Goal: Information Seeking & Learning: Learn about a topic

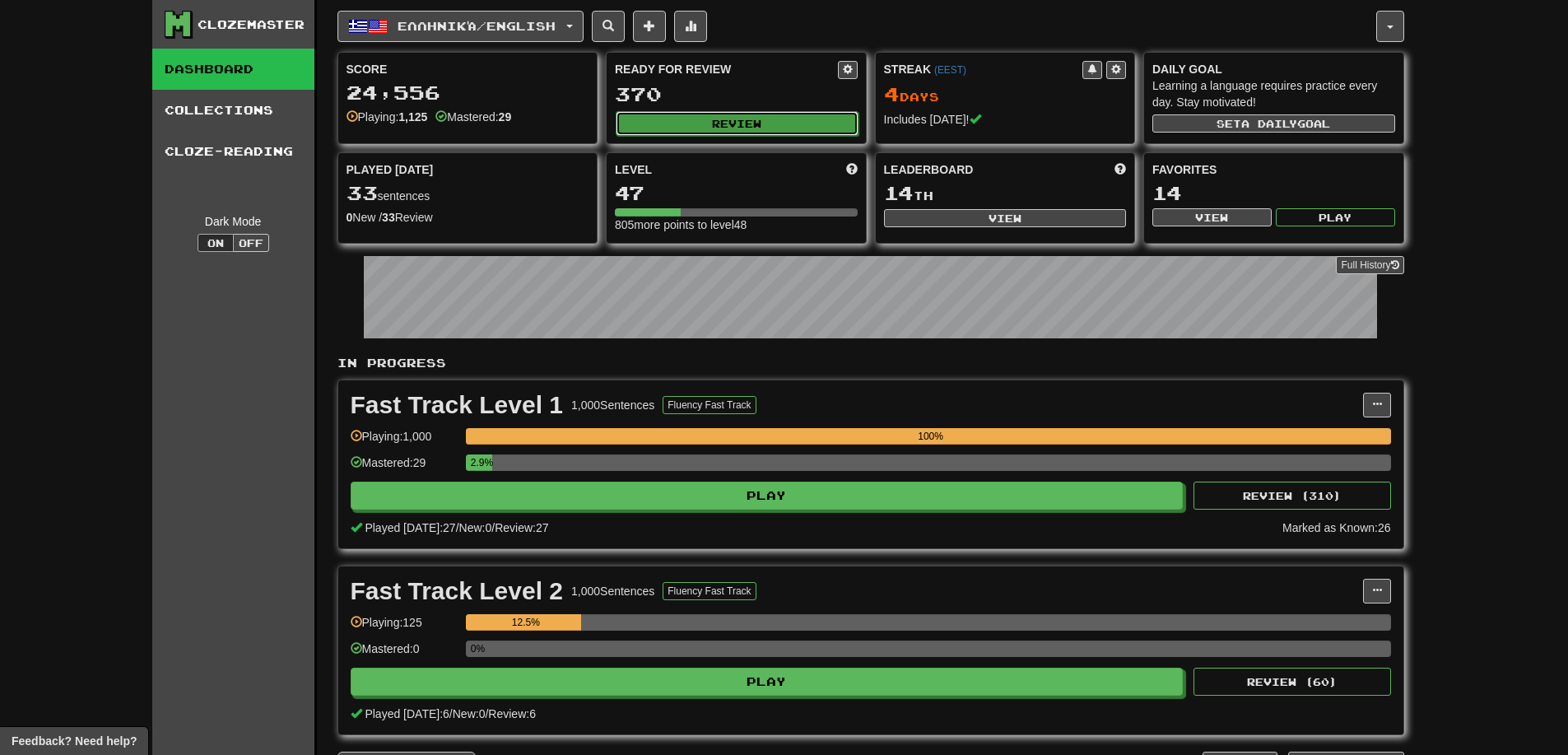
click at [680, 114] on button "Review" at bounding box center [738, 123] width 243 height 25
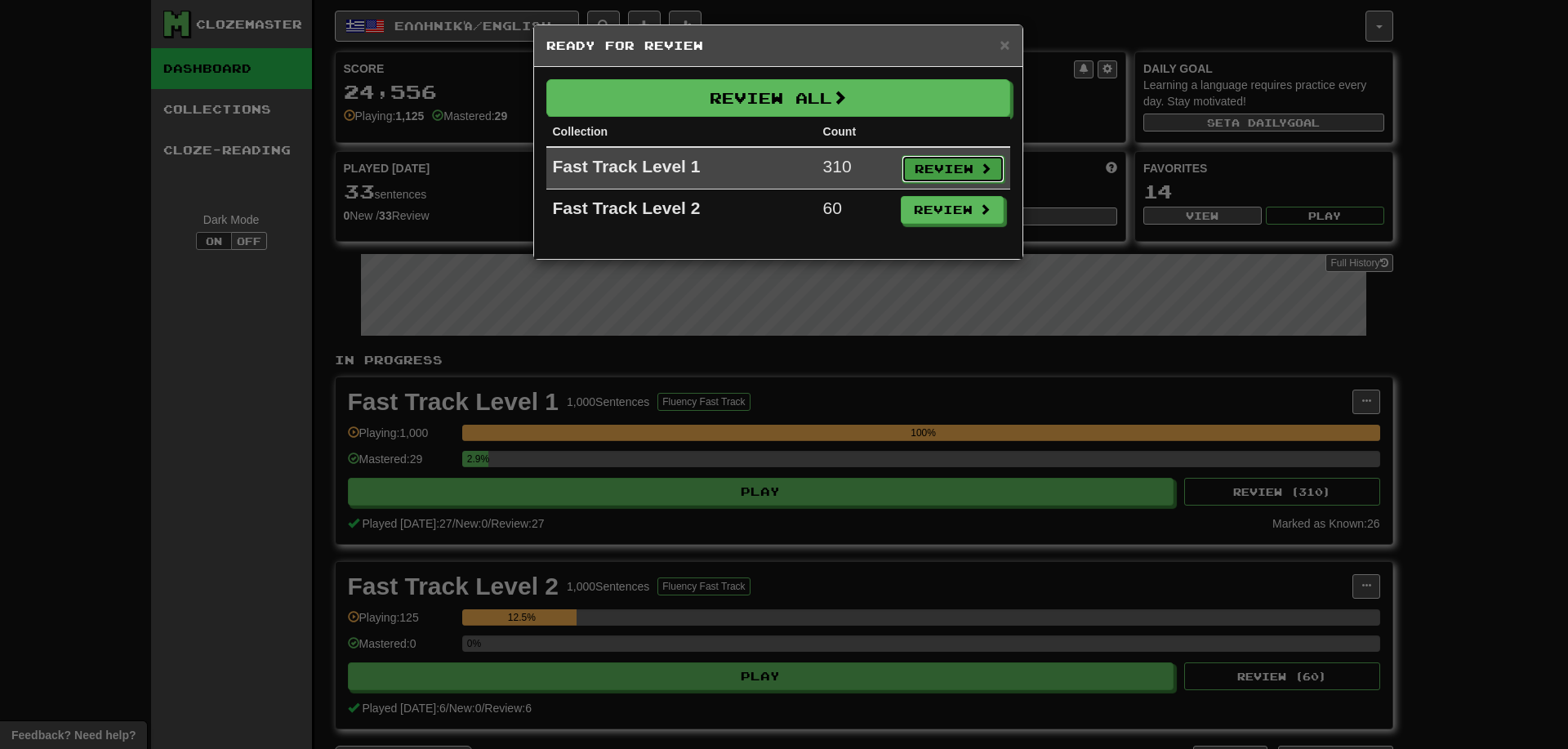
click at [950, 161] on button "Review" at bounding box center [952, 169] width 103 height 27
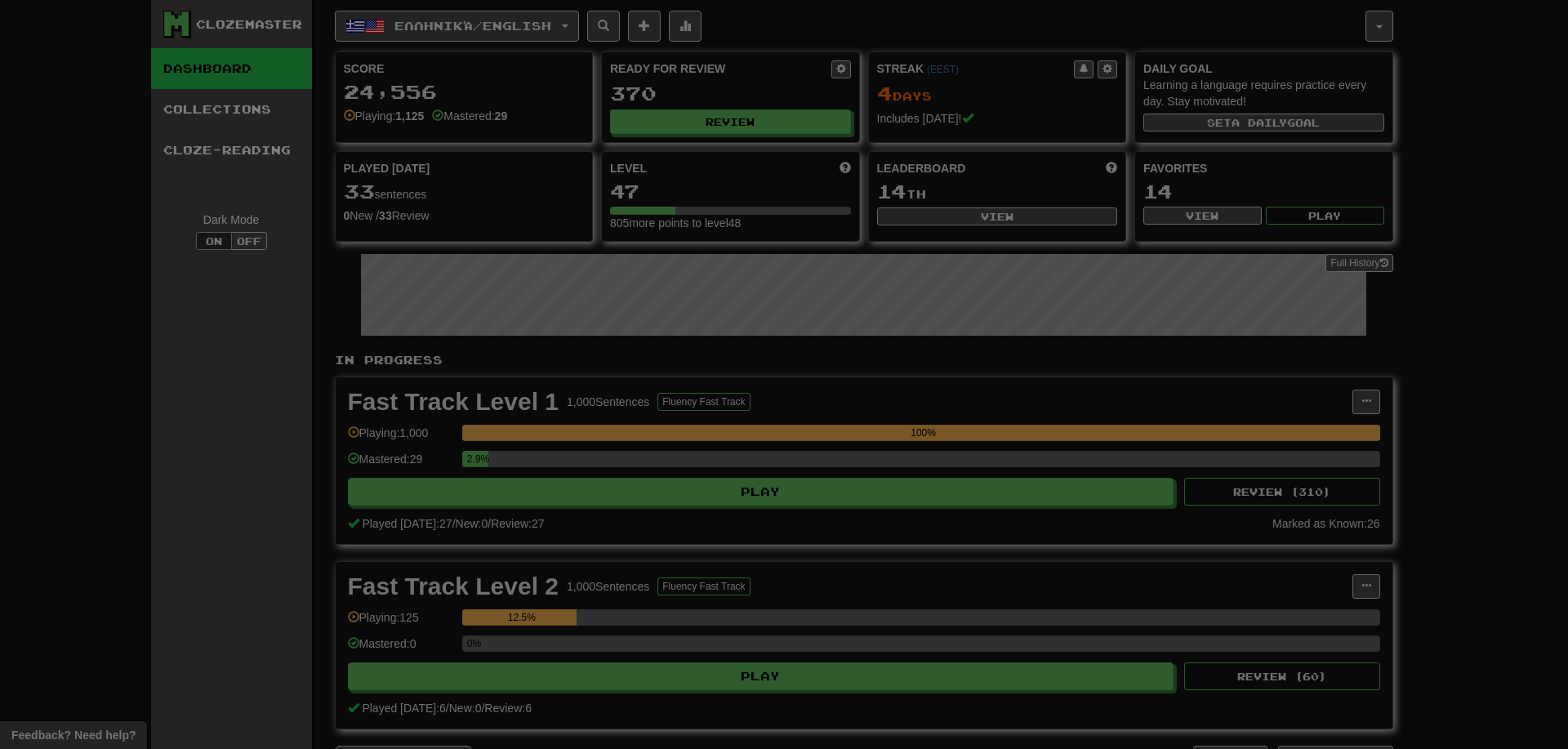
select select "**"
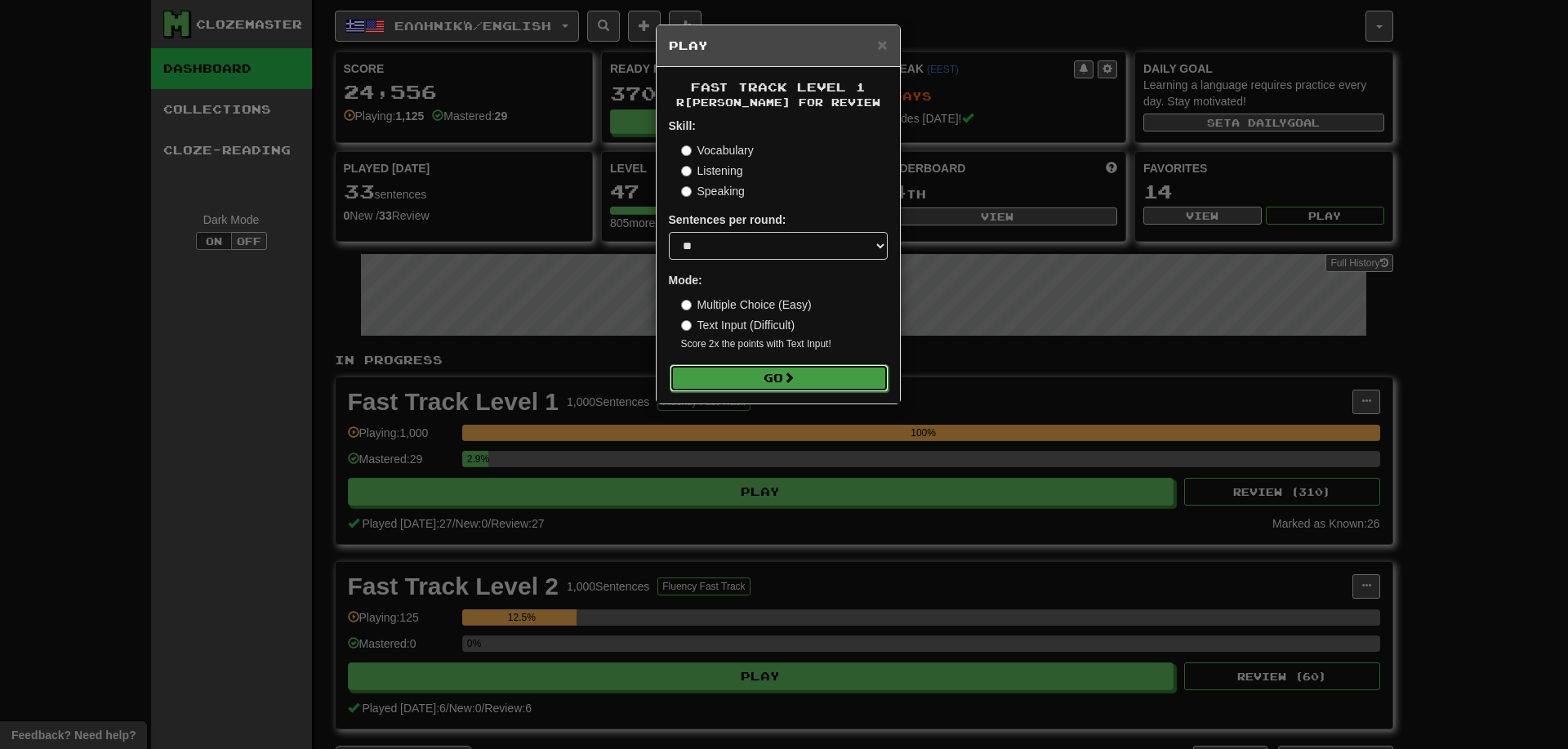
click at [787, 376] on span at bounding box center [789, 377] width 12 height 12
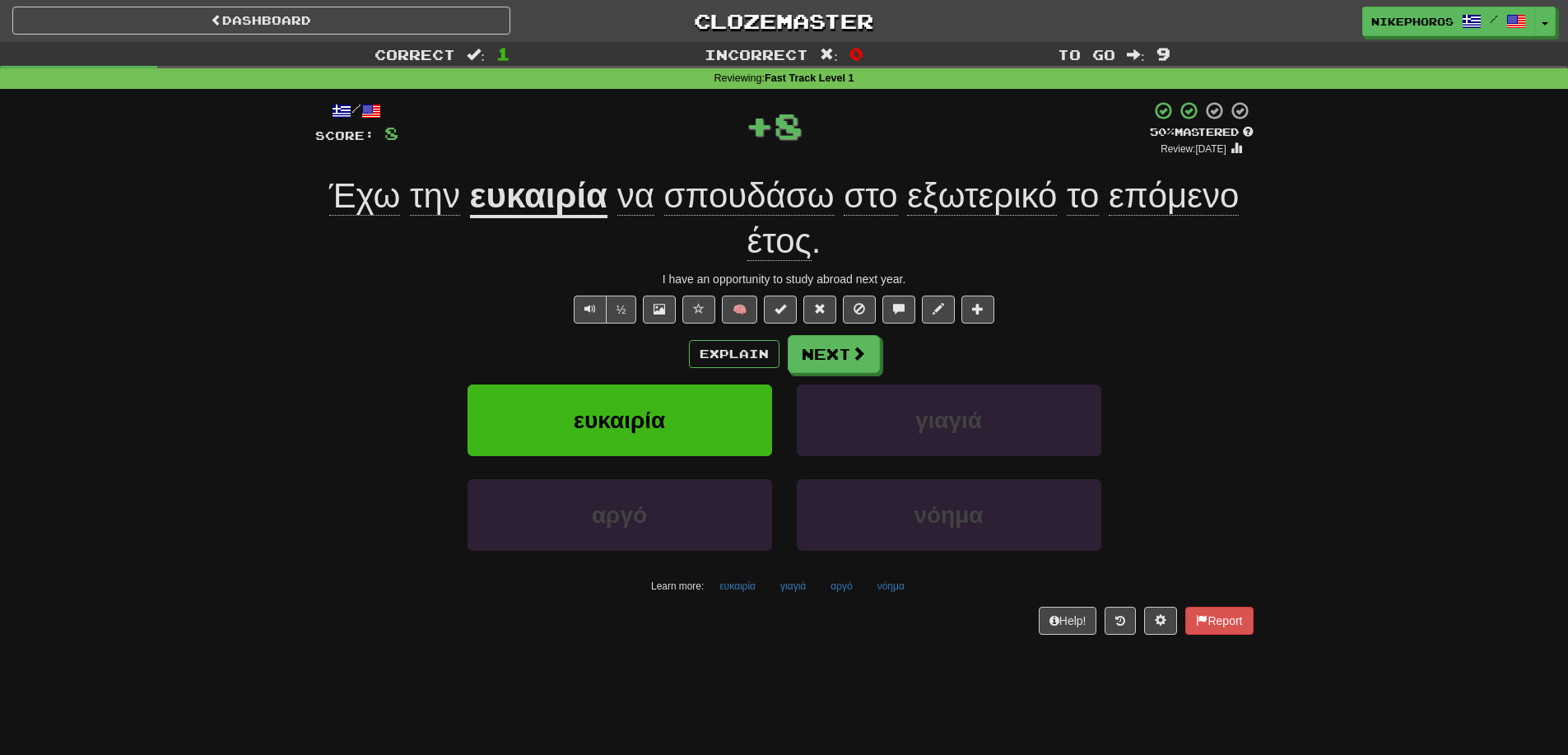
drag, startPoint x: 543, startPoint y: 173, endPoint x: 544, endPoint y: 189, distance: 16.0
click at [543, 173] on div "/ Score: 8 + 8 50 % Mastered Review: [DATE] Έχω την ευκαιρία να σπουδάσω στο εξ…" at bounding box center [784, 367] width 939 height 534
click at [544, 189] on u "ευκαιρία" at bounding box center [539, 198] width 138 height 42
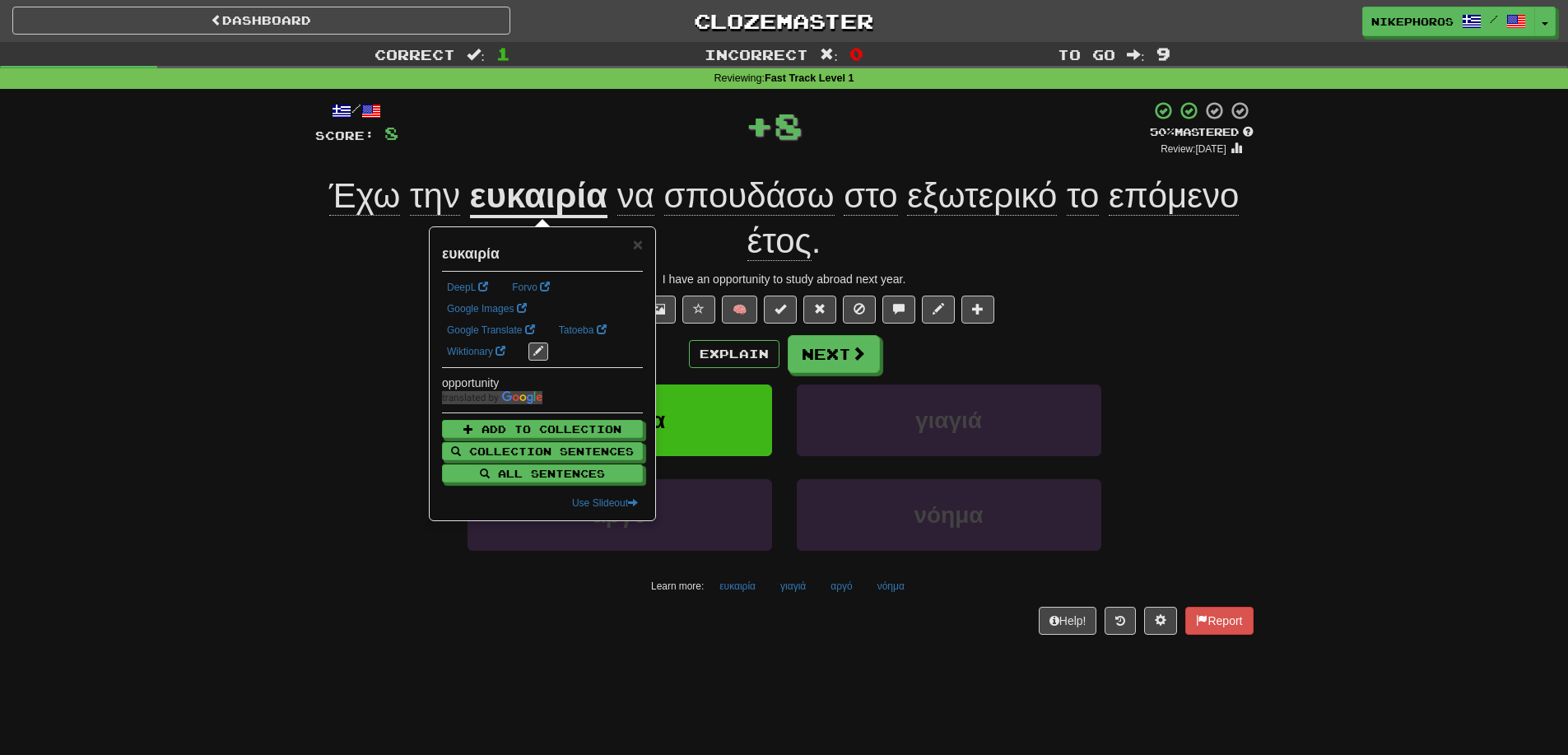
click at [578, 162] on div "/ Score: 8 + 8 50 % Mastered Review: 2025-09-25 Έχω την ευκαιρία να σπουδάσω στ…" at bounding box center [784, 367] width 939 height 534
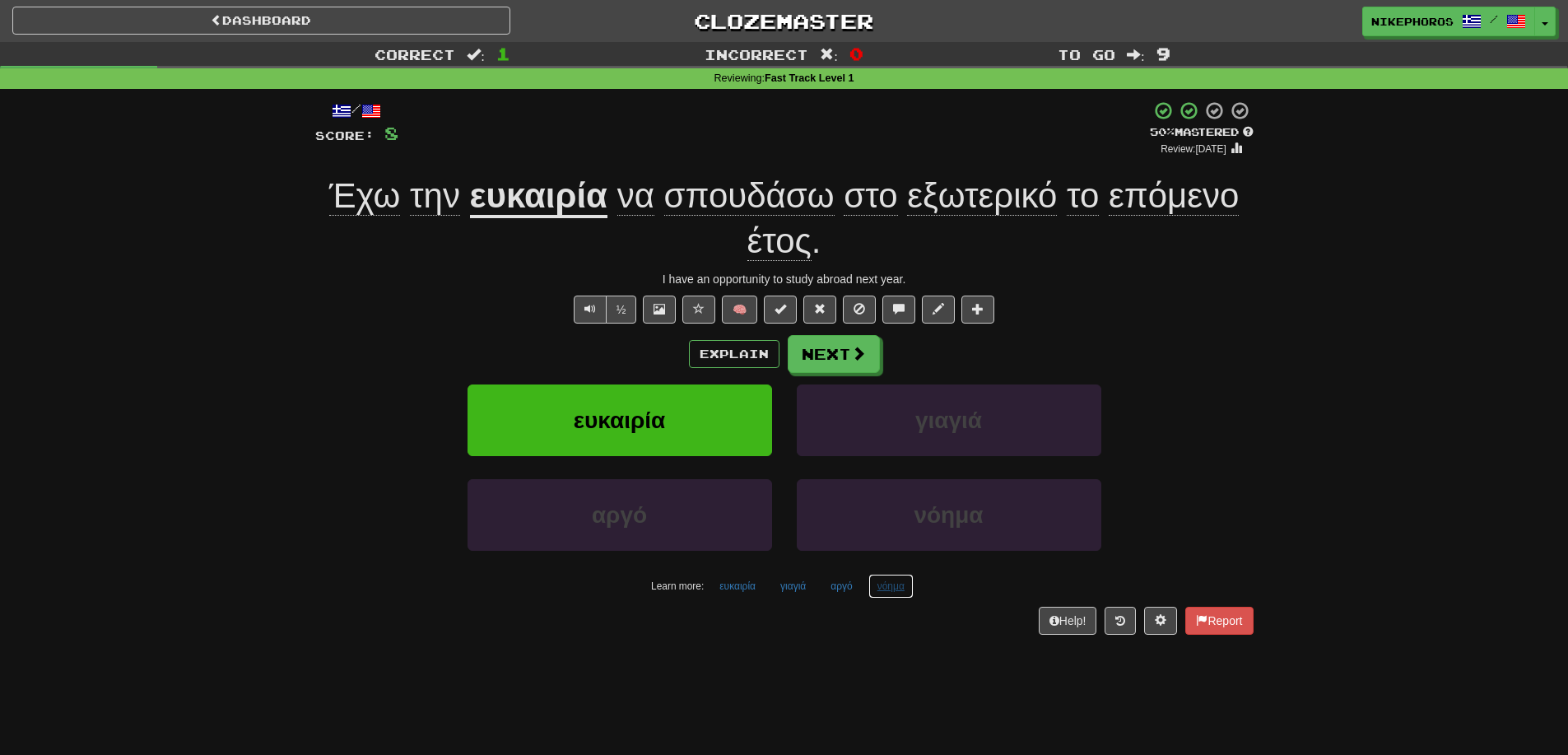
click at [892, 586] on button "νόημα" at bounding box center [890, 586] width 45 height 25
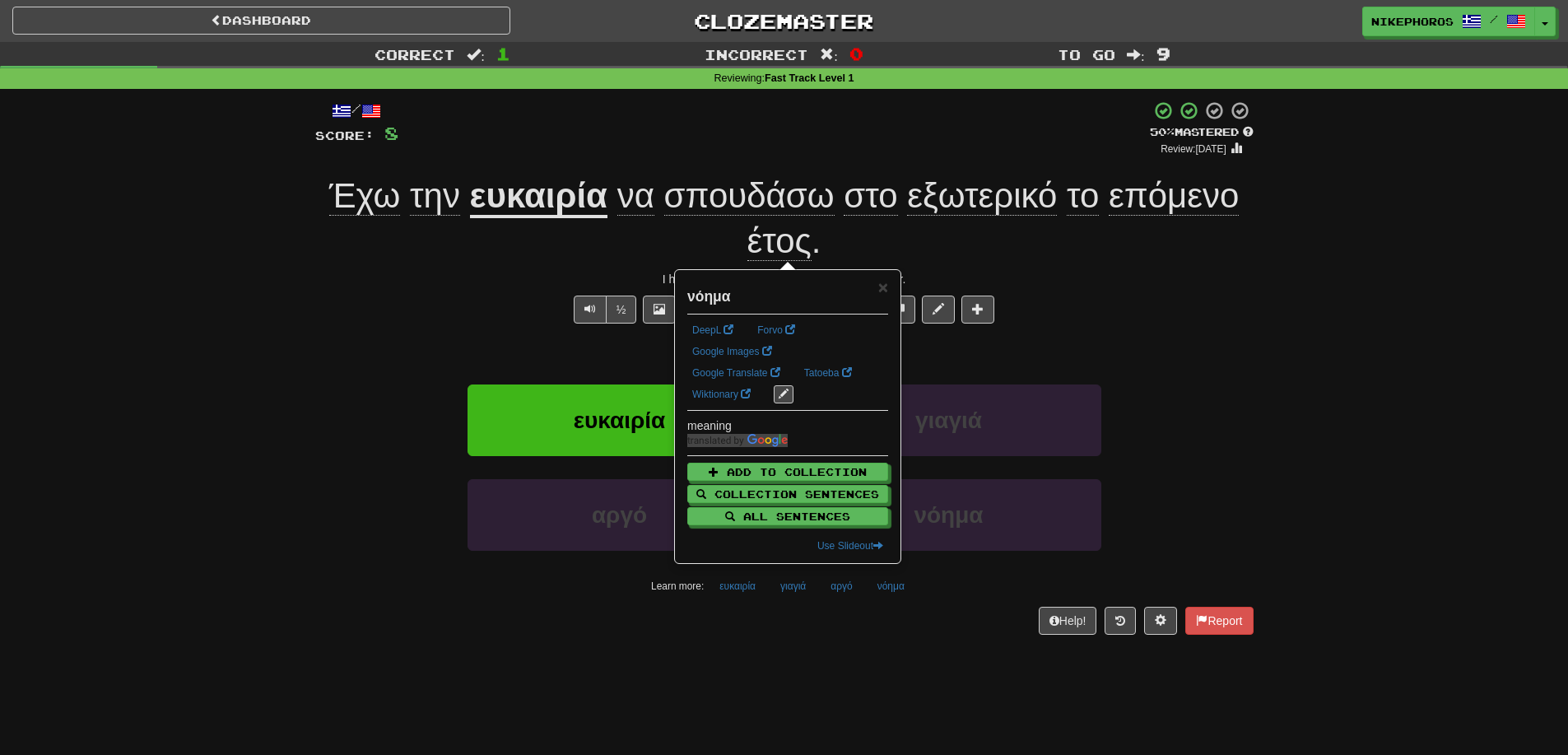
click at [1356, 375] on div "Correct : 1 Incorrect : 0 To go : 9 Reviewing : Fast Track Level 1 / Score: 8 +…" at bounding box center [784, 350] width 1568 height 616
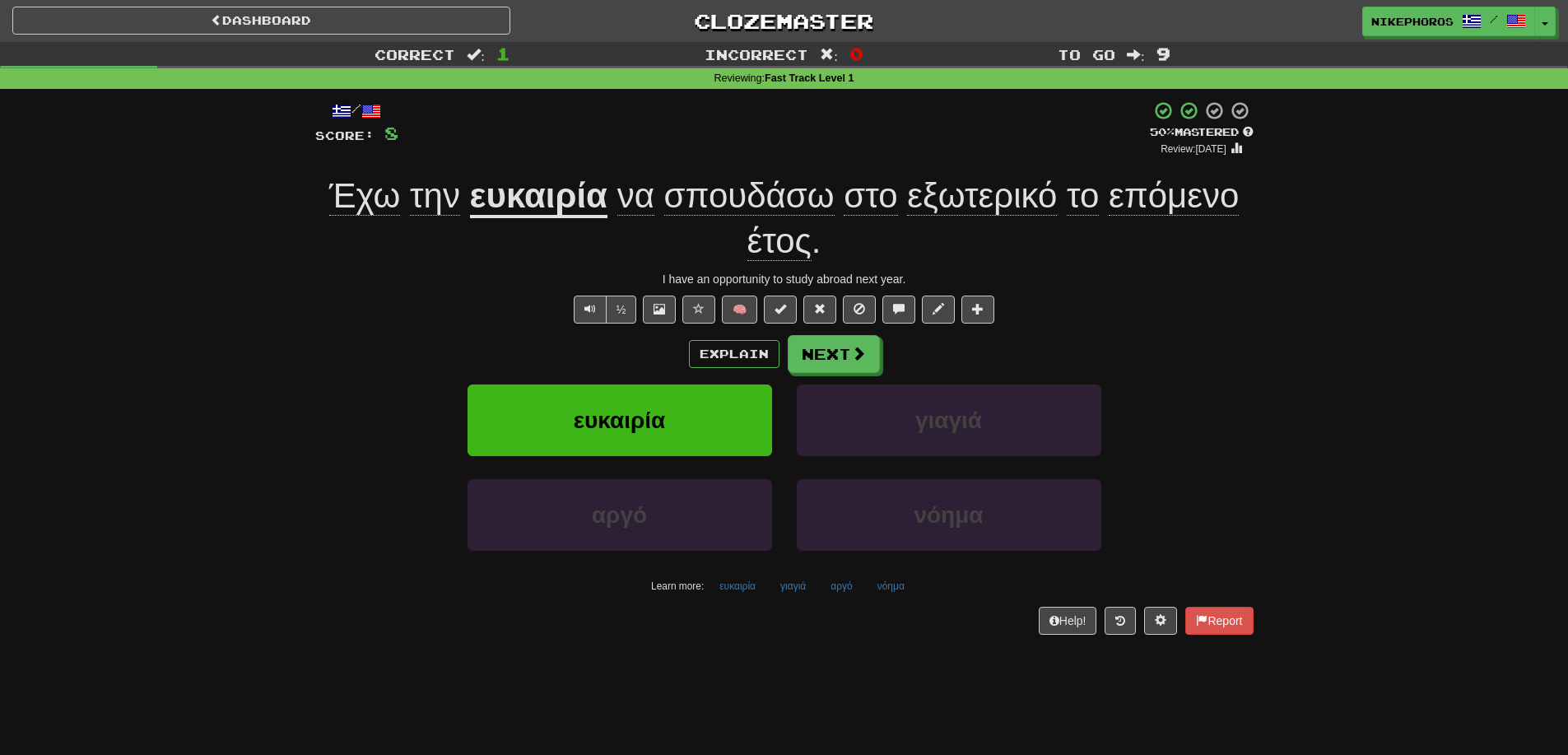
click at [1329, 420] on div "Correct : 1 Incorrect : 0 To go : 9 Reviewing : Fast Track Level 1 / Score: 8 +…" at bounding box center [784, 350] width 1568 height 616
click at [1202, 319] on div "½ 🧠" at bounding box center [784, 309] width 939 height 28
click at [887, 578] on button "νόημα" at bounding box center [890, 586] width 45 height 25
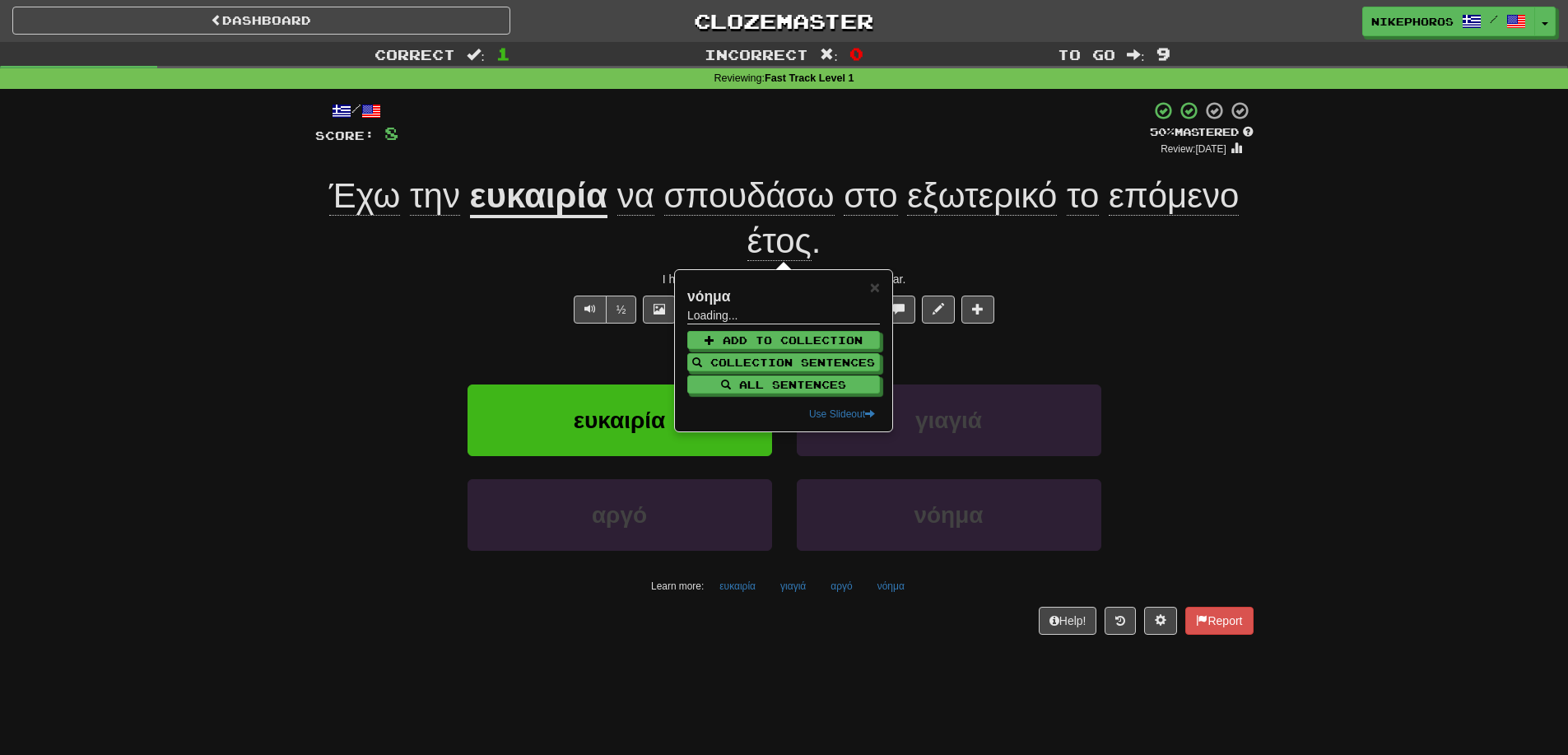
click at [887, 633] on div "Help! Report" at bounding box center [784, 621] width 939 height 28
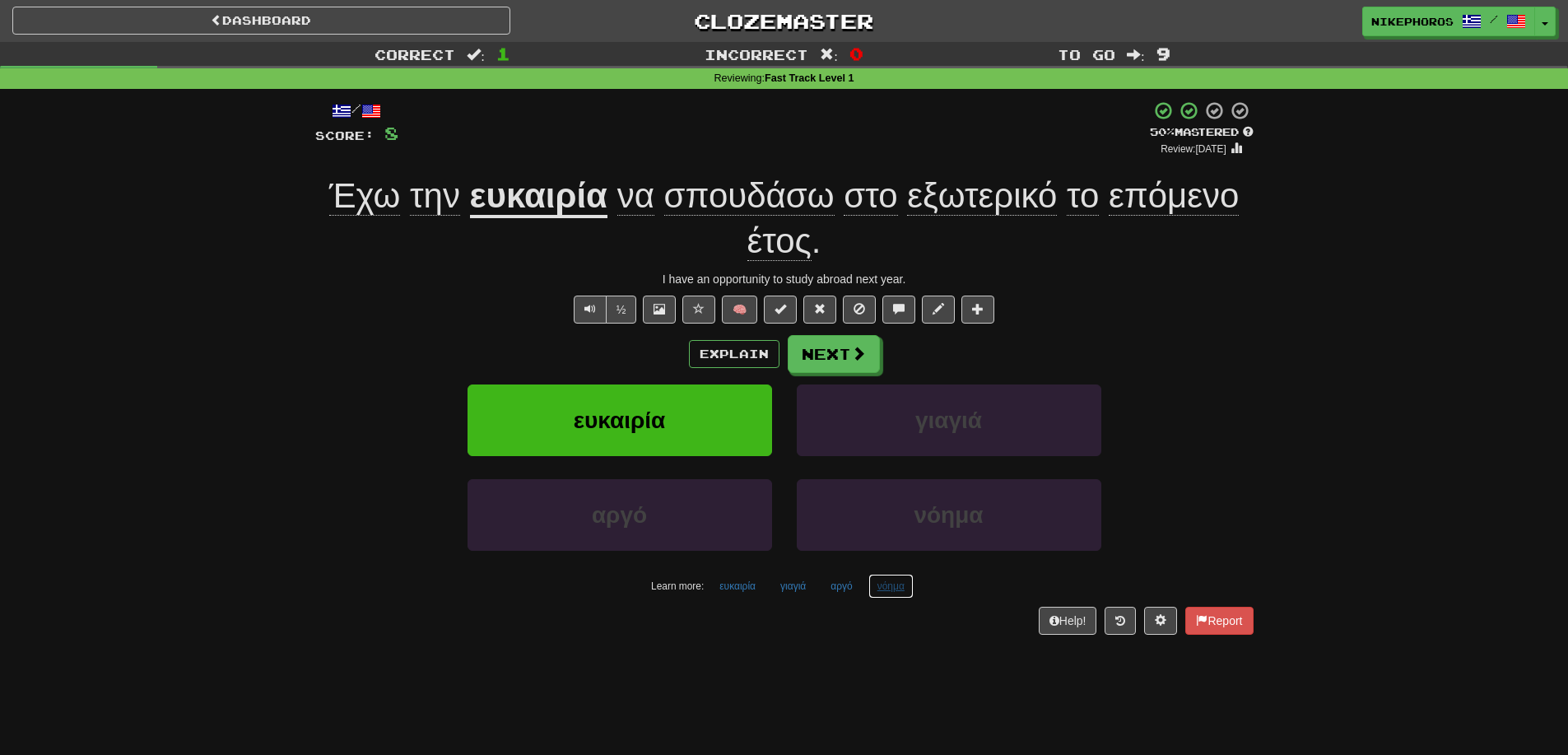
click at [892, 589] on button "νόημα" at bounding box center [890, 586] width 45 height 25
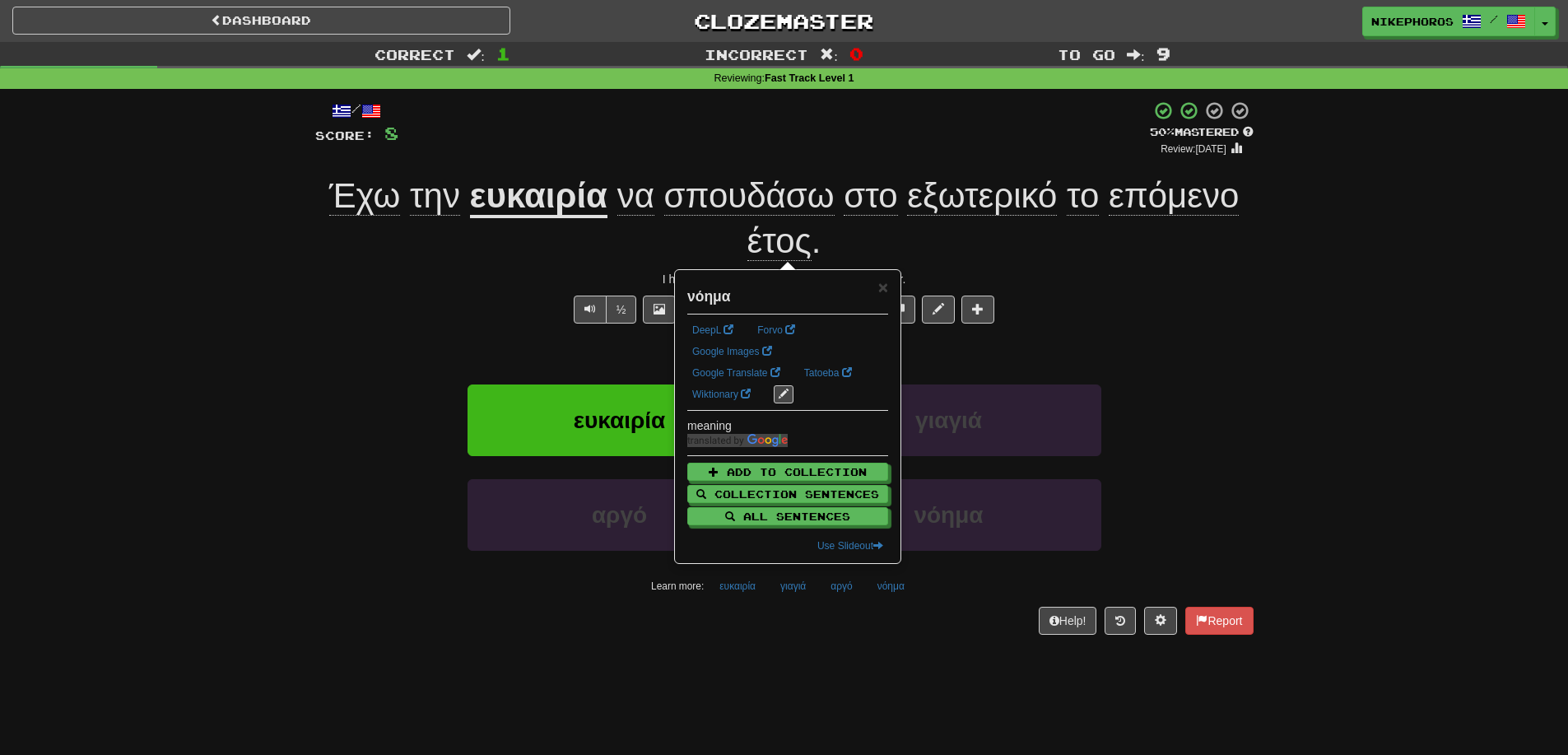
click at [879, 608] on div "Help! Report" at bounding box center [784, 621] width 939 height 28
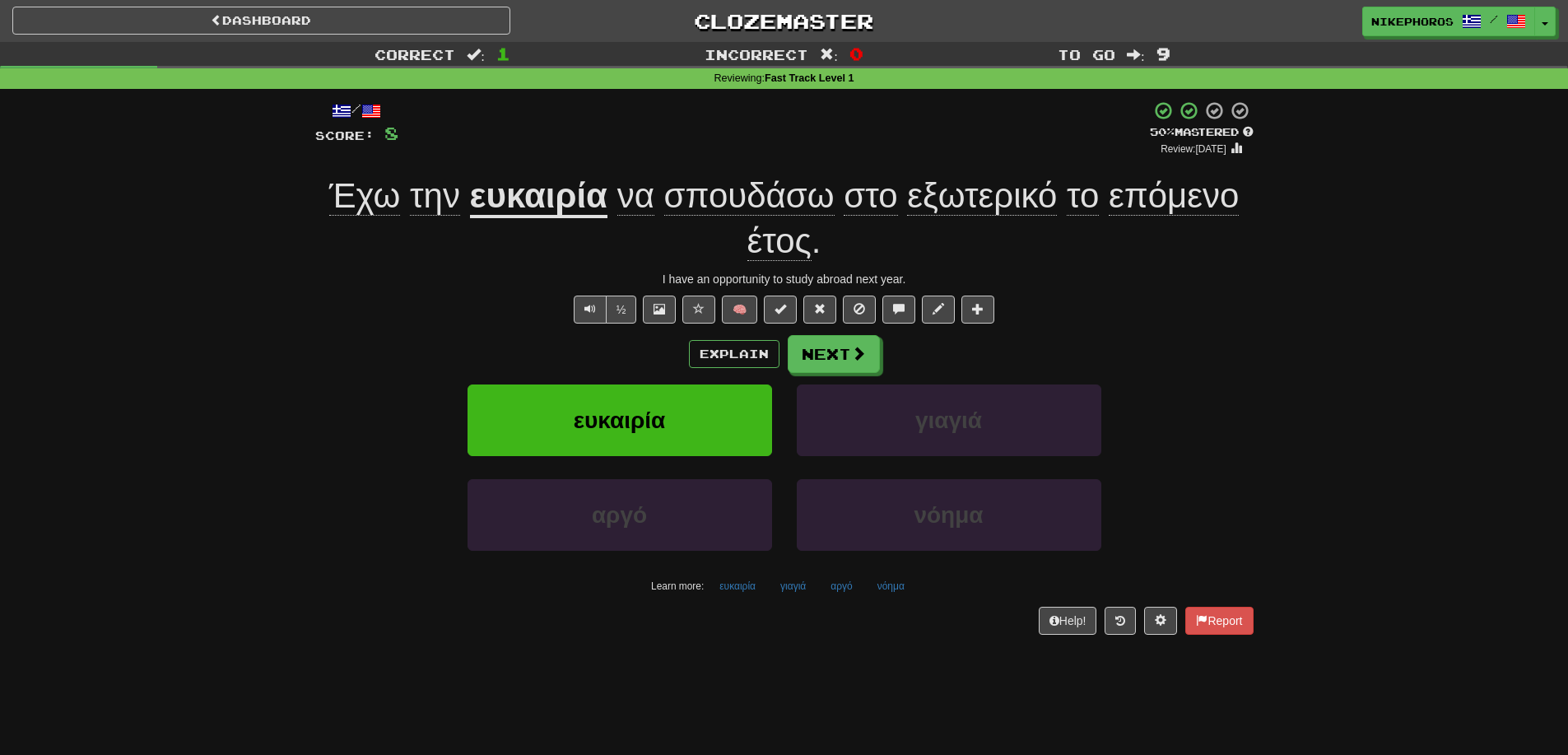
click at [1136, 255] on div "Έχω την ευκαιρία να σπουδάσω στο εξωτερικό το επόμενο έτος ." at bounding box center [784, 219] width 939 height 90
click at [1046, 208] on span "εξωτερικό" at bounding box center [982, 196] width 150 height 40
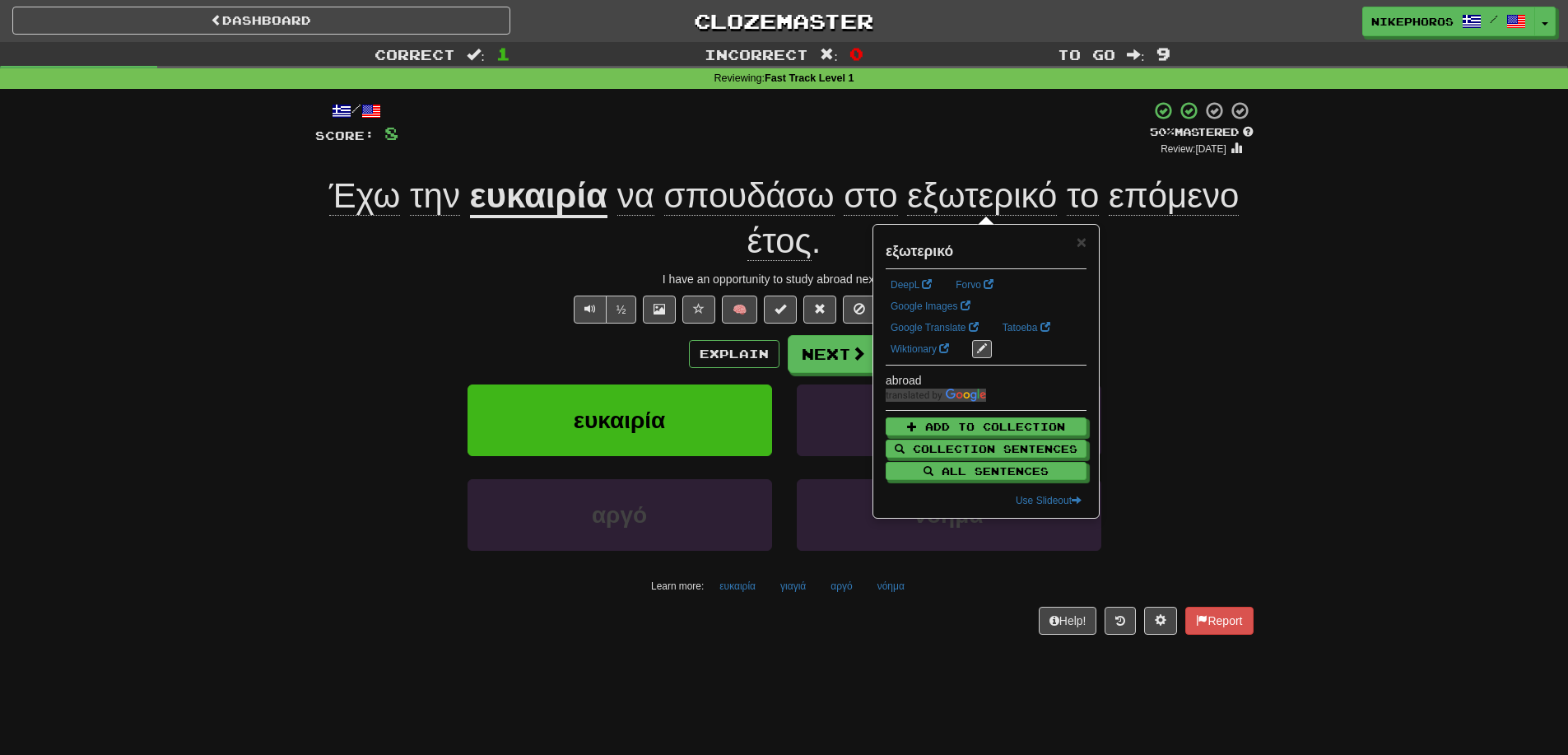
click at [1208, 278] on div "I have an opportunity to study abroad next year." at bounding box center [784, 280] width 939 height 17
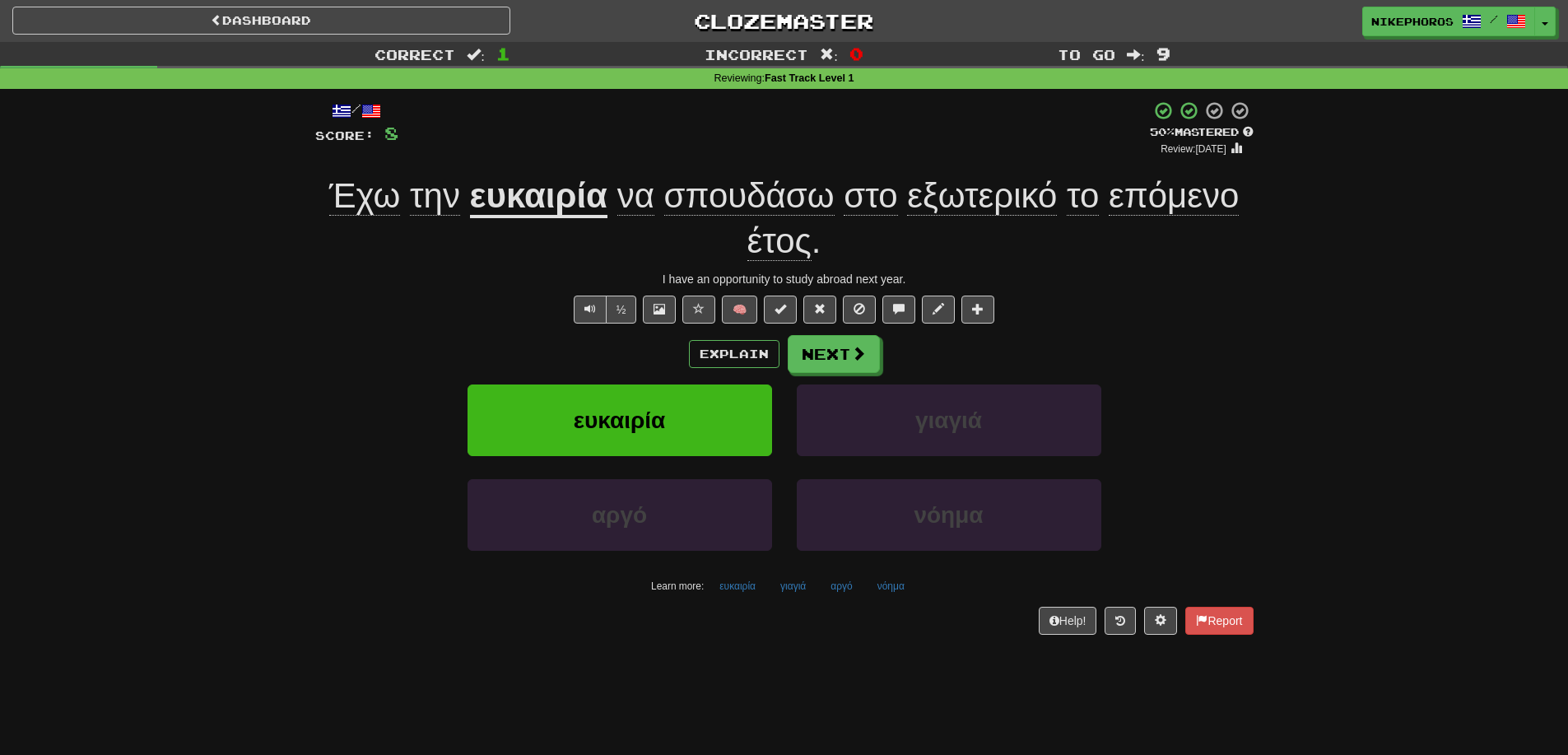
click at [1167, 214] on span "επόμενο" at bounding box center [1173, 196] width 130 height 40
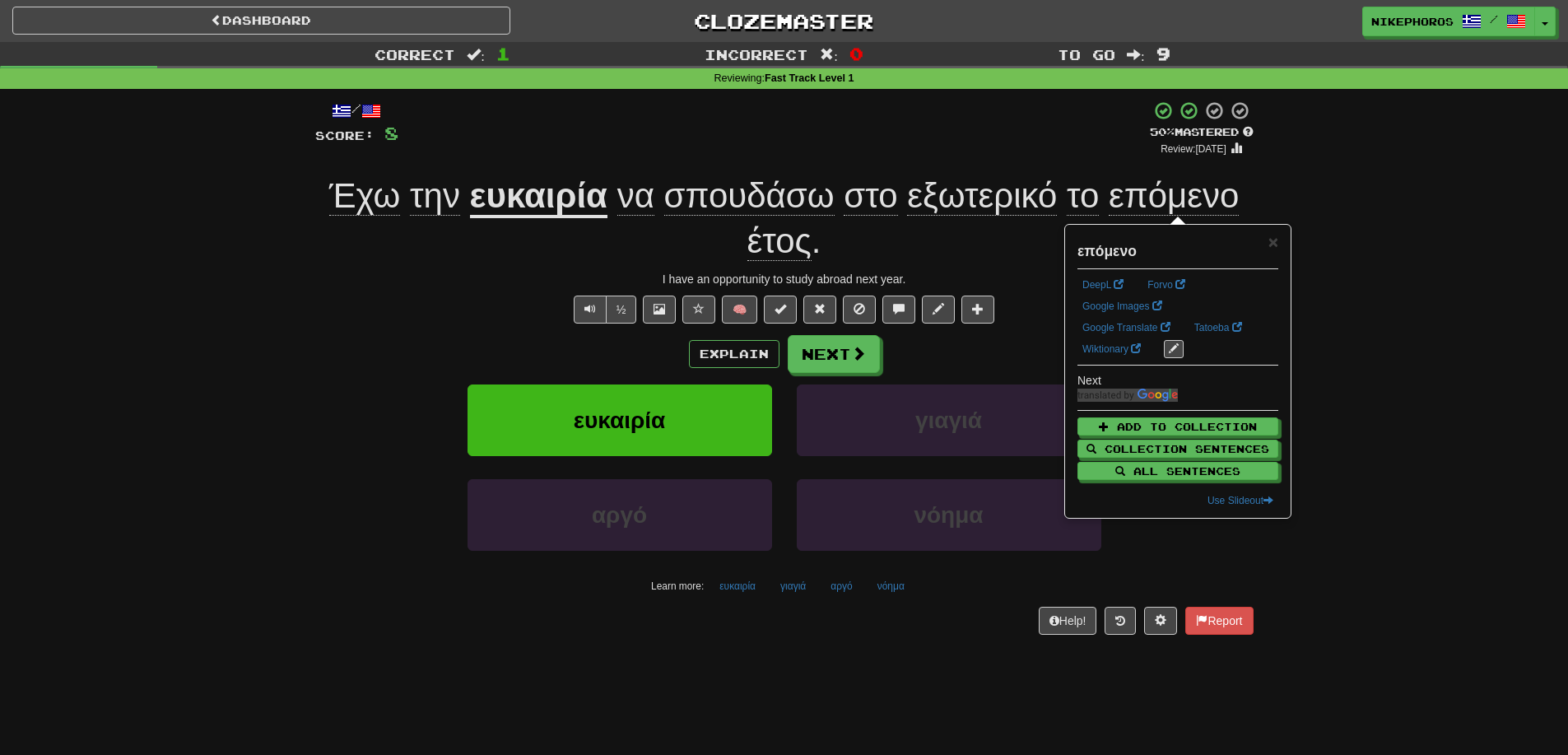
drag, startPoint x: 1321, startPoint y: 384, endPoint x: 1352, endPoint y: 391, distance: 31.8
click at [1350, 391] on div "Correct : 1 Incorrect : 0 To go : 9 Reviewing : Fast Track Level 1 / Score: 8 +…" at bounding box center [784, 350] width 1568 height 616
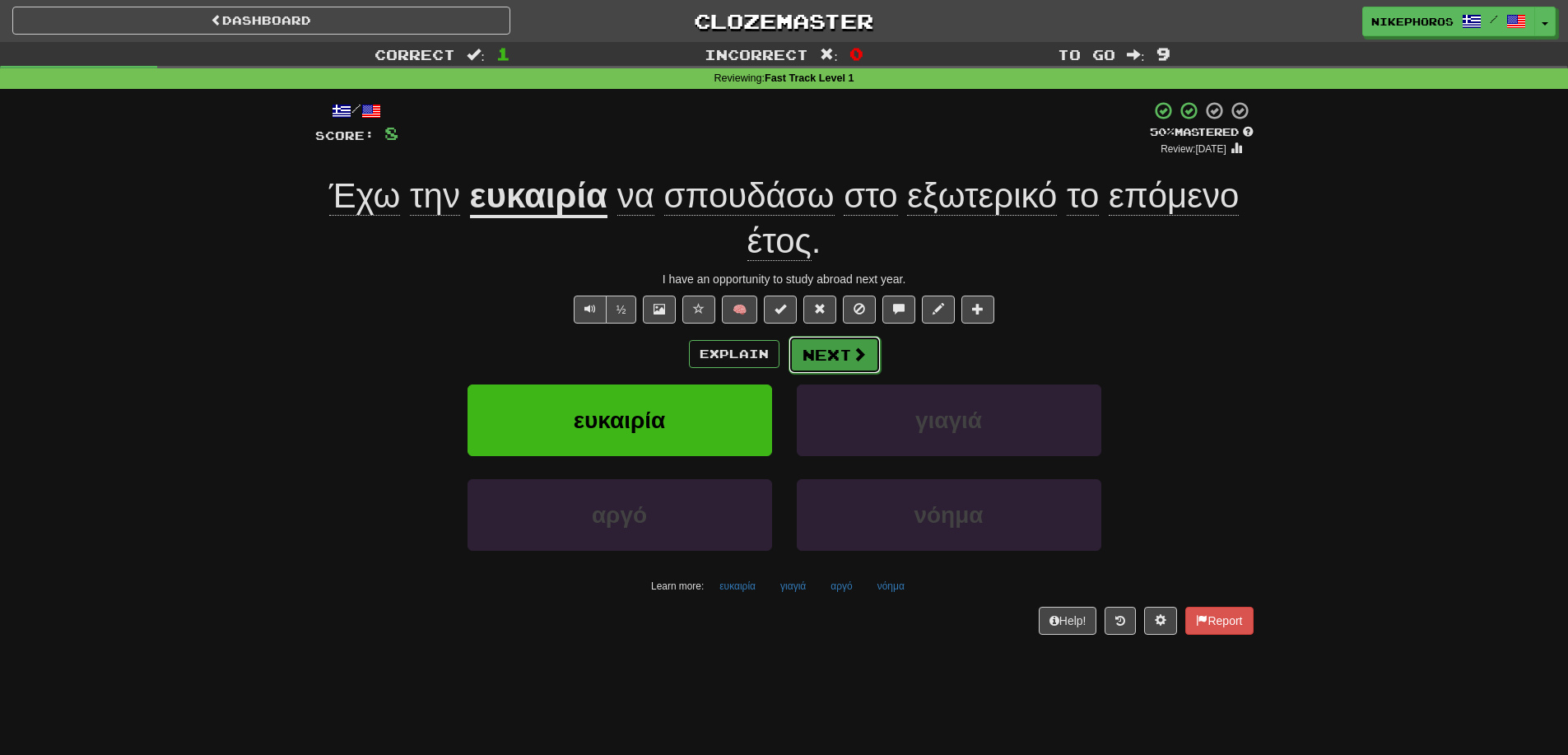
click at [841, 349] on button "Next" at bounding box center [835, 354] width 92 height 38
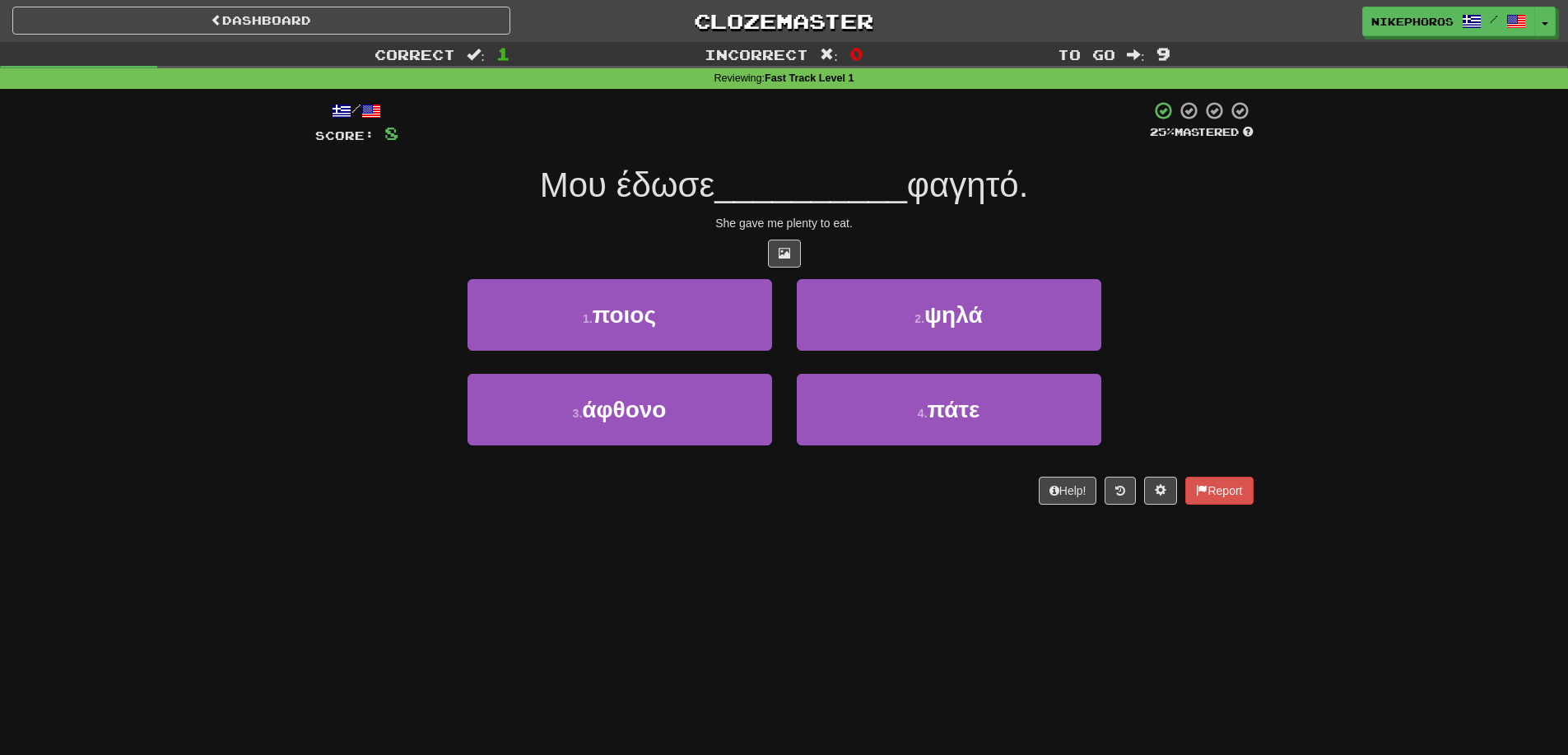
click at [666, 634] on div "Dashboard Clozemaster Nikephoros / Toggle Dropdown Dashboard Leaderboard Activi…" at bounding box center [784, 377] width 1568 height 755
click at [812, 194] on span "__________" at bounding box center [810, 185] width 192 height 39
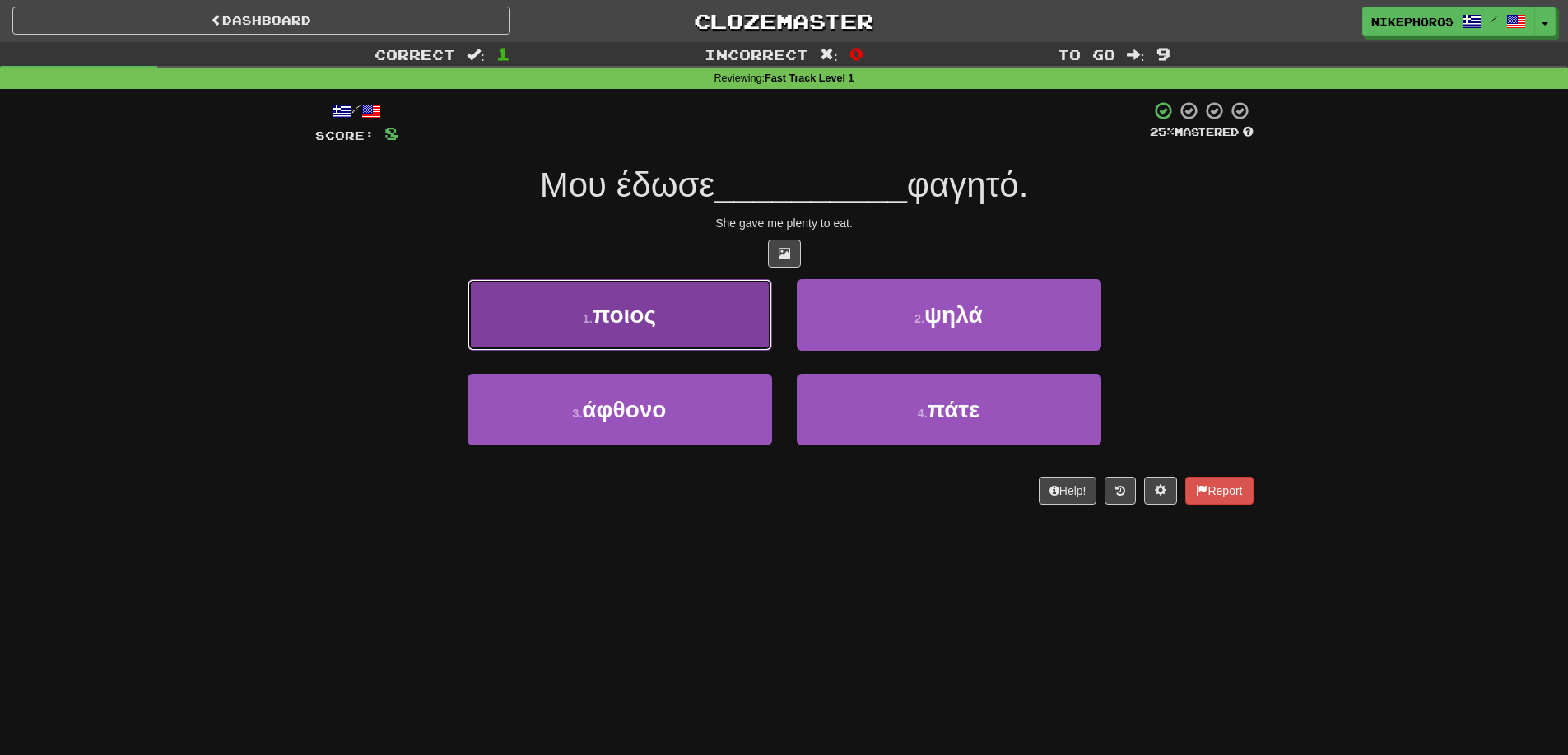
click at [688, 312] on button "1 . ποιος" at bounding box center [619, 315] width 304 height 72
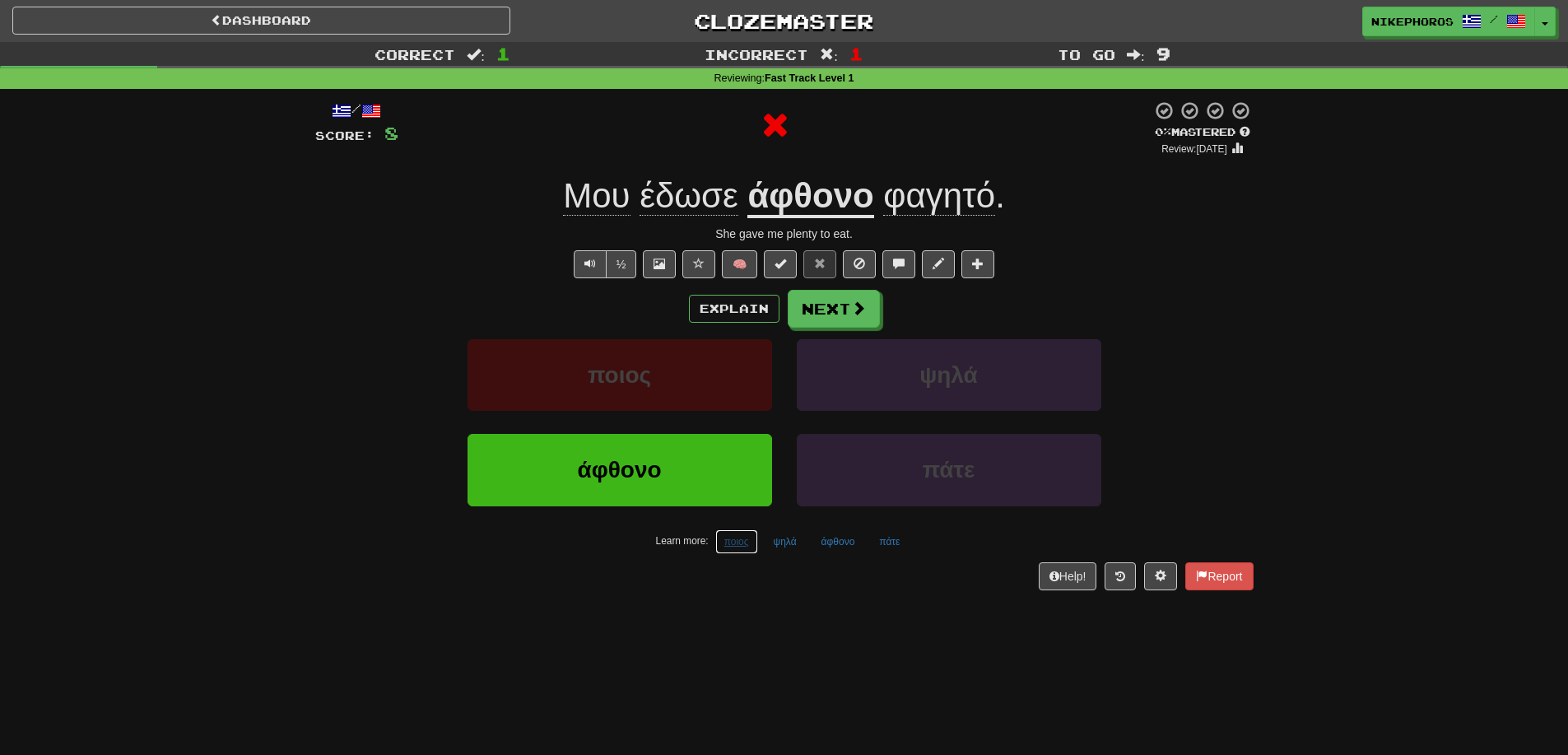
click at [742, 541] on button "ποιος" at bounding box center [737, 542] width 43 height 25
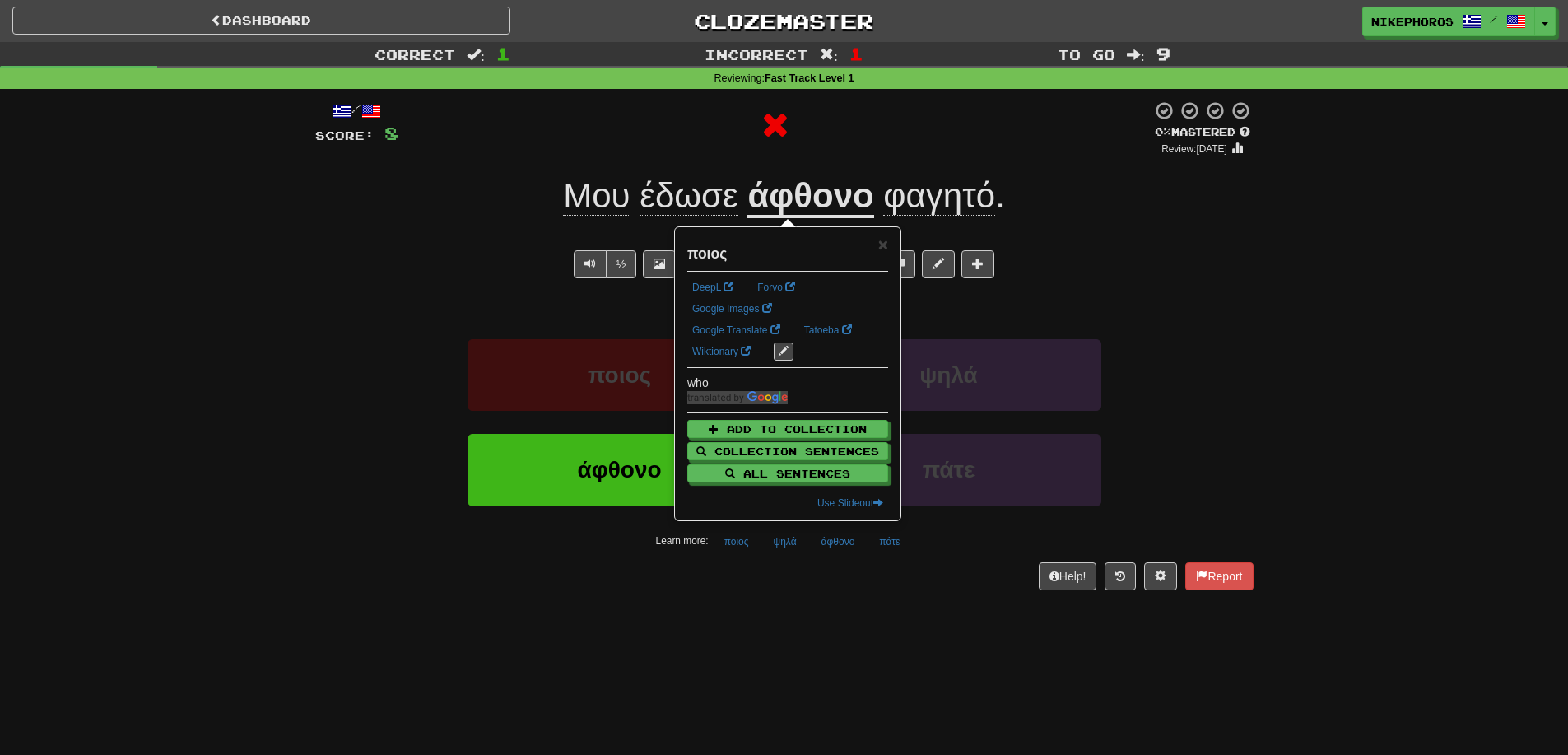
click at [764, 576] on div "Help! Report" at bounding box center [784, 576] width 939 height 28
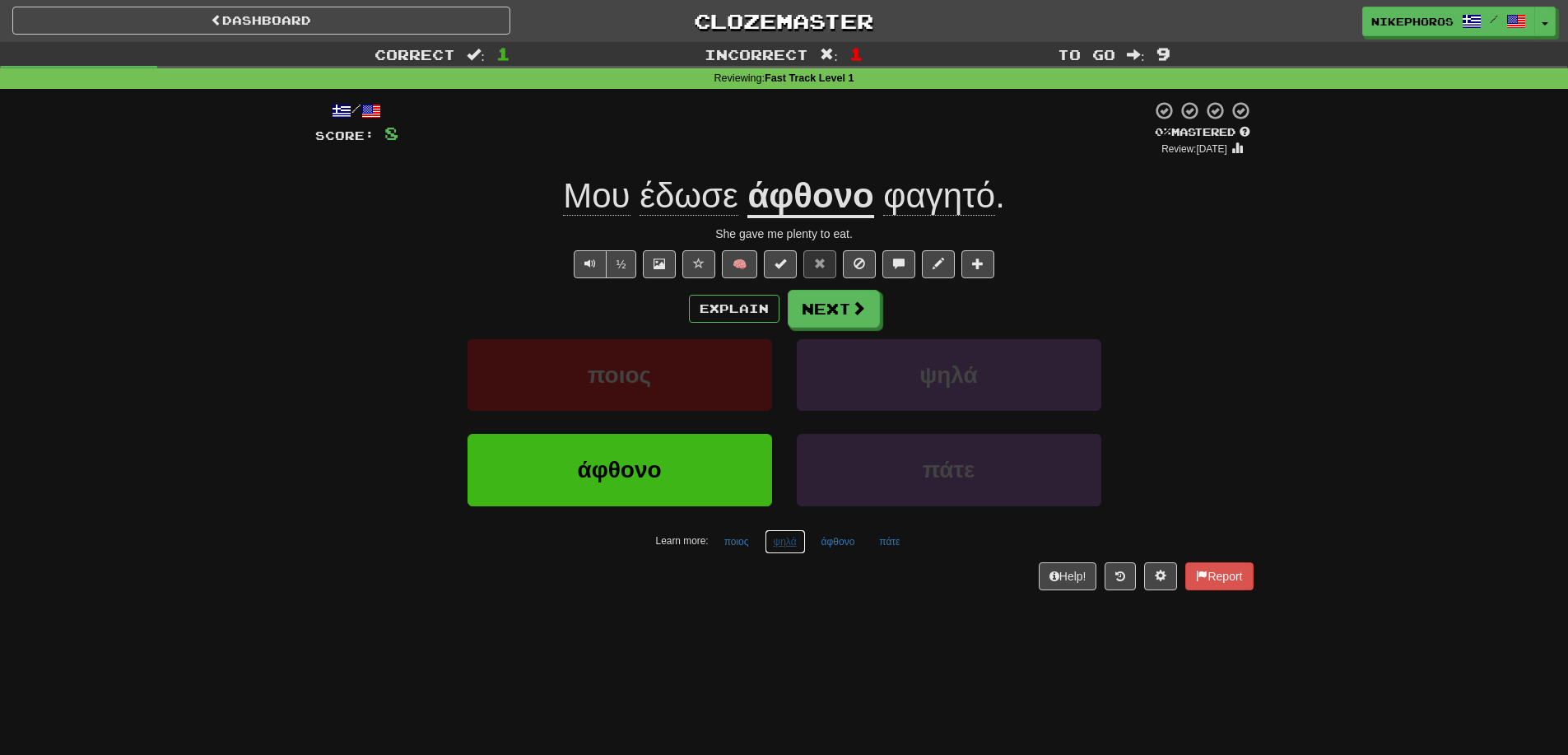
click at [793, 536] on button "ψηλά" at bounding box center [785, 542] width 41 height 25
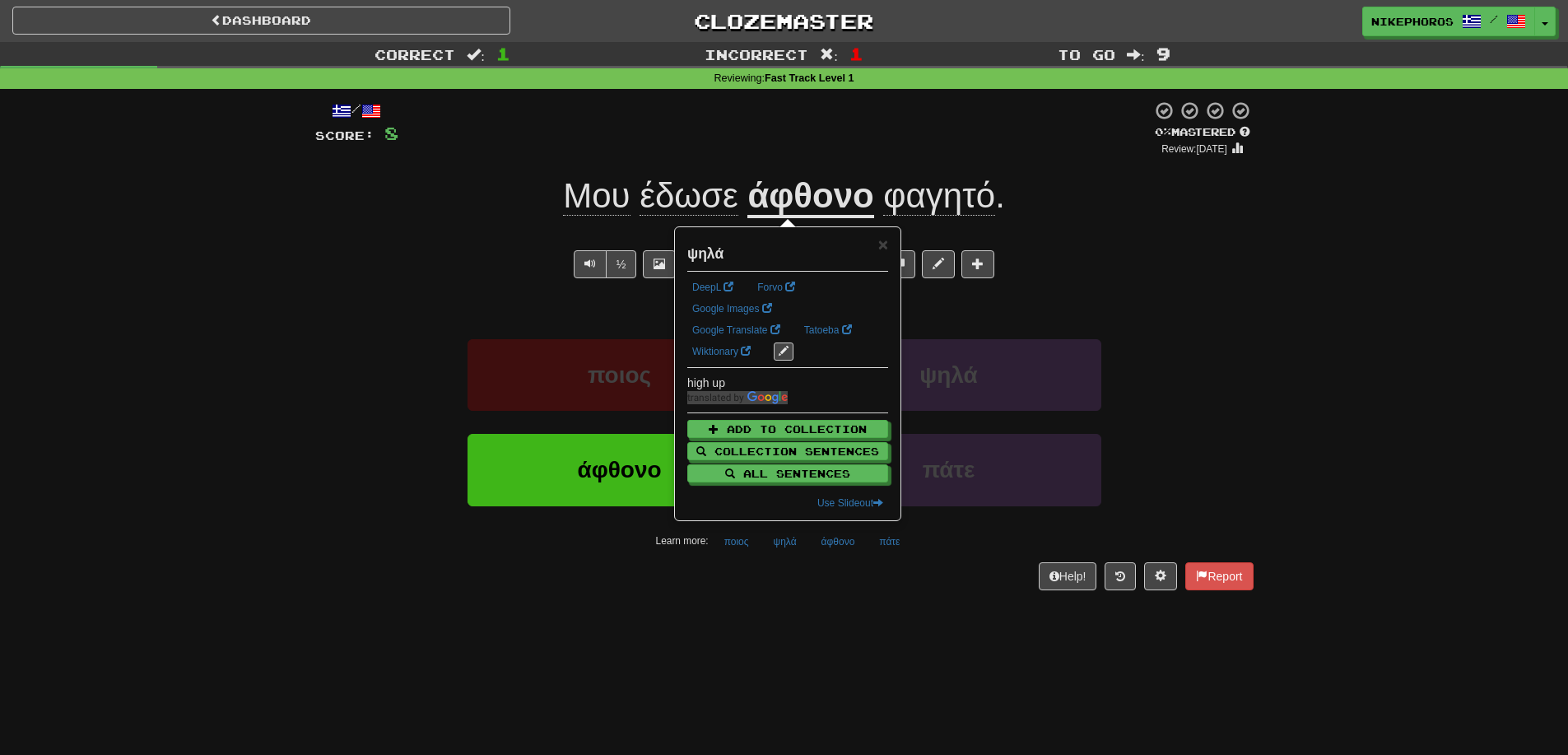
click at [815, 597] on div "/ Score: 8 0 % Mastered Review: 2025-09-15 Μου έδωσε άφθονο φαγητό . She gave m…" at bounding box center [784, 350] width 939 height 523
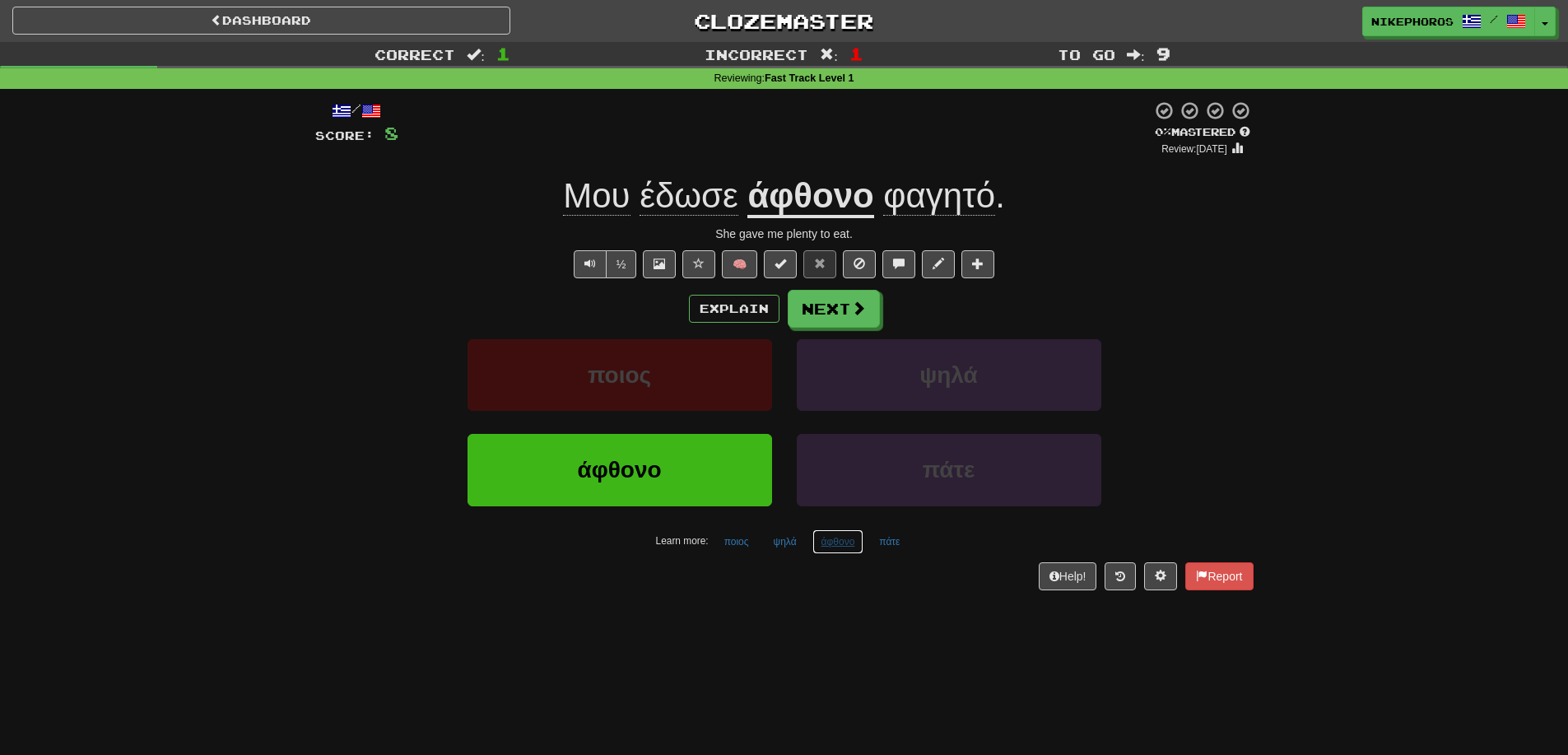
click at [837, 552] on button "άφθονο" at bounding box center [839, 542] width 52 height 25
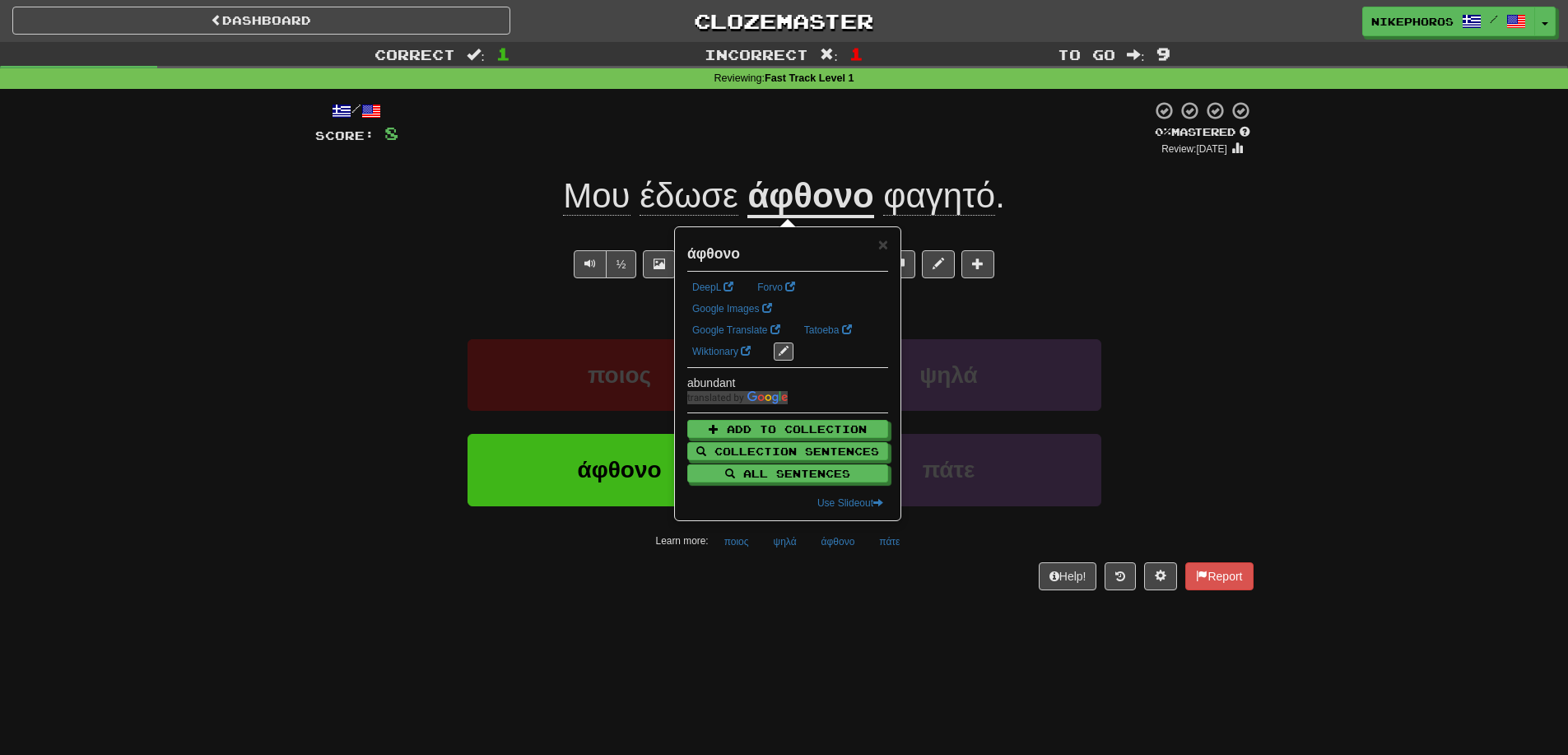
click at [813, 605] on div "/ Score: 8 0 % Mastered Review: 2025-09-15 Μου έδωσε άφθονο φαγητό . She gave m…" at bounding box center [784, 350] width 939 height 523
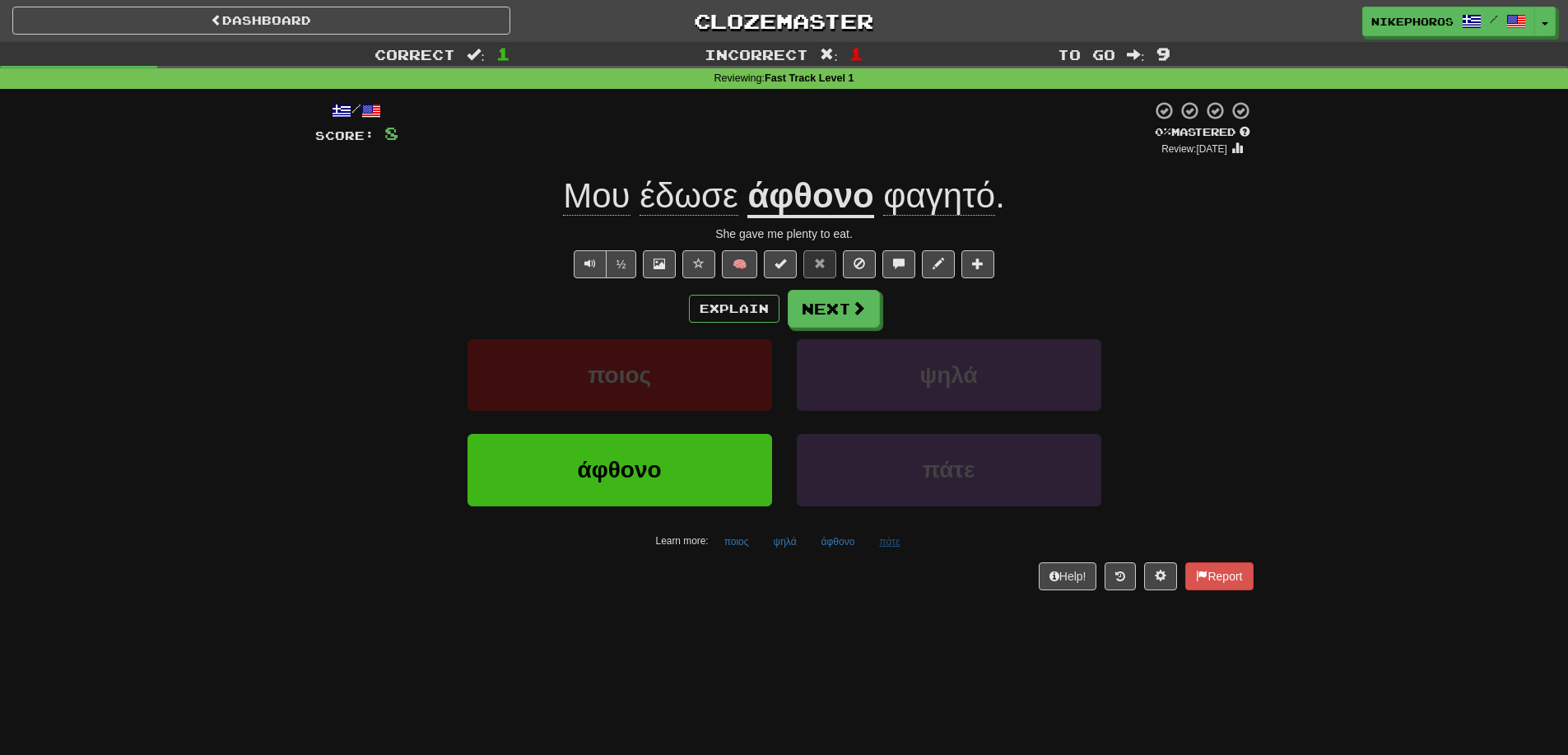
drag, startPoint x: 877, startPoint y: 526, endPoint x: 885, endPoint y: 540, distance: 16.1
click at [878, 530] on div "ποιος ψηλά άφθονο πάτε Learn more: ποιος ψηλά άφθονο πάτε" at bounding box center [784, 447] width 963 height 215
click at [885, 542] on button "πάτε" at bounding box center [889, 542] width 39 height 25
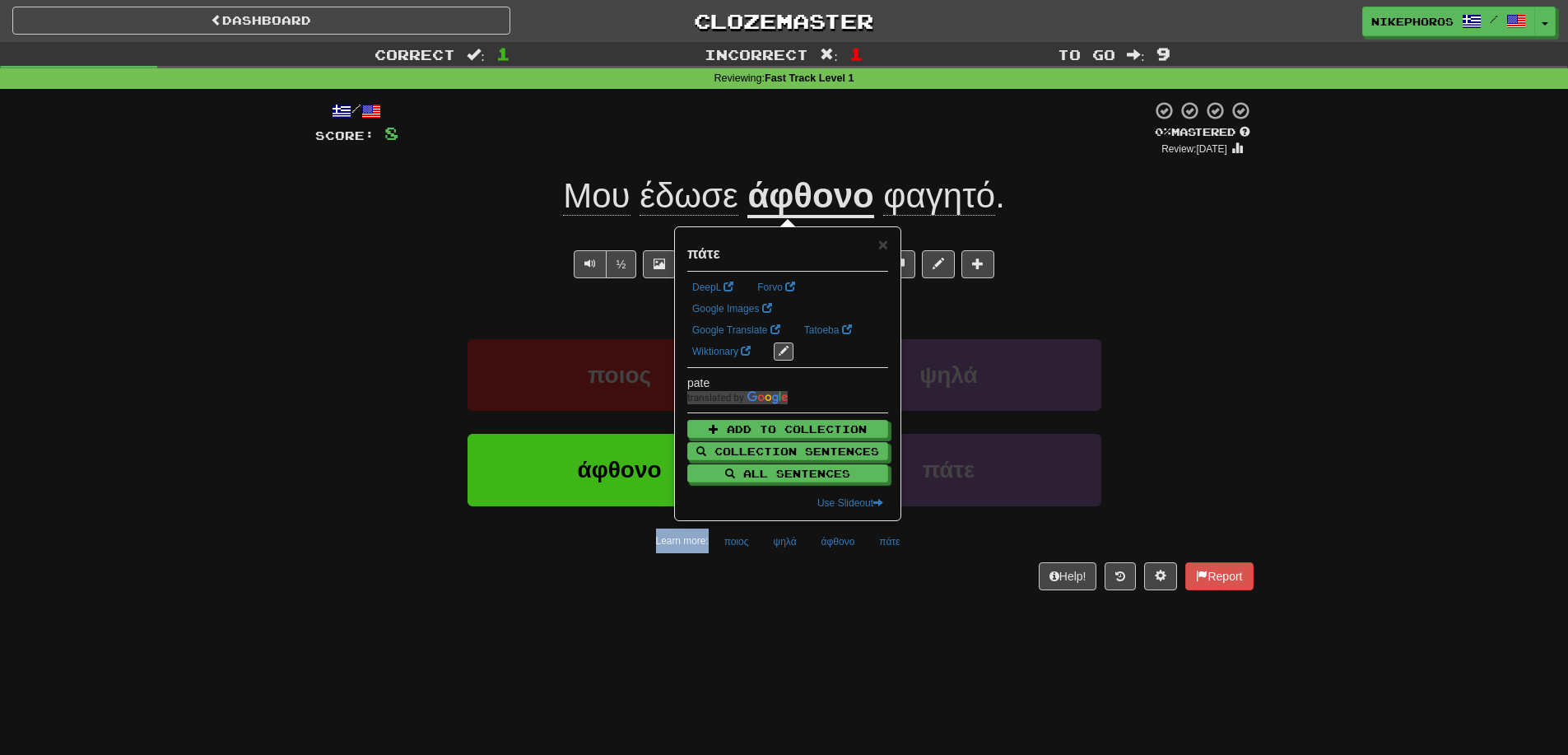
click at [900, 647] on div "Dashboard Clozemaster Nikephoros / Toggle Dropdown Dashboard Leaderboard Activi…" at bounding box center [784, 377] width 1568 height 755
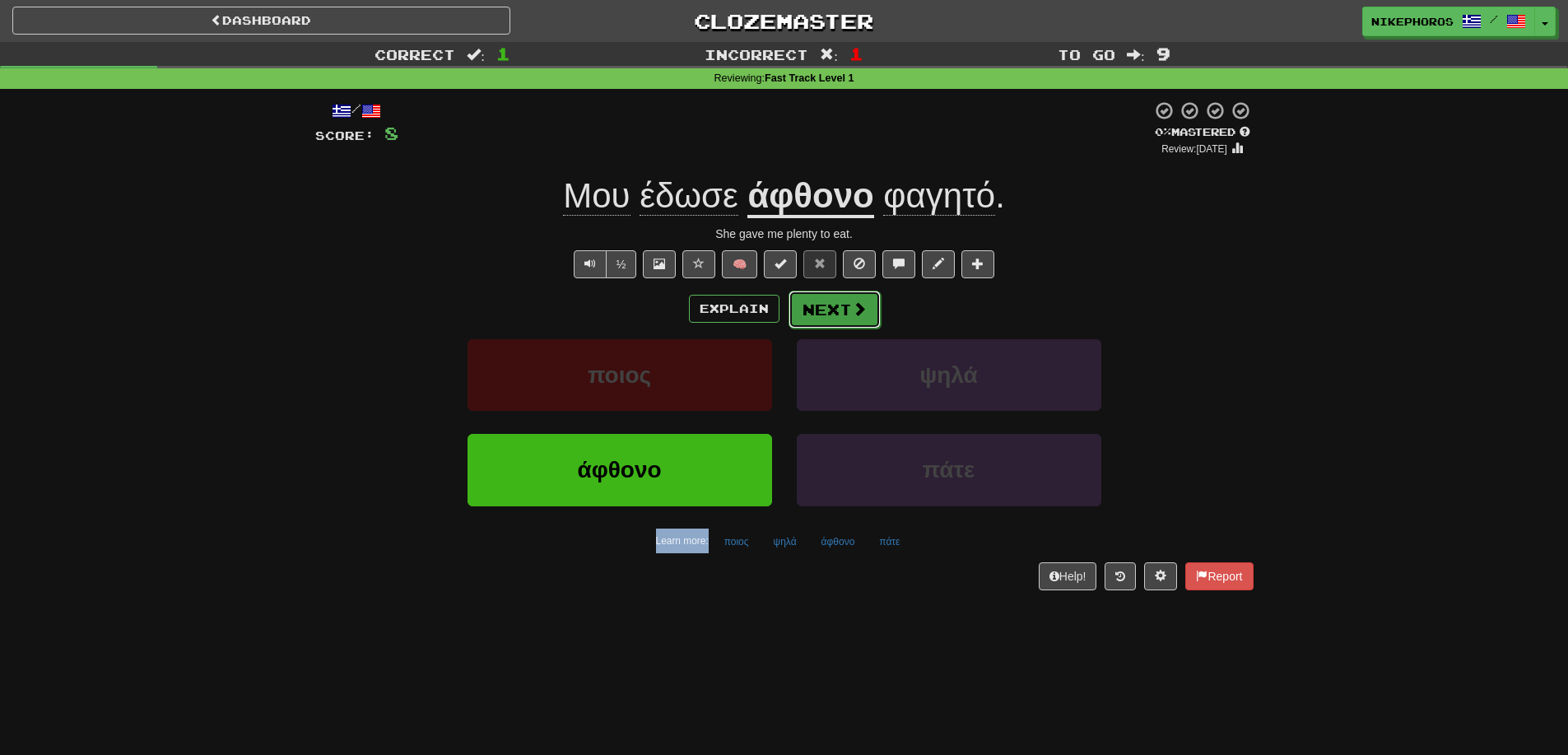
click at [853, 326] on button "Next" at bounding box center [835, 309] width 92 height 38
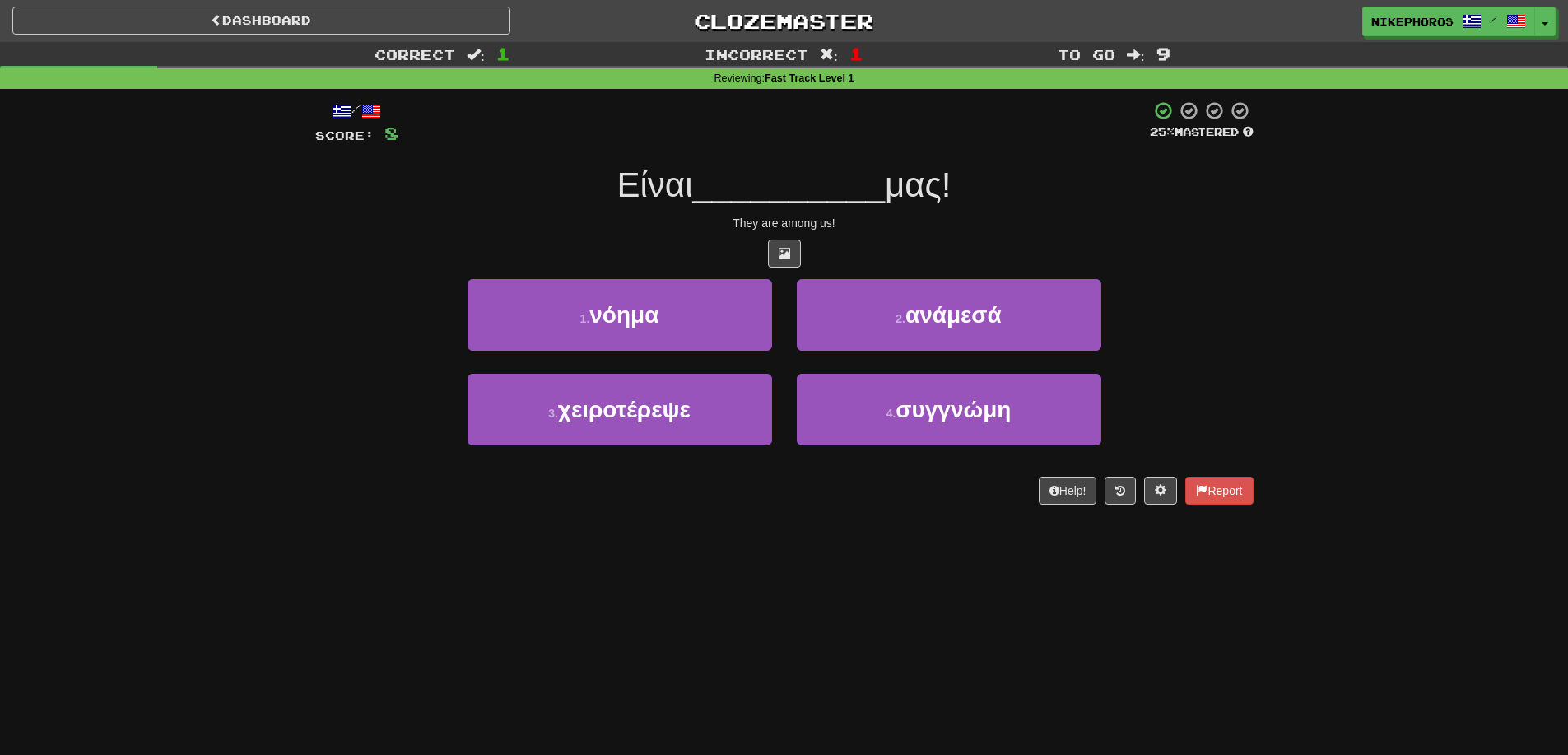
click at [923, 215] on div "They are among us!" at bounding box center [784, 223] width 939 height 17
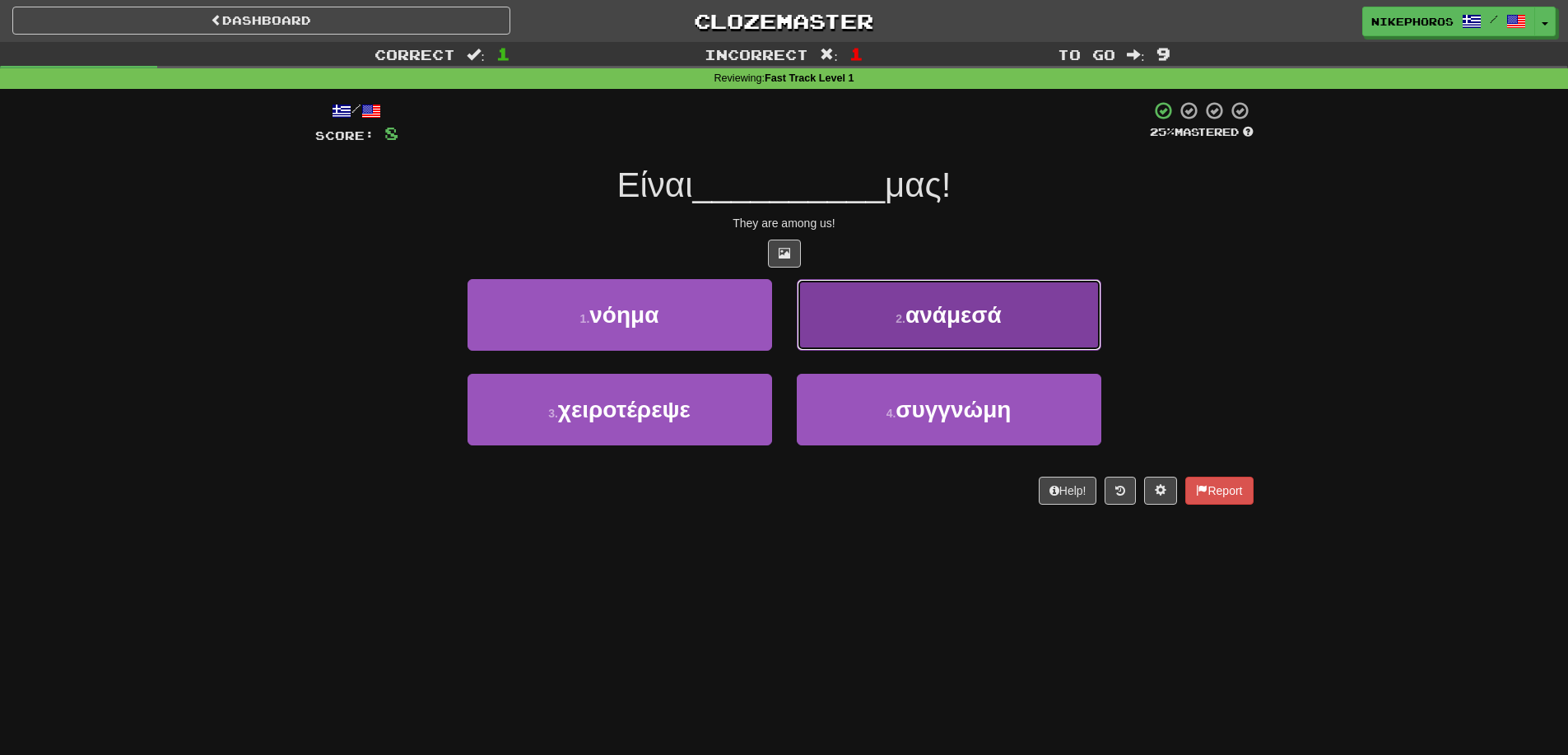
click at [1015, 294] on button "2 . ανάμεσά" at bounding box center [949, 315] width 304 height 72
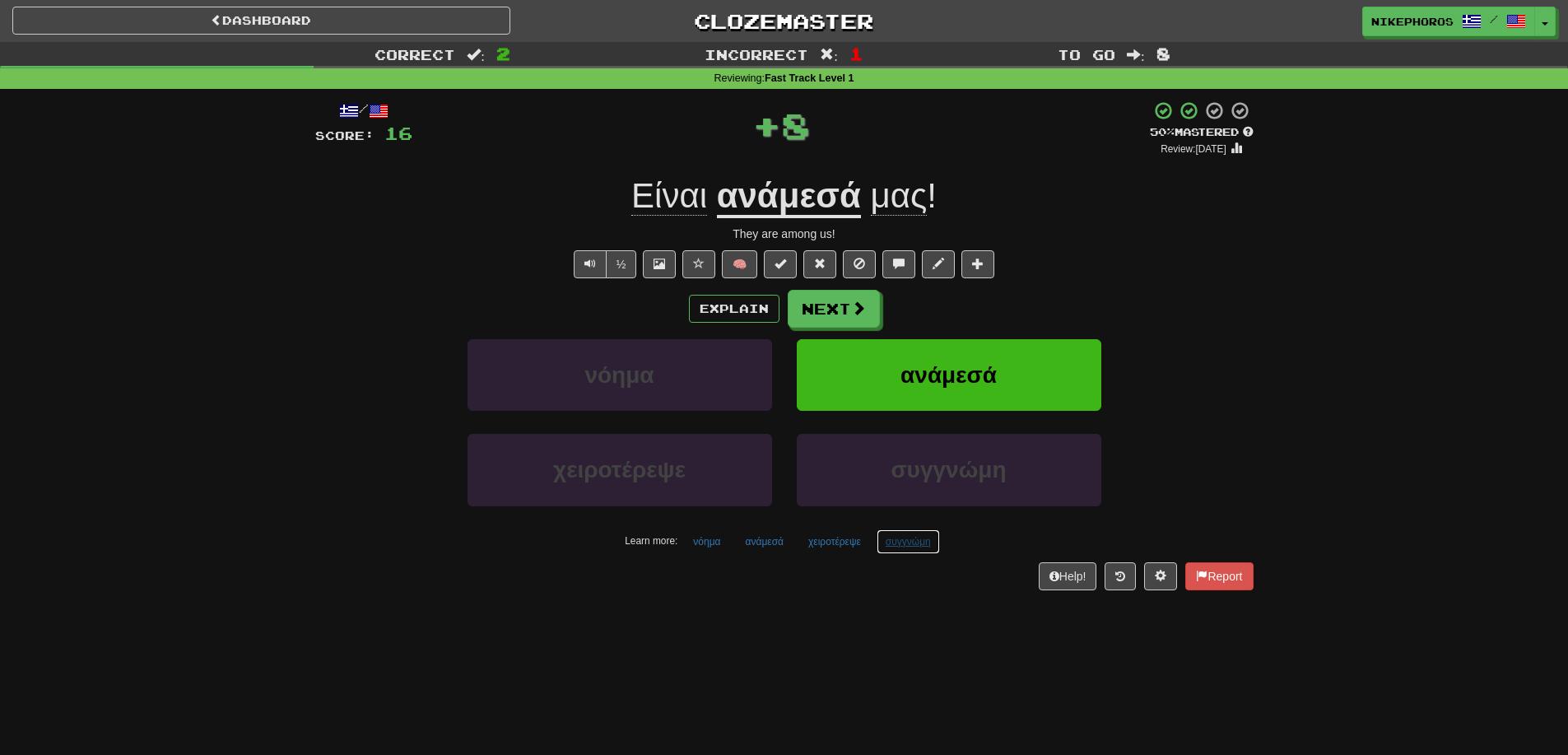
click at [932, 548] on button "συγγνώμη" at bounding box center [908, 542] width 63 height 25
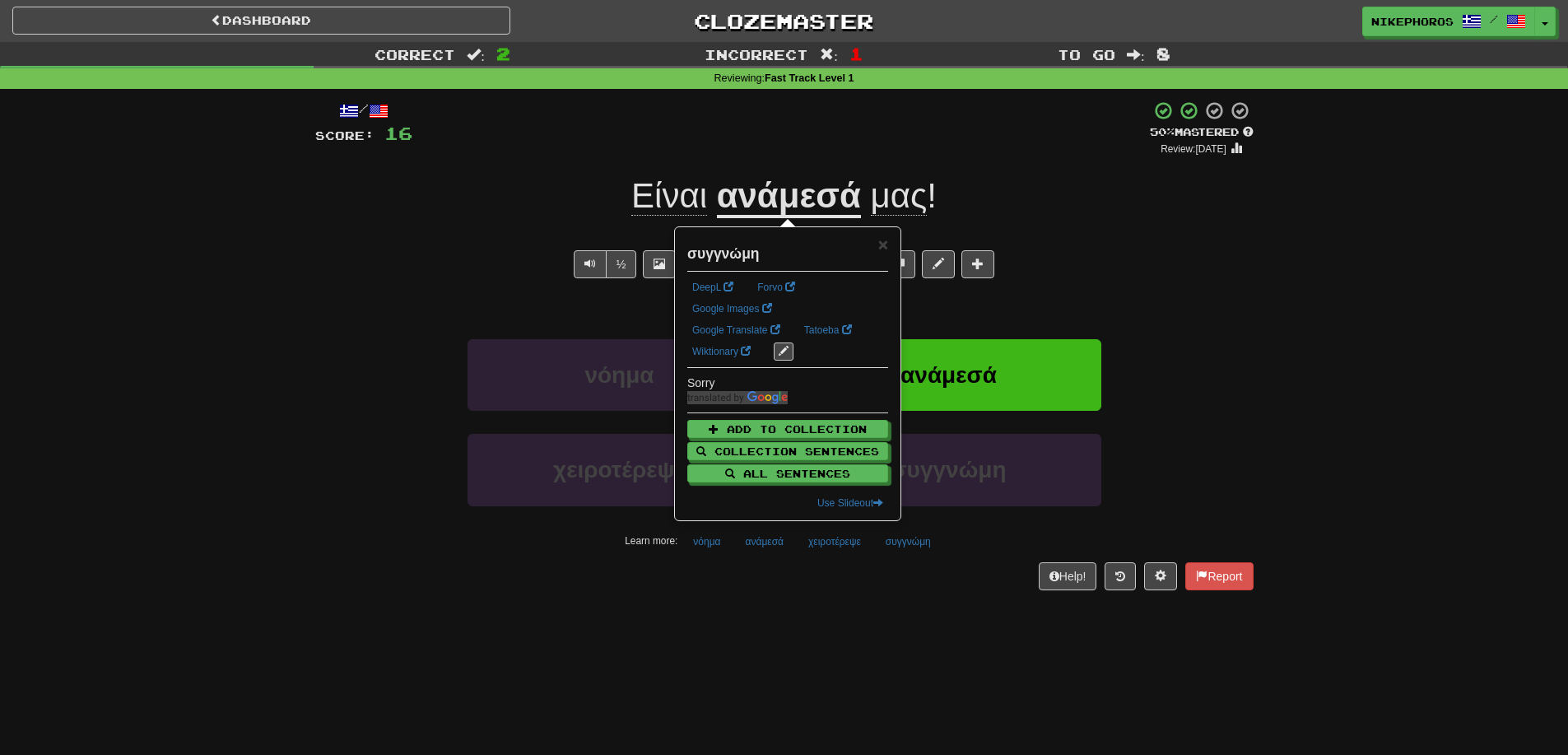
click at [910, 581] on div "Help! Report" at bounding box center [784, 576] width 939 height 28
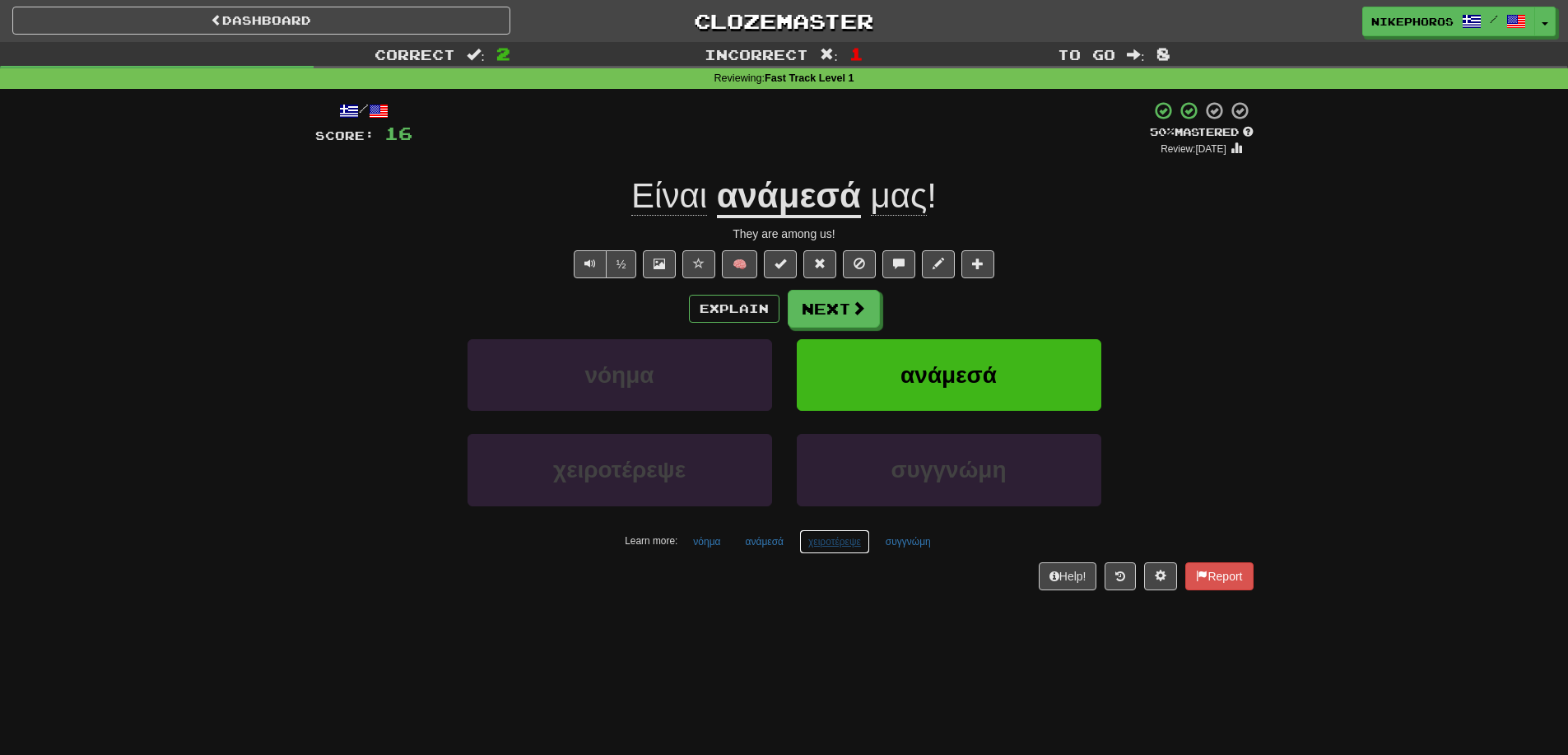
click at [839, 546] on button "χειροτέρεψε" at bounding box center [834, 542] width 71 height 25
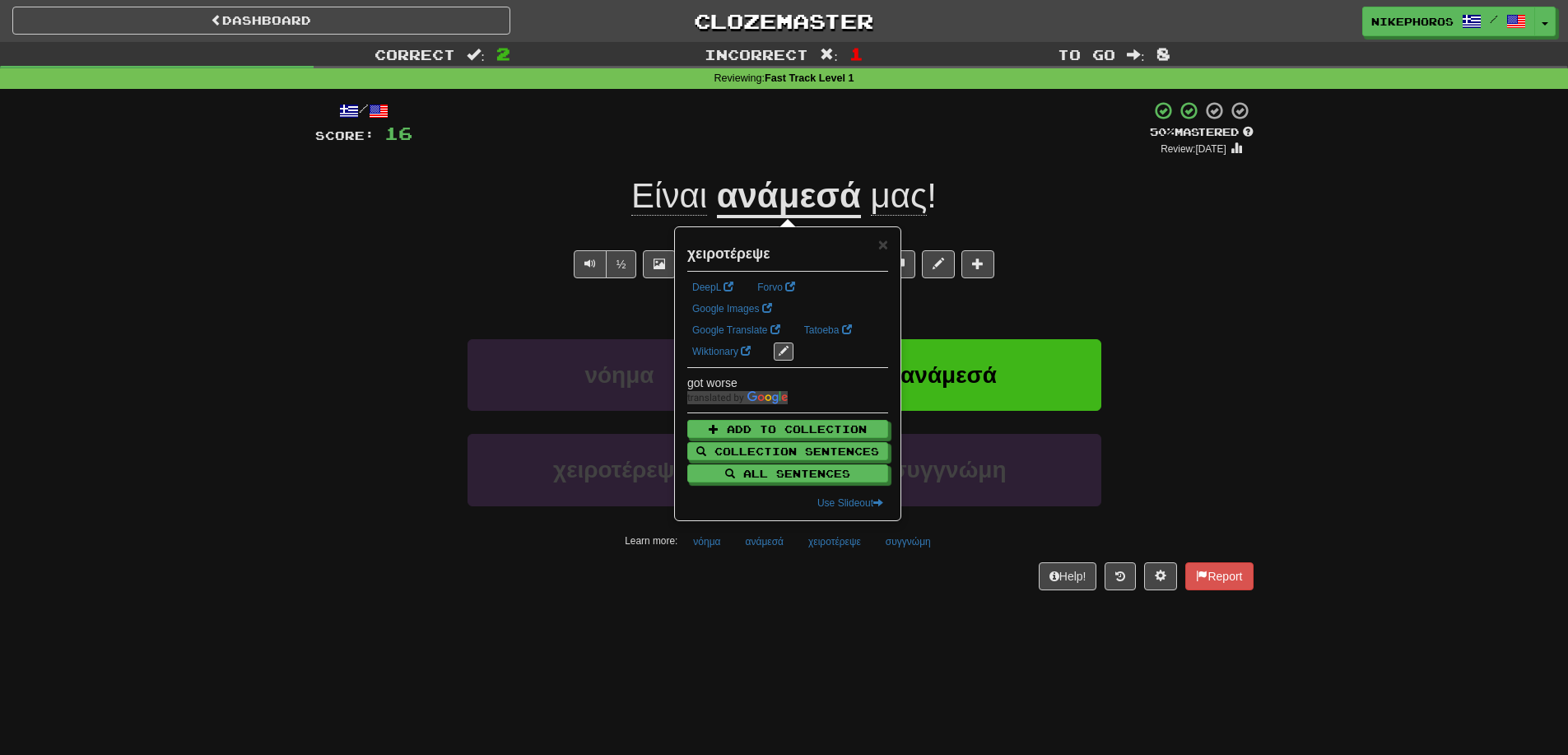
click at [848, 591] on div "/ Score: 16 + 8 50 % Mastered Review: 2025-09-25 Είναι ανάμεσά μας ! They are a…" at bounding box center [784, 350] width 939 height 523
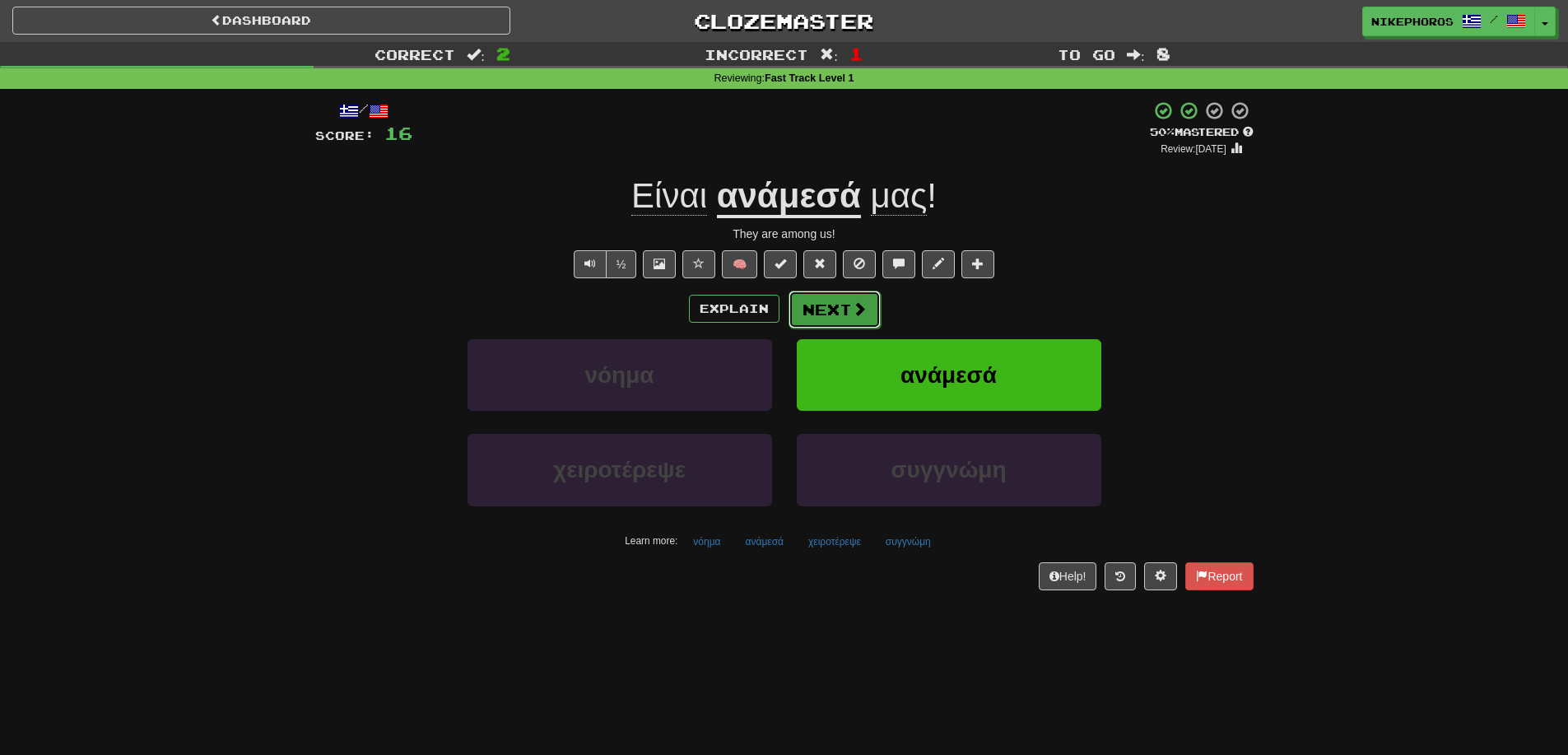
click at [824, 294] on button "Next" at bounding box center [835, 309] width 92 height 38
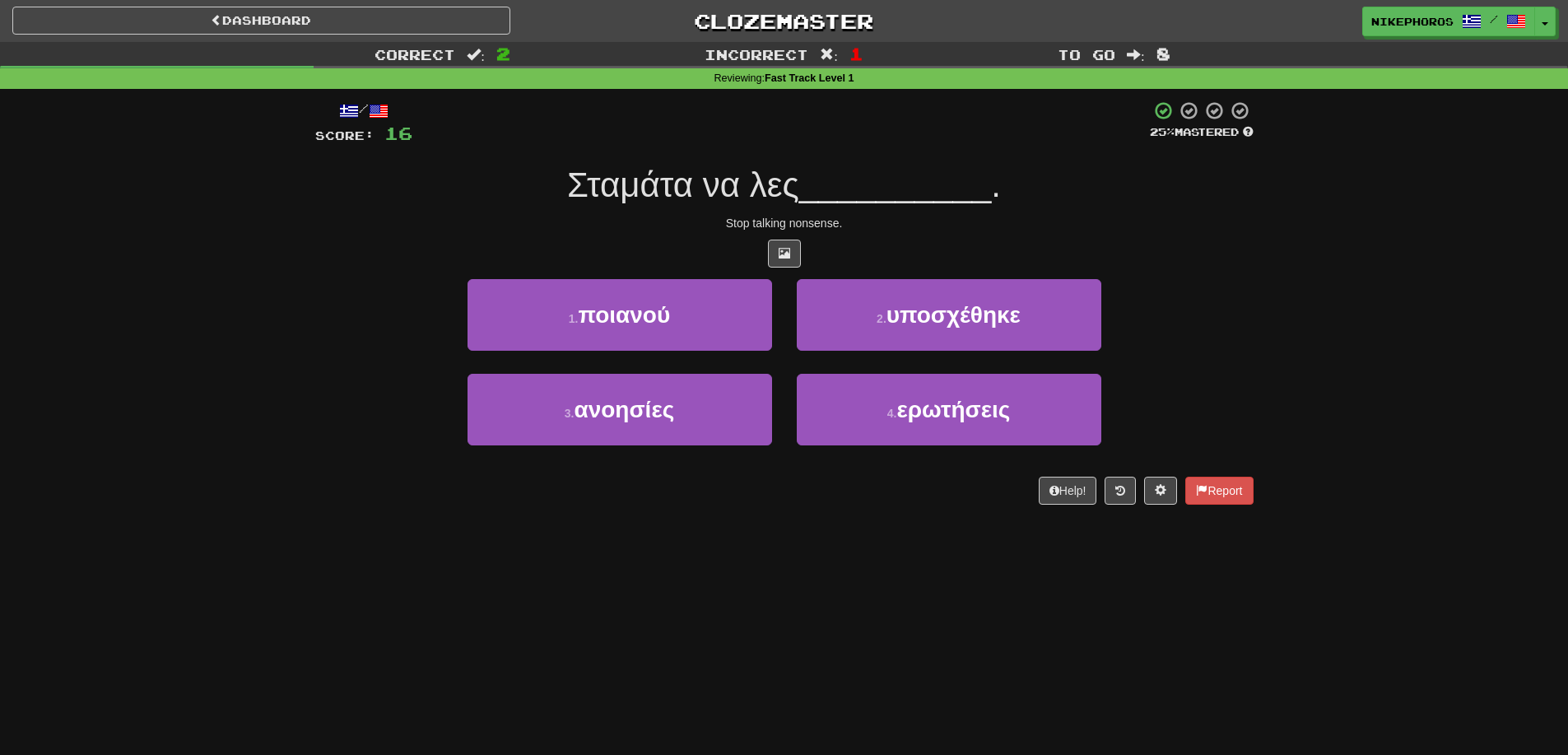
click at [889, 234] on div "/ Score: 16 25 % Mastered Σταμάτα να λες __________ . Stop talking nonsense. 1 …" at bounding box center [784, 303] width 939 height 405
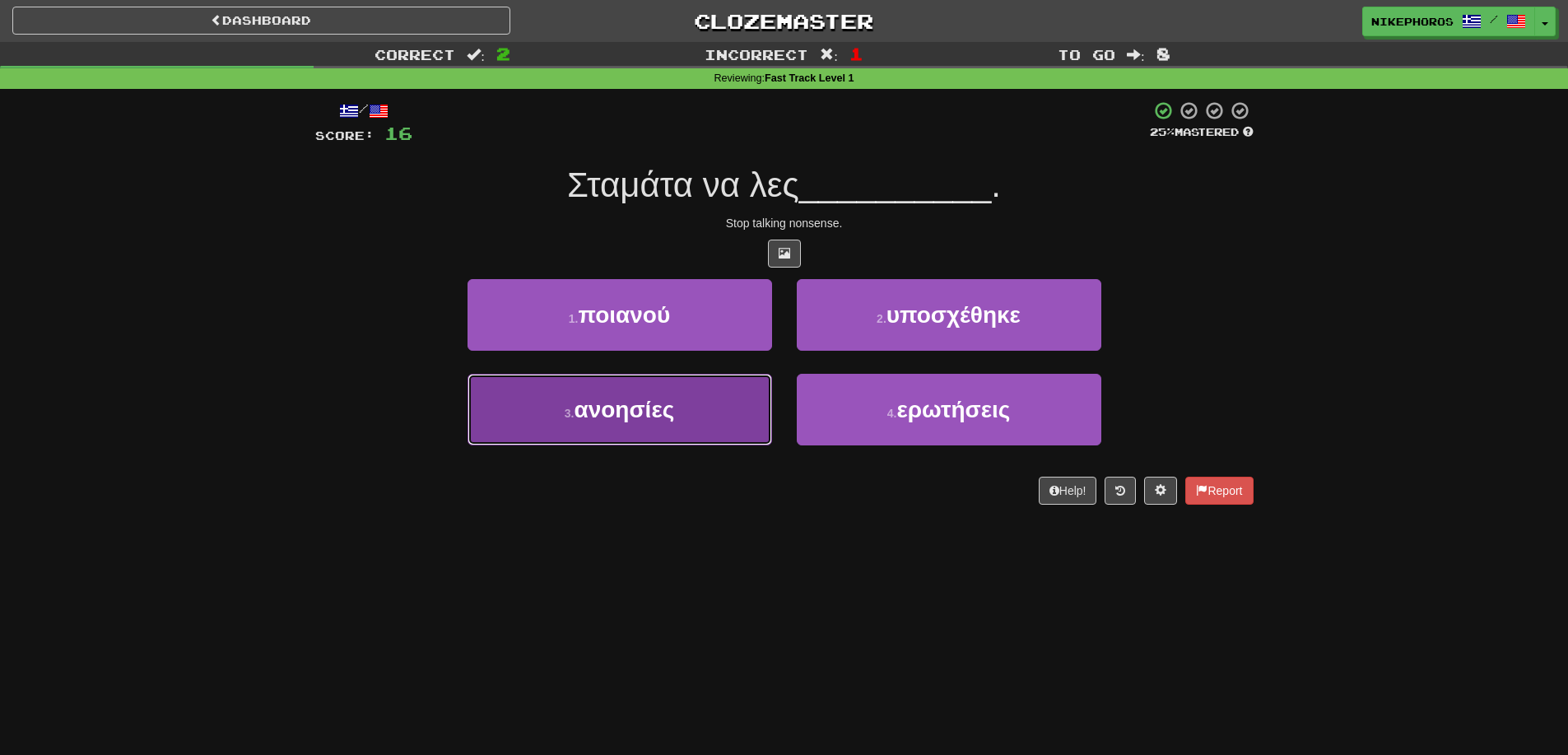
click at [702, 424] on button "3 . ανοησίες" at bounding box center [619, 409] width 304 height 72
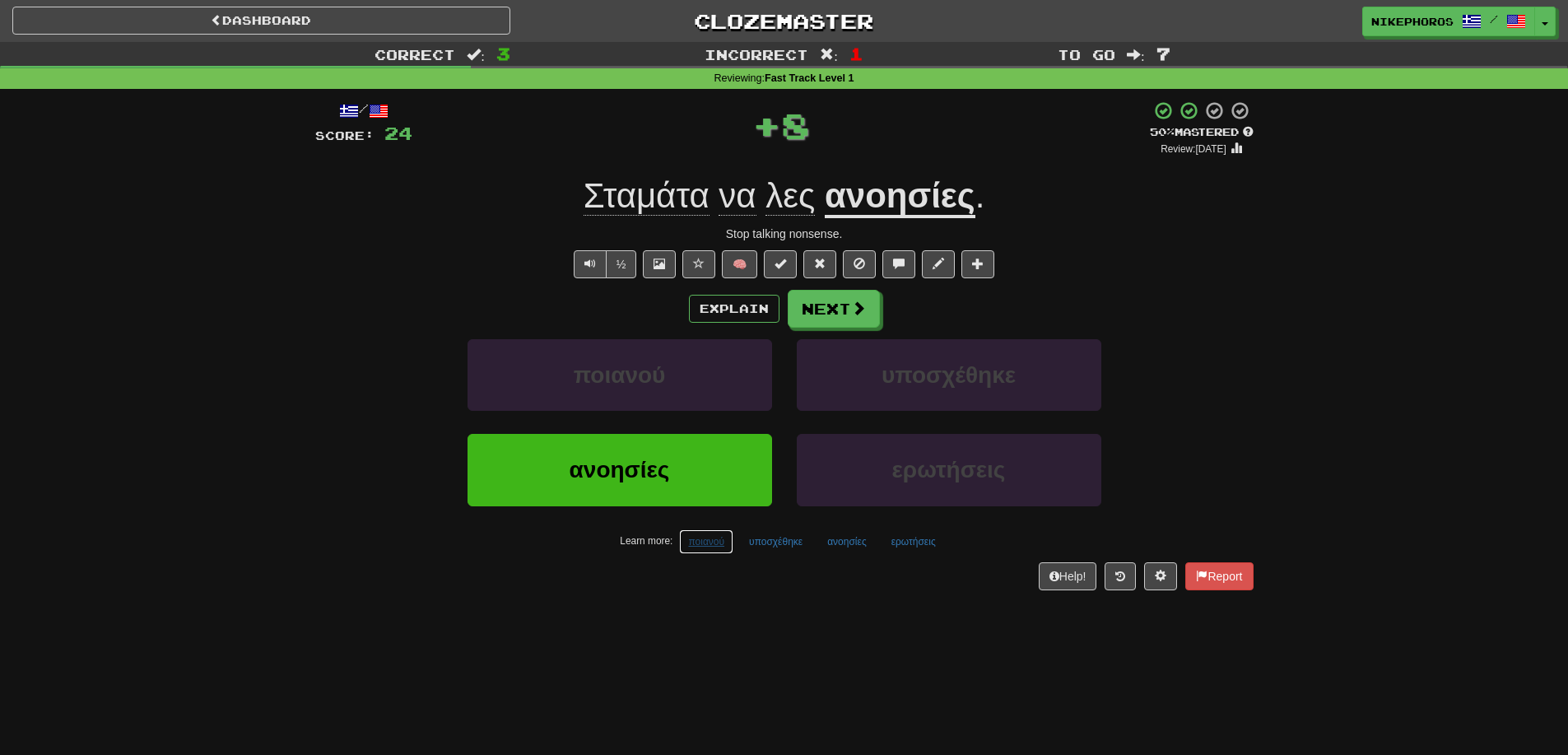
click at [711, 547] on button "ποιανού" at bounding box center [706, 542] width 54 height 25
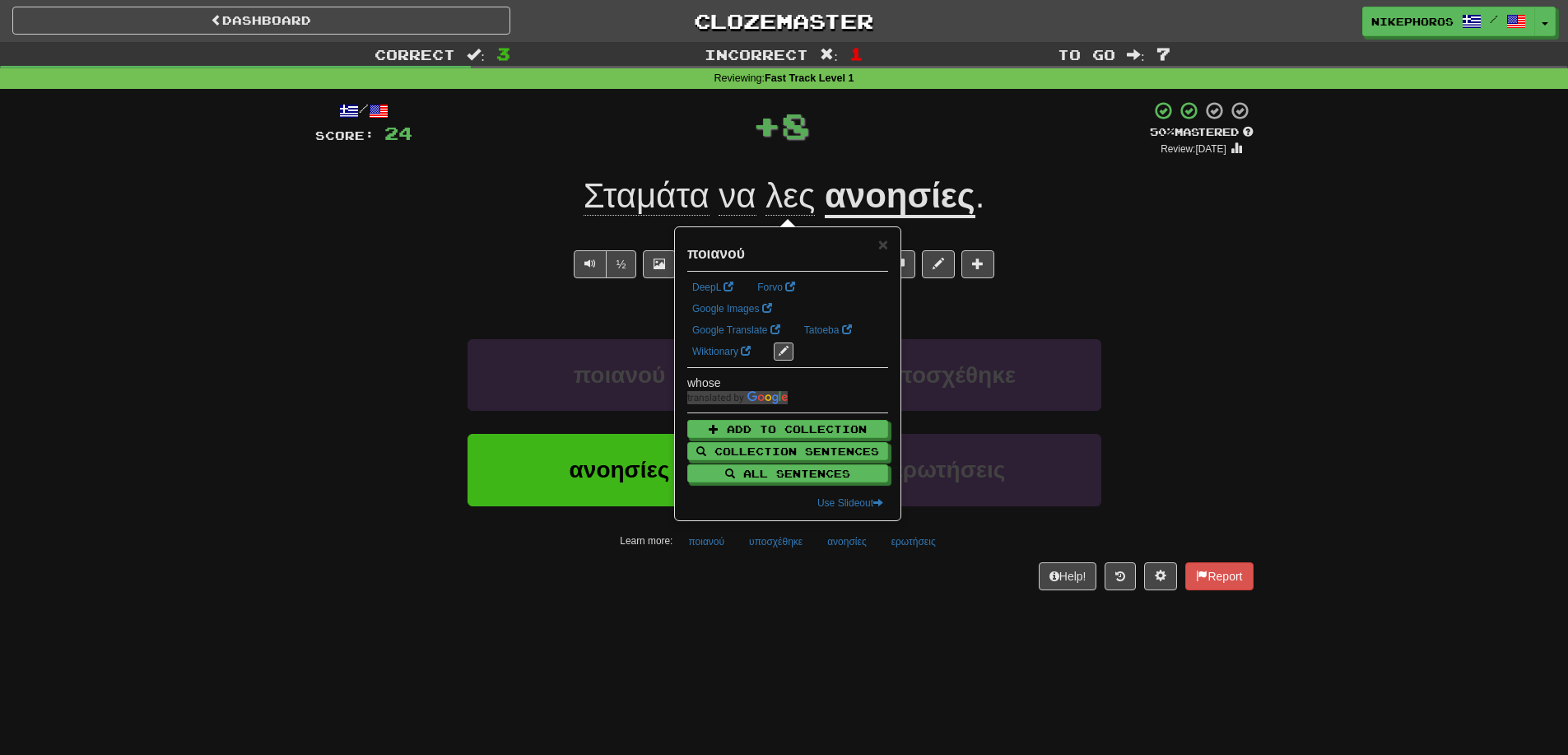
click at [782, 617] on div "Dashboard Clozemaster Nikephoros / Toggle Dropdown Dashboard Leaderboard Activi…" at bounding box center [784, 377] width 1568 height 755
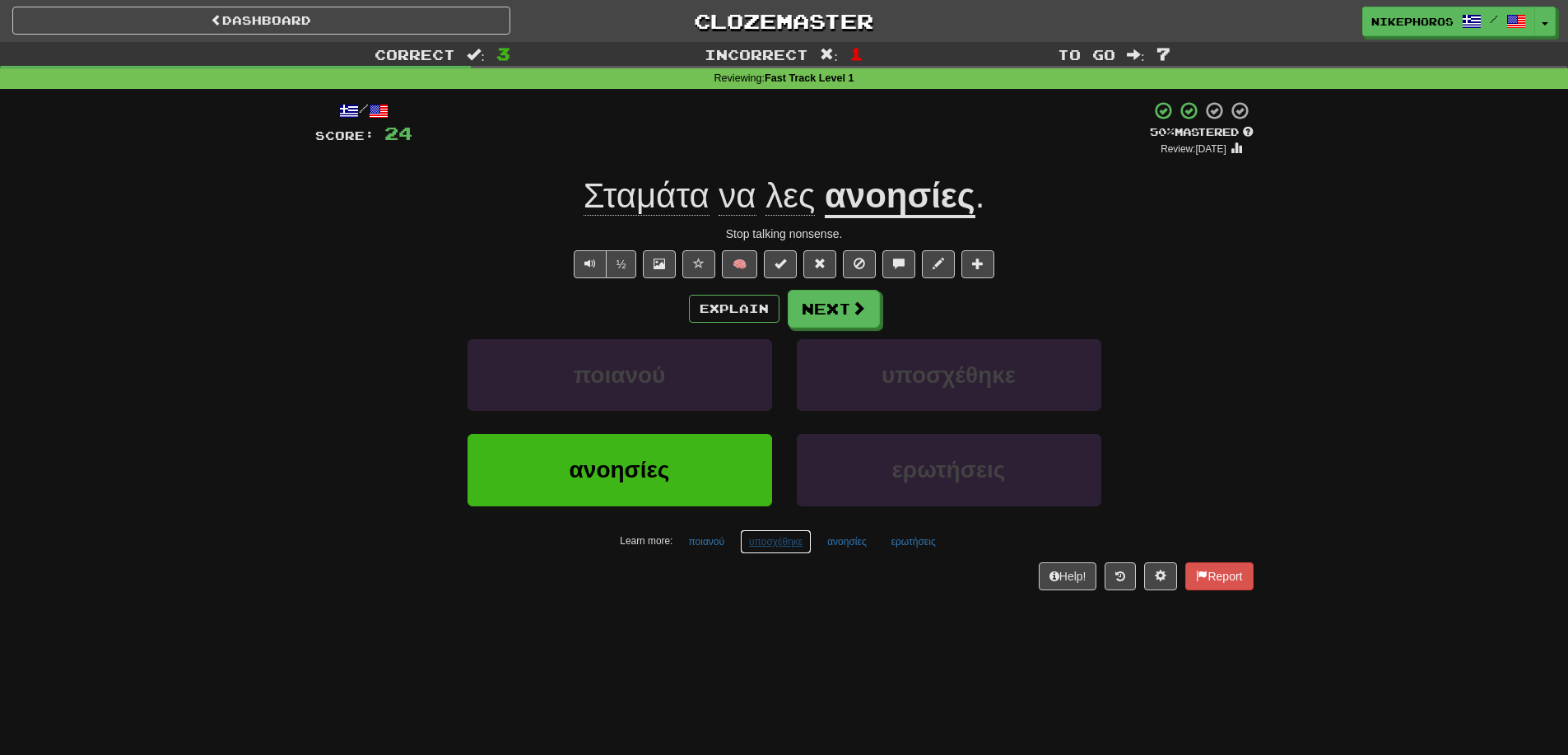
click at [759, 550] on button "υποσχέθηκε" at bounding box center [776, 542] width 72 height 25
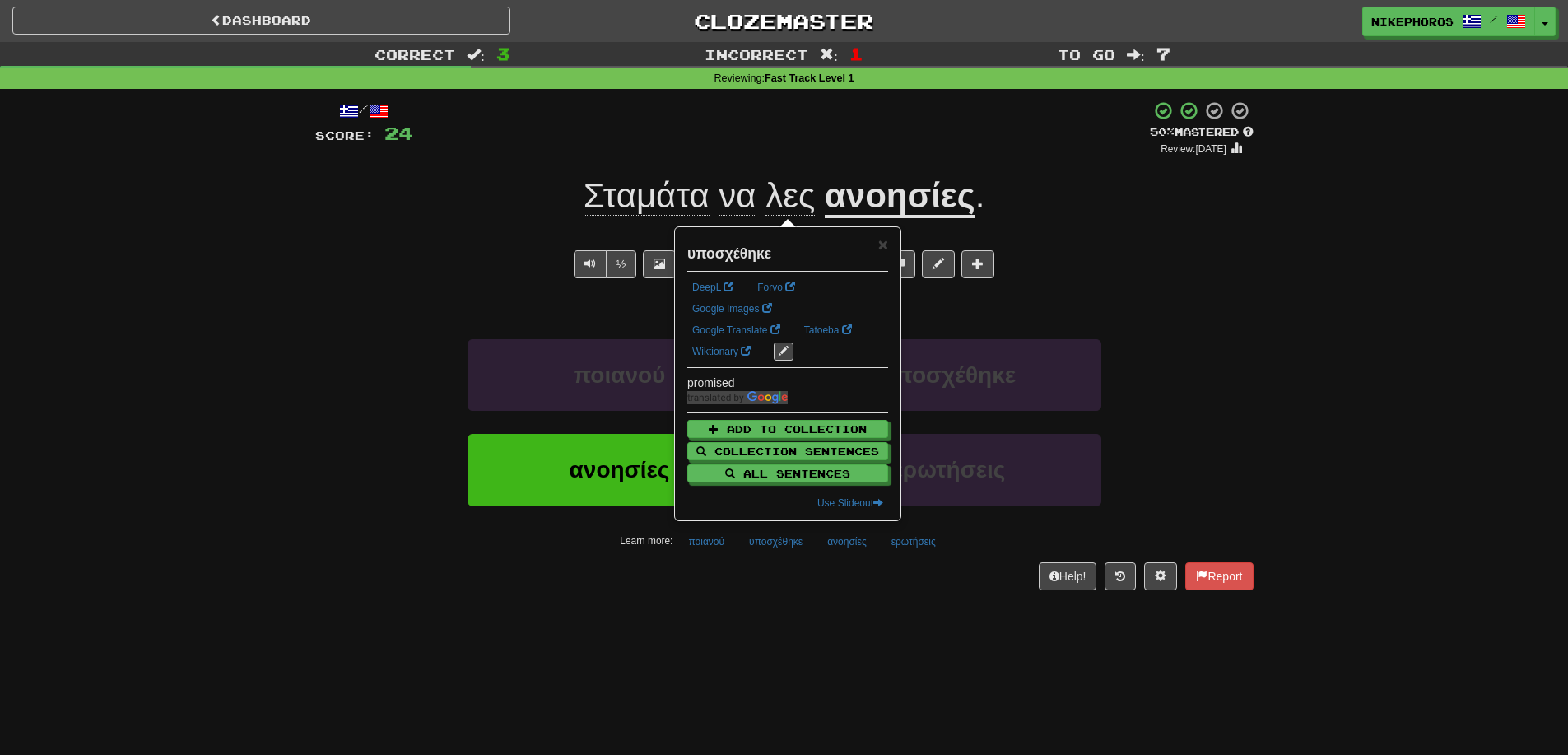
click at [795, 601] on div "/ Score: 24 + 8 50 % Mastered Review: 2025-09-25 Σταμάτα να λες ανοησίες . Stop…" at bounding box center [784, 350] width 939 height 523
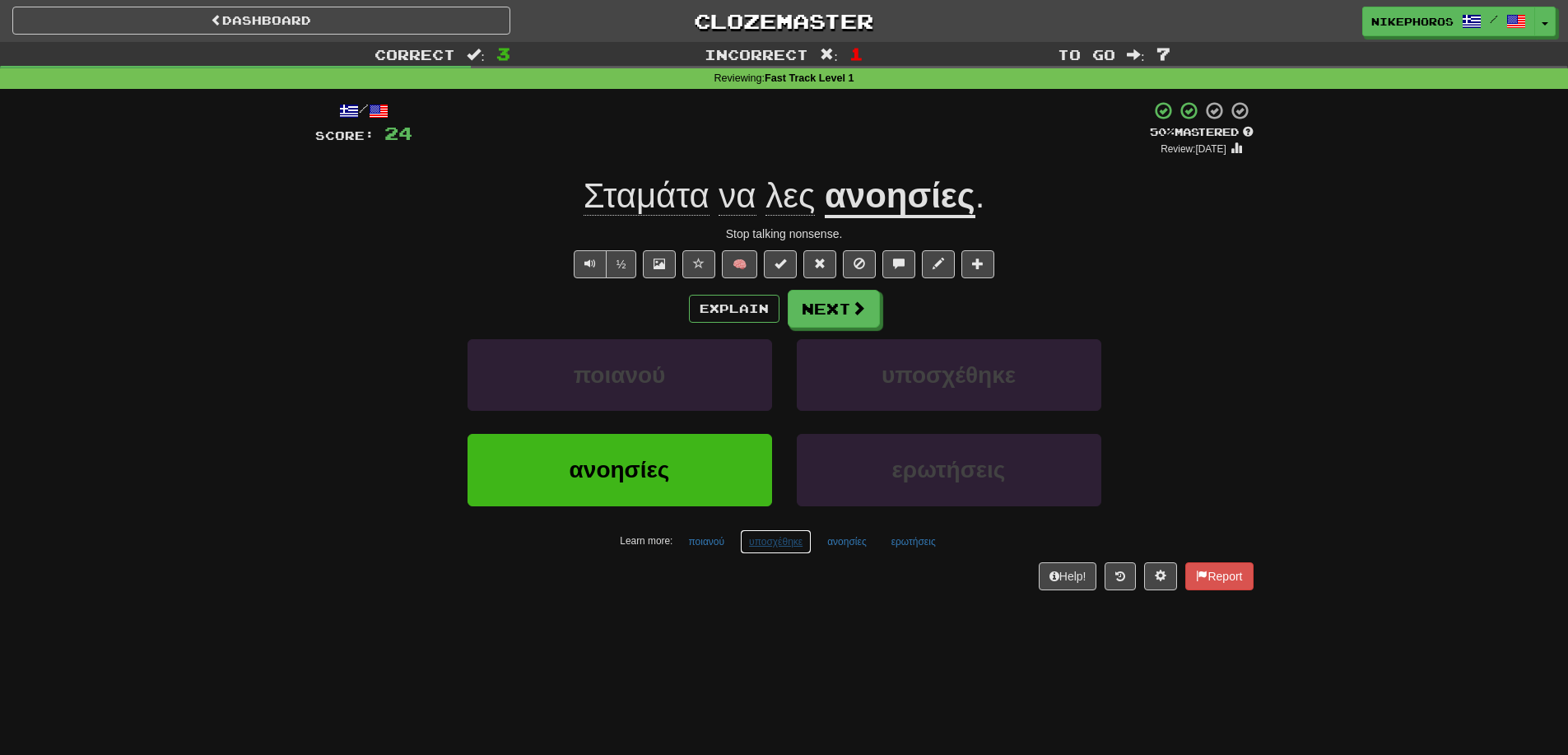
click at [805, 544] on button "υποσχέθηκε" at bounding box center [776, 542] width 72 height 25
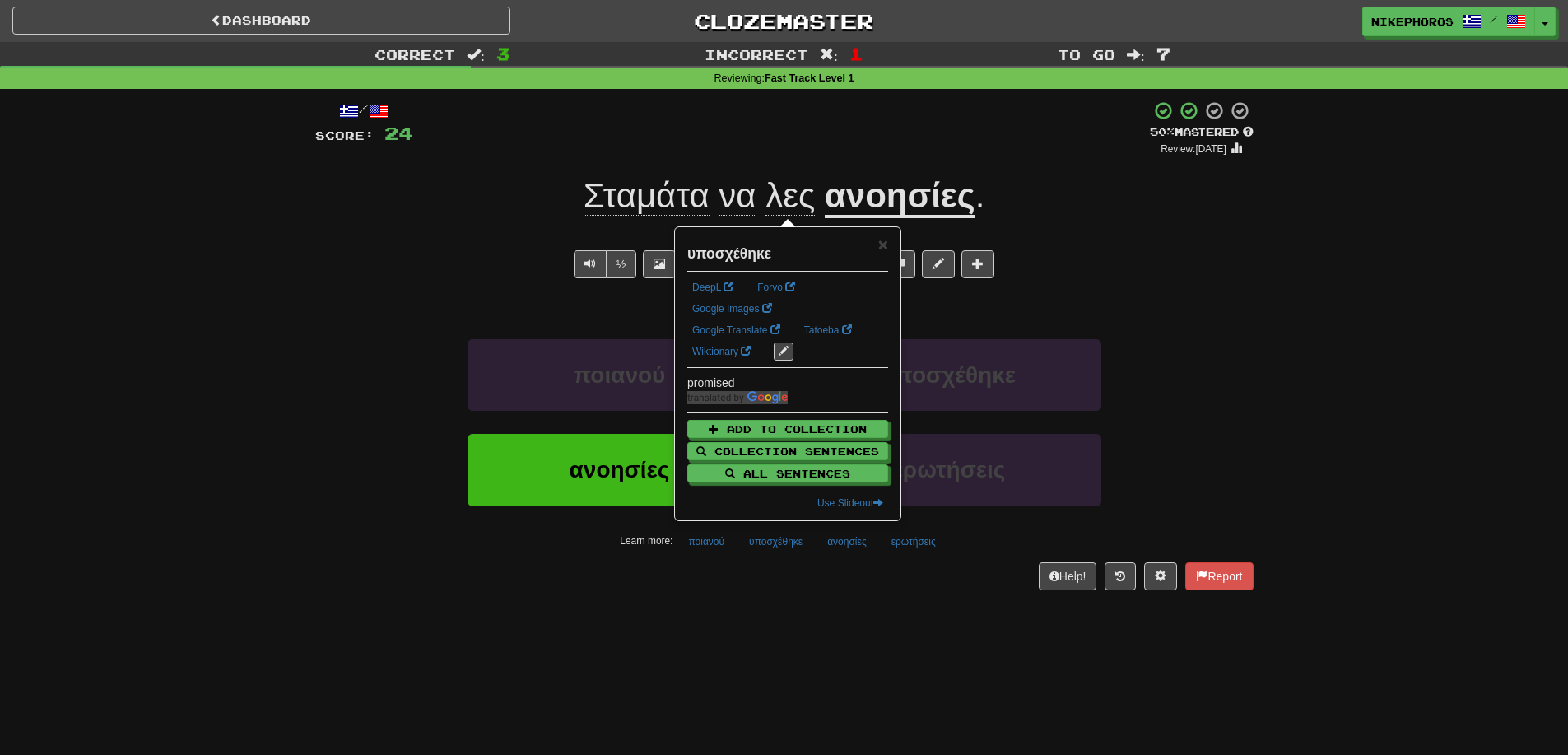
click at [805, 579] on div "Help! Report" at bounding box center [784, 576] width 939 height 28
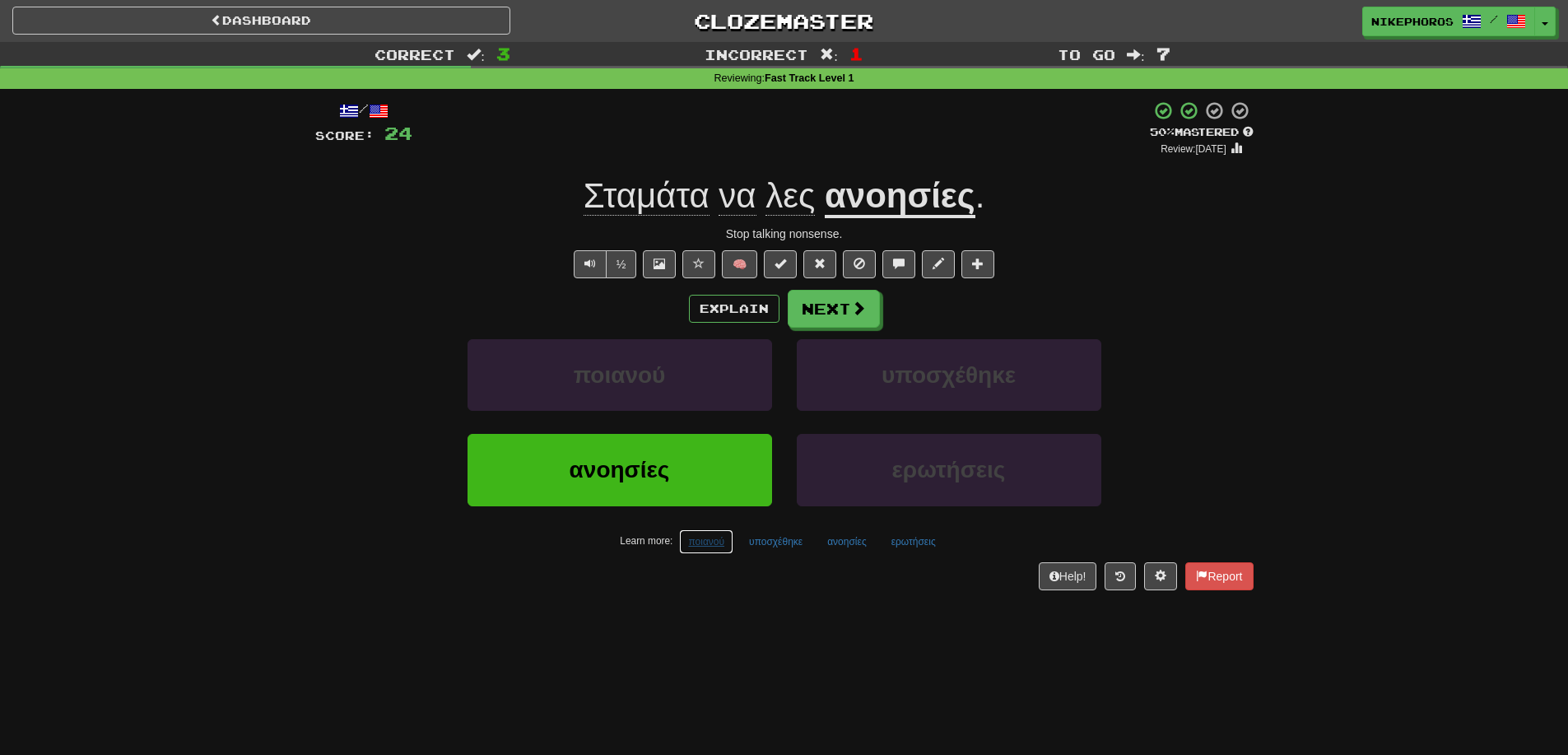
click at [704, 543] on button "ποιανού" at bounding box center [706, 542] width 54 height 25
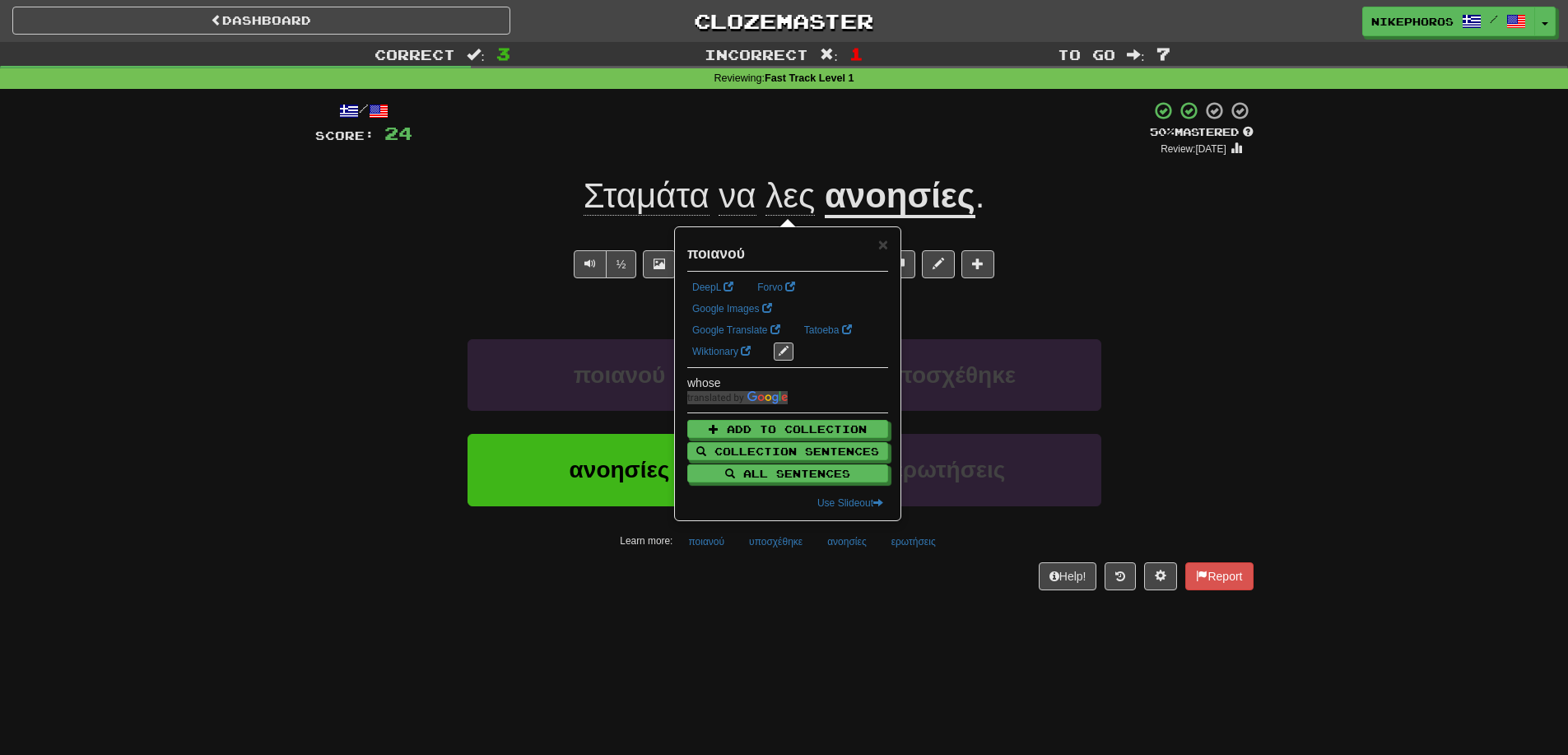
click at [727, 612] on div "/ Score: 24 + 8 50 % Mastered Review: 2025-09-25 Σταμάτα να λες ανοησίες . Stop…" at bounding box center [784, 350] width 939 height 523
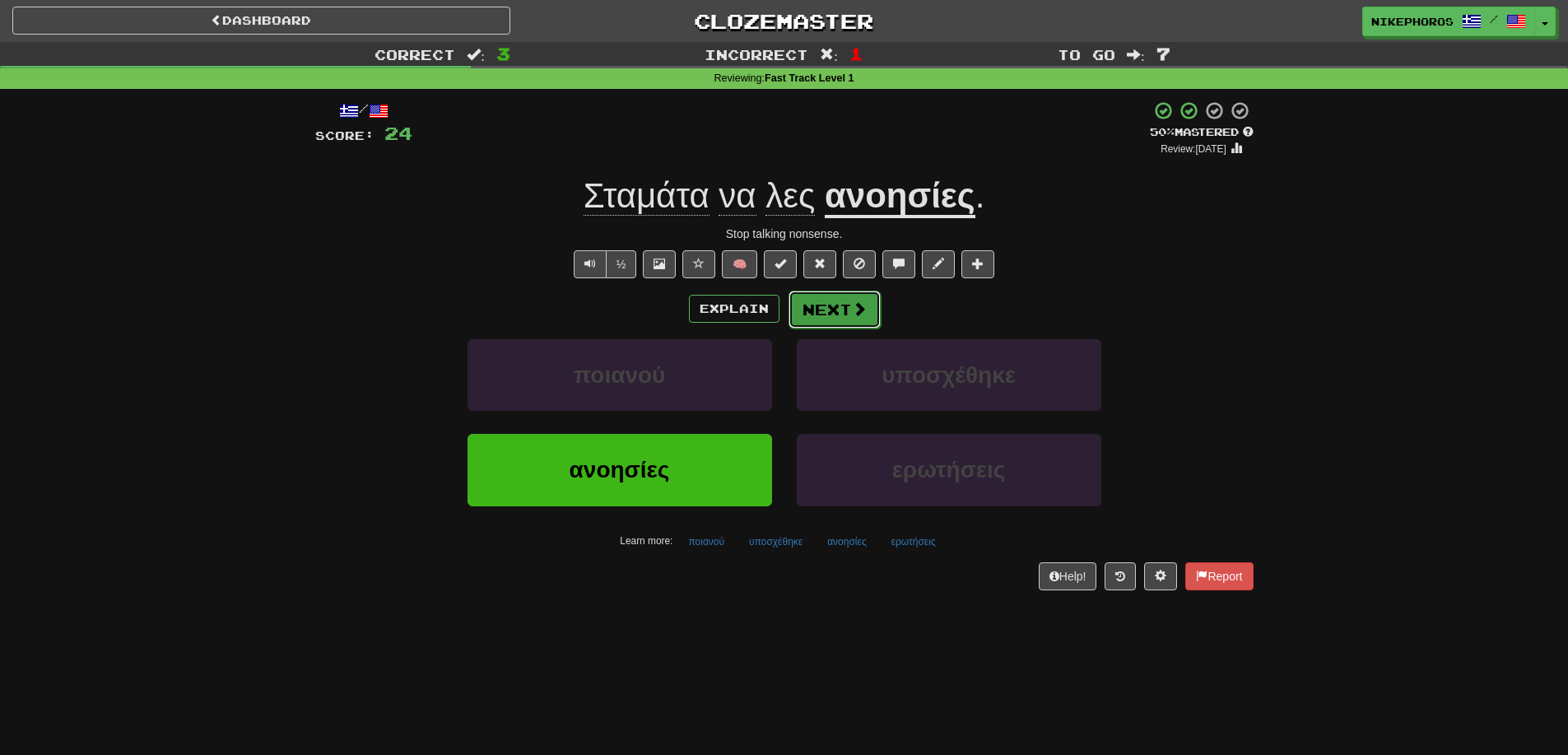
click at [848, 308] on button "Next" at bounding box center [835, 309] width 92 height 38
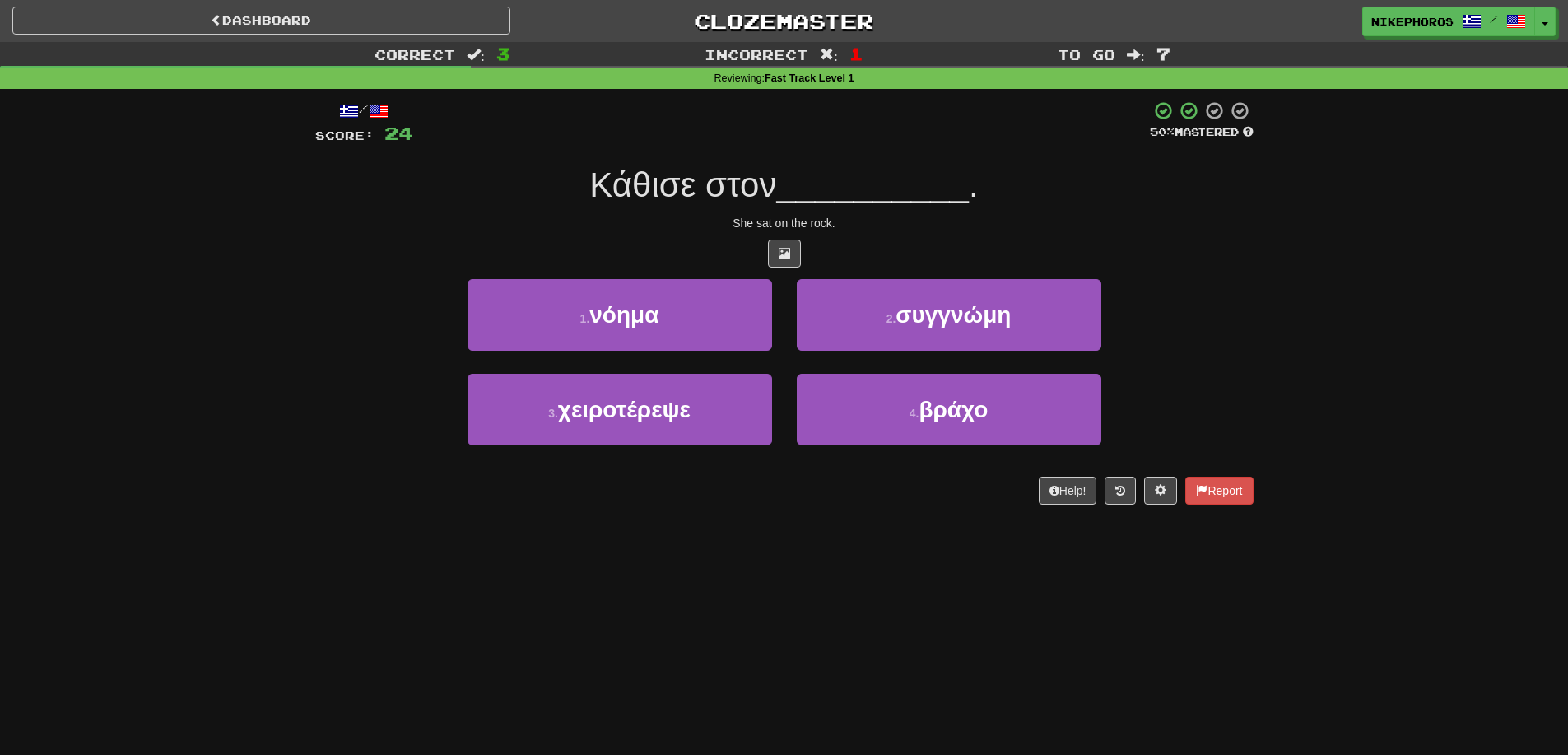
click at [934, 246] on div at bounding box center [784, 254] width 939 height 28
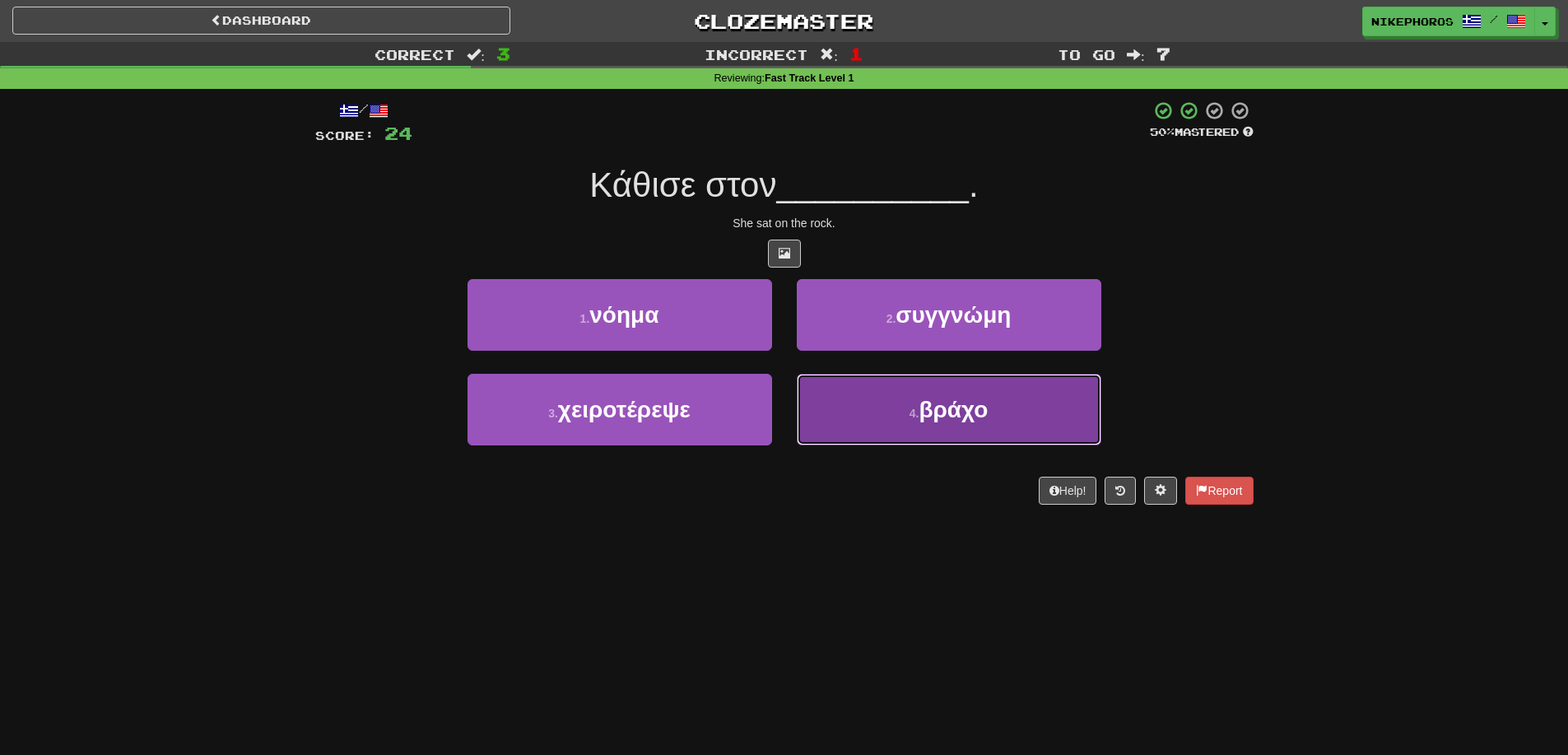
click at [935, 429] on button "4 . βράχο" at bounding box center [949, 409] width 304 height 72
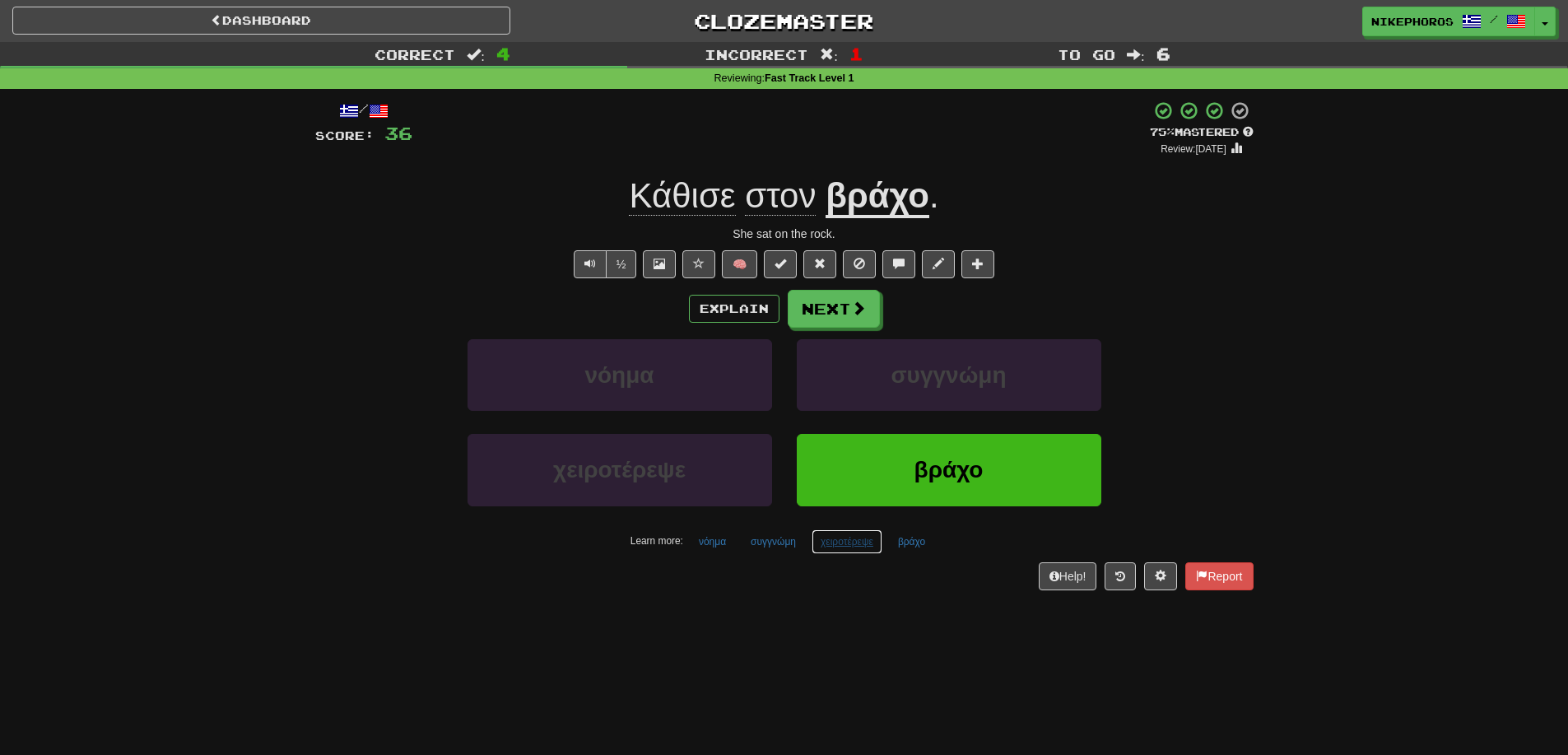
click at [868, 549] on button "χειροτέρεψε" at bounding box center [847, 542] width 71 height 25
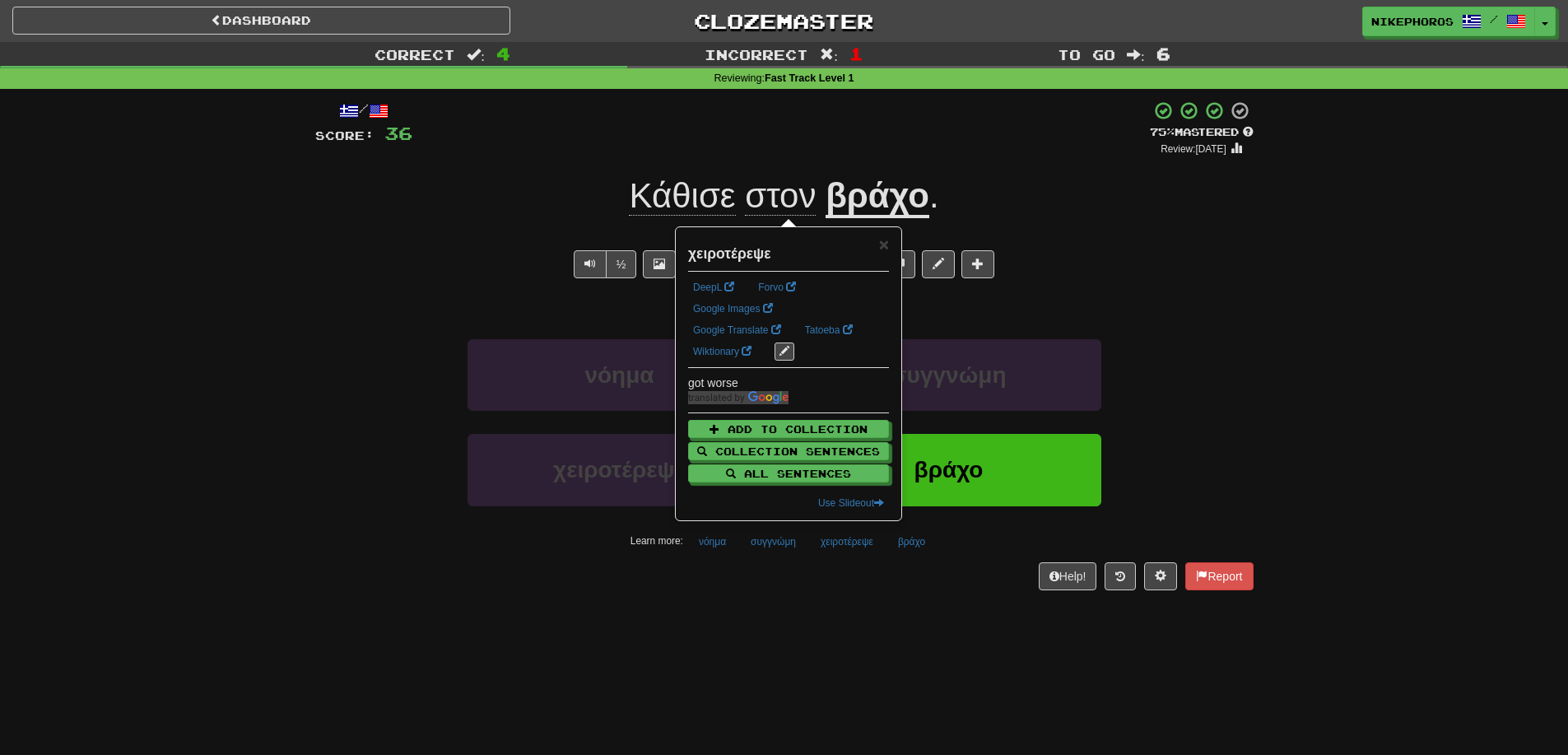
click at [856, 596] on div "/ Score: 36 + 12 75 % Mastered Review: 2025-10-15 Κάθισε στον βράχο . She sat o…" at bounding box center [784, 350] width 939 height 523
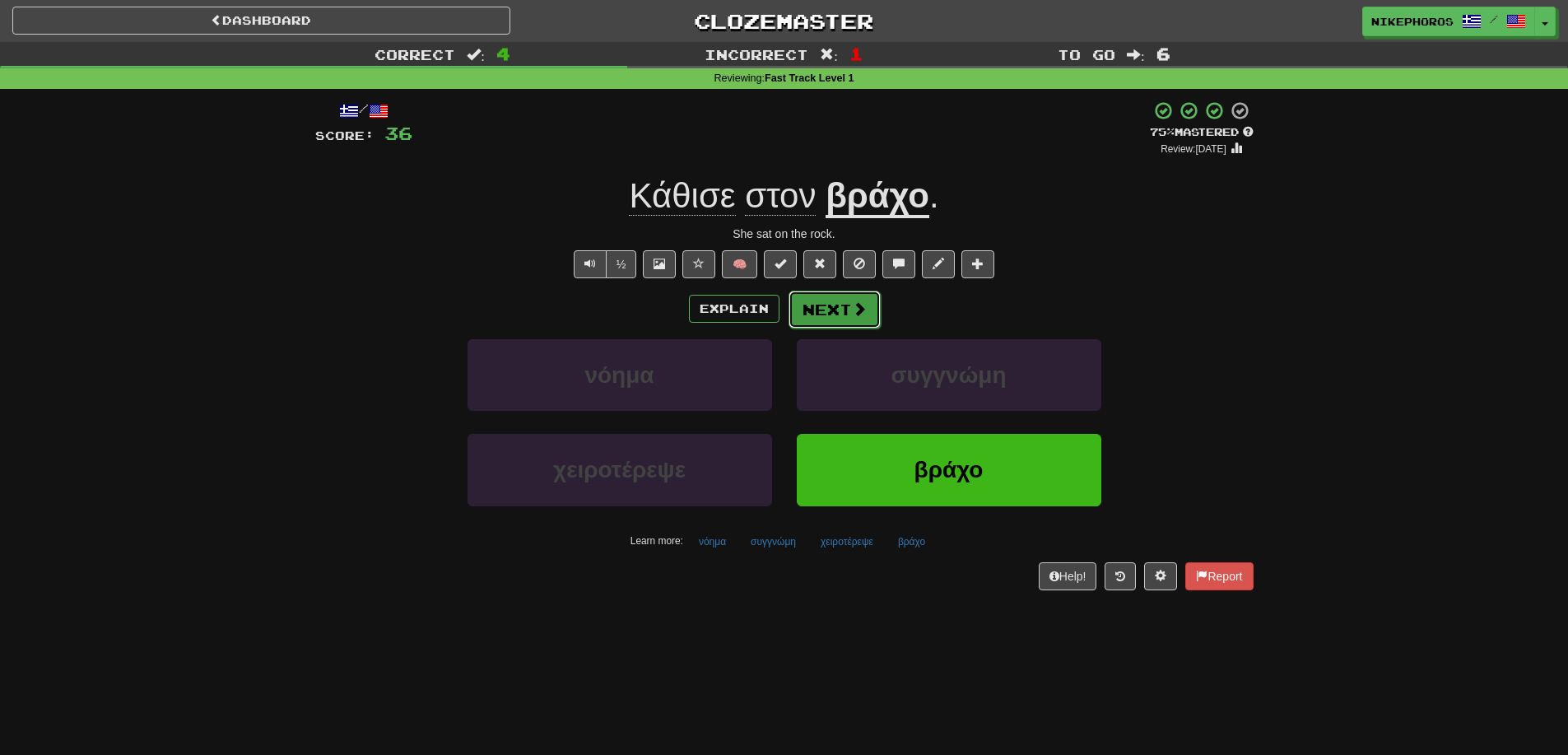
click at [871, 318] on button "Next" at bounding box center [835, 309] width 92 height 38
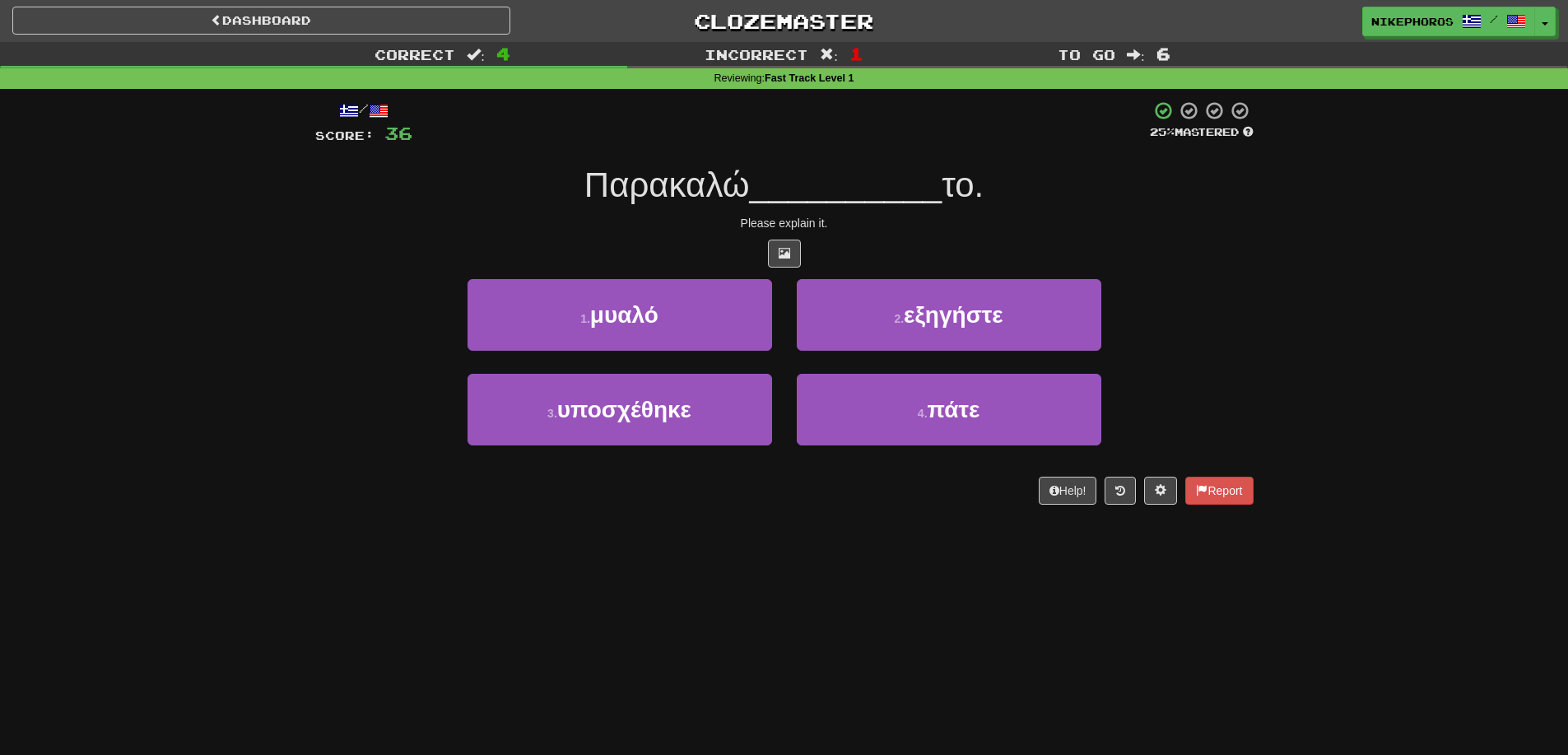
click at [1162, 216] on div "Please explain it." at bounding box center [784, 223] width 939 height 17
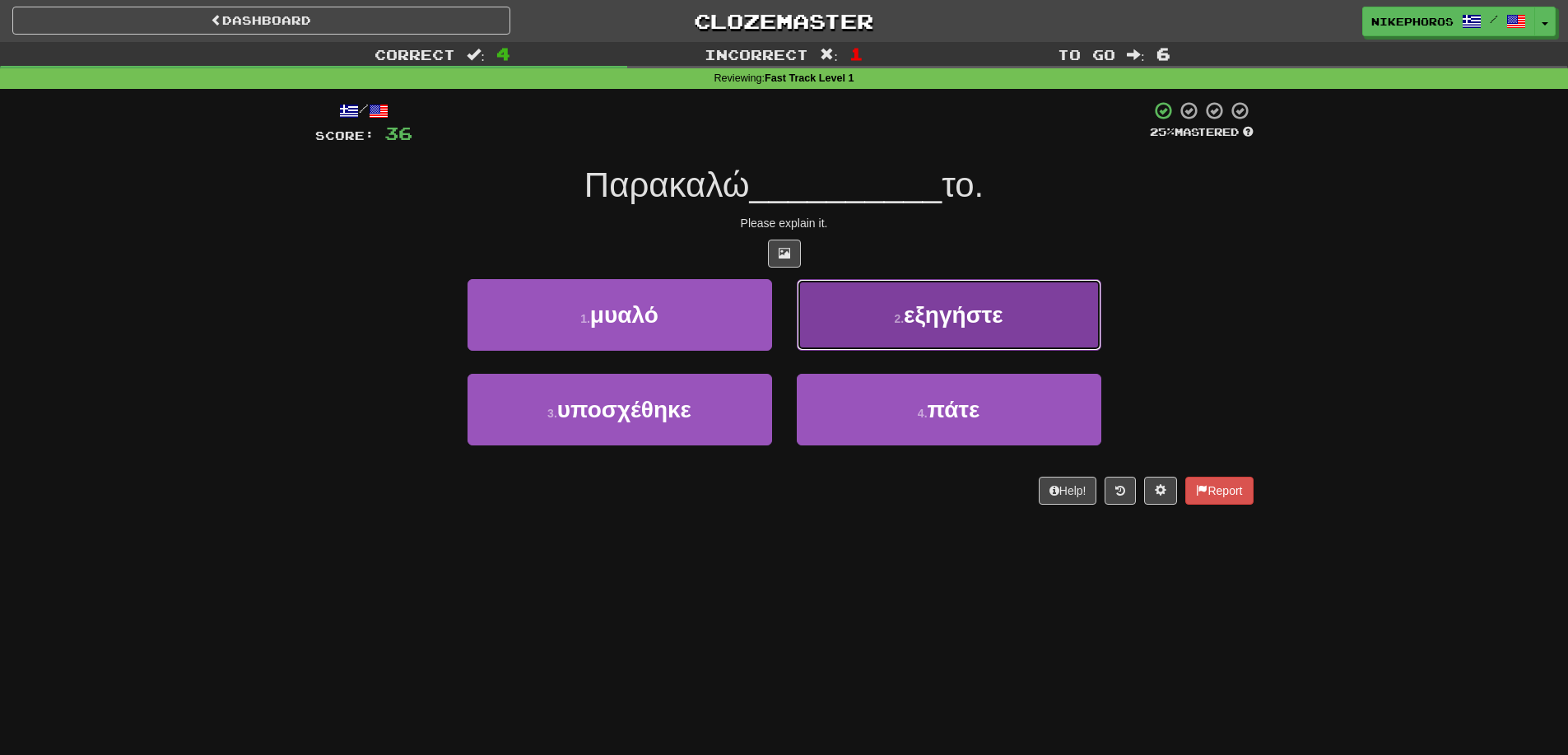
click at [944, 303] on span "εξηγήστε" at bounding box center [953, 315] width 98 height 26
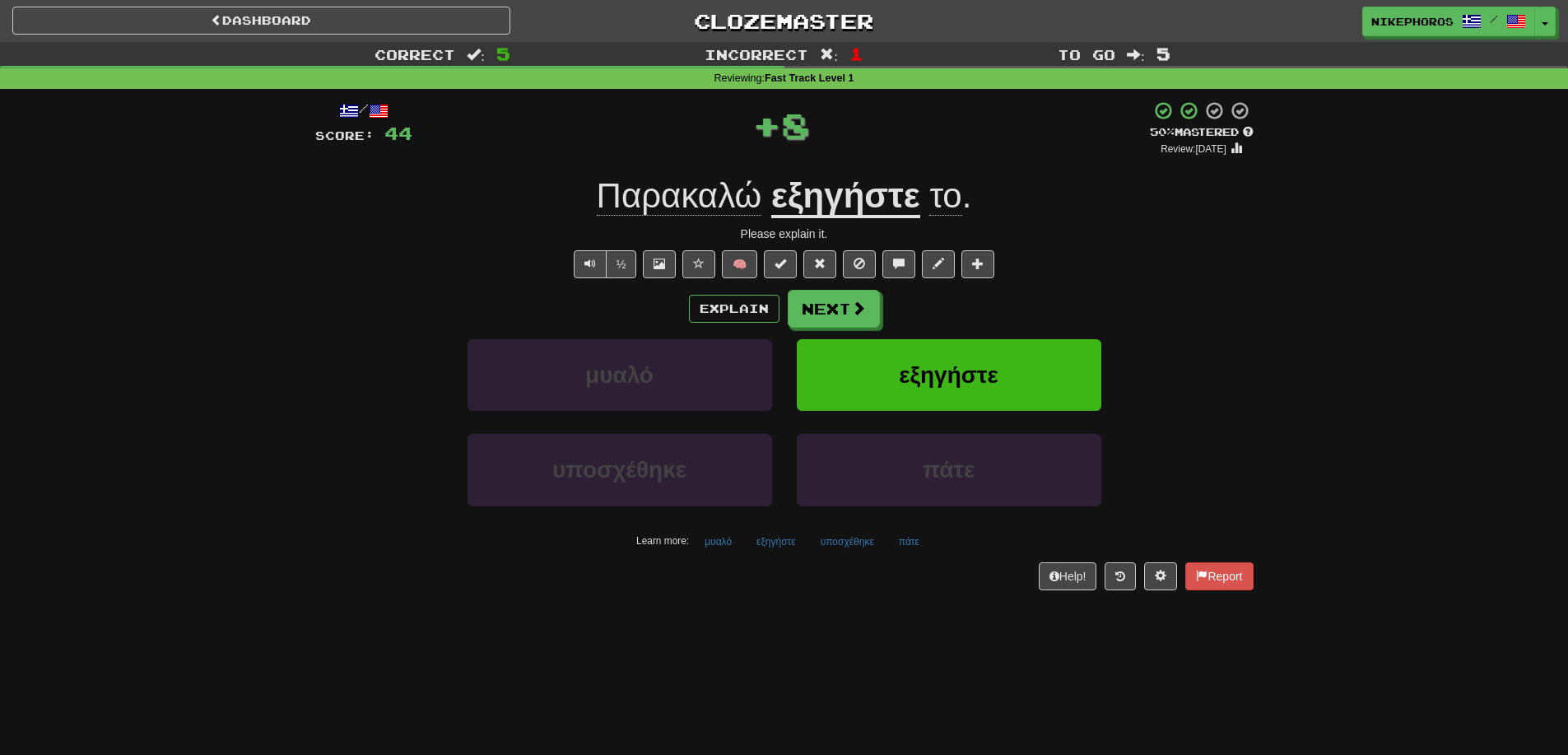
click at [1248, 274] on div "½ 🧠" at bounding box center [784, 264] width 939 height 28
click at [728, 546] on button "μυαλό" at bounding box center [717, 542] width 45 height 25
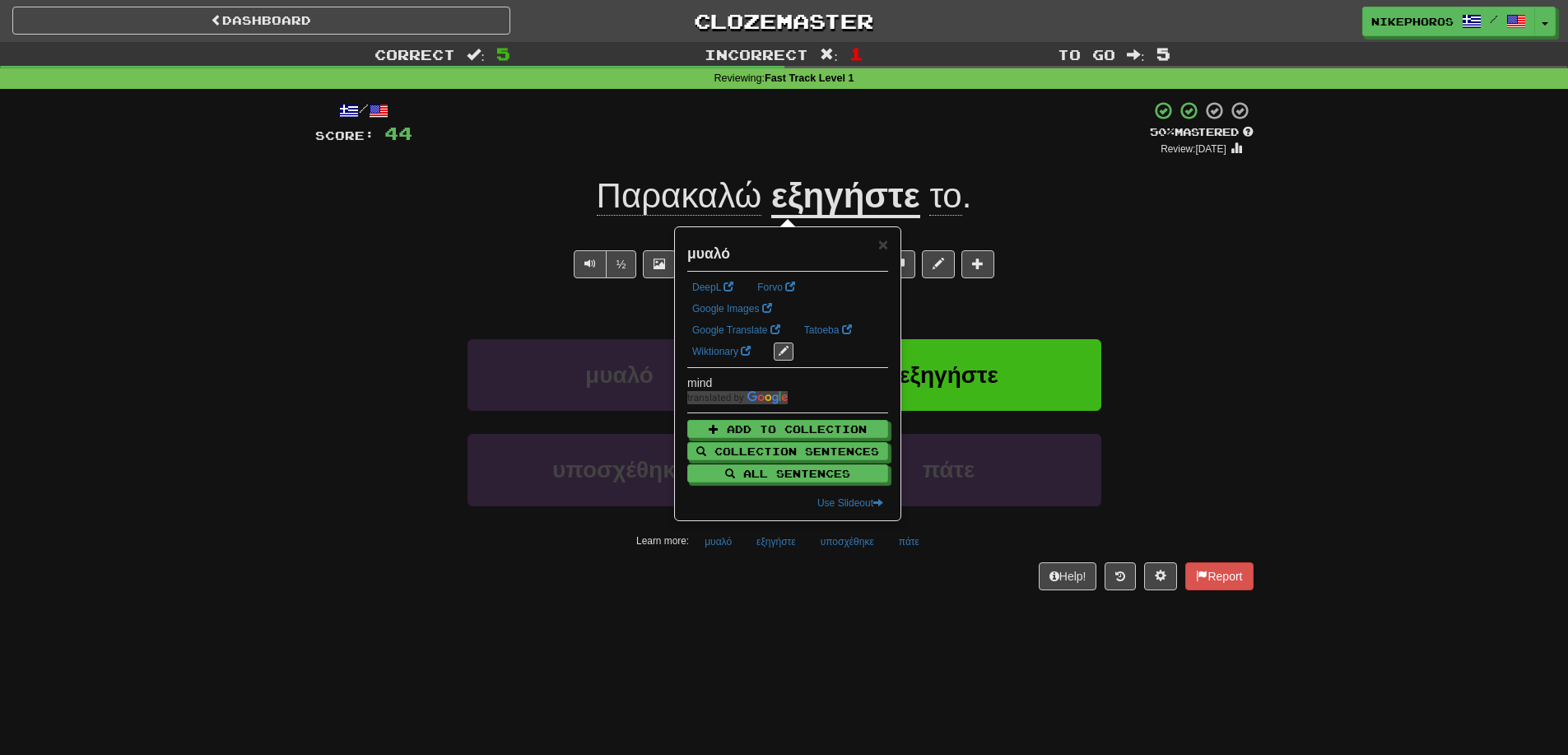
click at [763, 586] on div "Help! Report" at bounding box center [784, 576] width 939 height 28
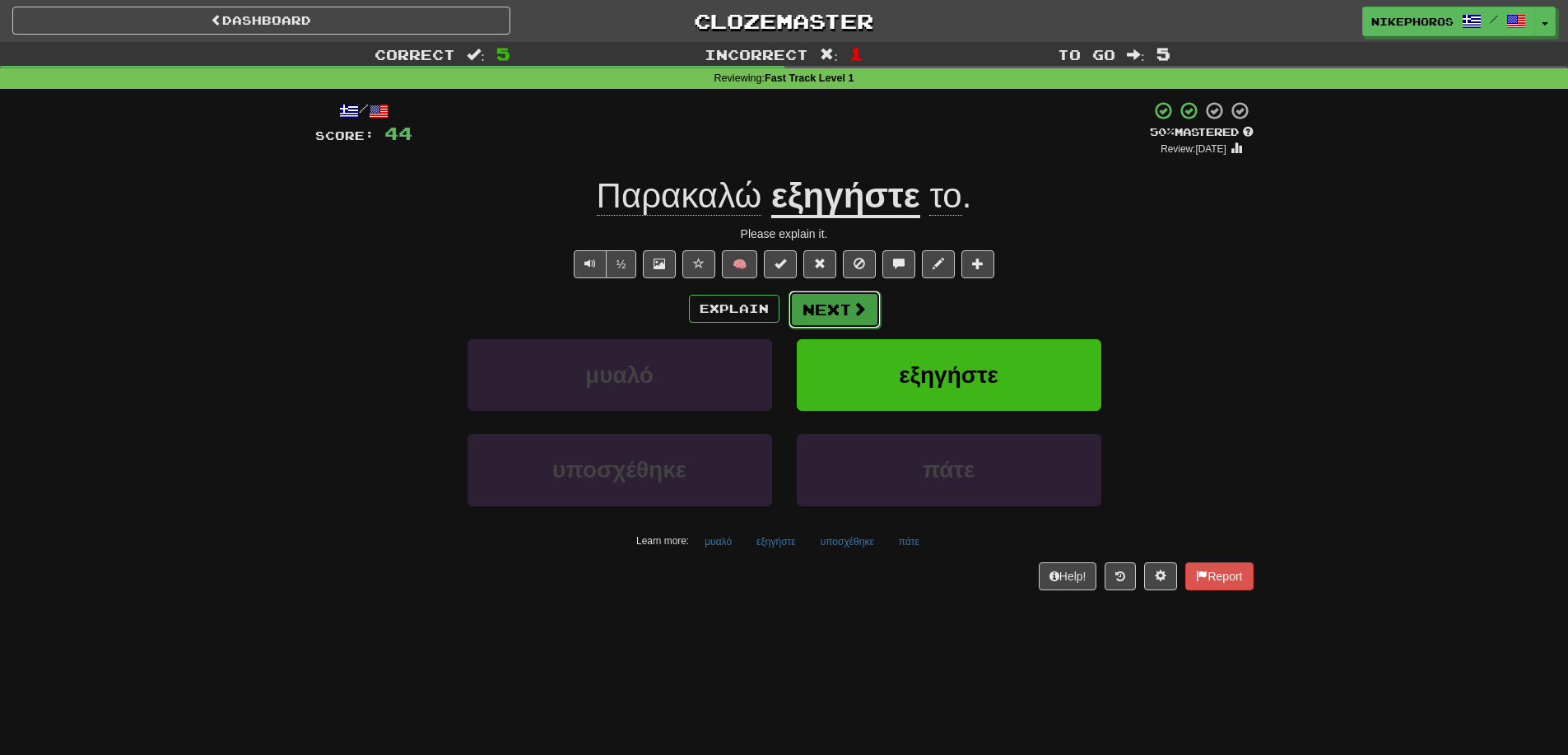
click at [846, 303] on button "Next" at bounding box center [835, 309] width 92 height 38
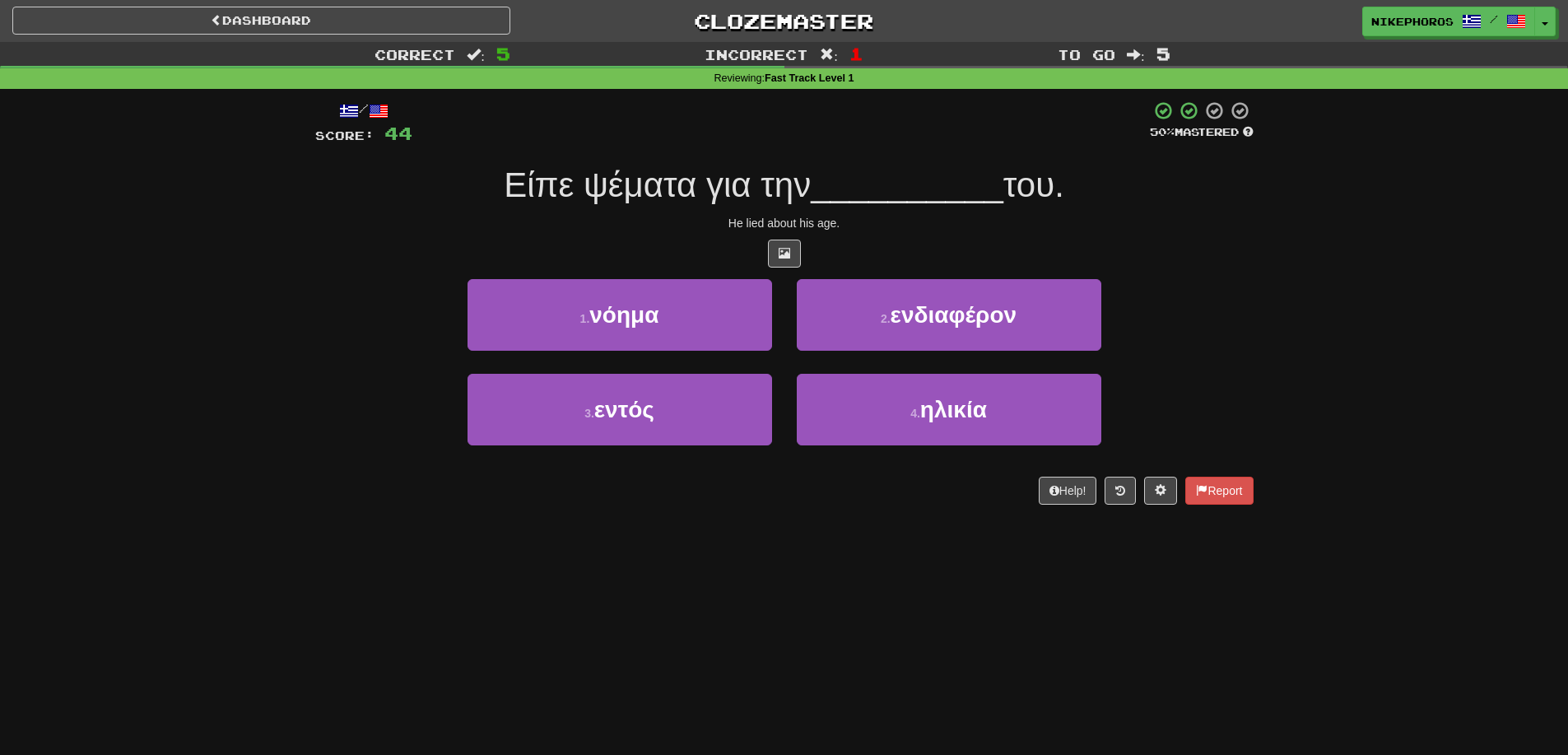
click at [857, 226] on div "He lied about his age." at bounding box center [784, 223] width 939 height 17
click at [886, 218] on div "He lied about his age." at bounding box center [784, 223] width 939 height 17
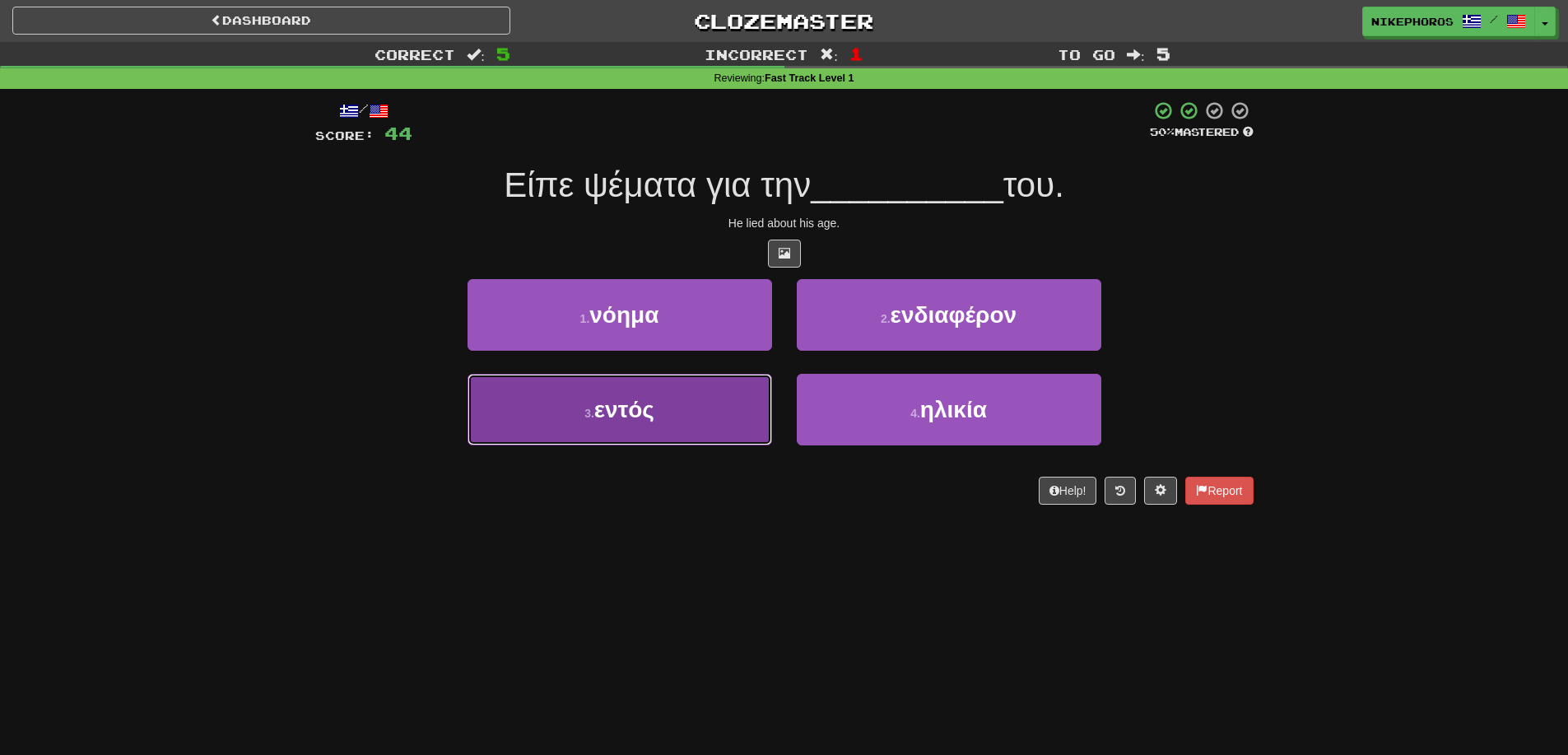
click at [609, 418] on span "εντός" at bounding box center [624, 410] width 60 height 26
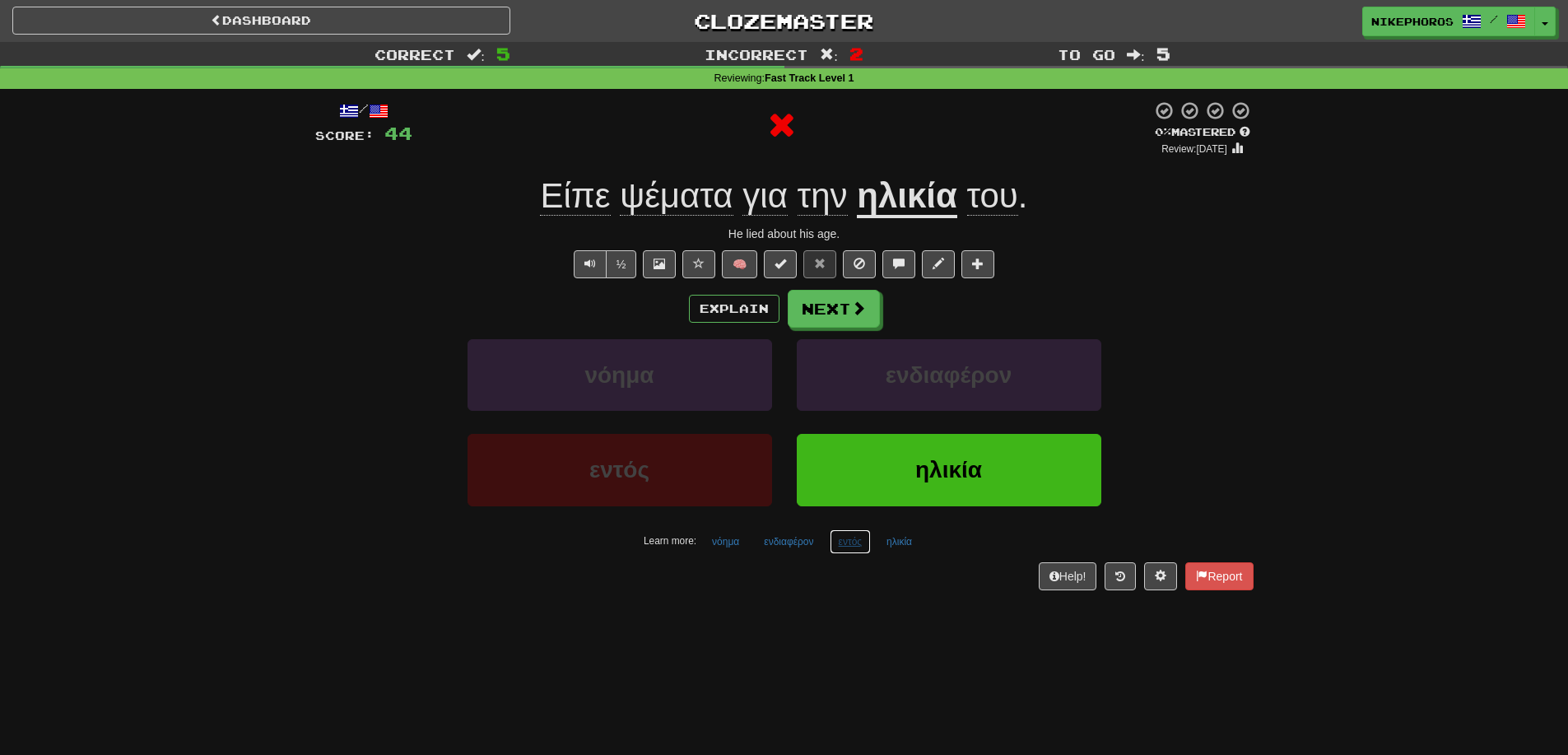
click at [868, 540] on button "εντός" at bounding box center [851, 542] width 42 height 25
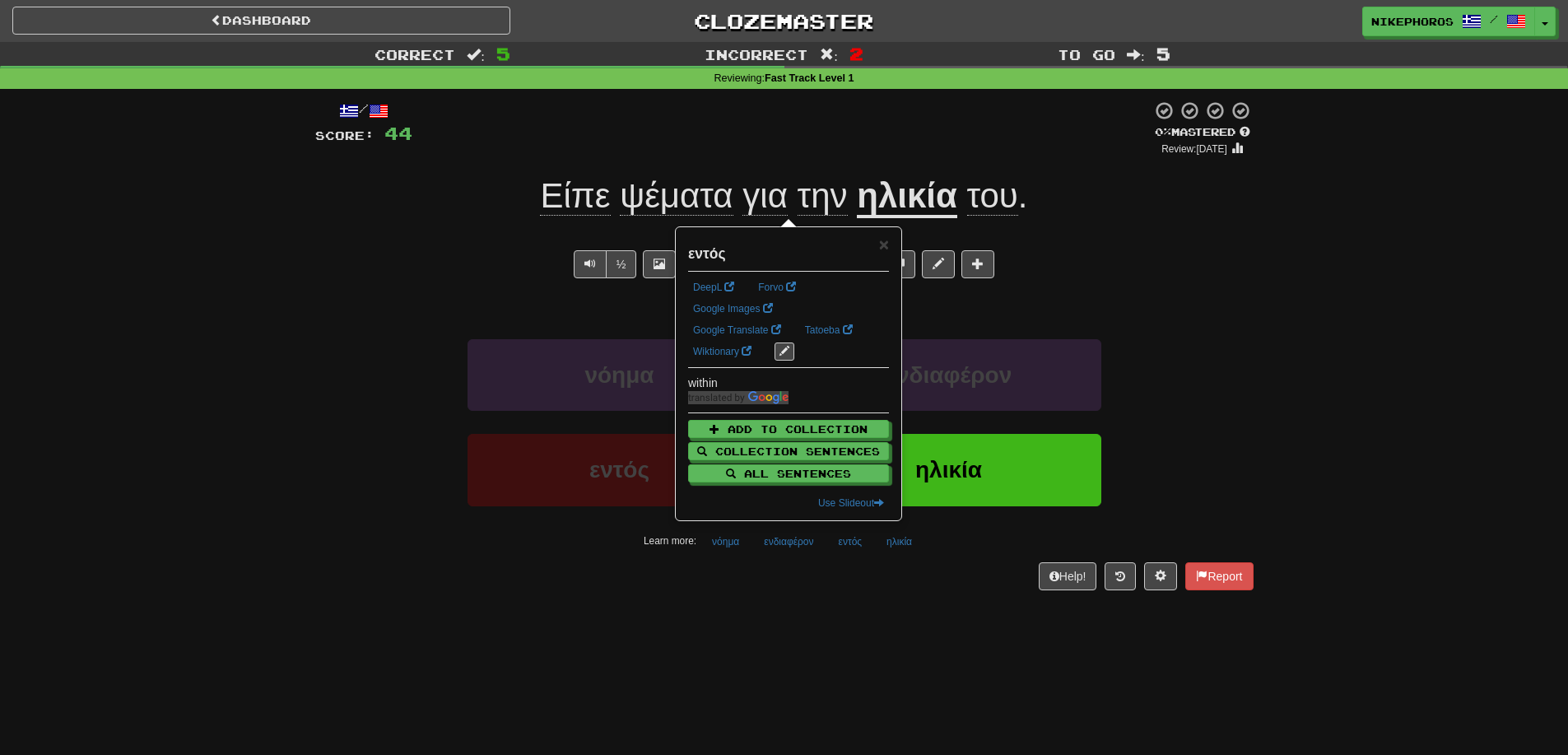
click at [877, 614] on div "Dashboard Clozemaster Nikephoros / Toggle Dropdown Dashboard Leaderboard Activi…" at bounding box center [784, 377] width 1568 height 755
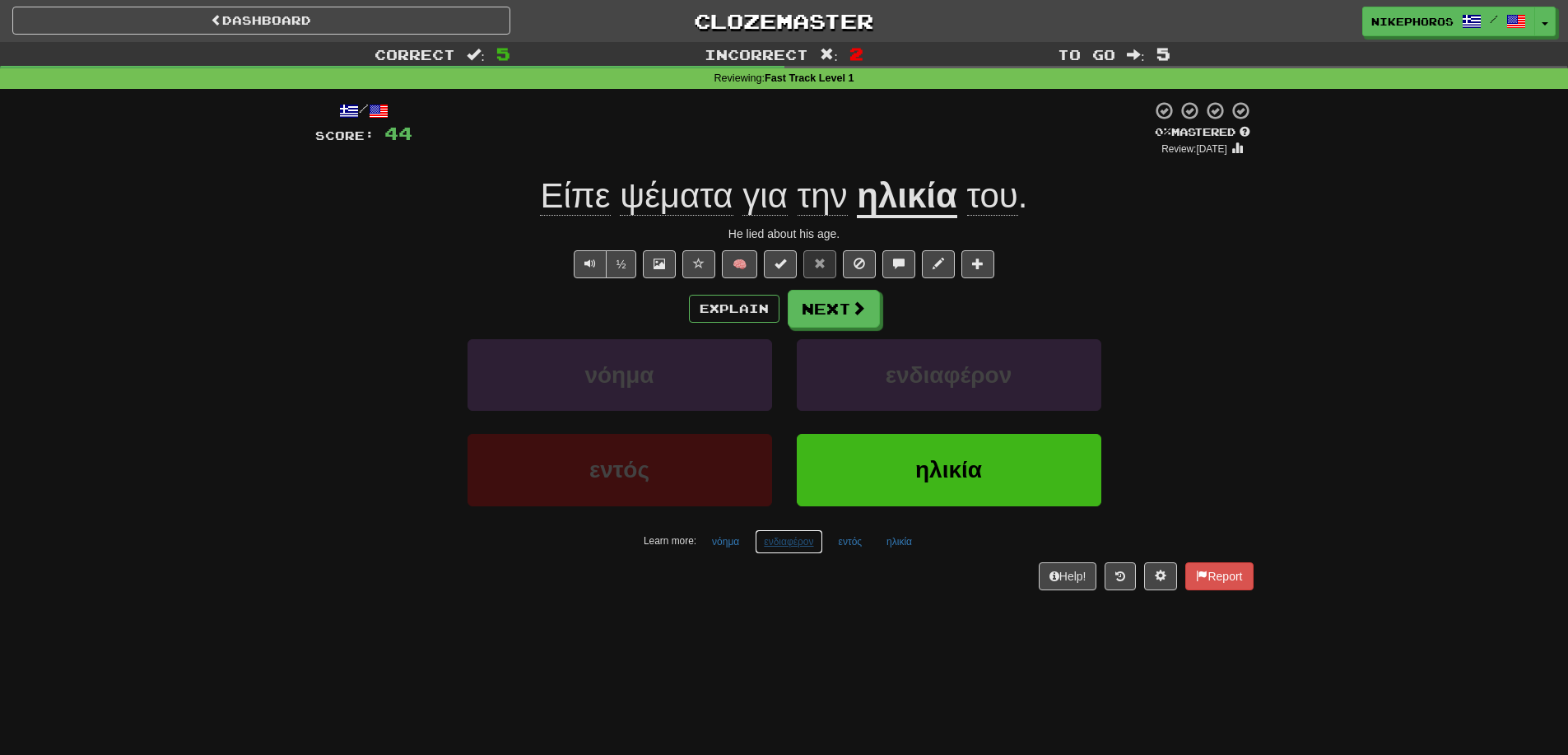
click at [755, 543] on button "ενδιαφέρον" at bounding box center [788, 542] width 67 height 25
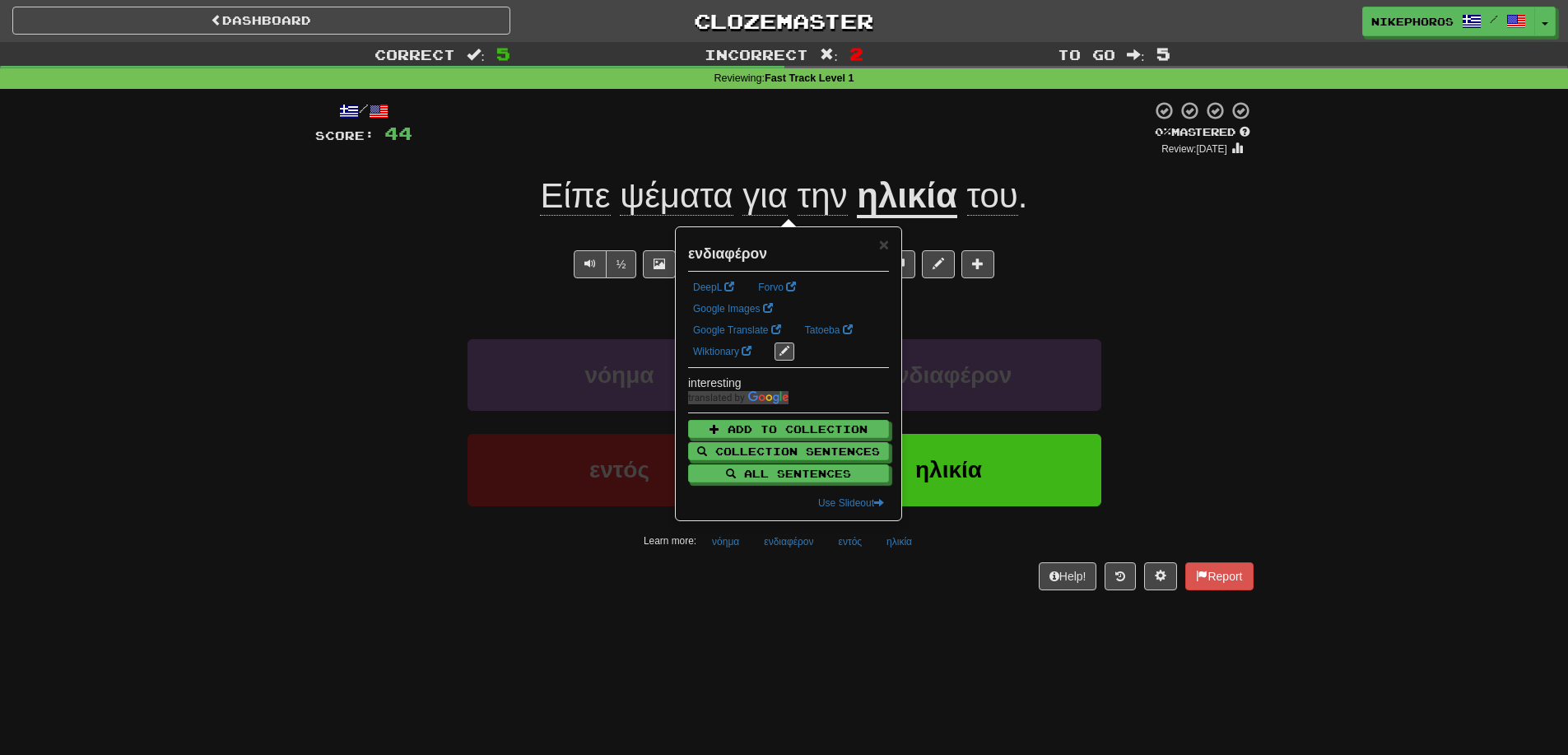
click at [818, 594] on div "/ Score: 44 0 % Mastered Review: 2025-09-15 Είπε ψέματα για την ηλικία του . He…" at bounding box center [784, 350] width 939 height 523
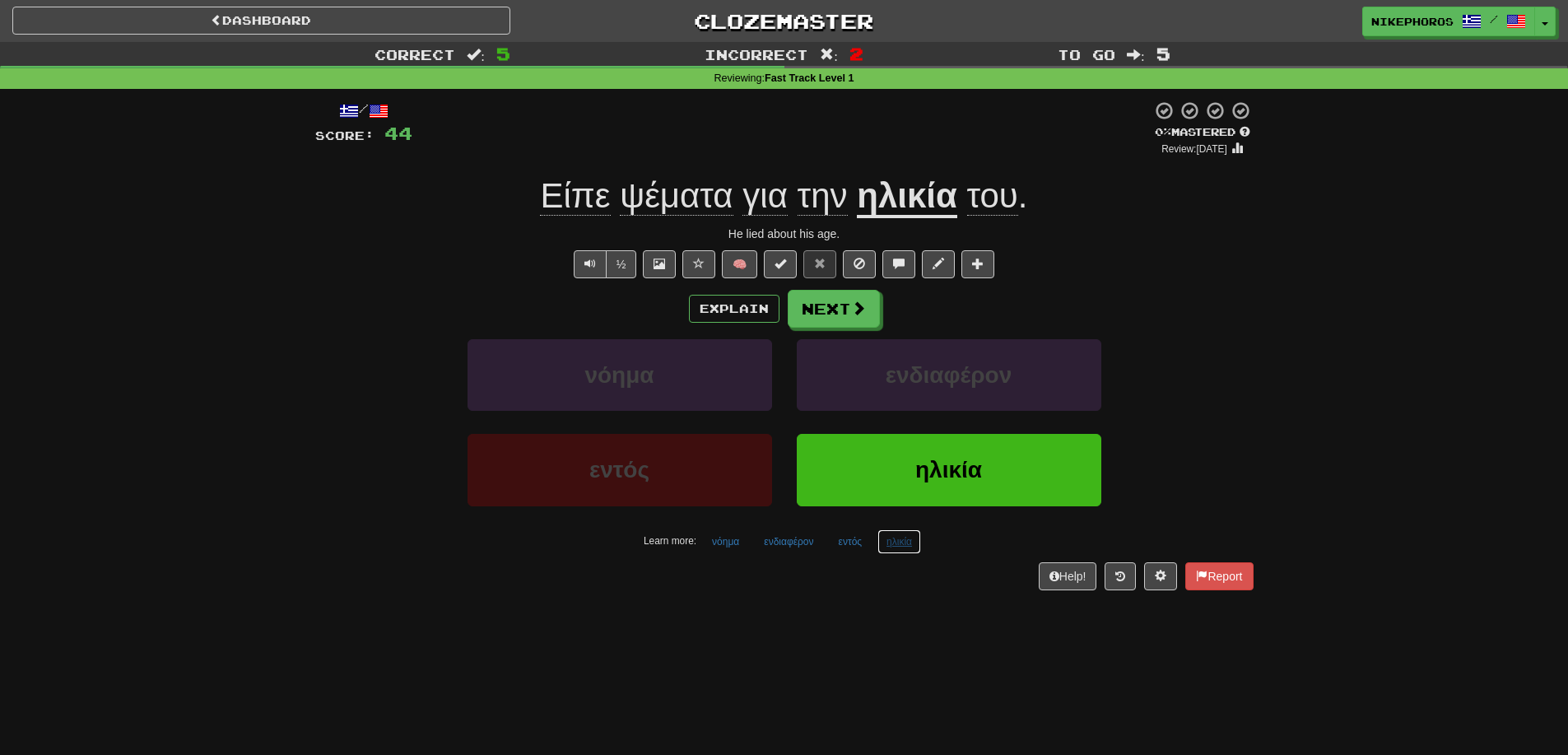
click at [915, 542] on button "ηλικία" at bounding box center [898, 542] width 43 height 25
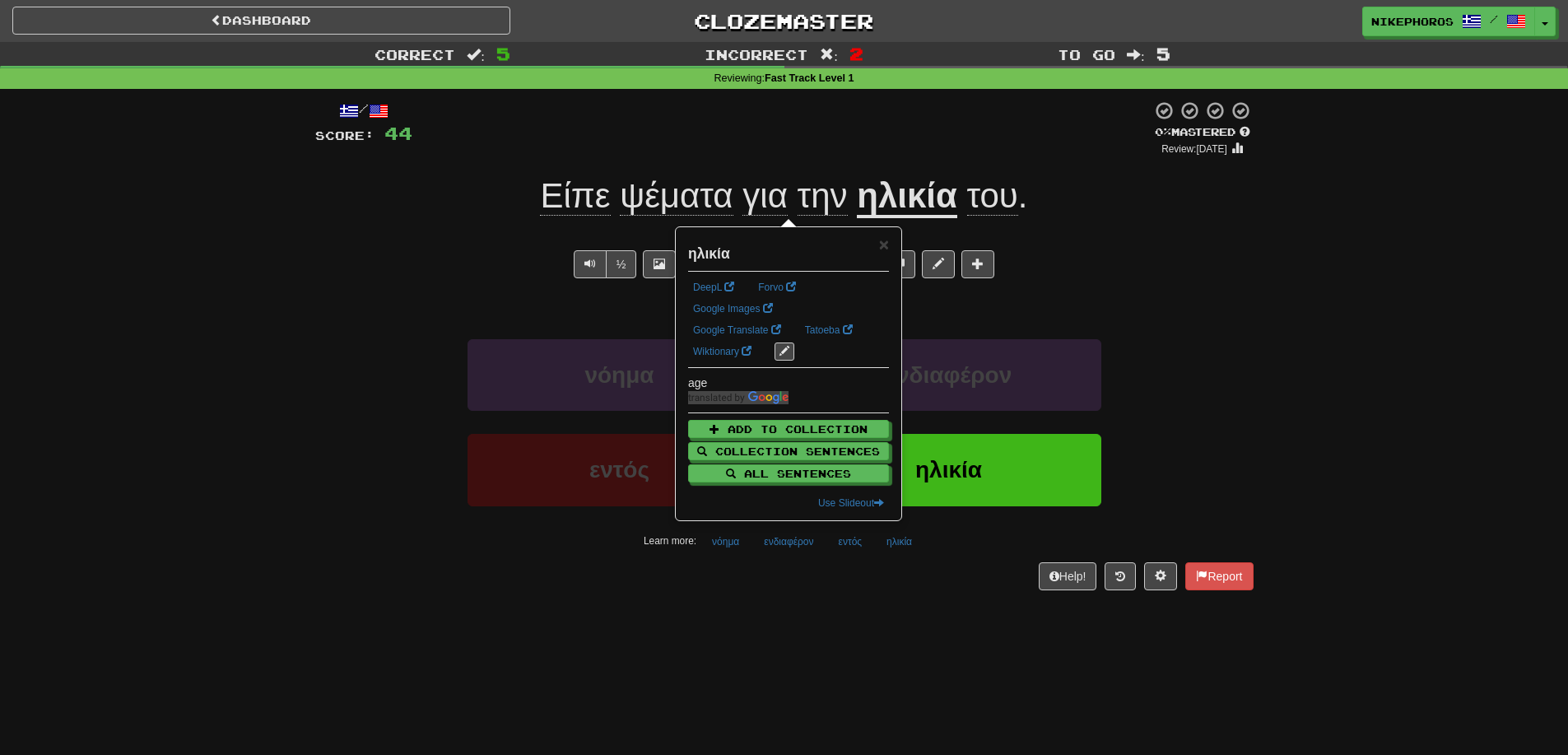
click at [927, 583] on div "Help! Report" at bounding box center [784, 576] width 939 height 28
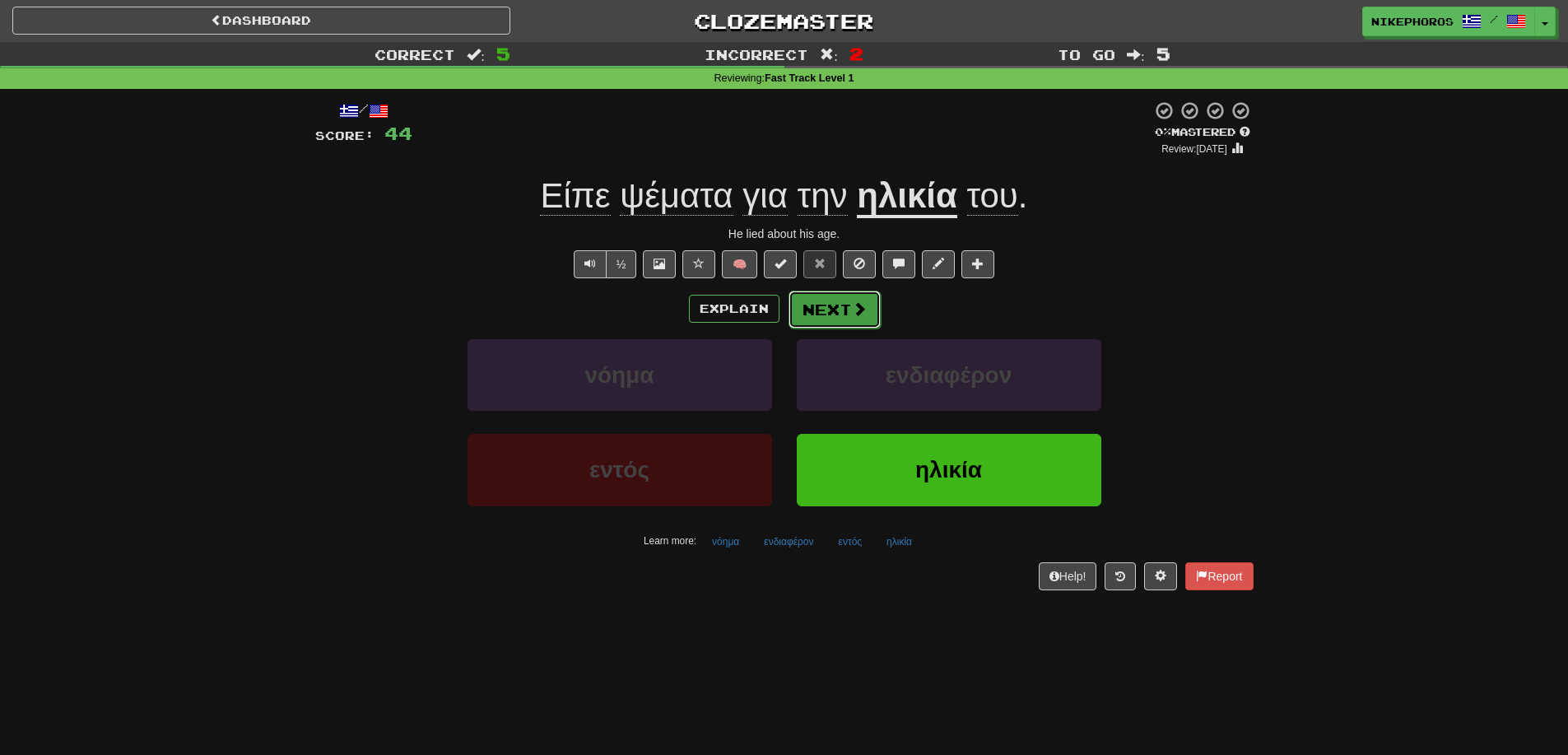
click at [835, 293] on button "Next" at bounding box center [835, 309] width 92 height 38
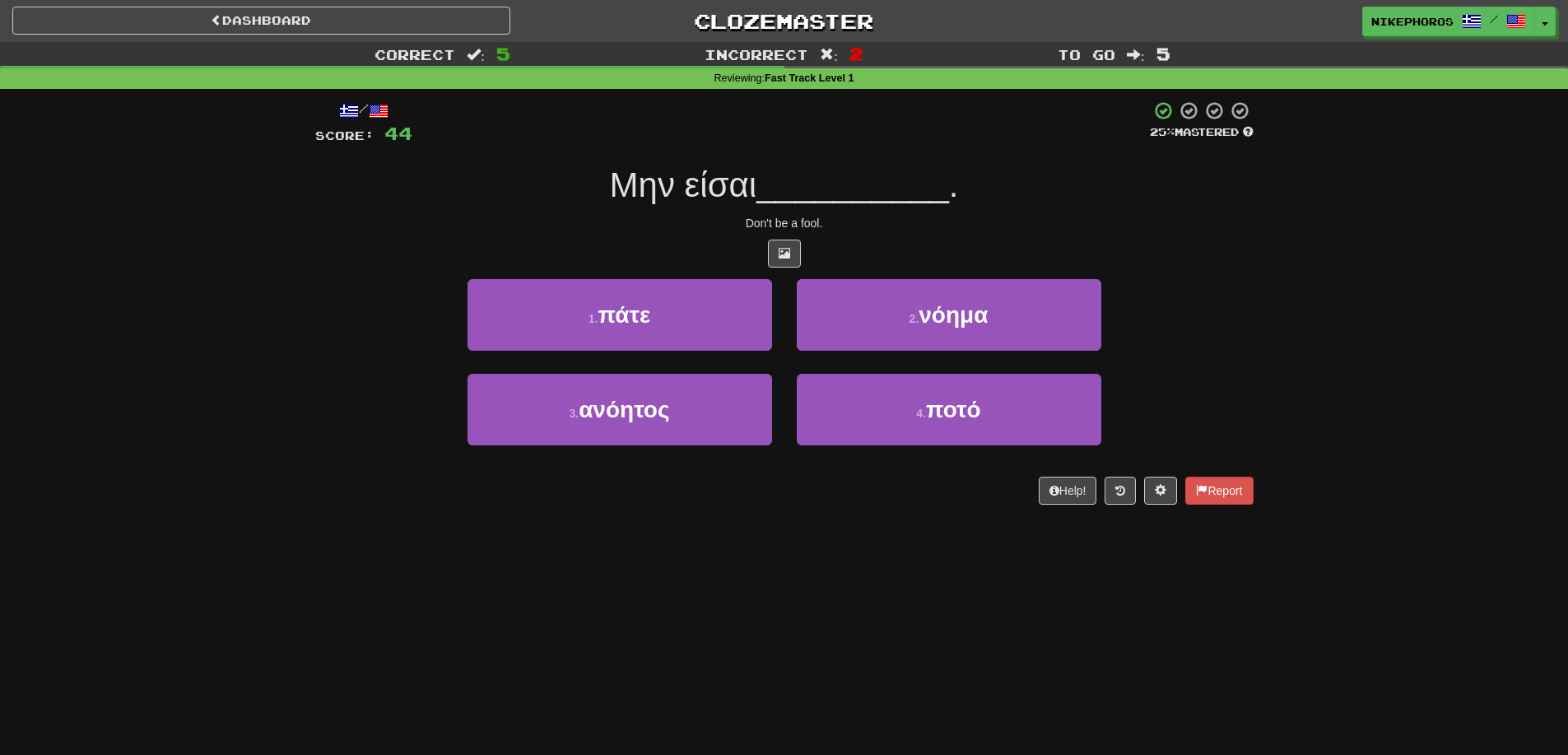
click at [882, 208] on div "/ Score: 44 25 % Mastered Μην είσαι __________ . Don't be a fool. 1 . πάτε 2 . …" at bounding box center [784, 303] width 939 height 405
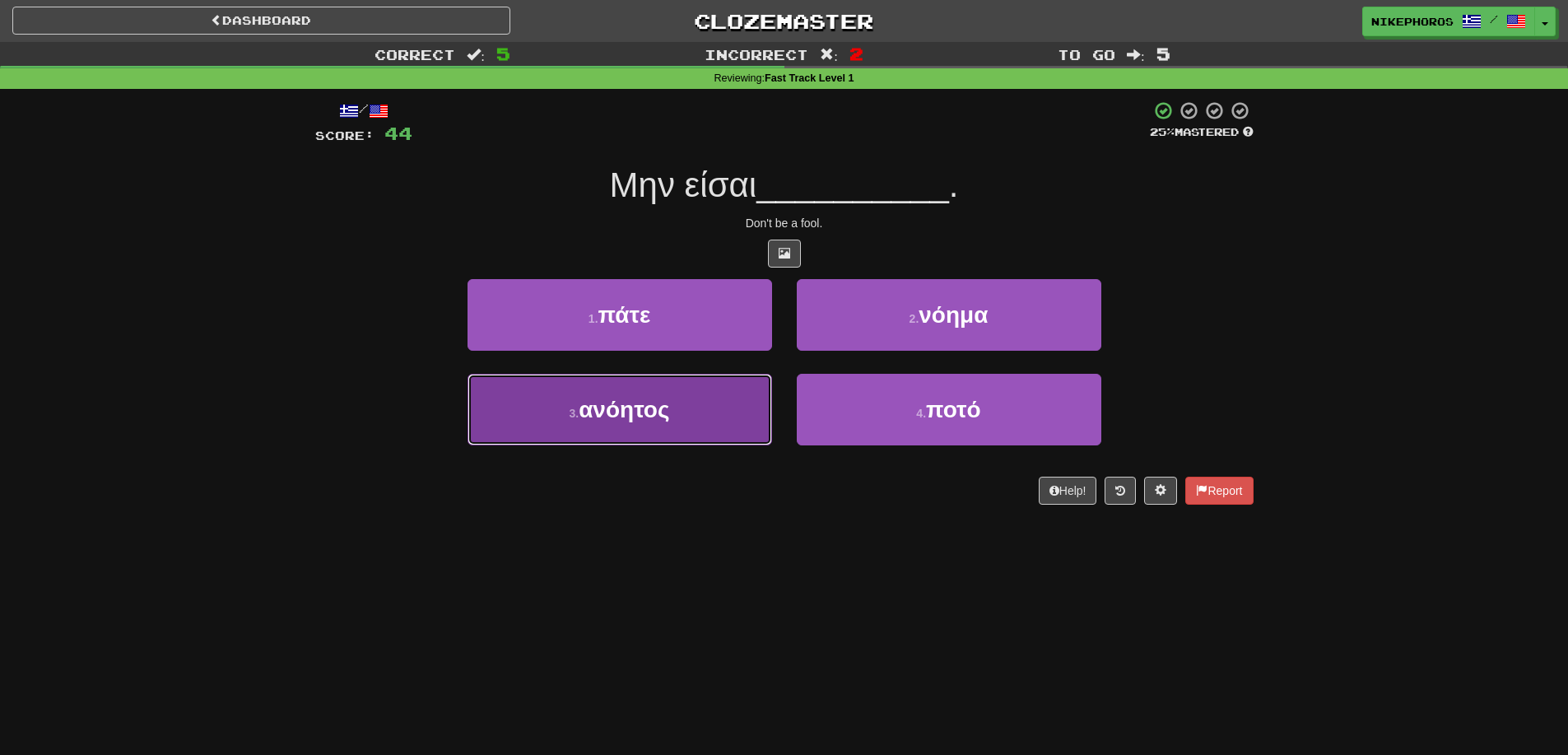
click at [722, 419] on button "3 . ανόητος" at bounding box center [619, 409] width 304 height 72
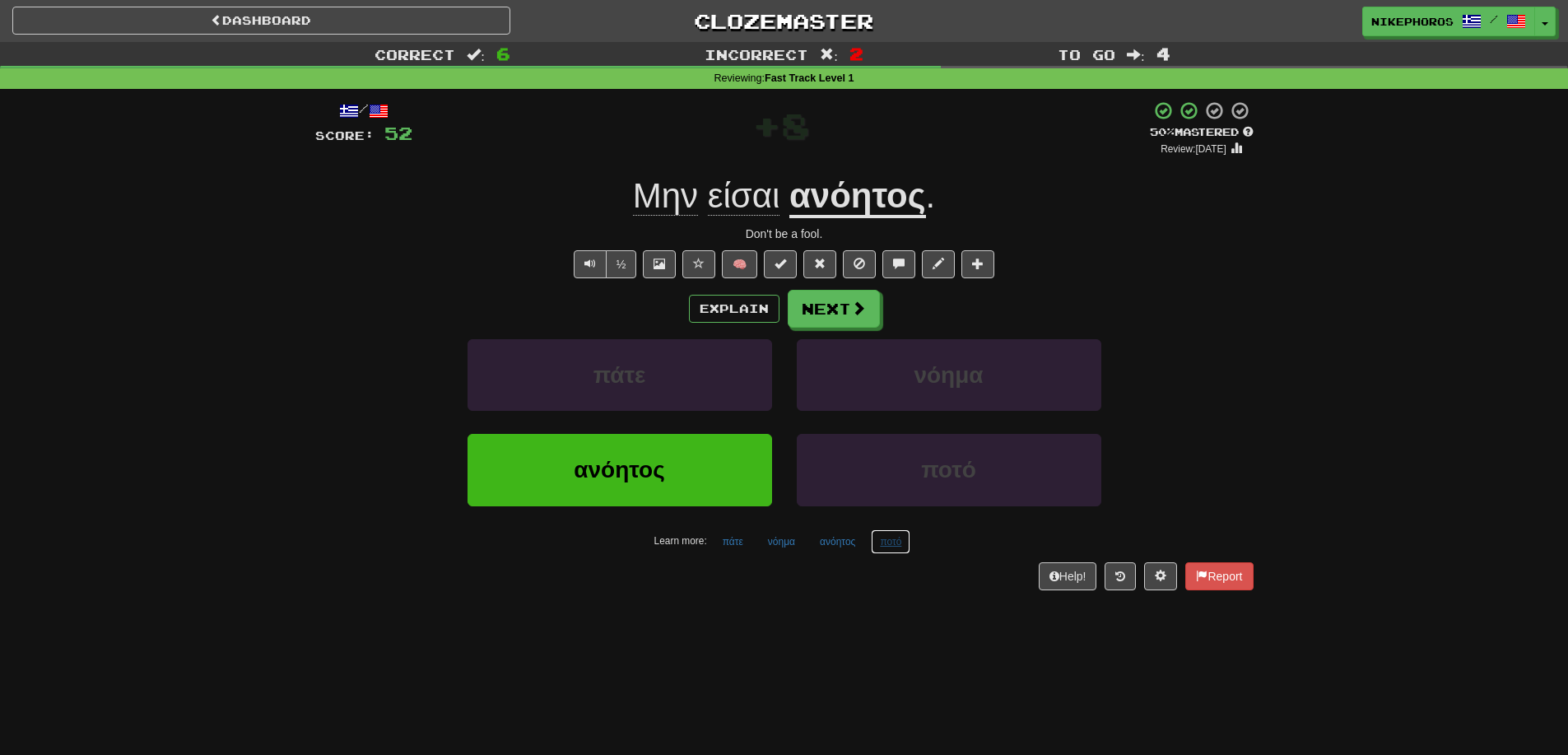
click at [895, 532] on button "ποτό" at bounding box center [890, 542] width 40 height 25
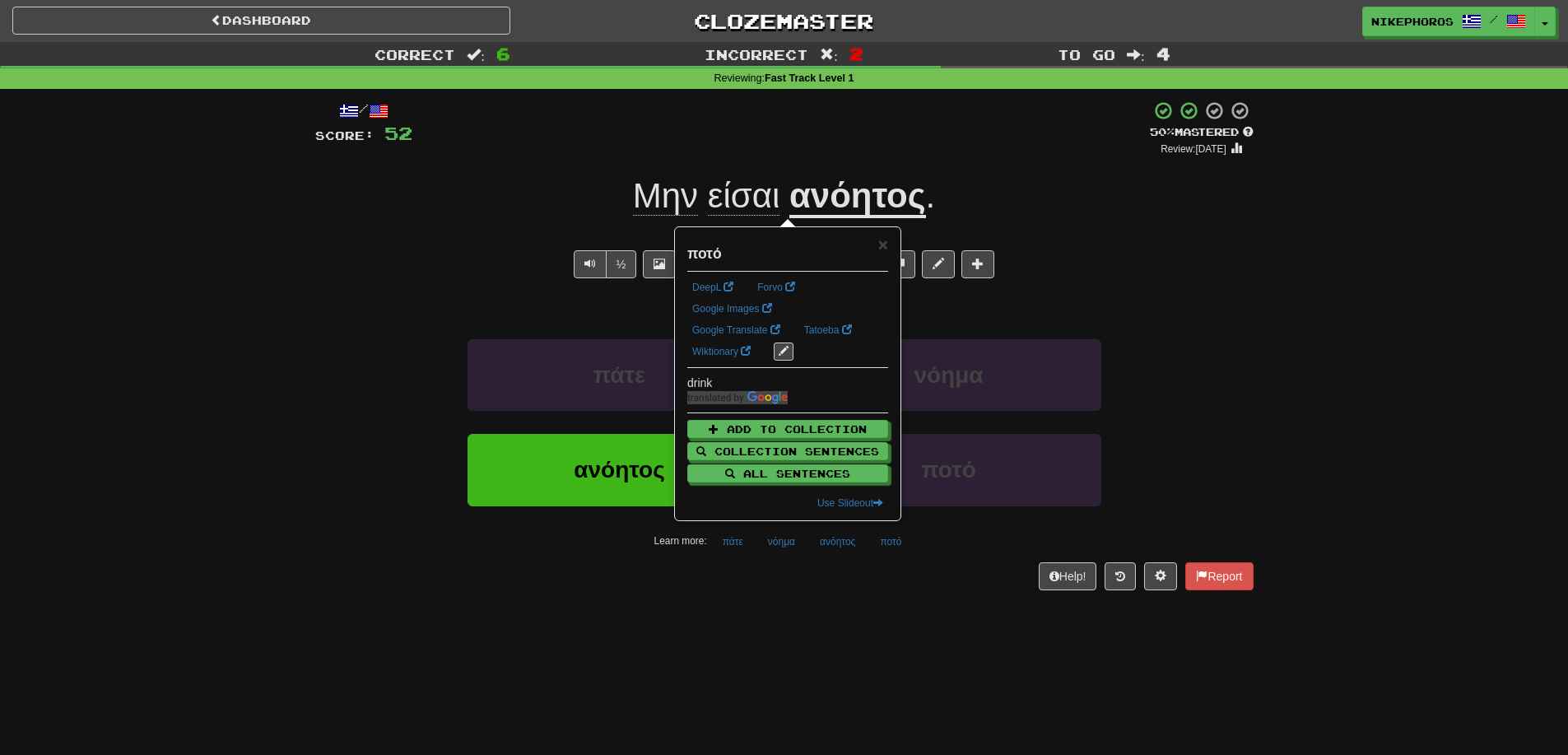
click at [910, 629] on div "Dashboard Clozemaster Nikephoros / Toggle Dropdown Dashboard Leaderboard Activi…" at bounding box center [784, 377] width 1568 height 755
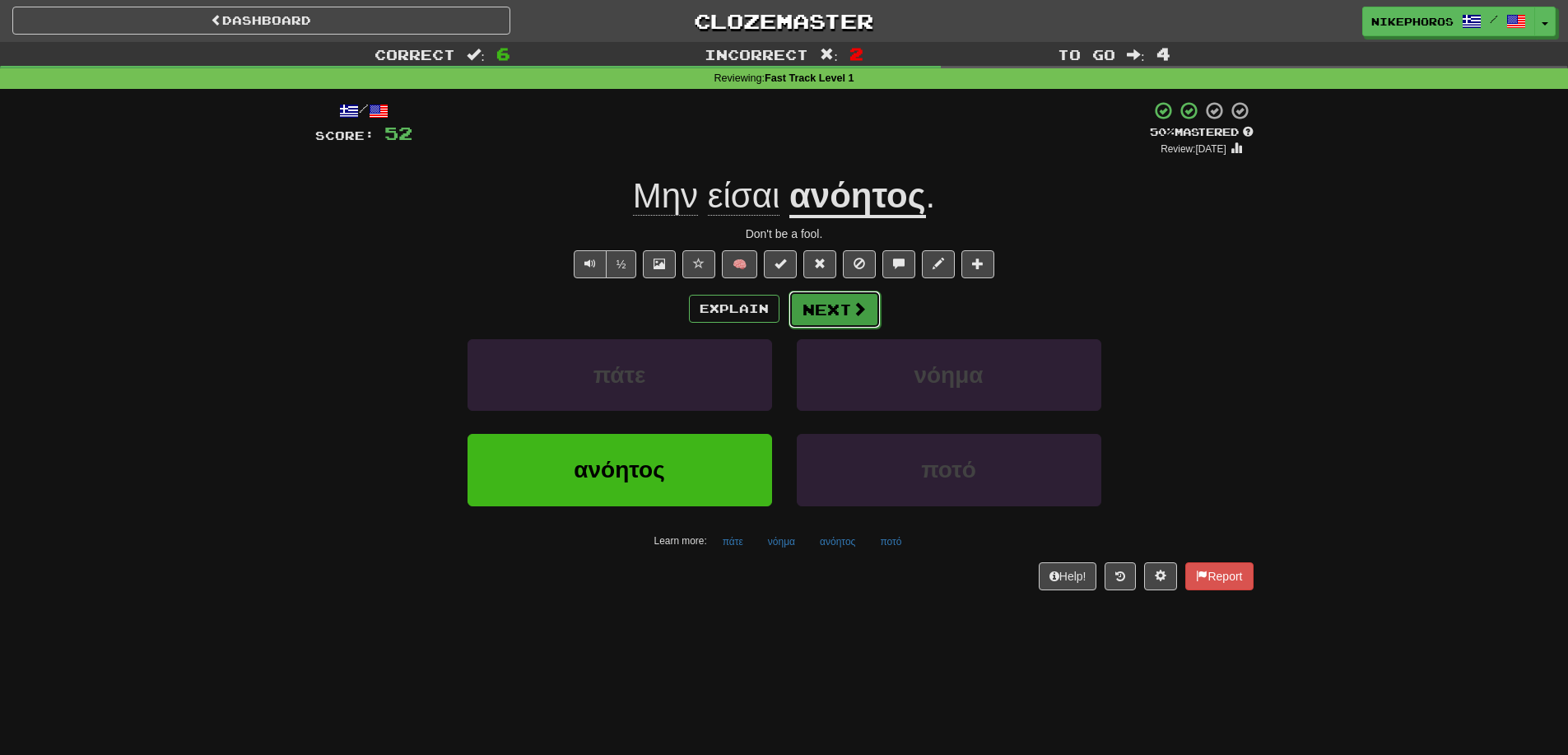
click at [868, 318] on button "Next" at bounding box center [835, 309] width 92 height 38
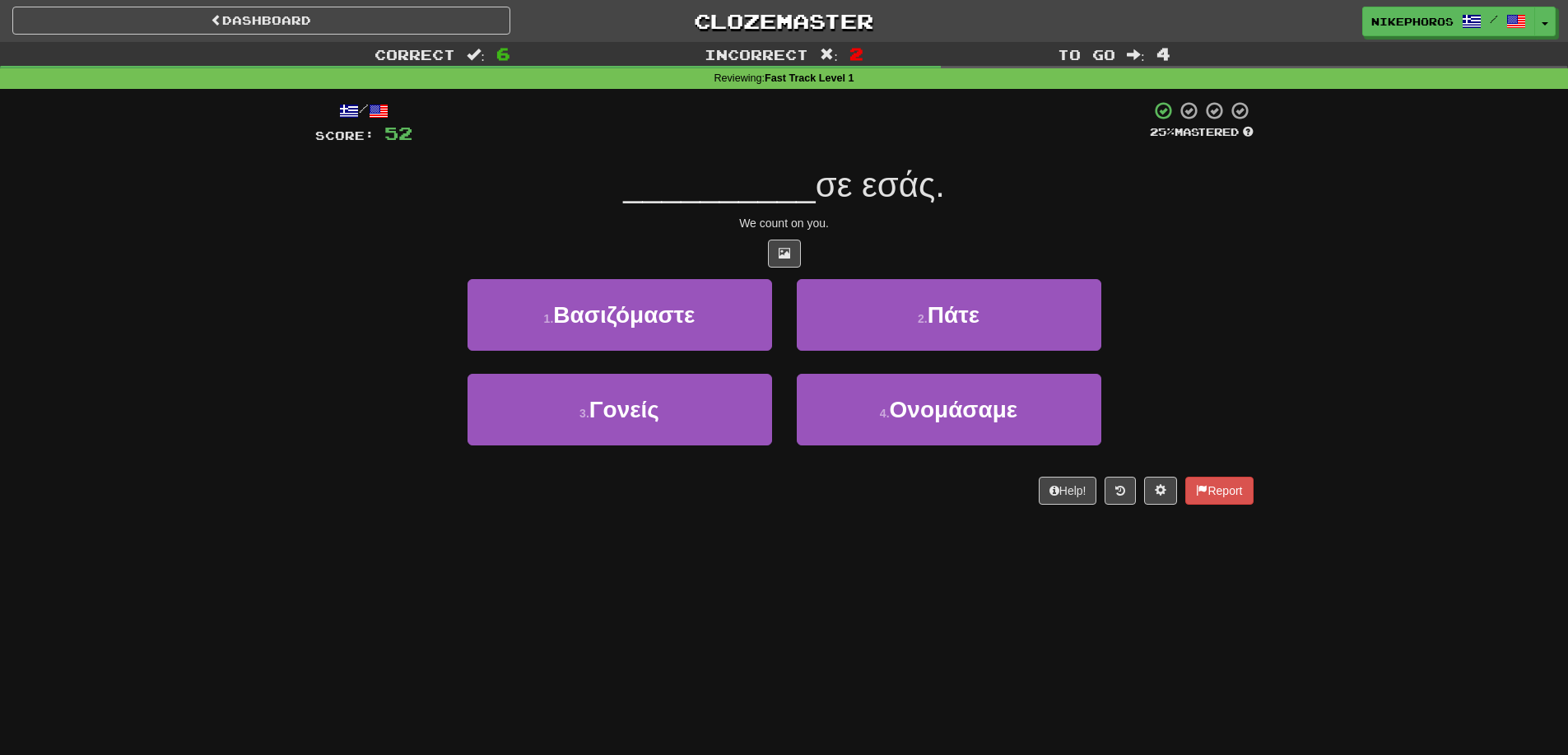
click at [903, 200] on span "σε εσάς." at bounding box center [880, 185] width 130 height 39
click at [339, 478] on div "Help! Report" at bounding box center [784, 490] width 939 height 28
click at [320, 490] on div "Help! Report" at bounding box center [784, 490] width 939 height 28
click at [314, 509] on div "/ Score: 52 25 % Mastered __________ σε εσάς. We count on you. 1 . Βασιζόμαστε …" at bounding box center [784, 308] width 963 height 439
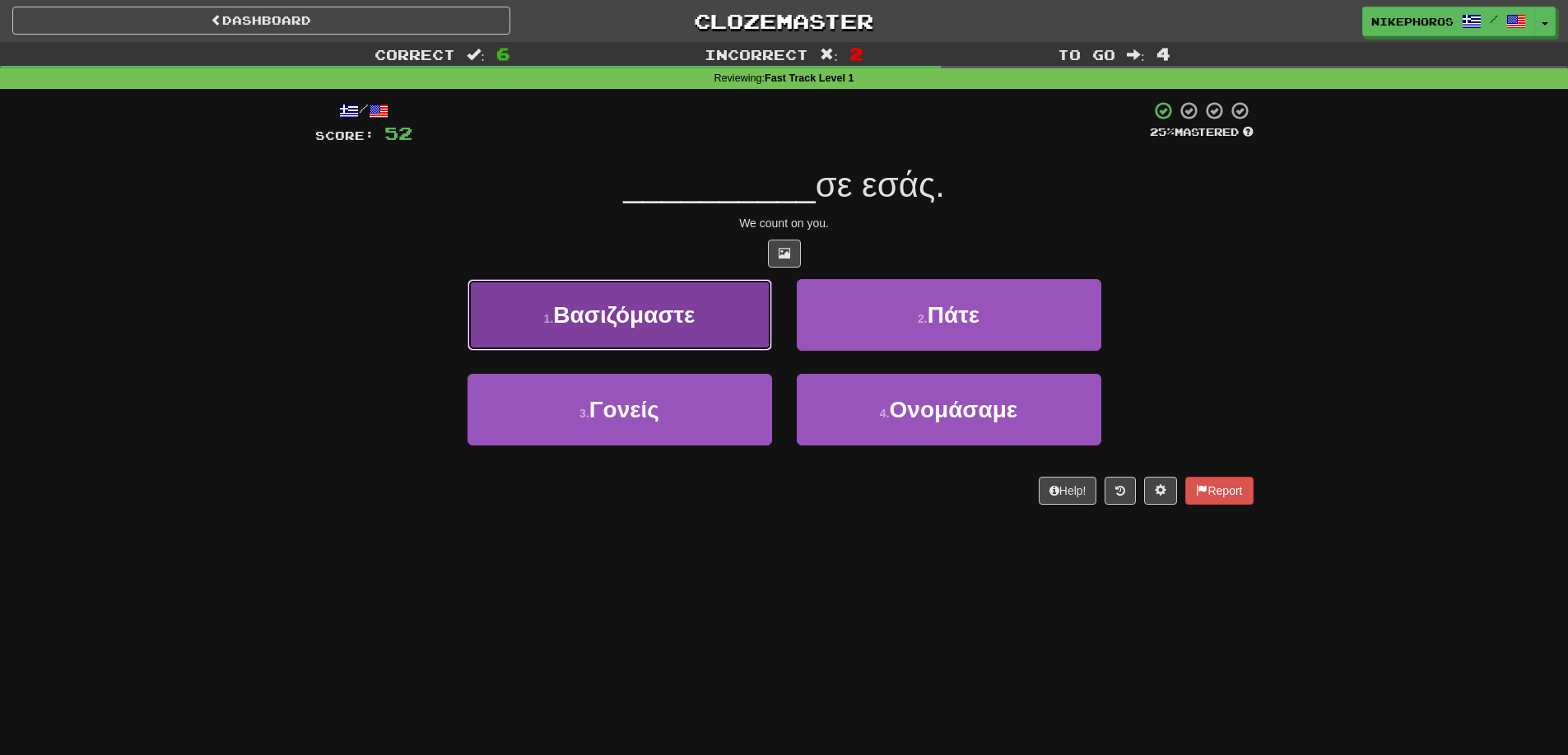
click at [657, 303] on span "Βασιζόμαστε" at bounding box center [624, 315] width 142 height 26
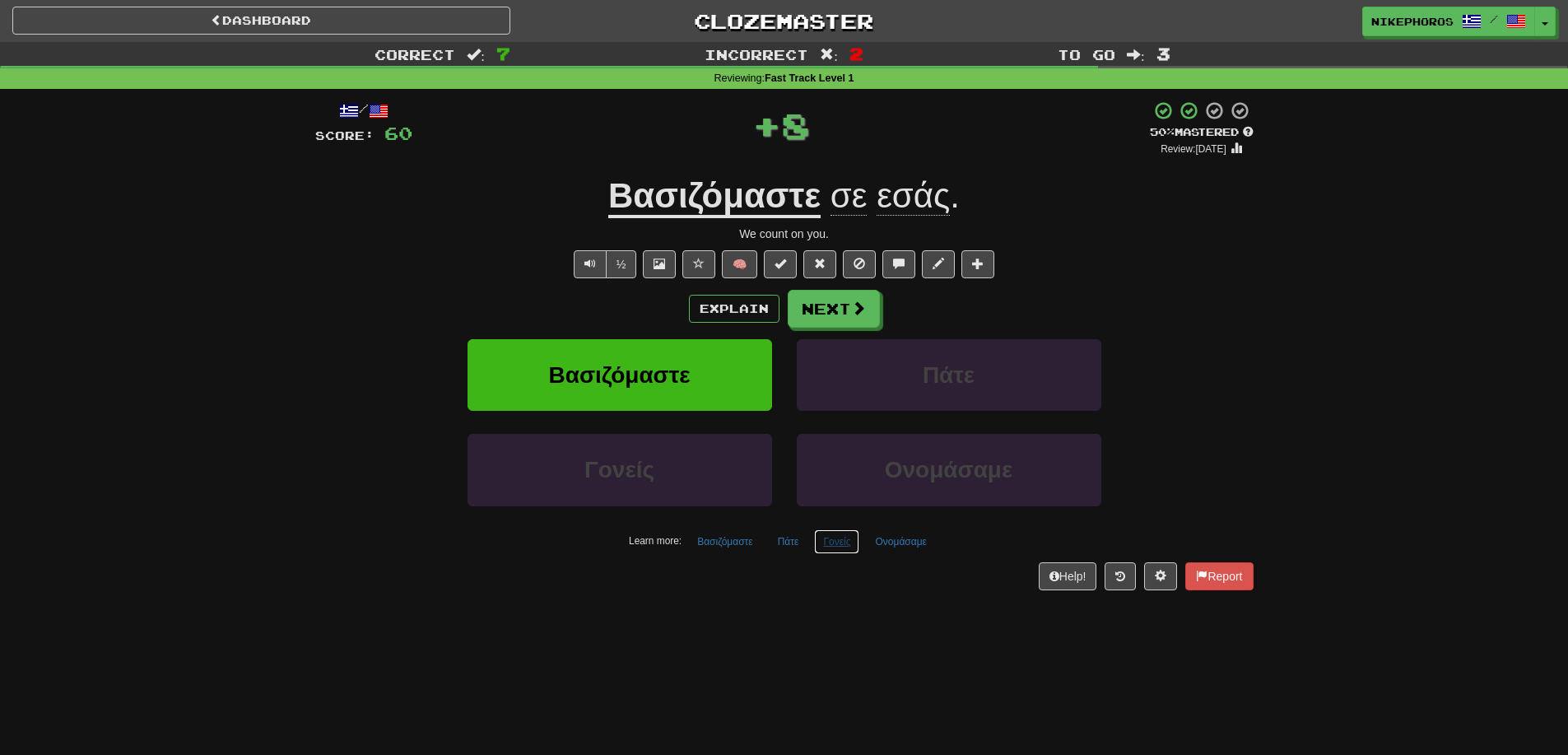
click at [853, 551] on button "Γονείς" at bounding box center [836, 542] width 45 height 25
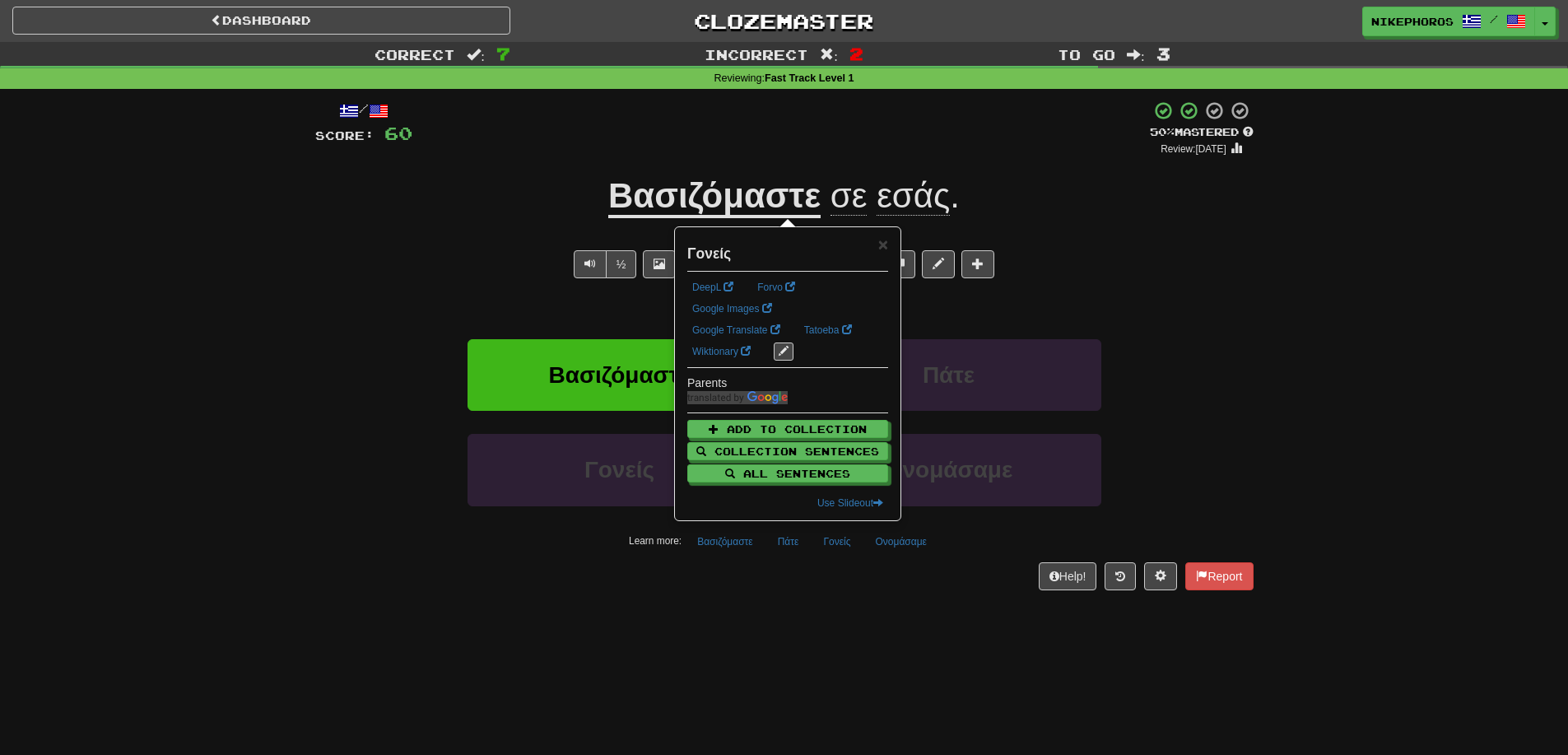
click at [841, 589] on div "Help! Report" at bounding box center [784, 576] width 939 height 28
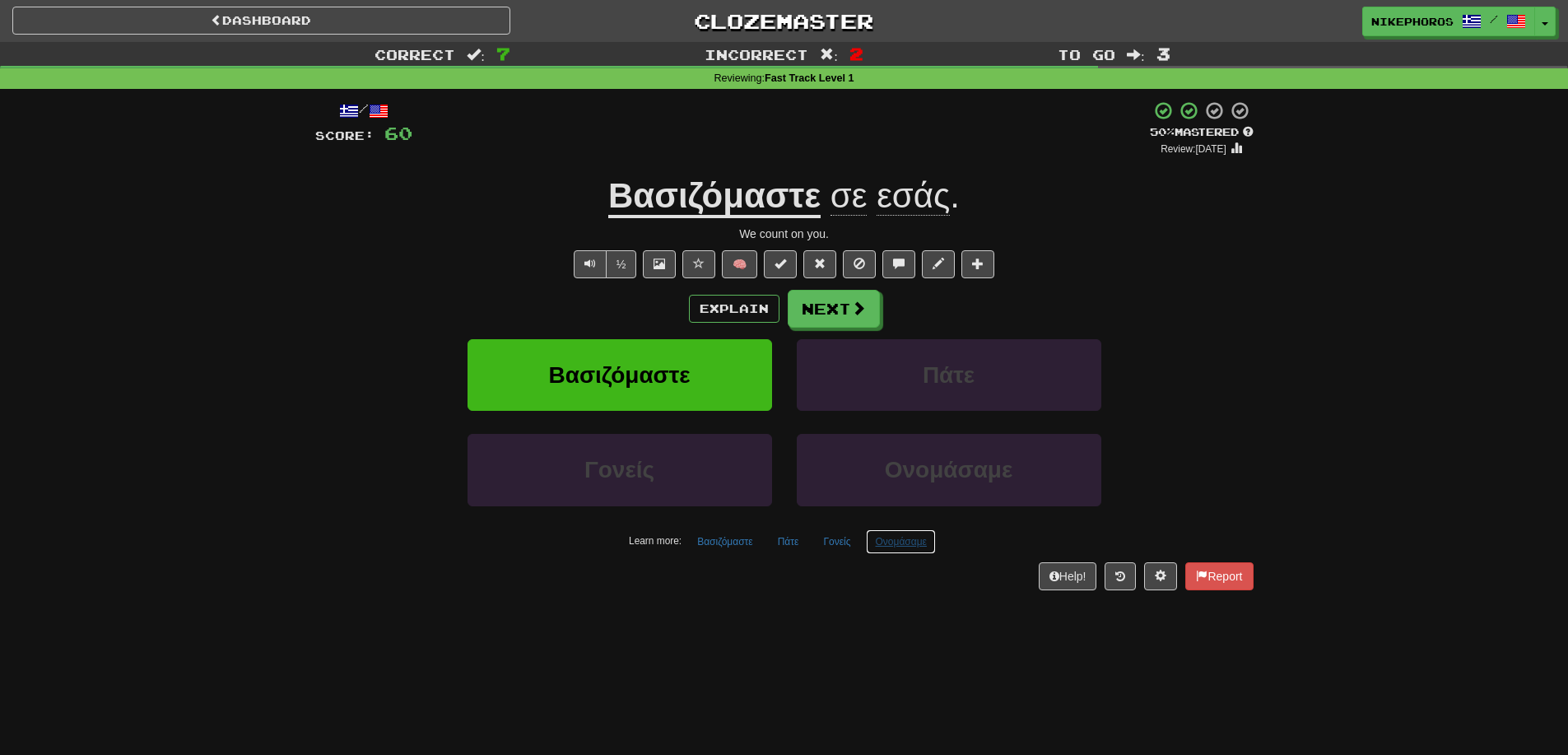
click at [918, 545] on button "Ονομάσαμε" at bounding box center [900, 542] width 69 height 25
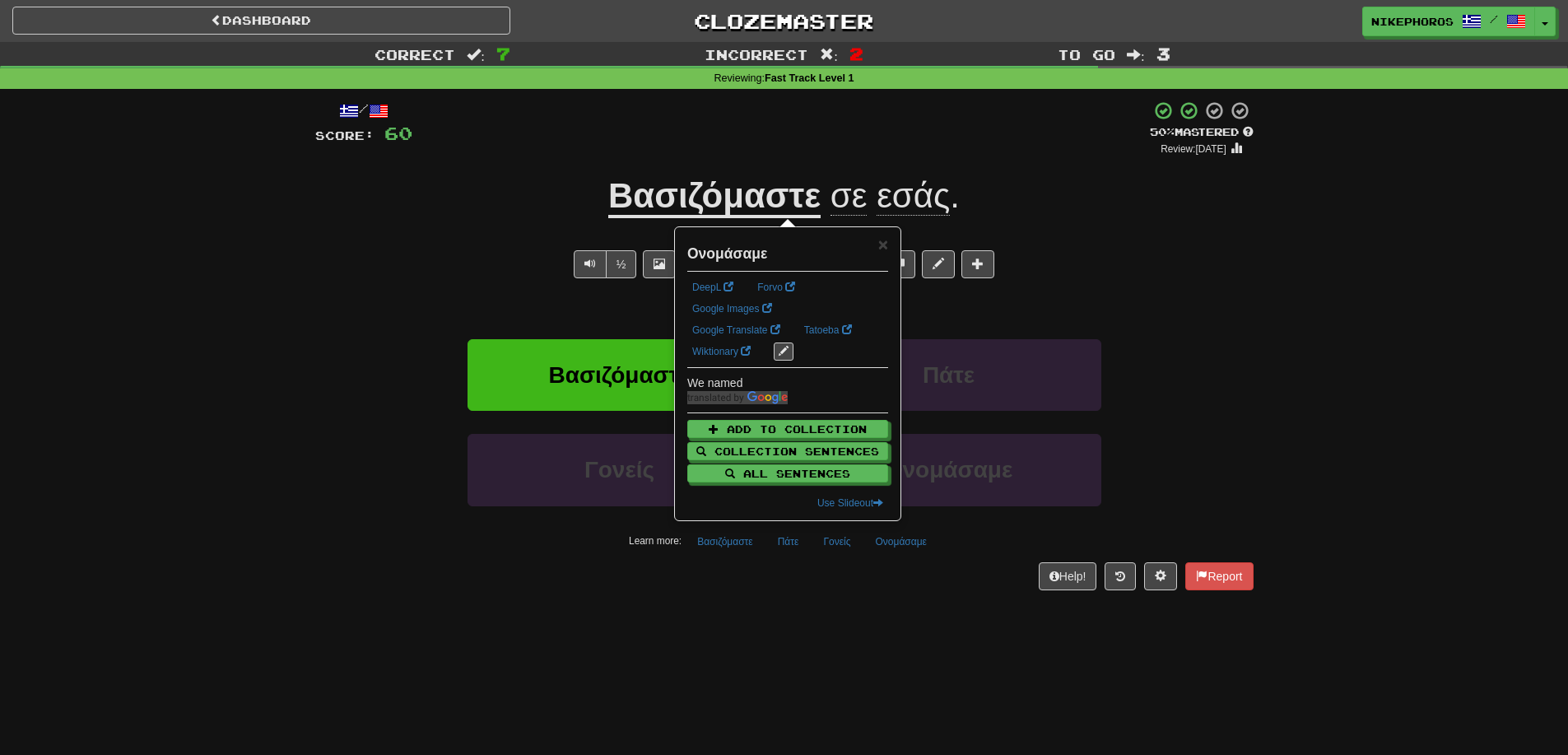
click at [932, 583] on div "Help! Report" at bounding box center [784, 576] width 939 height 28
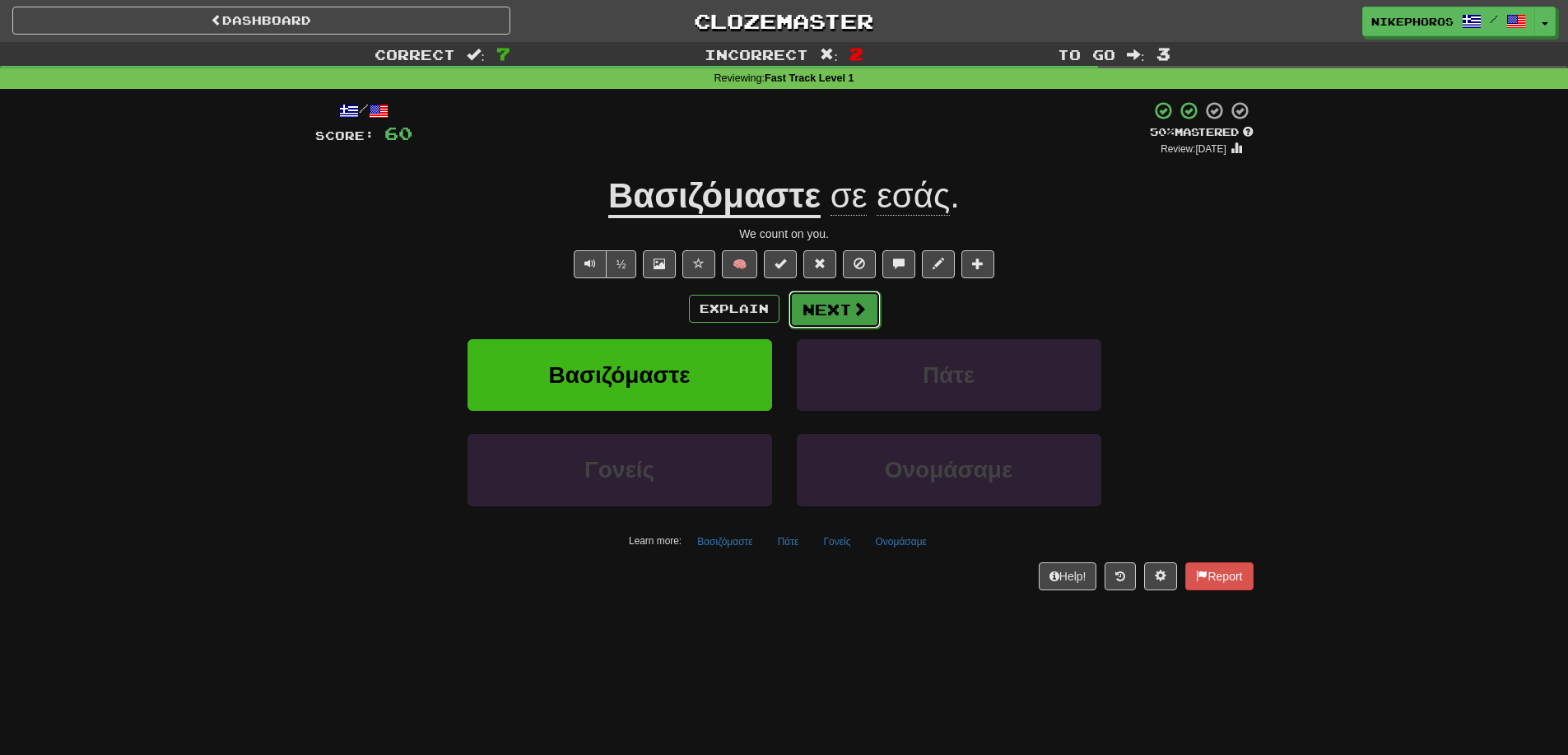
click at [837, 297] on button "Next" at bounding box center [835, 309] width 92 height 38
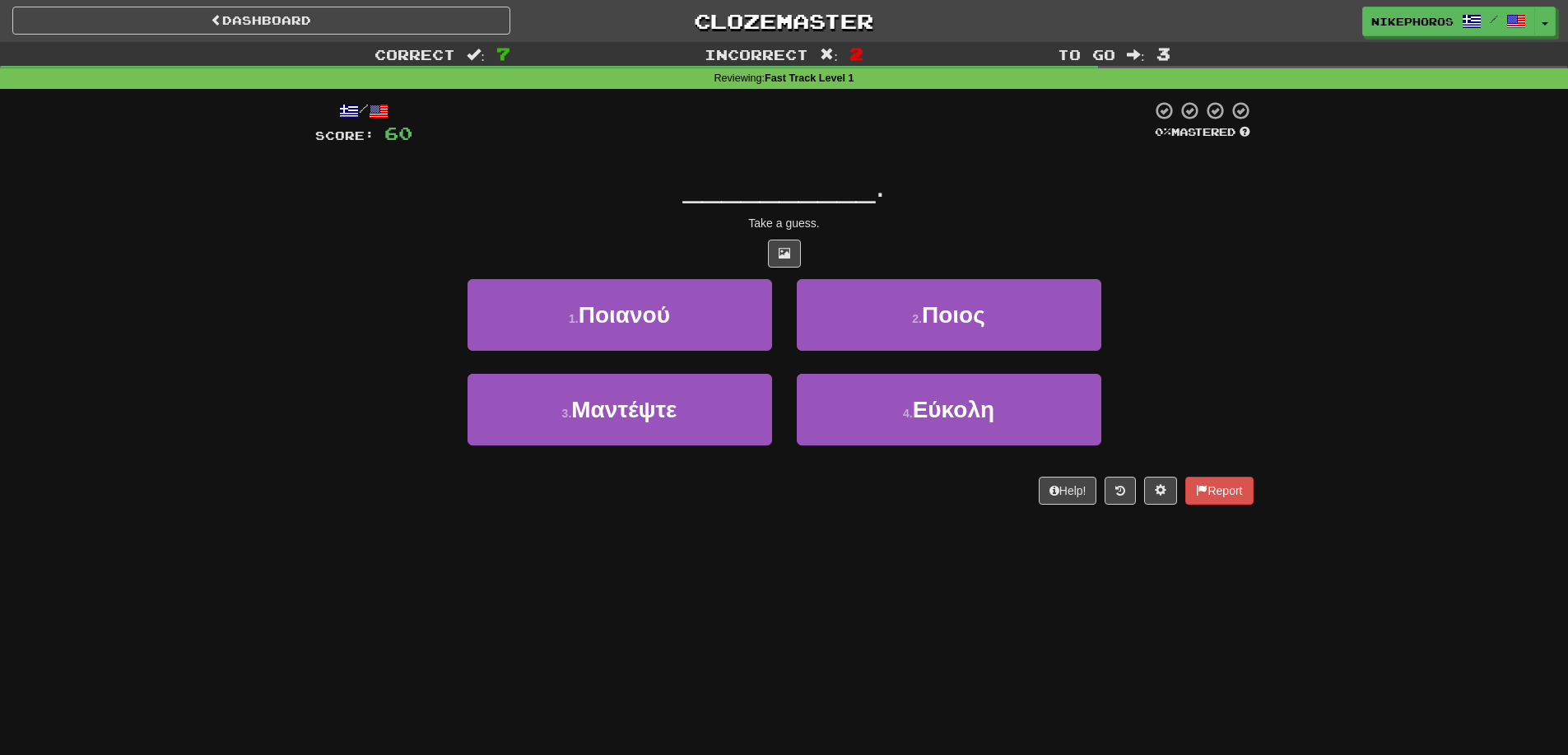
click at [934, 237] on div "/ Score: 60 0 % Mastered __________ . Take a guess. 1 . Ποιανού 2 . Ποιος 3 . Μ…" at bounding box center [784, 303] width 939 height 405
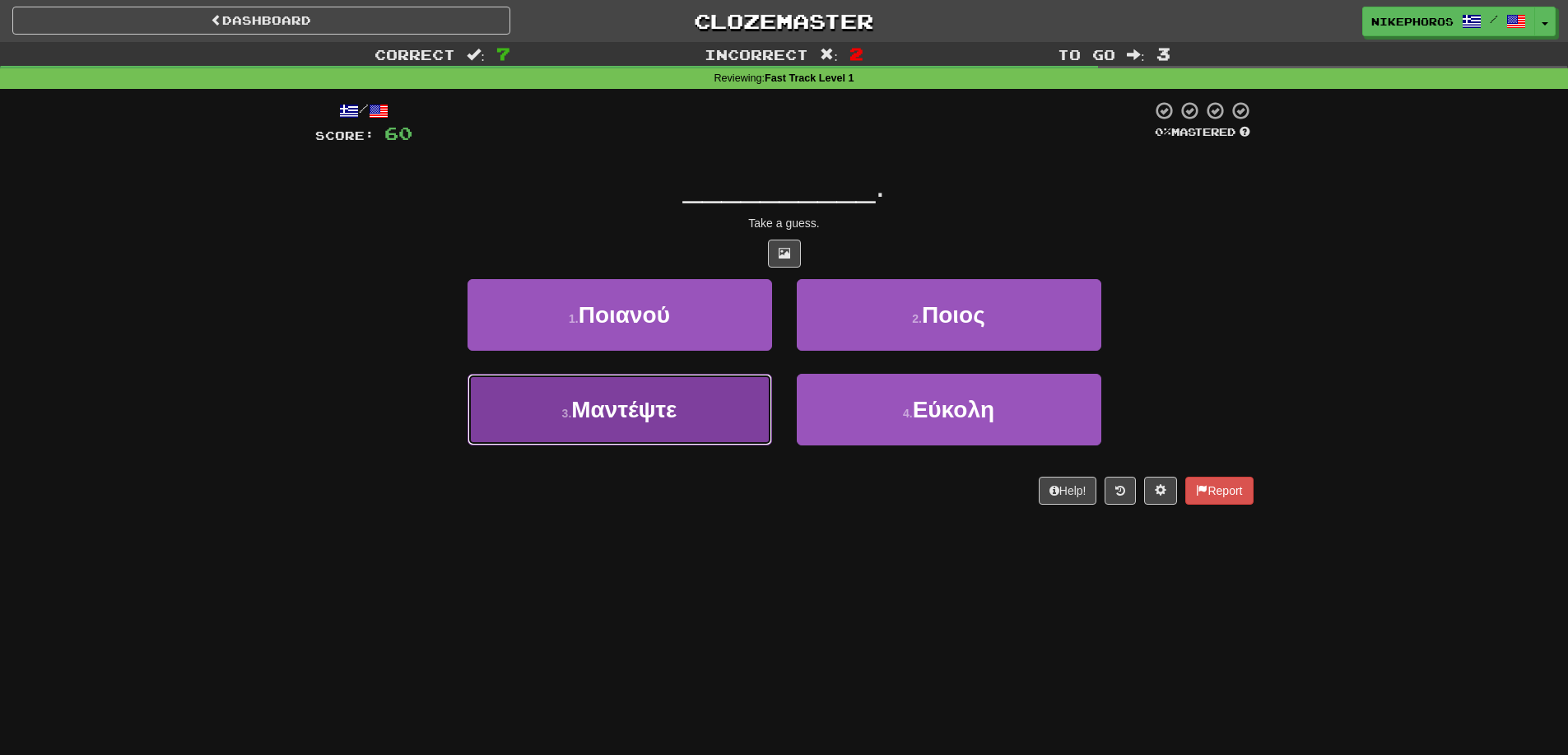
click at [657, 390] on button "3 . Μαντέψτε" at bounding box center [619, 409] width 304 height 72
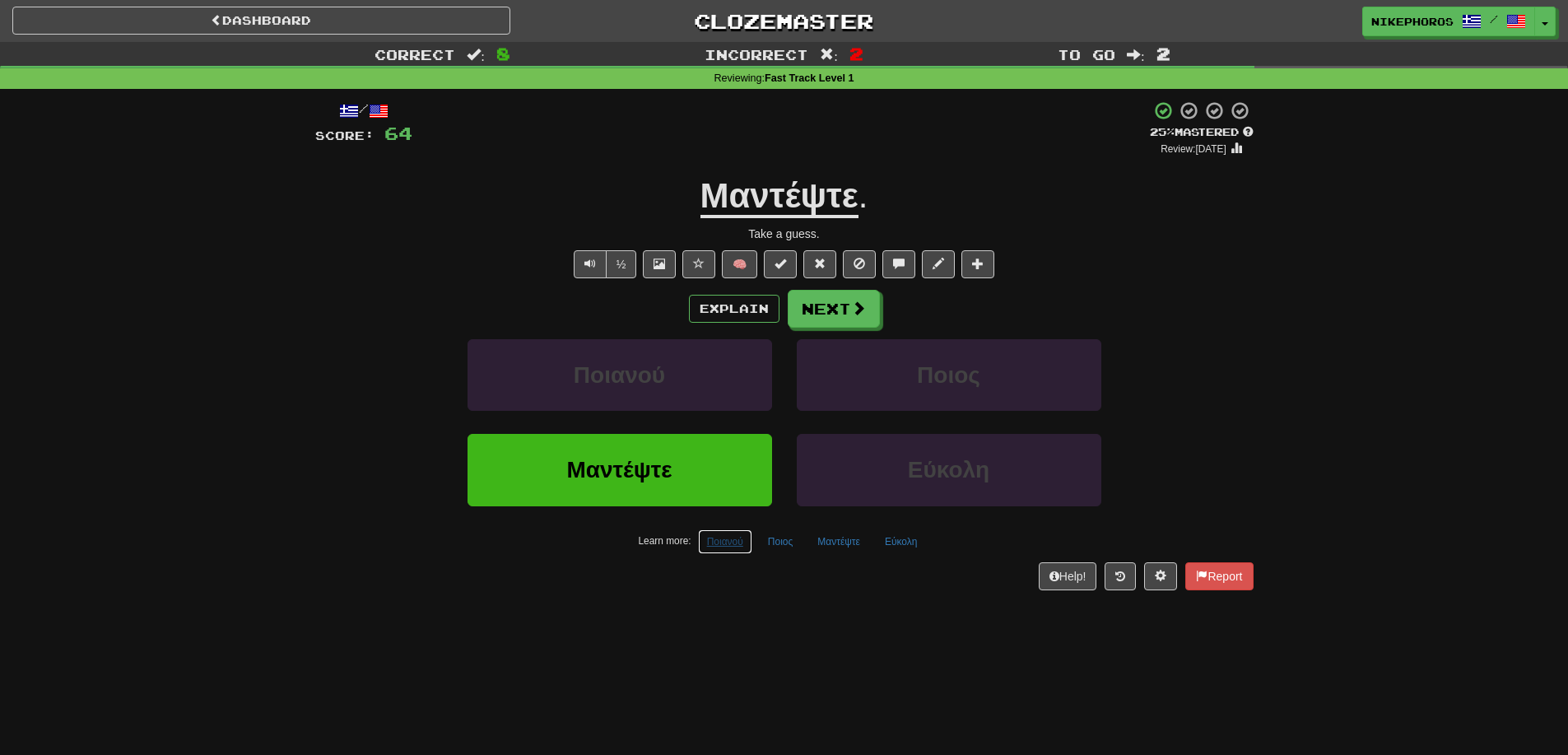
click at [736, 539] on button "Ποιανού" at bounding box center [725, 542] width 54 height 25
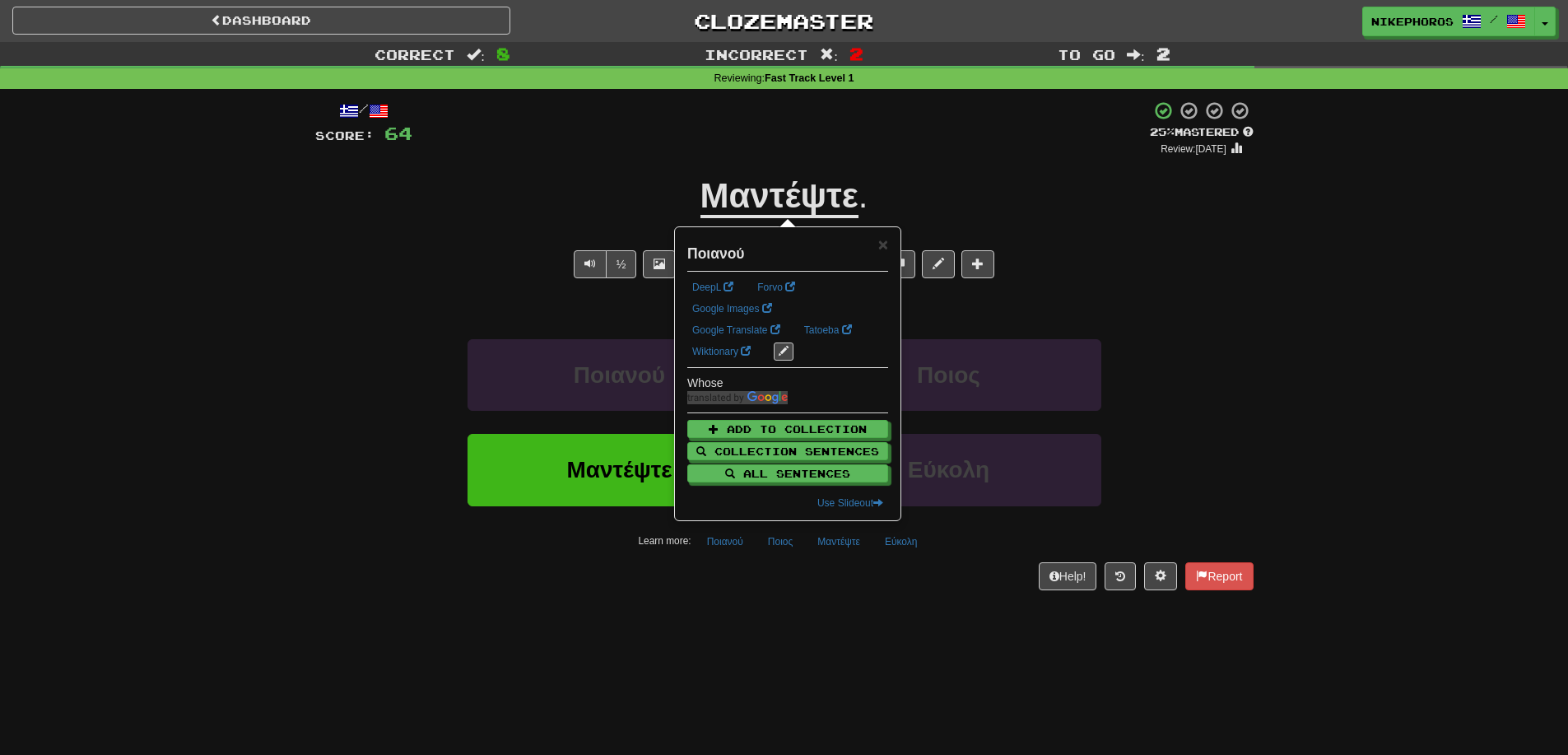
click at [738, 586] on div "Help! Report" at bounding box center [784, 576] width 939 height 28
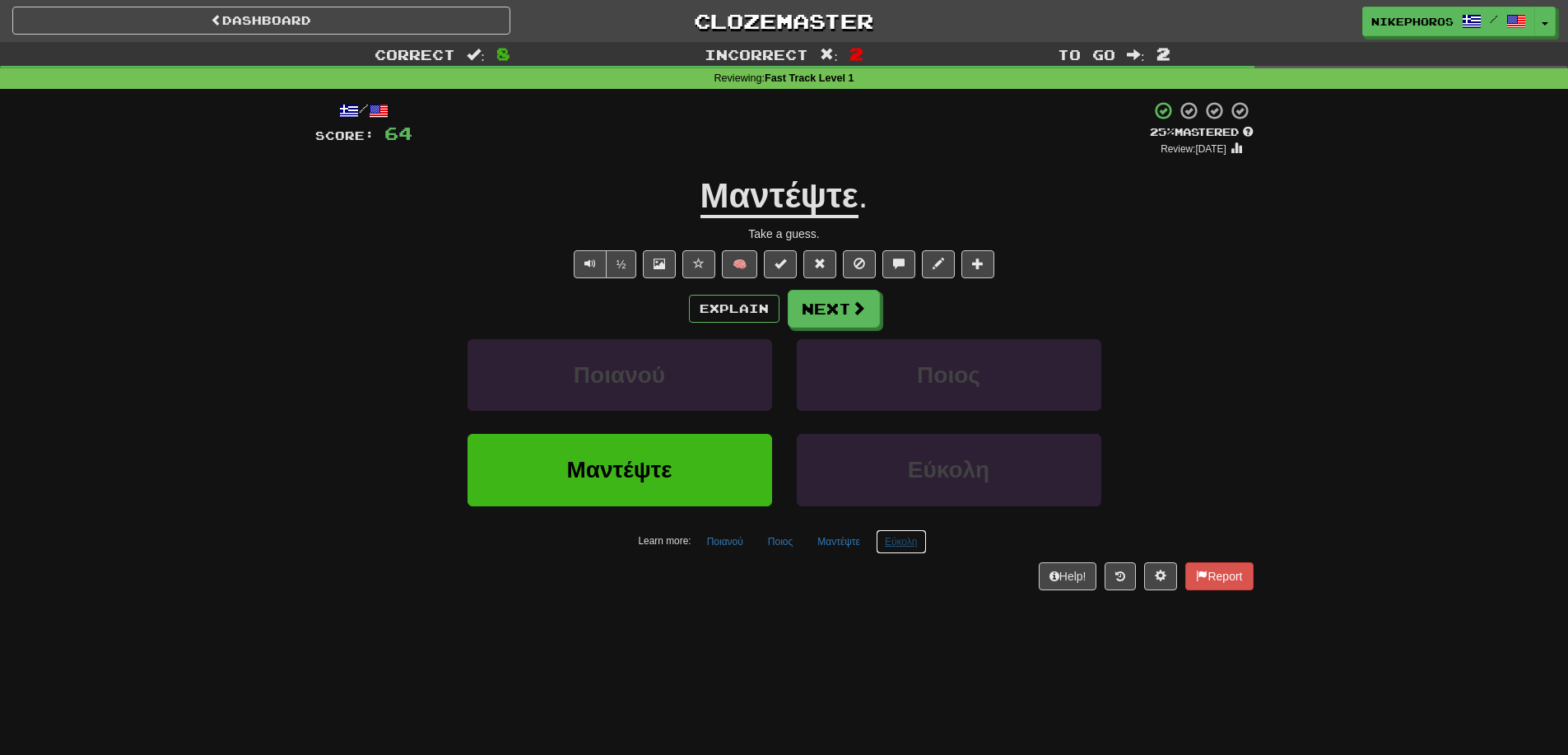
click at [910, 543] on button "Εύκολη" at bounding box center [902, 542] width 52 height 25
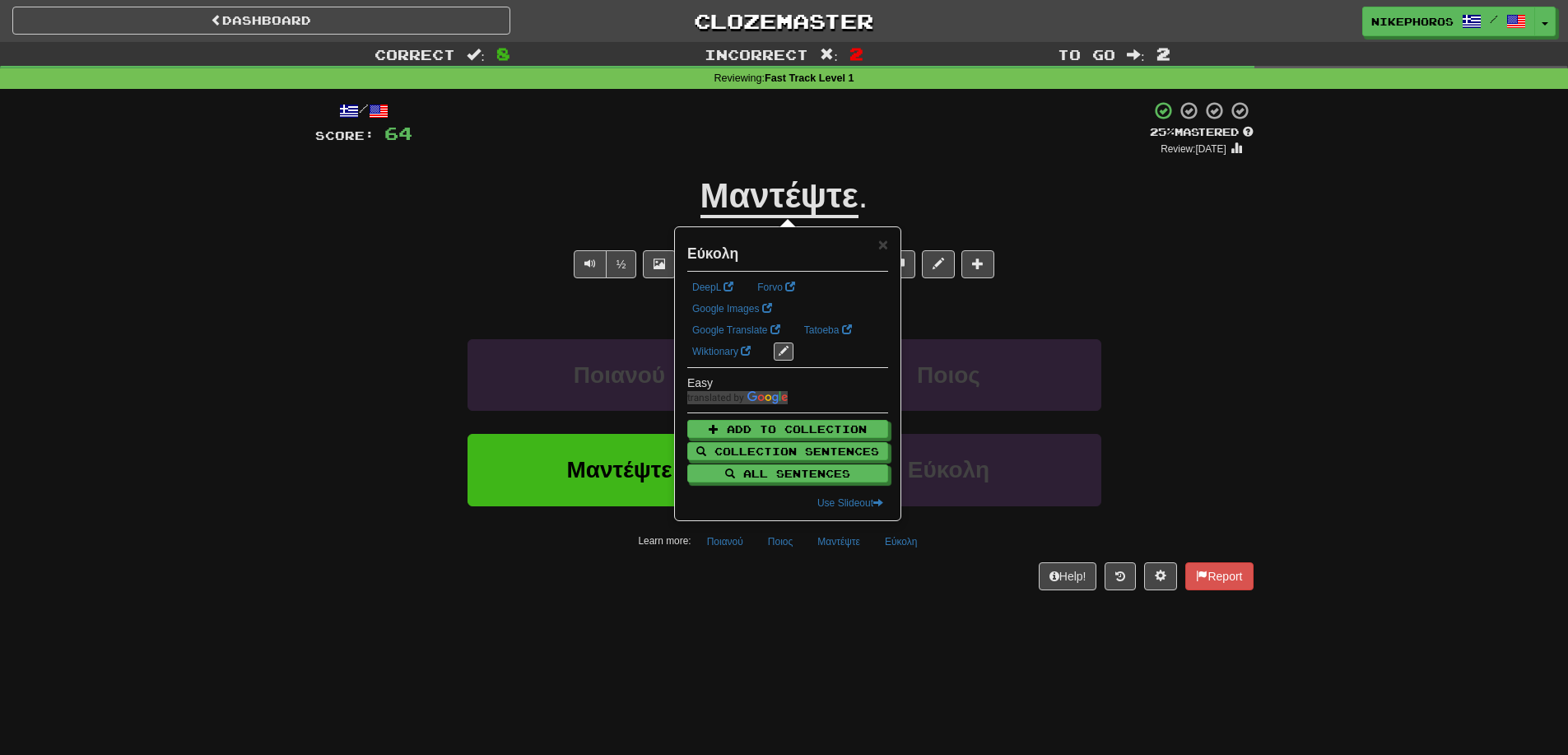
click at [893, 583] on div "Help! Report" at bounding box center [784, 576] width 939 height 28
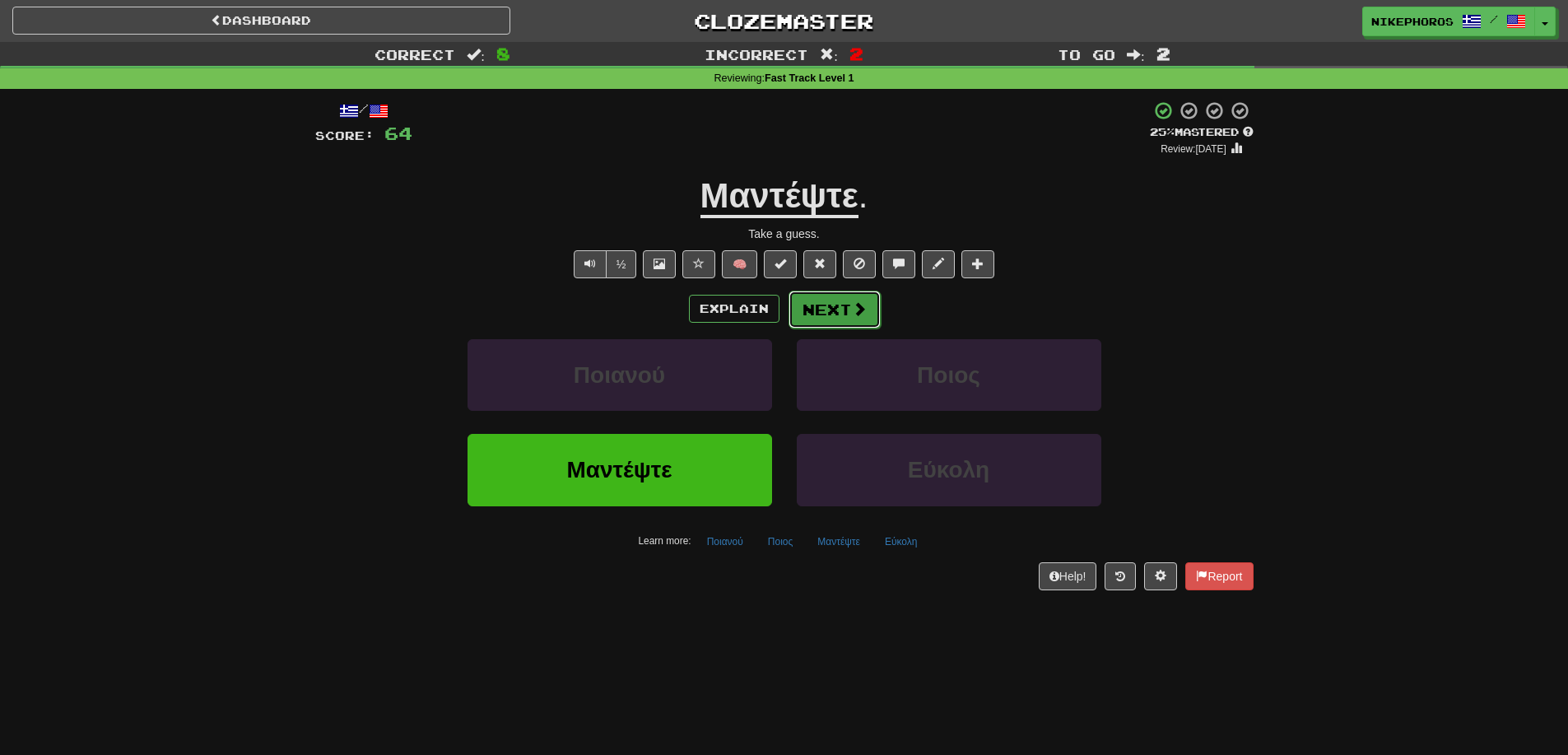
click at [843, 303] on button "Next" at bounding box center [835, 309] width 92 height 38
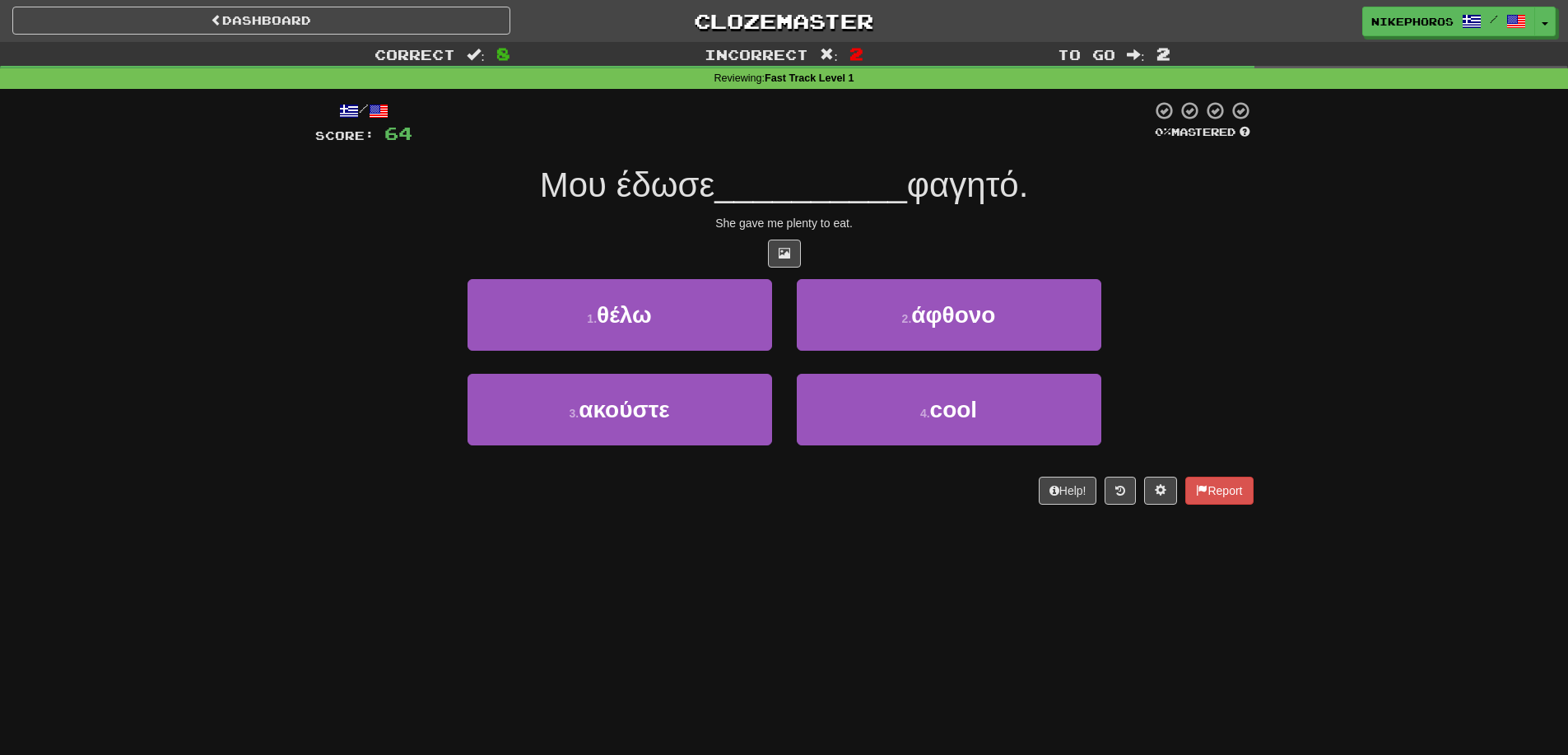
click at [882, 216] on div "She gave me plenty to eat." at bounding box center [784, 223] width 939 height 17
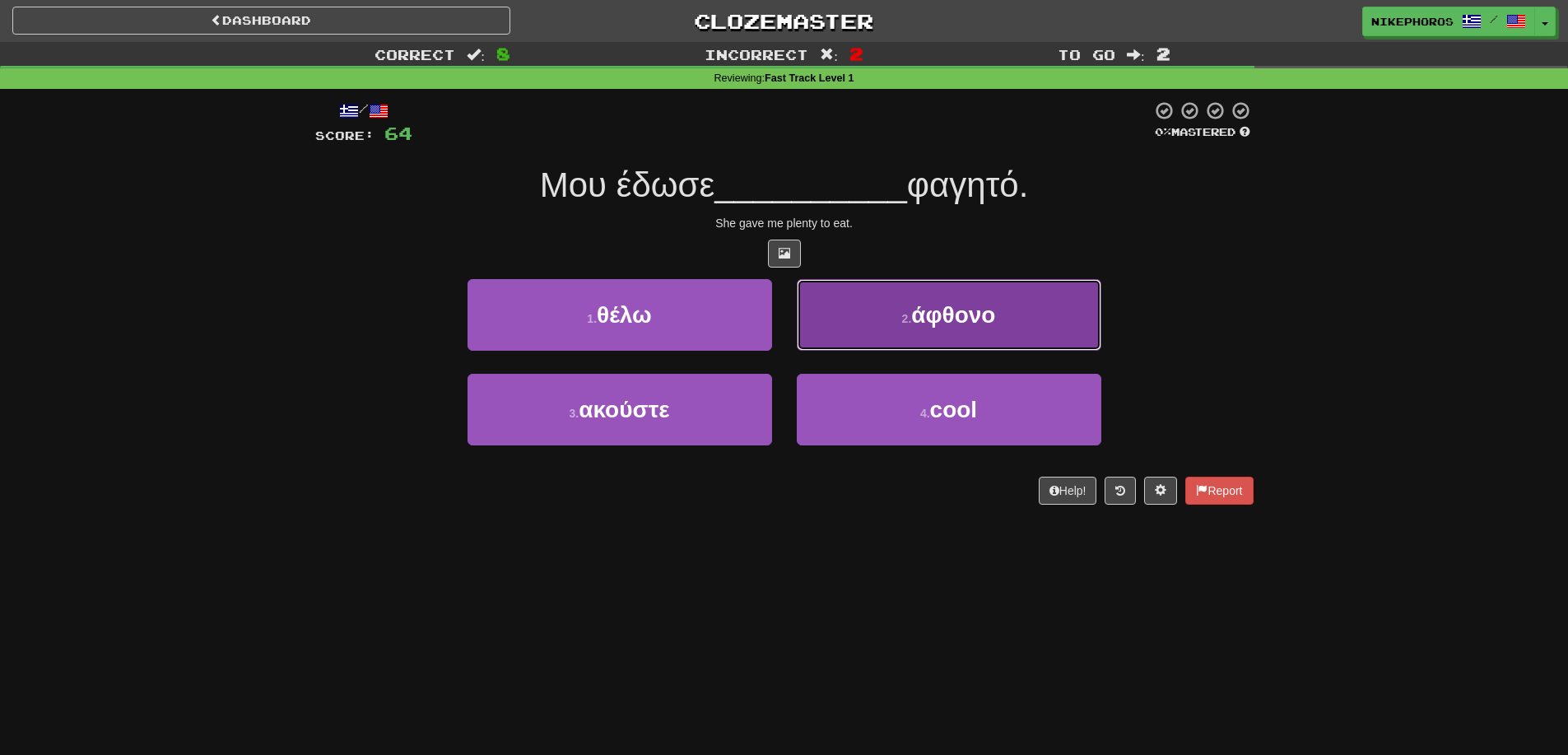
click at [1032, 284] on button "2 . άφθονο" at bounding box center [949, 315] width 304 height 72
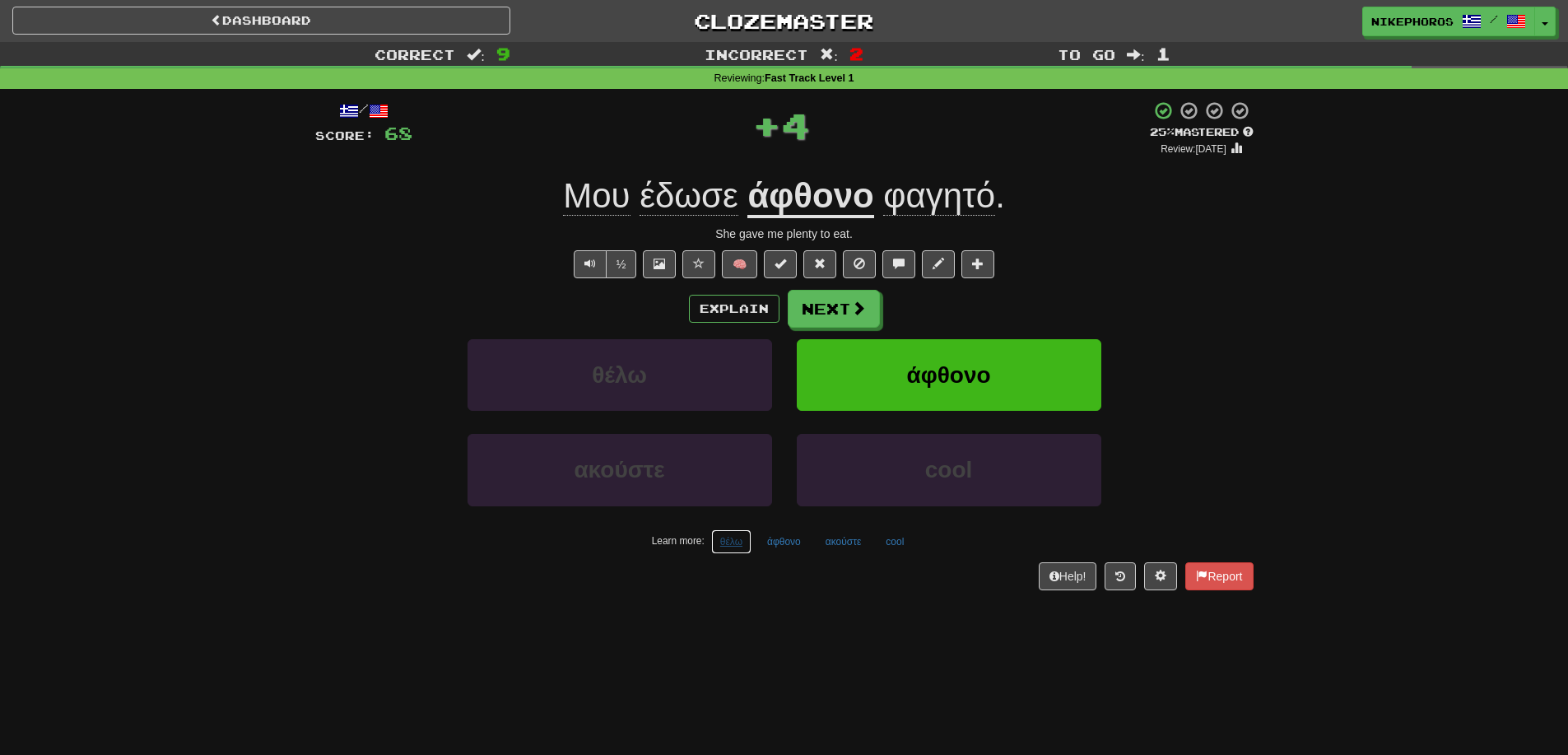
click at [743, 550] on button "θέλω" at bounding box center [731, 542] width 40 height 25
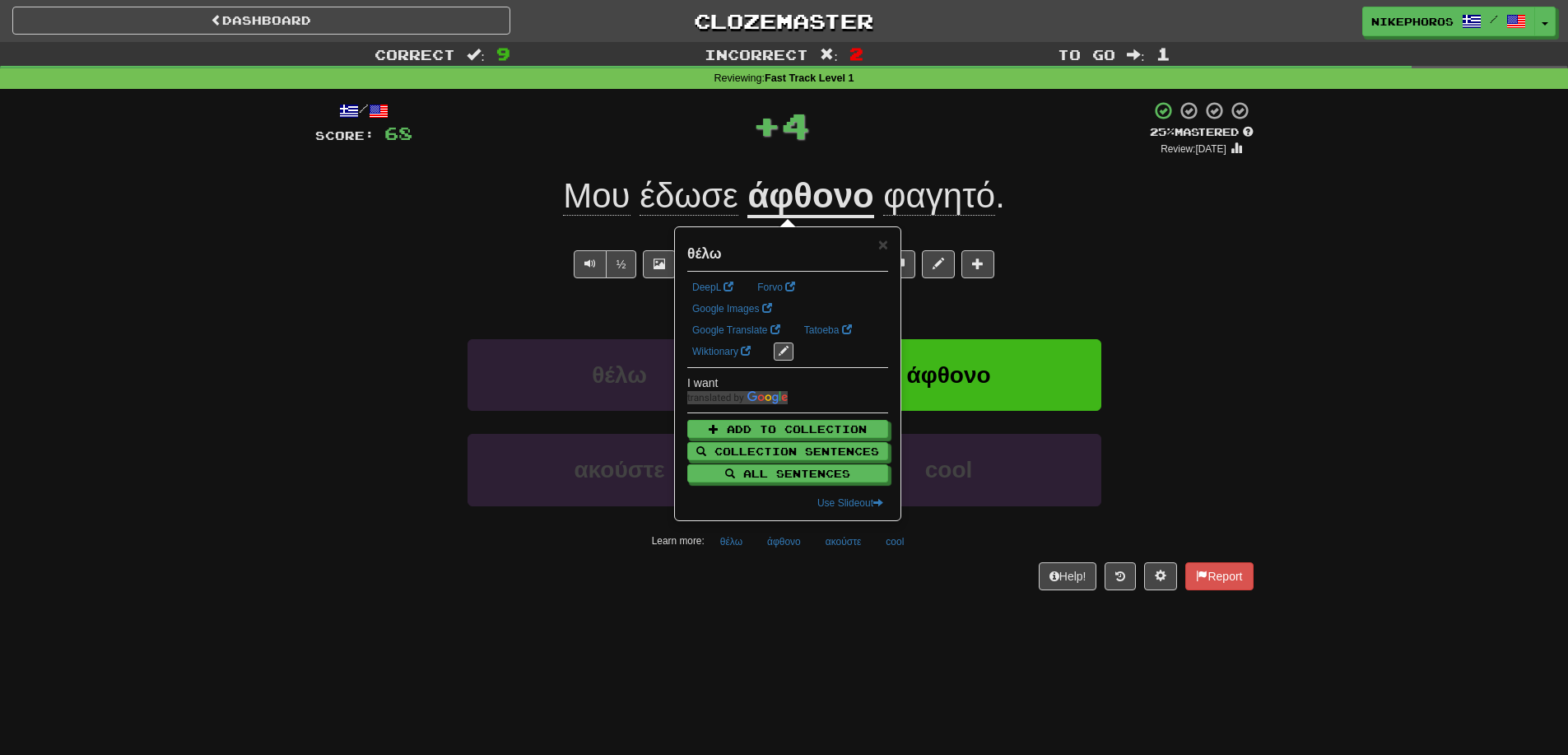
click at [766, 593] on div "/ Score: 68 + 4 25 % Mastered Review: 2025-09-16 Μου έδωσε άφθονο φαγητό . She …" at bounding box center [784, 350] width 939 height 523
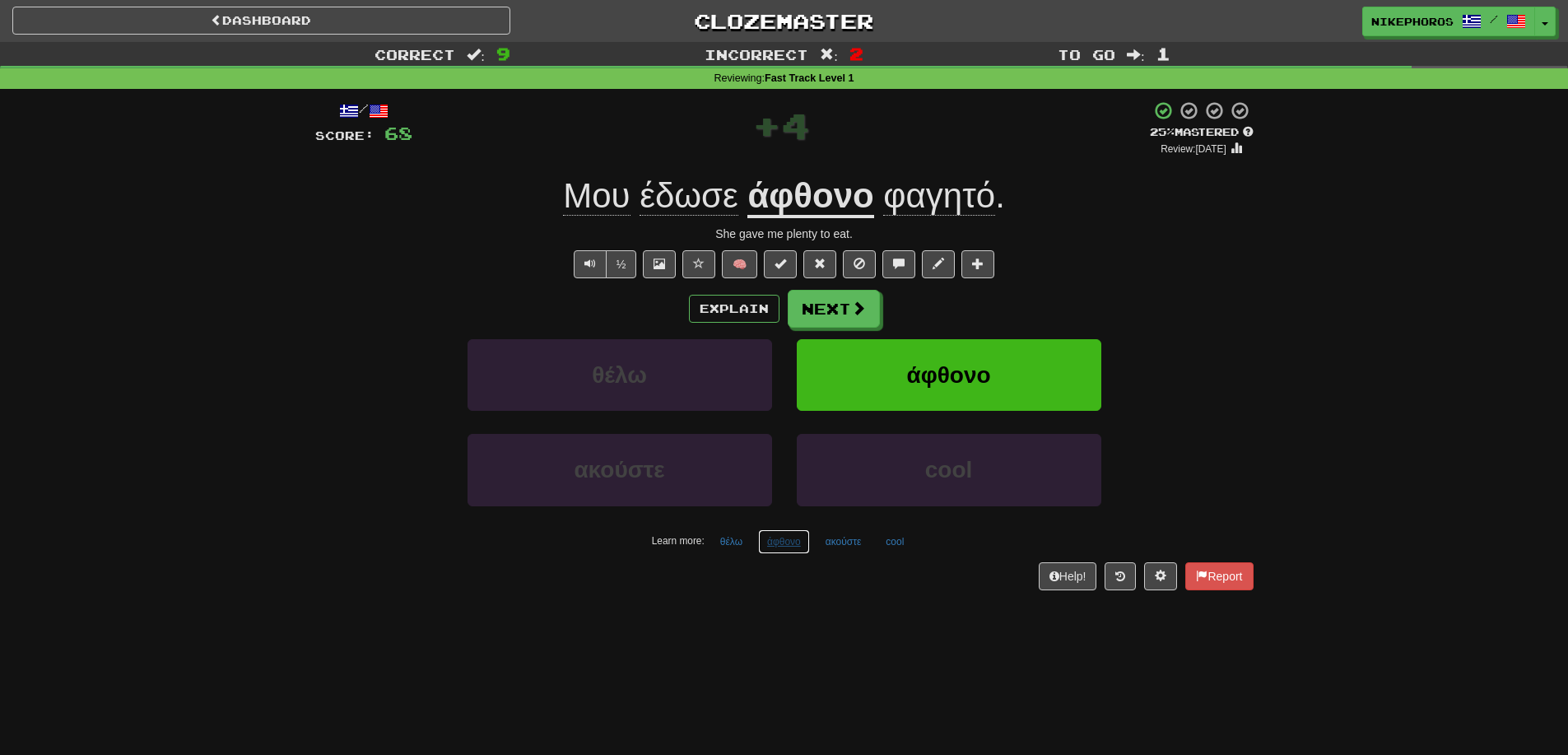
click at [782, 553] on button "άφθονο" at bounding box center [784, 542] width 52 height 25
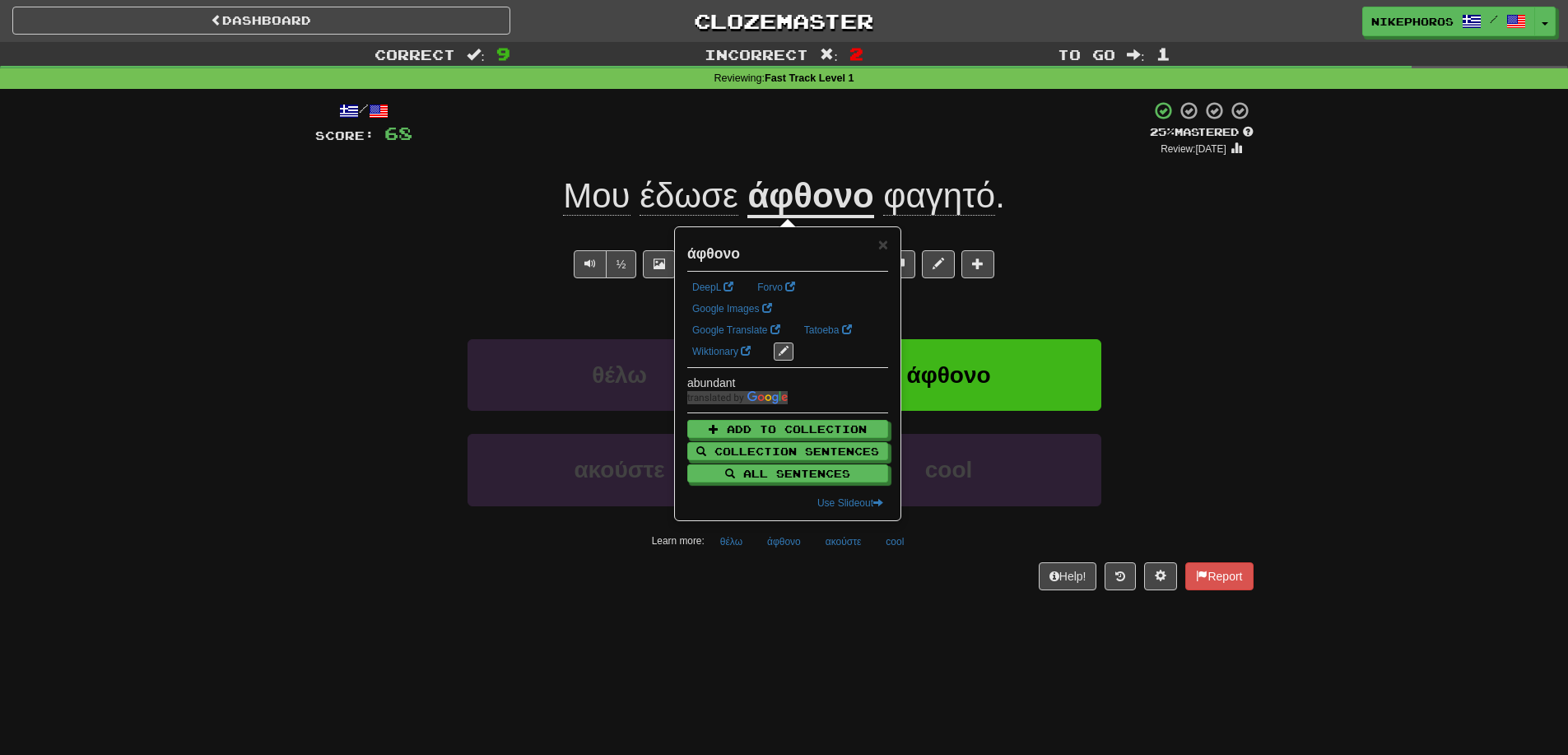
click at [923, 620] on div "Dashboard Clozemaster Nikephoros / Toggle Dropdown Dashboard Leaderboard Activi…" at bounding box center [784, 377] width 1568 height 755
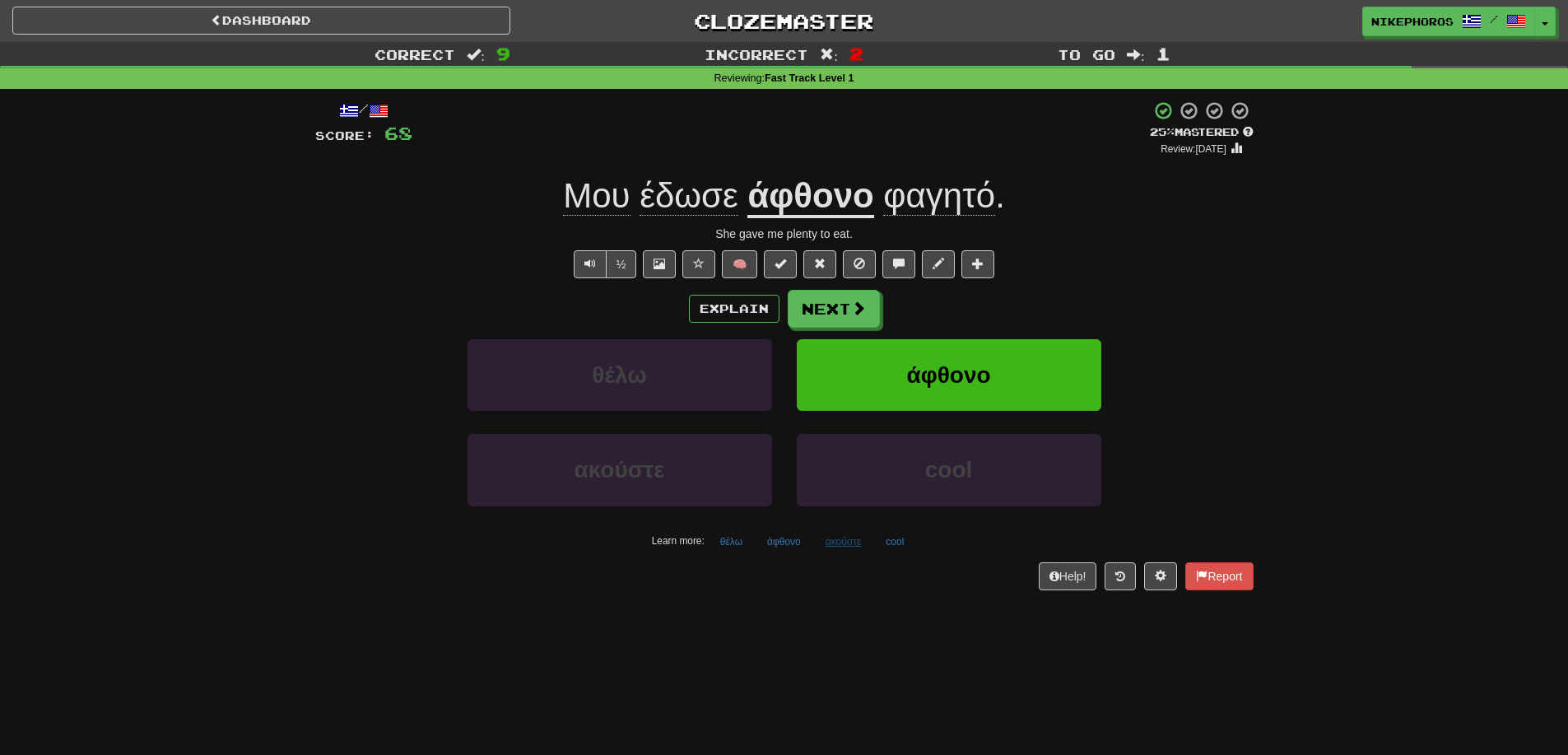
drag, startPoint x: 815, startPoint y: 557, endPoint x: 833, endPoint y: 541, distance: 24.1
click at [818, 556] on div "/ Score: 68 + 4 25 % Mastered Review: 2025-09-16 Μου έδωσε άφθονο φαγητό . She …" at bounding box center [784, 345] width 939 height 489
click at [848, 533] on button "ακούστε" at bounding box center [843, 542] width 54 height 25
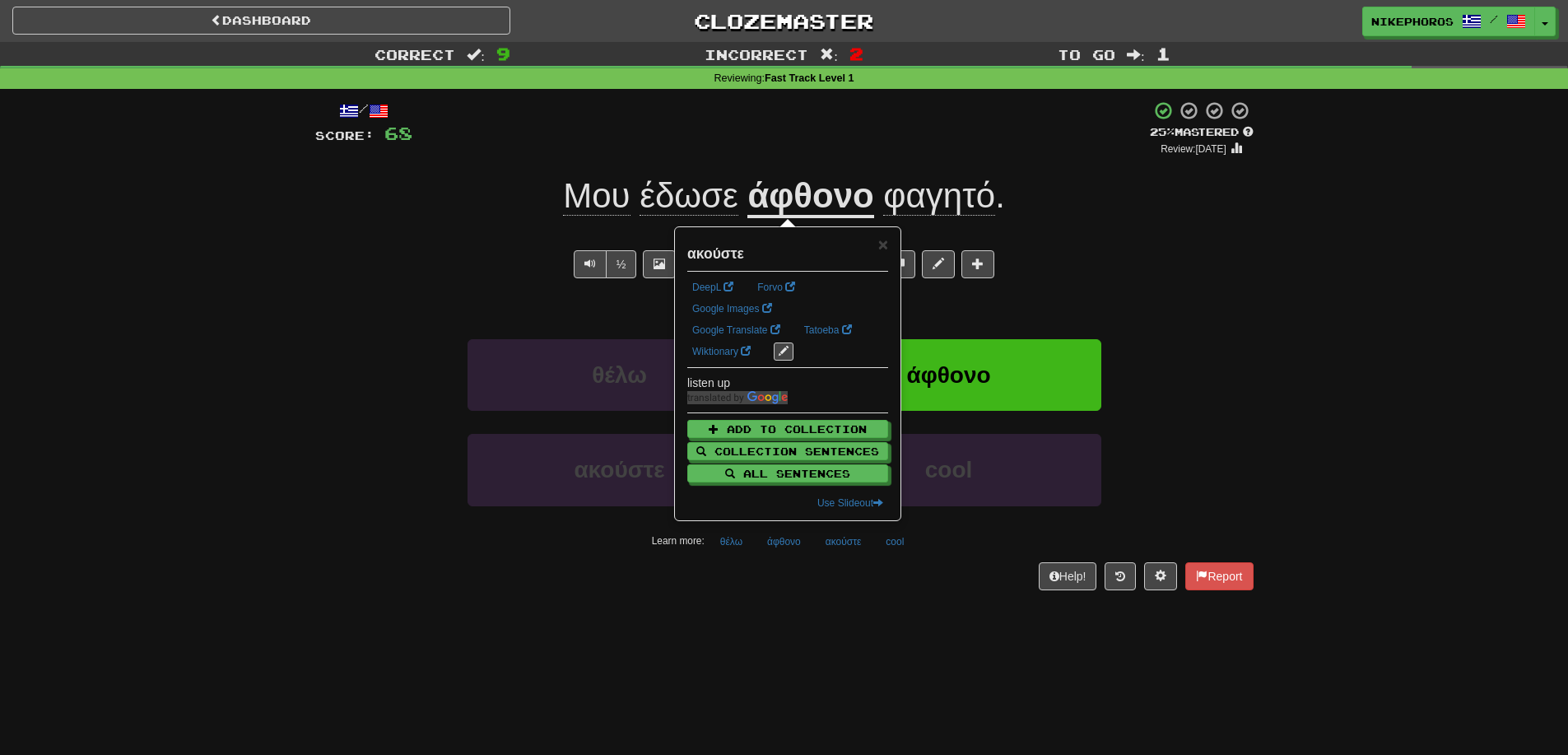
click at [871, 635] on div "Dashboard Clozemaster Nikephoros / Toggle Dropdown Dashboard Leaderboard Activi…" at bounding box center [784, 377] width 1568 height 755
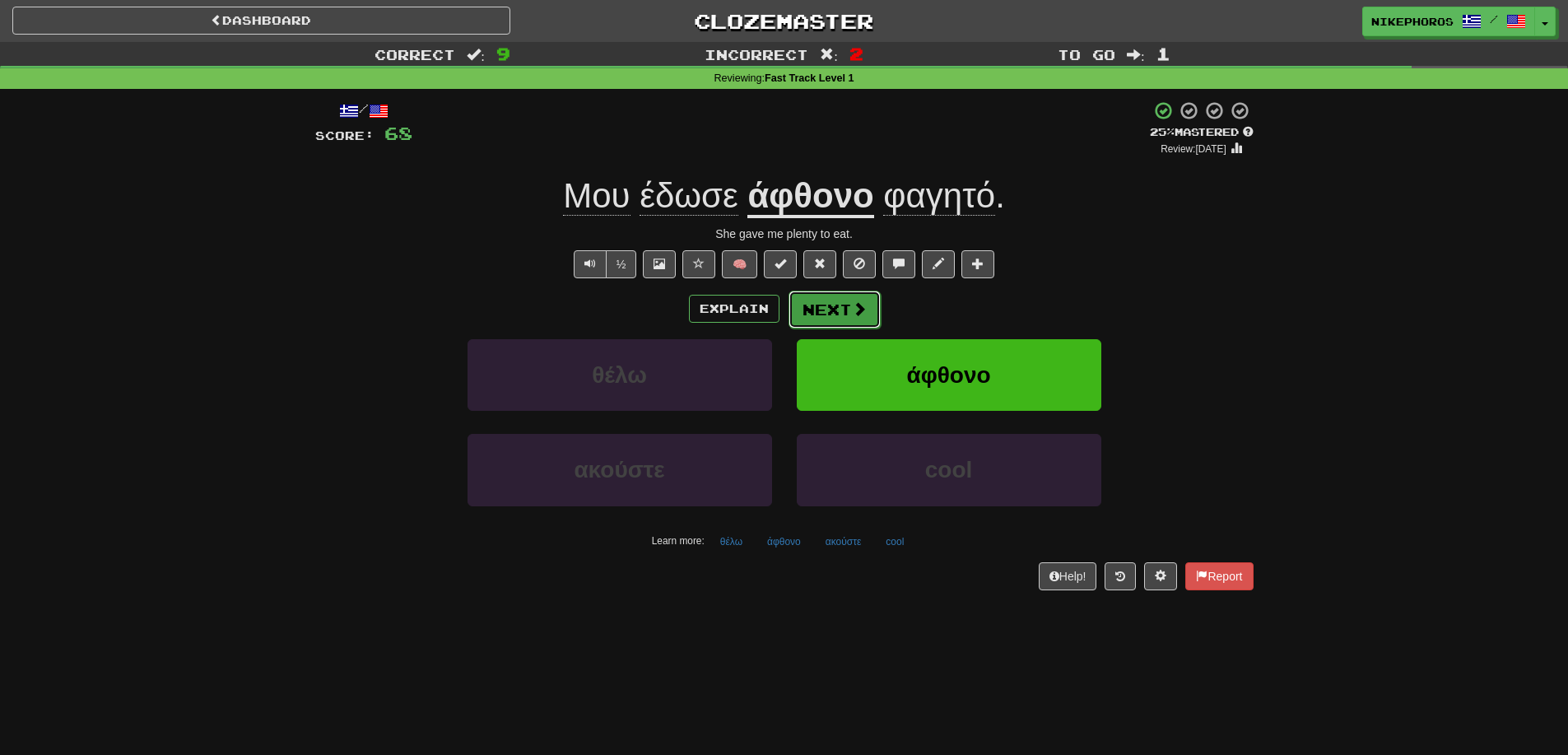
click at [833, 304] on button "Next" at bounding box center [835, 309] width 92 height 38
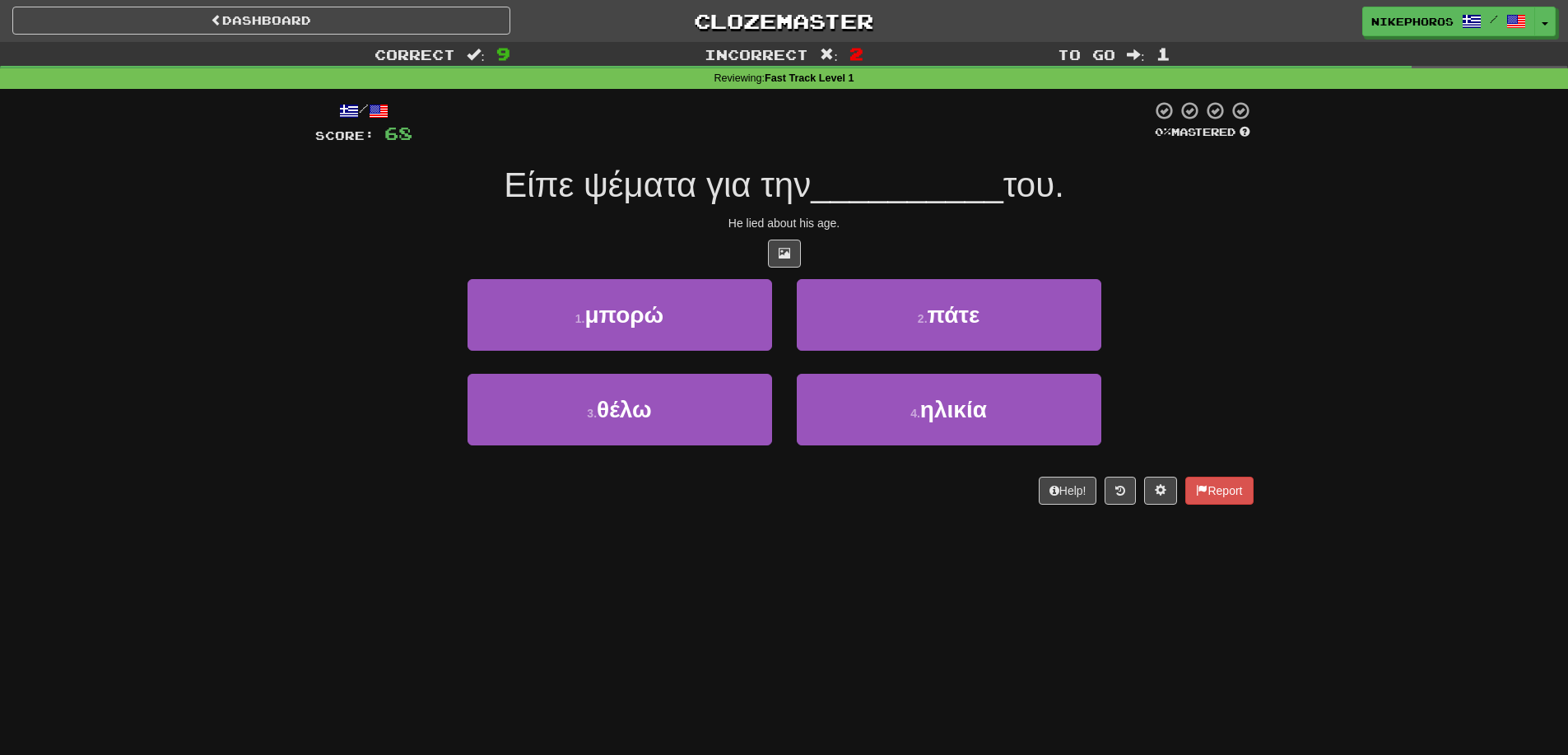
click at [868, 103] on div at bounding box center [783, 122] width 739 height 45
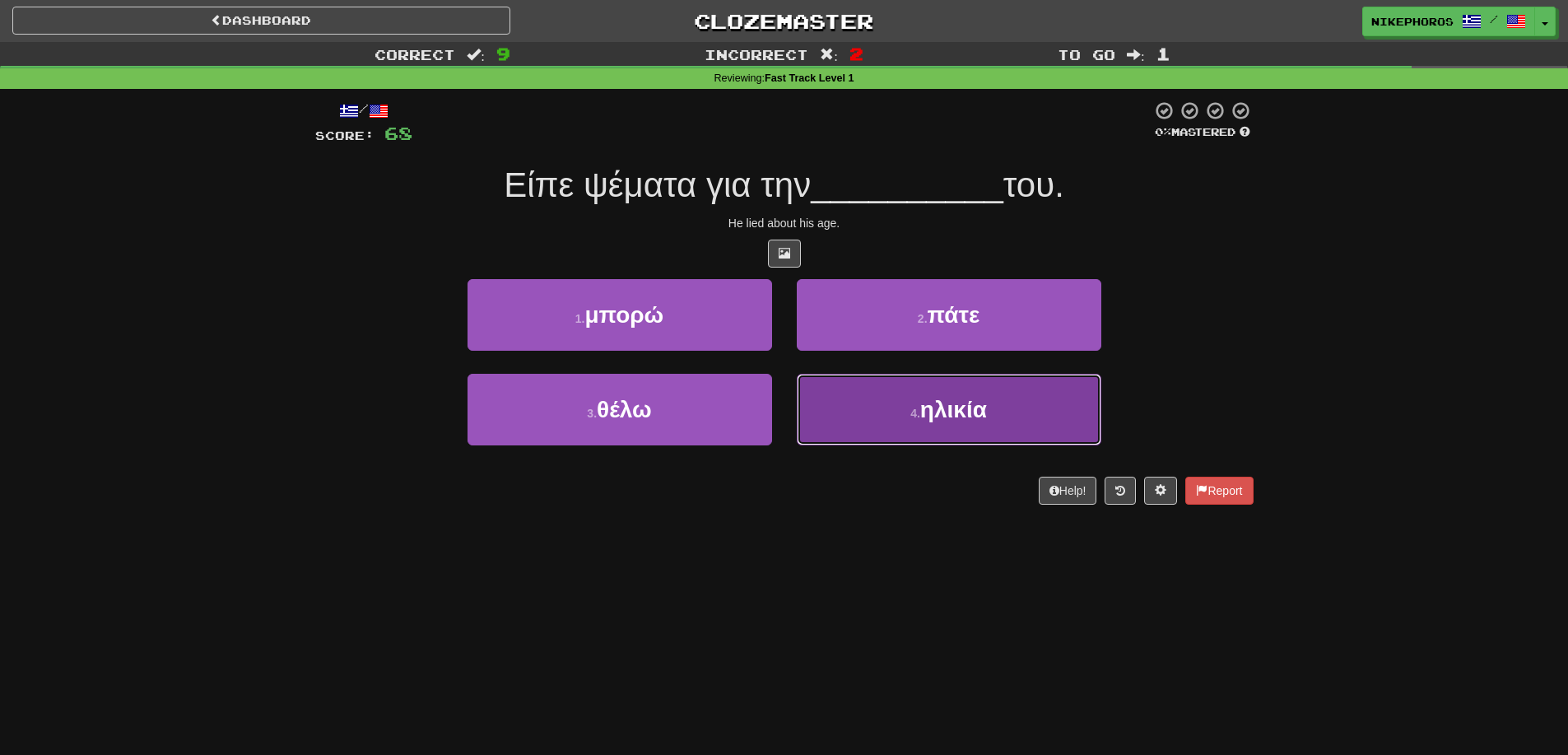
click at [978, 429] on button "4 . ηλικία" at bounding box center [949, 409] width 304 height 72
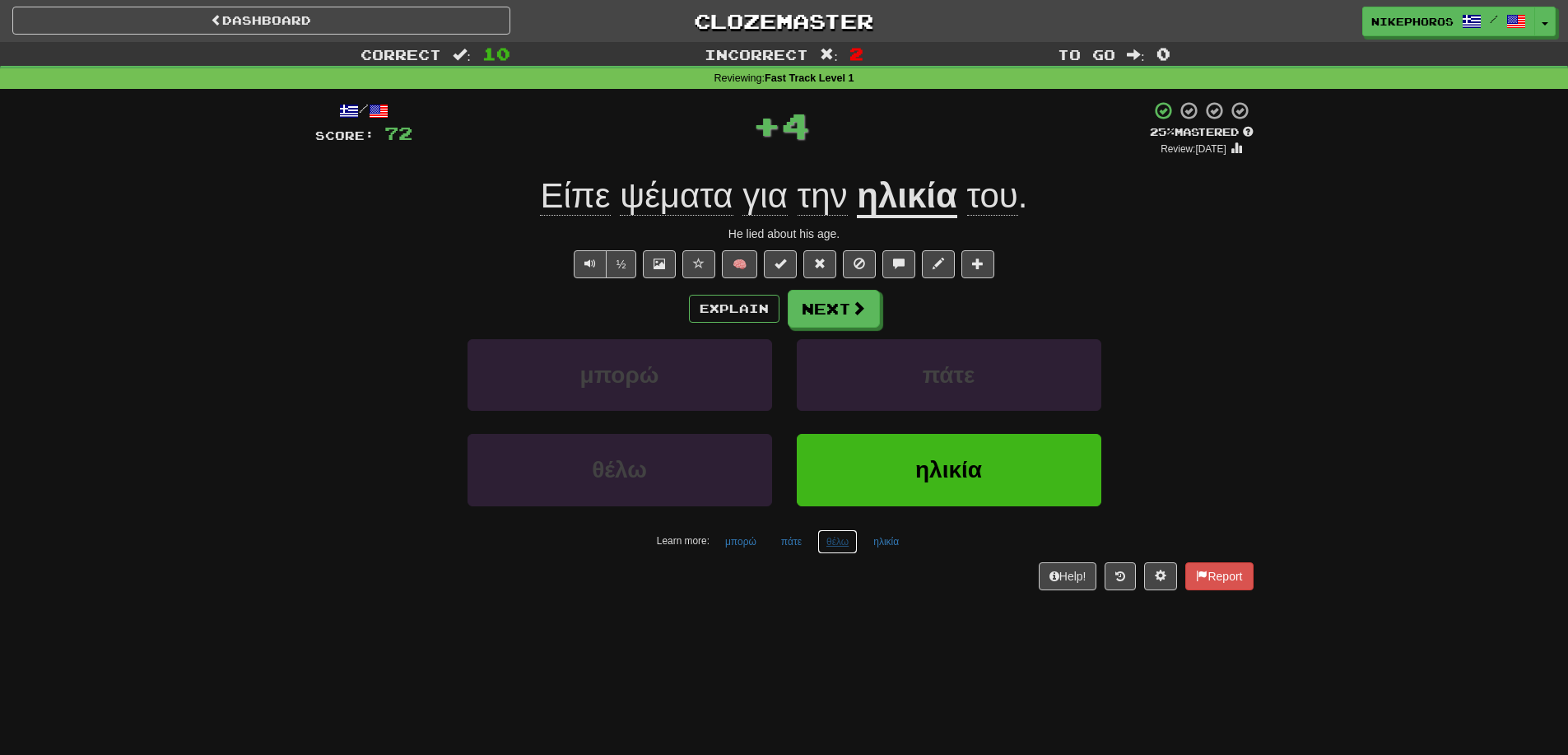
click at [831, 545] on button "θέλω" at bounding box center [838, 542] width 40 height 25
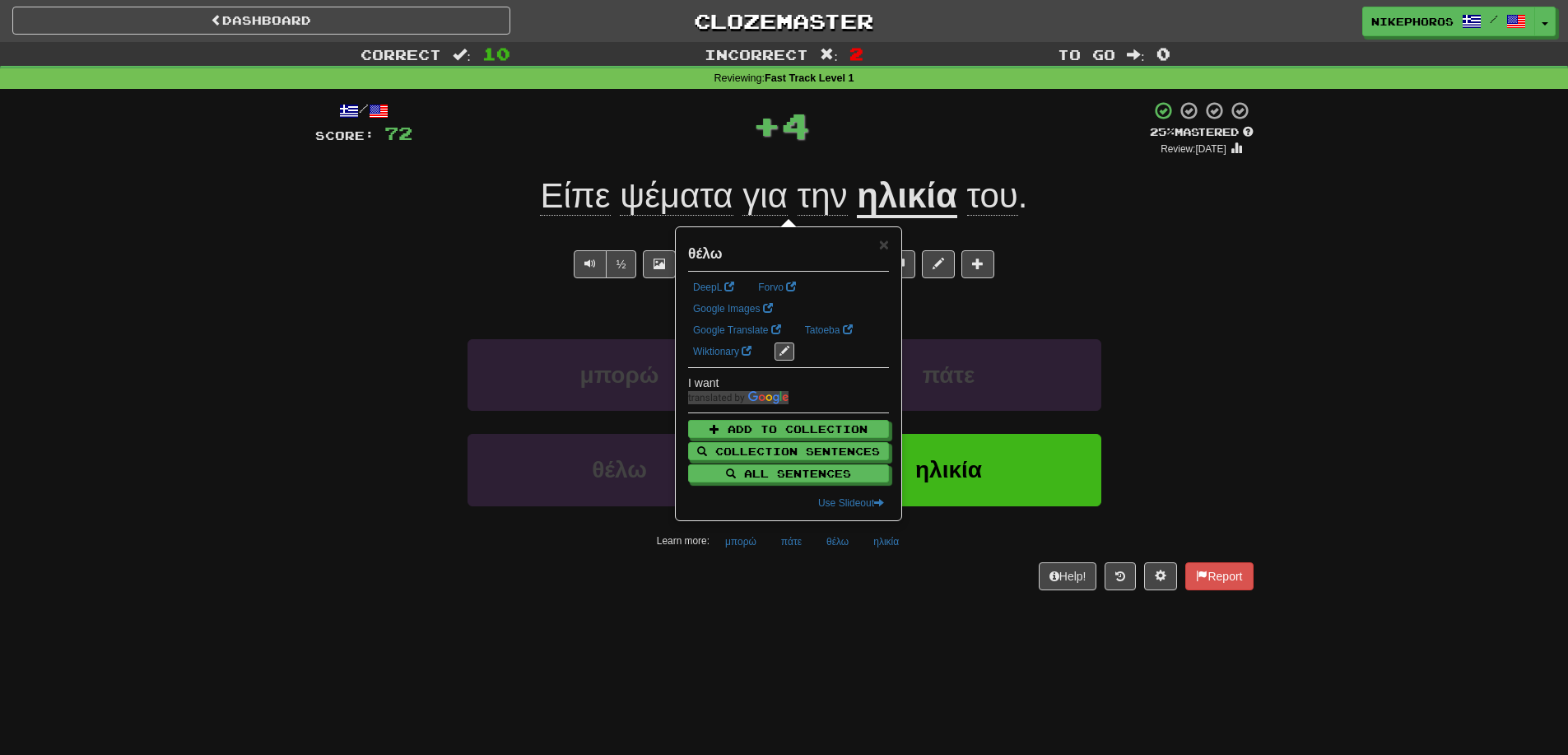
click at [804, 597] on div "/ Score: 72 + 4 25 % Mastered Review: 2025-09-16 Είπε ψέματα για την ηλικία του…" at bounding box center [784, 350] width 939 height 523
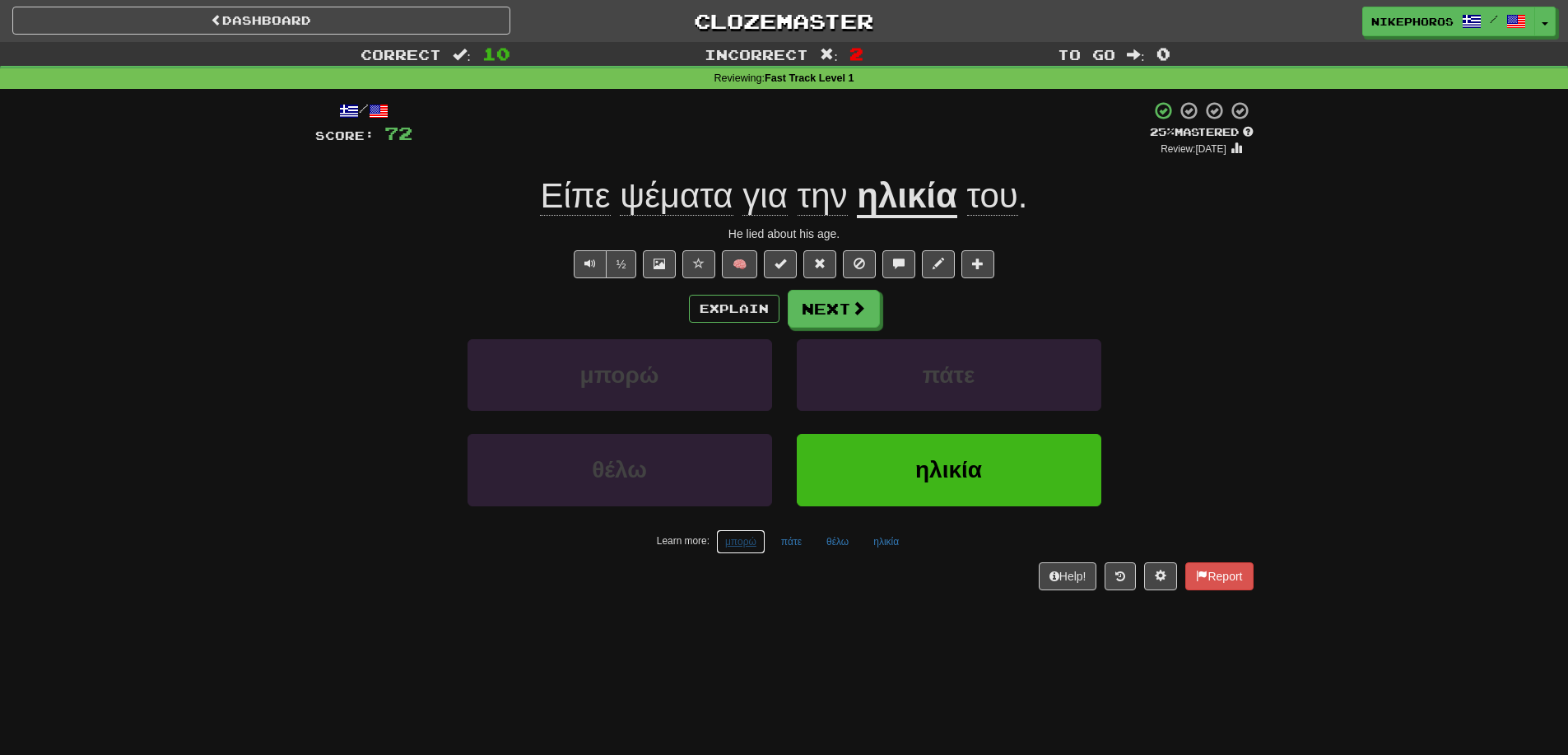
click at [748, 546] on button "μπορώ" at bounding box center [741, 542] width 50 height 25
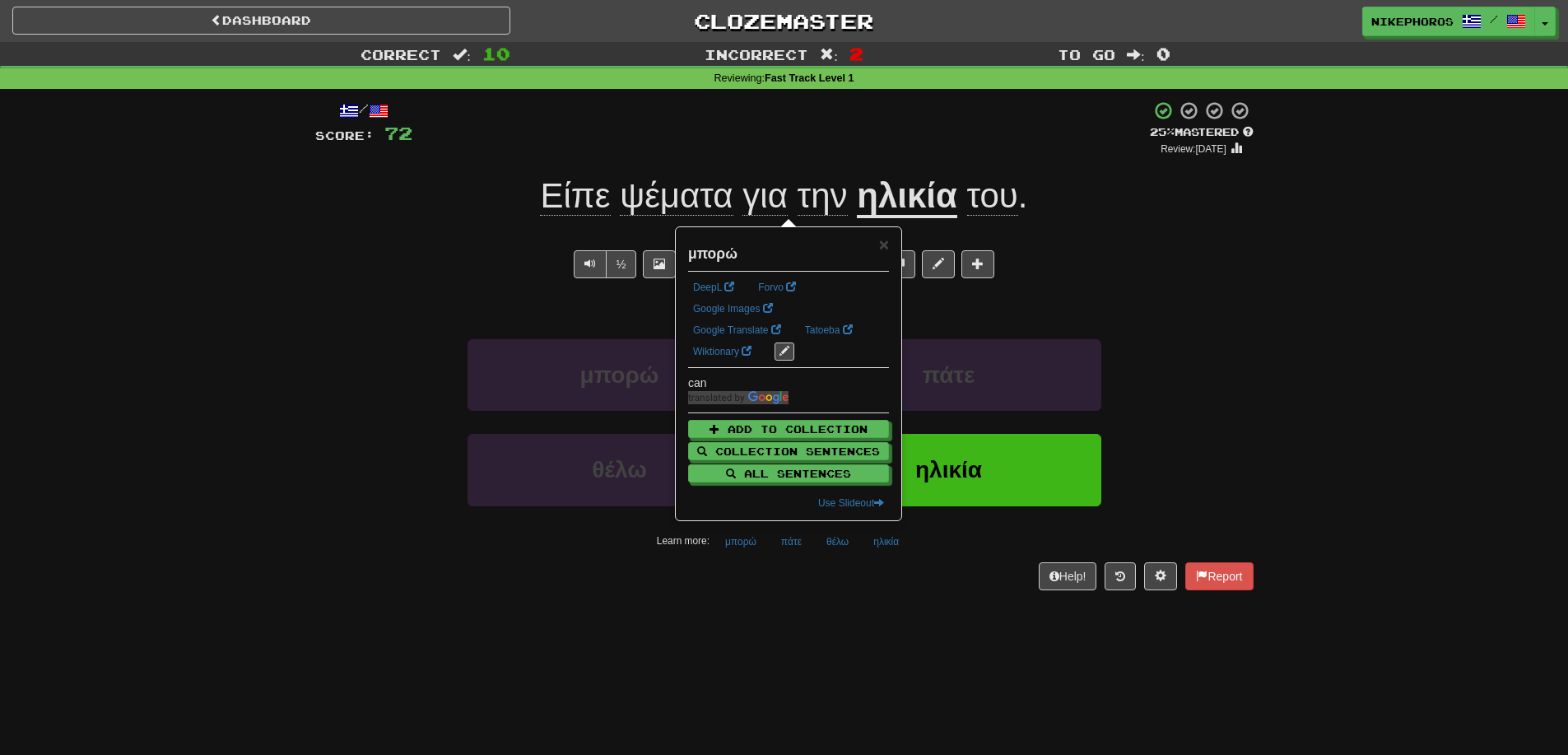
click at [746, 606] on div "/ Score: 72 + 4 25 % Mastered Review: 2025-09-16 Είπε ψέματα για την ηλικία του…" at bounding box center [784, 350] width 939 height 523
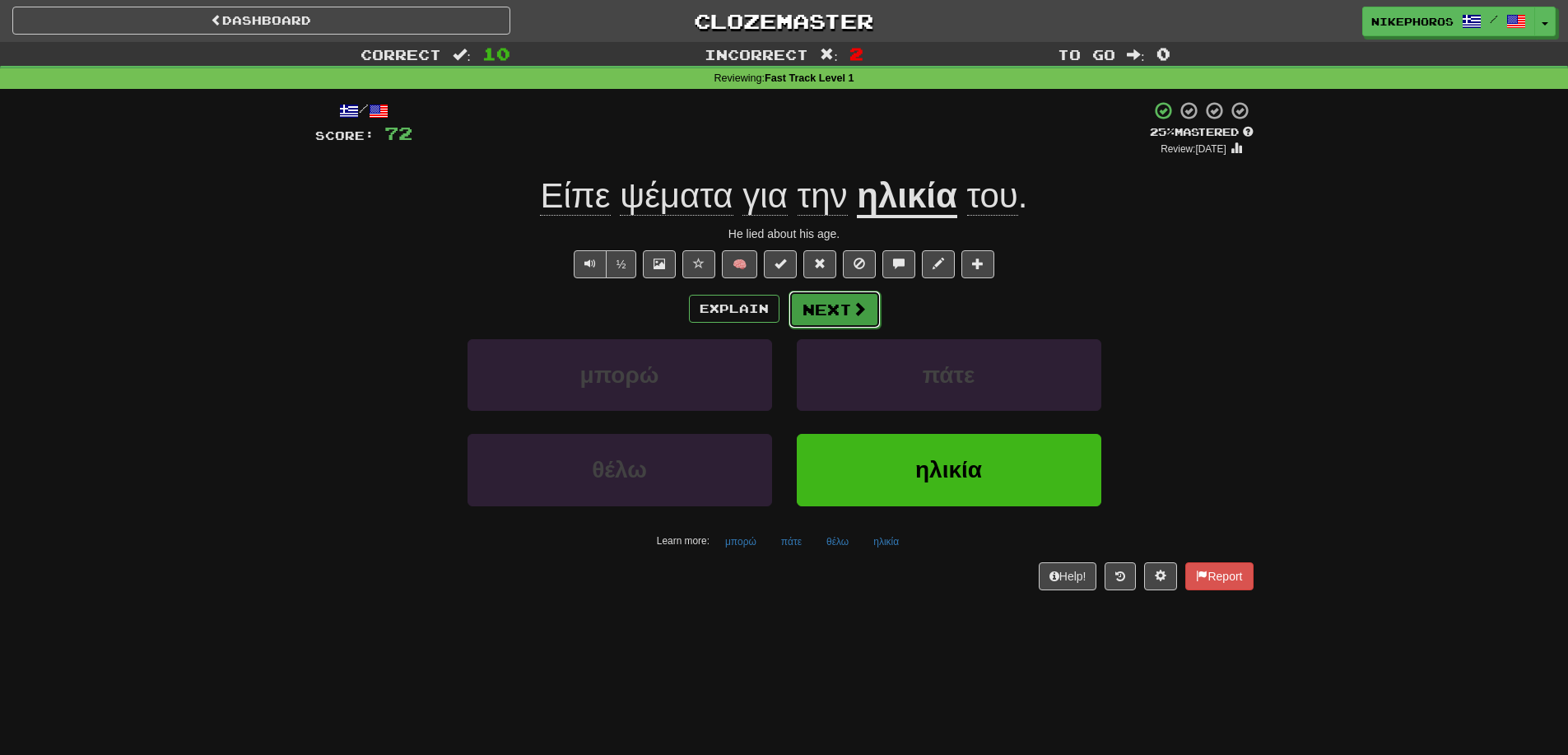
click at [866, 317] on button "Next" at bounding box center [835, 309] width 92 height 38
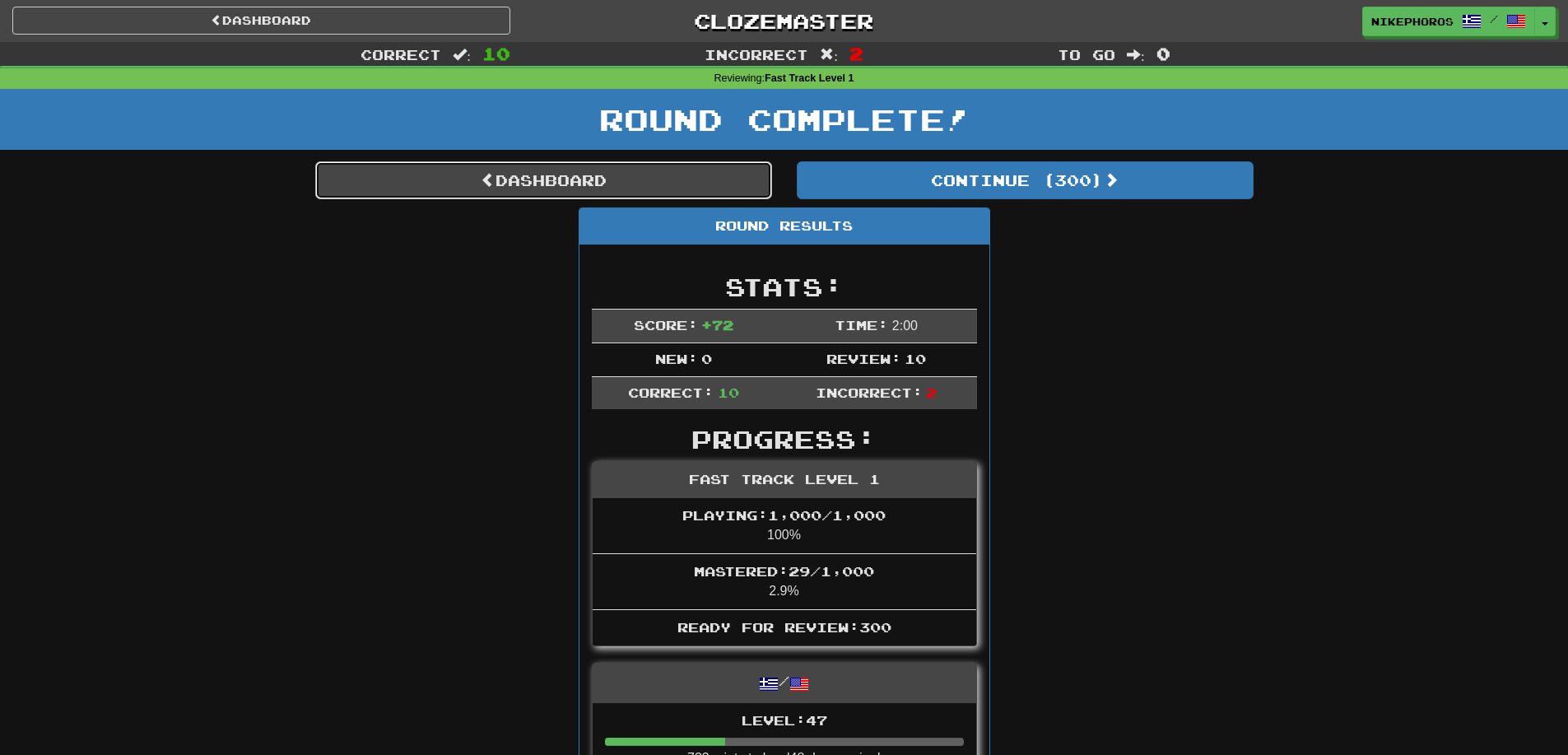
click at [541, 181] on link "Dashboard" at bounding box center [544, 179] width 457 height 38
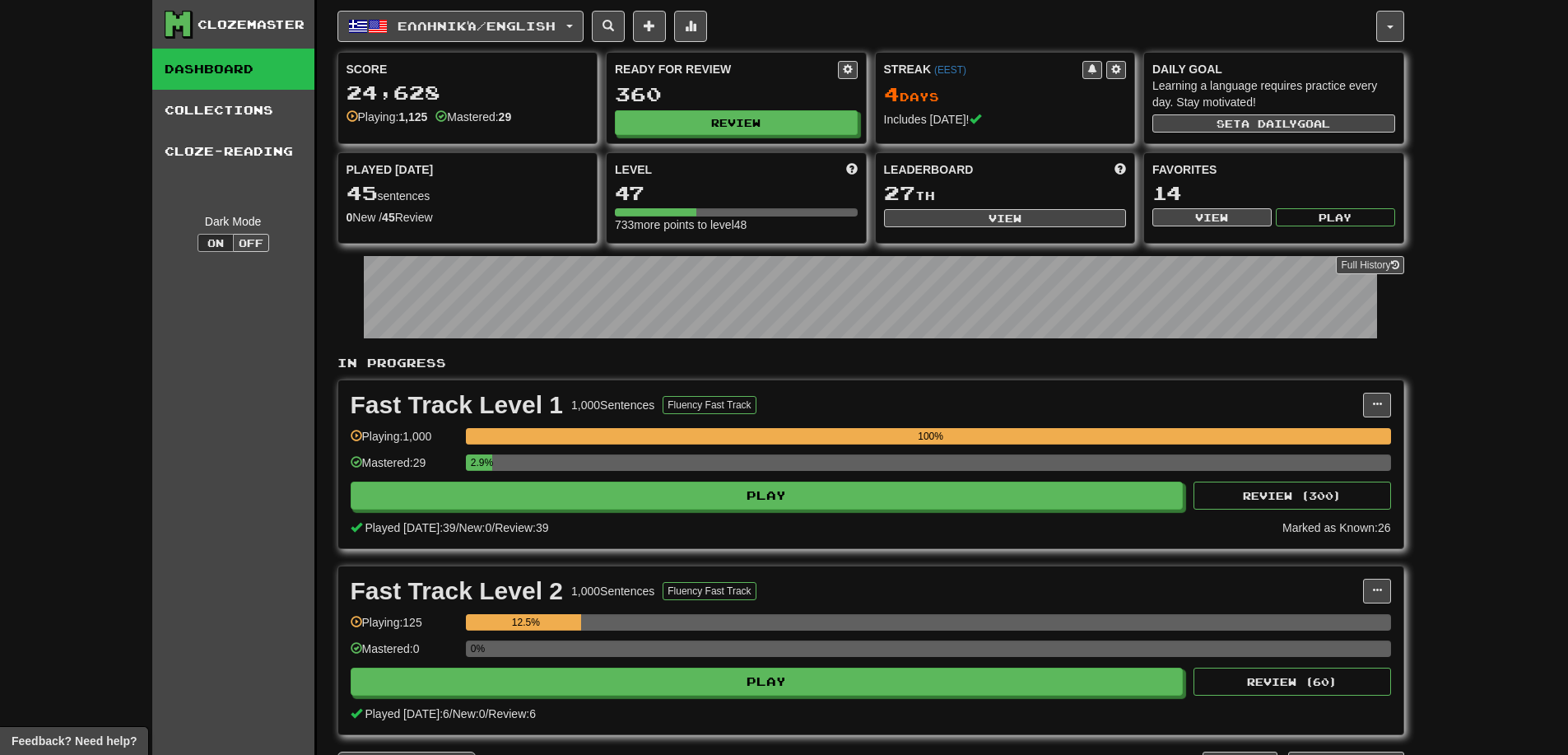
click at [732, 135] on div "Ready for Review 360 Review" at bounding box center [737, 97] width 259 height 90
click at [736, 124] on button "Review" at bounding box center [738, 123] width 243 height 25
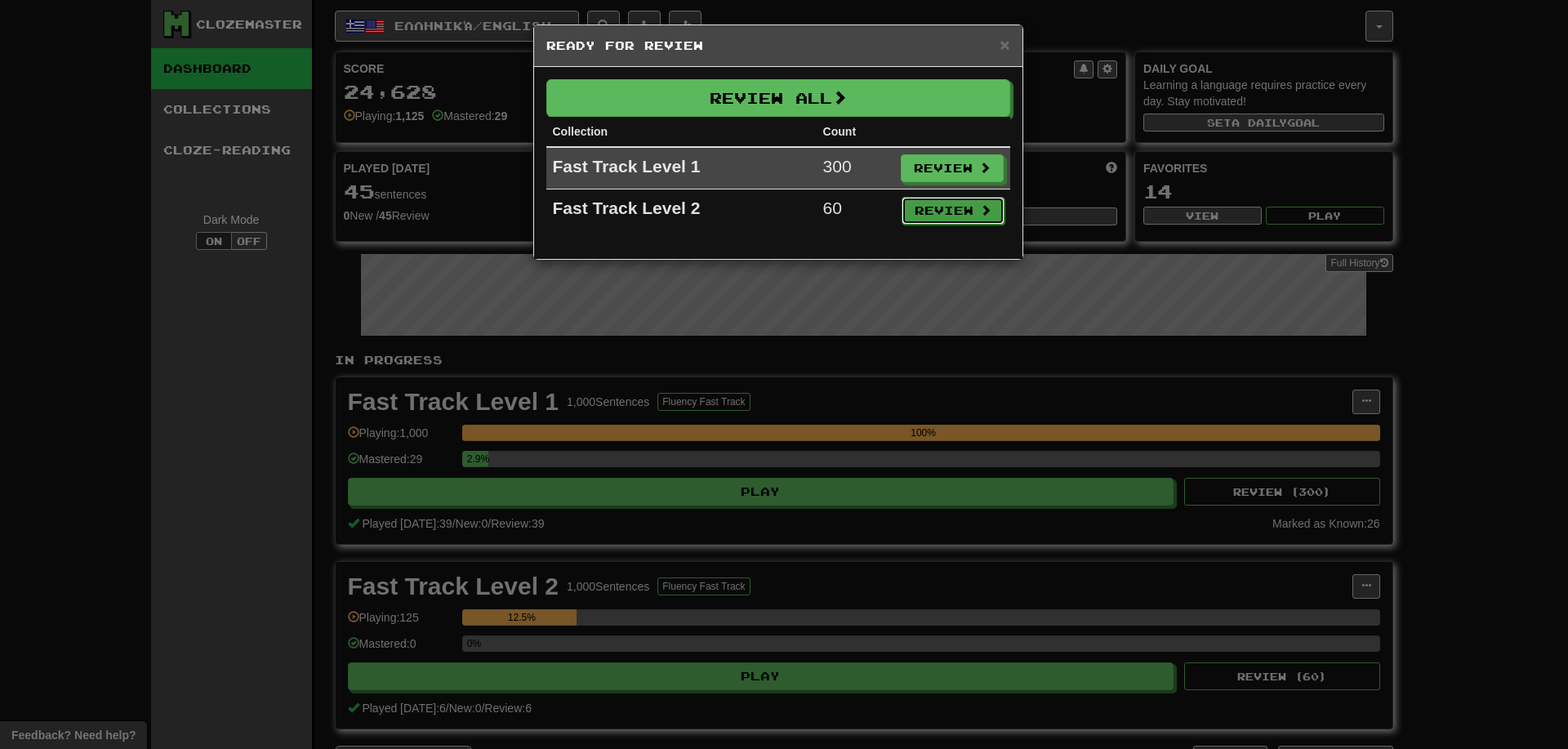
click at [932, 208] on button "Review" at bounding box center [952, 211] width 103 height 27
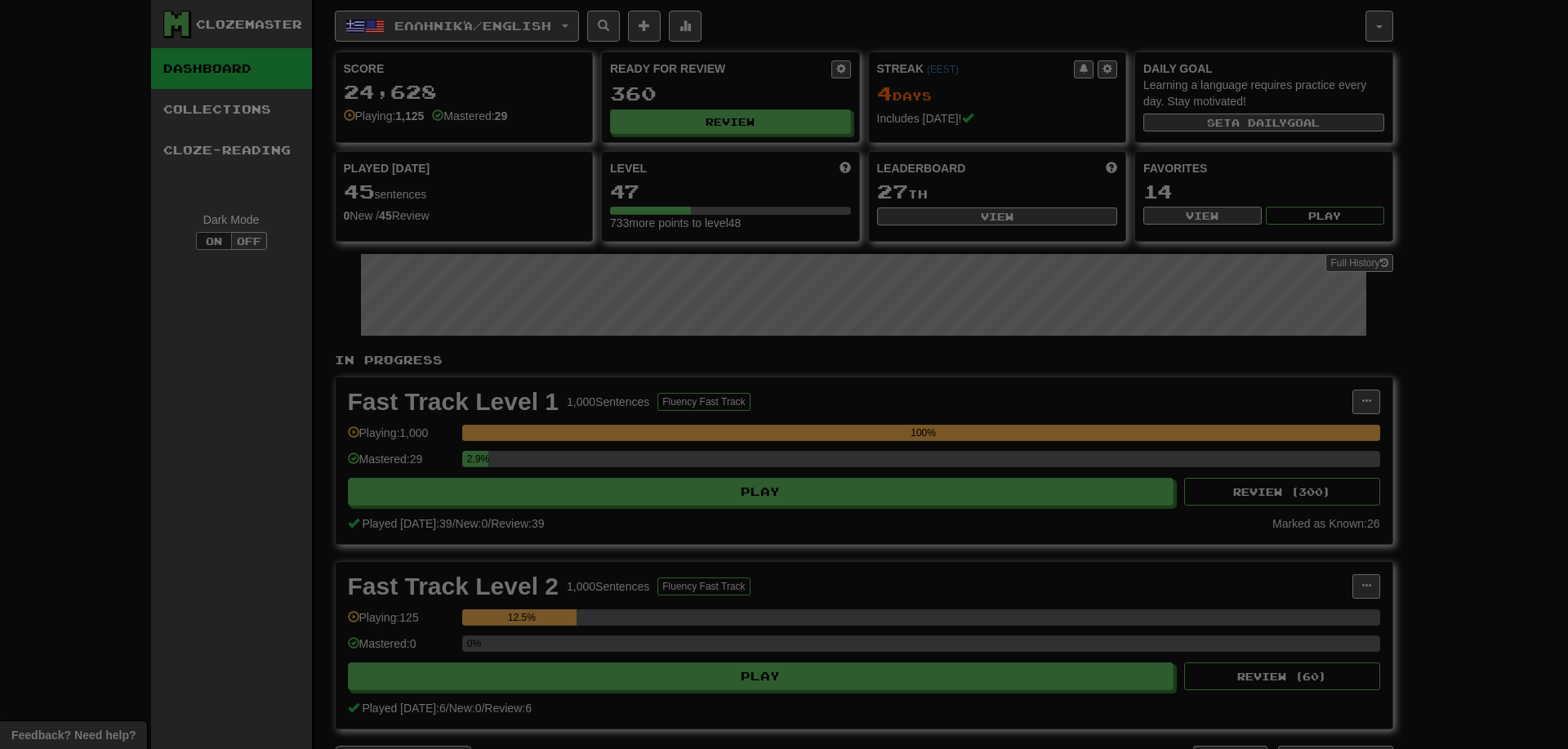
select select "**"
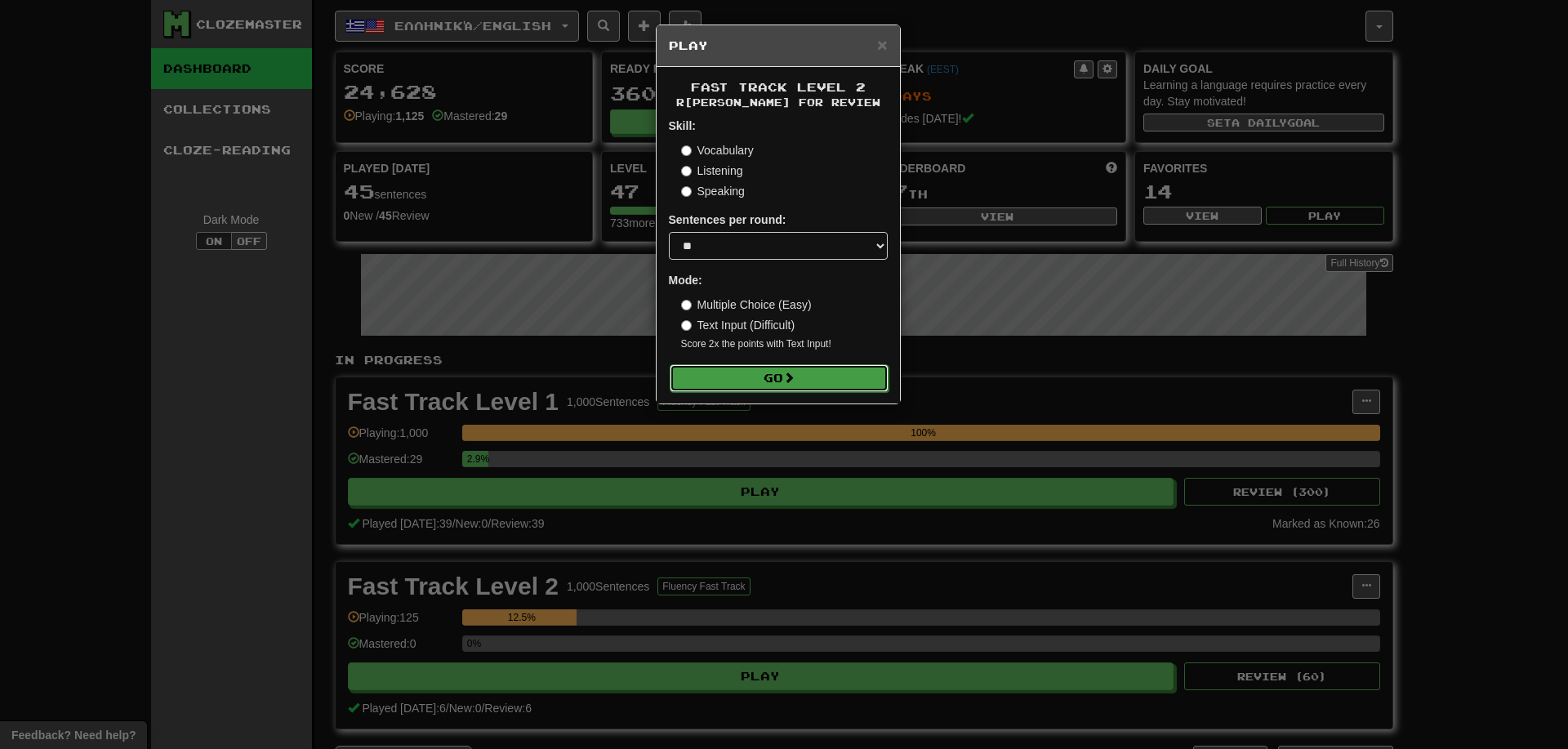
click at [812, 386] on button "Go" at bounding box center [779, 378] width 219 height 27
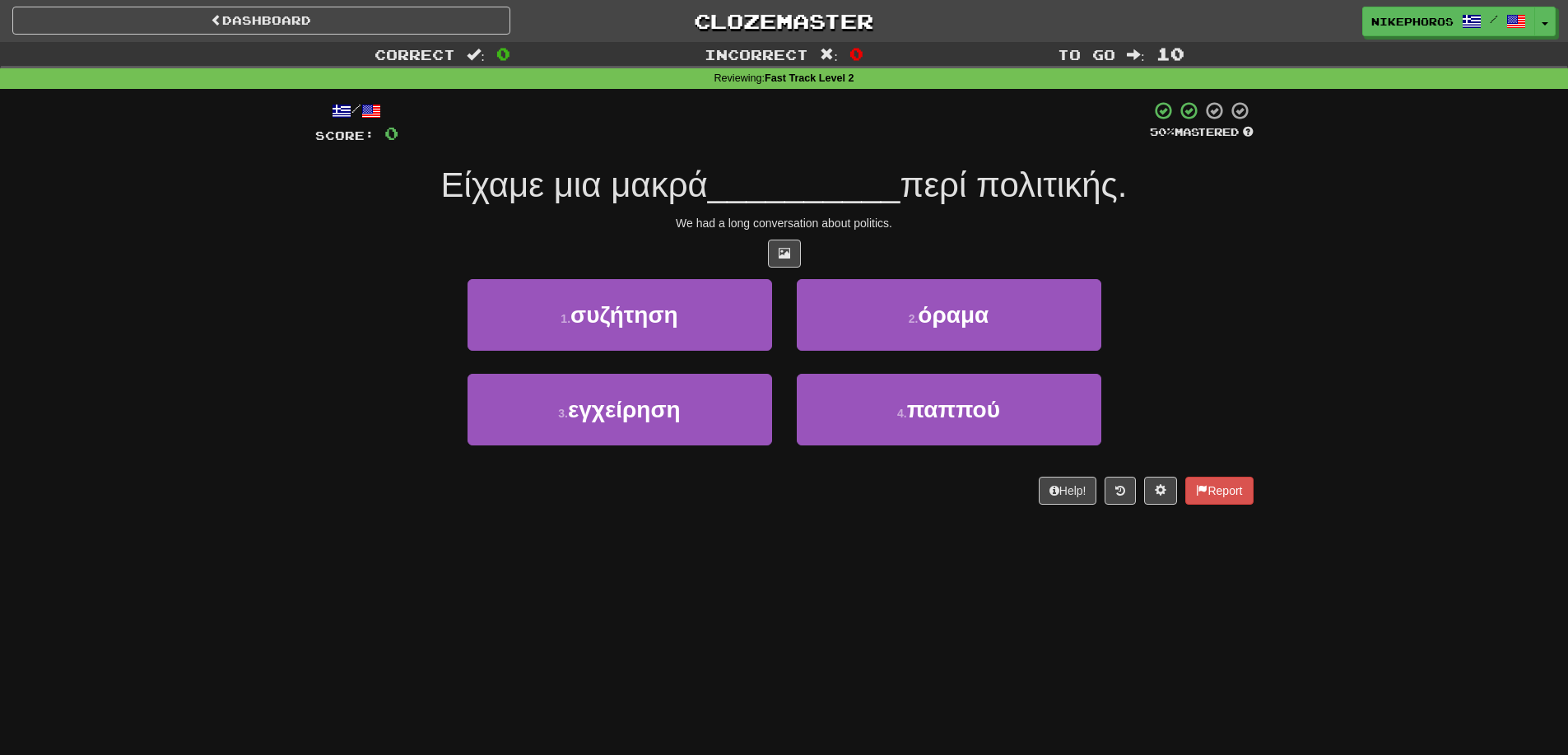
click at [430, 536] on div "Dashboard Clozemaster Nikephoros / Toggle Dropdown Dashboard Leaderboard Activi…" at bounding box center [784, 377] width 1568 height 755
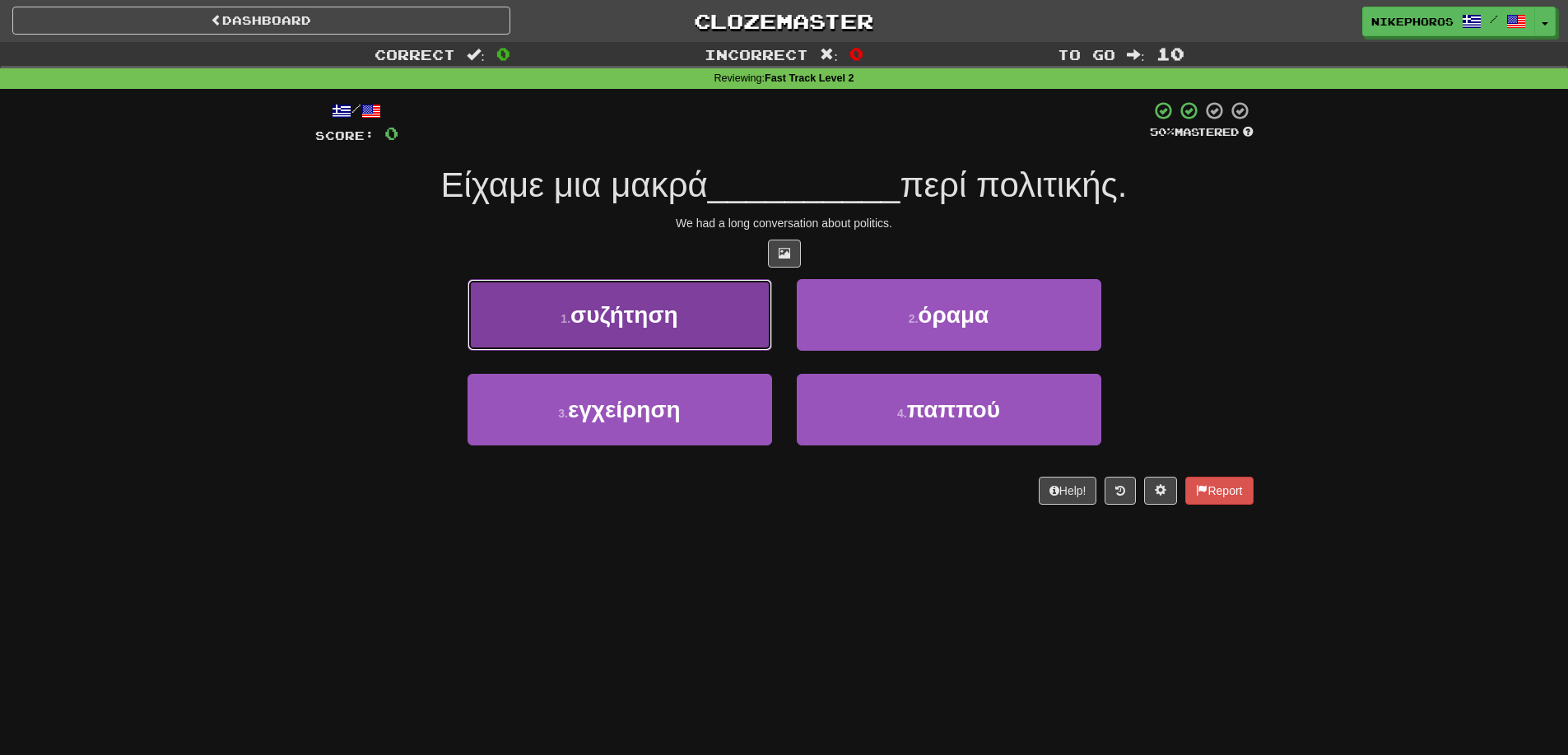
click at [699, 314] on button "1 . συζήτηση" at bounding box center [619, 315] width 304 height 72
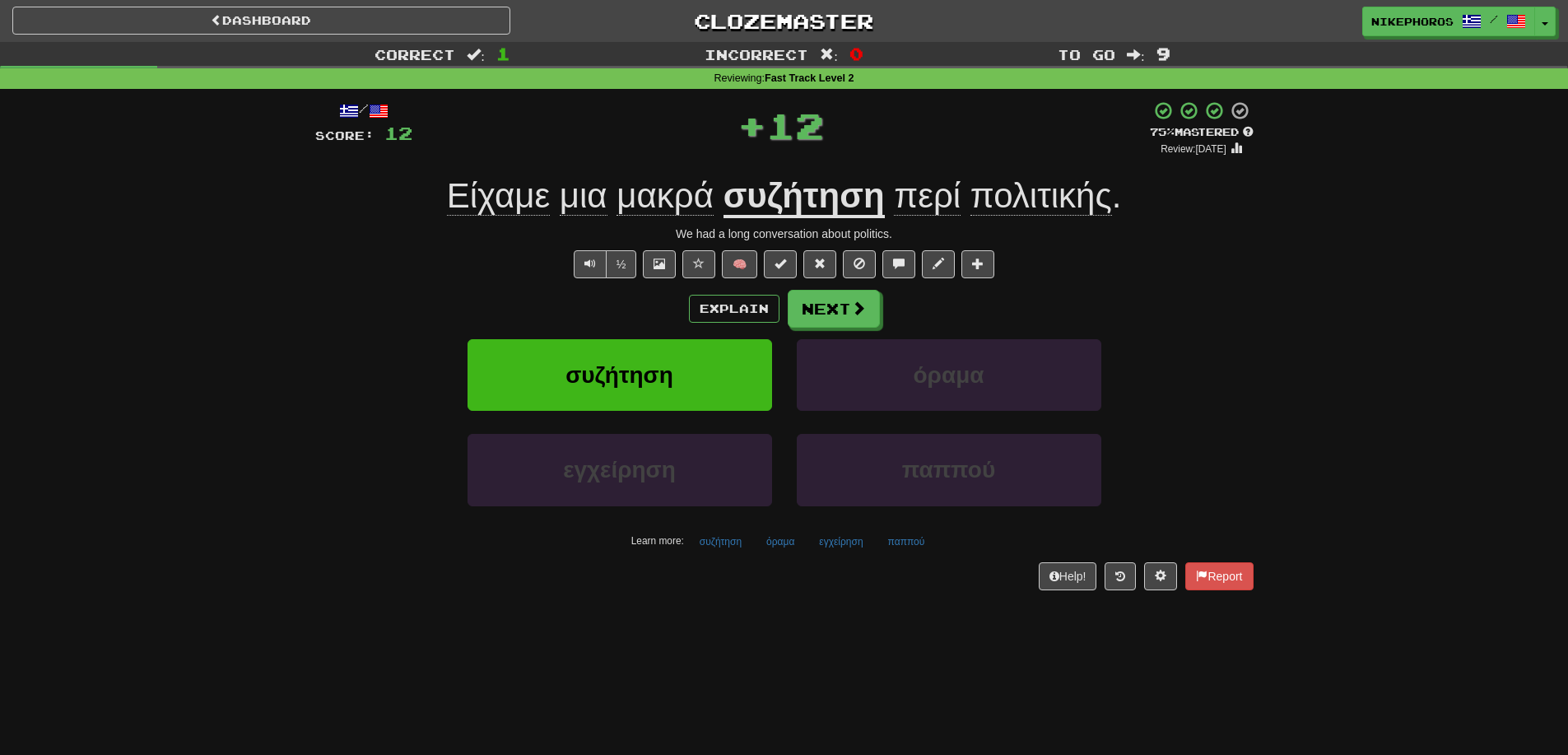
click at [828, 207] on u "συζήτηση" at bounding box center [804, 198] width 161 height 42
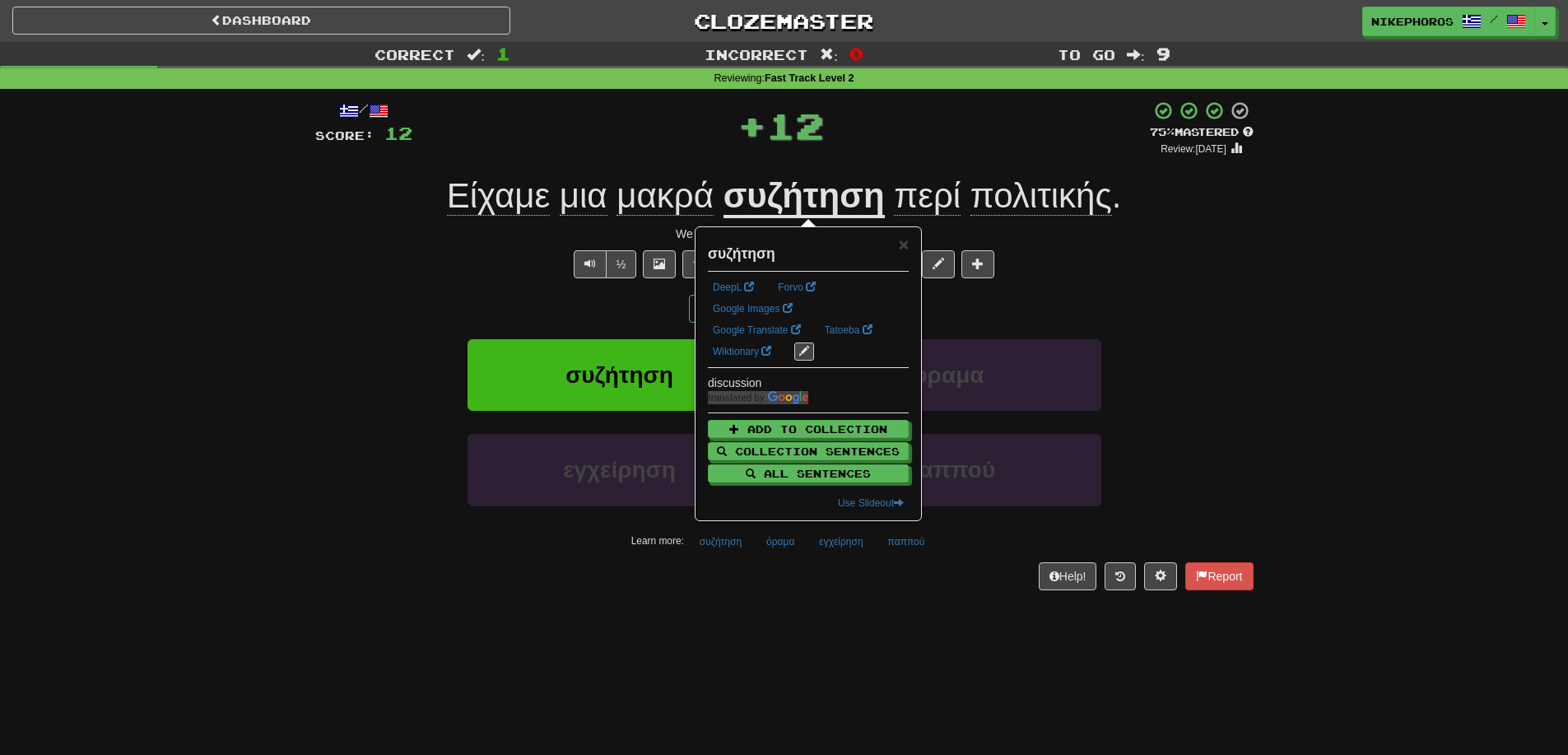
click at [861, 180] on u "συζήτηση" at bounding box center [804, 198] width 161 height 42
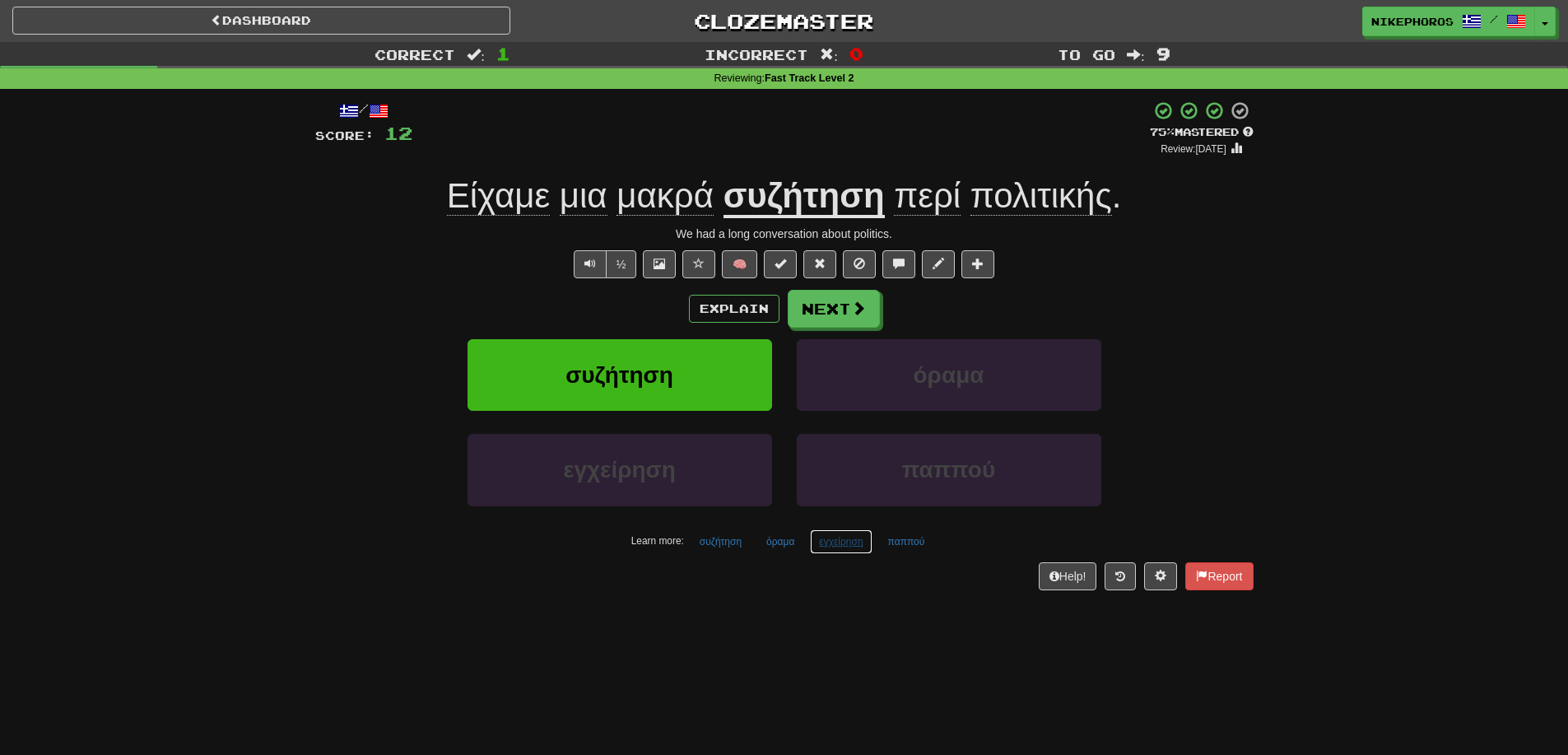
click at [864, 543] on button "εγχείρηση" at bounding box center [841, 542] width 62 height 25
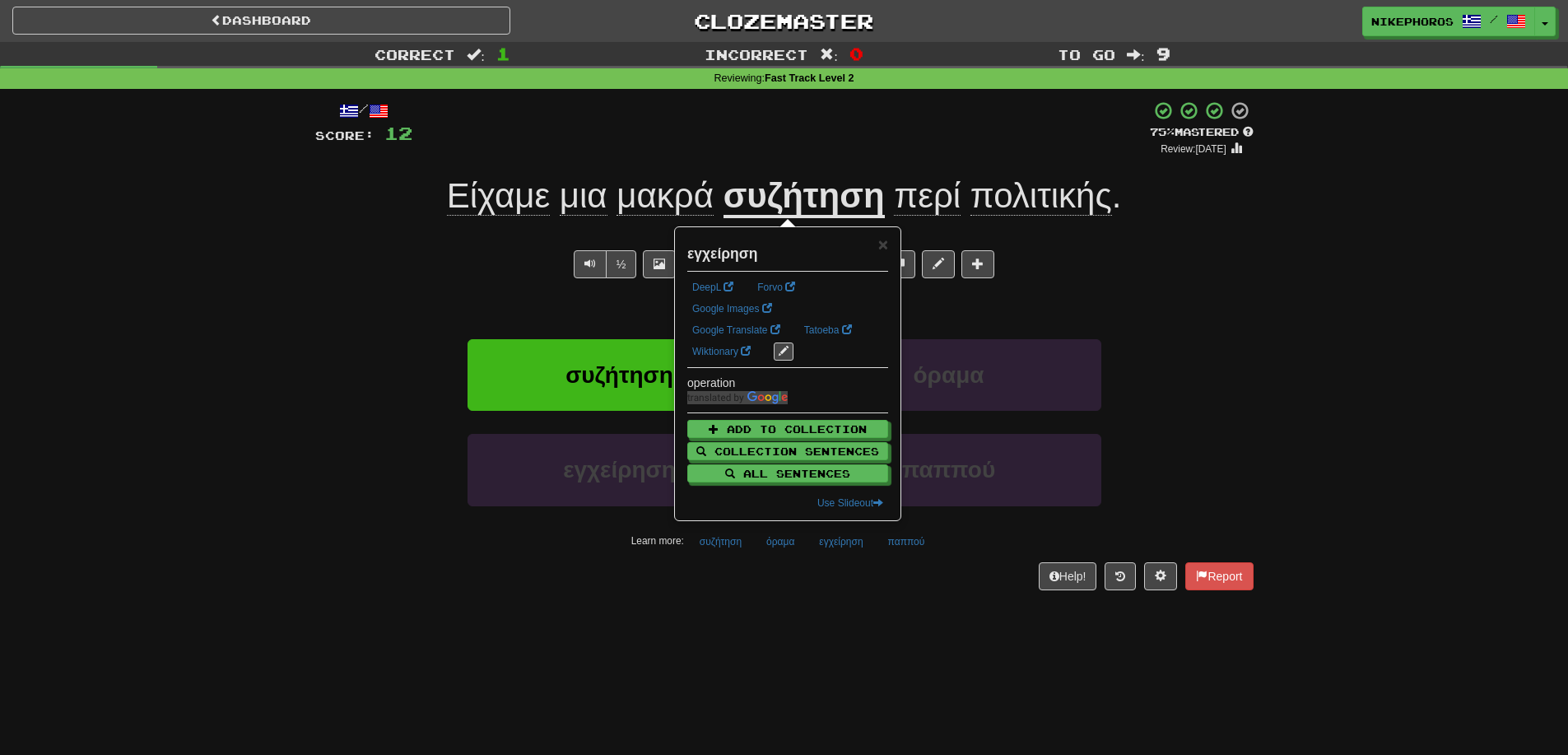
click at [833, 628] on div "Dashboard Clozemaster Nikephoros / Toggle Dropdown Dashboard Leaderboard Activi…" at bounding box center [784, 377] width 1568 height 755
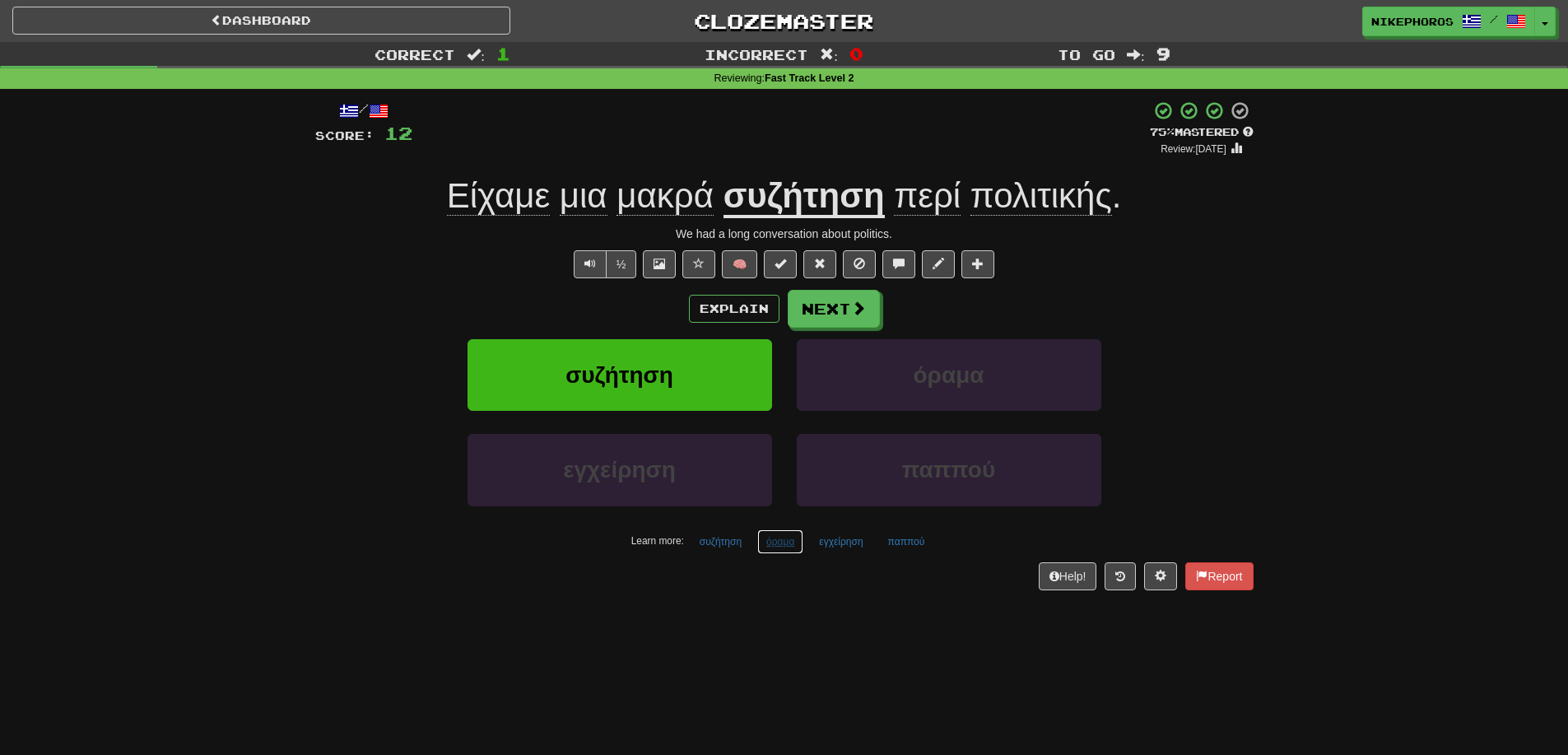
click at [784, 549] on button "όραμα" at bounding box center [781, 542] width 46 height 25
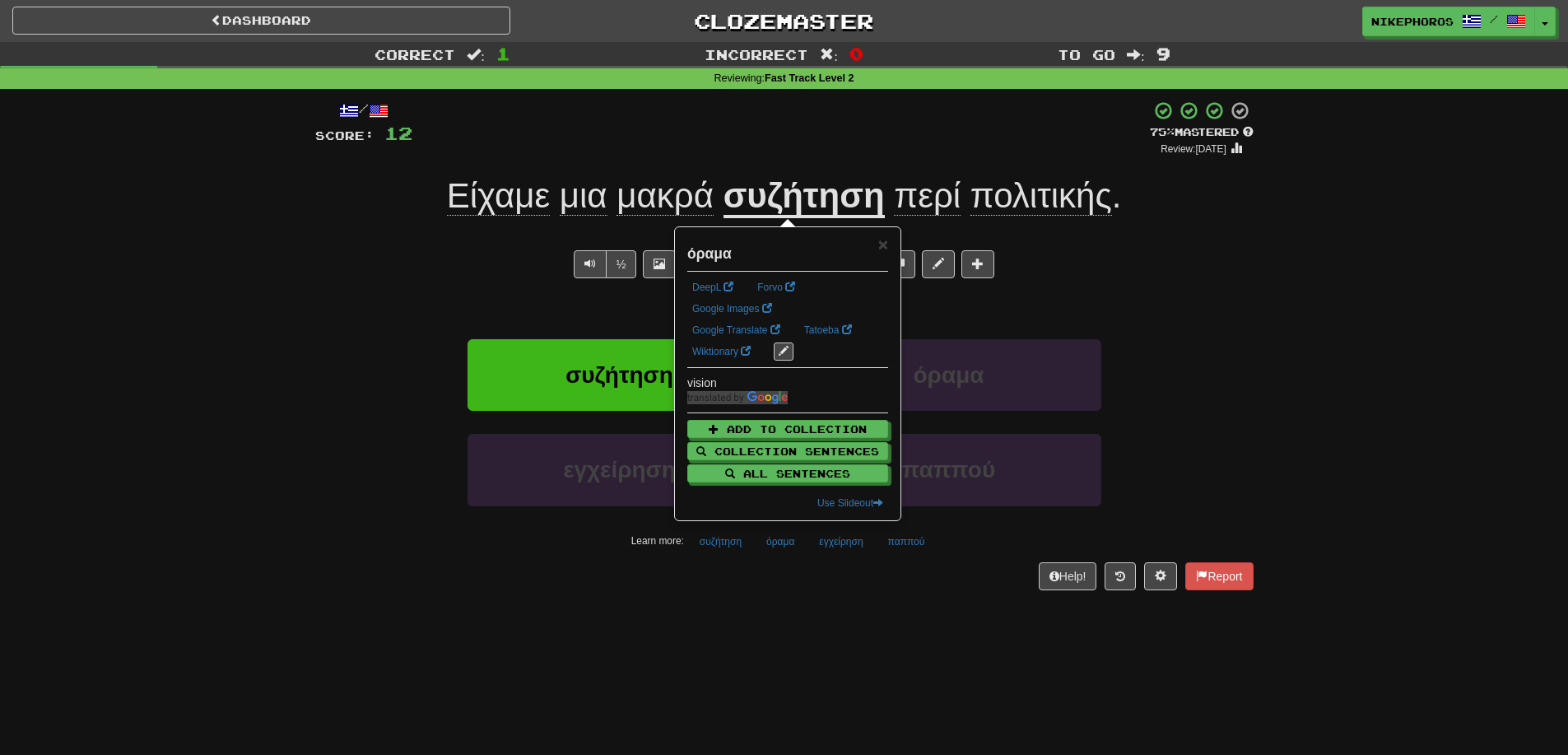
click at [791, 597] on div "/ Score: 12 + 12 75 % Mastered Review: 2025-10-15 Είχαμε μια μακρά συζήτηση περ…" at bounding box center [784, 350] width 939 height 523
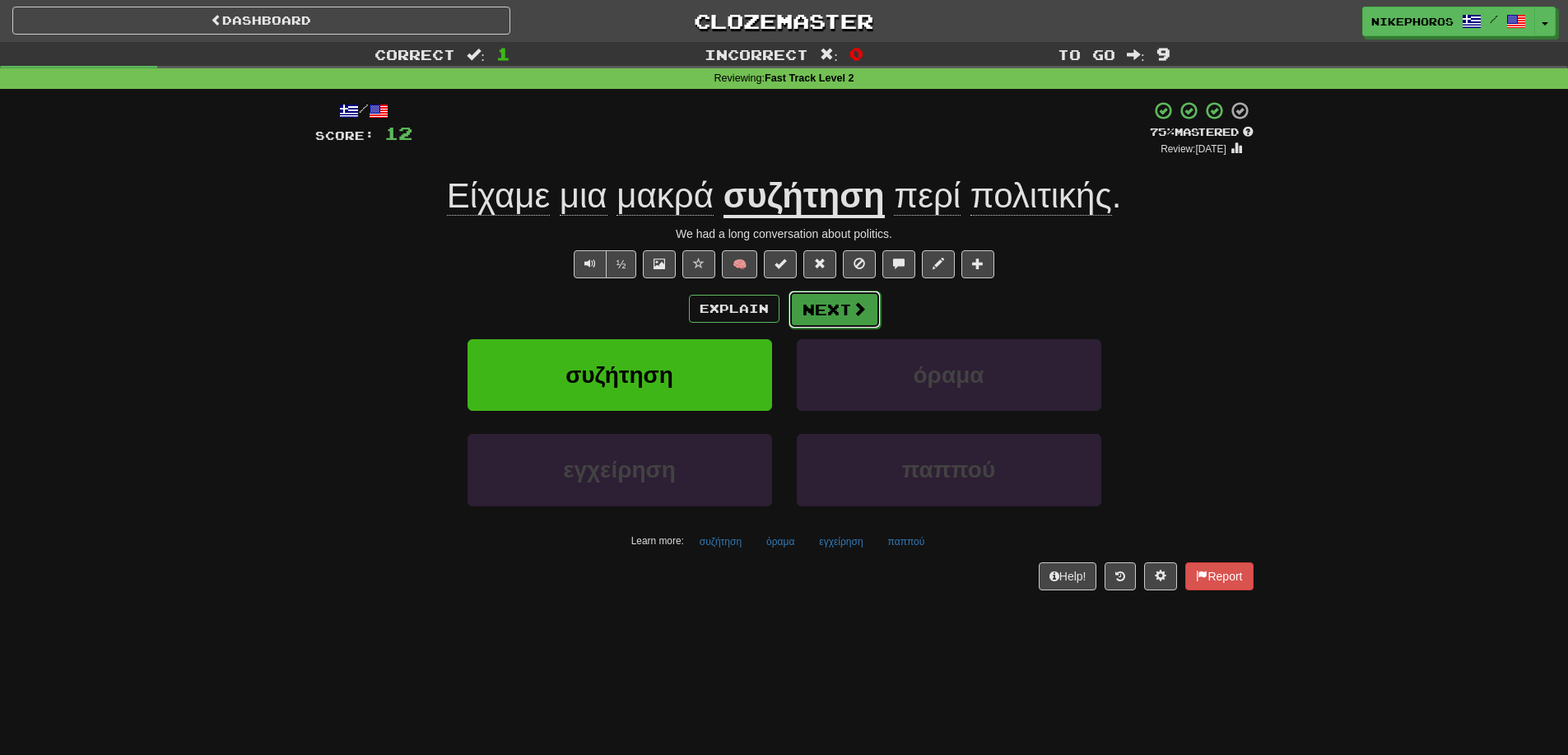
click at [804, 303] on button "Next" at bounding box center [835, 309] width 92 height 38
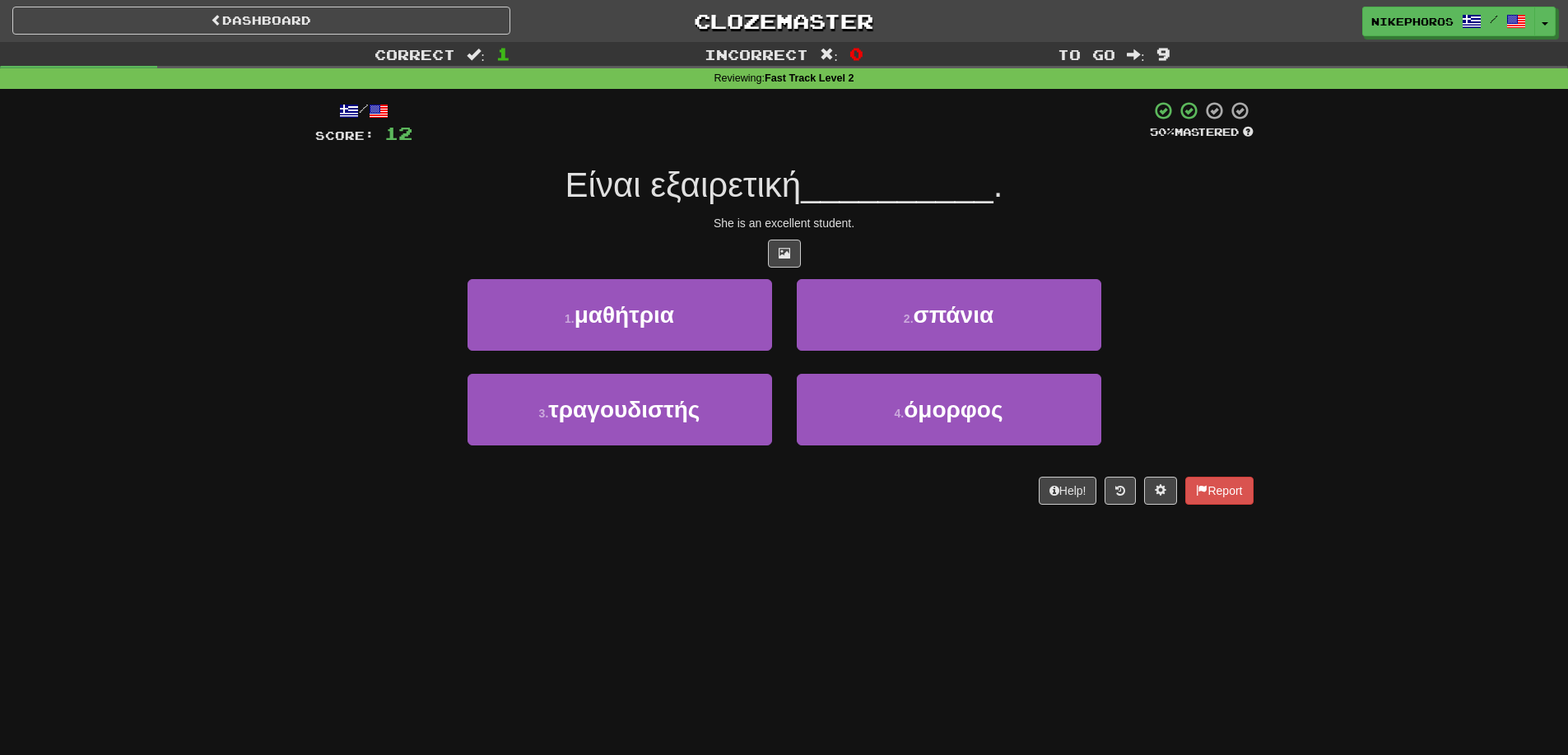
click at [899, 177] on span "__________" at bounding box center [897, 185] width 192 height 39
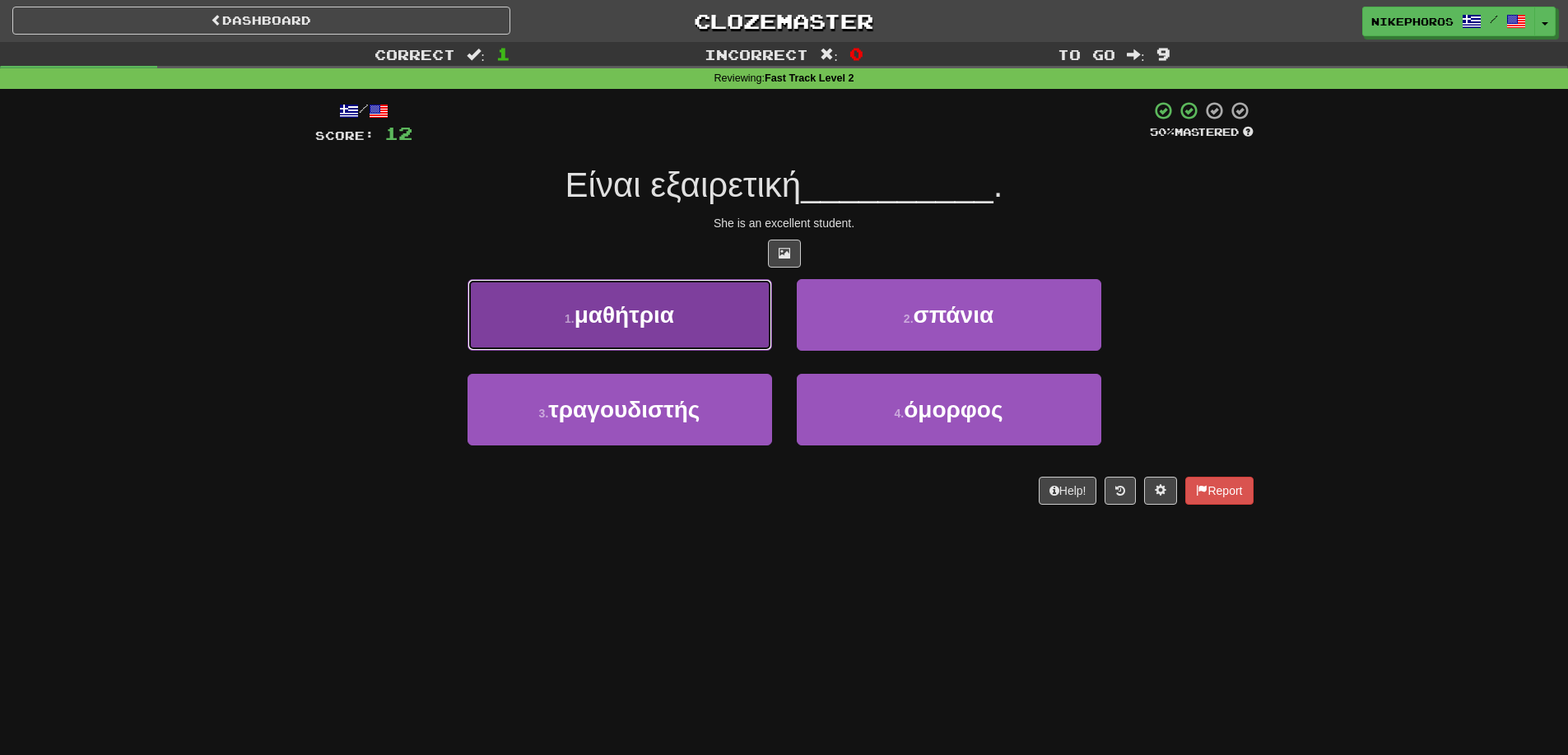
click at [621, 280] on button "1 . μαθήτρια" at bounding box center [619, 315] width 304 height 72
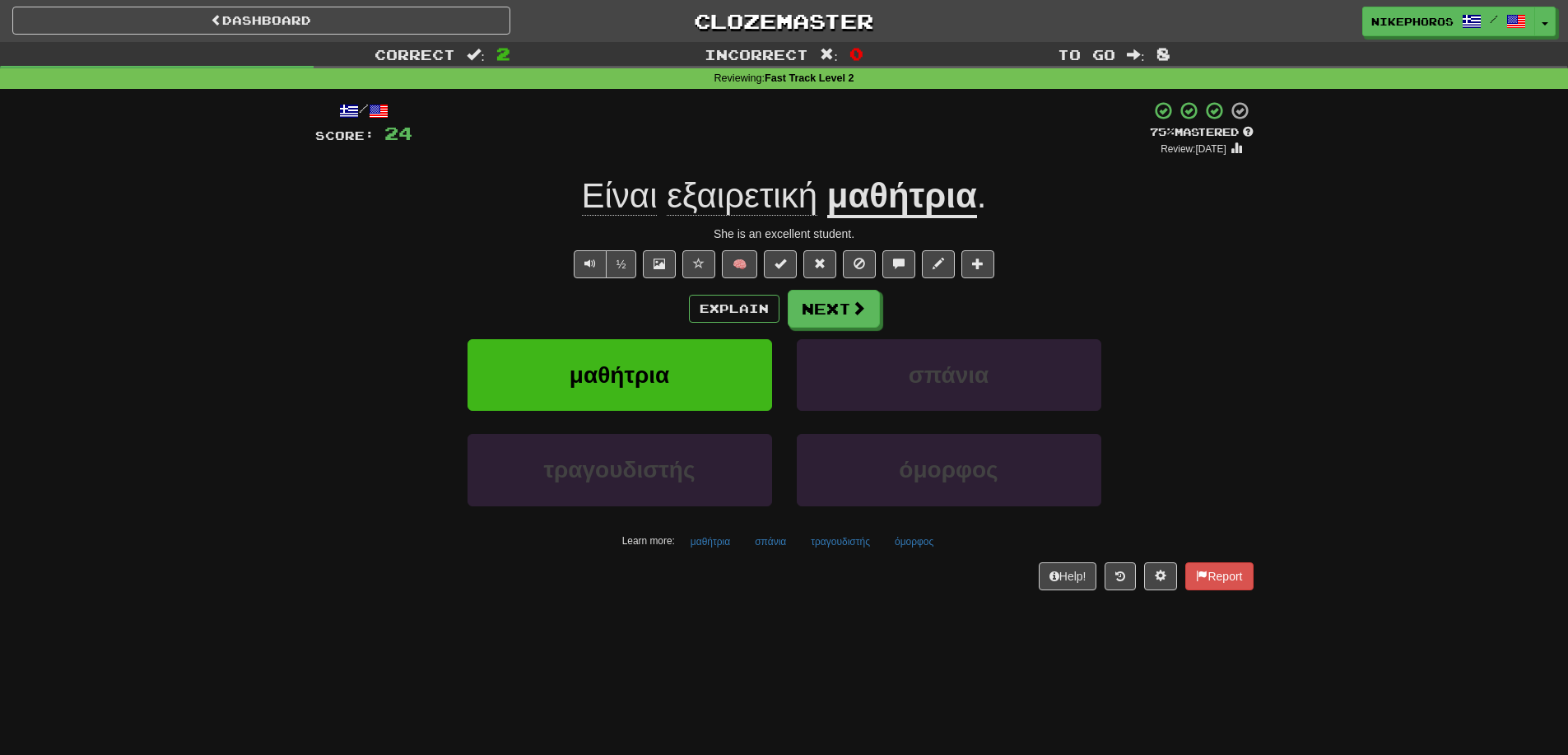
click at [1219, 245] on div "/ Score: 24 + 12 75 % Mastered Review: 2025-10-15 Είναι εξαιρετική μαθήτρια . S…" at bounding box center [784, 345] width 939 height 489
click at [767, 553] on button "σπάνια" at bounding box center [771, 542] width 50 height 25
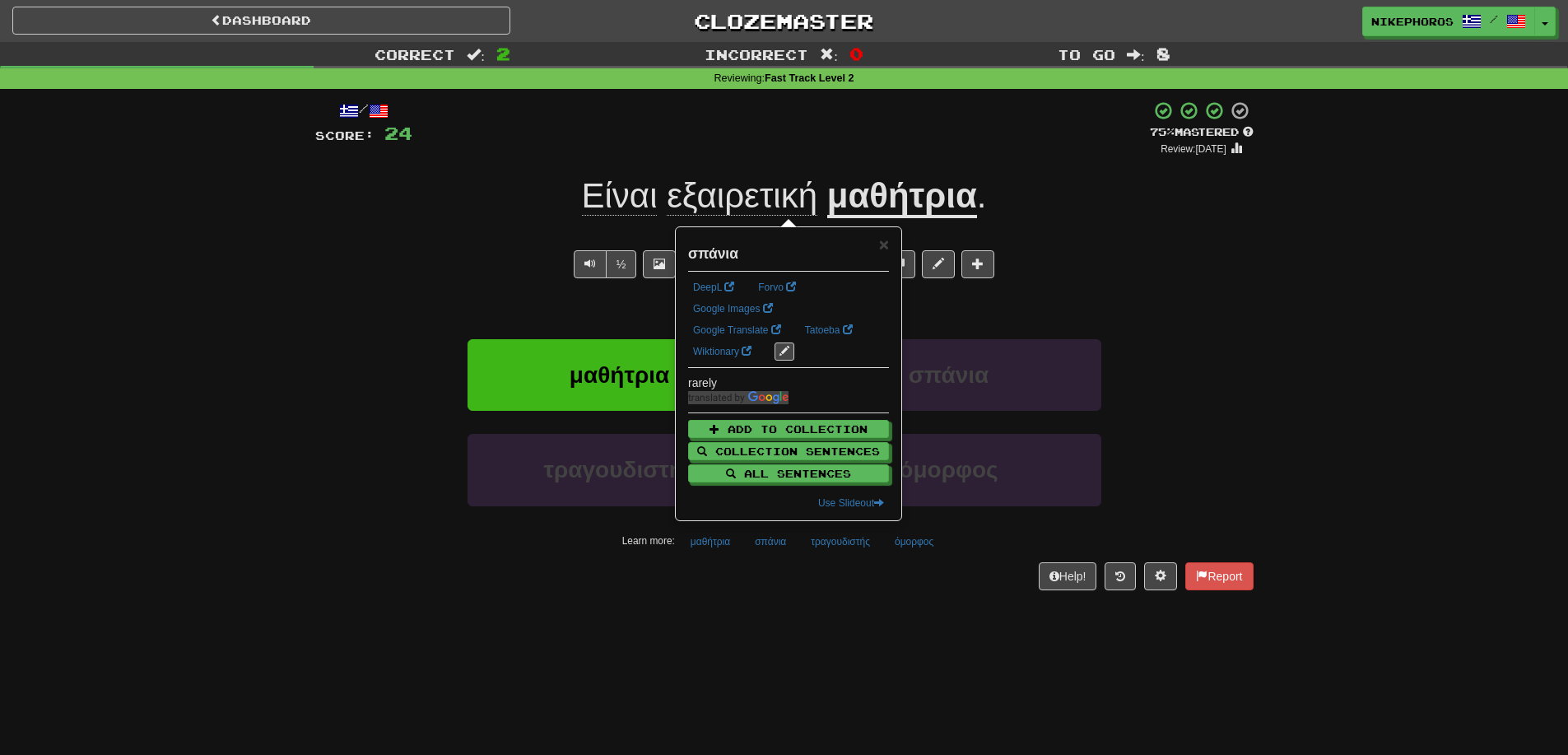
click at [797, 642] on div "Dashboard Clozemaster Nikephoros / Toggle Dropdown Dashboard Leaderboard Activi…" at bounding box center [784, 377] width 1568 height 755
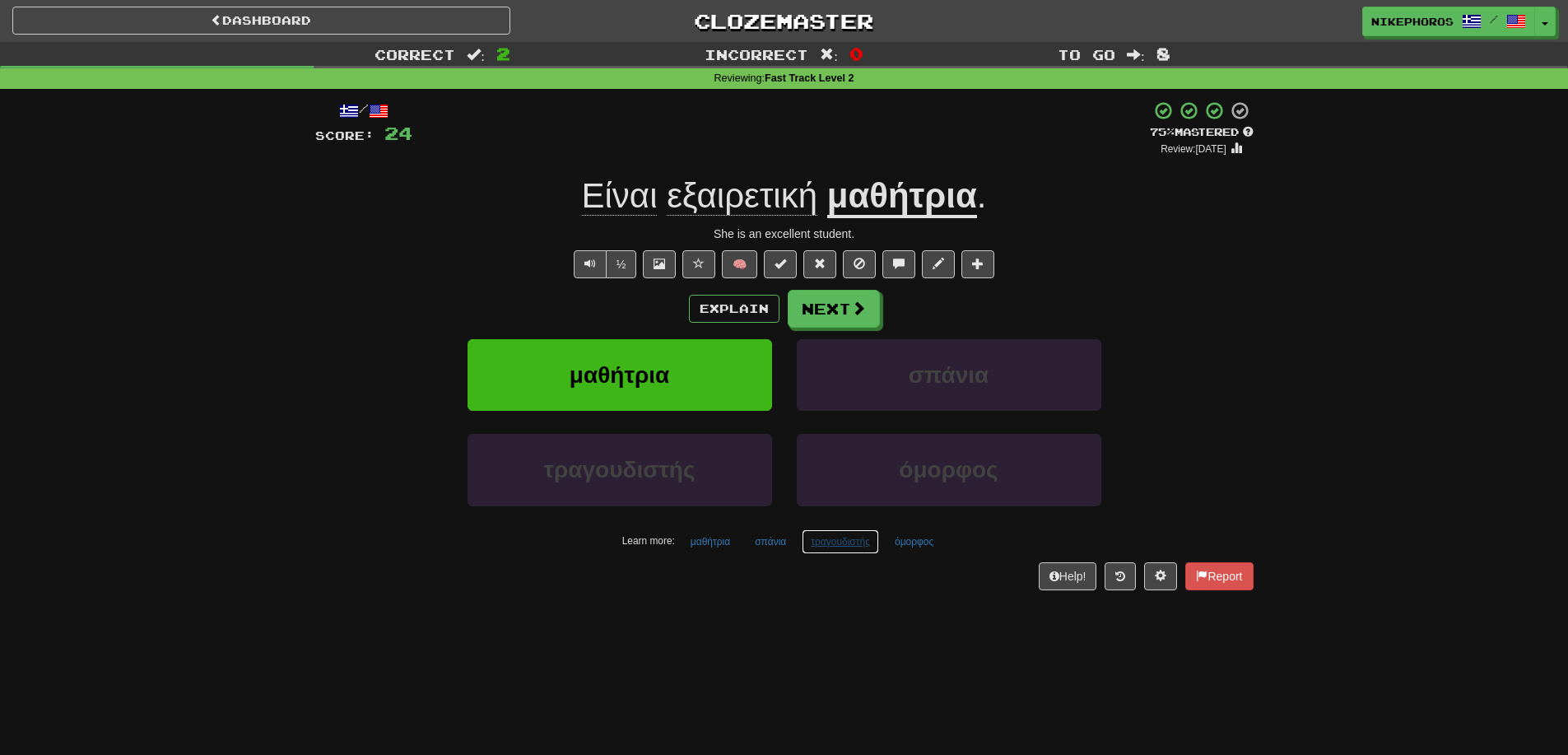
click at [853, 553] on button "τραγουδιστής" at bounding box center [841, 542] width 77 height 25
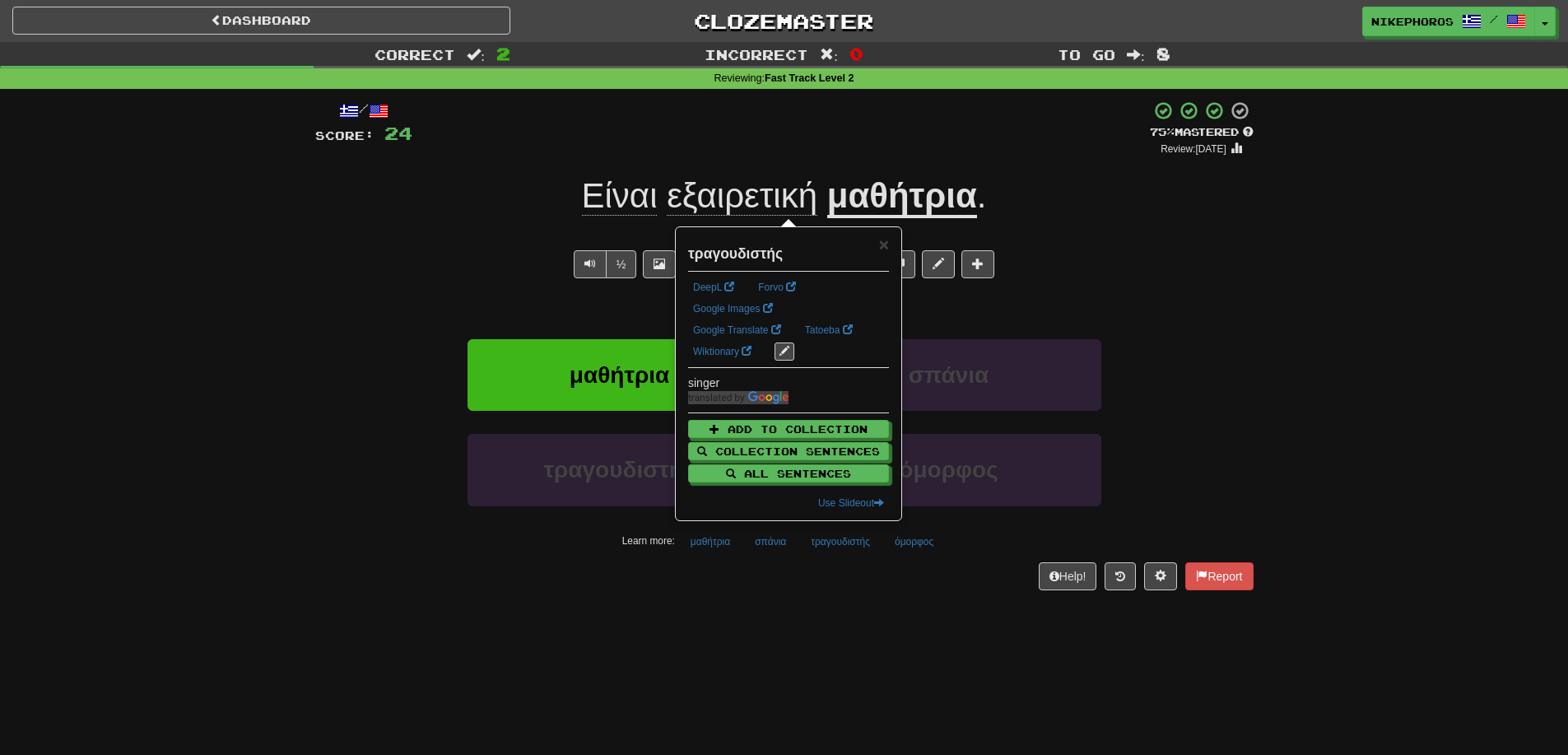
click at [872, 590] on div "/ Score: 24 + 12 75 % Mastered Review: 2025-10-15 Είναι εξαιρετική μαθήτρια . S…" at bounding box center [784, 350] width 939 height 523
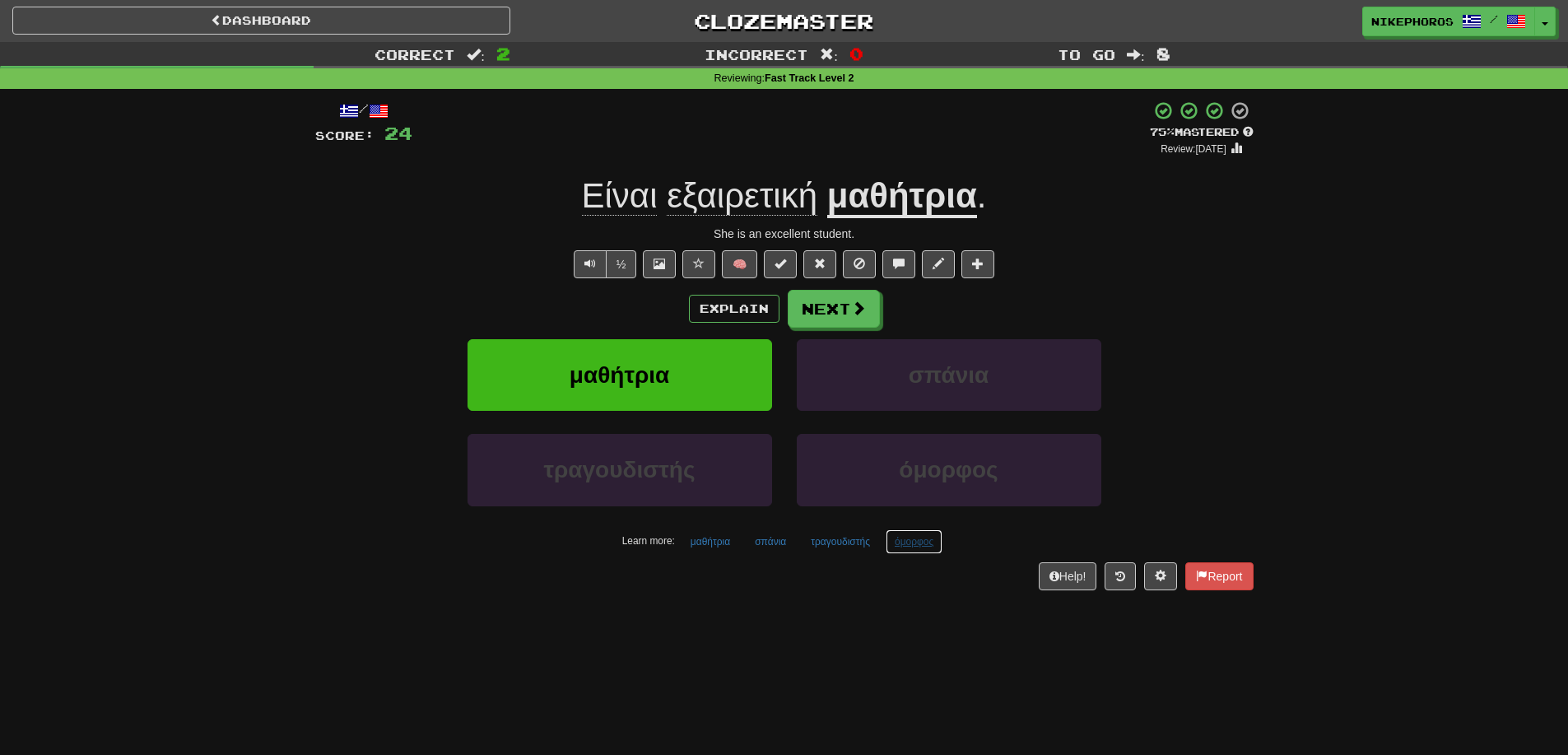
click at [911, 544] on button "όμορφος" at bounding box center [914, 542] width 57 height 25
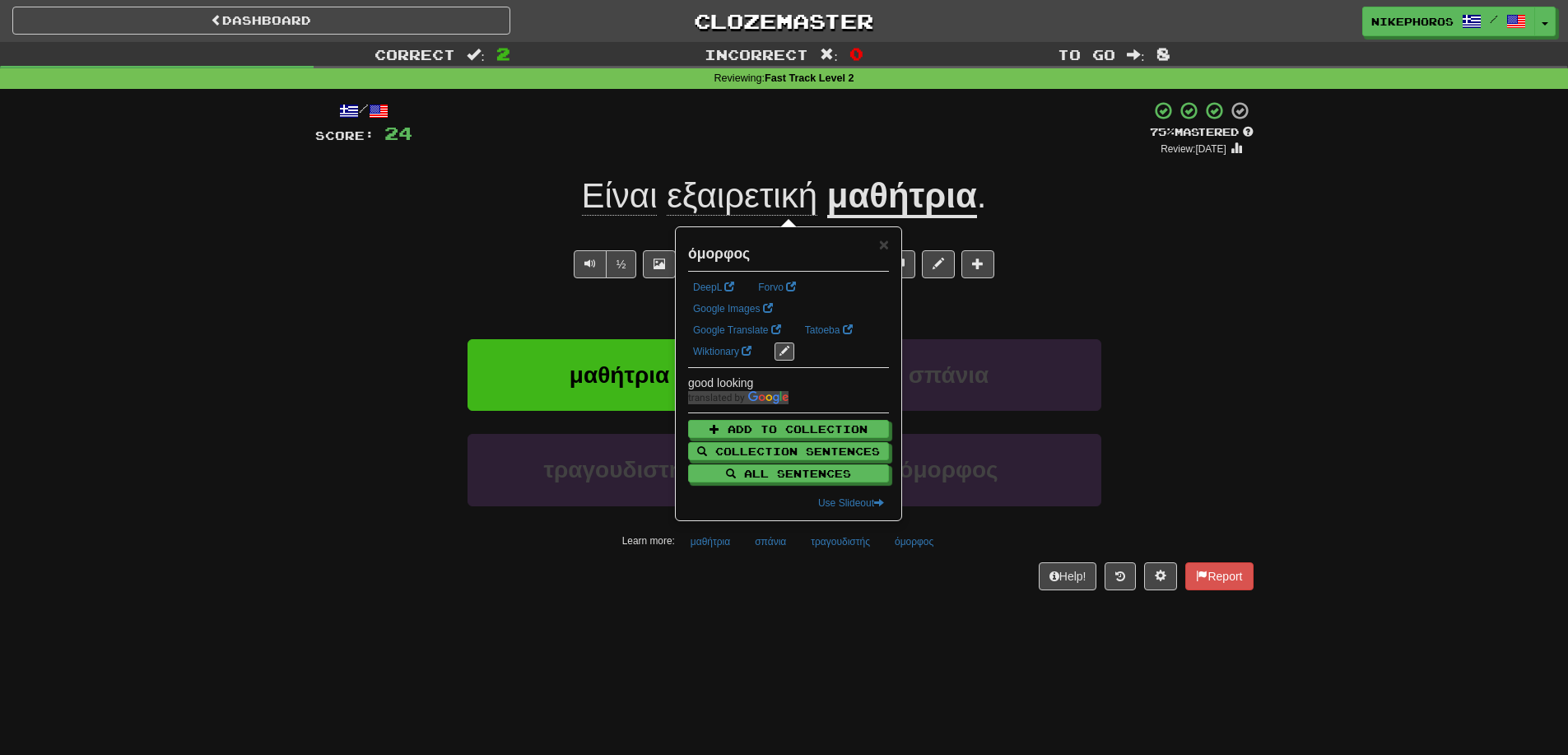
drag, startPoint x: 876, startPoint y: 607, endPoint x: 825, endPoint y: 612, distance: 51.2
click at [825, 612] on div "/ Score: 24 + 12 75 % Mastered Review: 2025-10-15 Είναι εξαιρετική μαθήτρια . S…" at bounding box center [784, 350] width 939 height 523
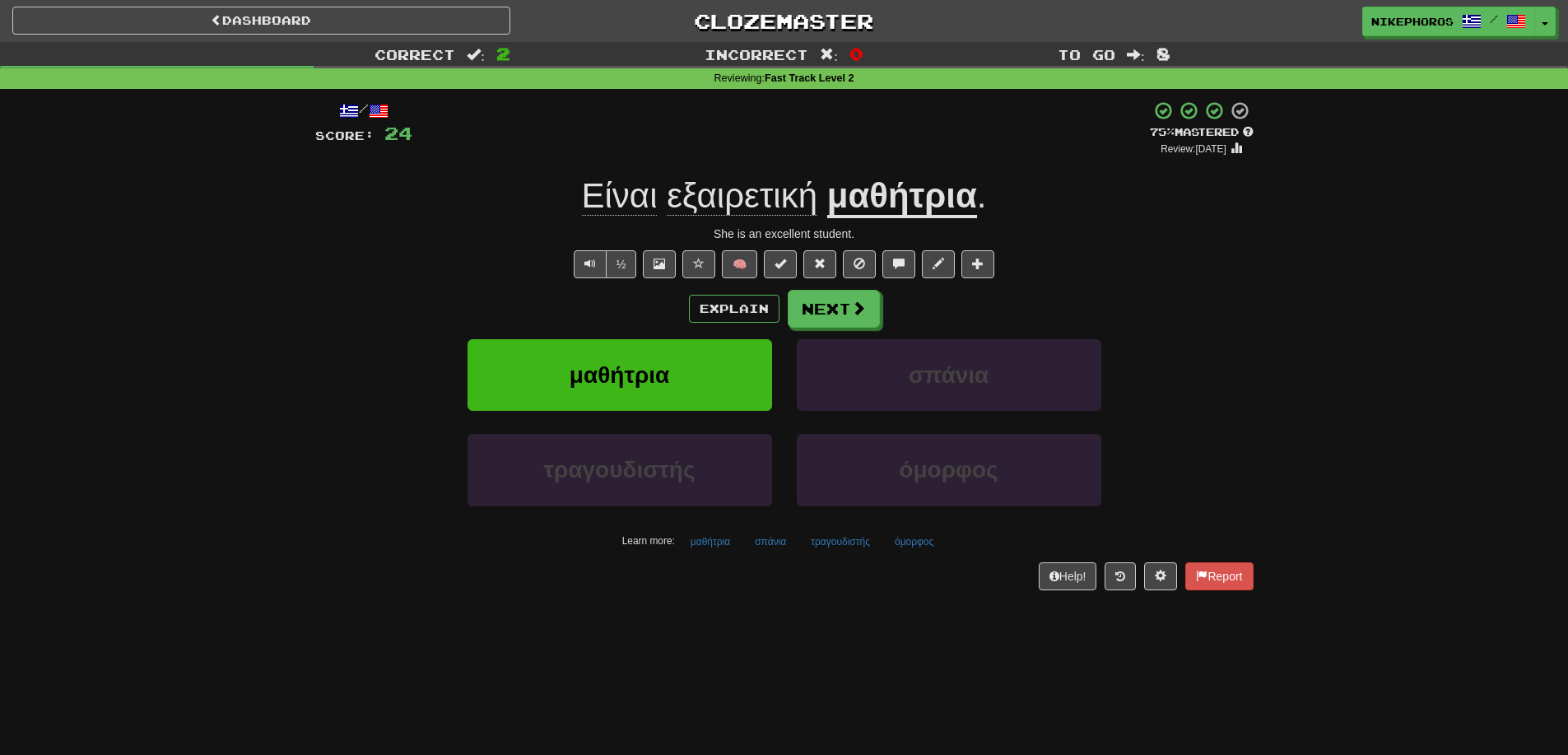
click at [780, 198] on span "εξαιρετική" at bounding box center [742, 196] width 151 height 40
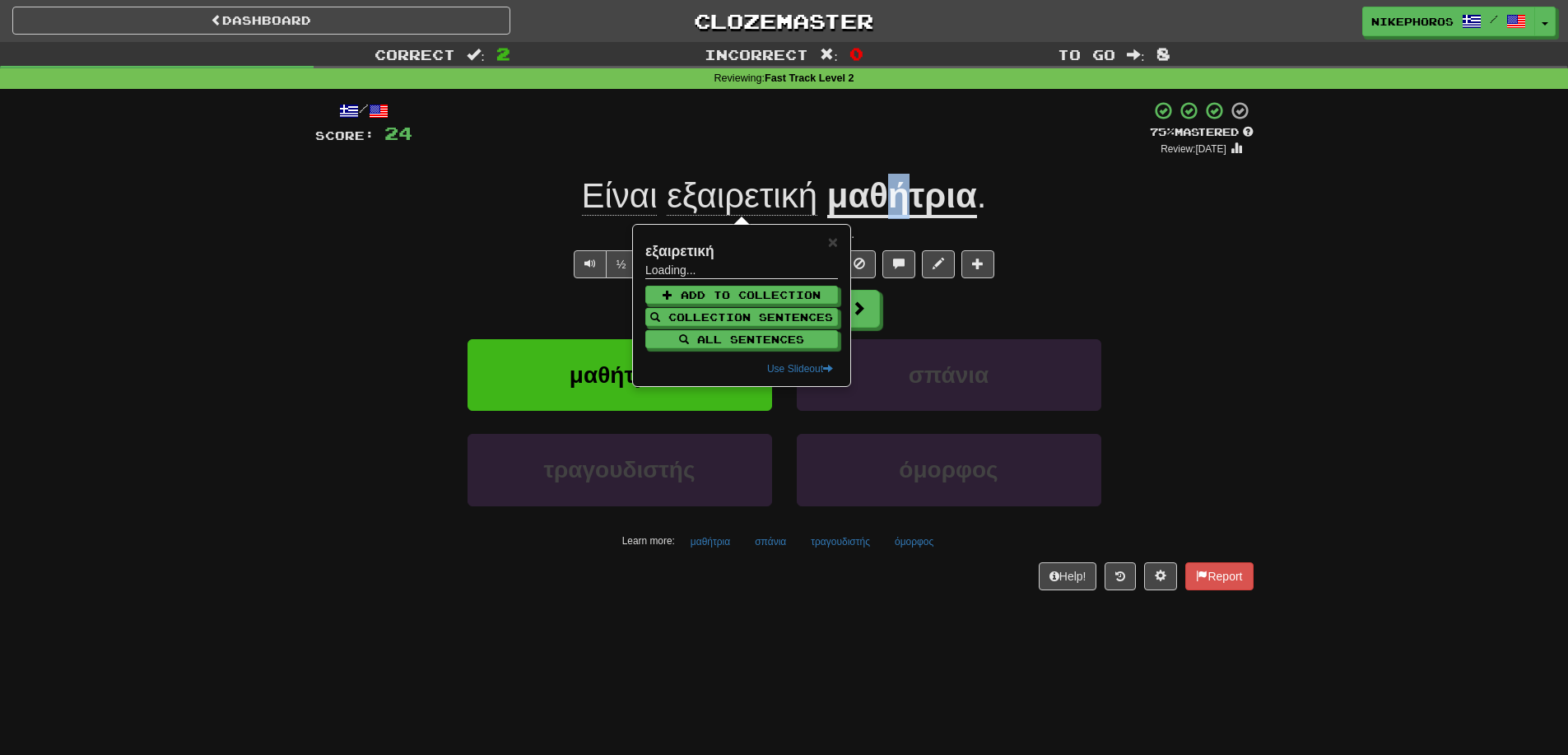
click at [896, 163] on div "/ Score: 24 + 12 75 % Mastered Review: 2025-10-15 Είναι εξαιρετική μαθήτρια . S…" at bounding box center [784, 345] width 939 height 489
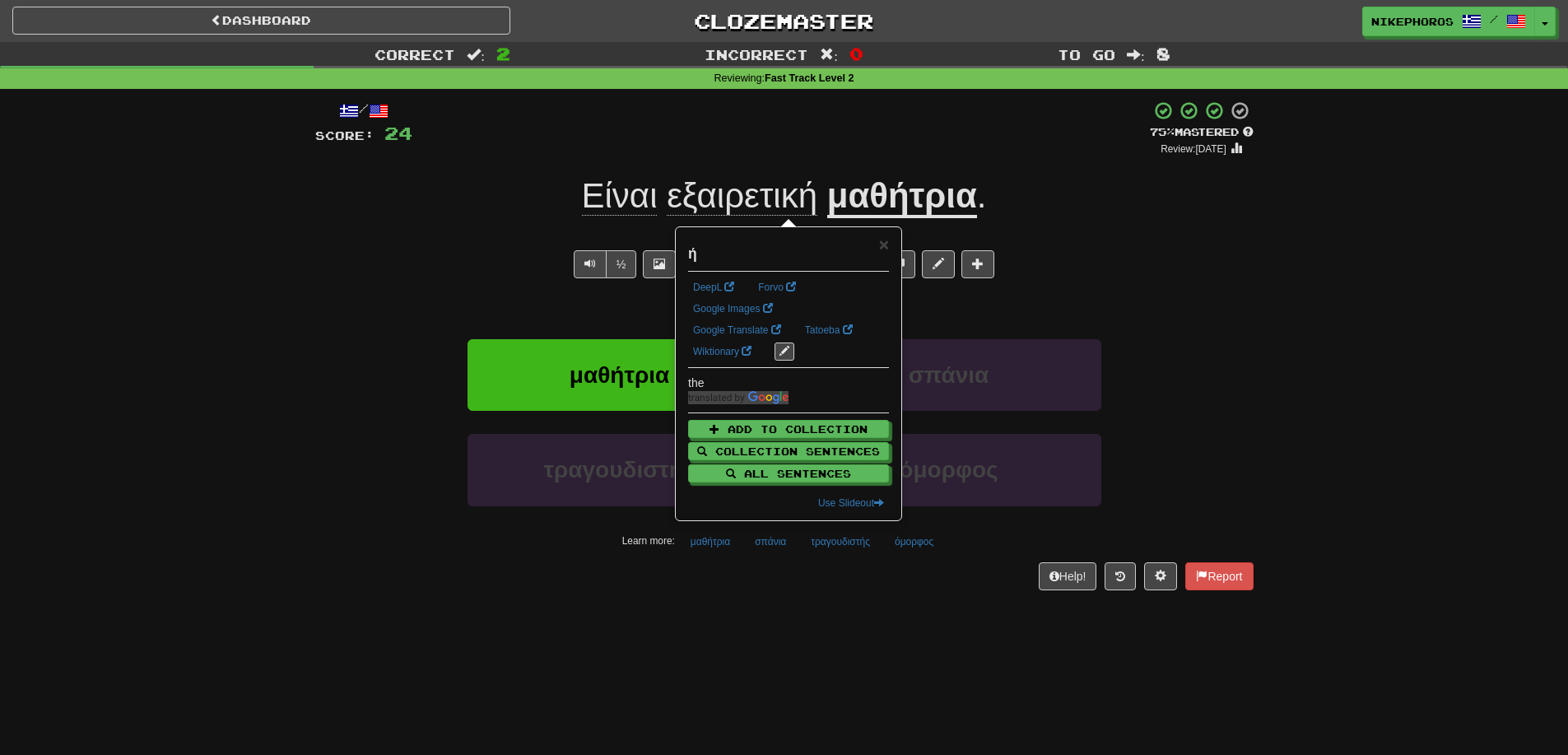
click at [889, 142] on div "+ 12" at bounding box center [782, 128] width 738 height 56
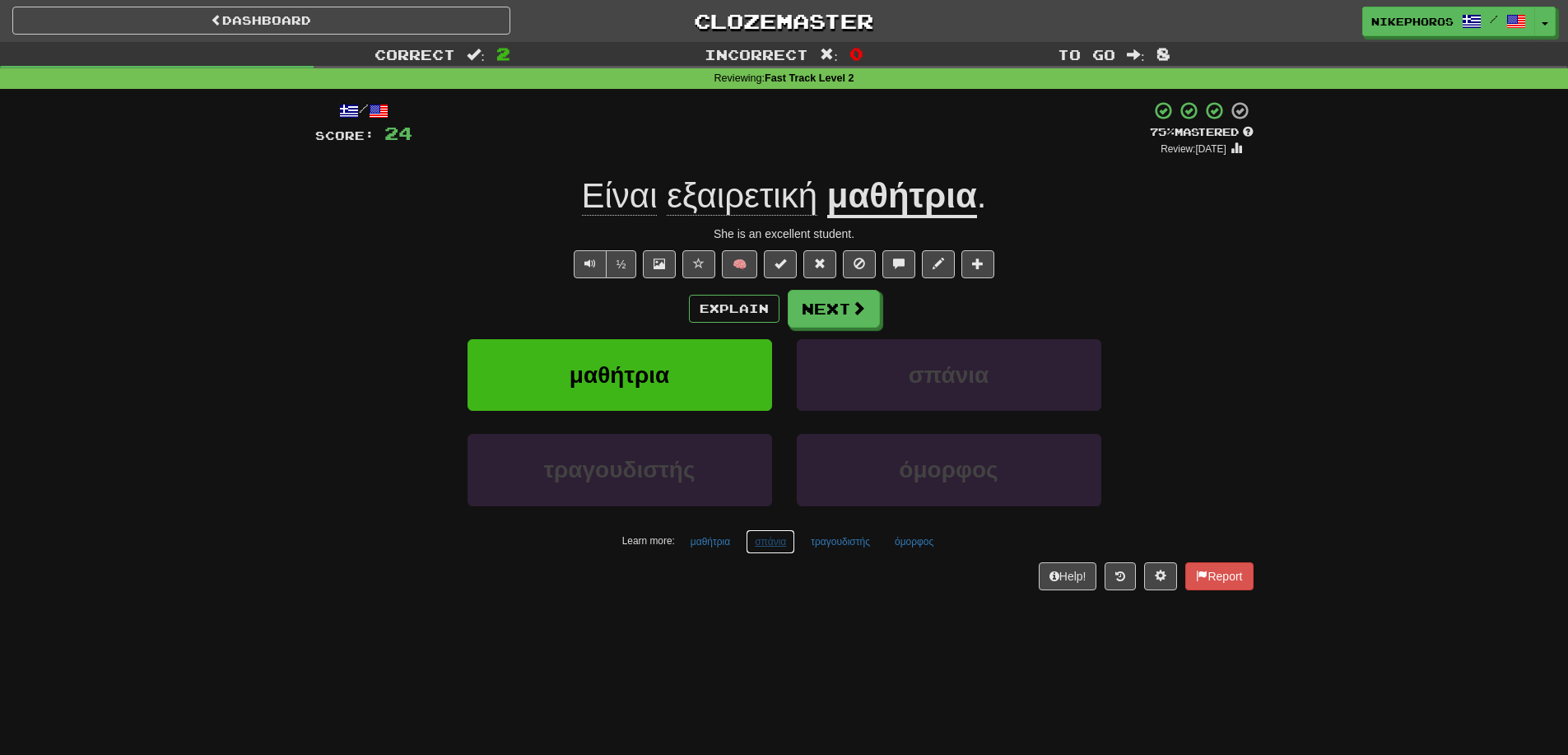
click at [757, 546] on button "σπάνια" at bounding box center [771, 542] width 50 height 25
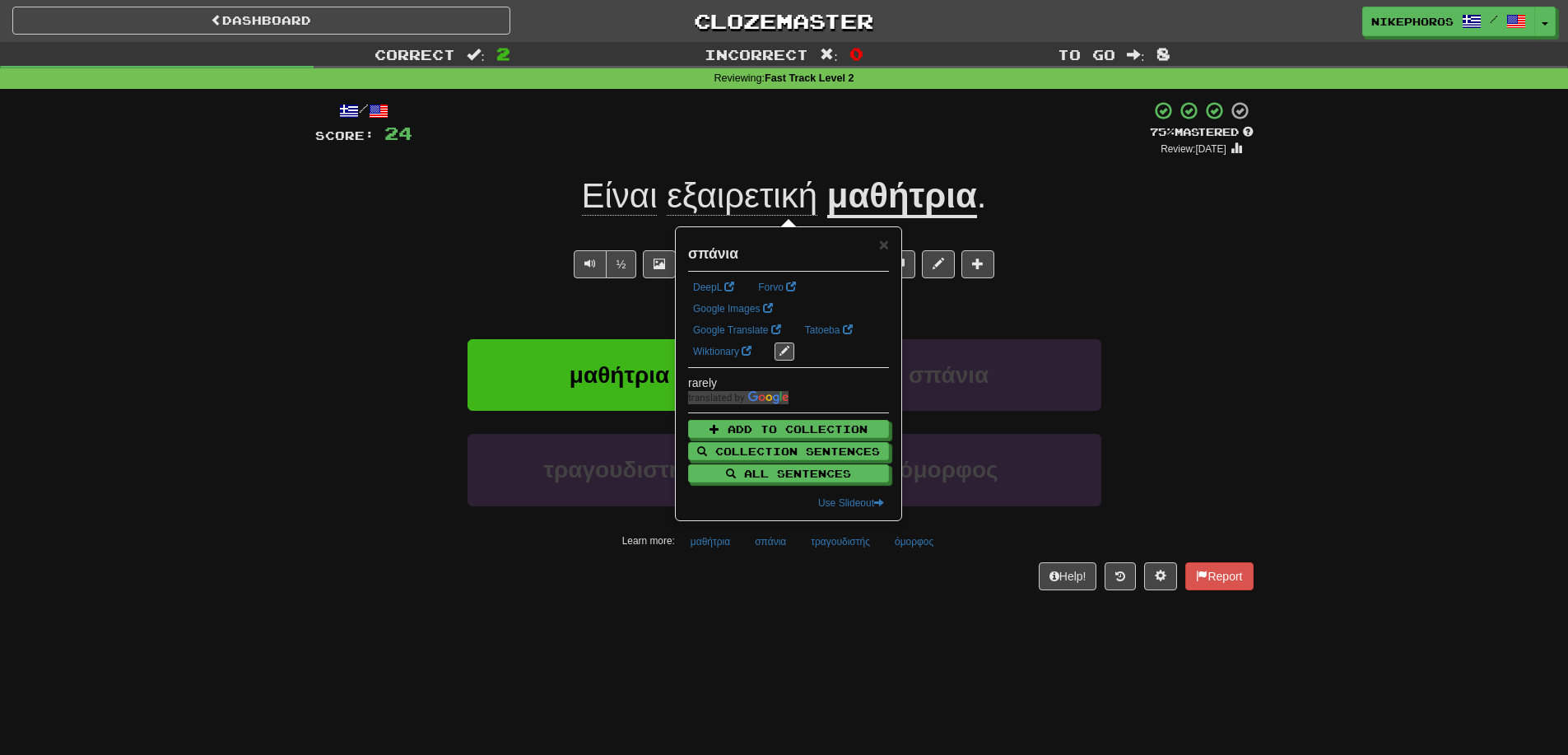
click at [794, 559] on div "/ Score: 24 + 12 75 % Mastered Review: 2025-10-15 Είναι εξαιρετική μαθήτρια . S…" at bounding box center [784, 345] width 939 height 489
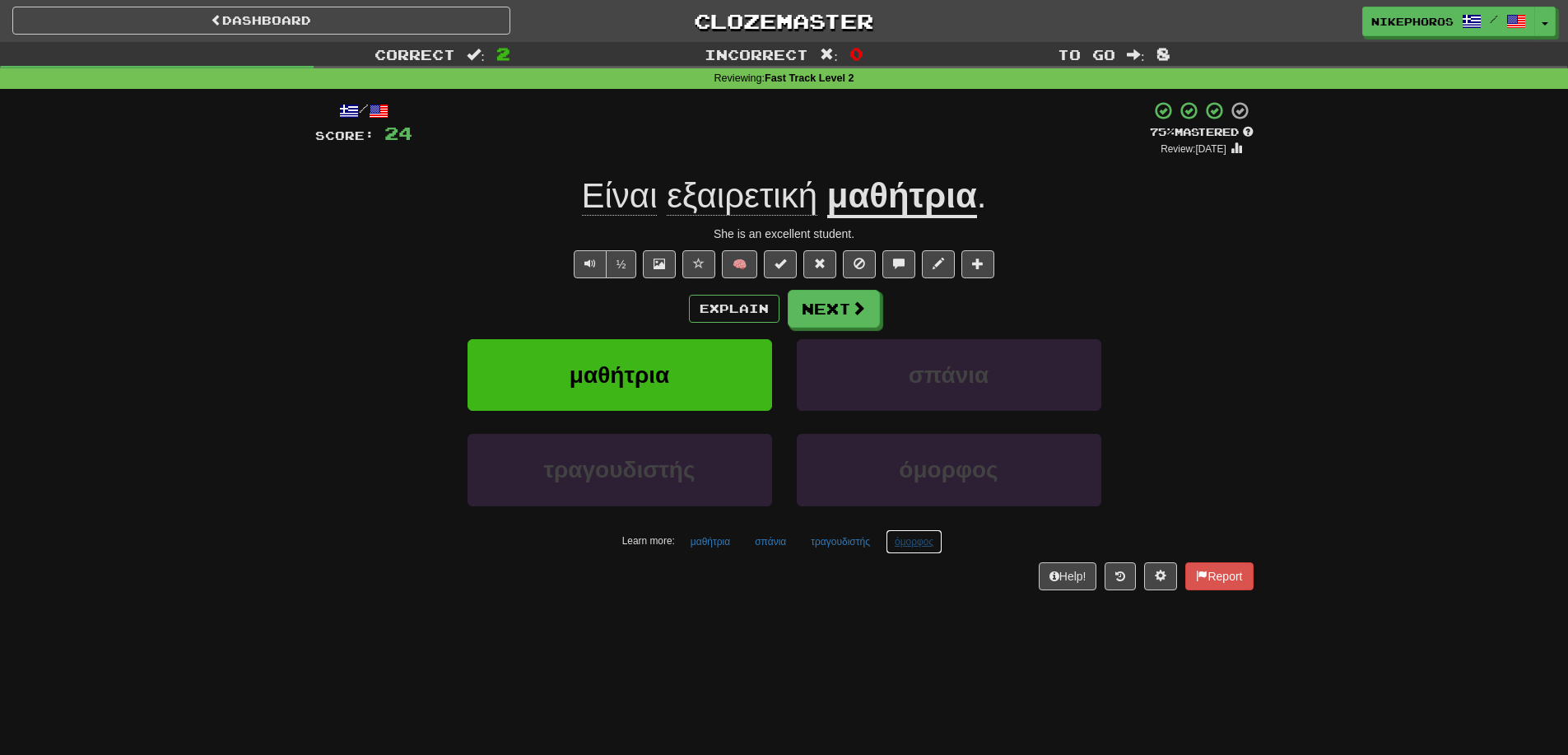
click at [899, 545] on button "όμορφος" at bounding box center [914, 542] width 57 height 25
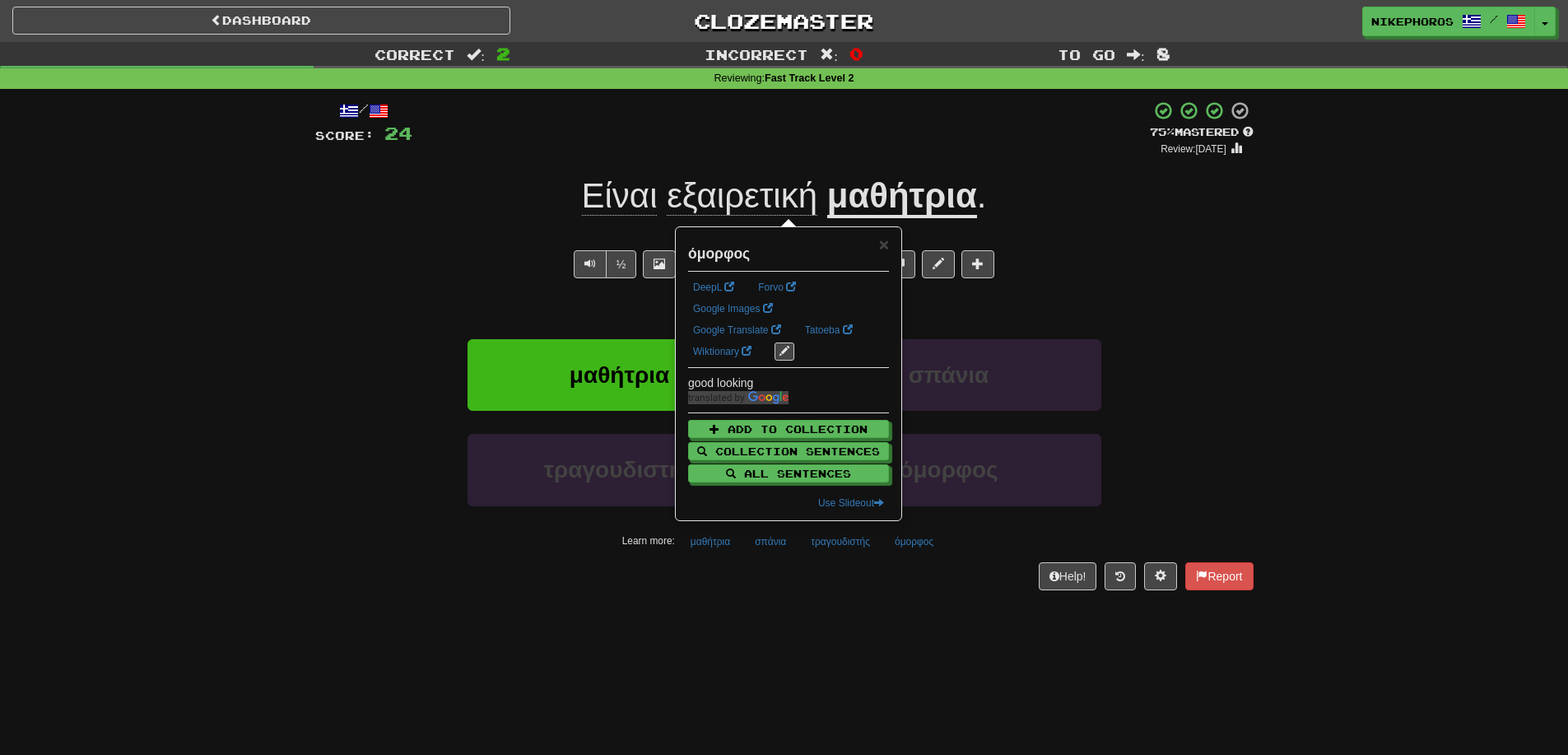
click at [931, 614] on div "Dashboard Clozemaster Nikephoros / Toggle Dropdown Dashboard Leaderboard Activi…" at bounding box center [784, 377] width 1568 height 755
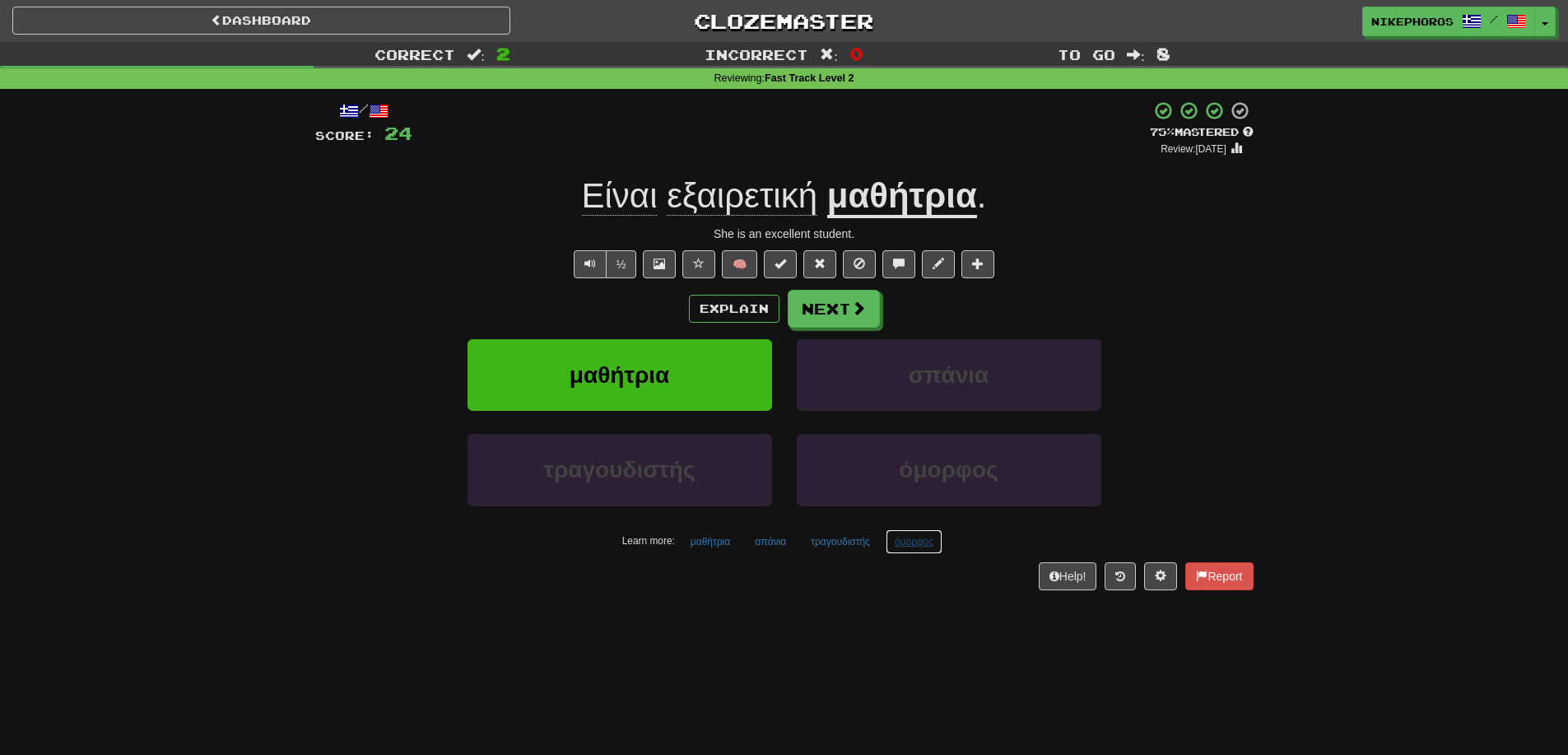
click at [902, 533] on button "όμορφος" at bounding box center [914, 542] width 57 height 25
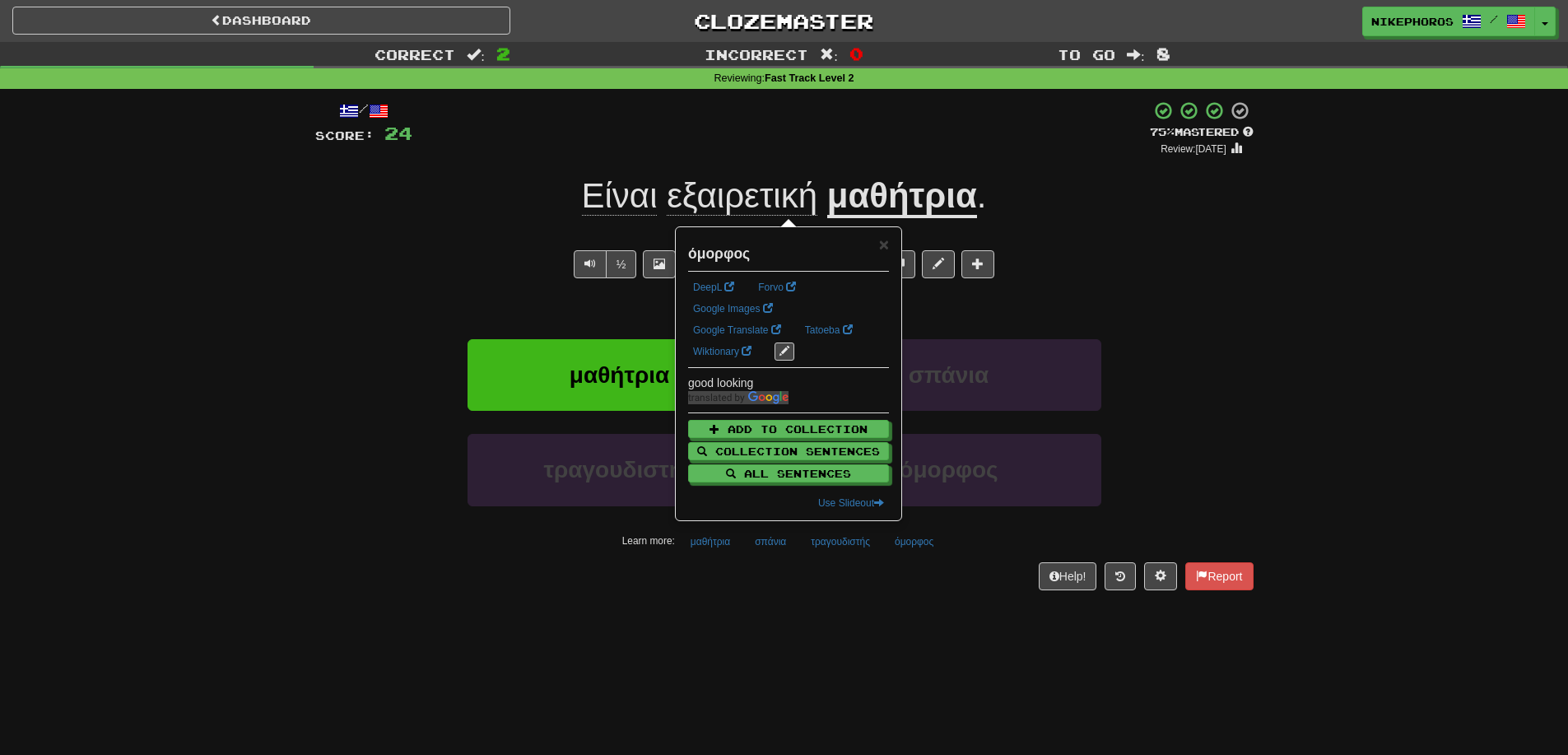
click at [931, 591] on div "/ Score: 24 + 12 75 % Mastered Review: 2025-10-15 Είναι εξαιρετική μαθήτρια . S…" at bounding box center [784, 350] width 939 height 523
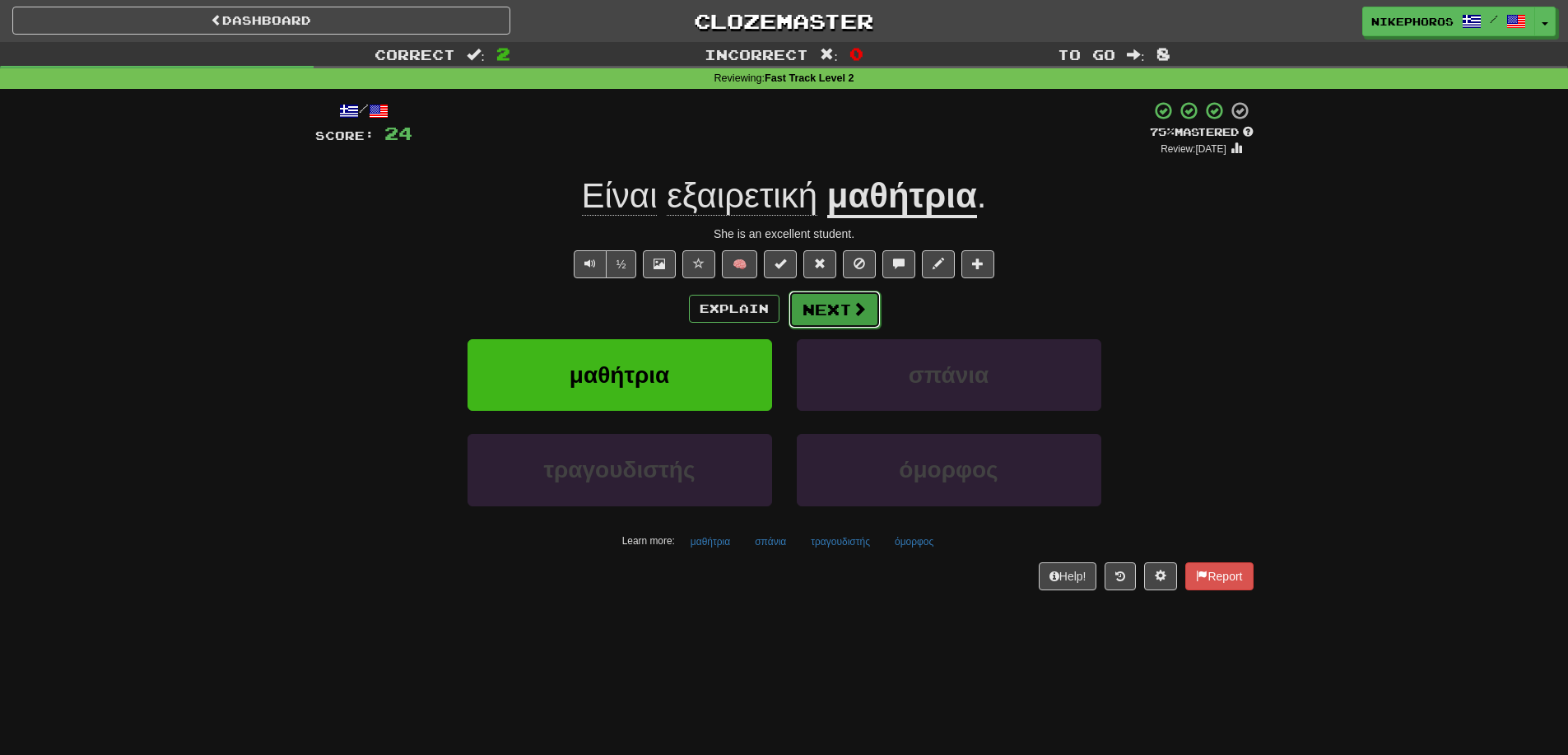
click at [805, 304] on button "Next" at bounding box center [835, 309] width 92 height 38
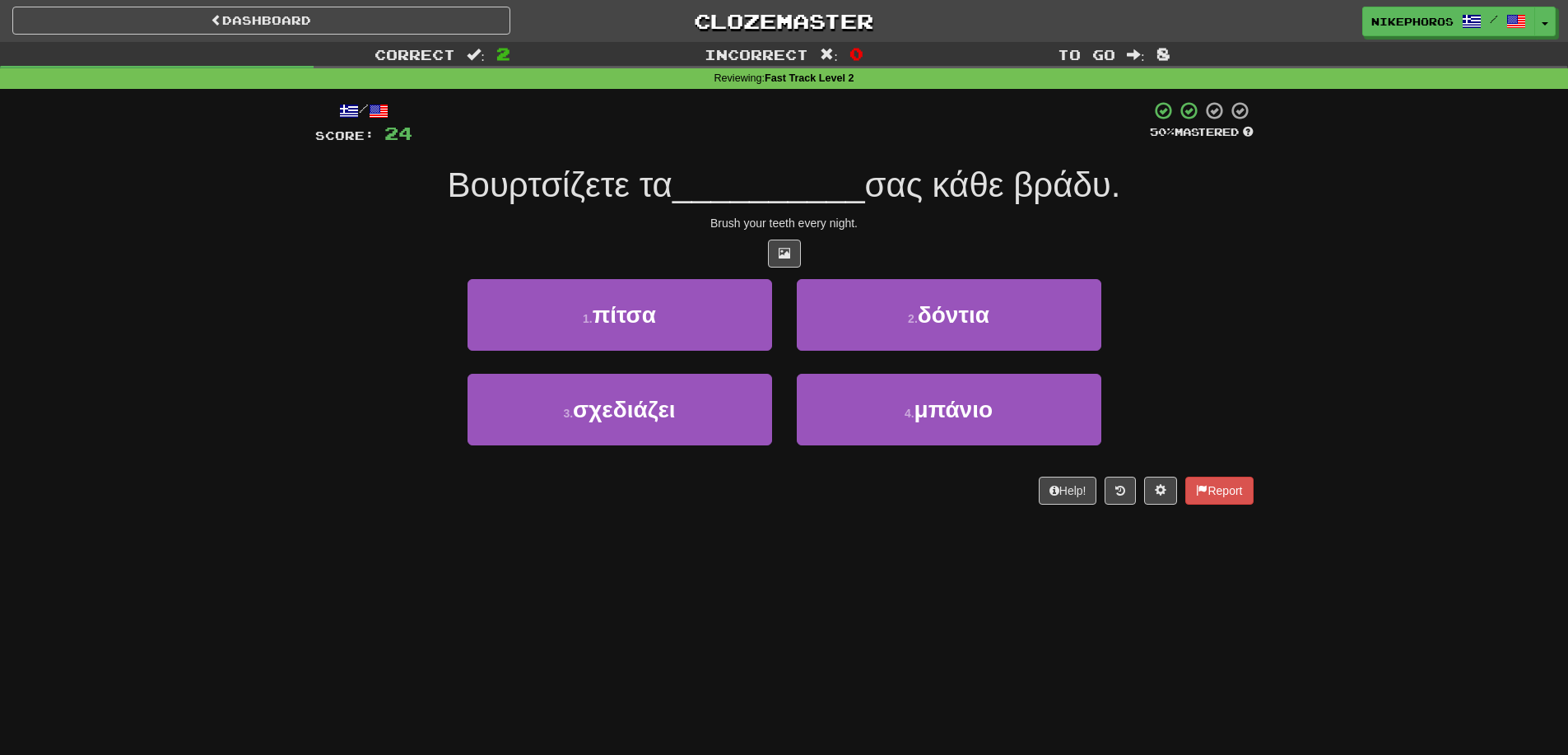
click at [823, 184] on span "__________" at bounding box center [768, 185] width 192 height 39
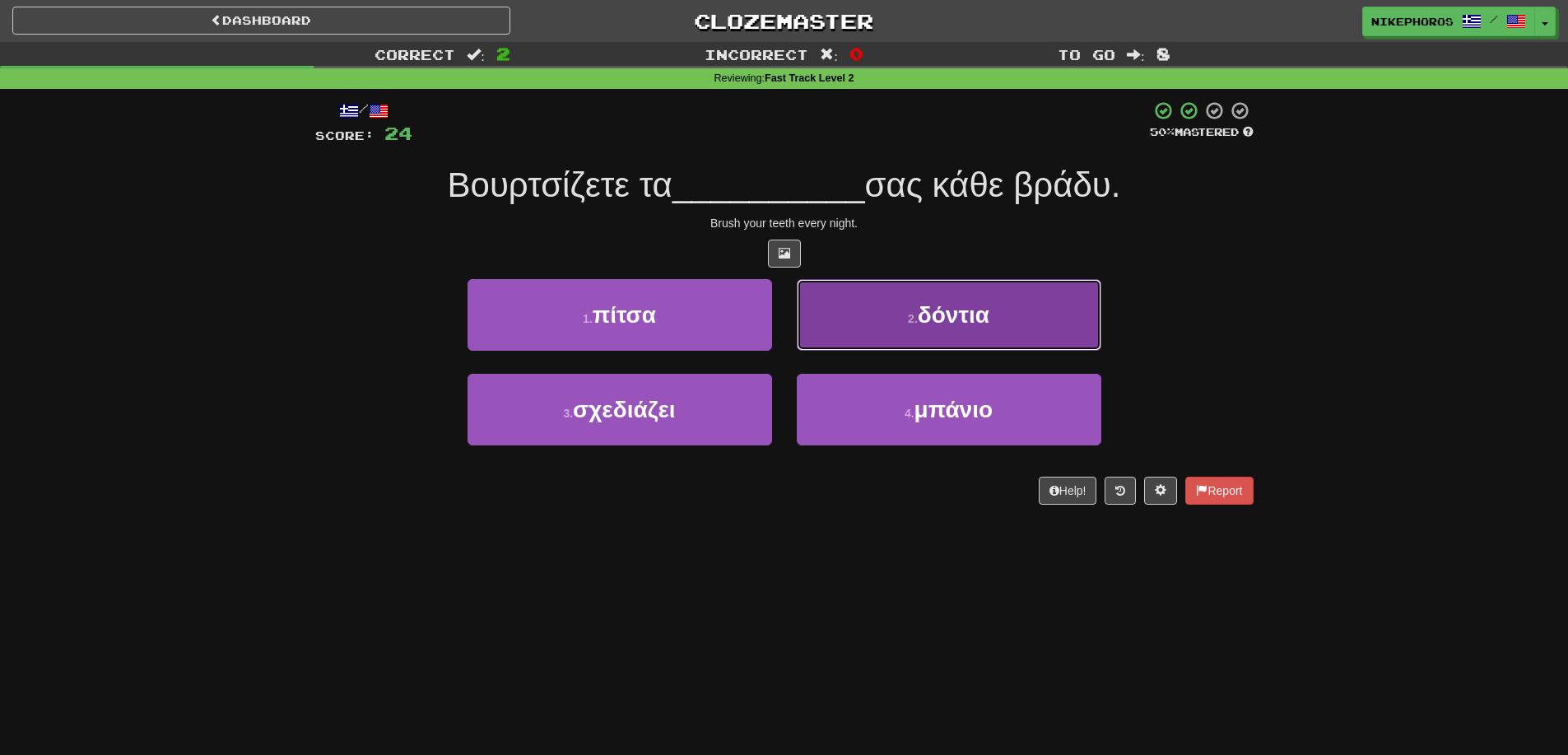
click at [876, 291] on button "2 . δόντια" at bounding box center [949, 315] width 304 height 72
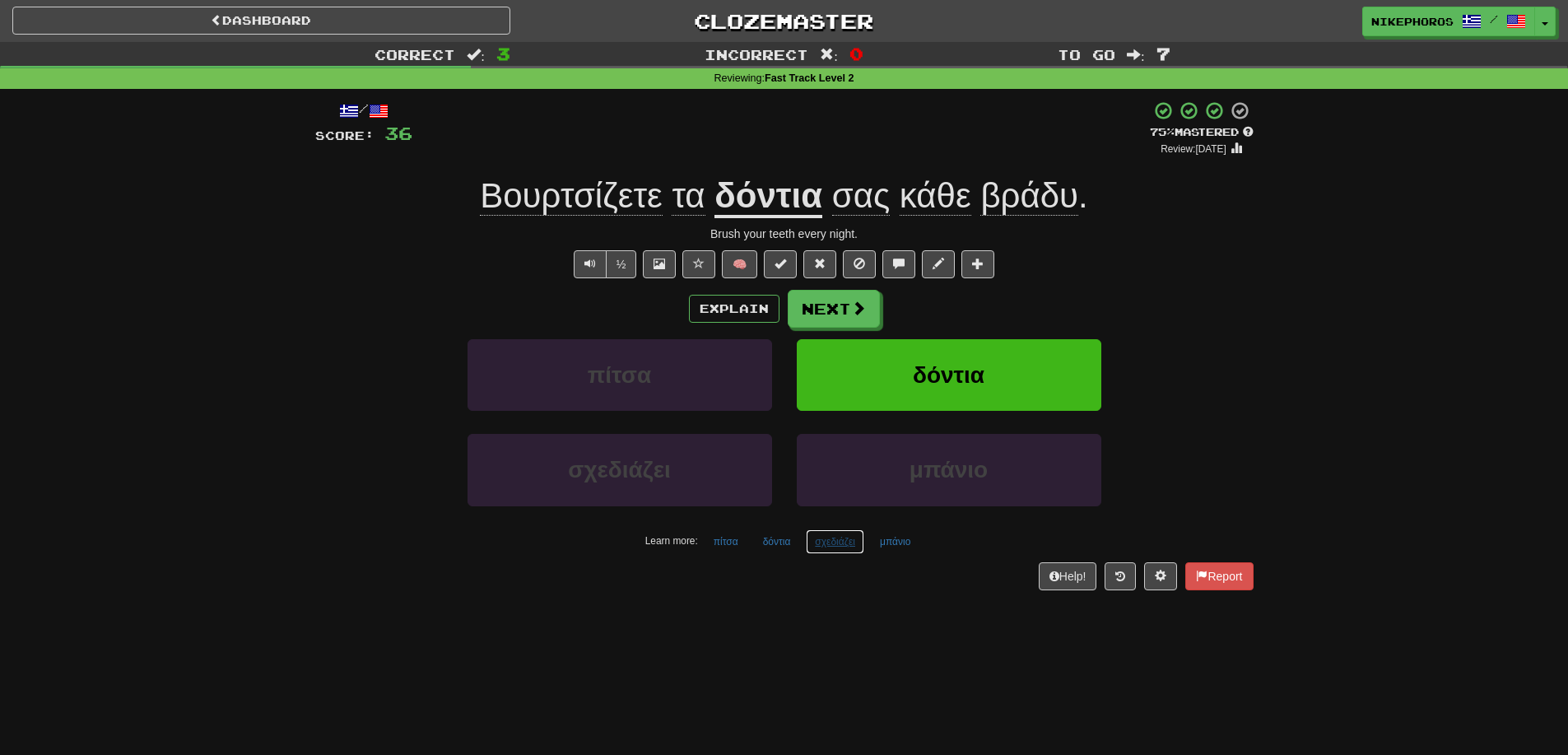
click at [840, 535] on button "σχεδιάζει" at bounding box center [835, 542] width 59 height 25
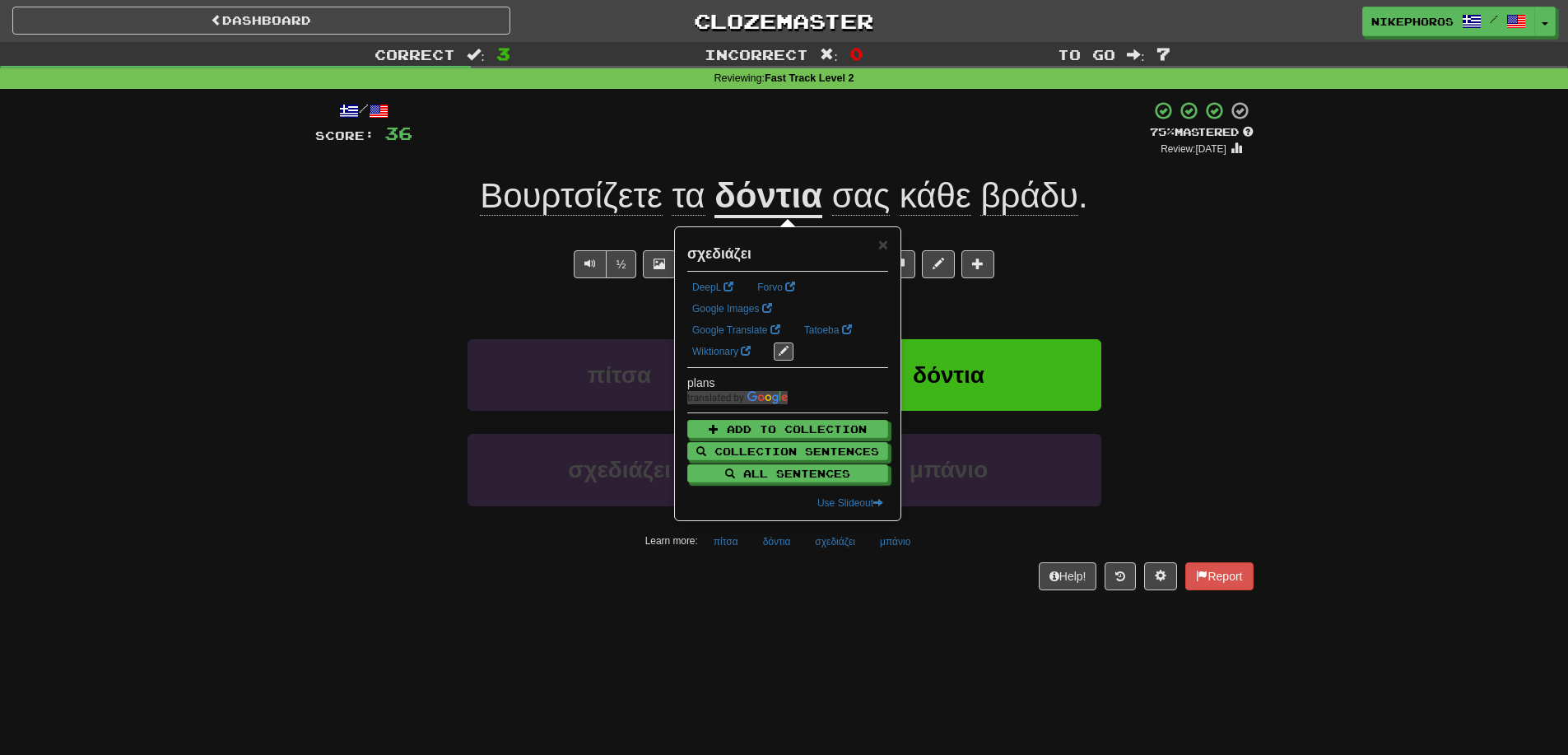
click at [856, 612] on div "/ Score: 36 + 12 75 % Mastered Review: 2025-10-15 Βουρτσίζετε τα δόντια σας κάθ…" at bounding box center [784, 350] width 939 height 523
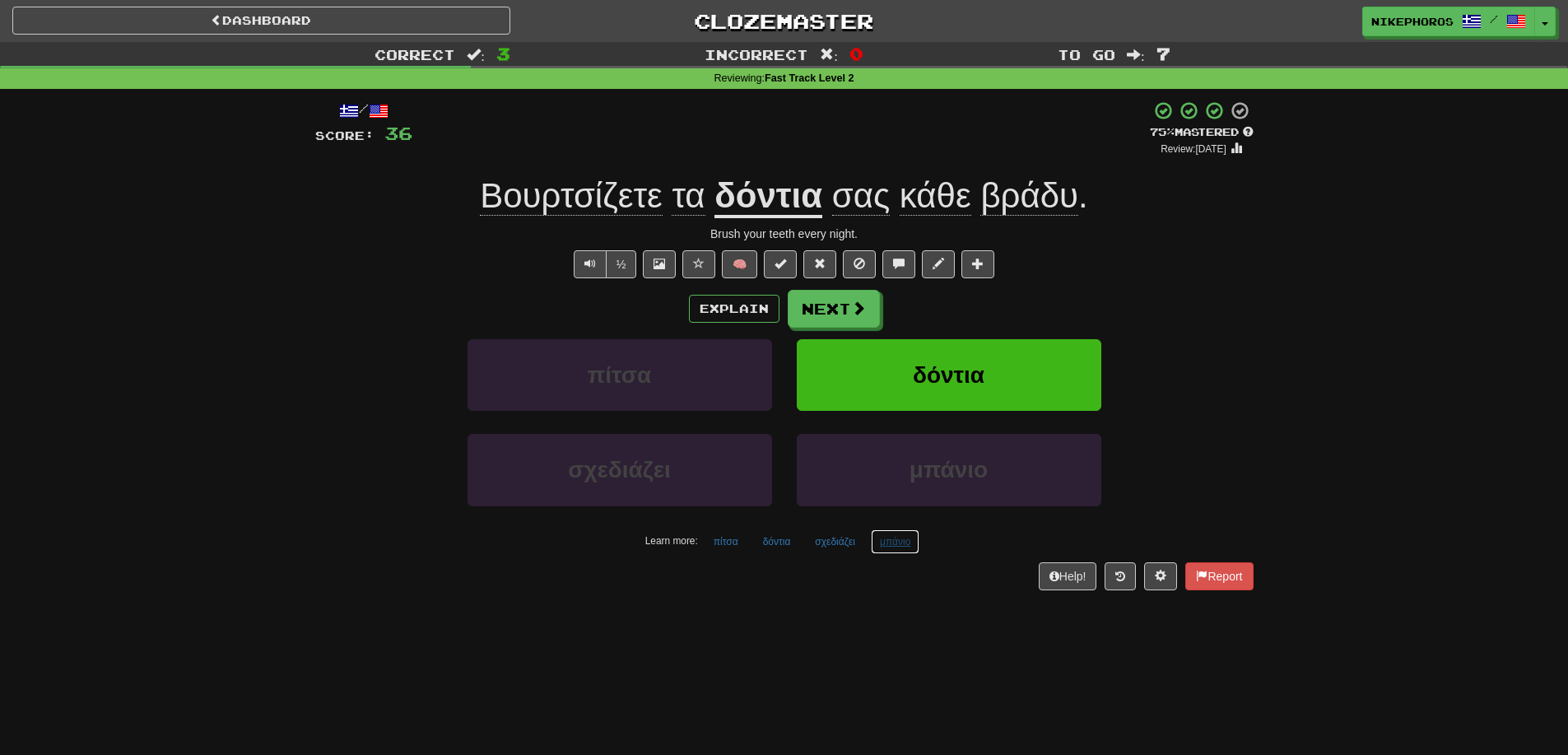
click at [884, 543] on button "μπάνιο" at bounding box center [895, 542] width 49 height 25
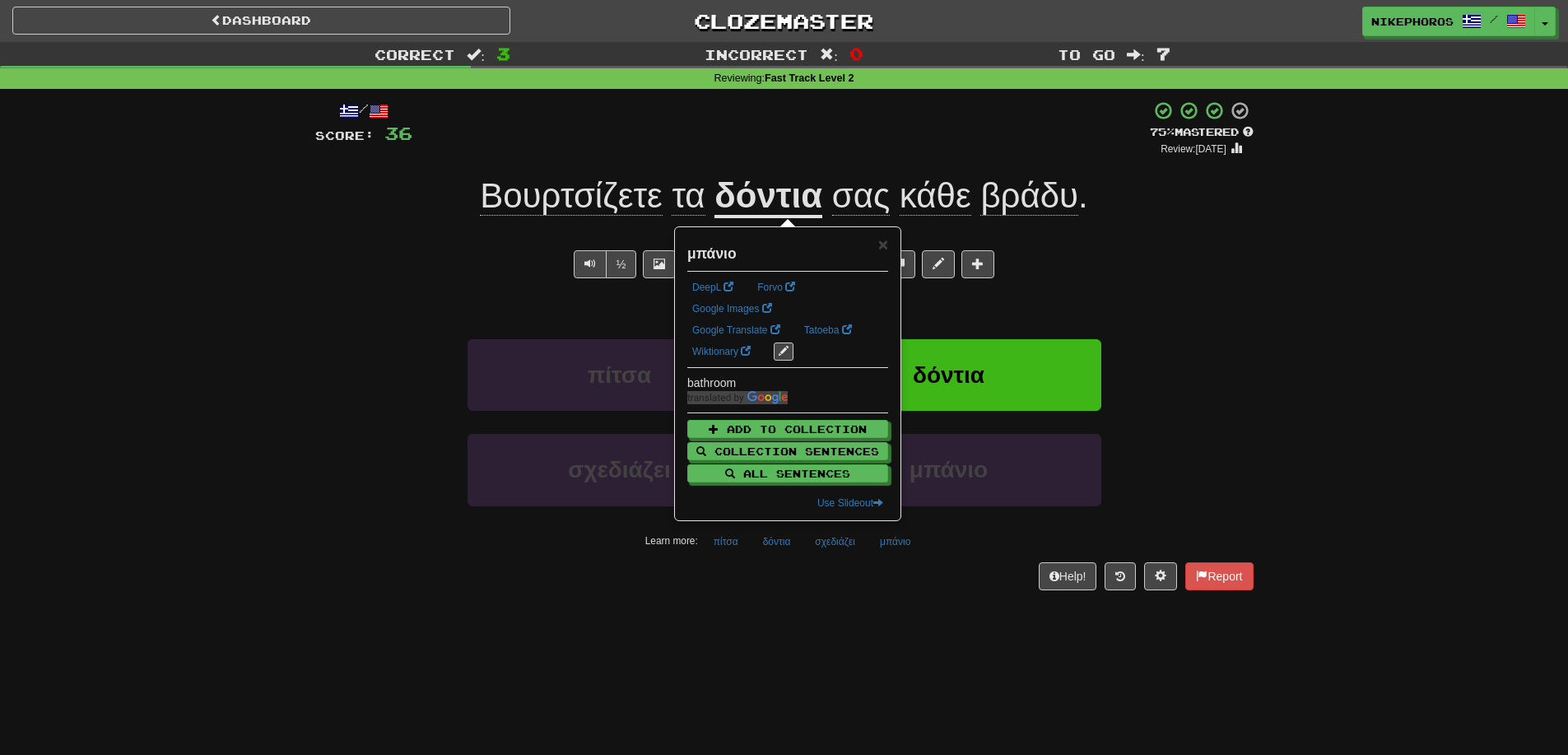
click at [861, 578] on div "Help! Report" at bounding box center [784, 576] width 939 height 28
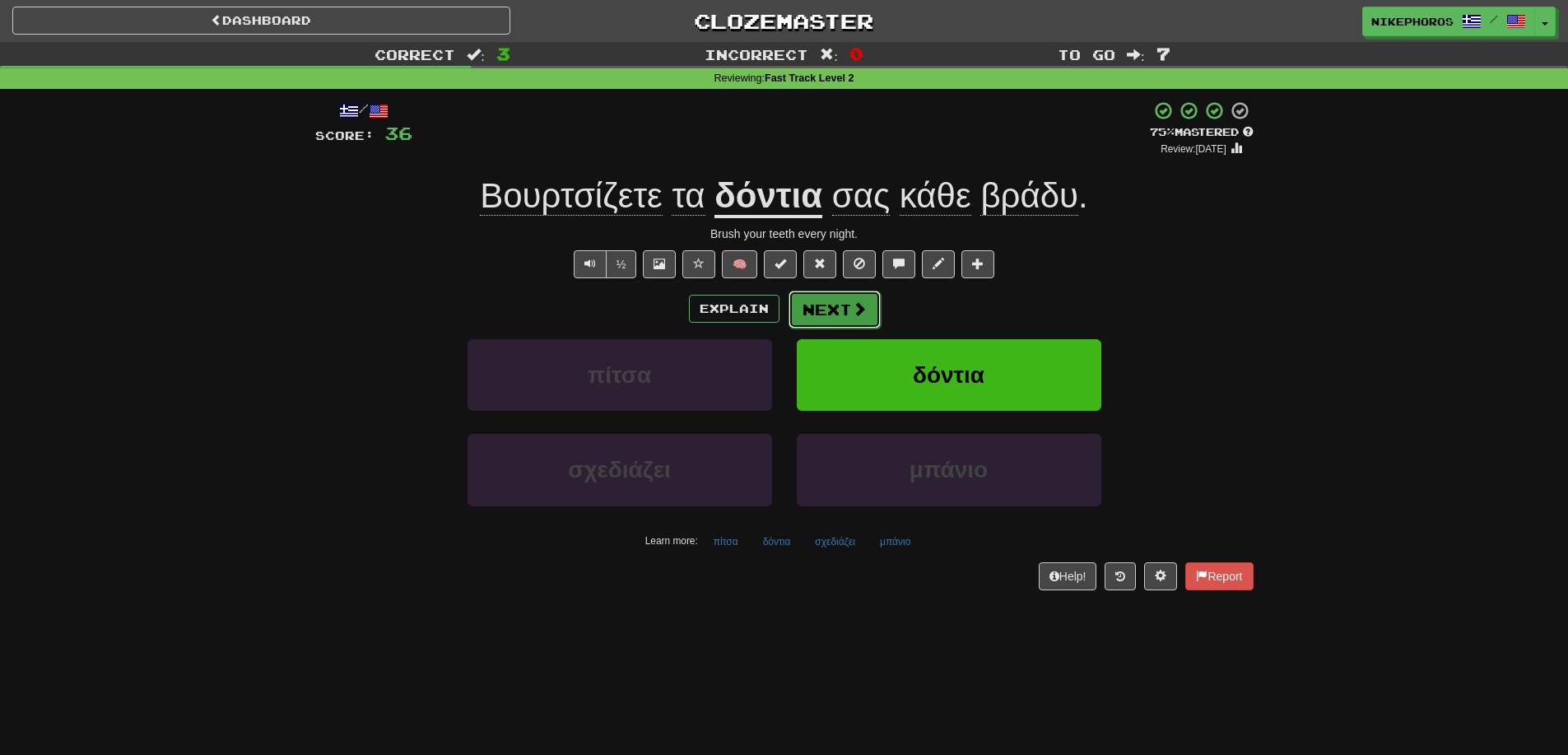
click at [799, 315] on button "Next" at bounding box center [835, 309] width 92 height 38
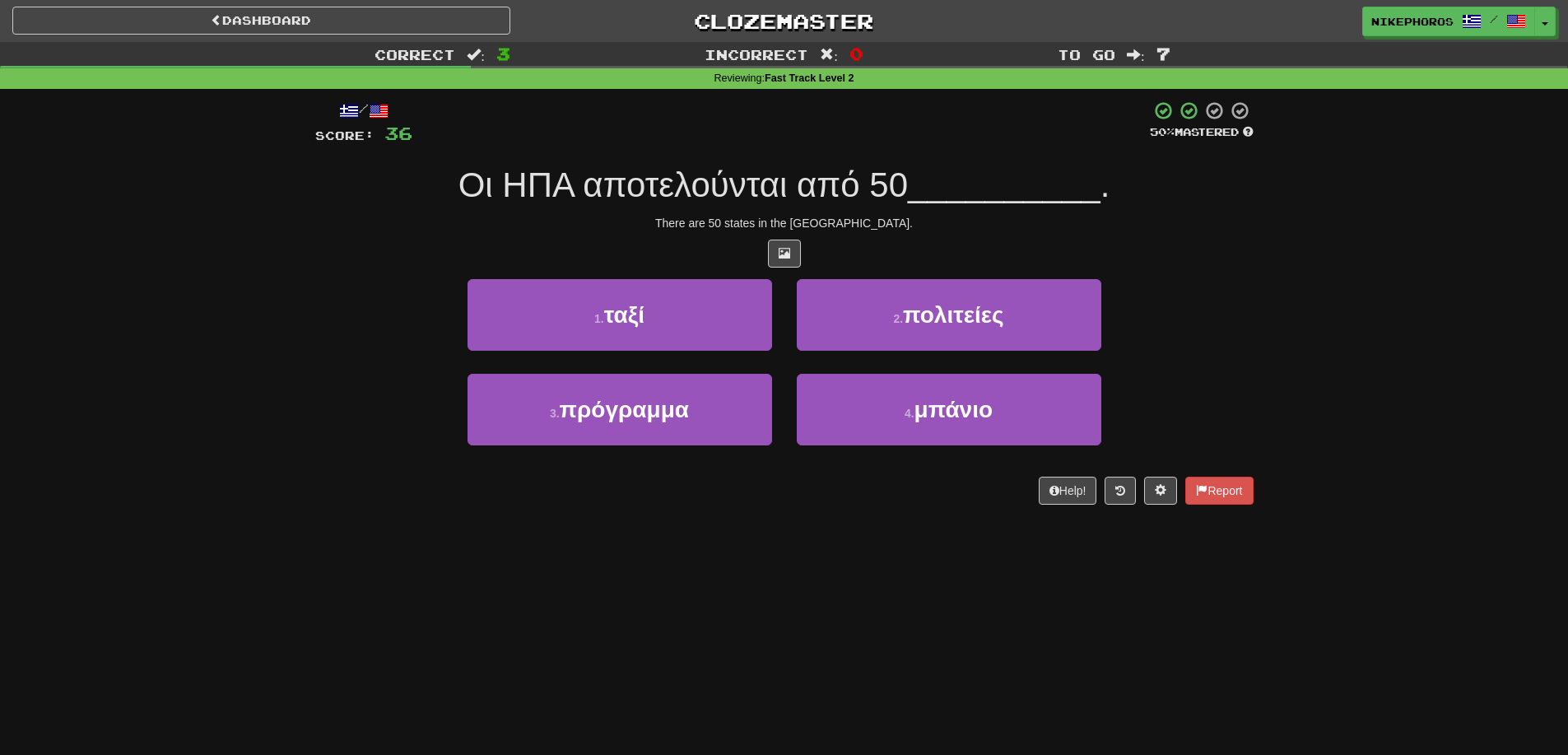
click at [739, 169] on span "Οι ΗΠΑ αποτελούνται από 50" at bounding box center [683, 185] width 450 height 39
click at [1014, 286] on button "2 . πολιτείες" at bounding box center [949, 315] width 304 height 72
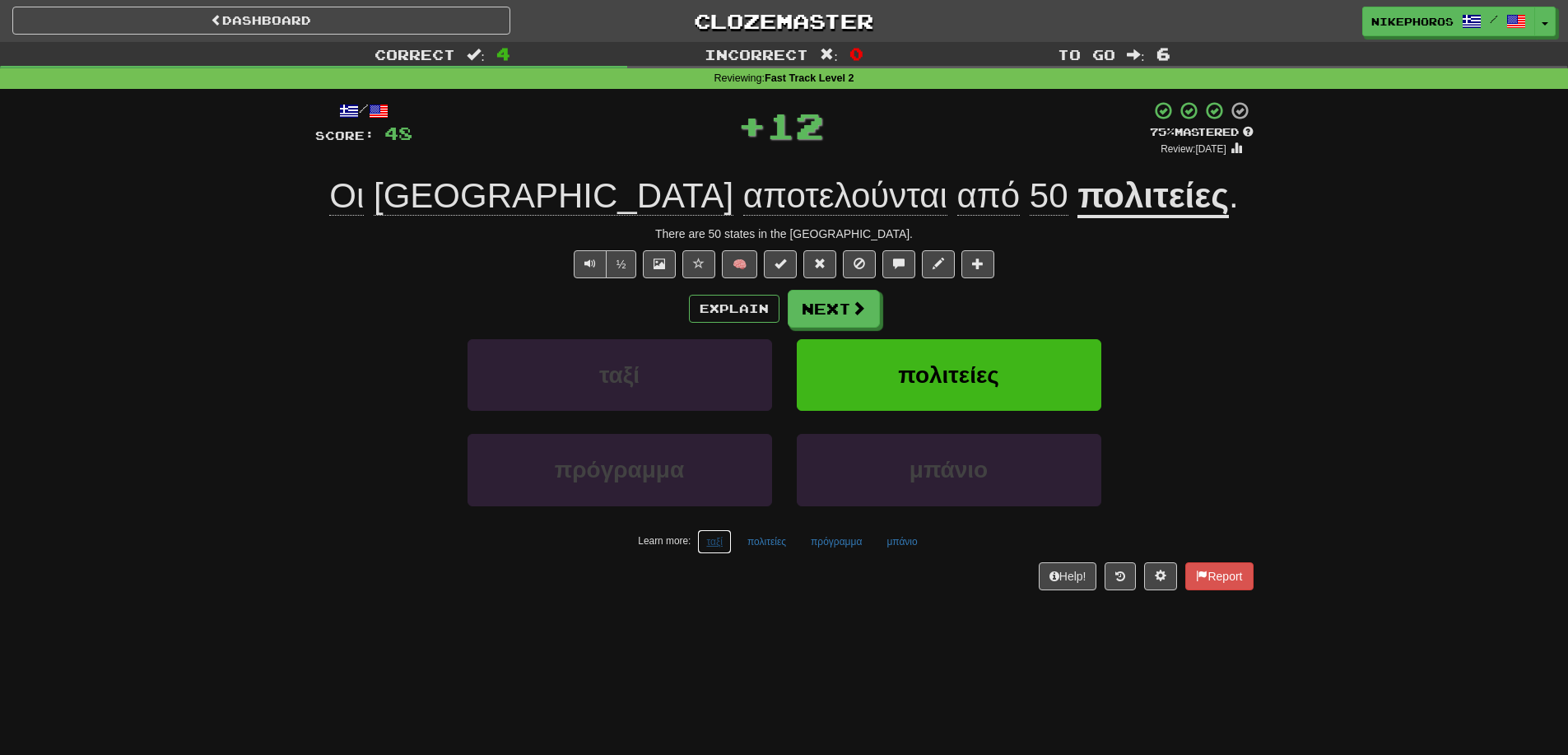
click at [719, 551] on button "ταξί" at bounding box center [715, 542] width 35 height 25
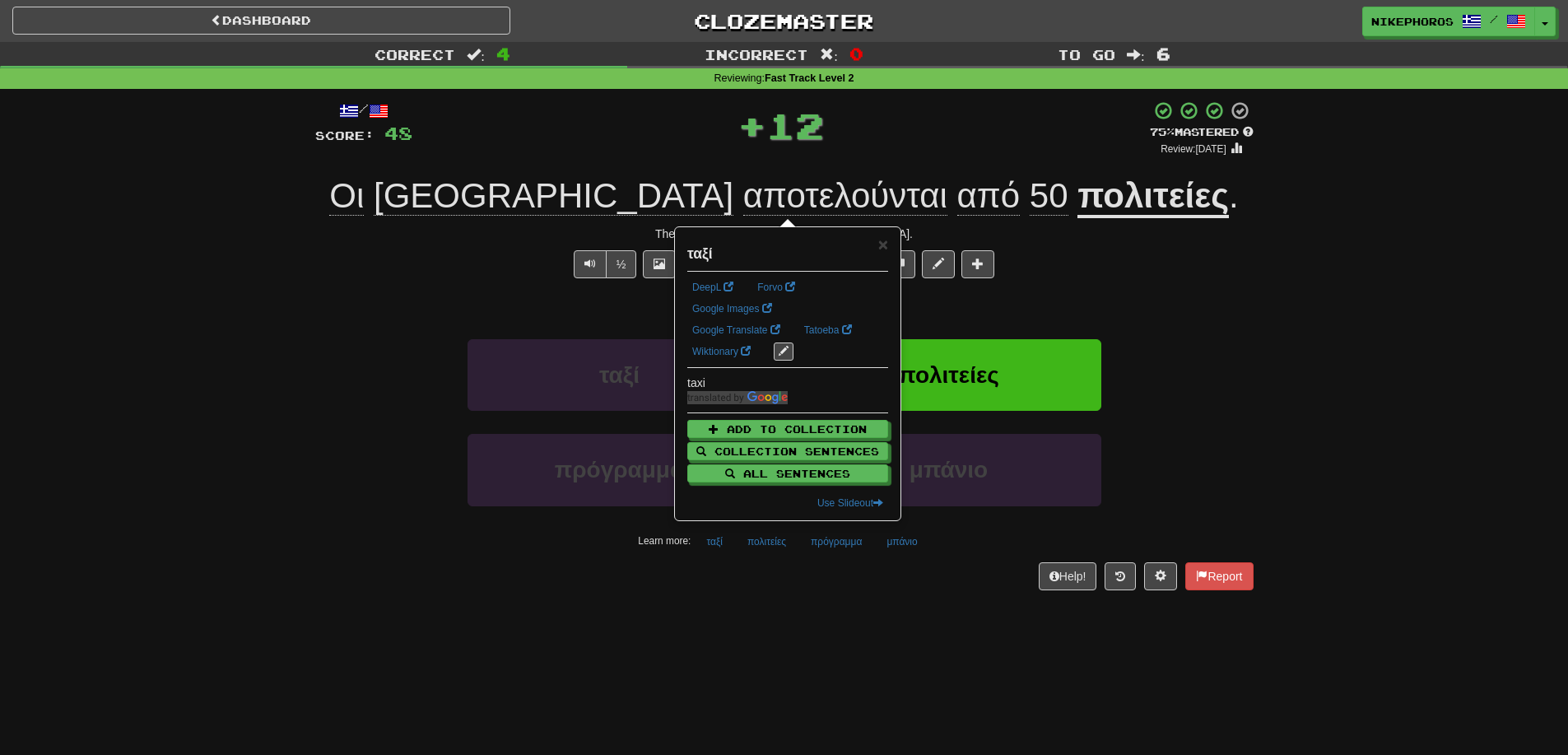
click at [758, 607] on div "/ Score: 48 + 12 75 % Mastered Review: 2025-10-15 Οι ΗΠΑ αποτελούνται από 50 πο…" at bounding box center [784, 350] width 939 height 523
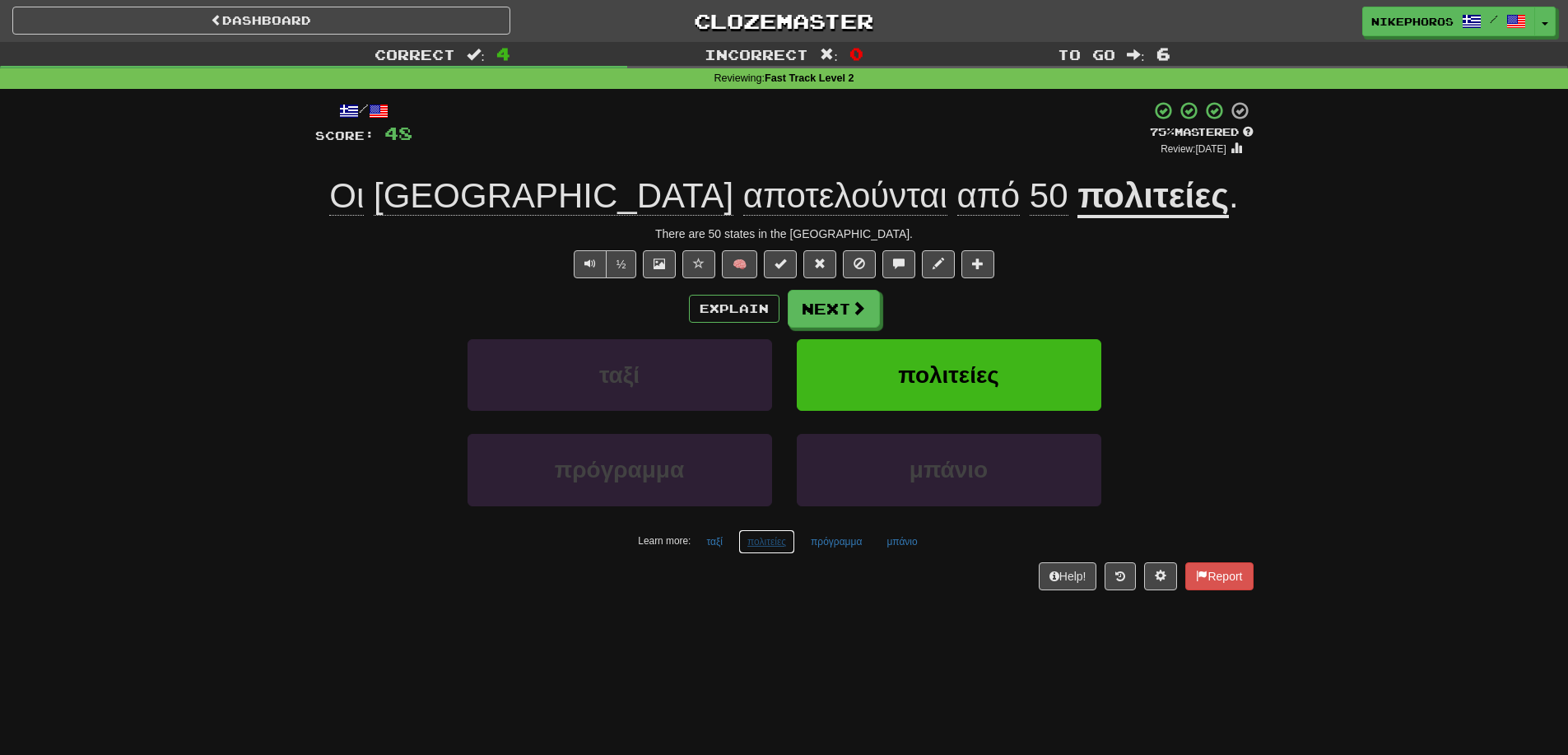
click at [769, 553] on button "πολιτείες" at bounding box center [767, 542] width 57 height 25
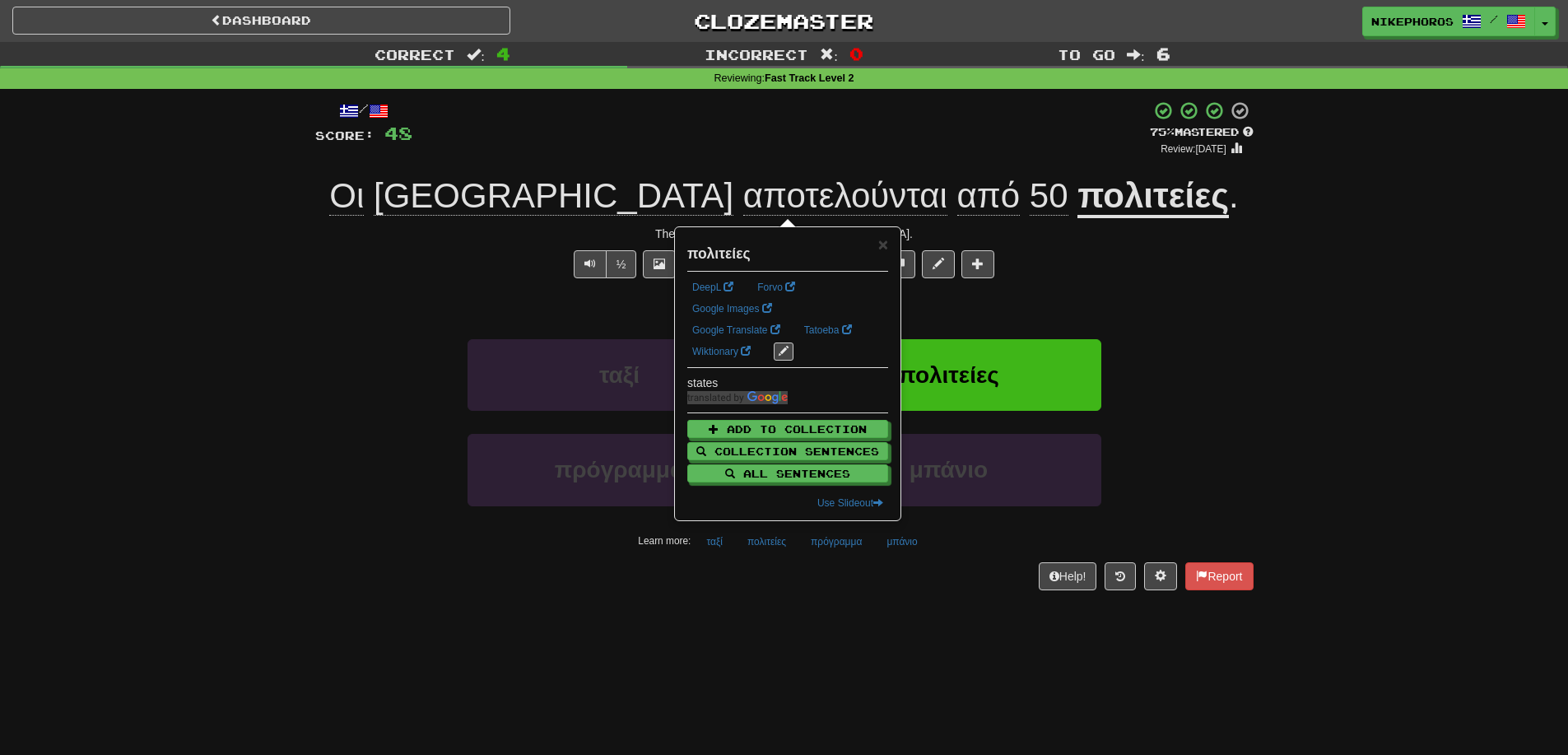
click at [815, 581] on div "Help! Report" at bounding box center [784, 576] width 939 height 28
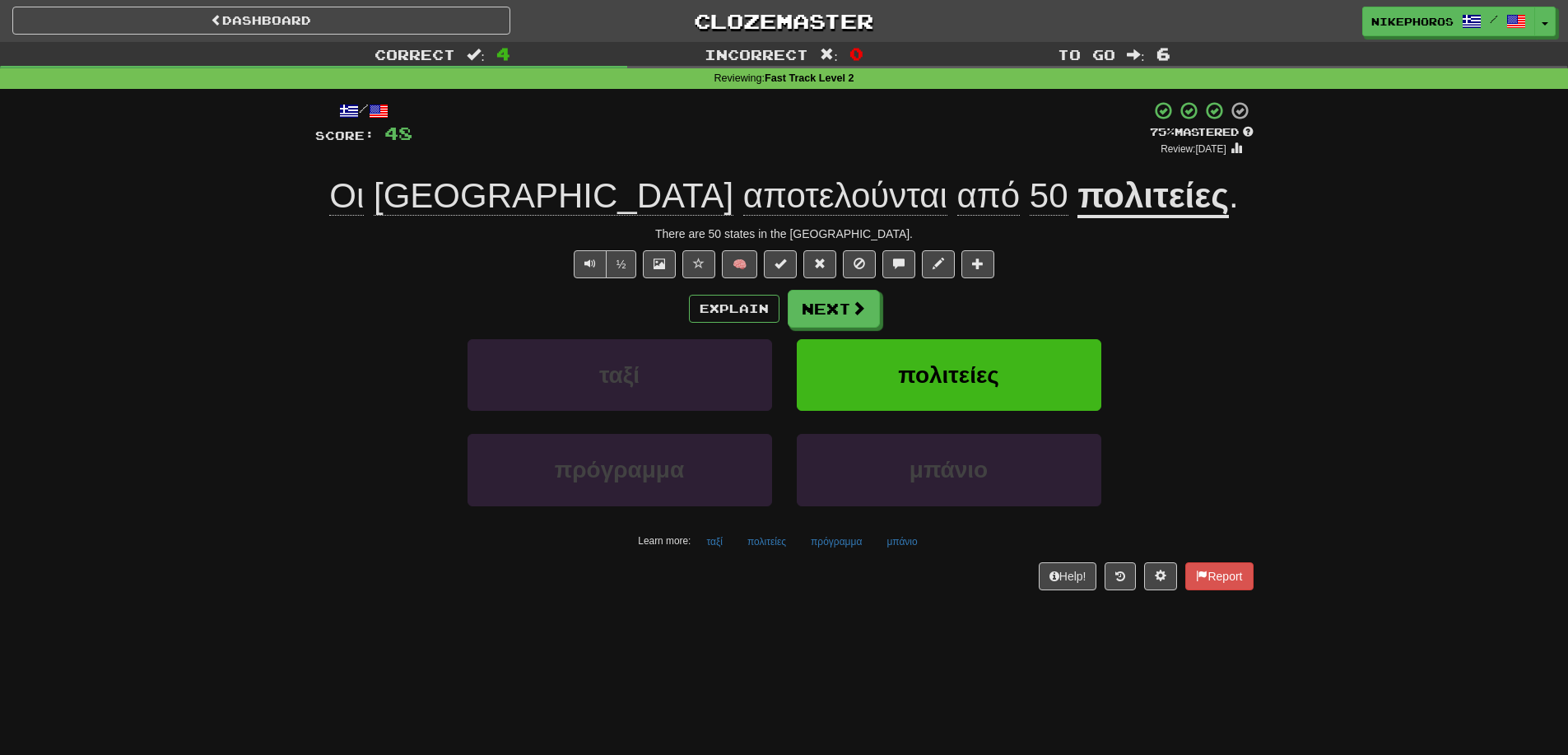
click at [743, 191] on span "αποτελούνται" at bounding box center [845, 196] width 204 height 40
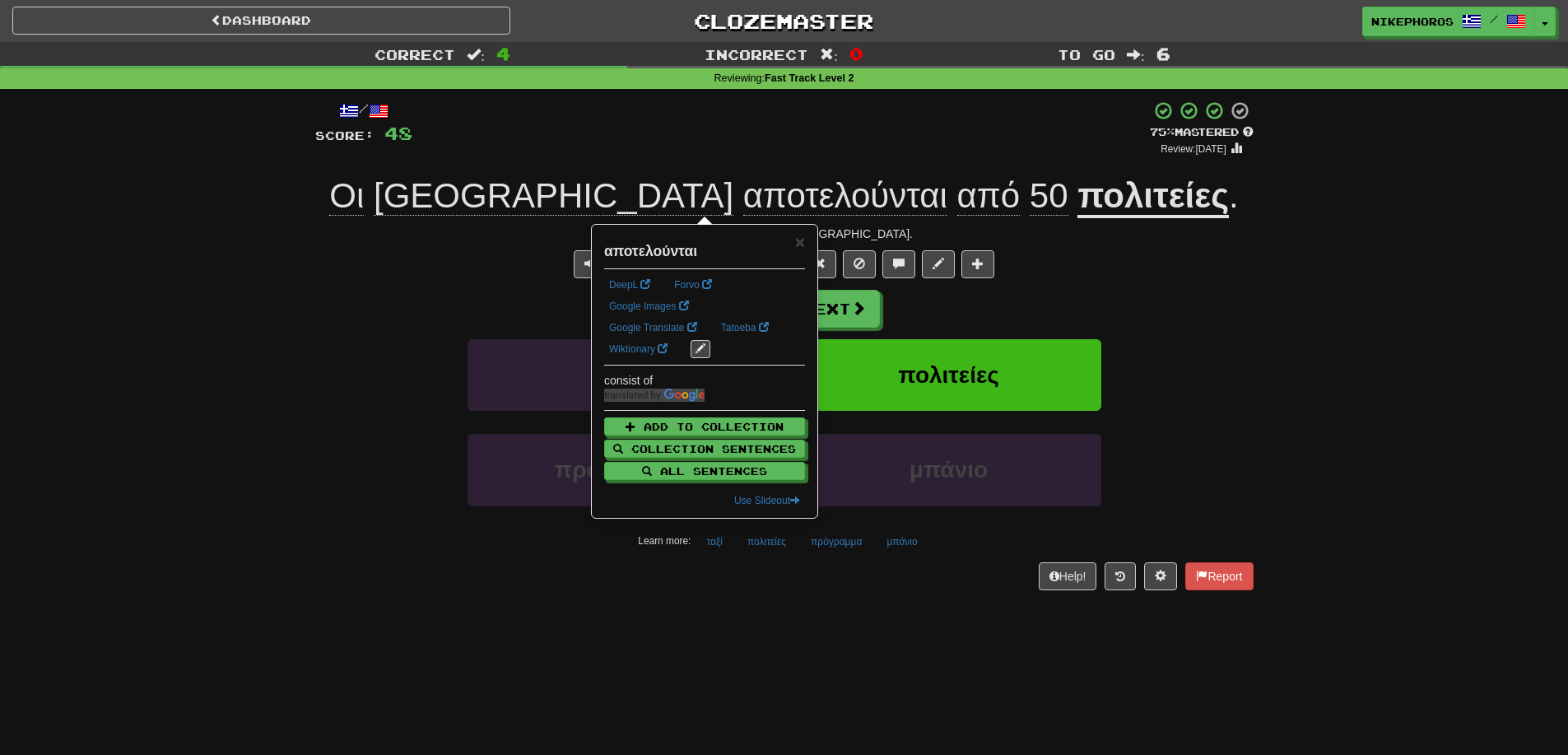
click at [885, 159] on div "/ Score: 48 + 12 75 % Mastered Review: 2025-10-15 Οι ΗΠΑ αποτελούνται από 50 πο…" at bounding box center [784, 345] width 939 height 489
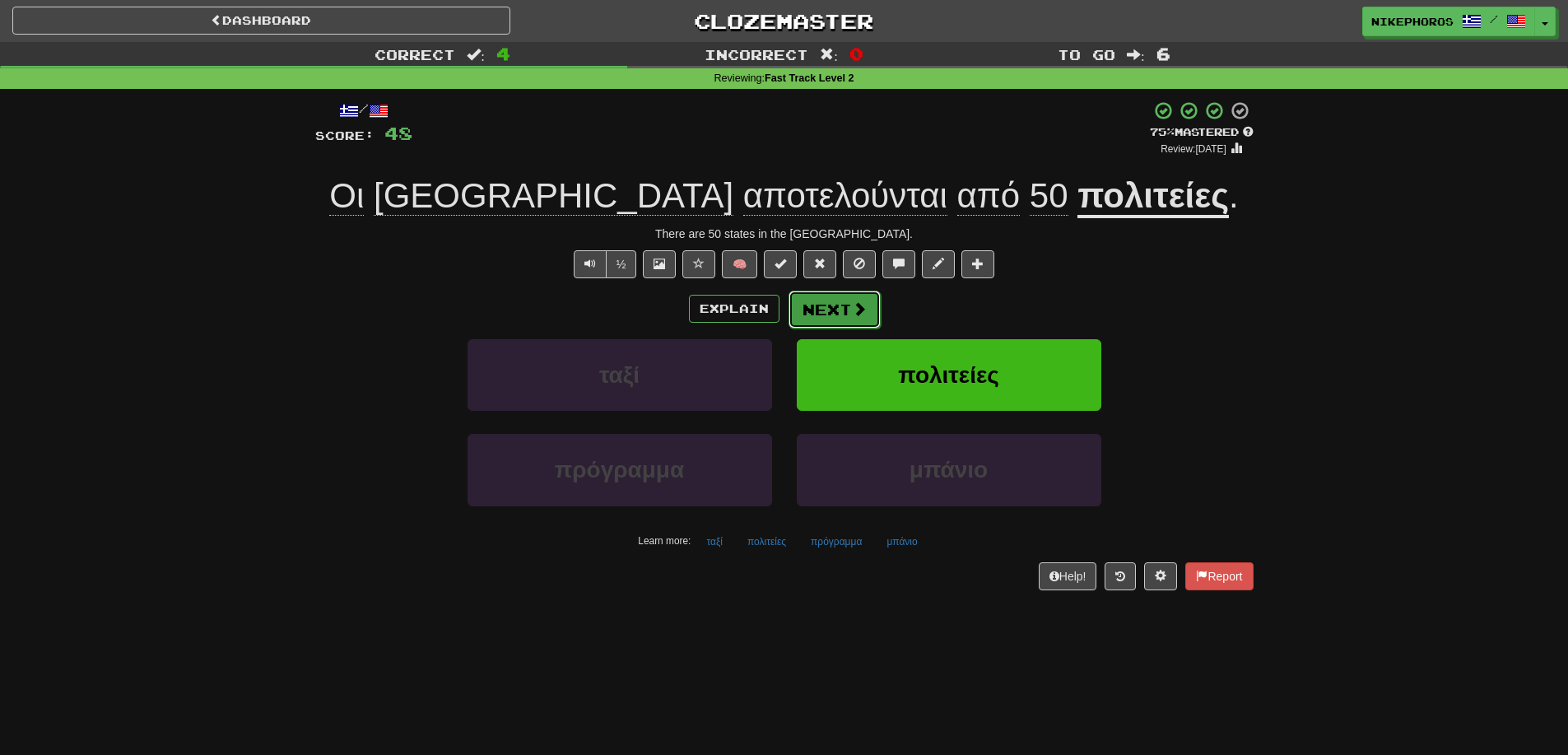
click at [821, 305] on button "Next" at bounding box center [835, 309] width 92 height 38
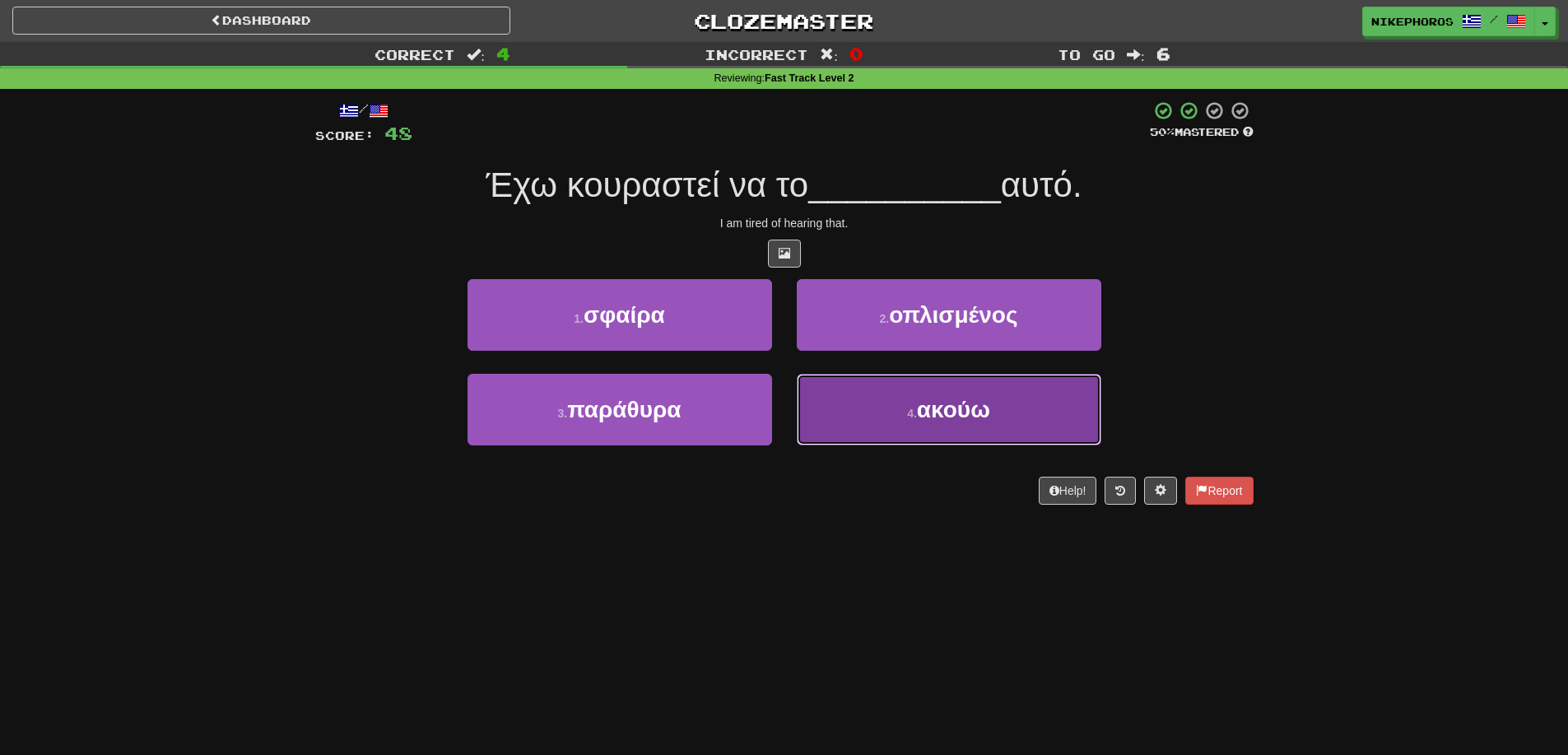
click at [919, 394] on button "4 . ακούω" at bounding box center [949, 409] width 304 height 72
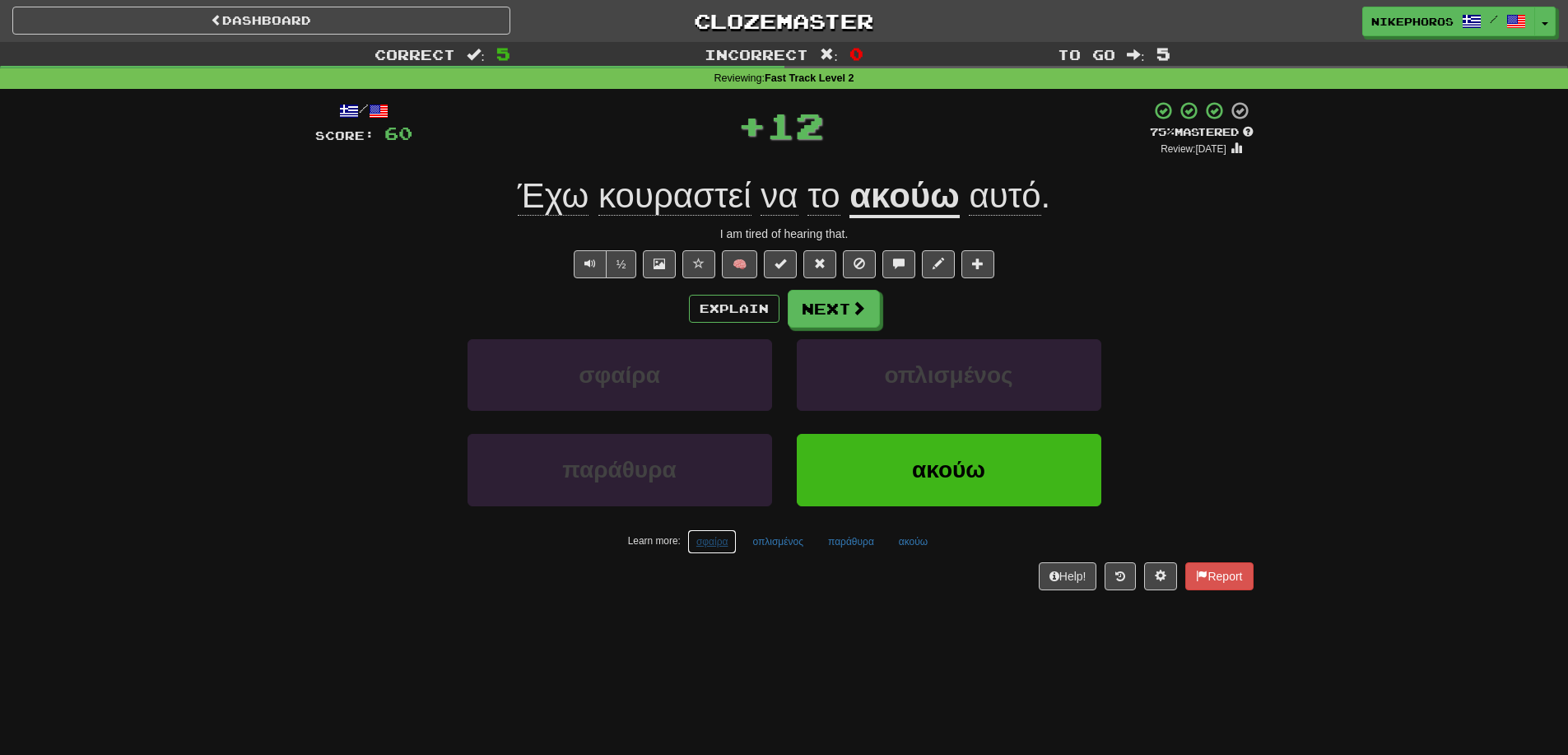
click at [719, 546] on button "σφαίρα" at bounding box center [713, 542] width 51 height 25
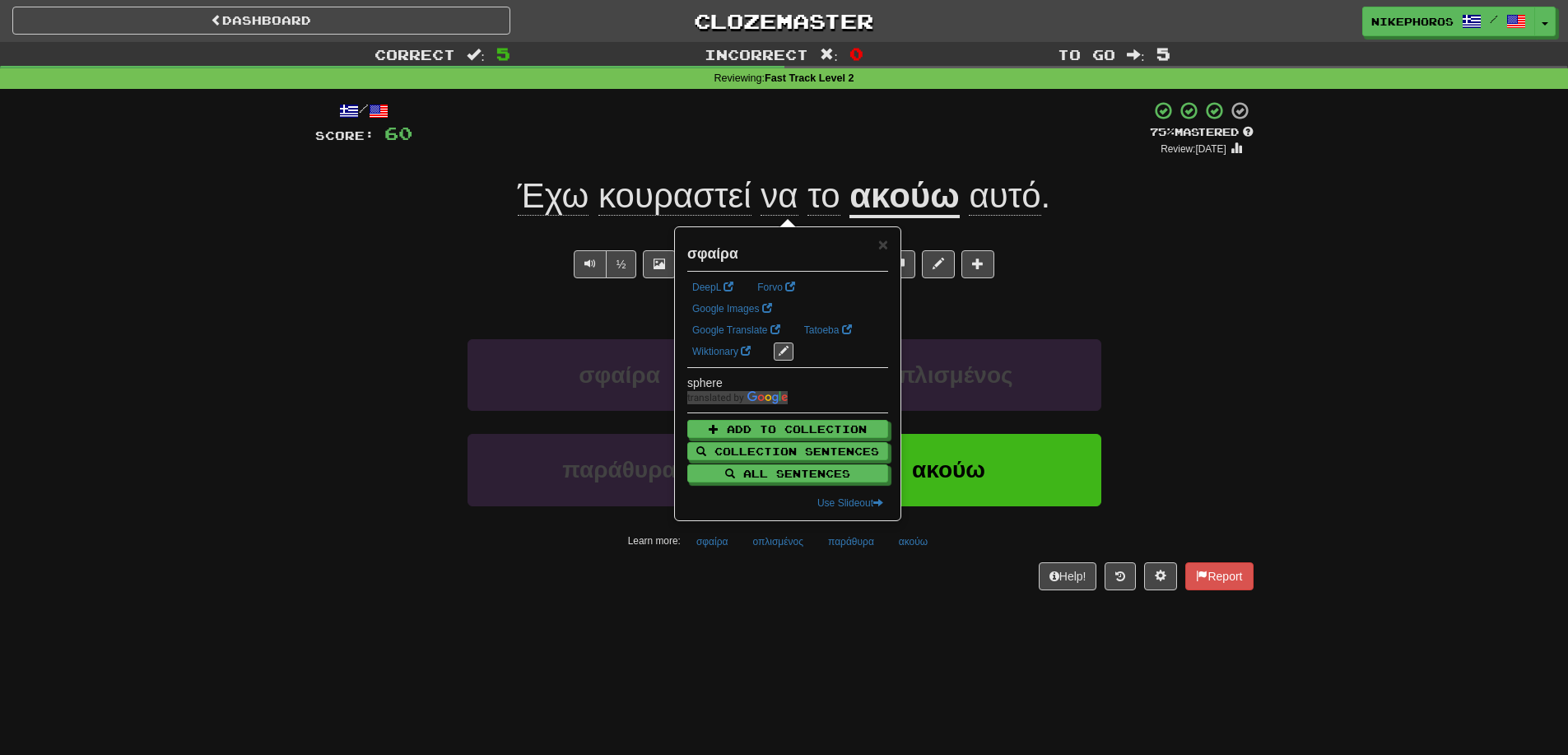
click at [766, 601] on div "/ Score: 60 + 12 75 % Mastered Review: 2025-10-15 Έχω κουραστεί να το ακούω αυτ…" at bounding box center [784, 350] width 939 height 523
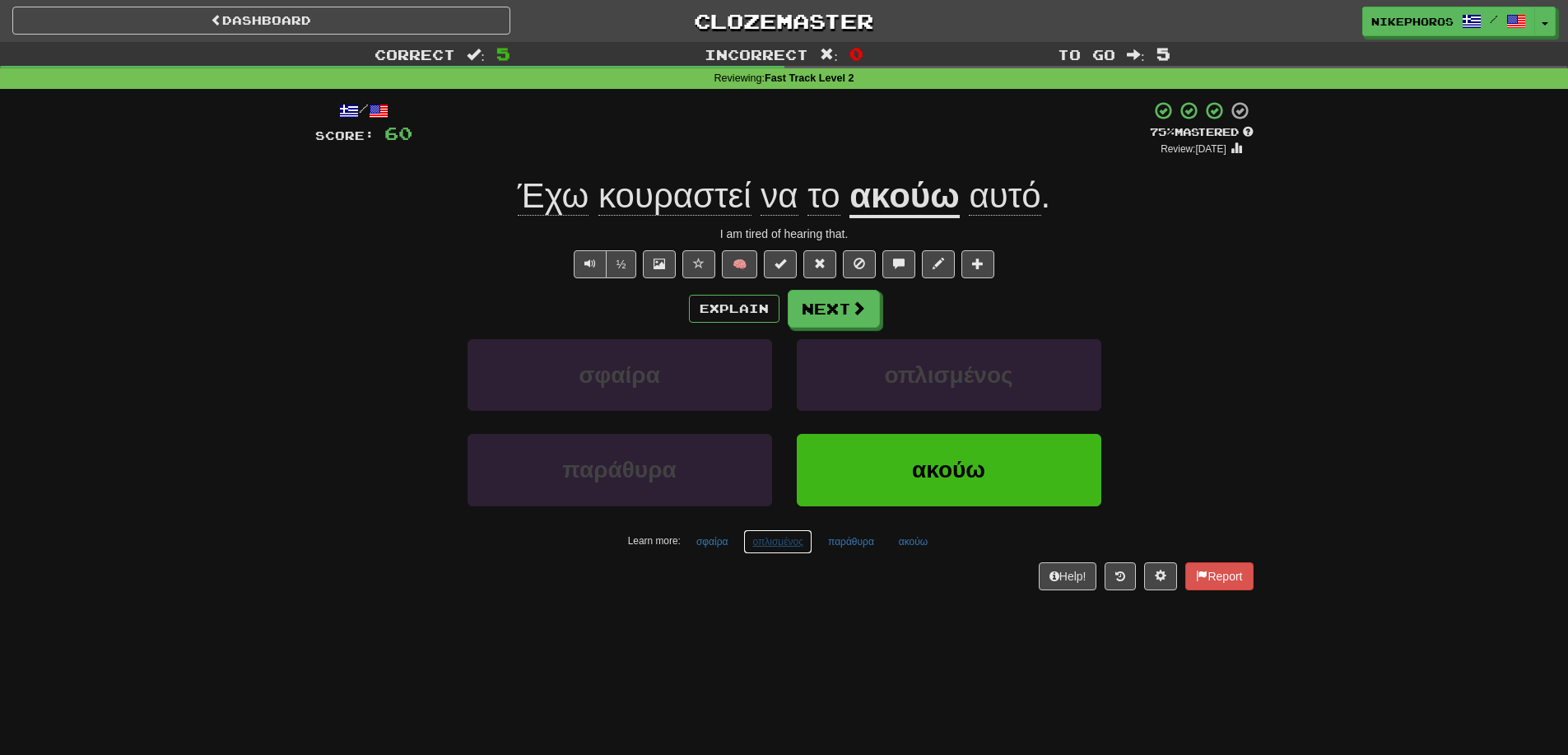
click at [750, 548] on button "οπλισμένος" at bounding box center [777, 542] width 69 height 25
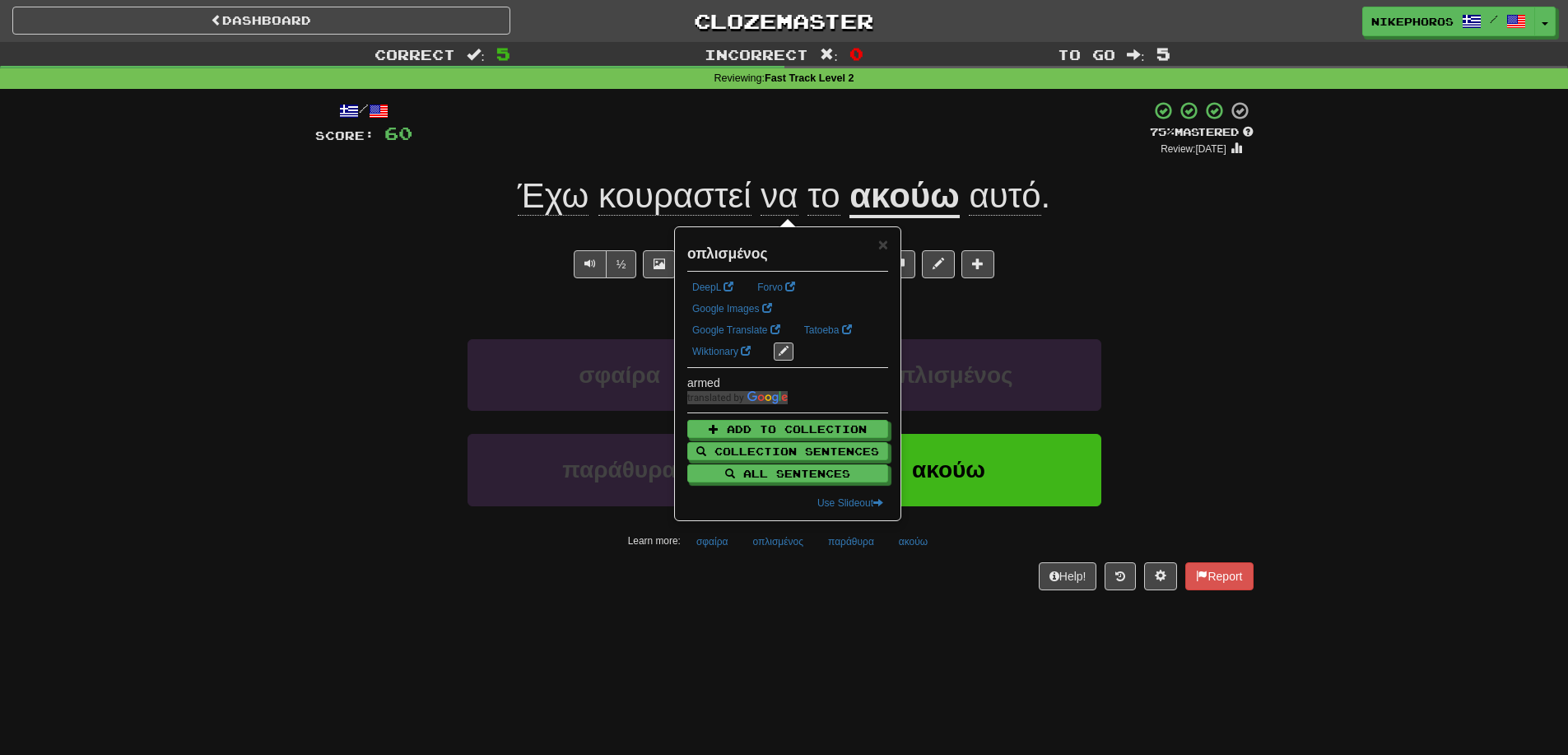
click at [850, 608] on div "/ Score: 60 + 12 75 % Mastered Review: 2025-10-15 Έχω κουραστεί να το ακούω αυτ…" at bounding box center [784, 350] width 939 height 523
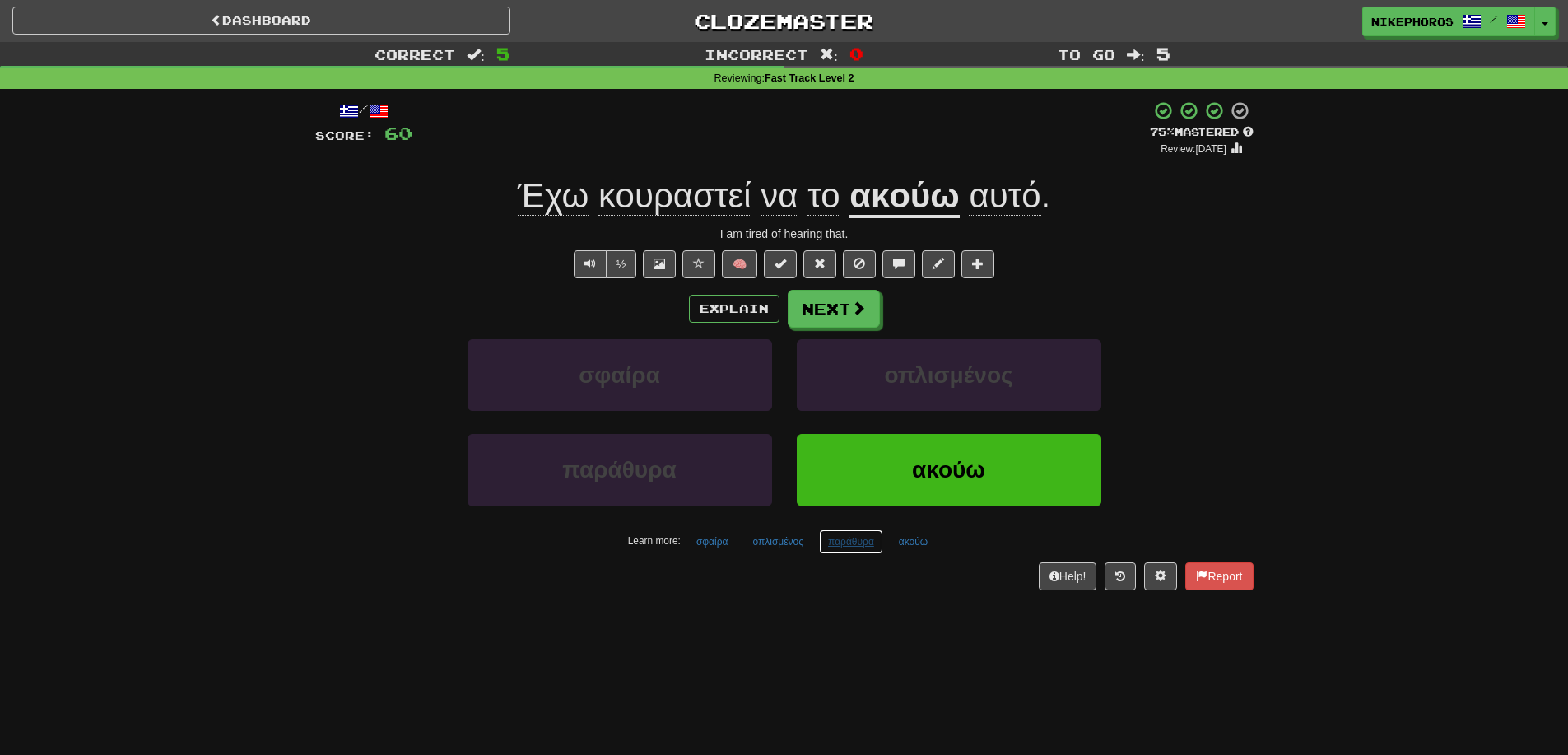
click at [853, 546] on button "παράθυρα" at bounding box center [852, 542] width 64 height 25
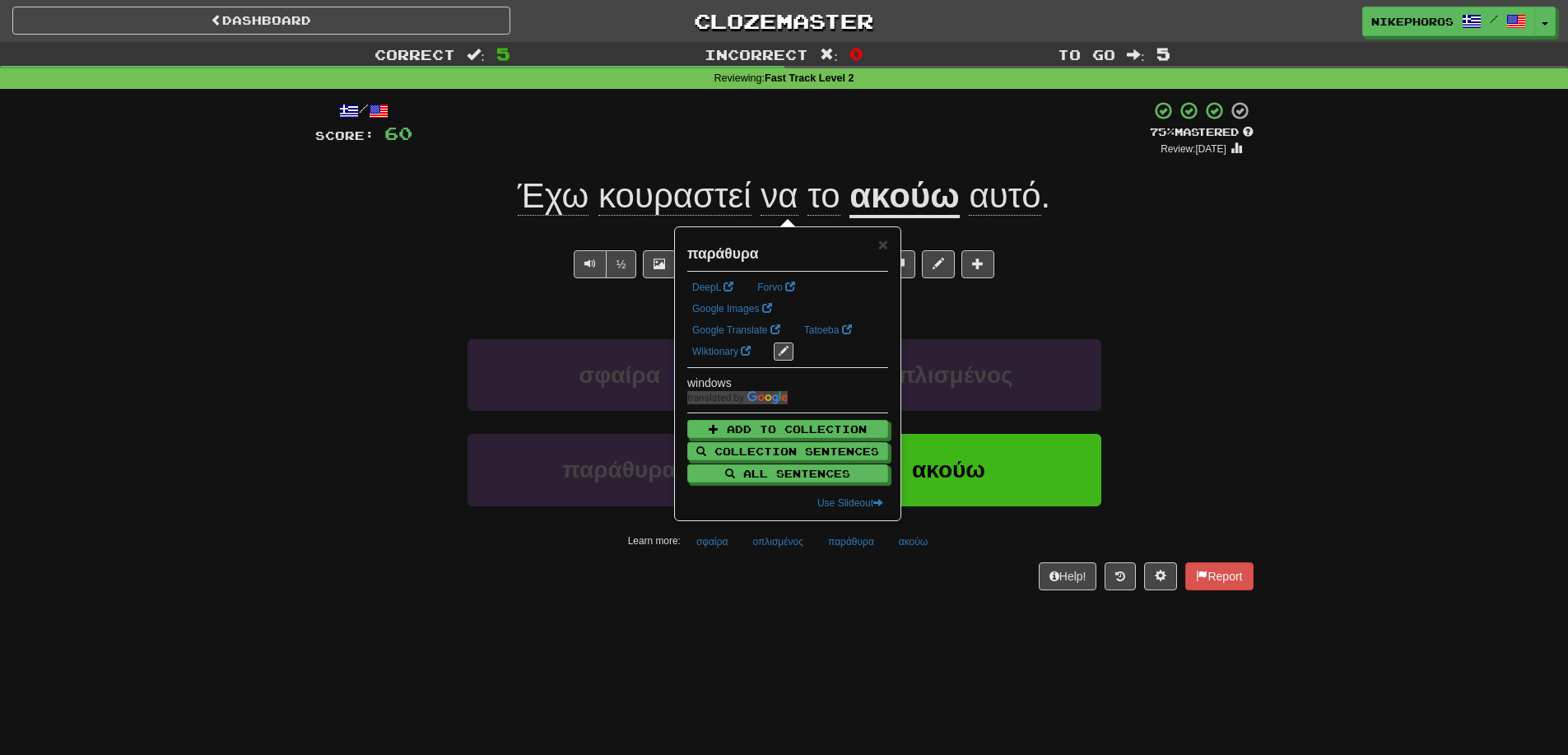
click at [872, 601] on div "/ Score: 60 + 12 75 % Mastered Review: 2025-10-15 Έχω κουραστεί να το ακούω αυτ…" at bounding box center [784, 350] width 939 height 523
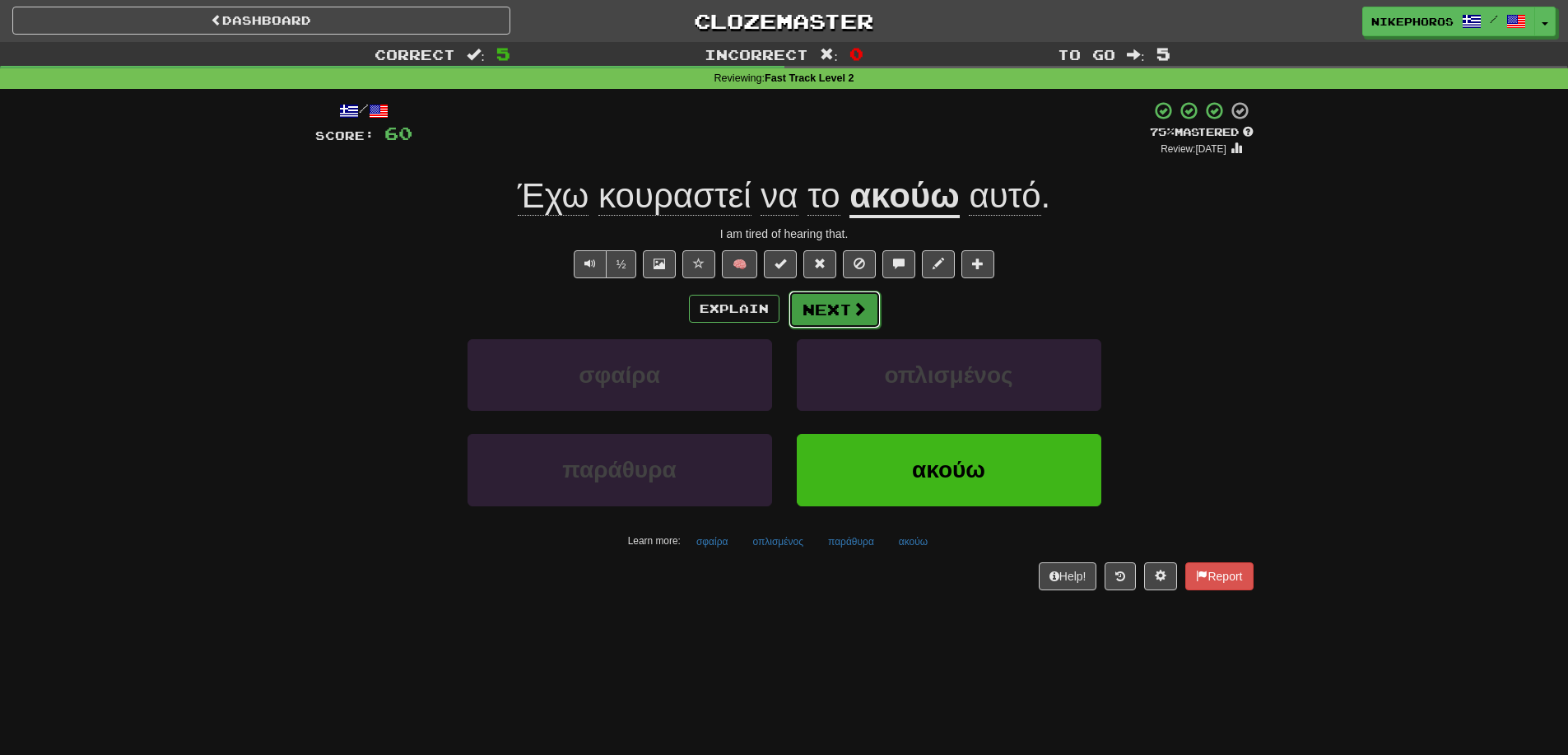
click at [854, 291] on button "Next" at bounding box center [835, 309] width 92 height 38
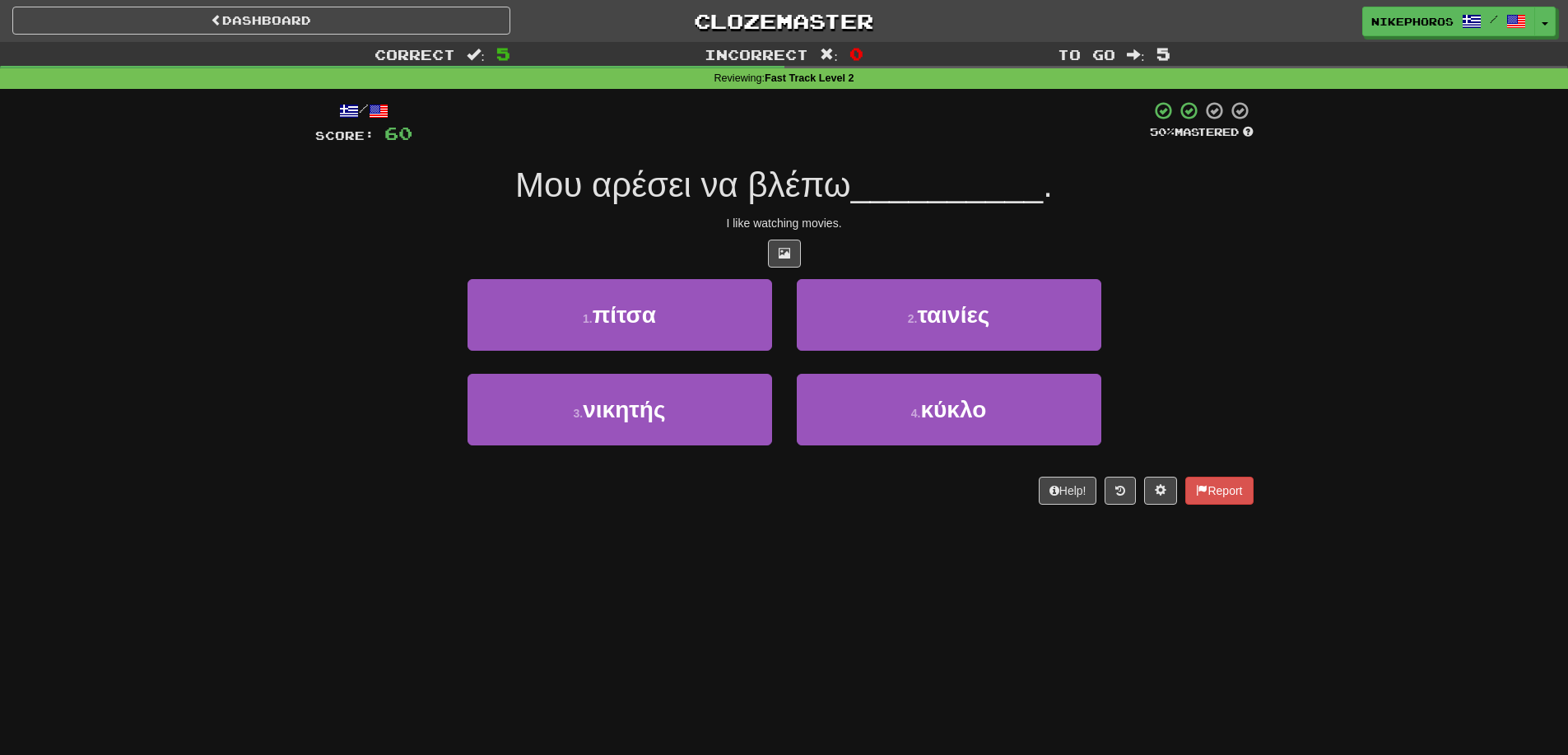
click at [829, 163] on div "Μου αρέσει να βλέπω __________ ." at bounding box center [784, 185] width 939 height 45
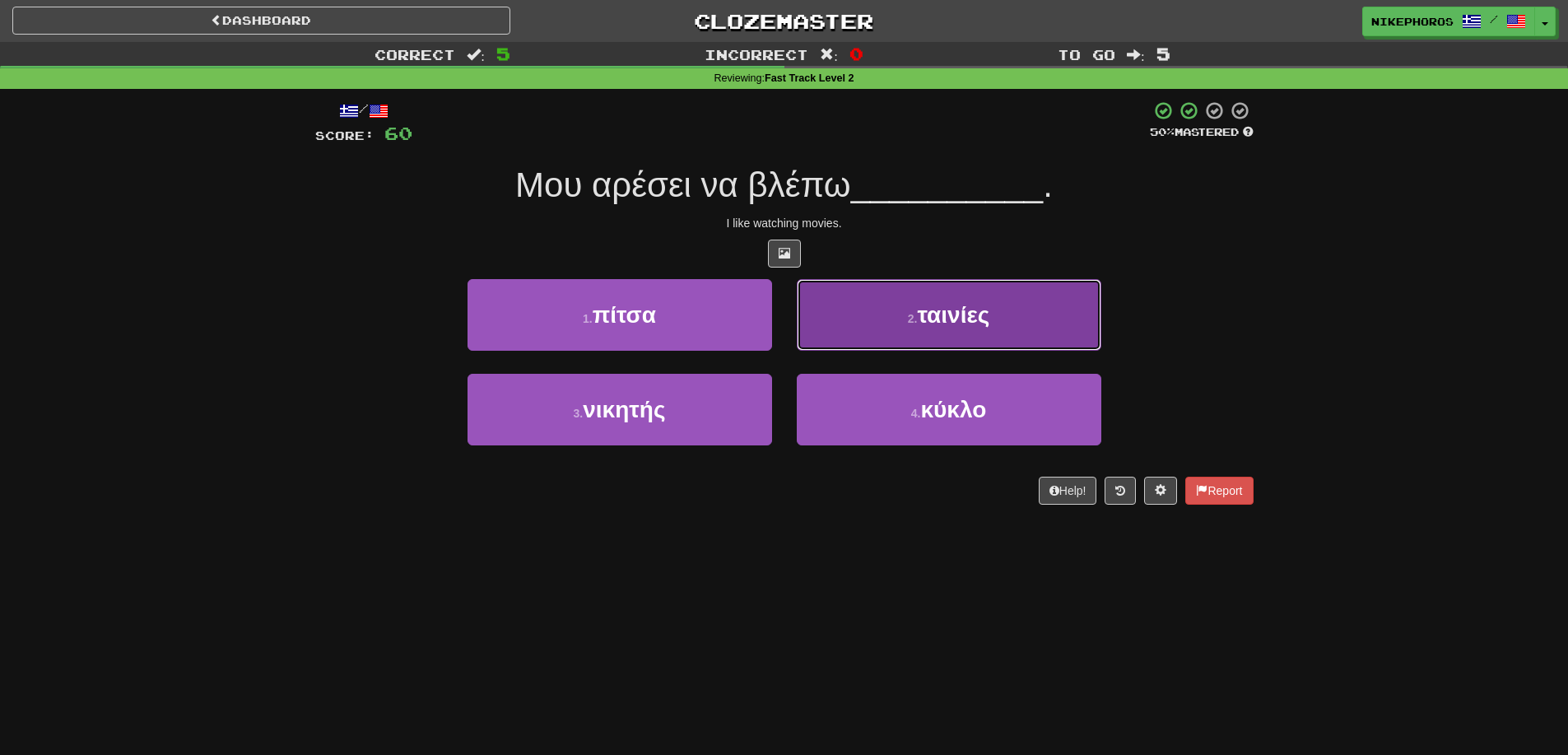
click at [998, 305] on button "2 . ταινίες" at bounding box center [949, 315] width 304 height 72
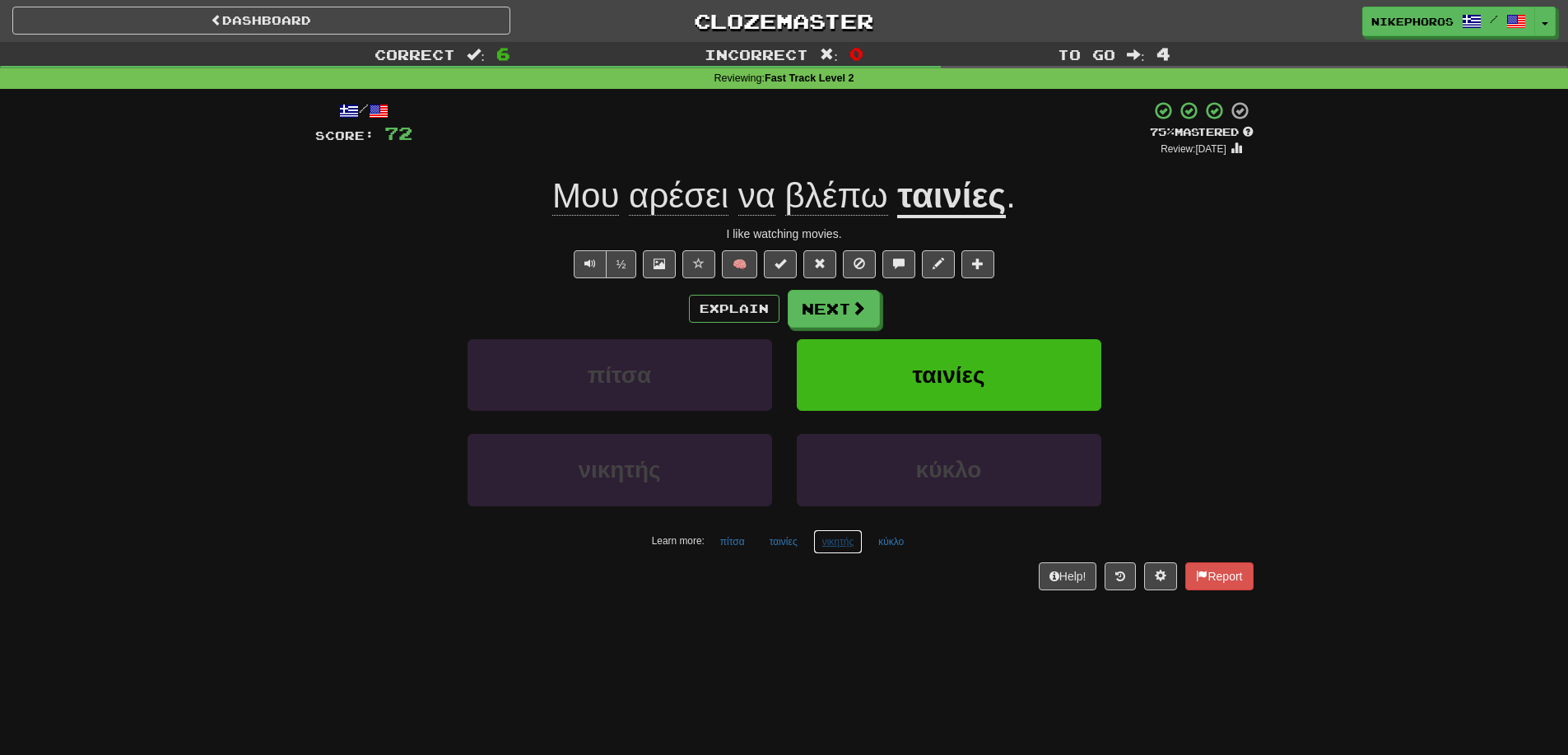
click at [826, 545] on button "νικητής" at bounding box center [838, 542] width 51 height 25
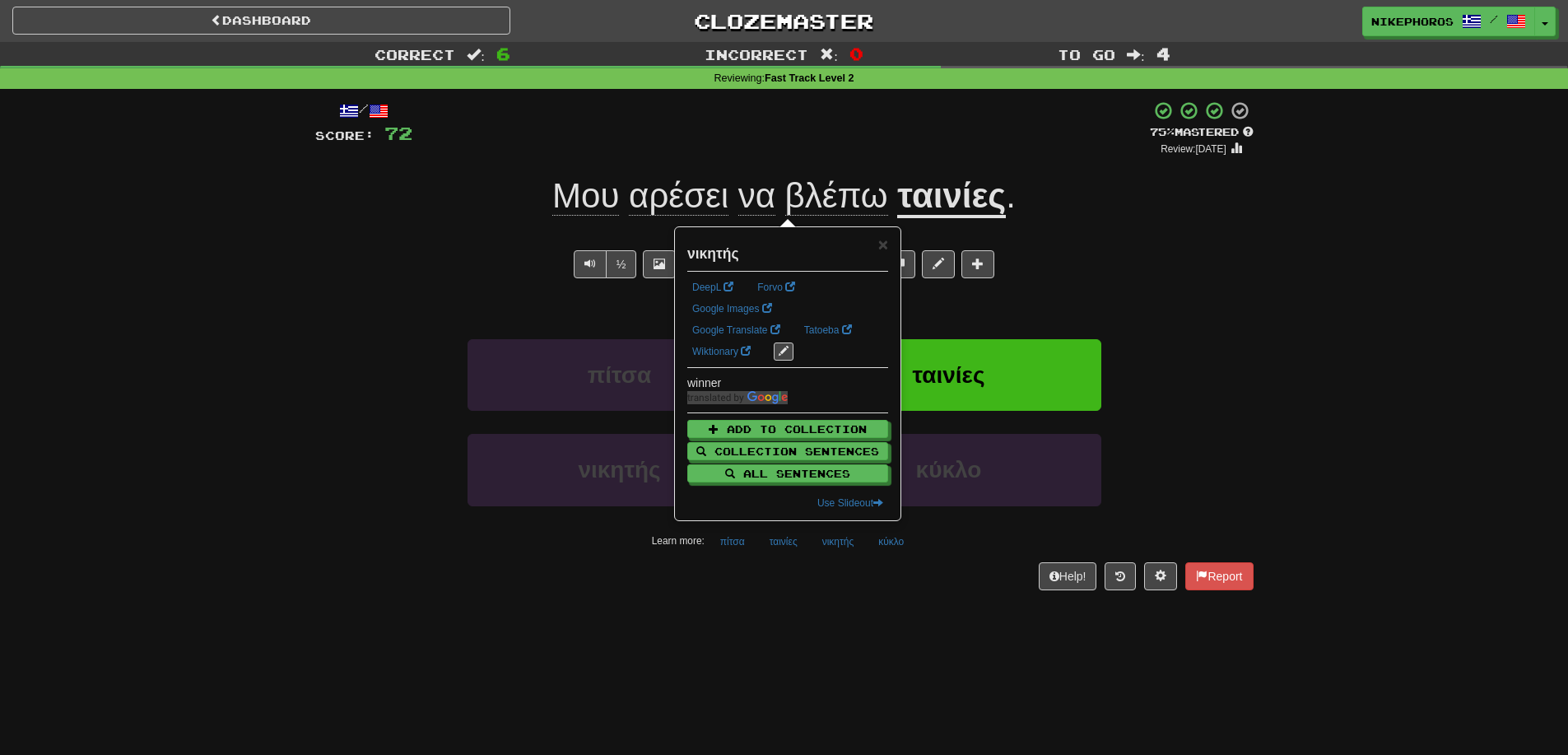
click at [860, 576] on div "Help! Report" at bounding box center [784, 576] width 939 height 28
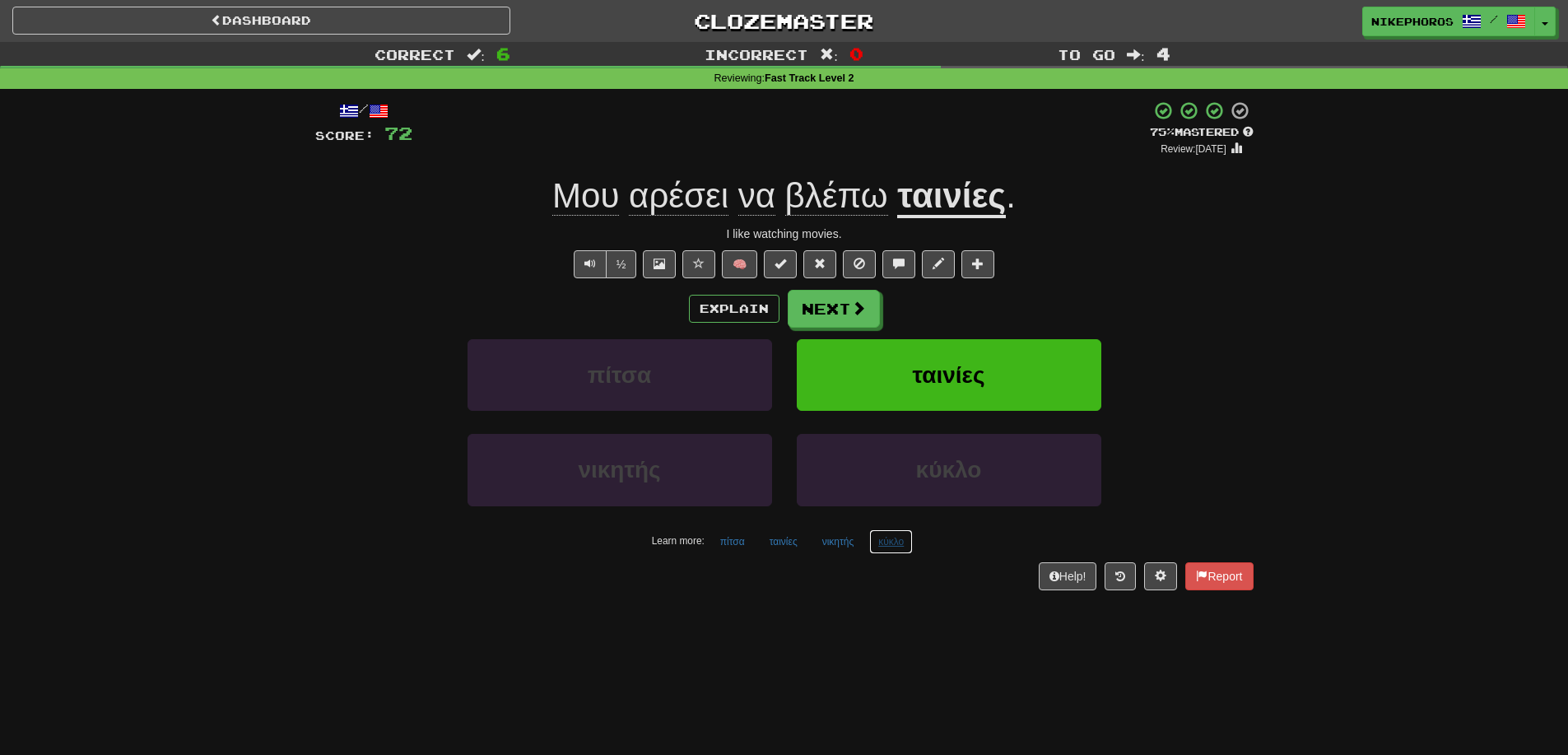
click at [898, 546] on button "κύκλο" at bounding box center [890, 542] width 43 height 25
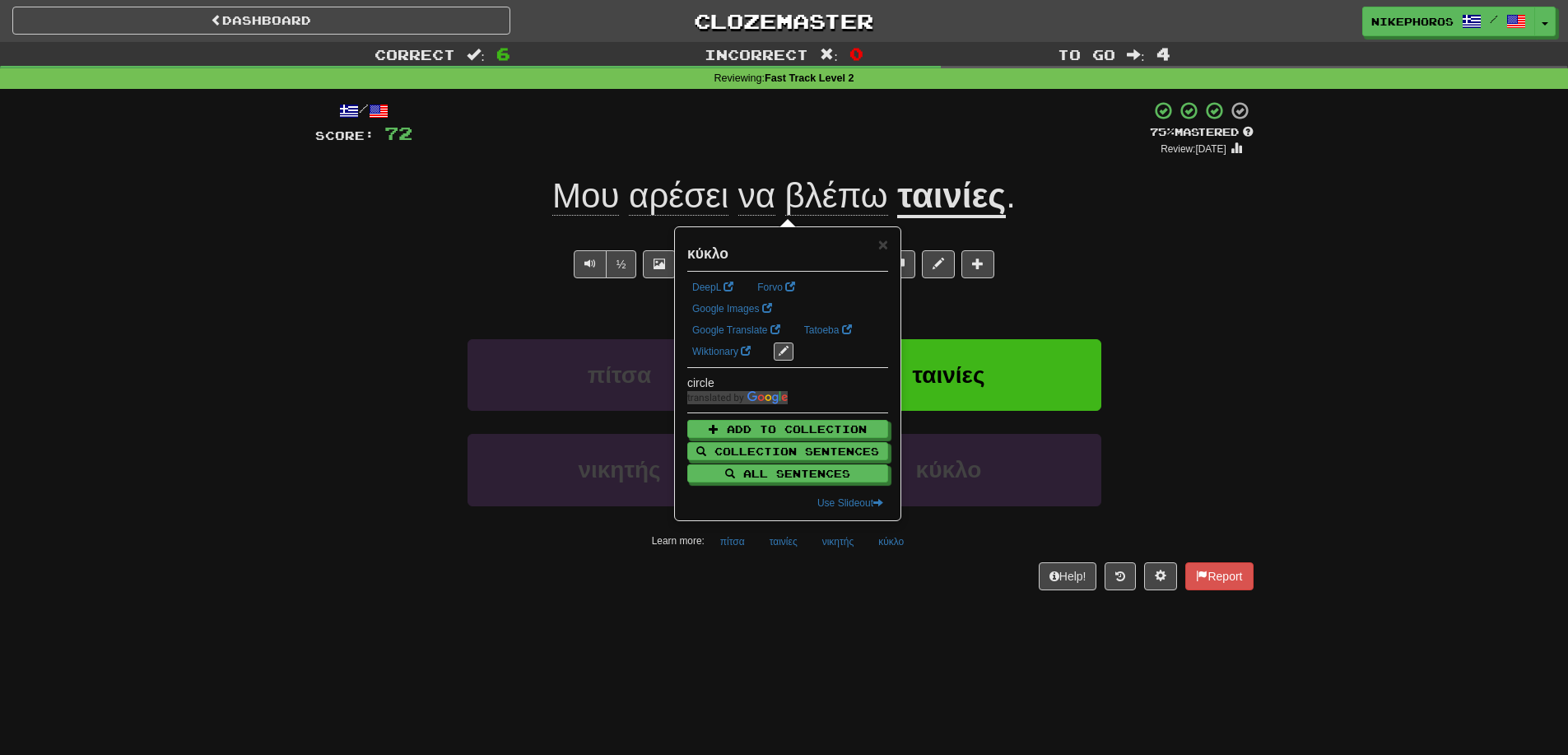
click at [912, 586] on div "Help! Report" at bounding box center [784, 576] width 939 height 28
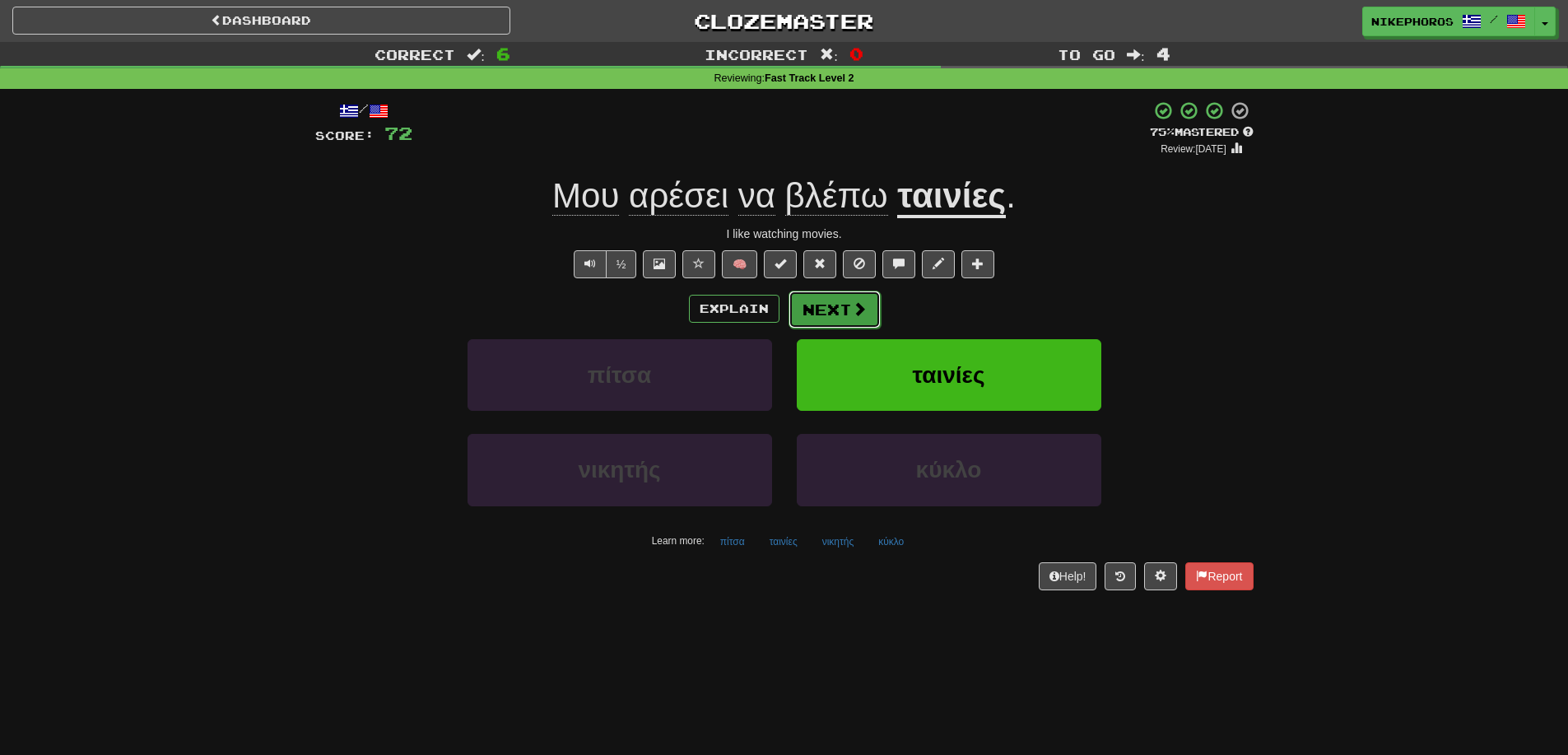
click at [858, 295] on button "Next" at bounding box center [835, 309] width 92 height 38
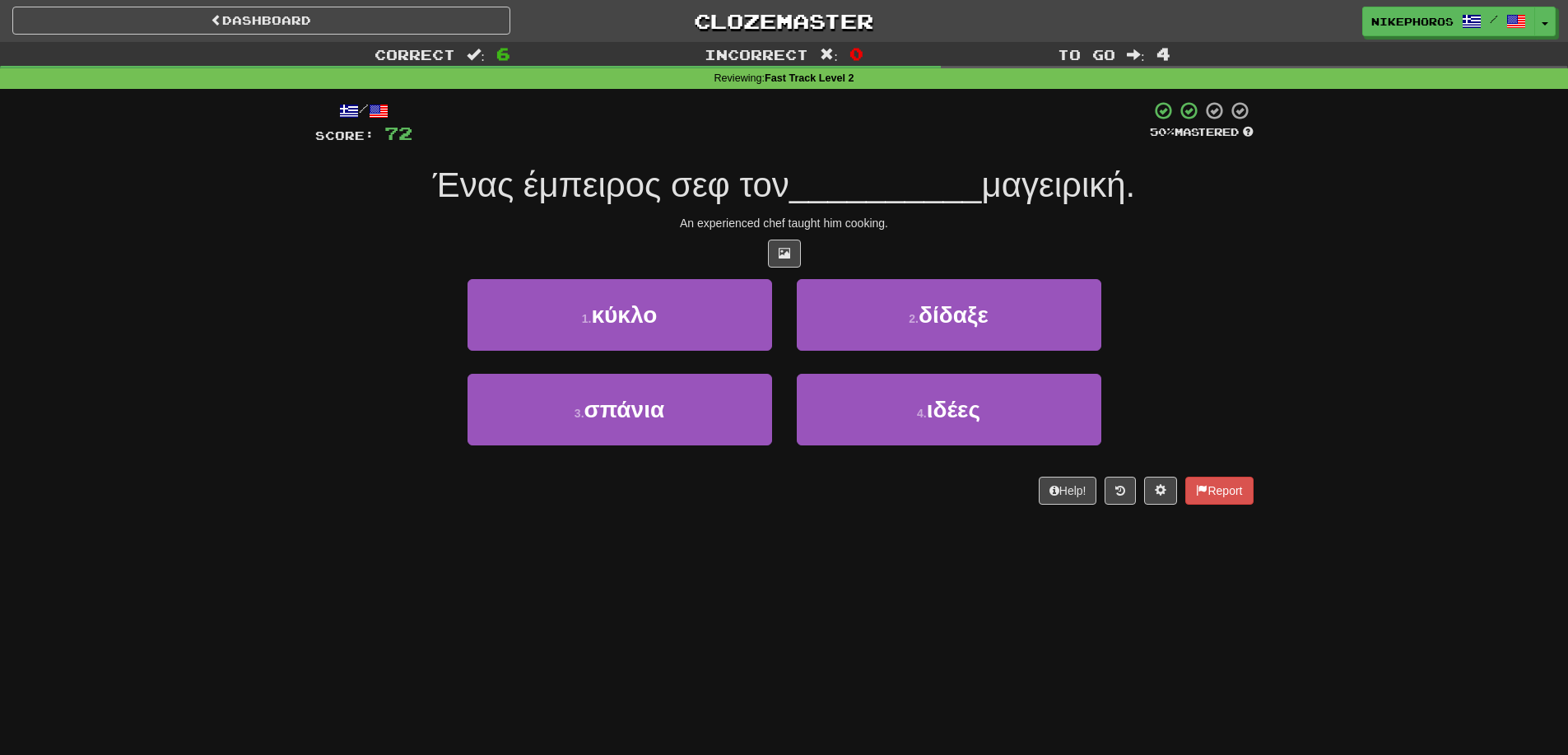
click at [795, 104] on div at bounding box center [782, 122] width 738 height 45
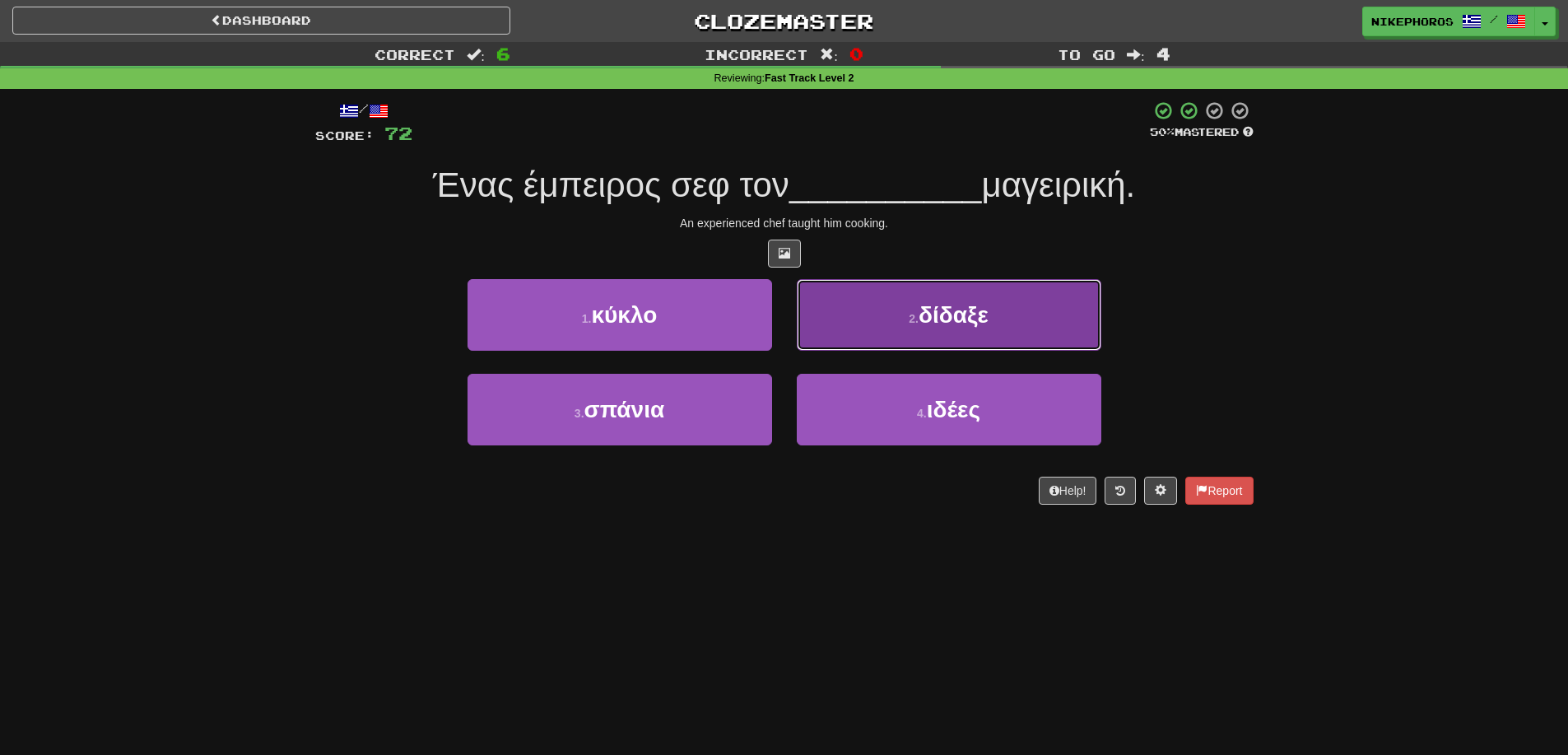
click at [1048, 297] on button "2 . δίδαξε" at bounding box center [949, 315] width 304 height 72
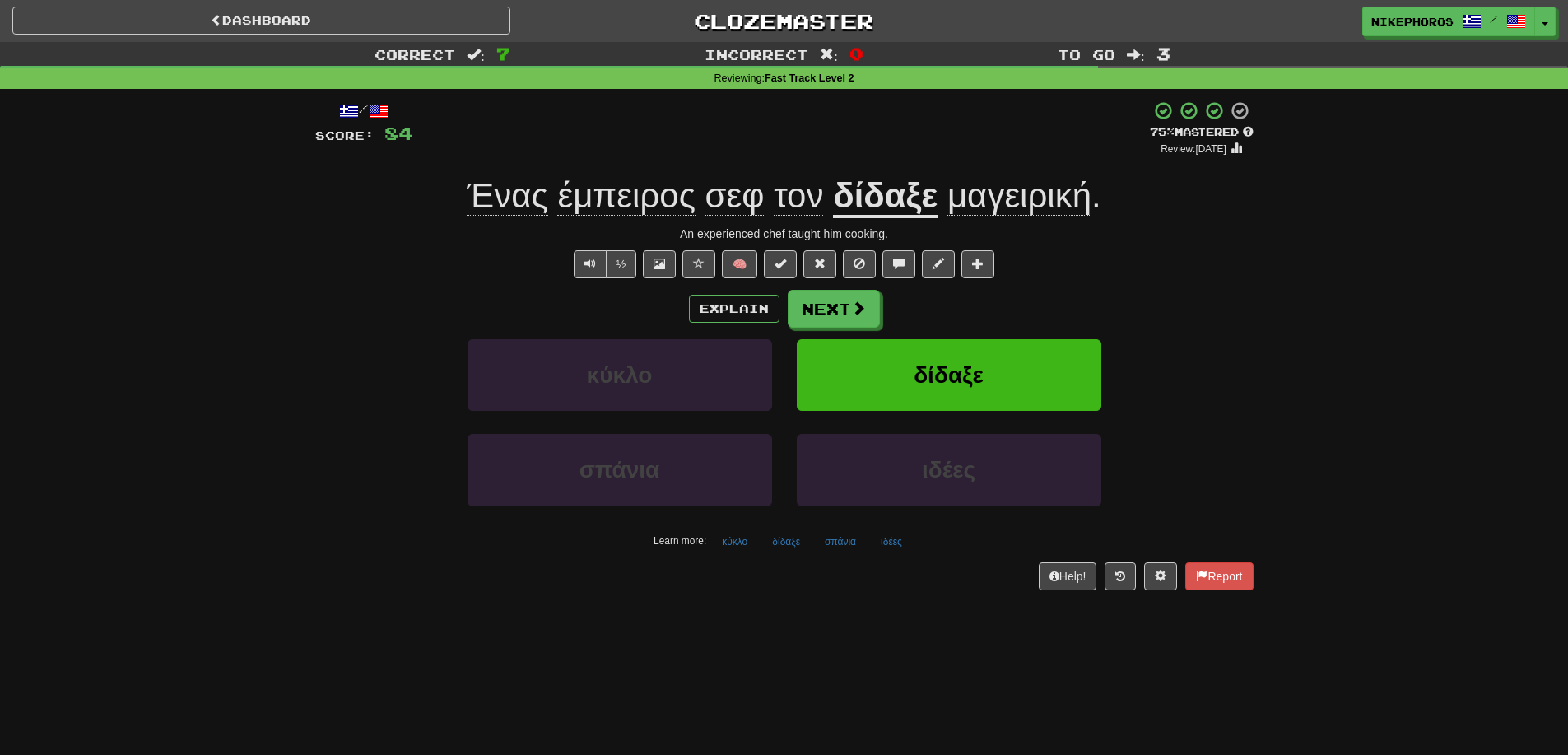
click at [680, 613] on div "Dashboard Clozemaster Nikephoros / Toggle Dropdown Dashboard Leaderboard Activi…" at bounding box center [784, 377] width 1568 height 755
click at [860, 546] on button "σπάνια" at bounding box center [841, 542] width 50 height 25
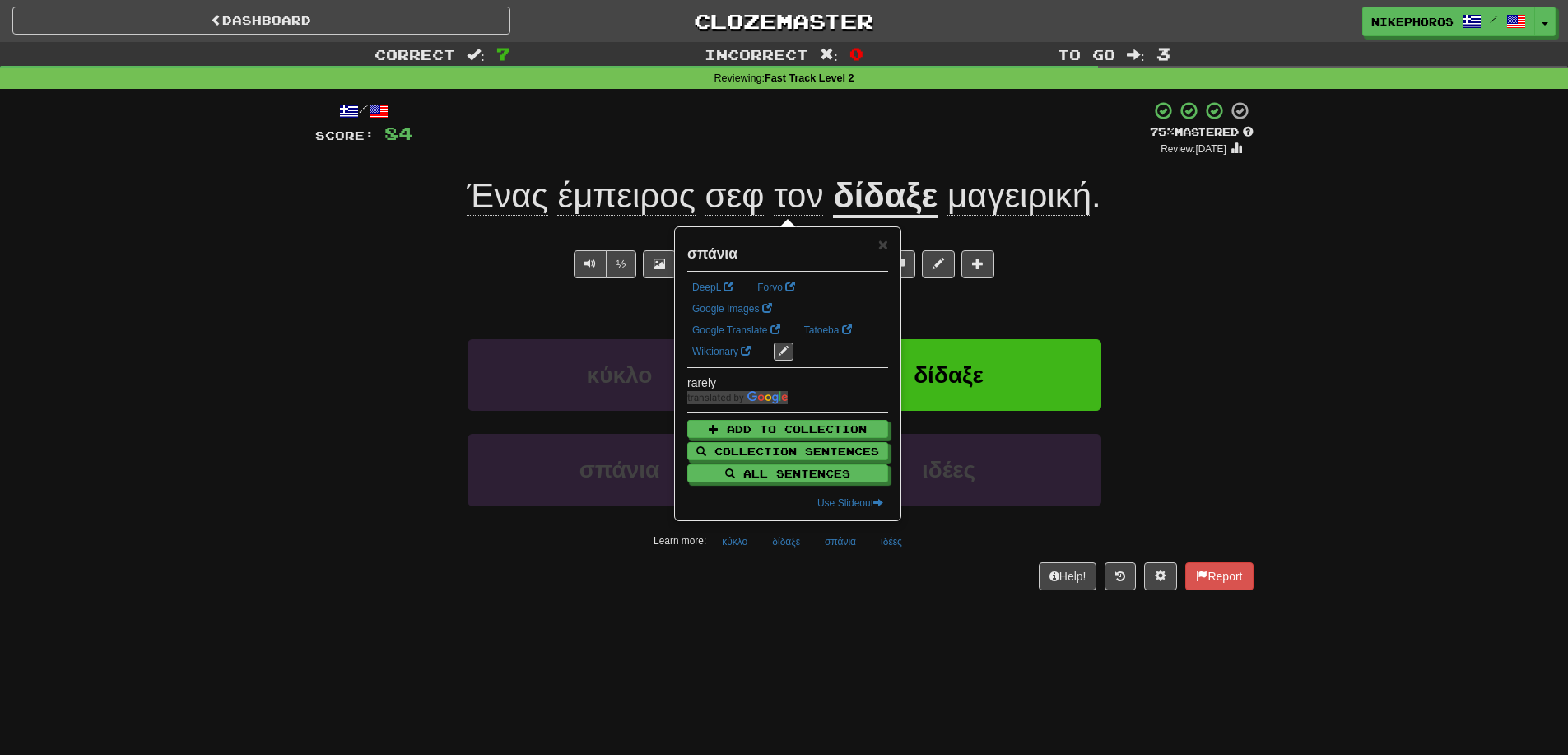
click at [877, 589] on div "/ Score: 84 + 12 75 % Mastered Review: 2025-10-15 Ένας έμπειρος σεφ τον δίδαξε …" at bounding box center [784, 350] width 939 height 523
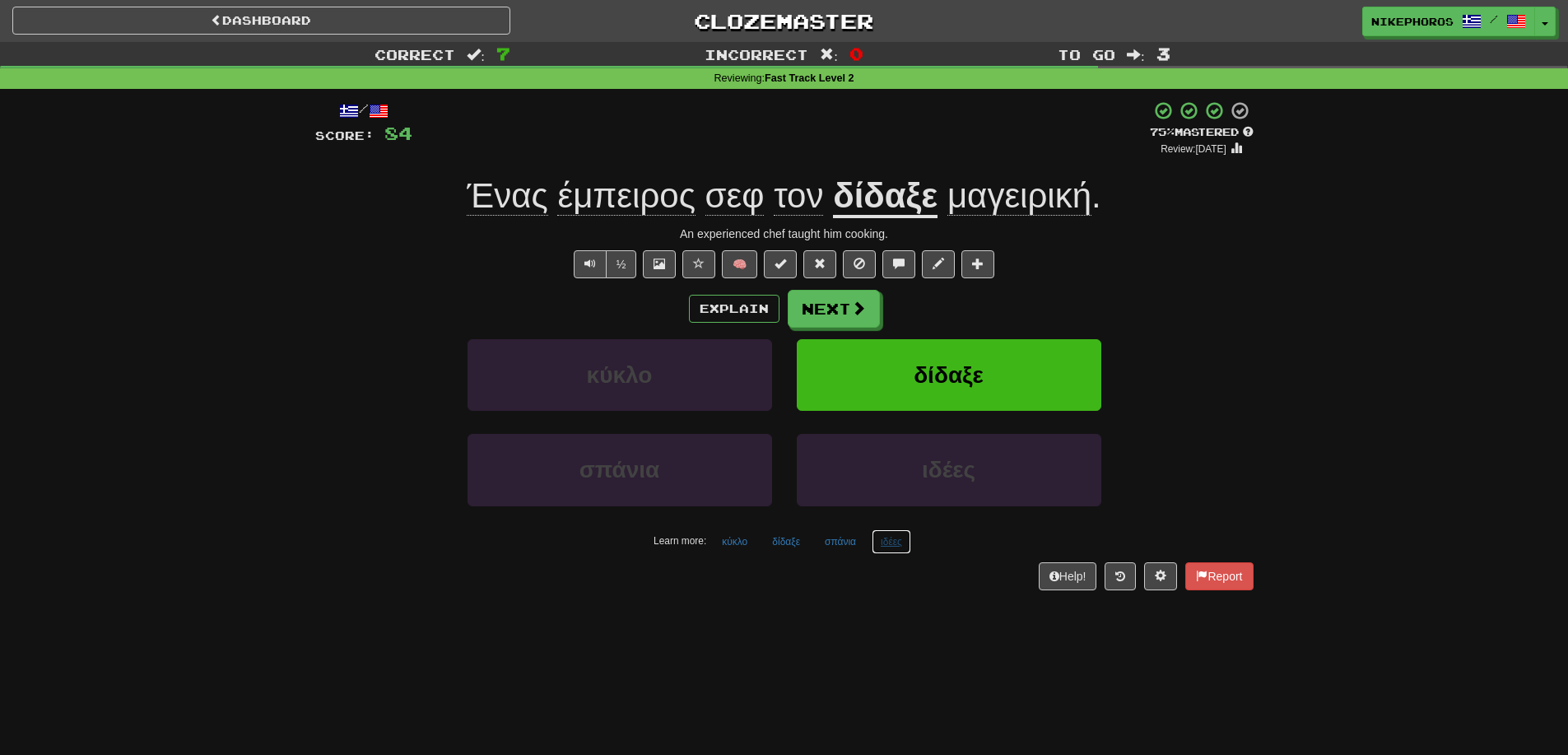
click at [895, 544] on button "ιδέες" at bounding box center [891, 542] width 40 height 25
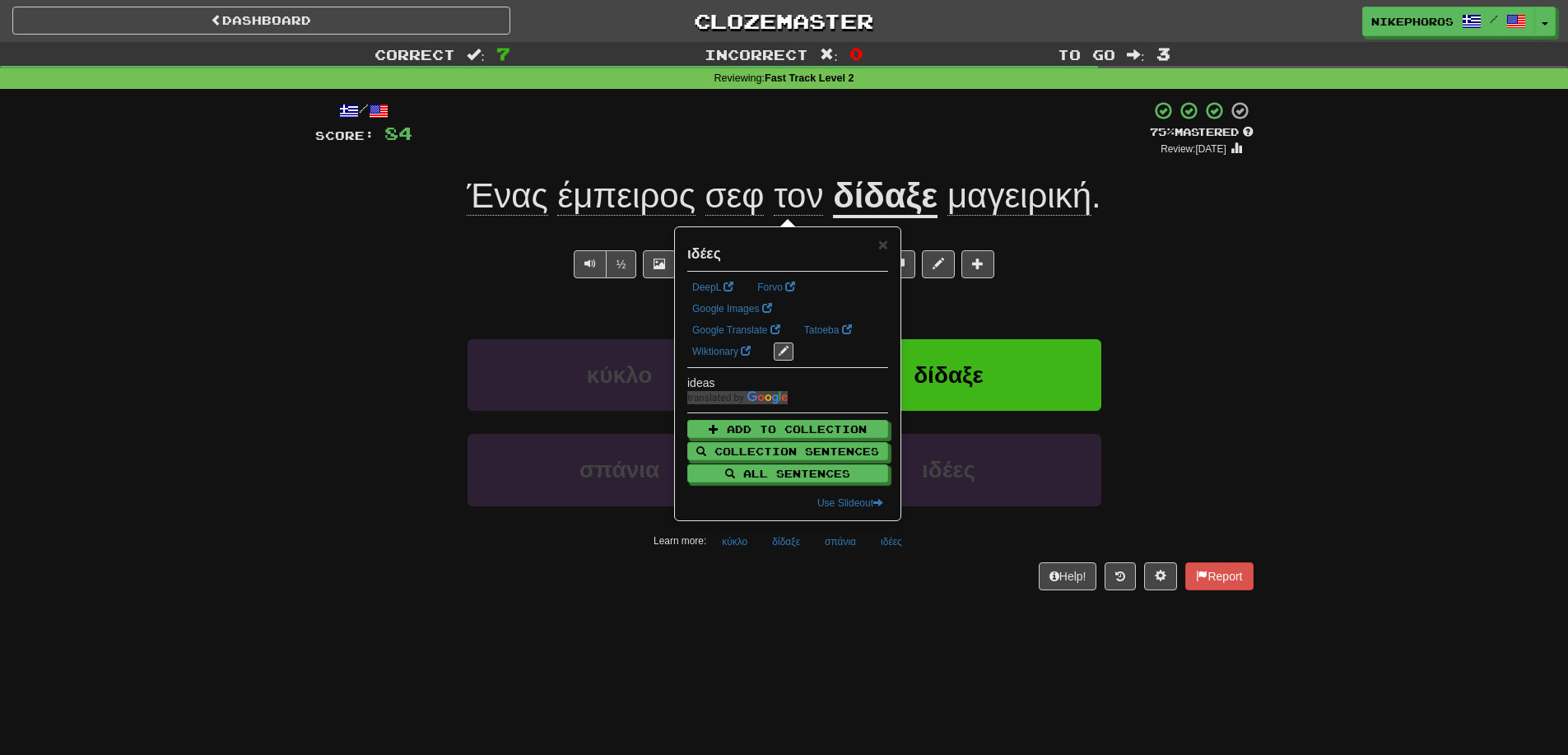
click at [916, 586] on div "Help! Report" at bounding box center [784, 576] width 939 height 28
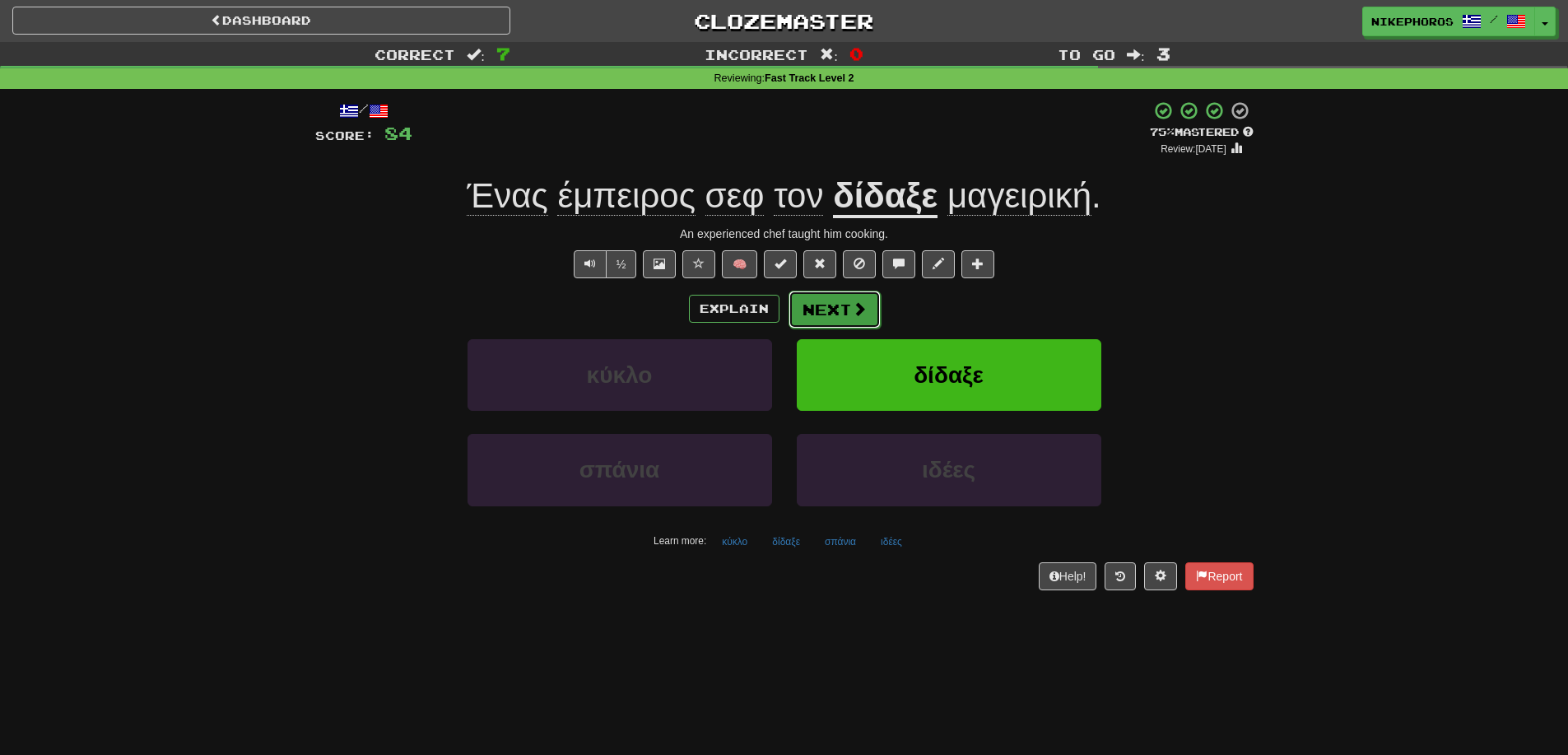
click at [854, 307] on span at bounding box center [860, 309] width 15 height 15
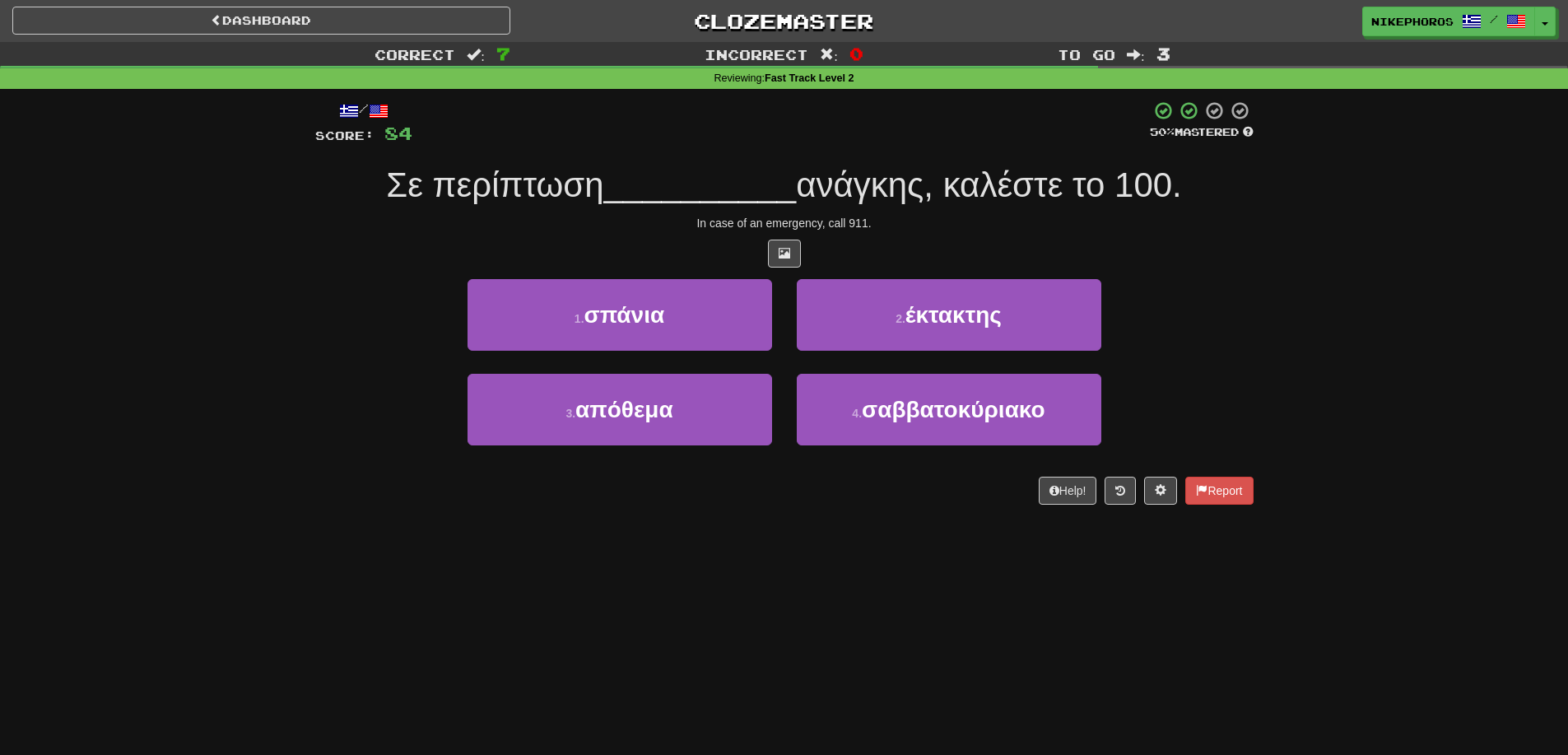
click at [810, 185] on span "ανάγκης, καλέστε το 100." at bounding box center [990, 185] width 386 height 39
click at [892, 202] on span "ανάγκης, καλέστε το 100." at bounding box center [990, 185] width 386 height 39
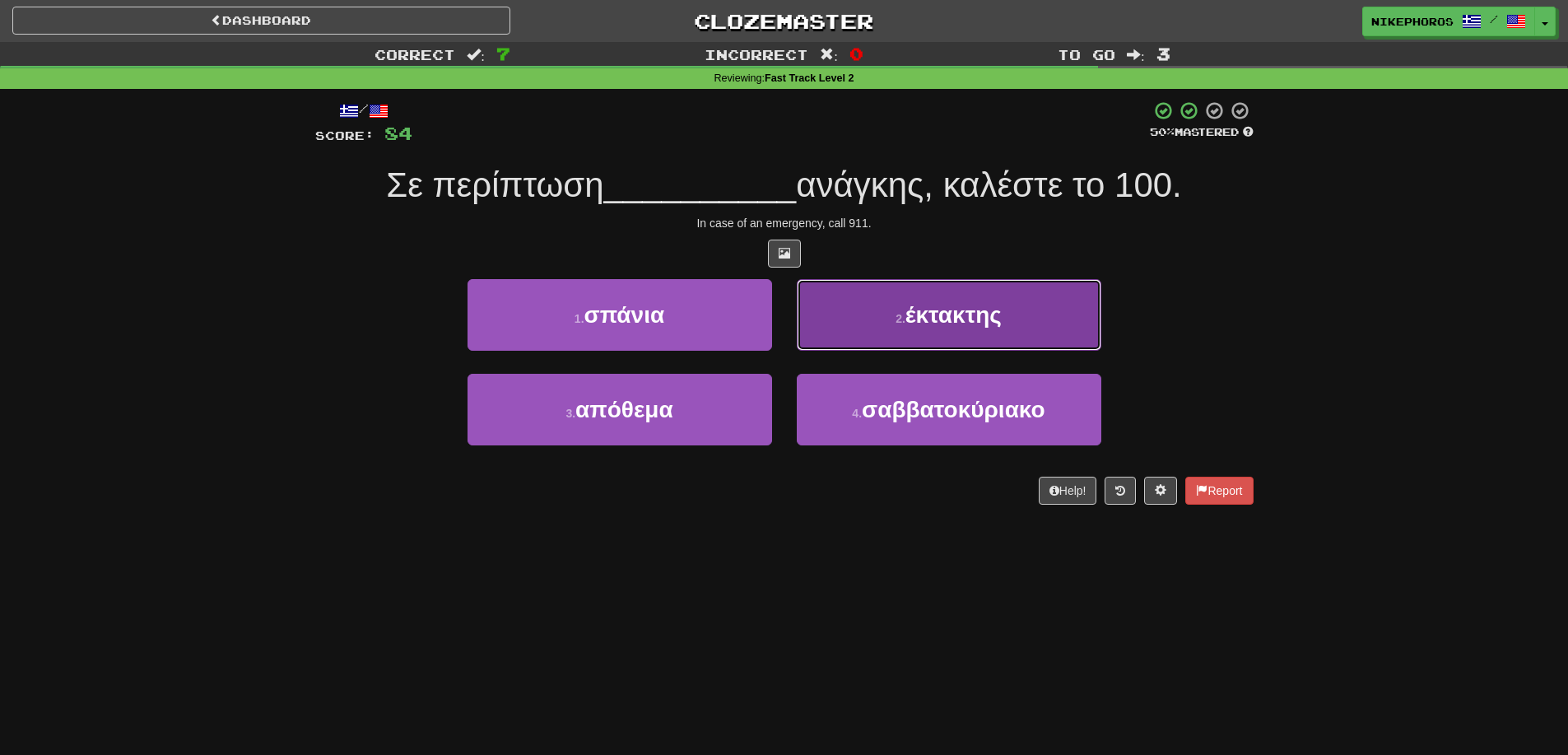
click at [1004, 326] on button "2 . έκτακτης" at bounding box center [949, 315] width 304 height 72
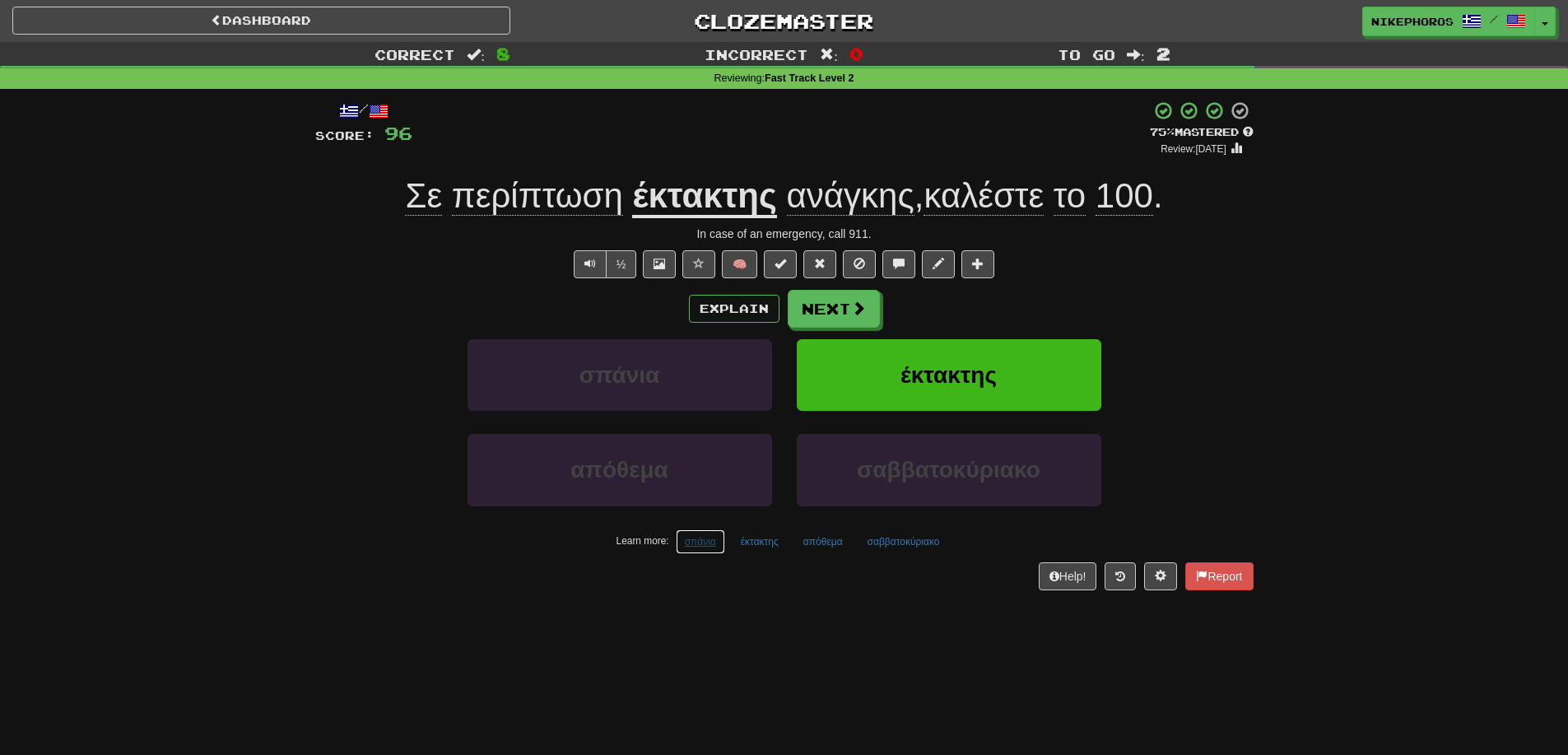
click at [692, 550] on button "σπάνια" at bounding box center [701, 542] width 50 height 25
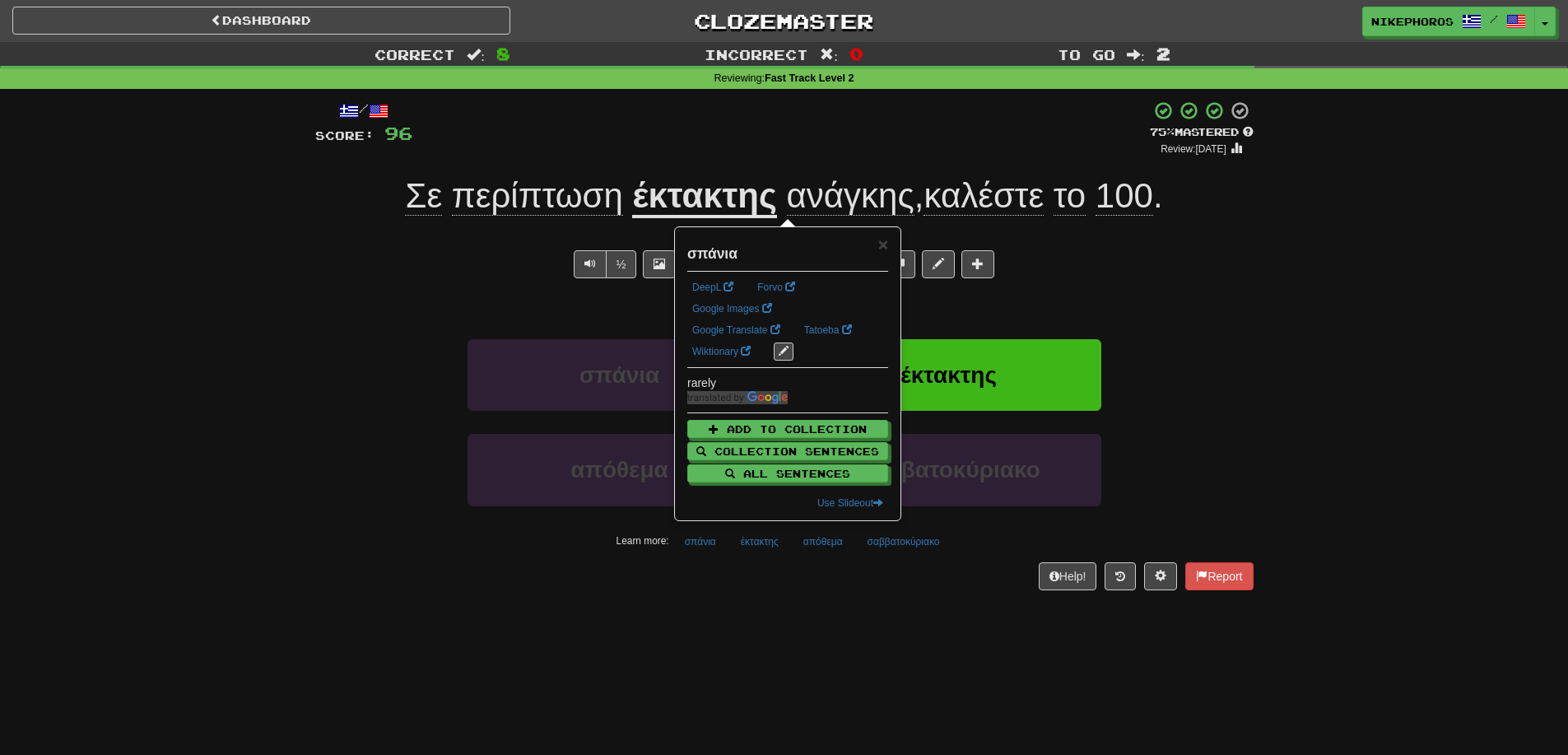
click at [696, 576] on div "Help! Report" at bounding box center [784, 576] width 939 height 28
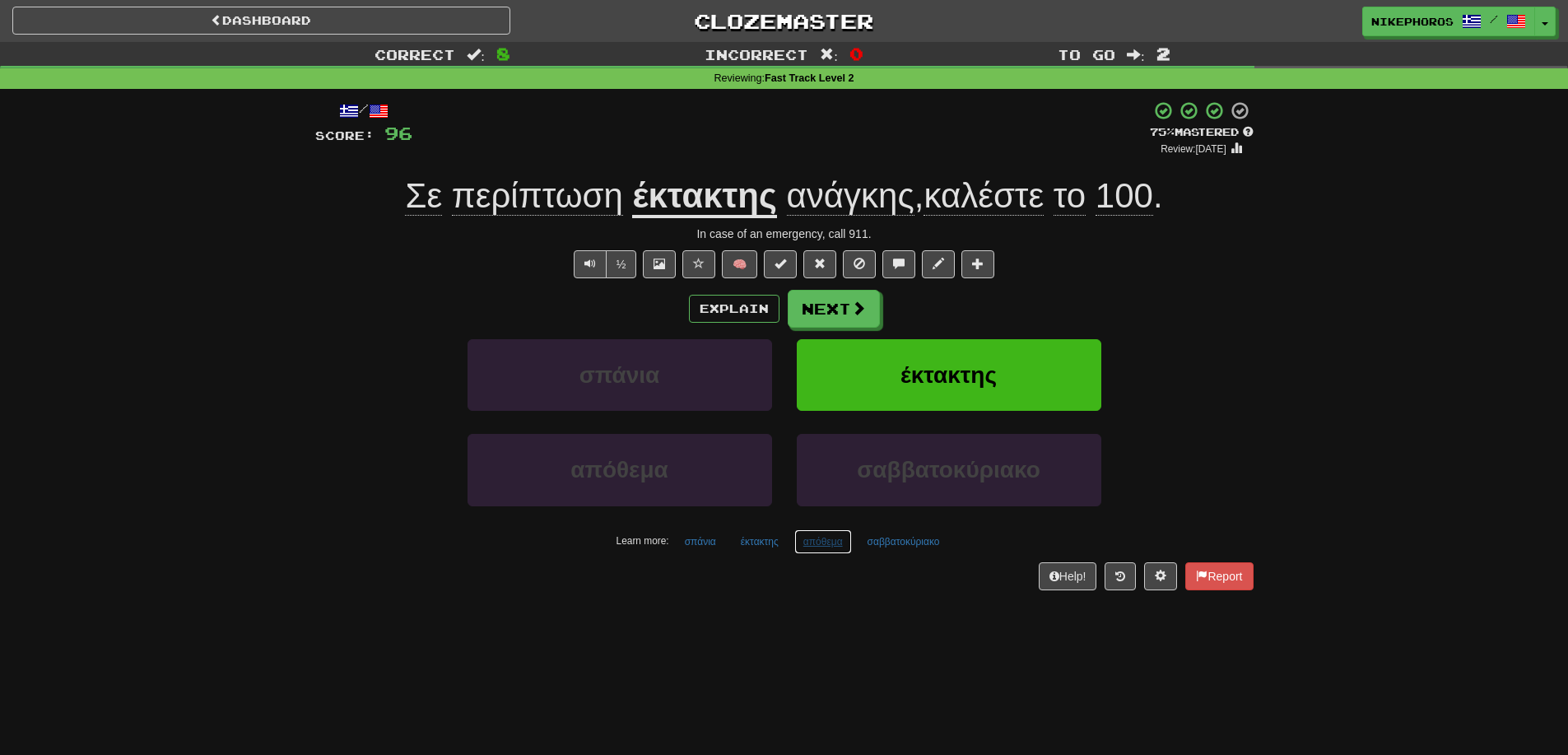
click at [837, 547] on button "απόθεμα" at bounding box center [823, 542] width 58 height 25
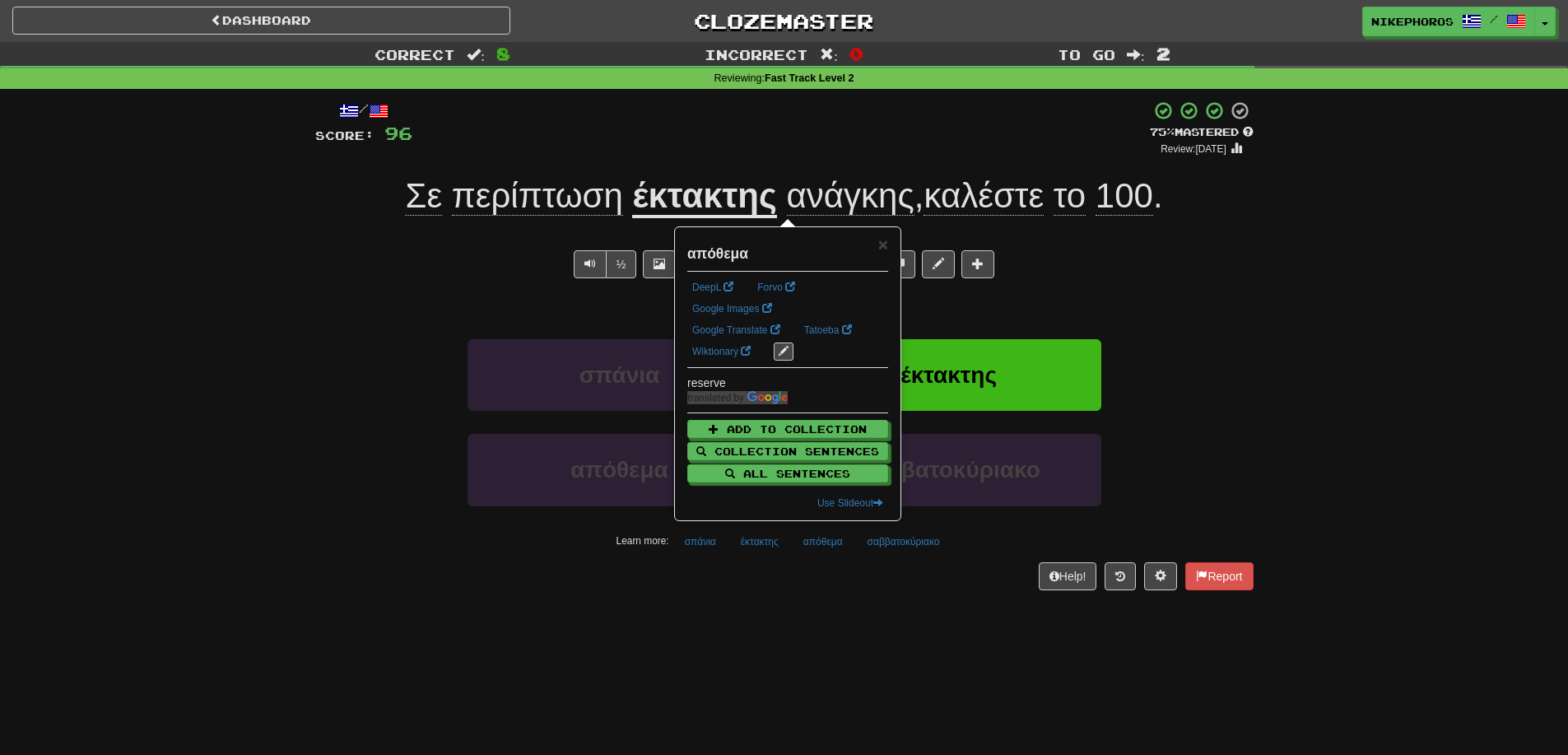
click at [867, 591] on div "/ Score: 96 + 12 75 % Mastered Review: 2025-10-15 Σε περίπτωση έκτακτης ανάγκης…" at bounding box center [784, 350] width 939 height 523
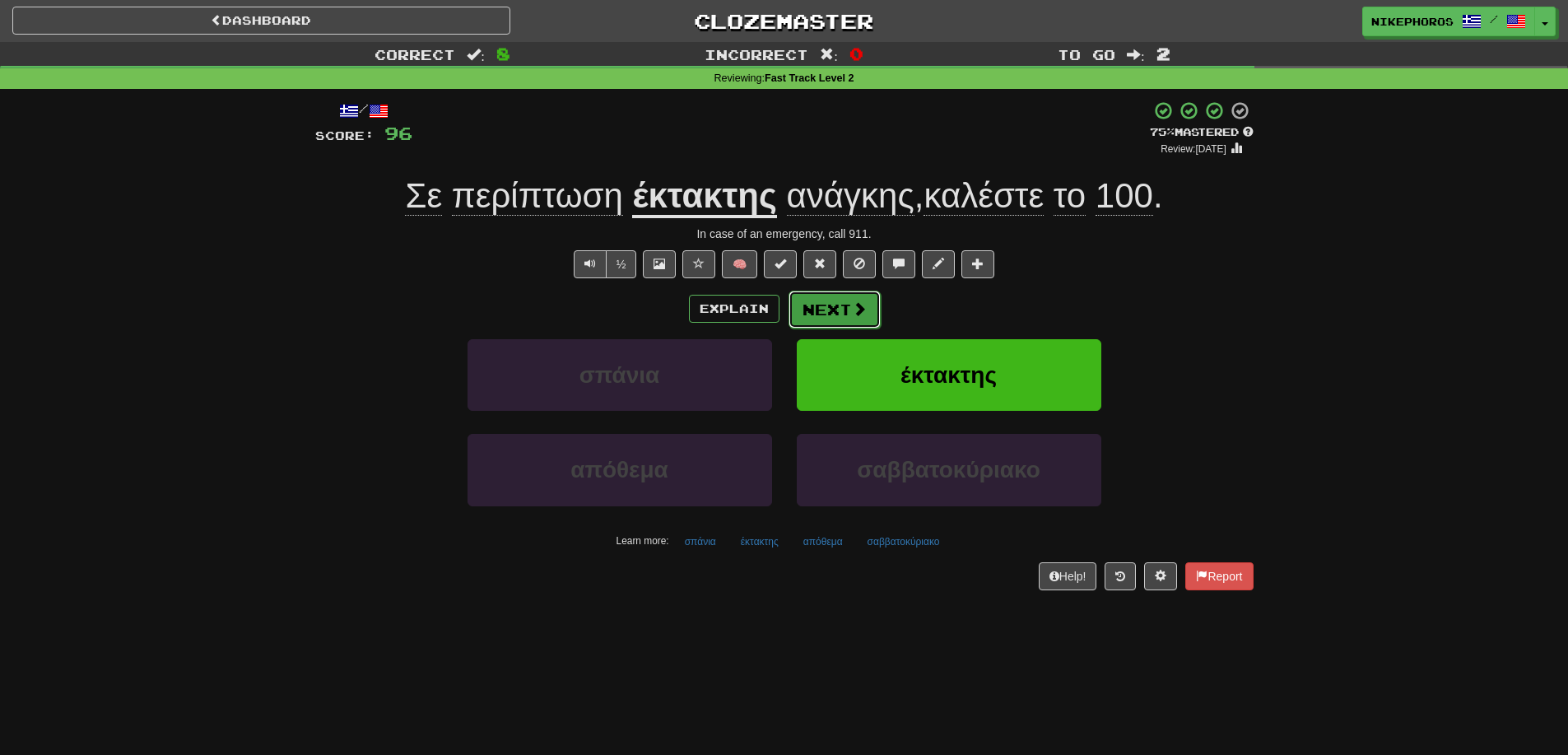
click at [856, 314] on span at bounding box center [860, 309] width 15 height 15
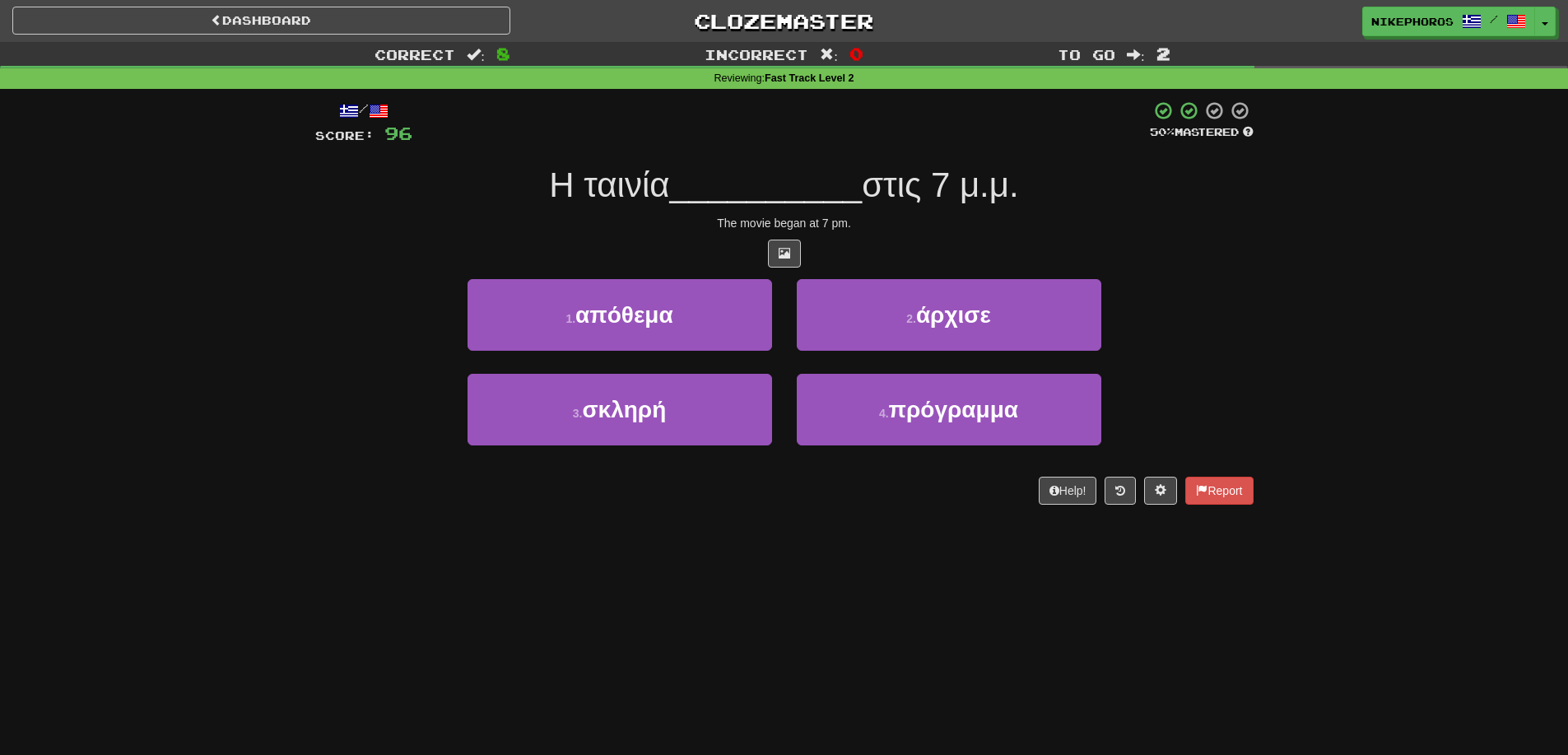
click at [986, 216] on div "The movie began at 7 pm." at bounding box center [784, 223] width 939 height 17
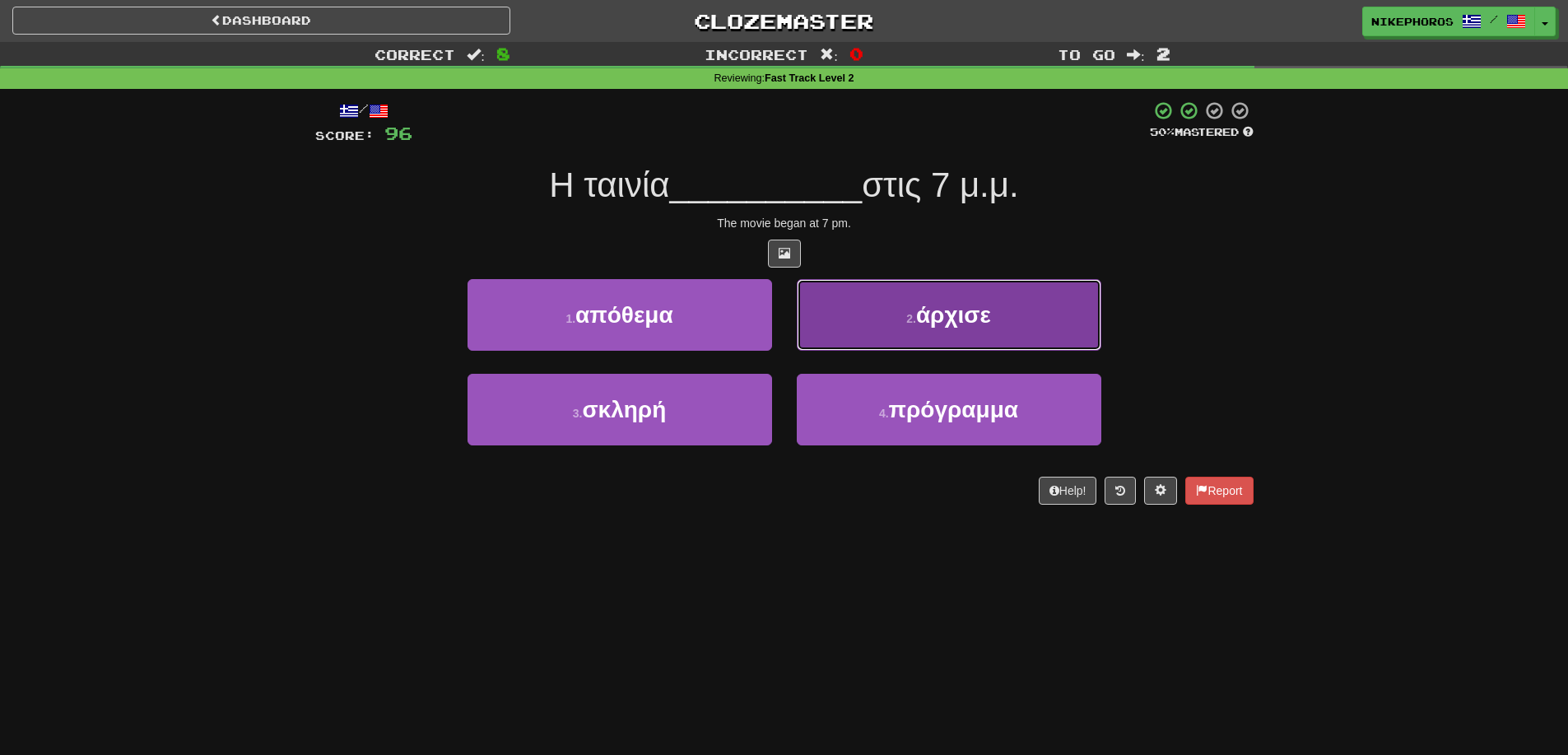
click at [1019, 302] on button "2 . άρχισε" at bounding box center [949, 315] width 304 height 72
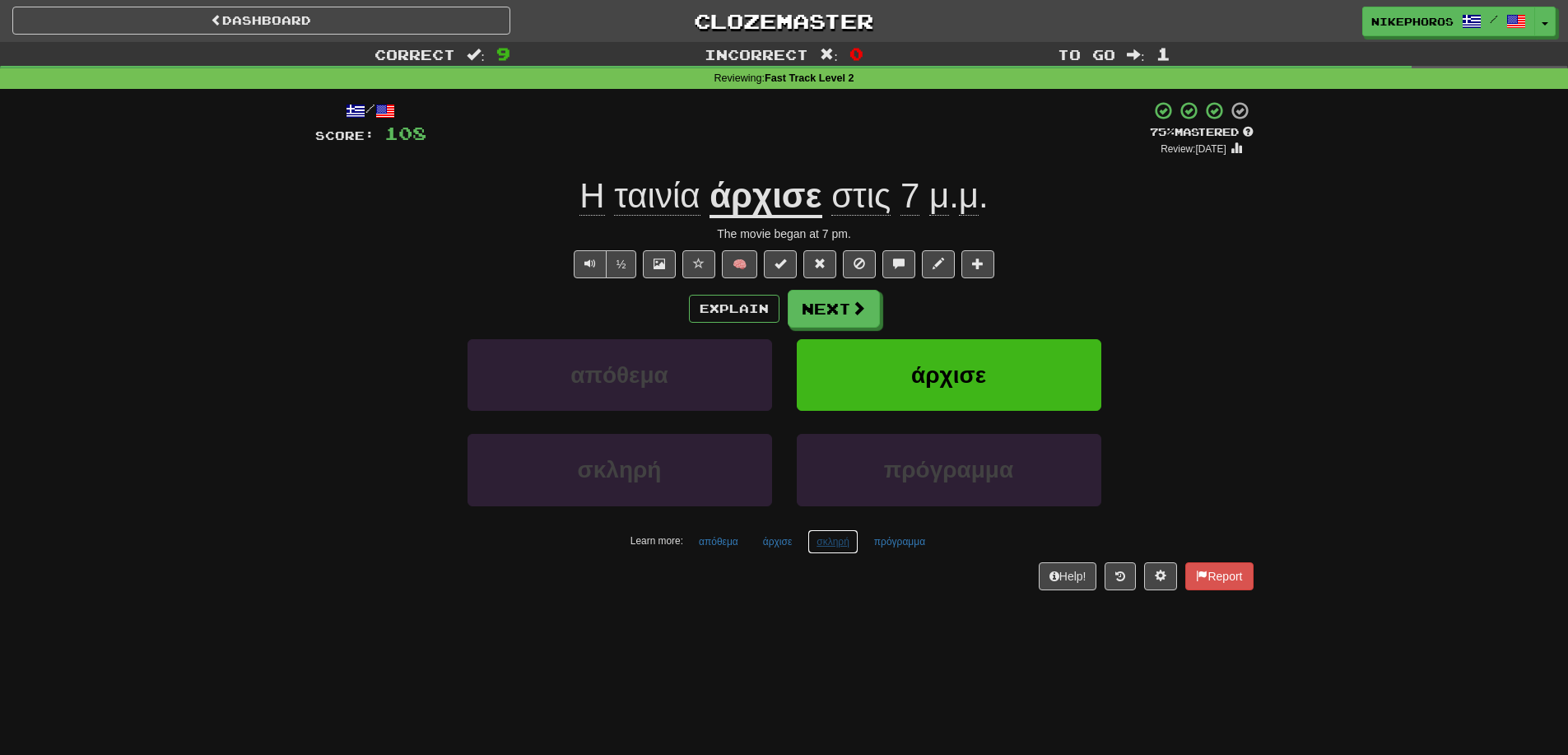
click at [818, 543] on button "σκληρή" at bounding box center [833, 542] width 52 height 25
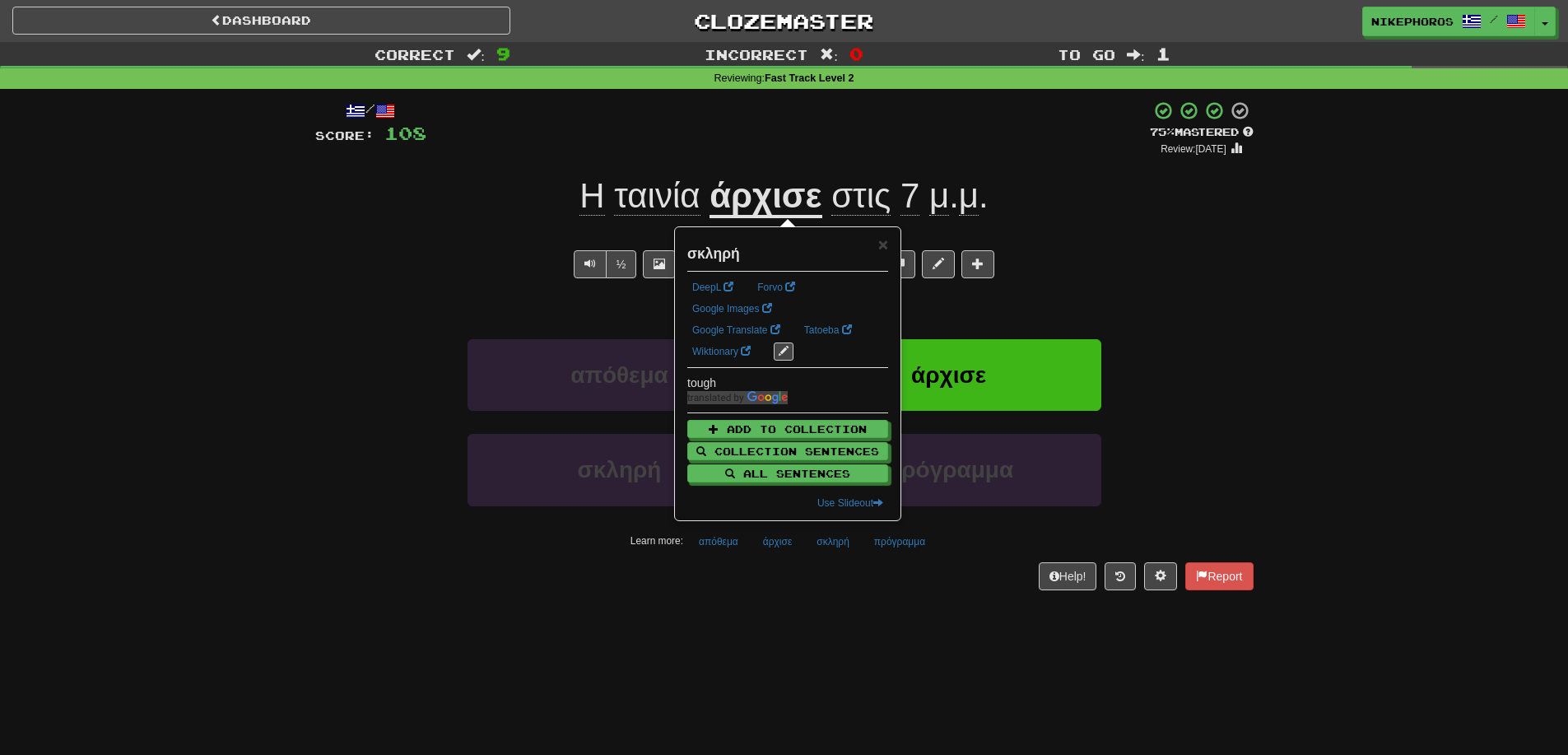
click at [822, 570] on div "Help! Report" at bounding box center [784, 576] width 939 height 28
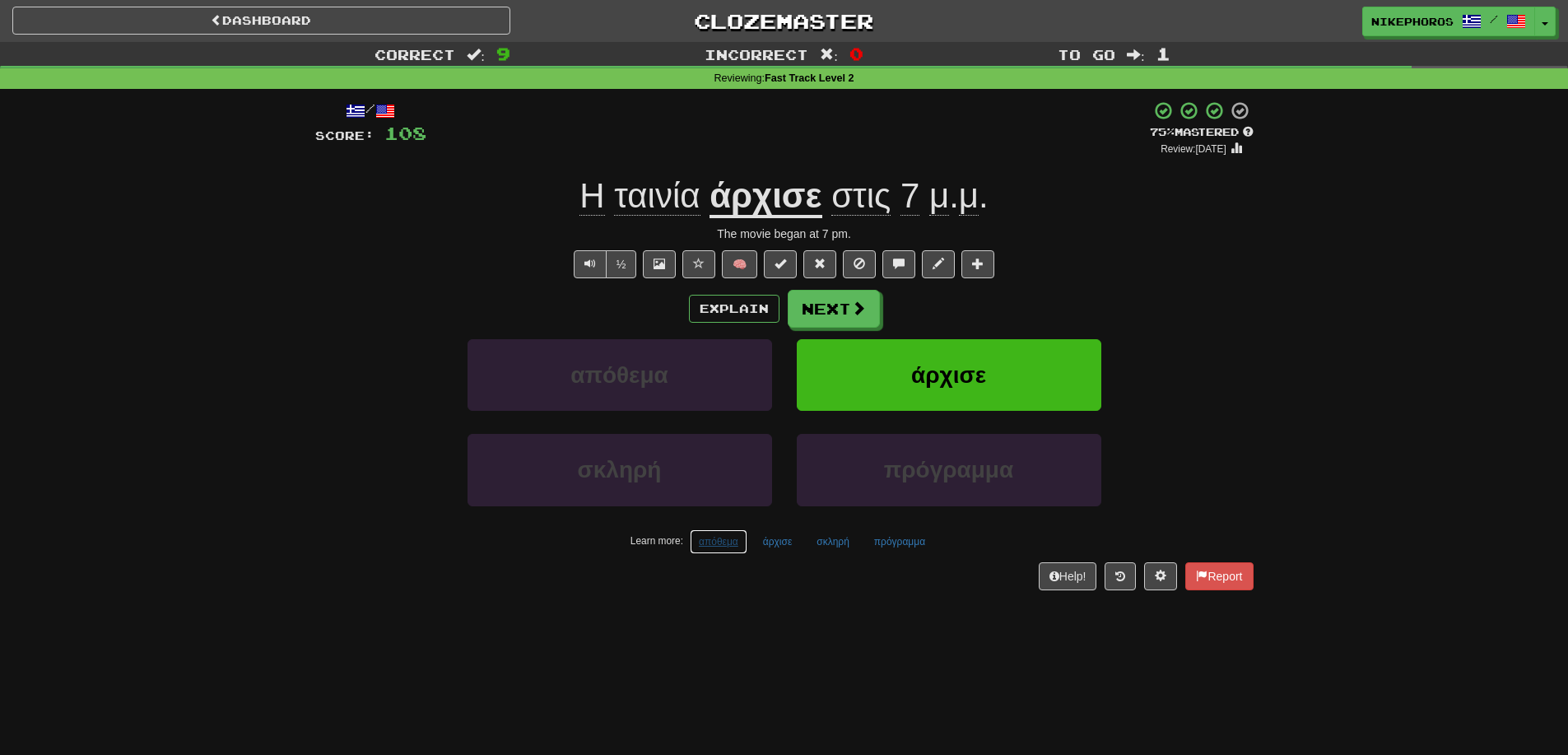
click at [719, 546] on button "απόθεμα" at bounding box center [718, 542] width 58 height 25
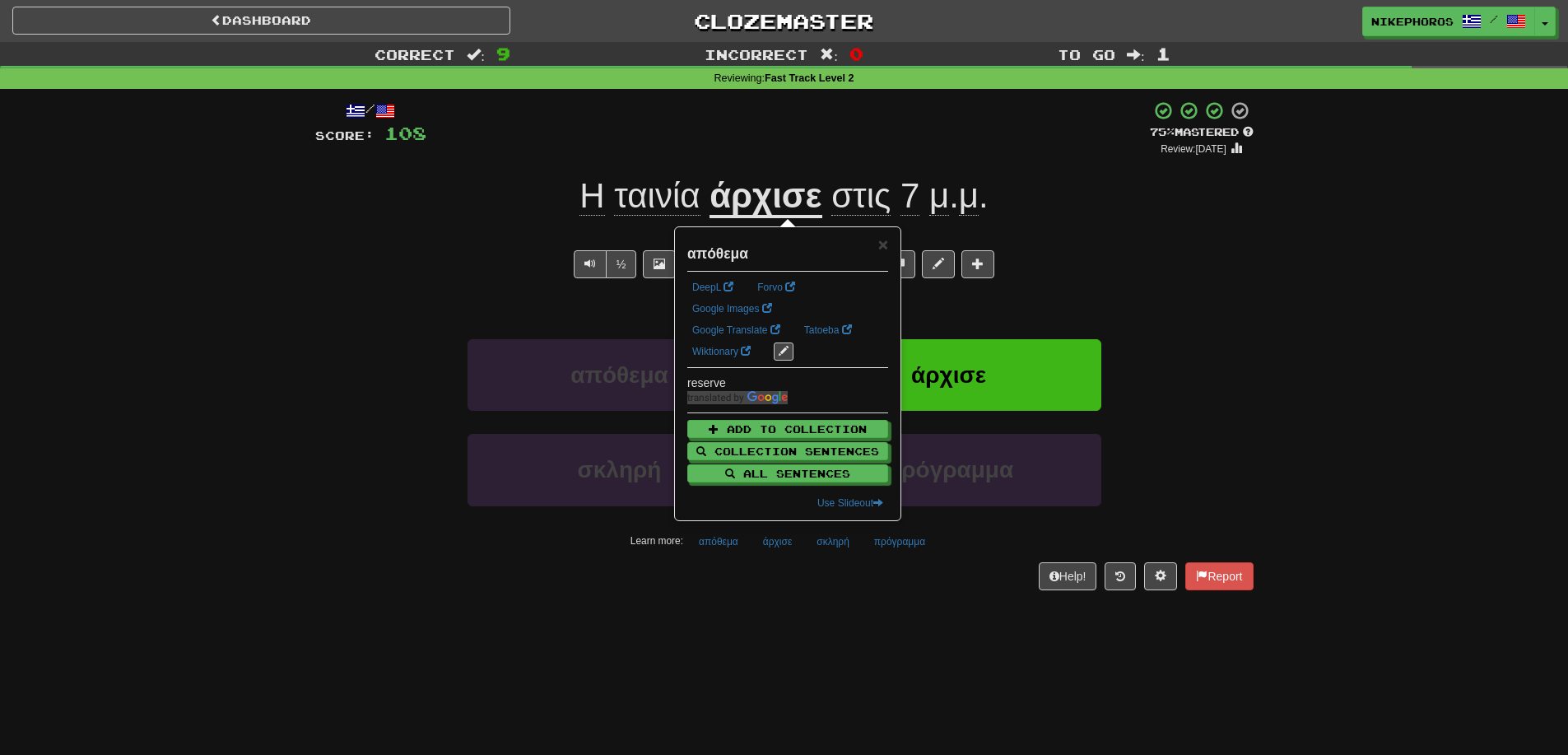
click at [874, 599] on div "/ Score: 108 + 12 75 % Mastered Review: 2025-10-15 Η ταινία άρχισε στις 7 μ . μ…" at bounding box center [784, 350] width 939 height 523
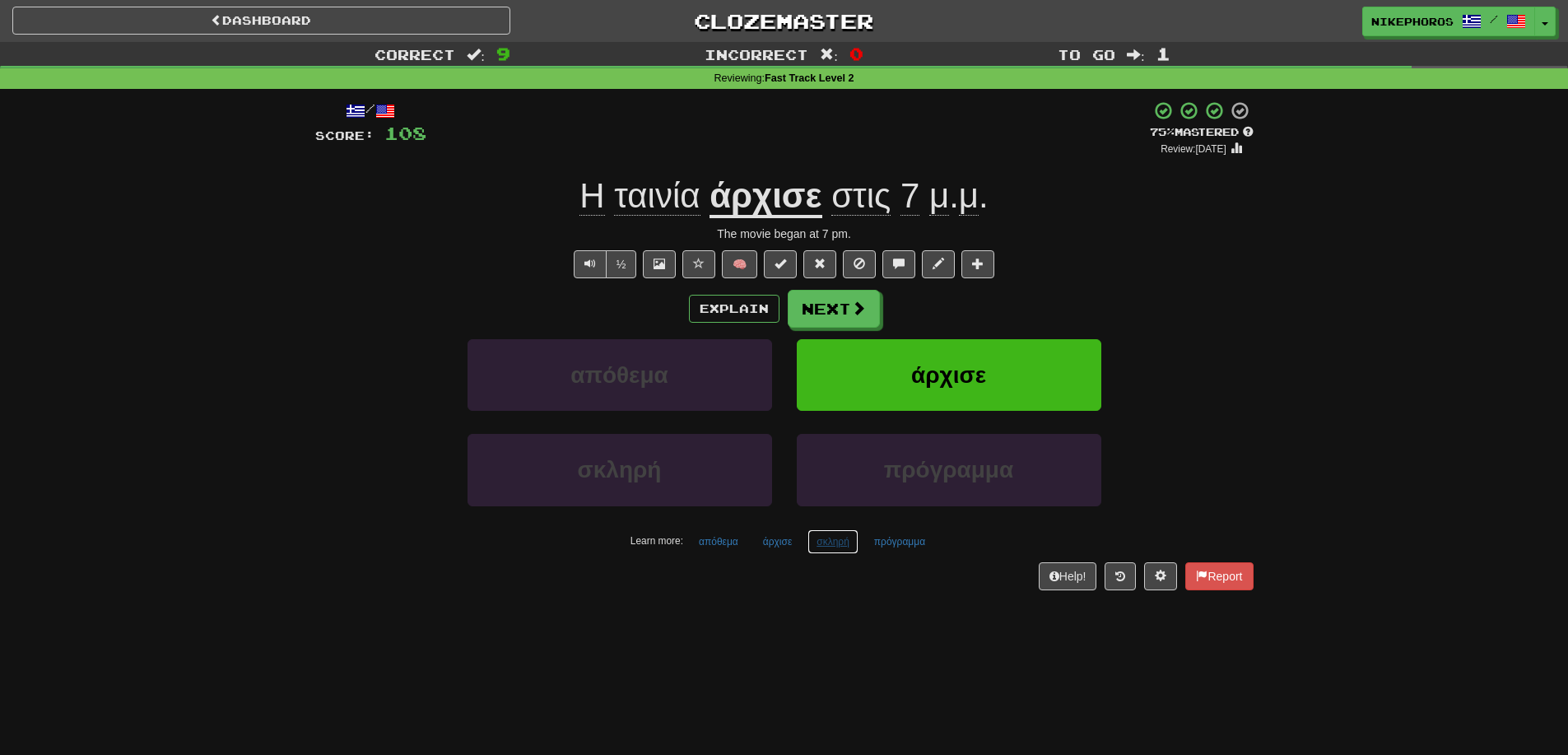
click at [833, 538] on button "σκληρή" at bounding box center [833, 542] width 52 height 25
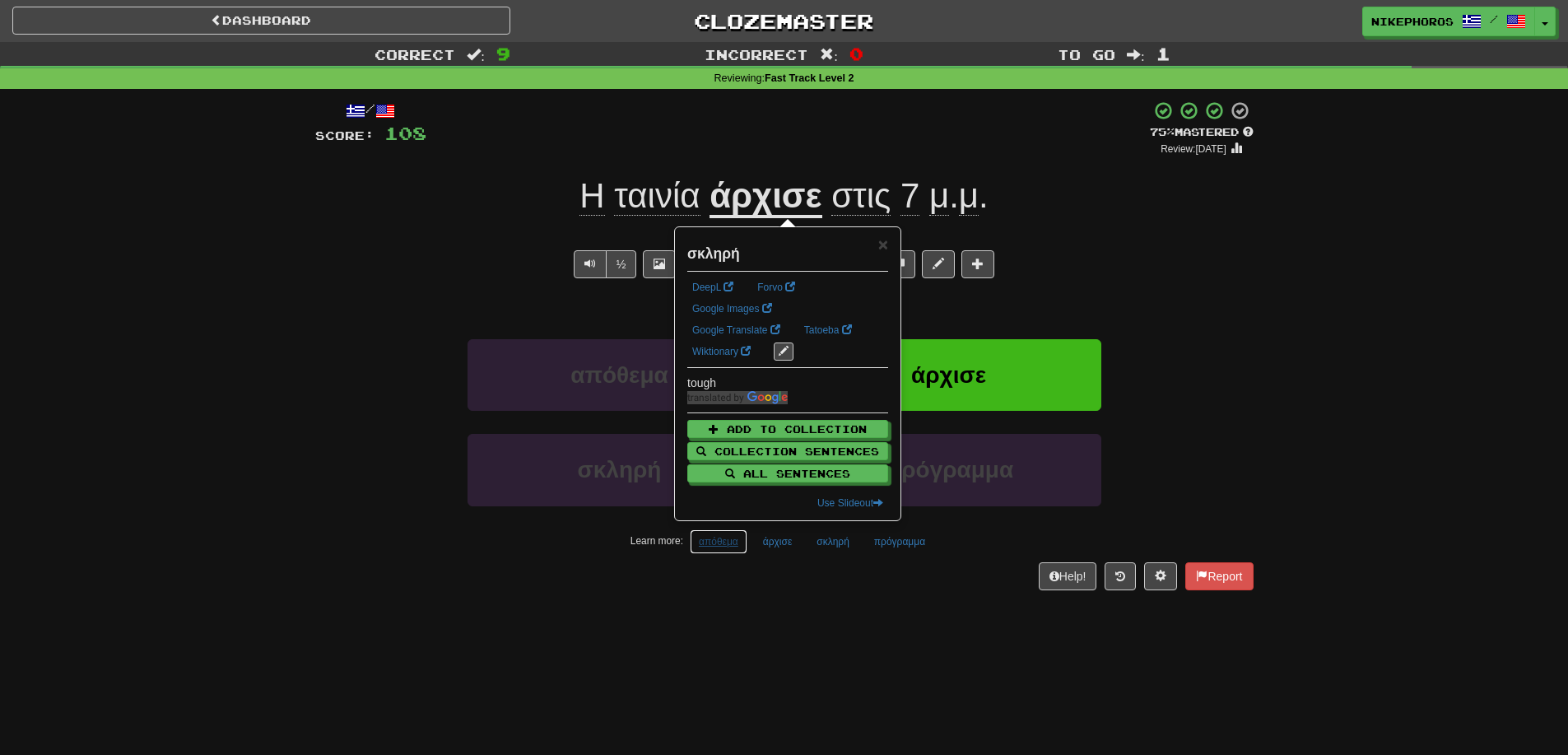
click at [742, 545] on button "απόθεμα" at bounding box center [718, 542] width 58 height 25
click at [812, 634] on div "Dashboard Clozemaster Nikephoros / Toggle Dropdown Dashboard Leaderboard Activi…" at bounding box center [784, 377] width 1568 height 755
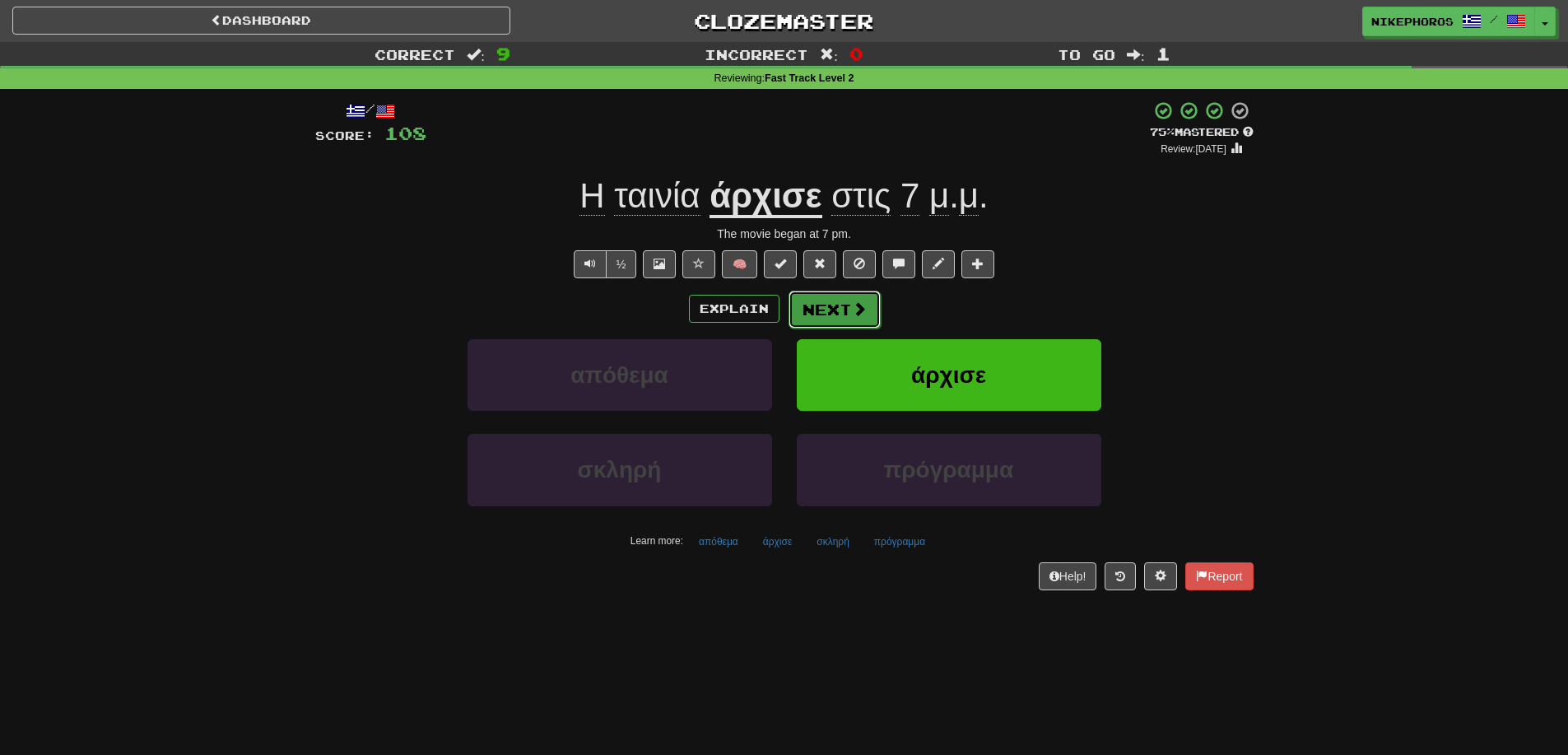
click at [847, 311] on button "Next" at bounding box center [835, 309] width 92 height 38
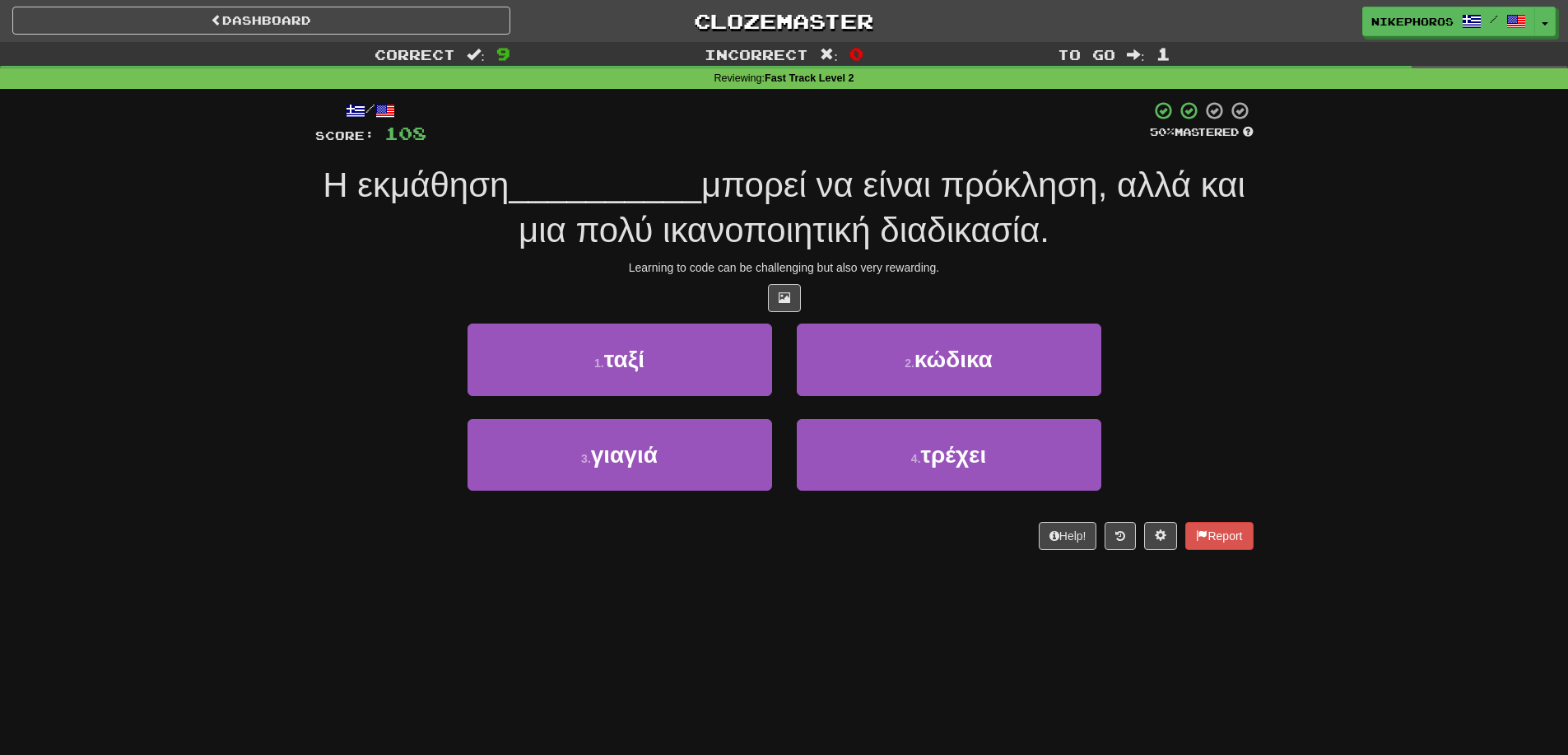
click at [822, 154] on div "/ Score: 108 50 % Mastered Η εκμάθηση __________ μπορεί να είναι πρόκληση, αλλά…" at bounding box center [784, 325] width 939 height 449
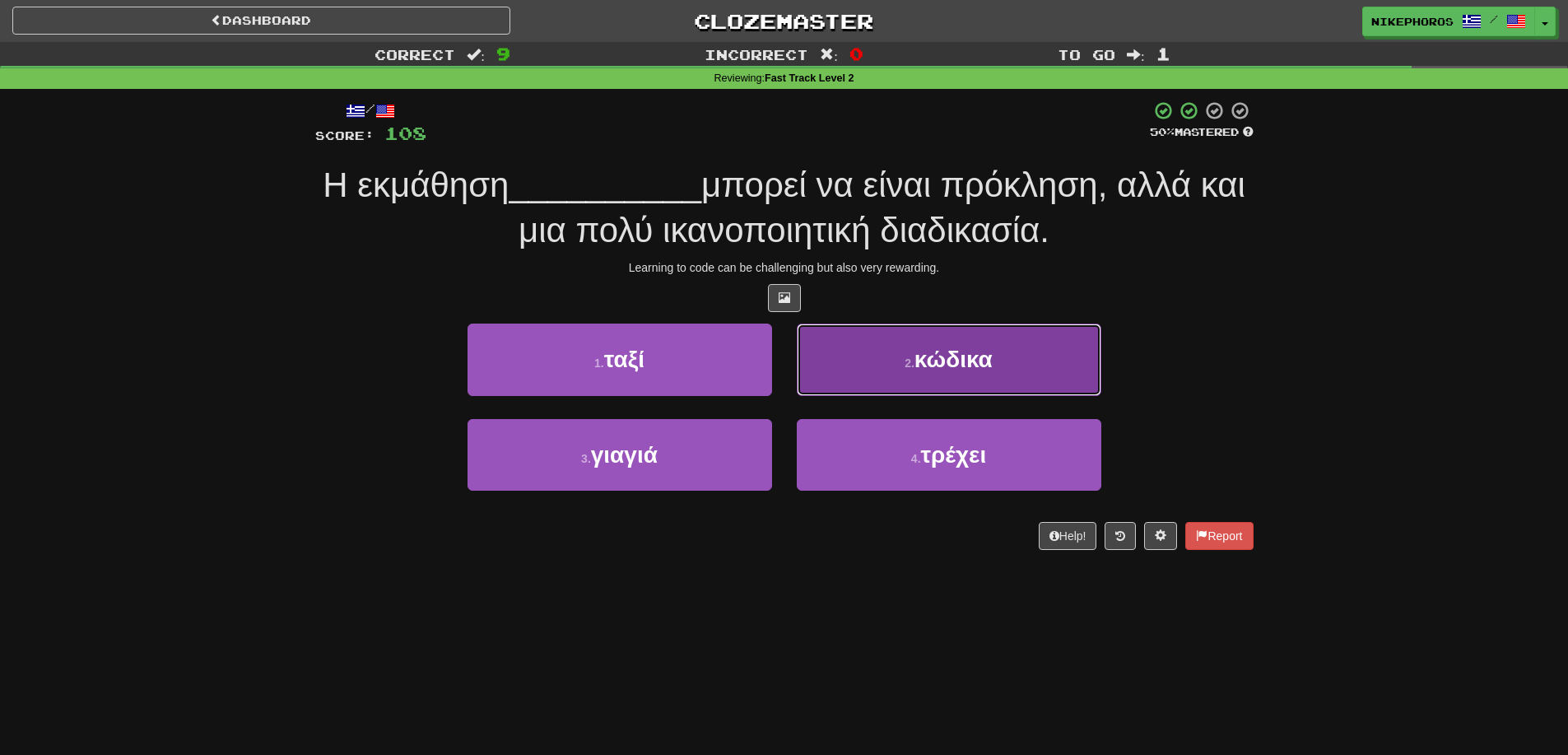
click at [1018, 344] on button "2 . κώδικα" at bounding box center [949, 360] width 304 height 72
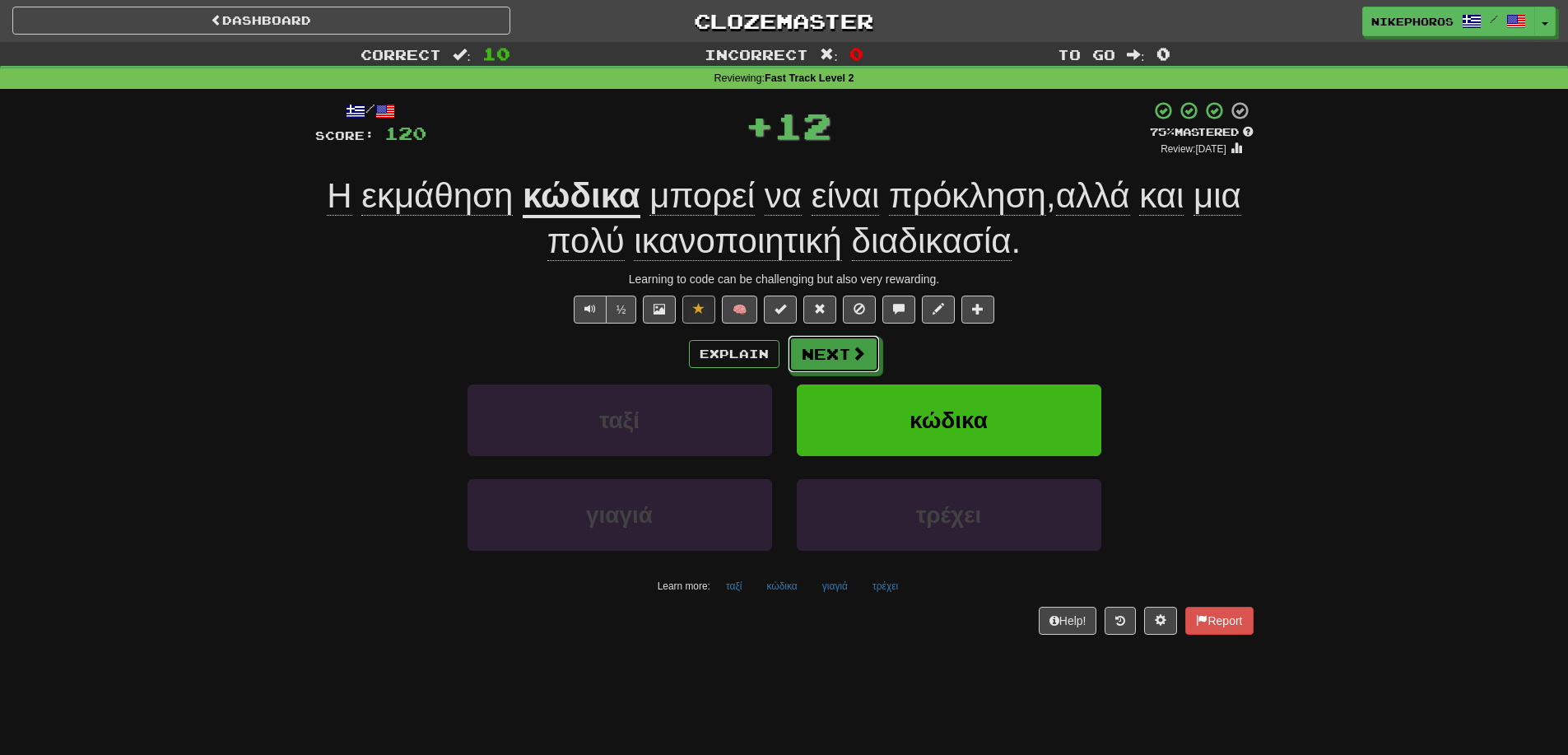
drag, startPoint x: 835, startPoint y: 345, endPoint x: 1096, endPoint y: 317, distance: 262.5
click at [1093, 318] on div "/ Score: 120 + 12 75 % Mastered Review: 2025-10-15 Η εκμάθηση κώδικα μπορεί να …" at bounding box center [784, 367] width 939 height 534
click at [1096, 317] on div "½ 🧠" at bounding box center [784, 309] width 939 height 28
click at [986, 200] on span "πρόκληση" at bounding box center [967, 196] width 157 height 40
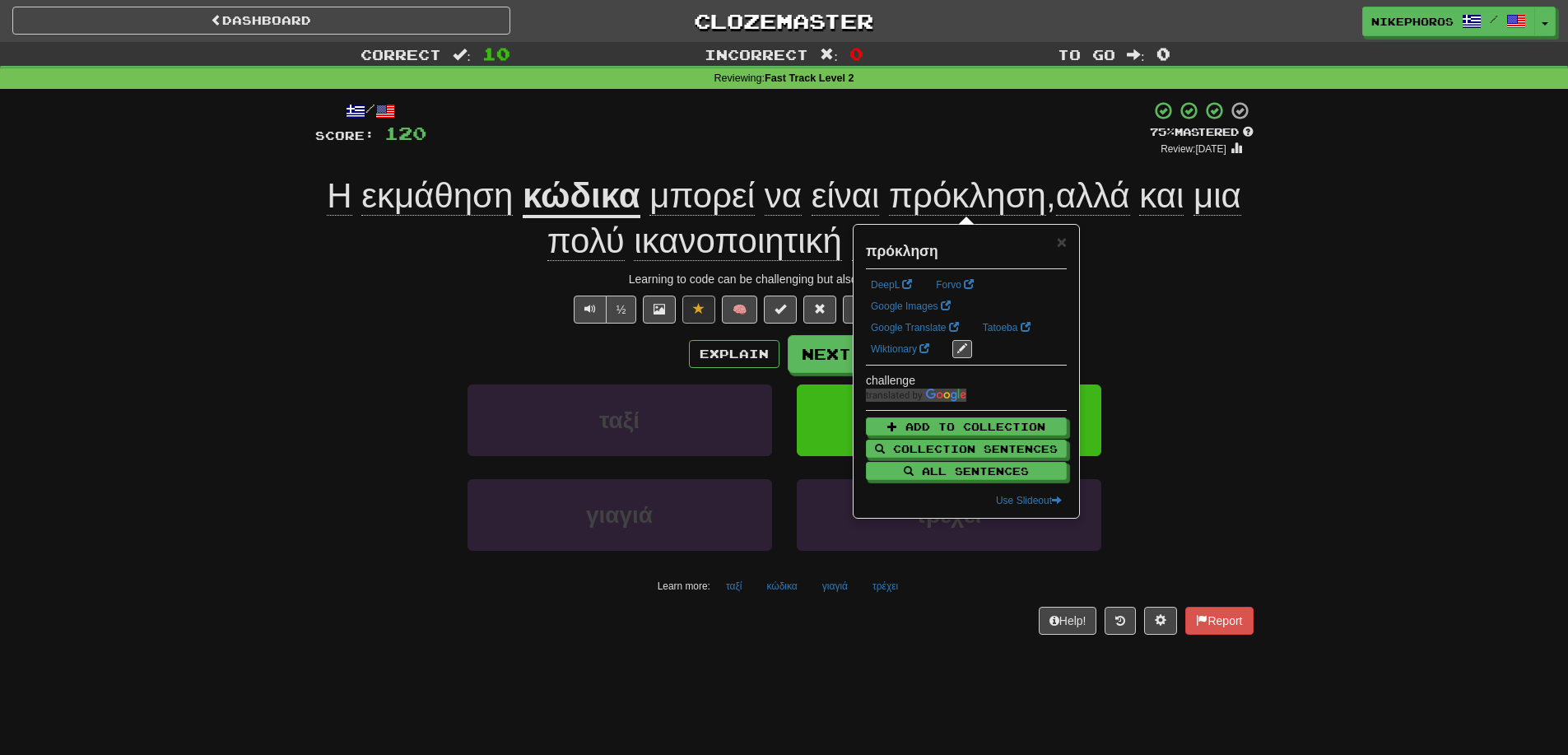
click at [1368, 358] on div "Correct : 10 Incorrect : 0 To go : 0 Reviewing : Fast Track Level 2 / Score: 12…" at bounding box center [784, 350] width 1568 height 616
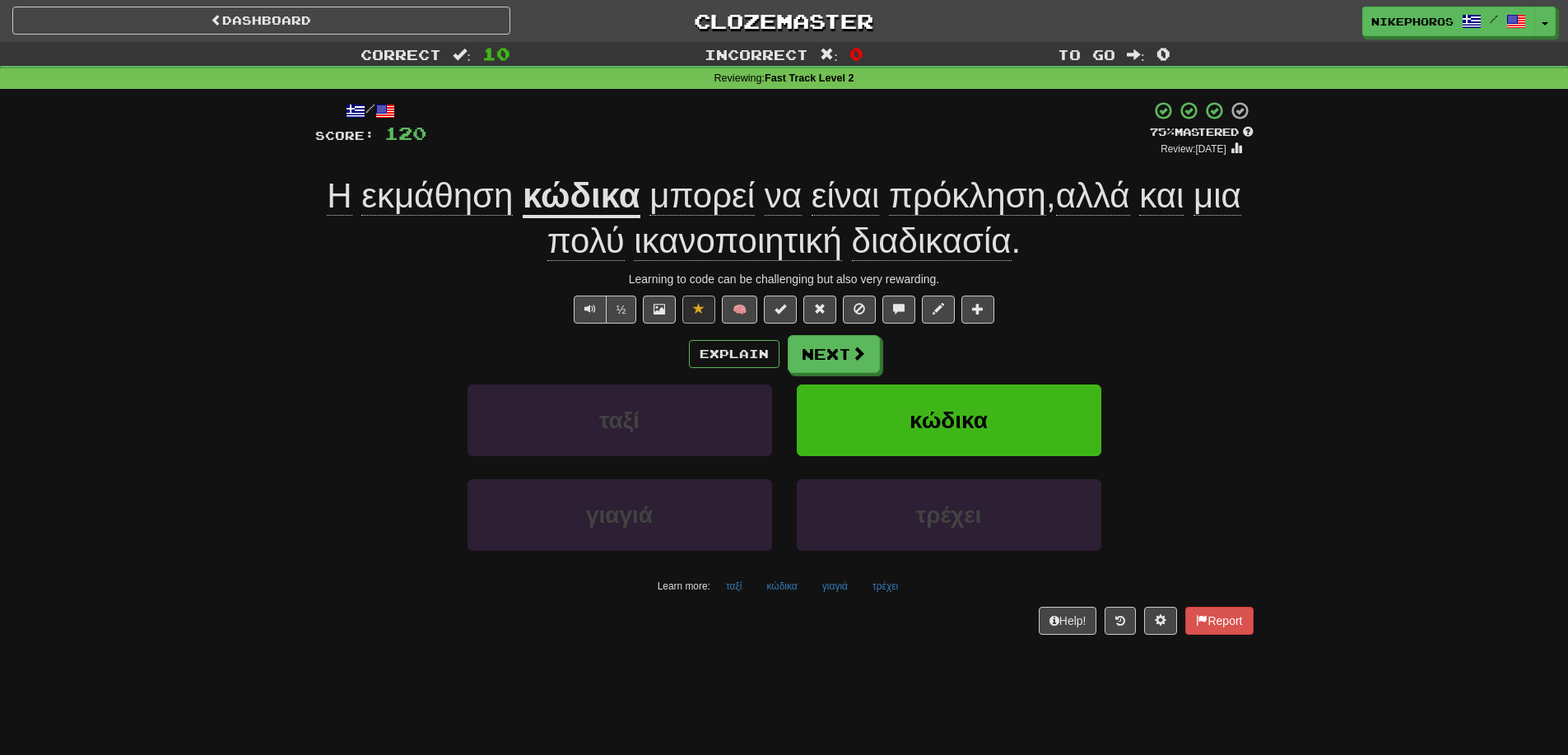
click at [815, 227] on span "ικανοποιητική" at bounding box center [738, 241] width 208 height 40
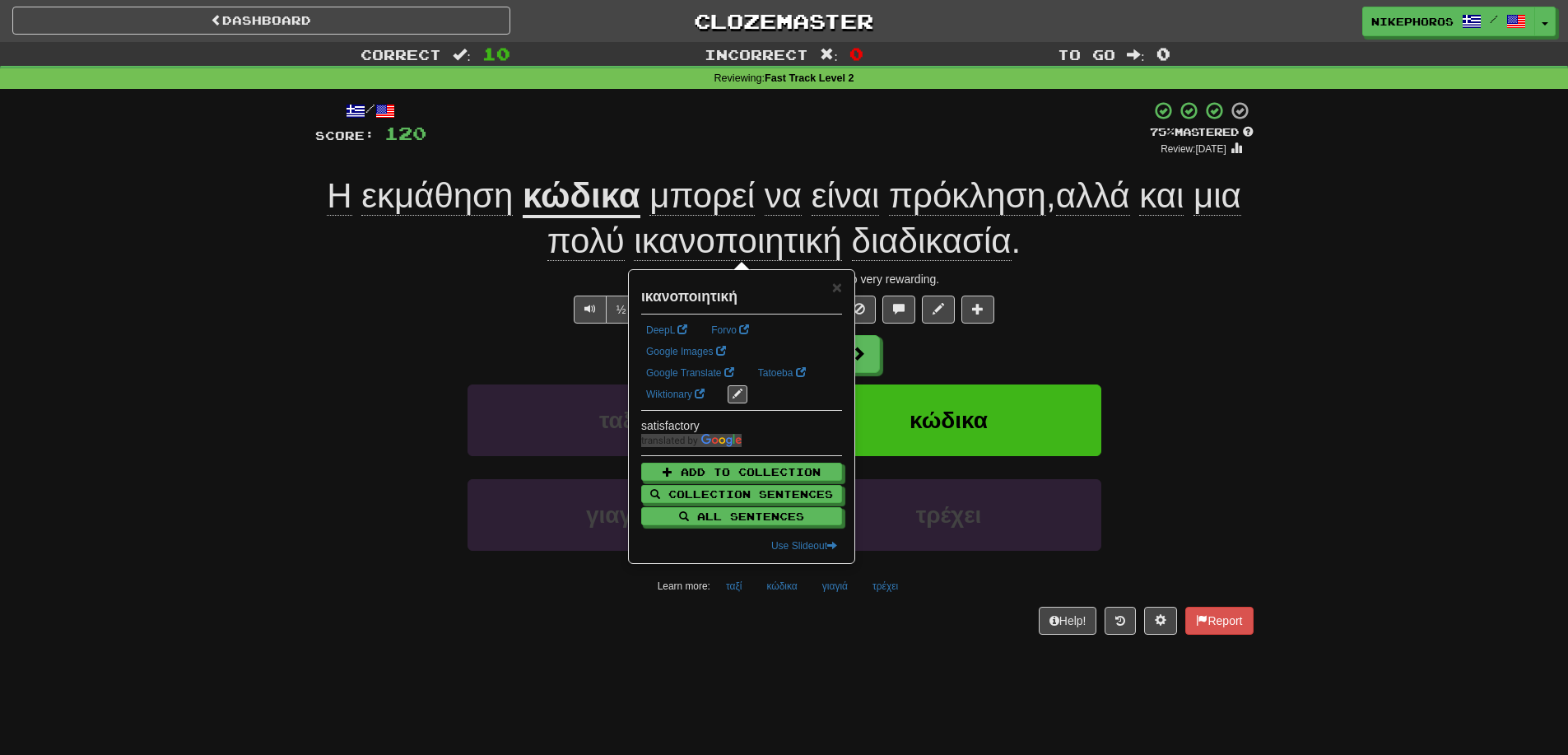
click at [1198, 269] on div "/ Score: 120 + 12 75 % Mastered Review: 2025-10-15 Η εκμάθηση κώδικα μπορεί να …" at bounding box center [784, 367] width 939 height 534
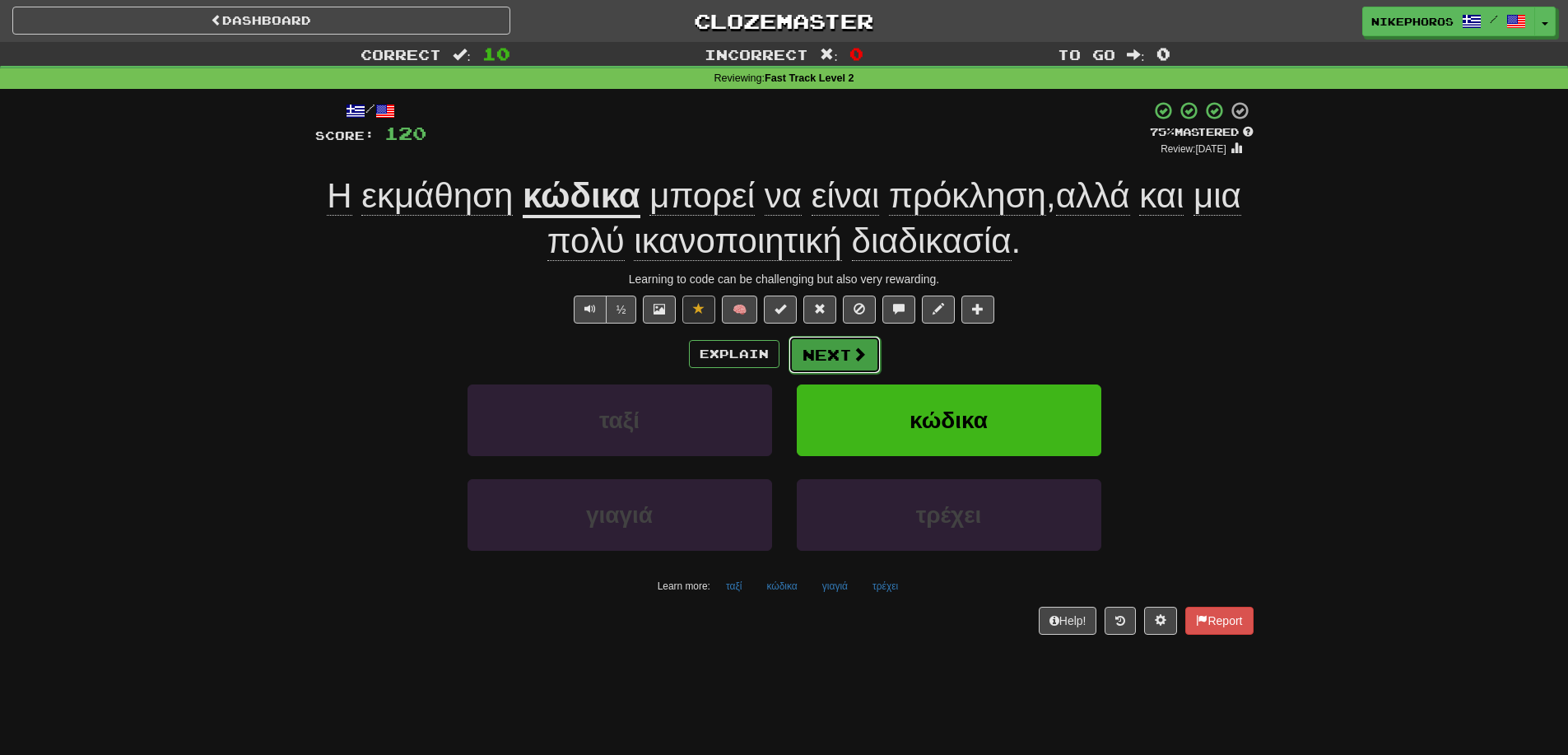
click at [848, 349] on button "Next" at bounding box center [835, 354] width 92 height 38
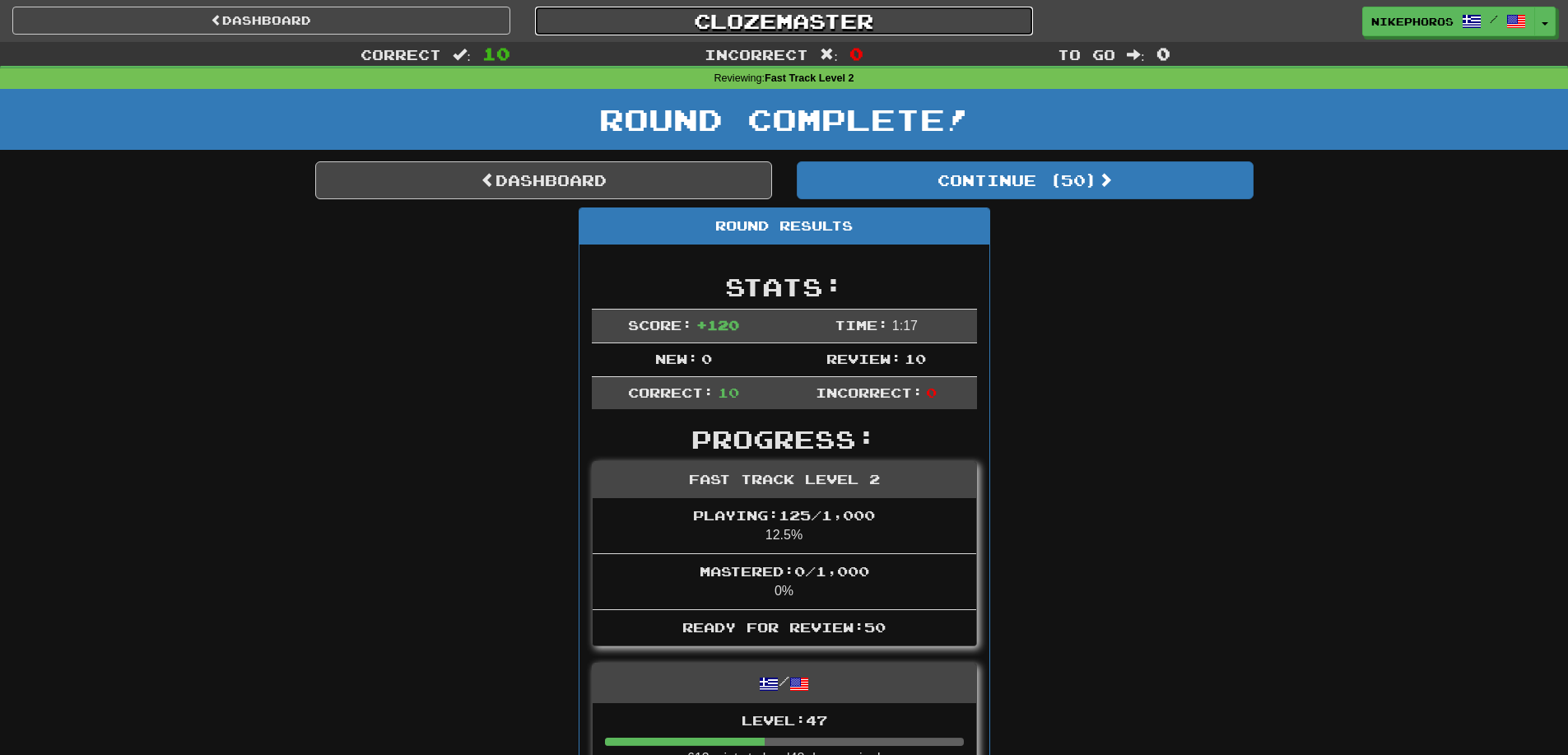
click at [681, 22] on link "Clozemaster" at bounding box center [784, 20] width 498 height 29
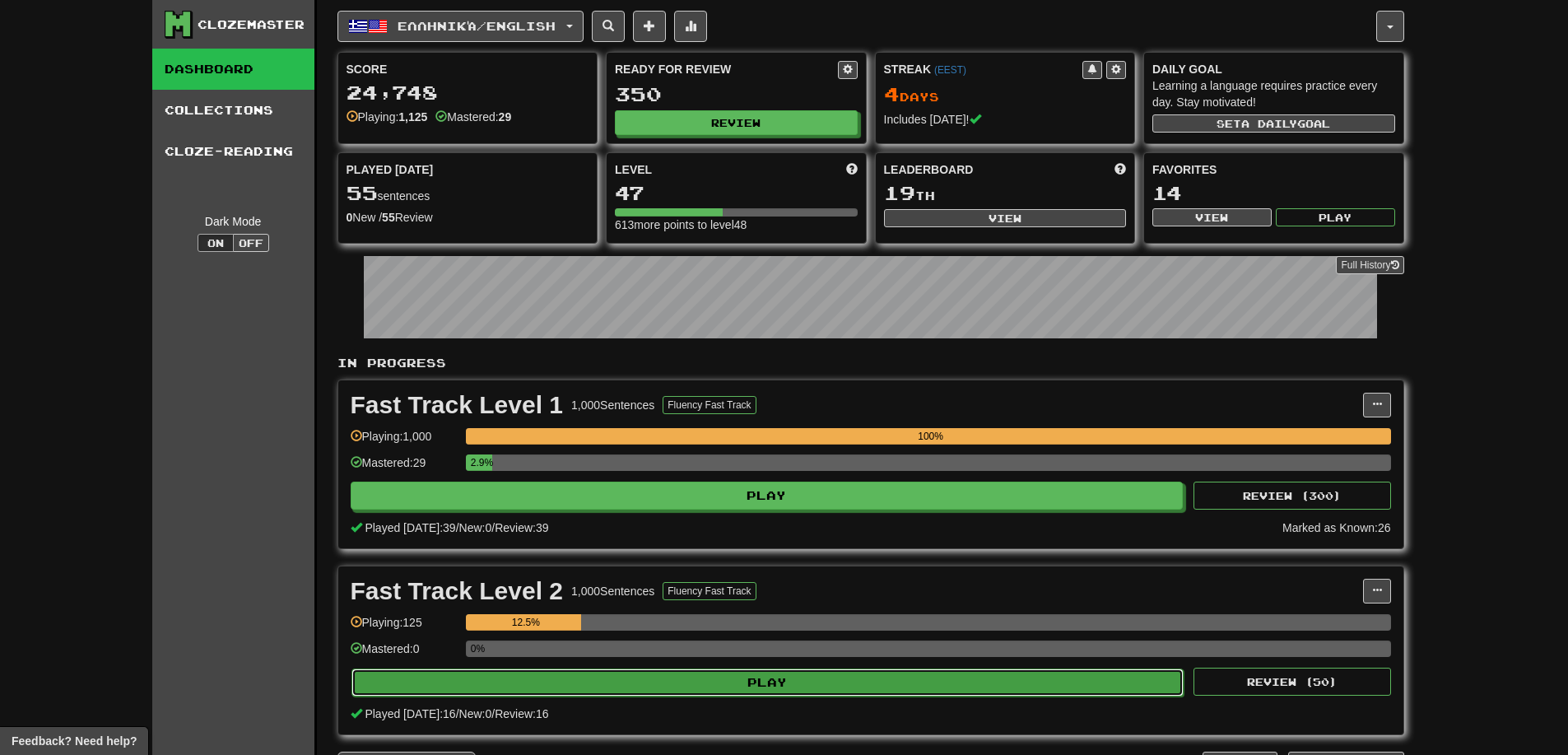
click at [529, 692] on button "Play" at bounding box center [768, 682] width 833 height 28
select select "**"
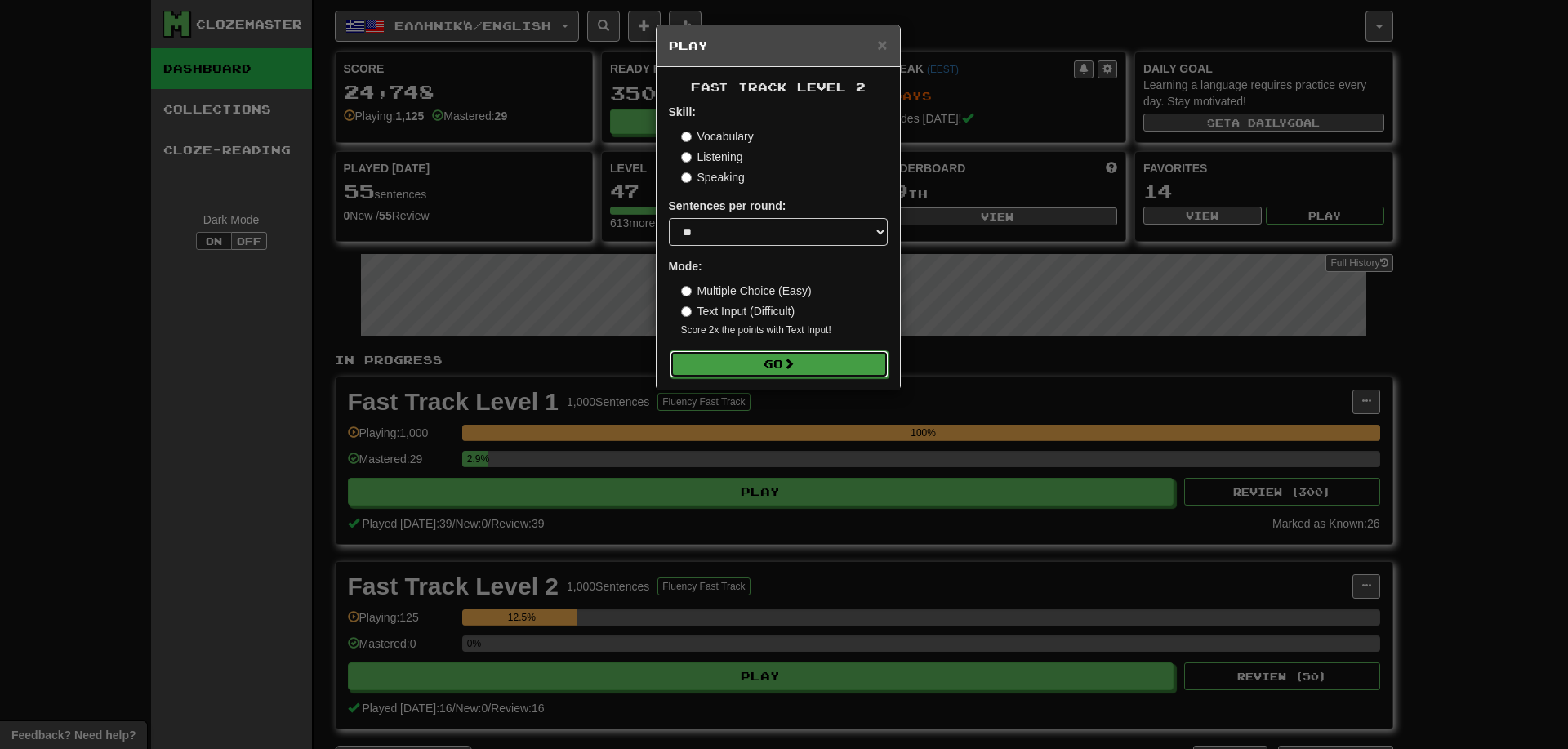
click at [743, 370] on button "Go" at bounding box center [779, 364] width 219 height 27
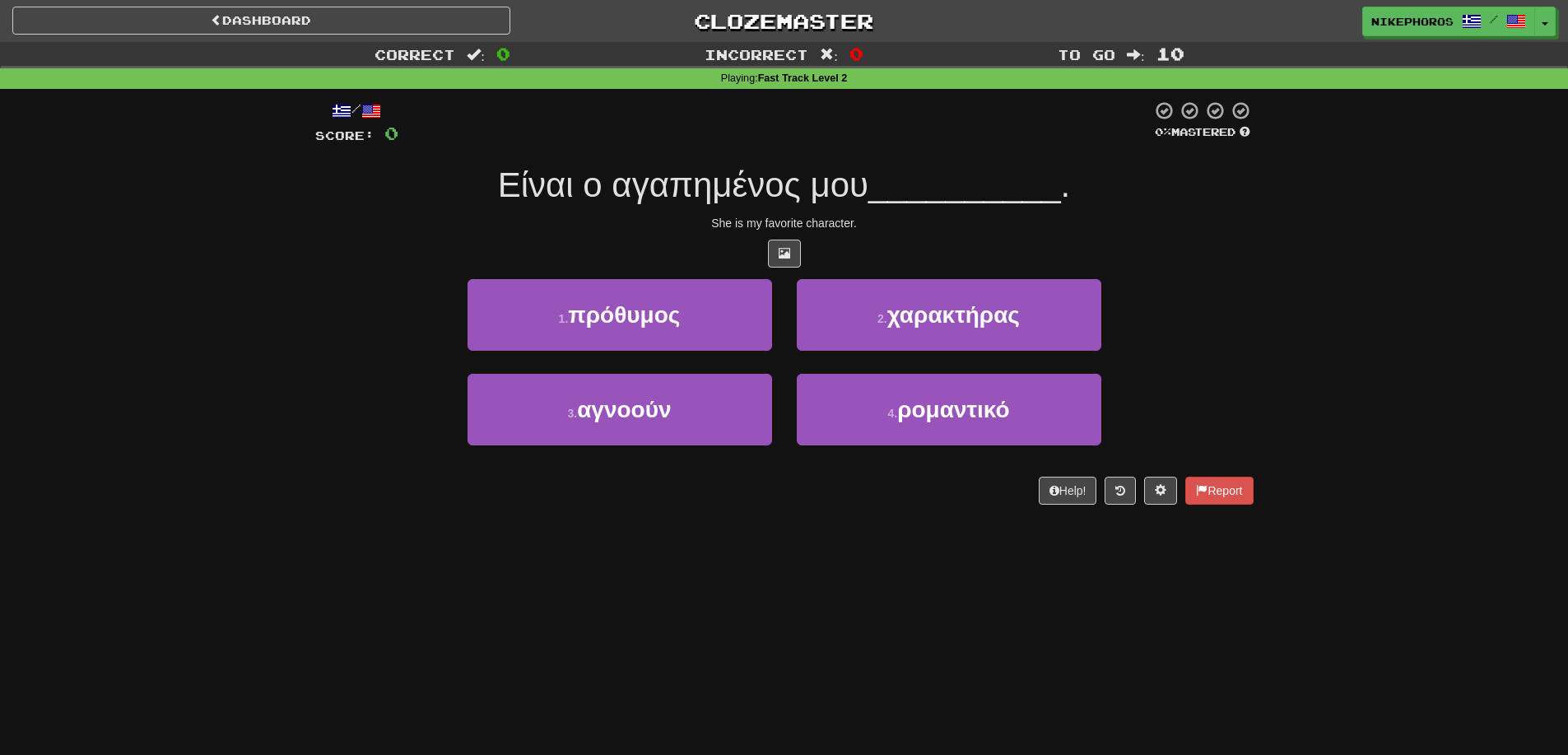
click at [865, 247] on div at bounding box center [784, 254] width 939 height 28
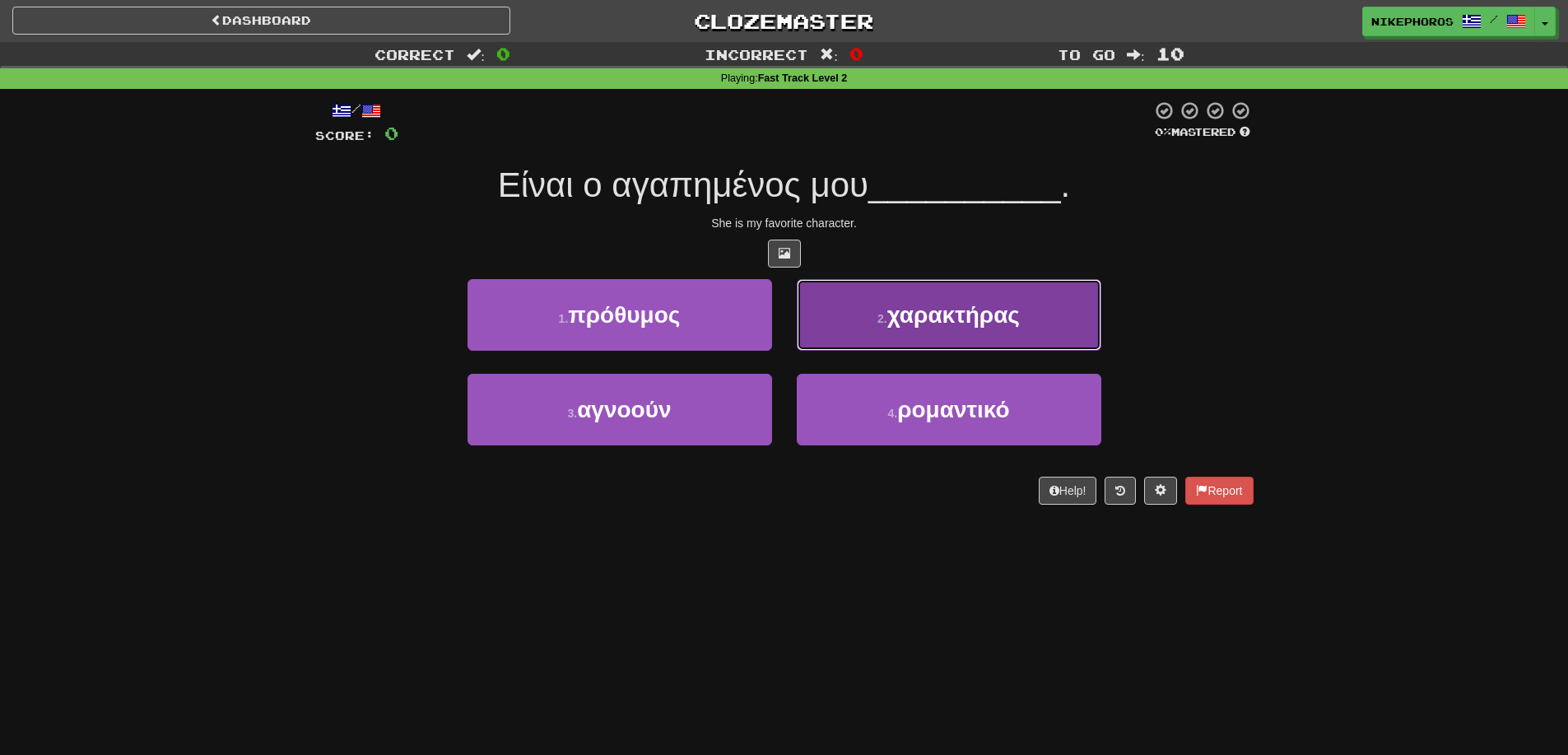
click at [993, 329] on button "2 . χαρακτήρας" at bounding box center [949, 315] width 304 height 72
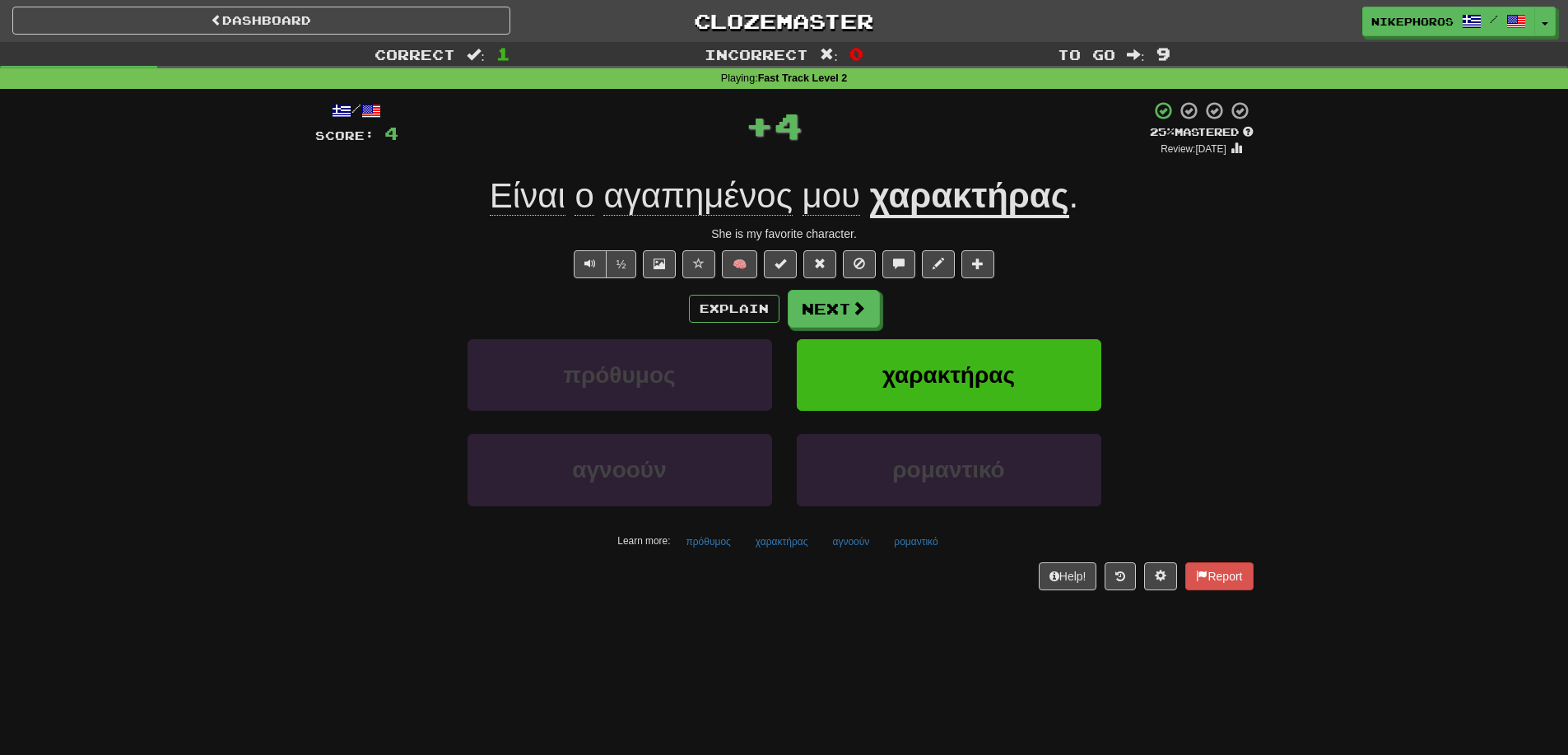
click at [1175, 241] on div "/ Score: 4 + 4 25 % Mastered Review: [DATE] Είναι ο αγαπημένος μου χαρακτήρας .…" at bounding box center [784, 345] width 939 height 489
click at [711, 551] on button "πρόθυμος" at bounding box center [708, 542] width 63 height 25
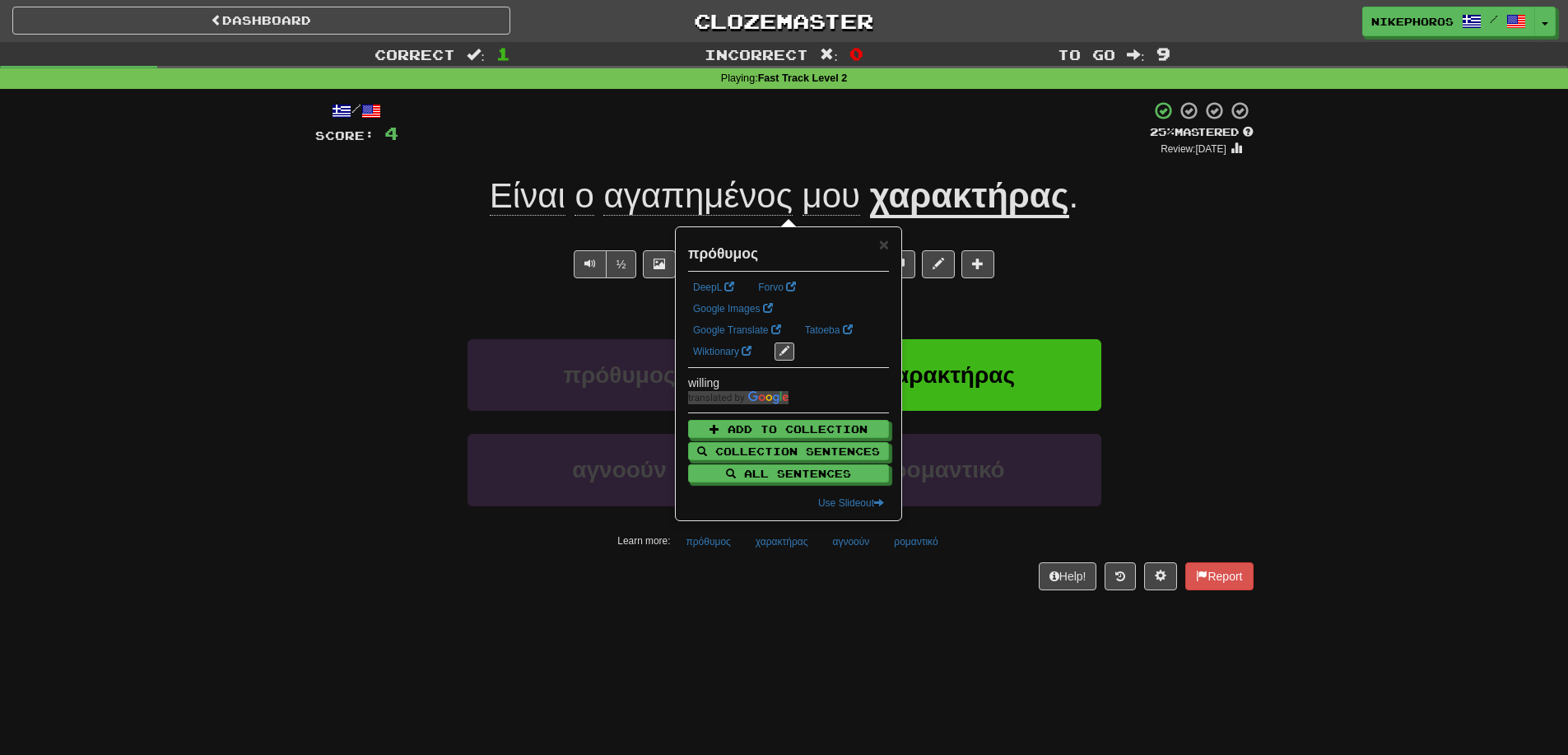
click at [773, 615] on div "Dashboard Clozemaster Nikephoros / Toggle Dropdown Dashboard Leaderboard Activi…" at bounding box center [784, 377] width 1568 height 755
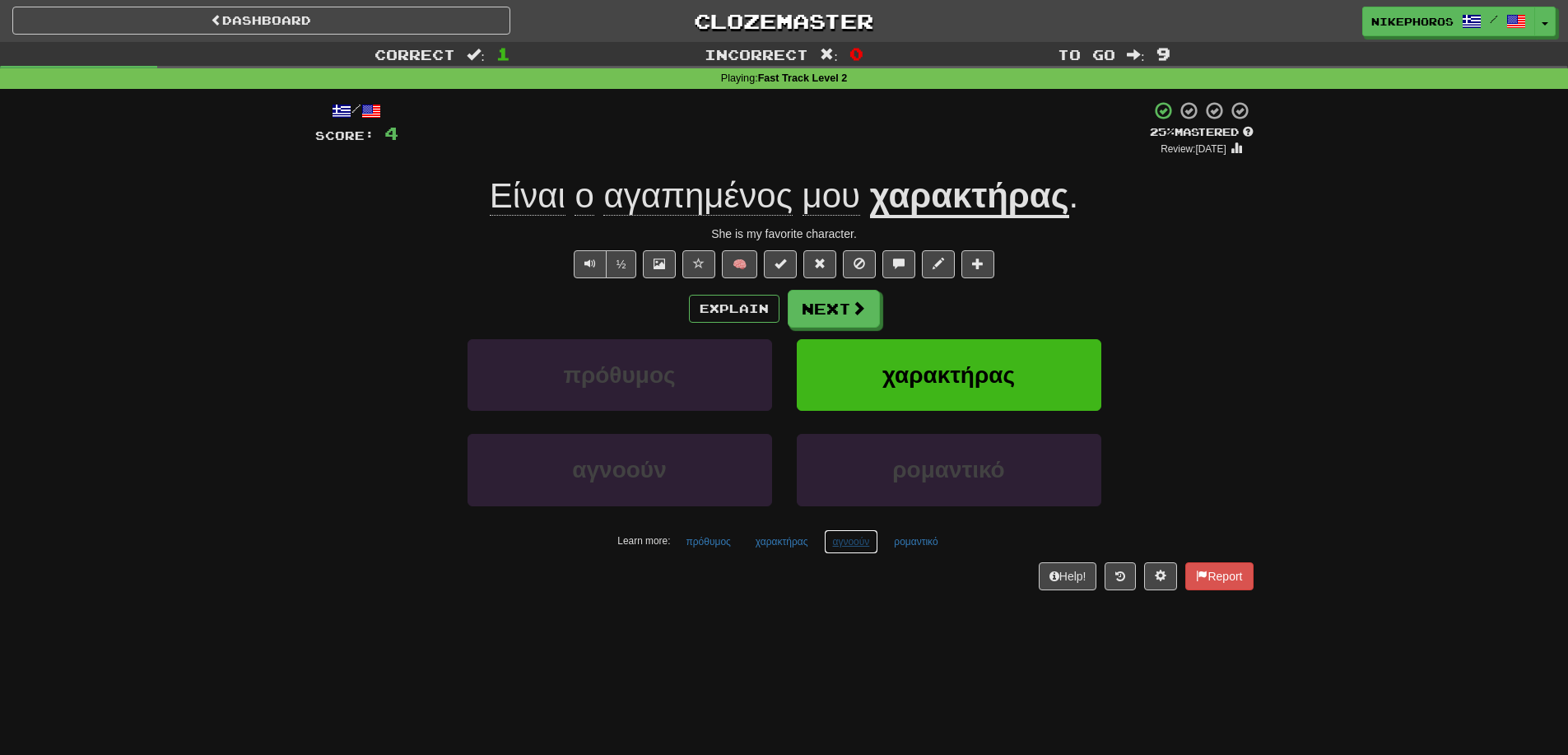
click at [859, 547] on button "αγνοούν" at bounding box center [852, 542] width 55 height 25
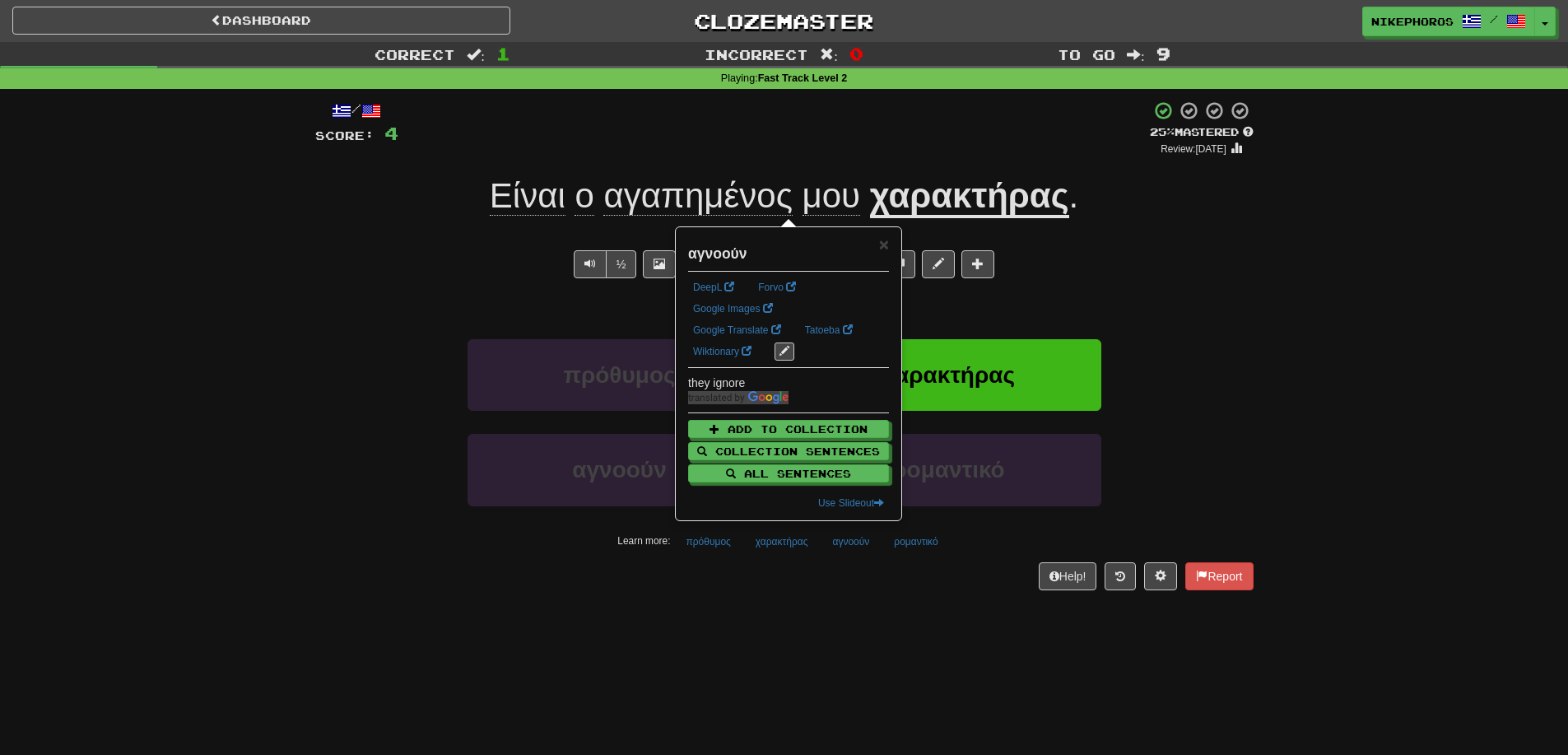
click at [908, 675] on div "Dashboard Clozemaster Nikephoros / Toggle Dropdown Dashboard Leaderboard Activi…" at bounding box center [784, 377] width 1568 height 755
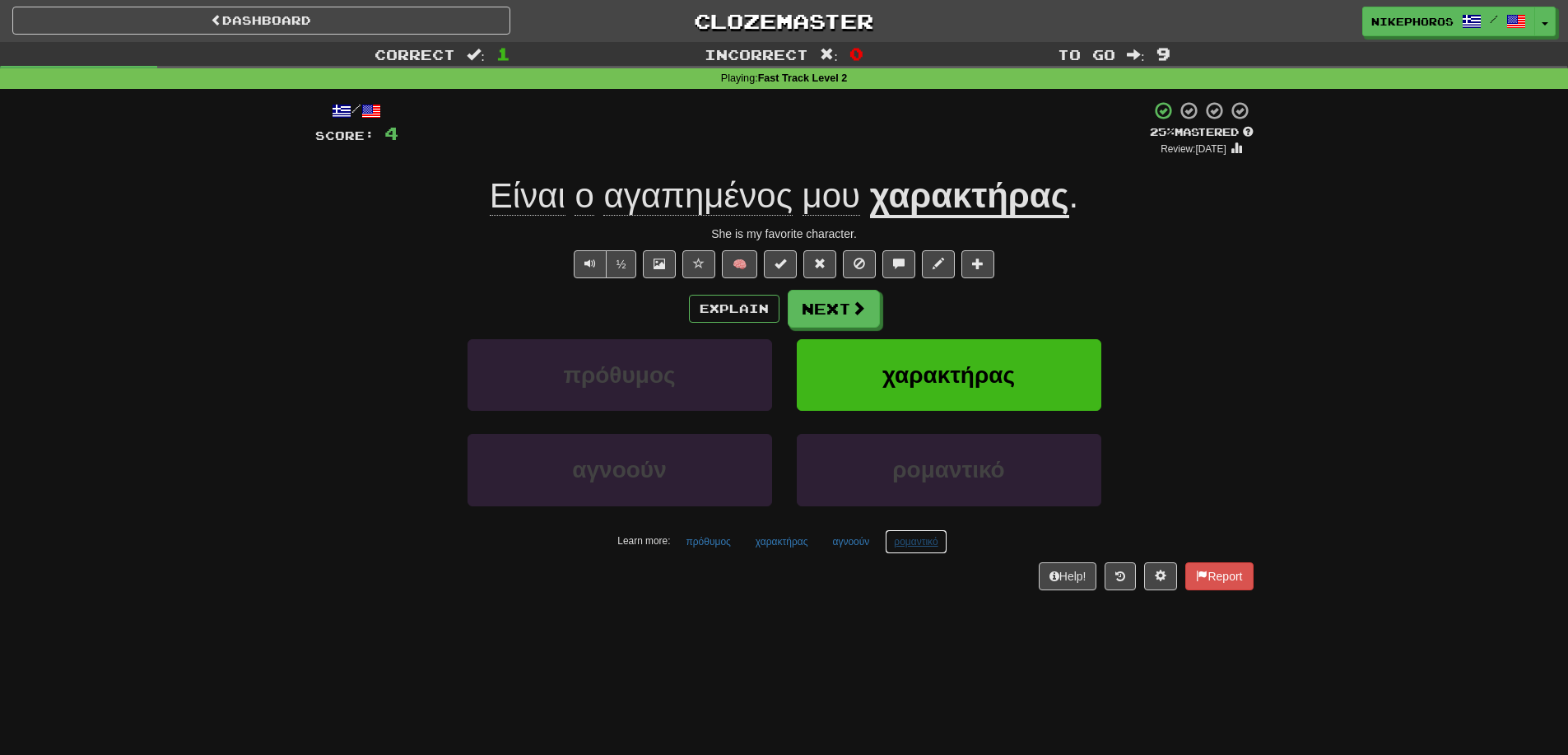
click at [935, 551] on button "ρομαντικό" at bounding box center [915, 542] width 62 height 25
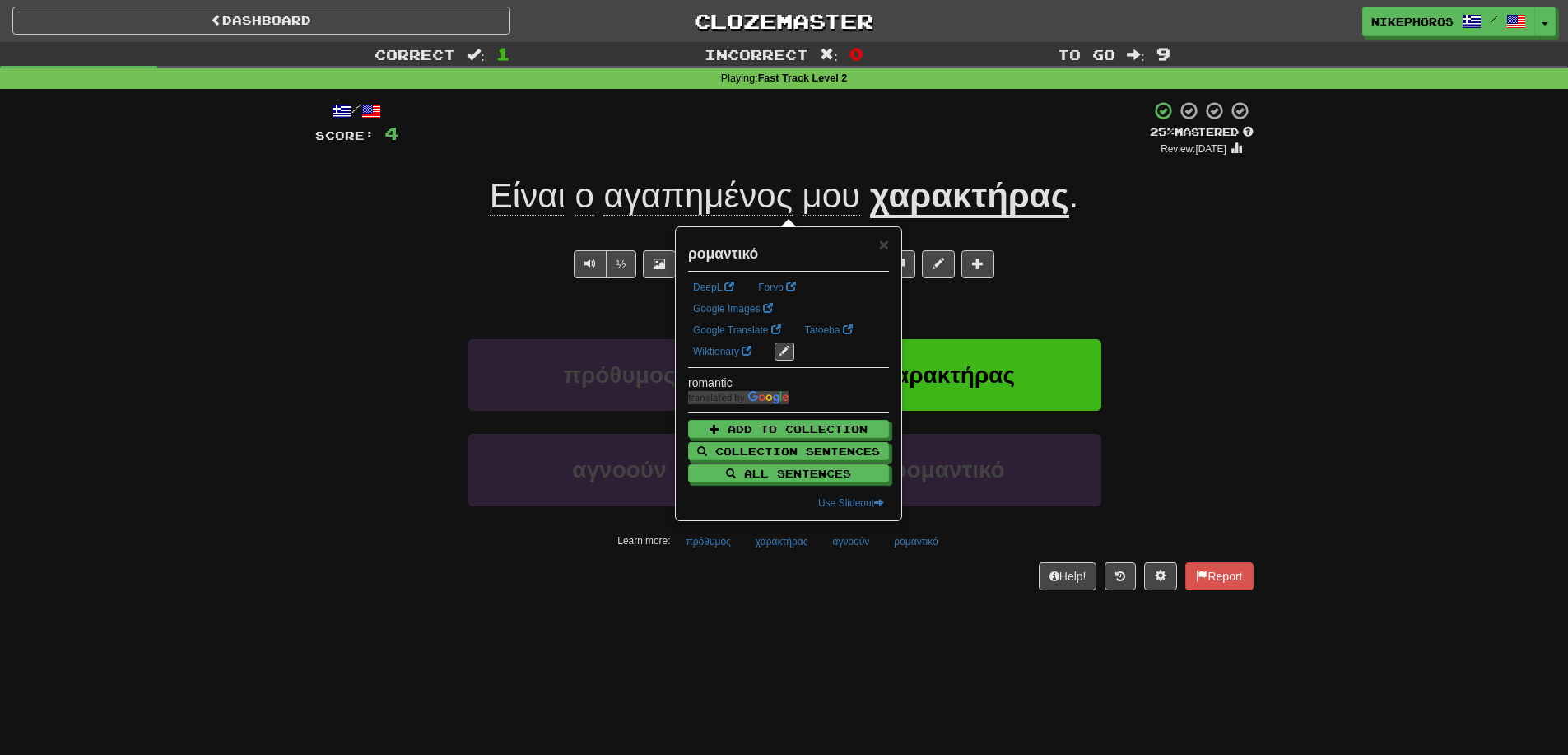
click at [937, 598] on div "/ Score: 4 + 4 25 % Mastered Review: [DATE] Είναι ο αγαπημένος μου χαρακτήρας .…" at bounding box center [784, 350] width 939 height 523
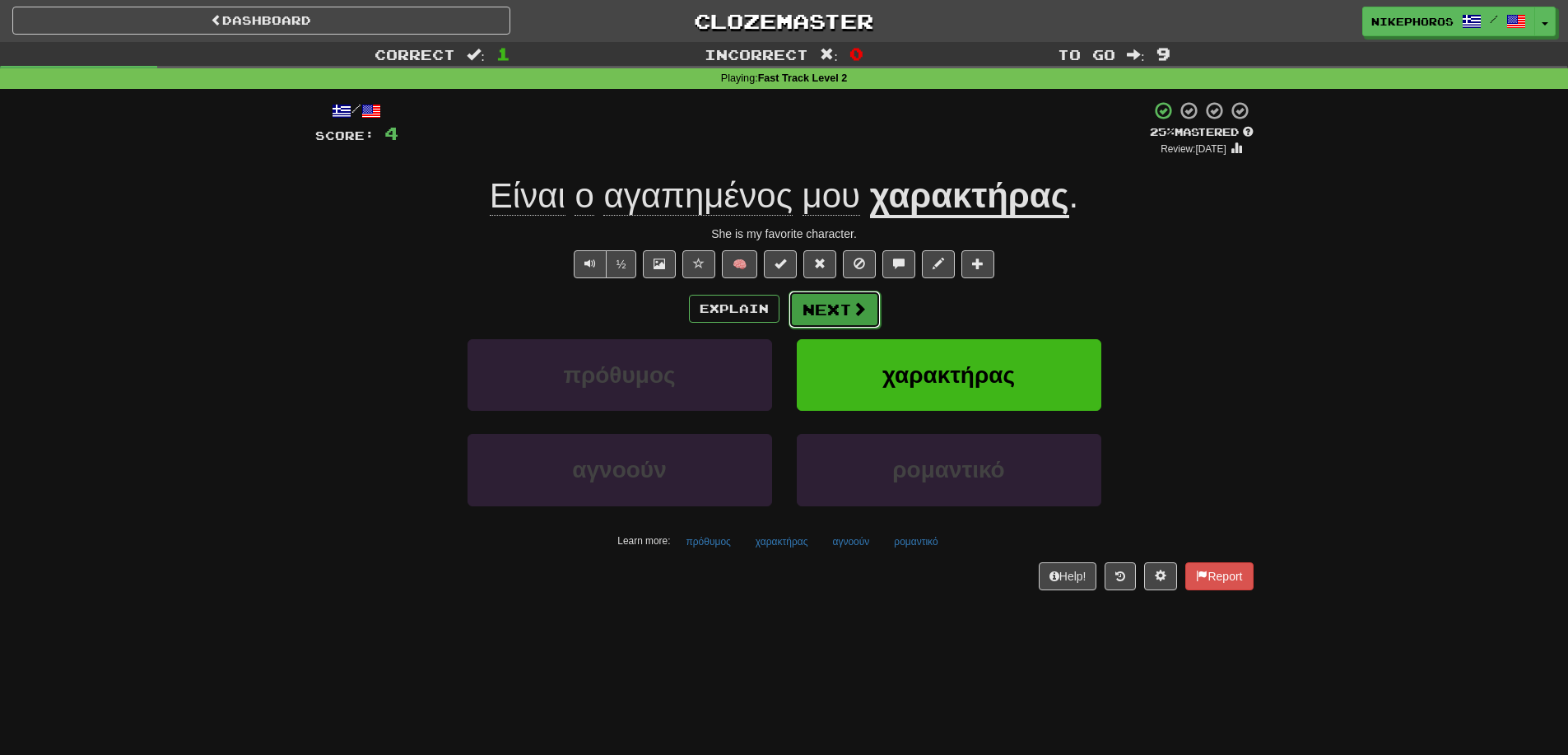
click at [871, 315] on button "Next" at bounding box center [835, 309] width 92 height 38
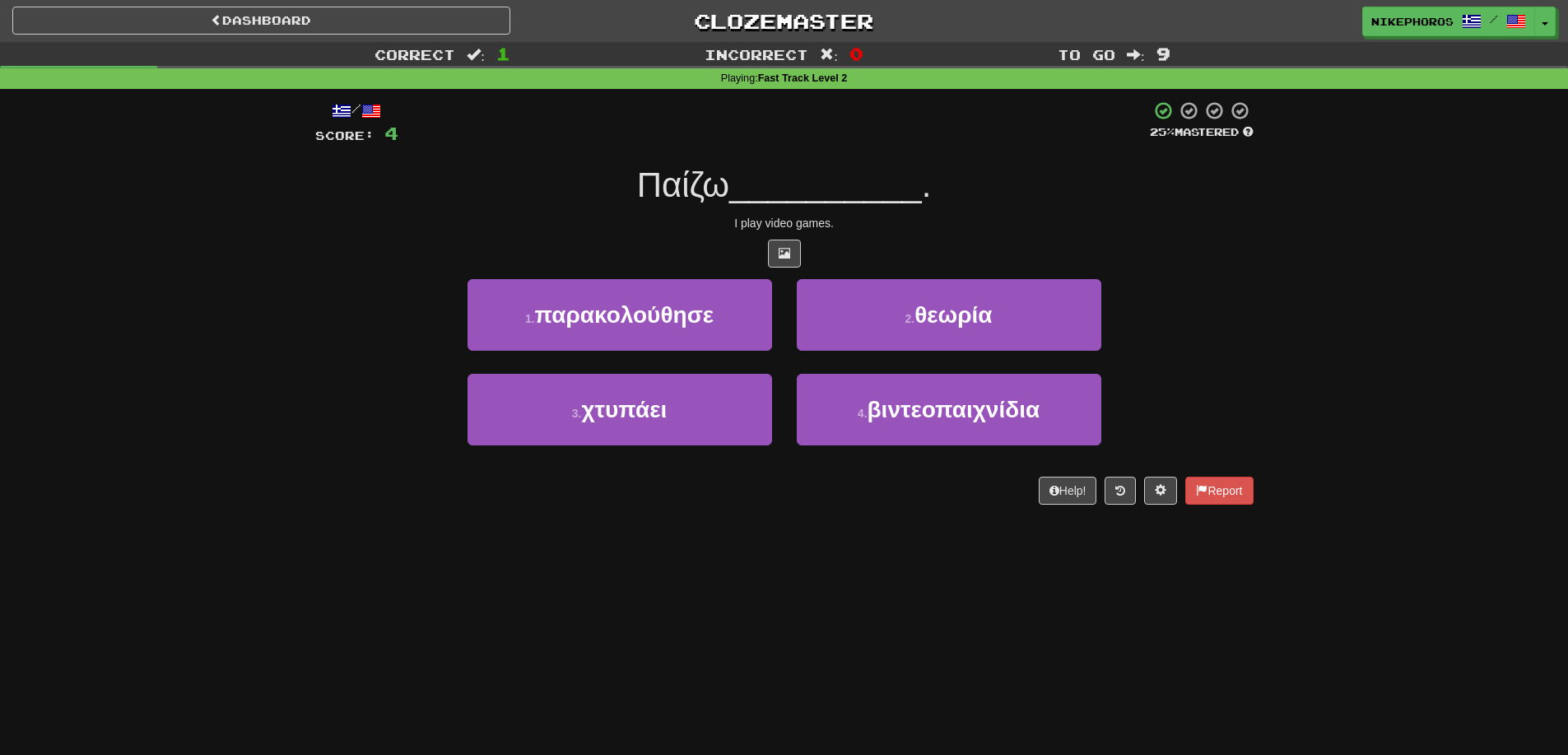
click at [1313, 378] on div "Correct : 1 Incorrect : 0 To go : 9 Playing : Fast Track Level 2 / Score: 4 25 …" at bounding box center [784, 285] width 1568 height 486
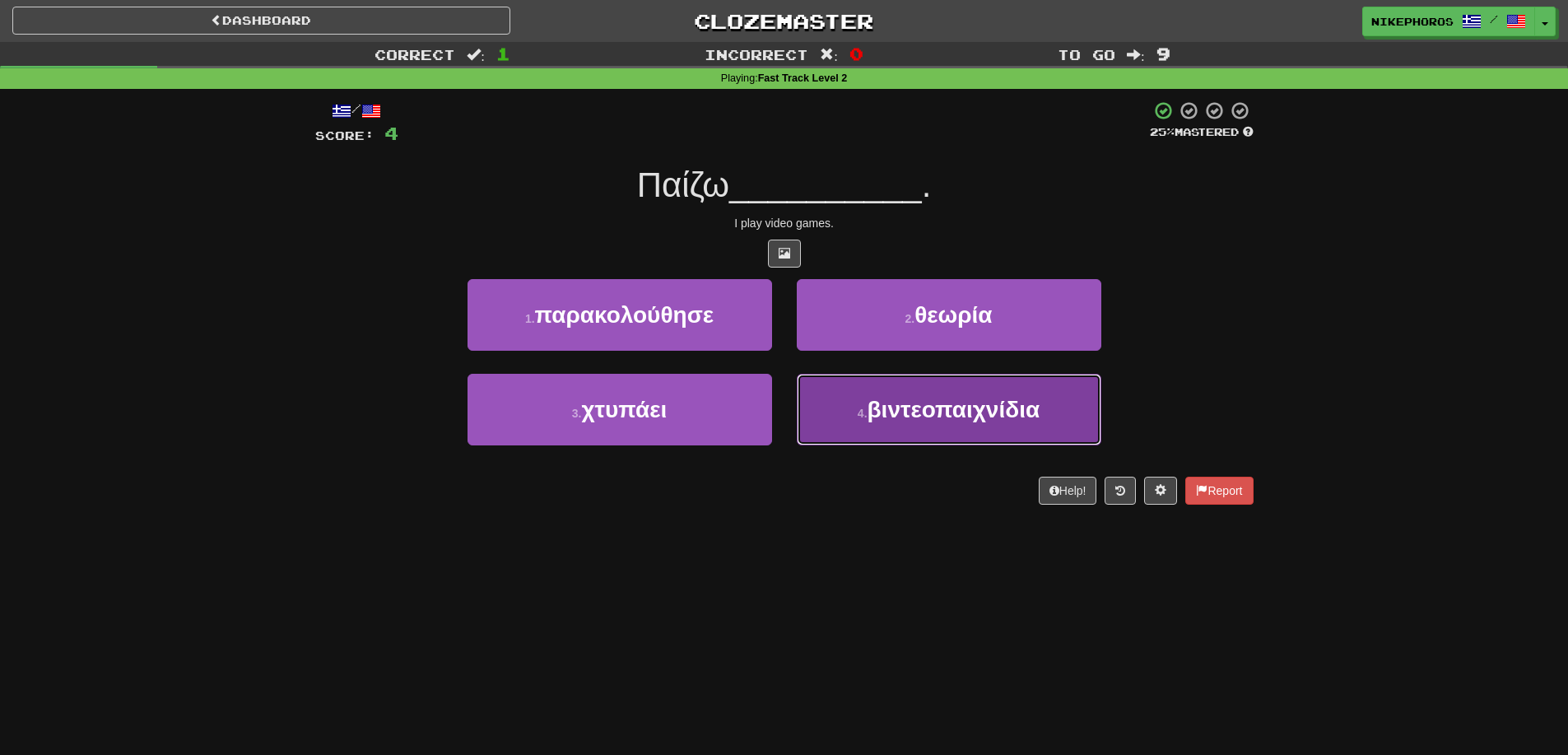
click at [1046, 420] on button "4 . βιντεοπαιχνίδια" at bounding box center [949, 409] width 304 height 72
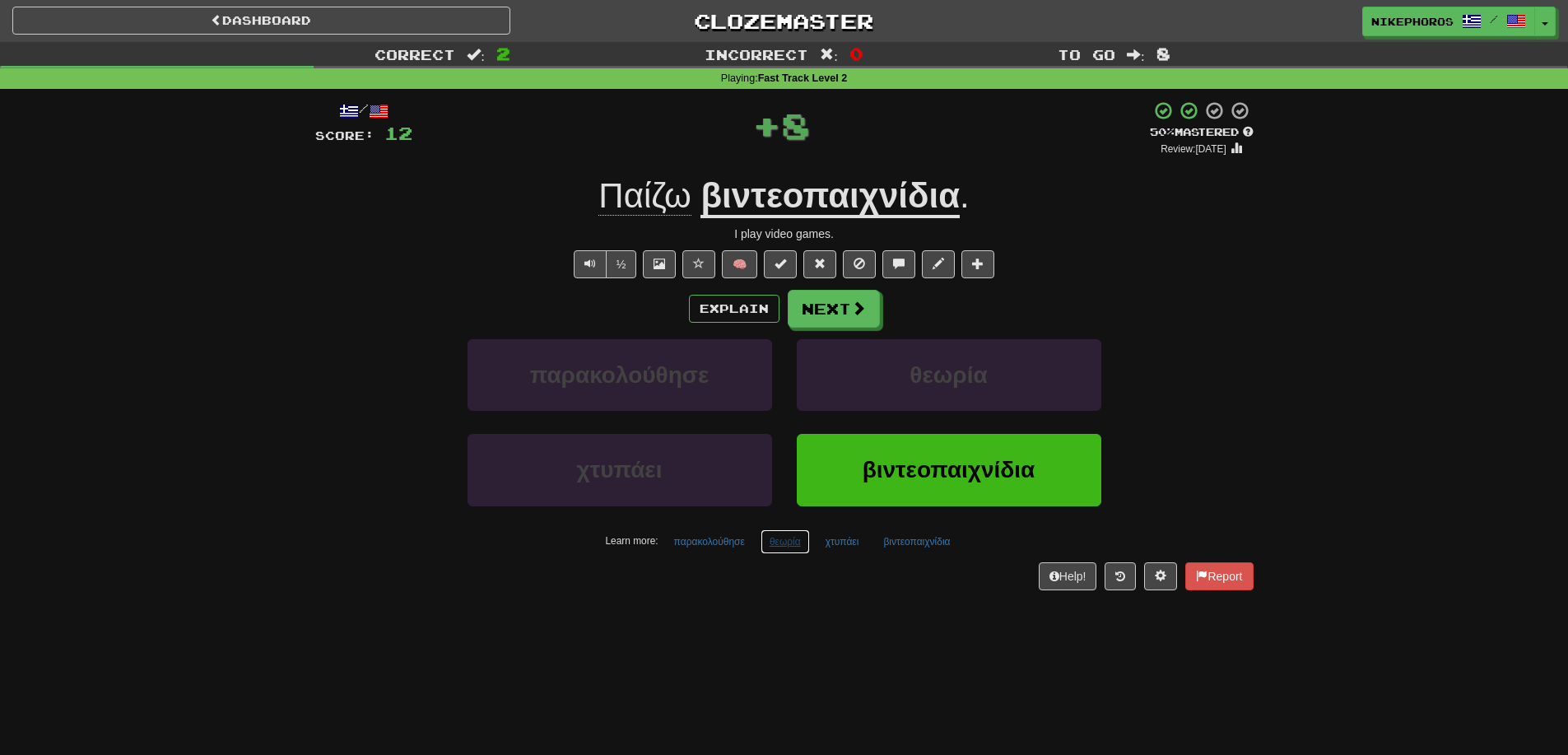
click at [786, 545] on button "θεωρία" at bounding box center [785, 542] width 50 height 25
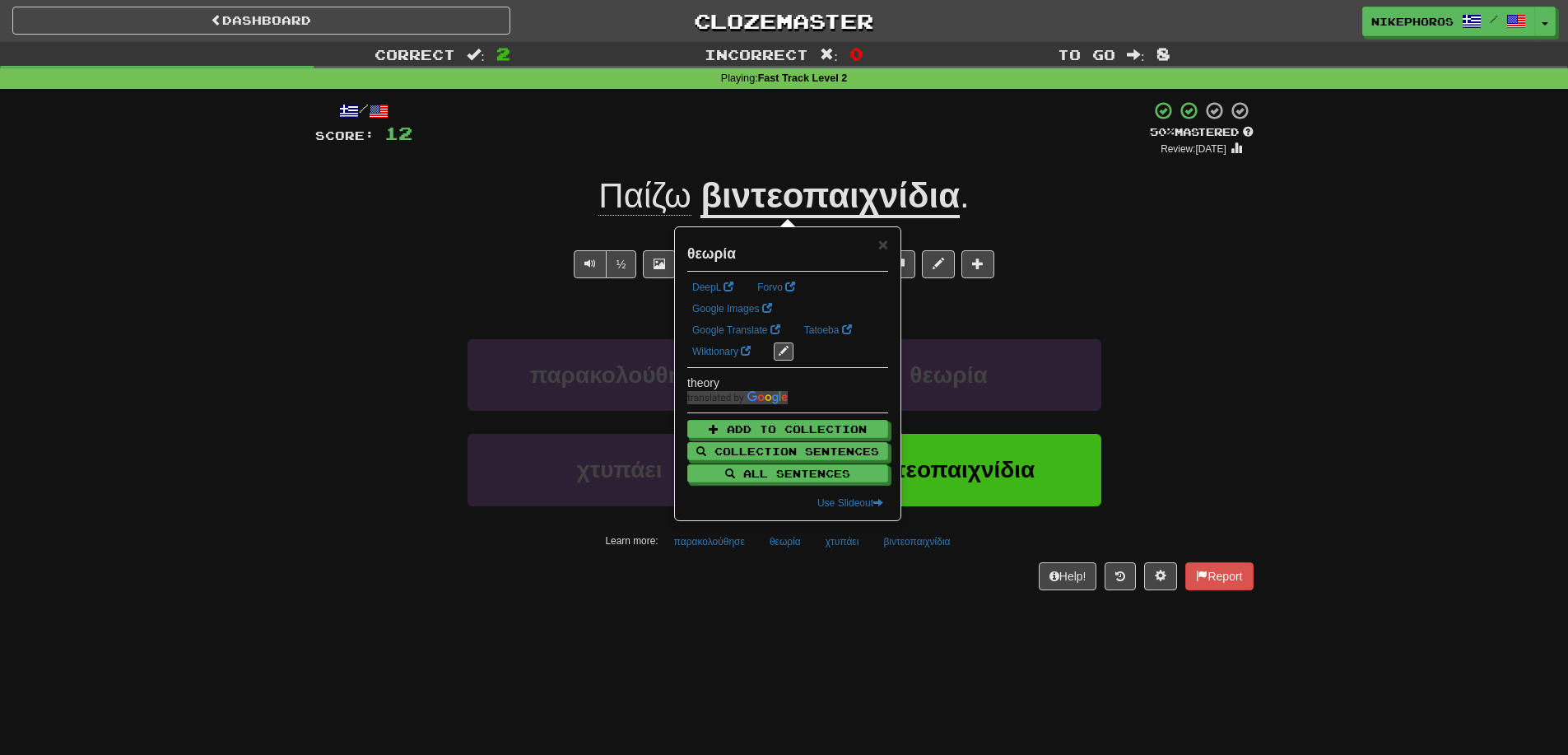
click at [825, 594] on div "/ Score: 12 + 8 50 % Mastered Review: [DATE] Παίζω βιντεοπαιχνίδια . I play vid…" at bounding box center [784, 350] width 939 height 523
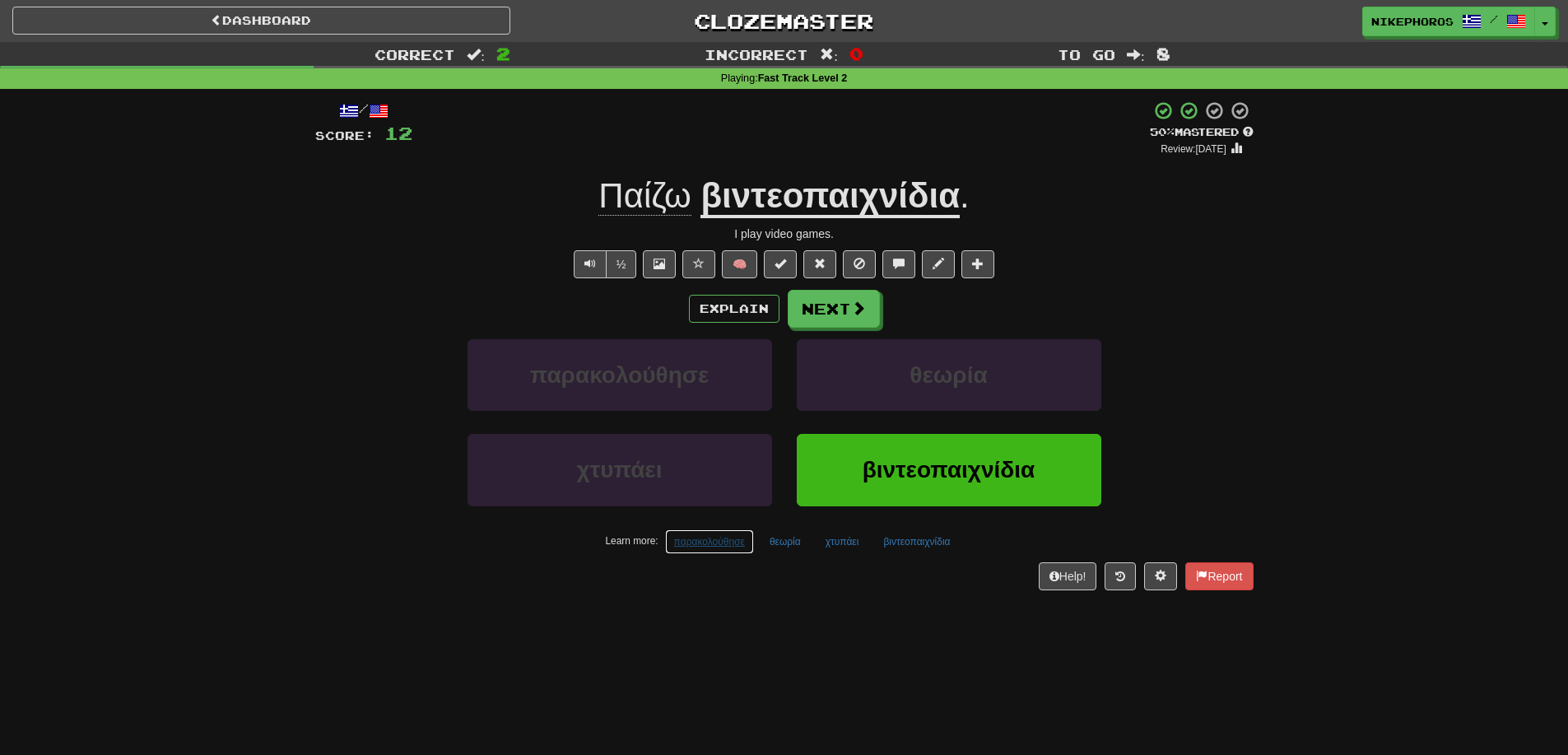
click at [707, 543] on button "παρακολούθησε" at bounding box center [709, 542] width 89 height 25
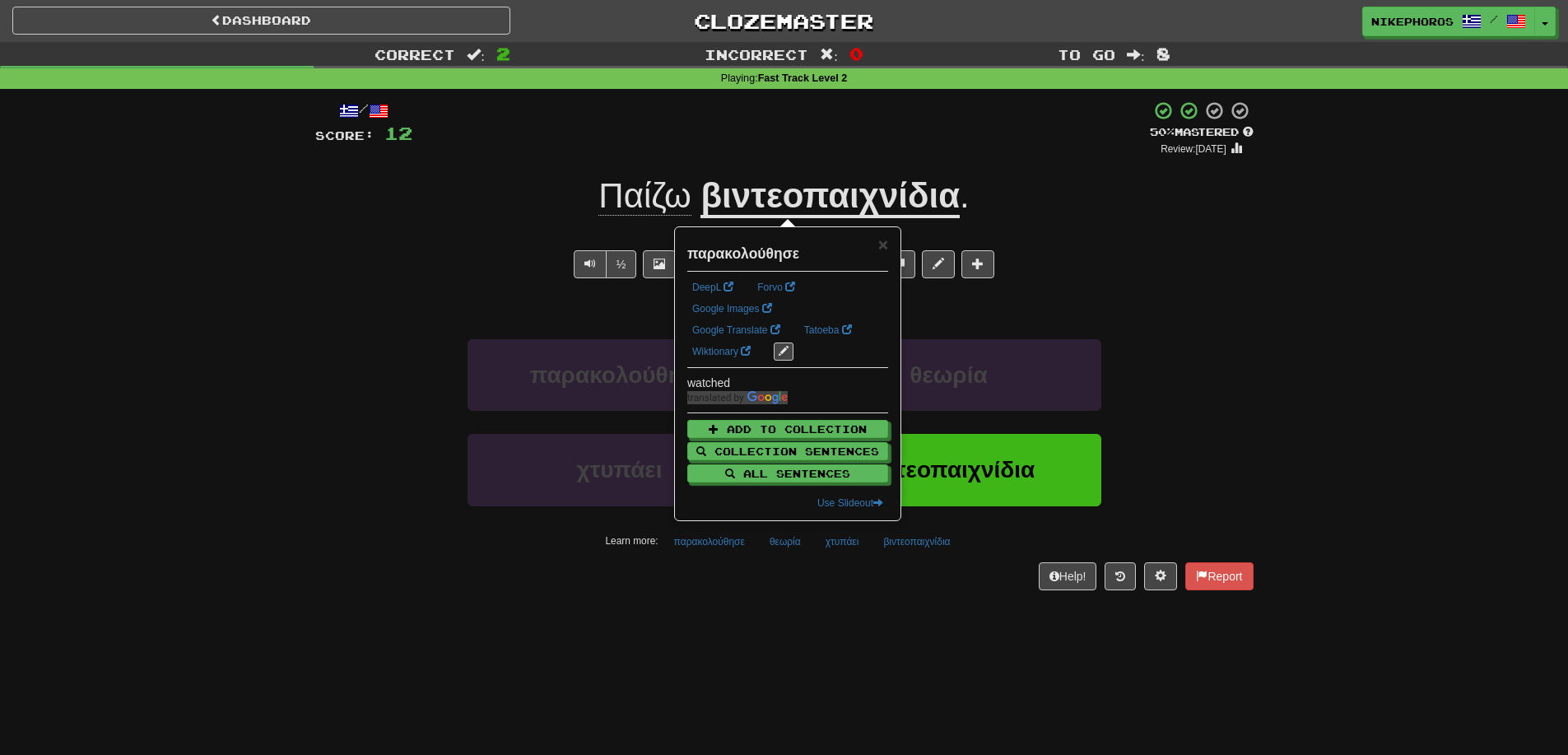
click at [740, 589] on div "Help! Report" at bounding box center [784, 576] width 939 height 28
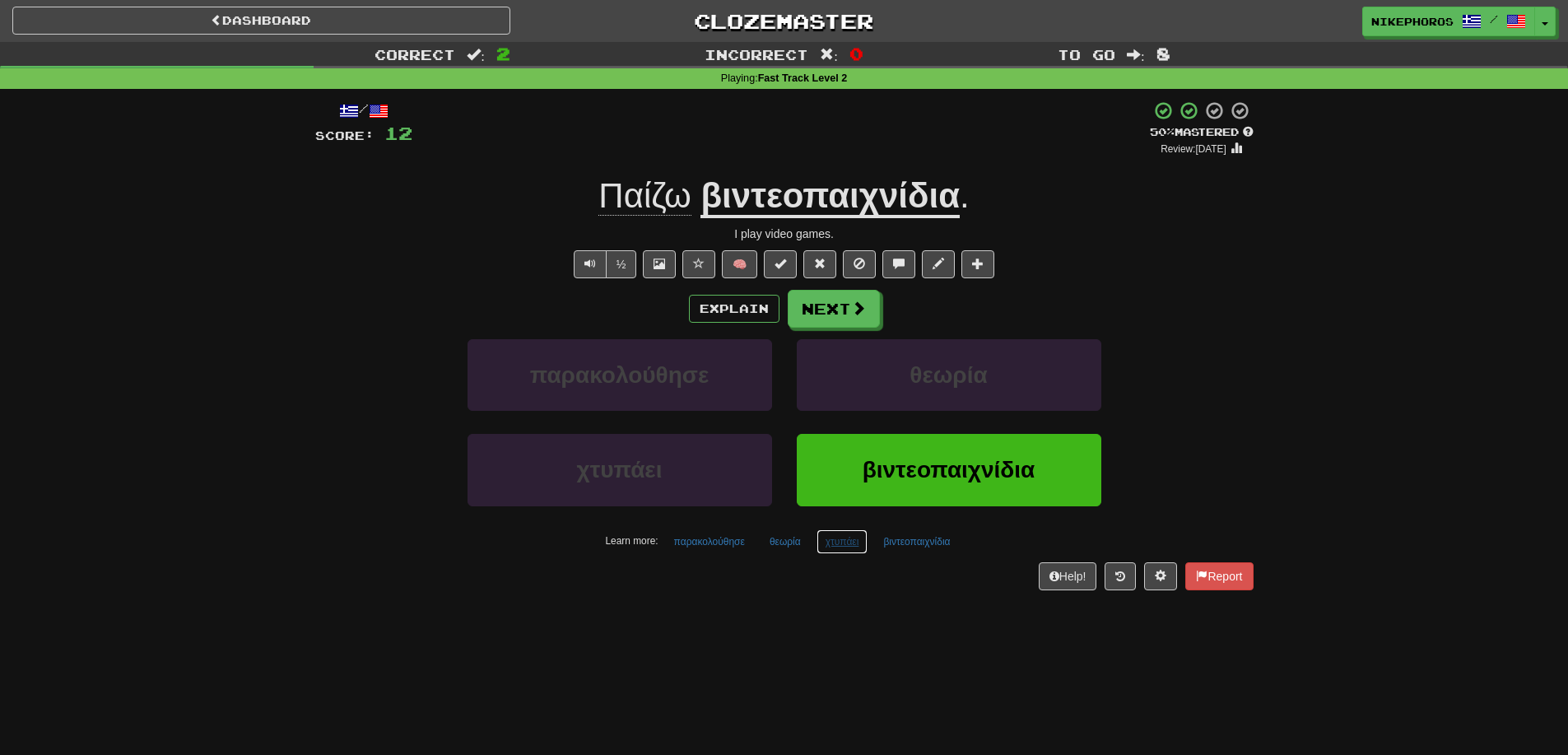
click at [846, 536] on button "χτυπάει" at bounding box center [842, 542] width 52 height 25
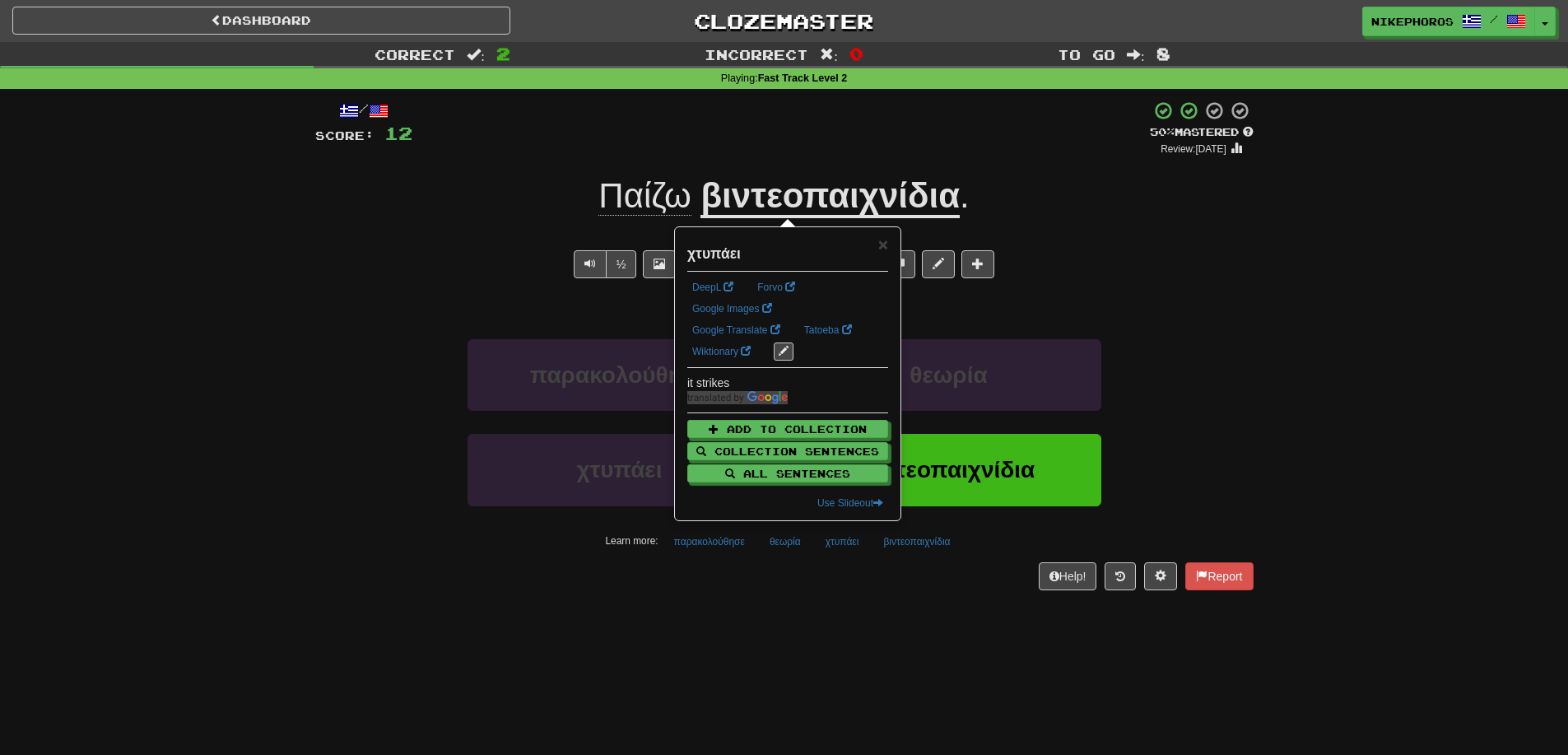
click at [930, 668] on div "Dashboard Clozemaster Nikephoros / Toggle Dropdown Dashboard Leaderboard Activi…" at bounding box center [784, 377] width 1568 height 755
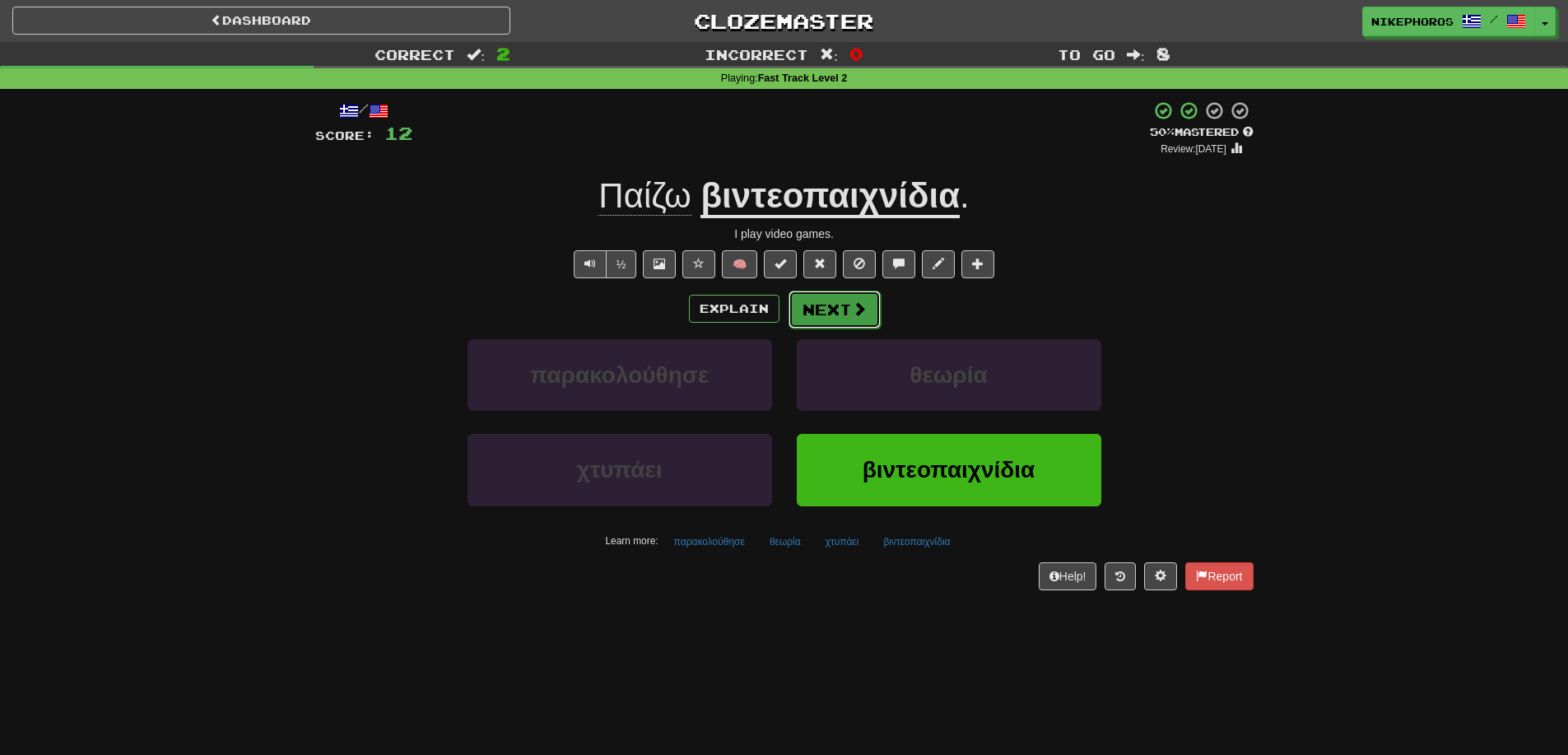
click at [856, 305] on span at bounding box center [860, 309] width 15 height 15
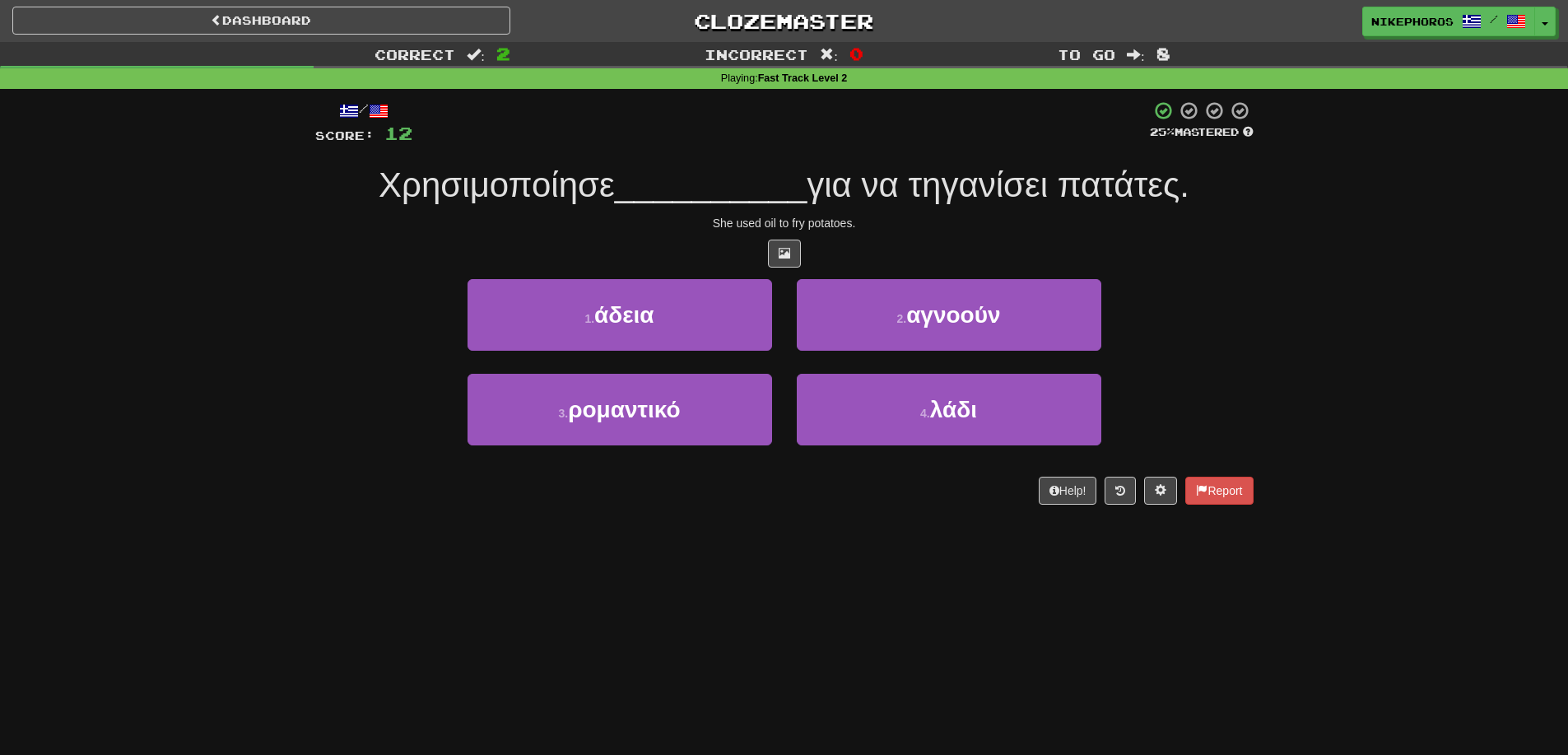
click at [642, 143] on div at bounding box center [782, 122] width 738 height 45
click at [656, 149] on div "/ Score: 12 25 % Mastered Χρησιμοποίησε __________ για να τηγανίσει πατάτες. Sh…" at bounding box center [784, 303] width 939 height 405
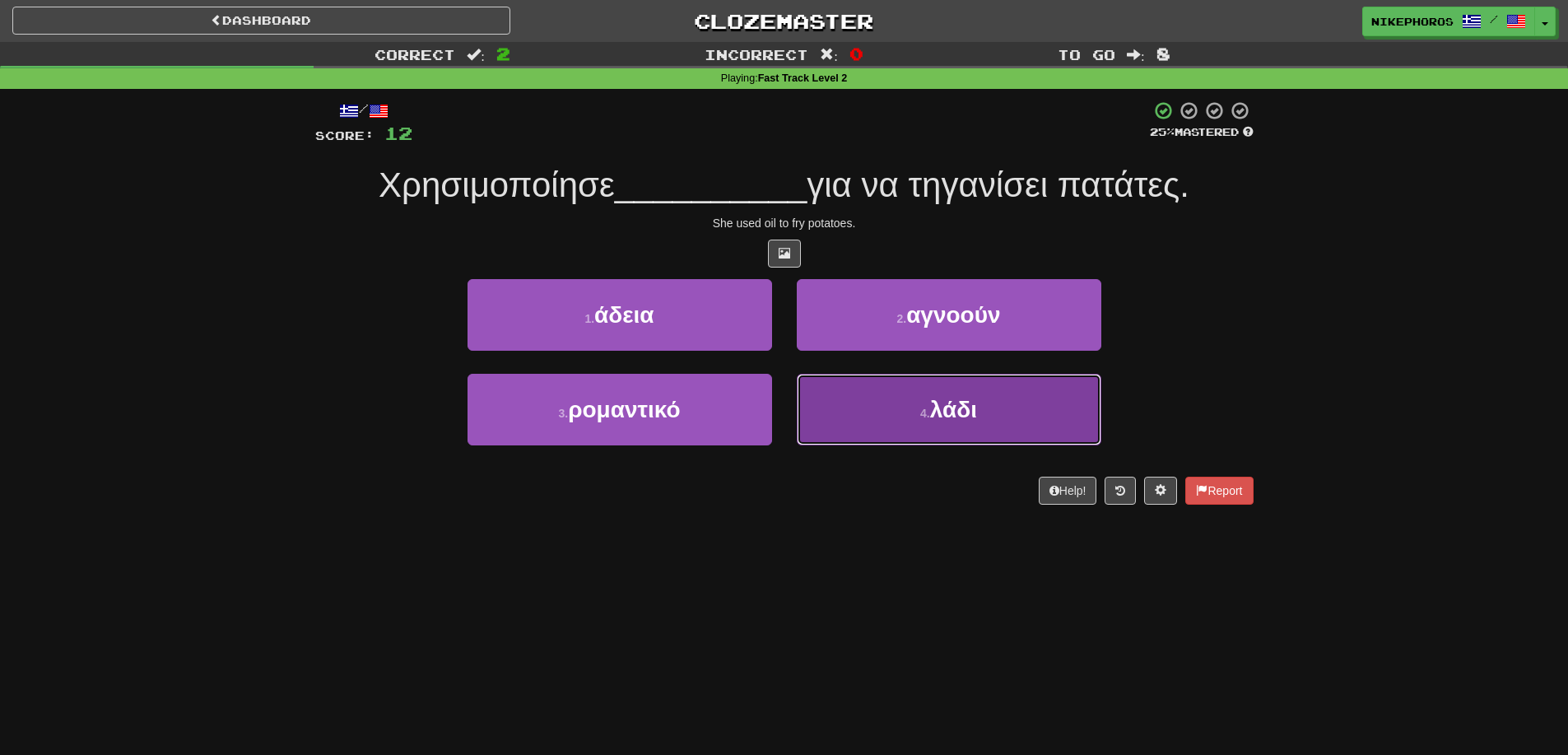
click at [943, 427] on button "4 . λάδι" at bounding box center [949, 409] width 304 height 72
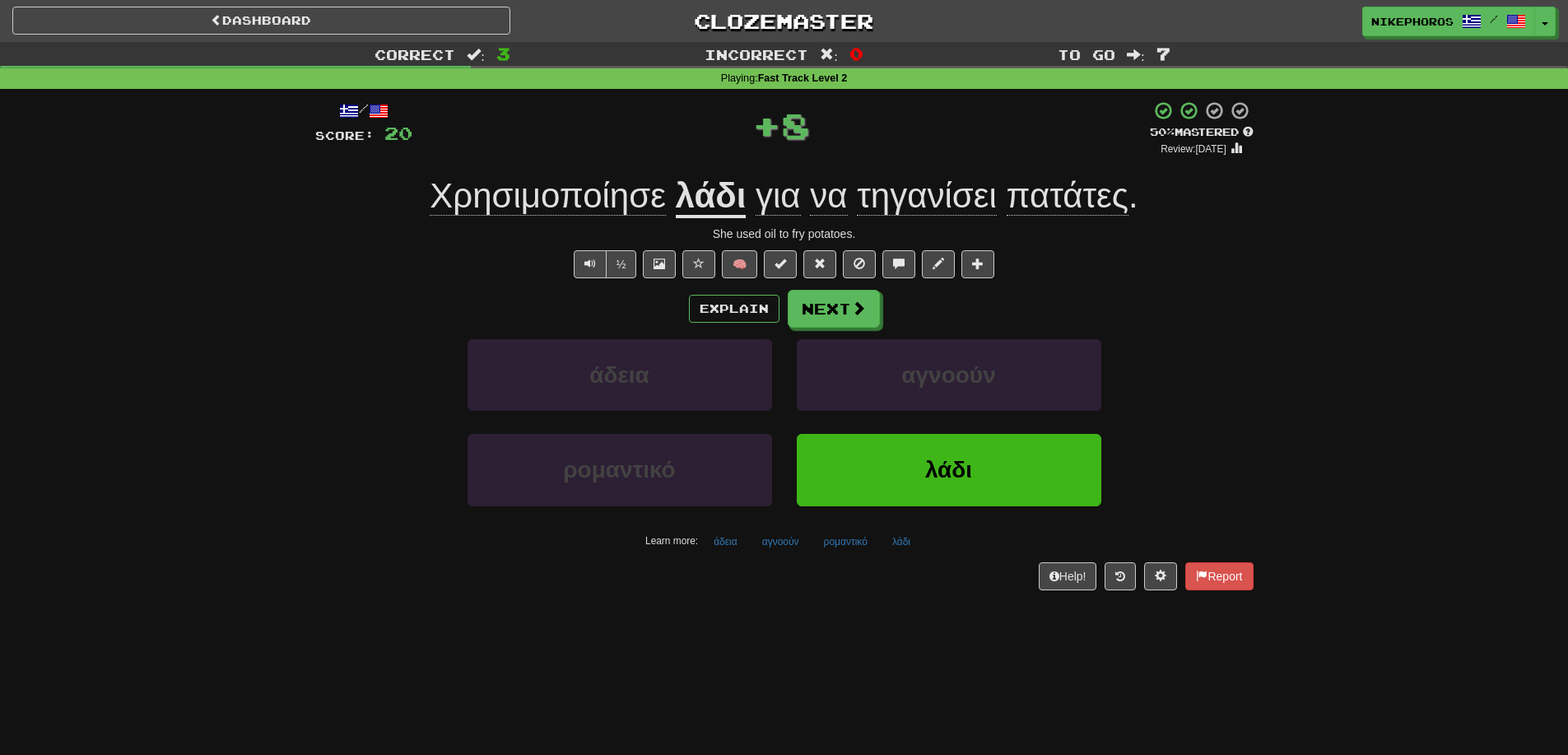
click at [1225, 287] on div "/ Score: 20 + 8 50 % Mastered Review: [DATE] Χρησιμοποίησε λάδι για να τηγανίσε…" at bounding box center [784, 345] width 939 height 489
click at [932, 188] on span "τηγανίσει" at bounding box center [927, 196] width 140 height 40
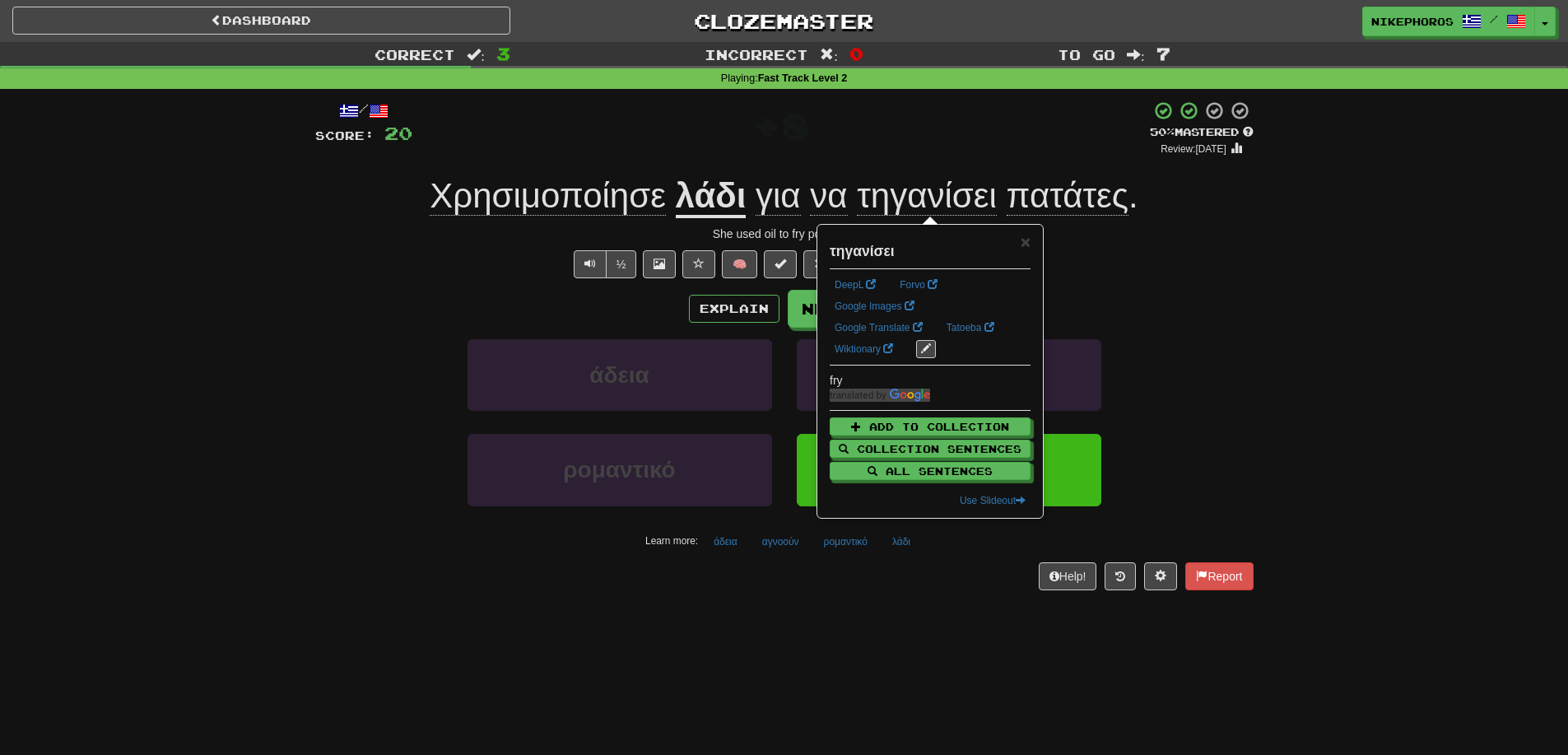
click at [1159, 236] on div "She used oil to fry potatoes." at bounding box center [784, 234] width 939 height 17
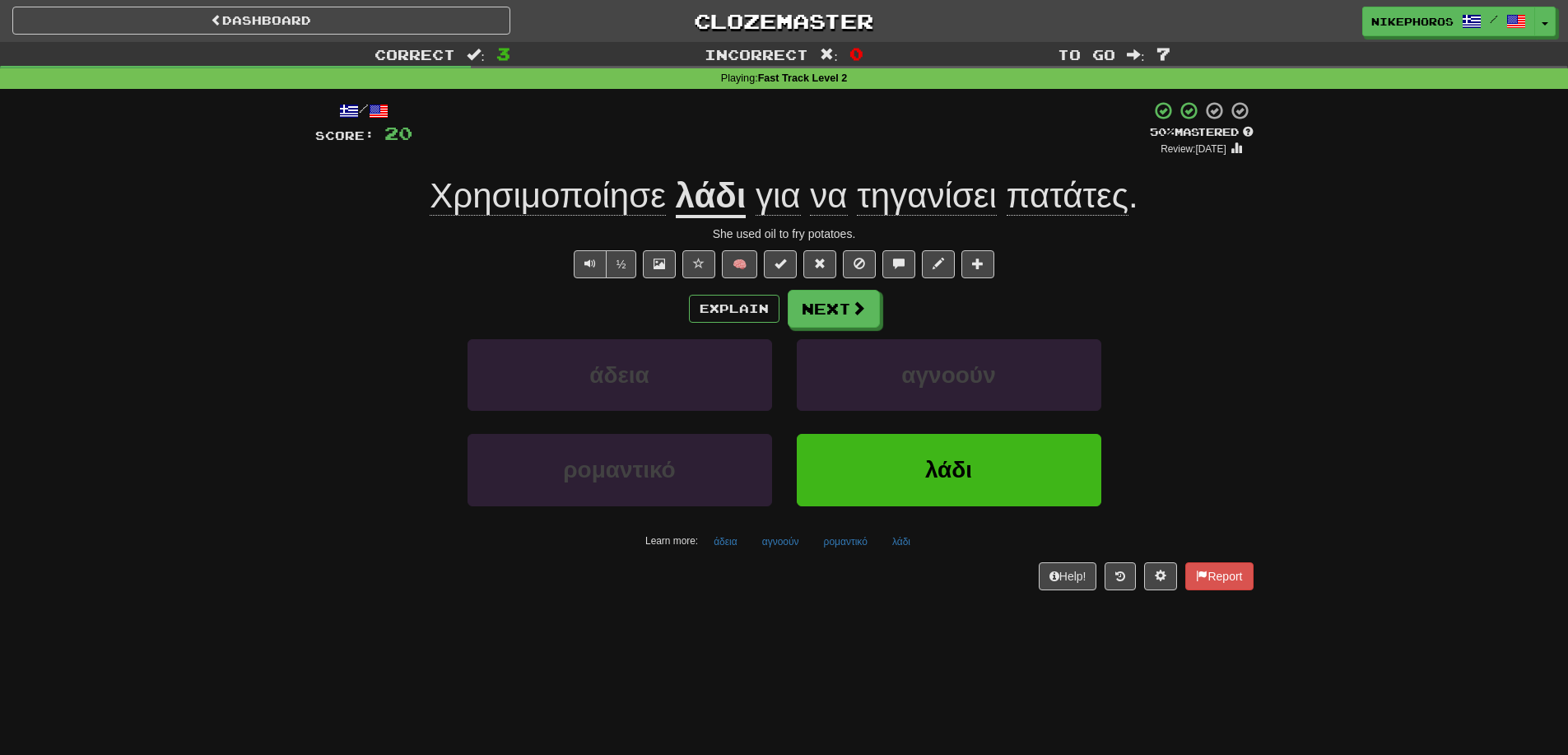
click at [1332, 393] on div "Correct : 3 Incorrect : 0 To go : 7 Playing : Fast Track Level 2 / Score: 20 + …" at bounding box center [784, 327] width 1568 height 571
click at [1317, 397] on div "Correct : 3 Incorrect : 0 To go : 7 Playing : Fast Track Level 2 / Score: 20 + …" at bounding box center [784, 327] width 1568 height 571
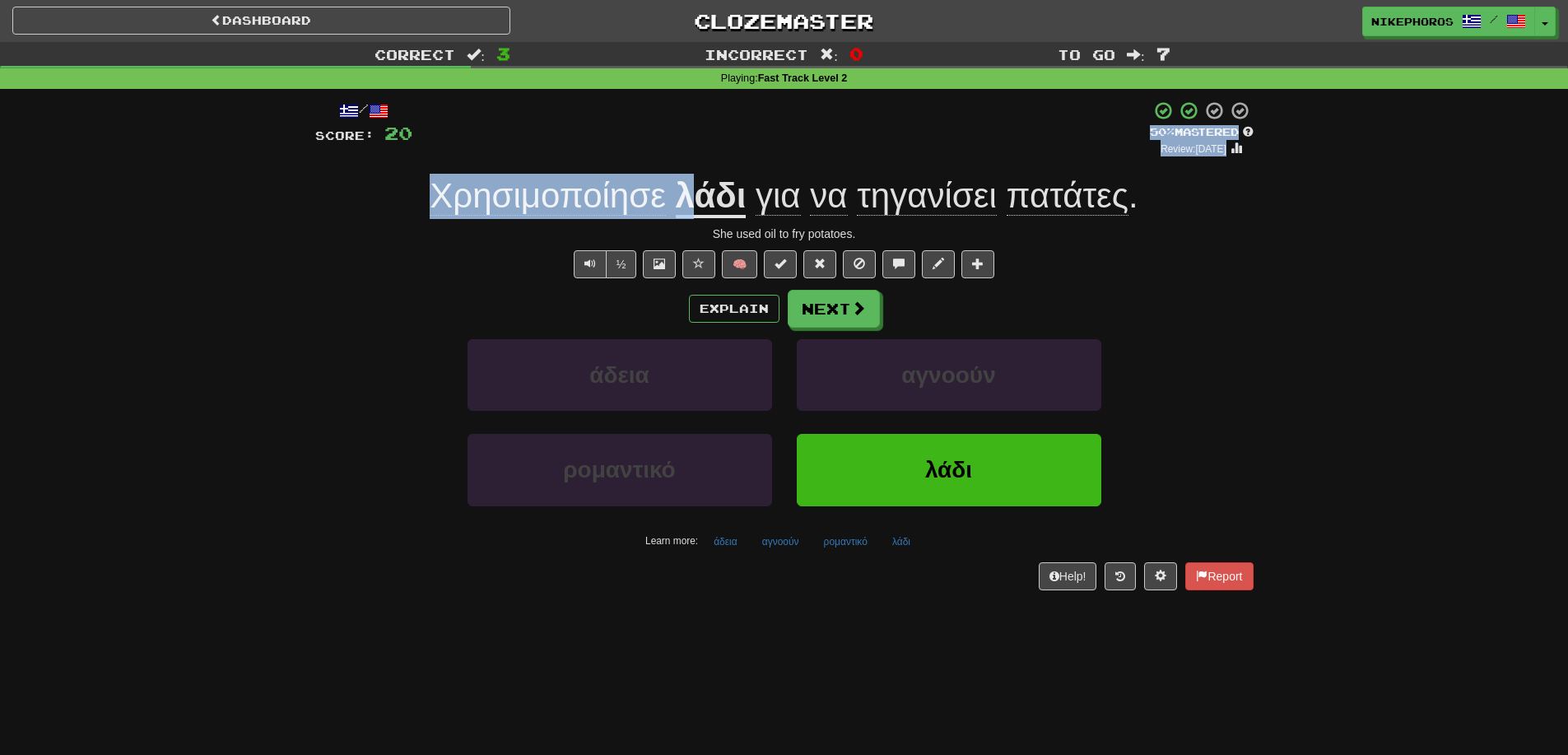
click at [689, 158] on div "/ Score: 20 + 8 50 % Mastered Review: [DATE] Χρησιμοποίησε λάδι για να τηγανίσε…" at bounding box center [784, 345] width 939 height 489
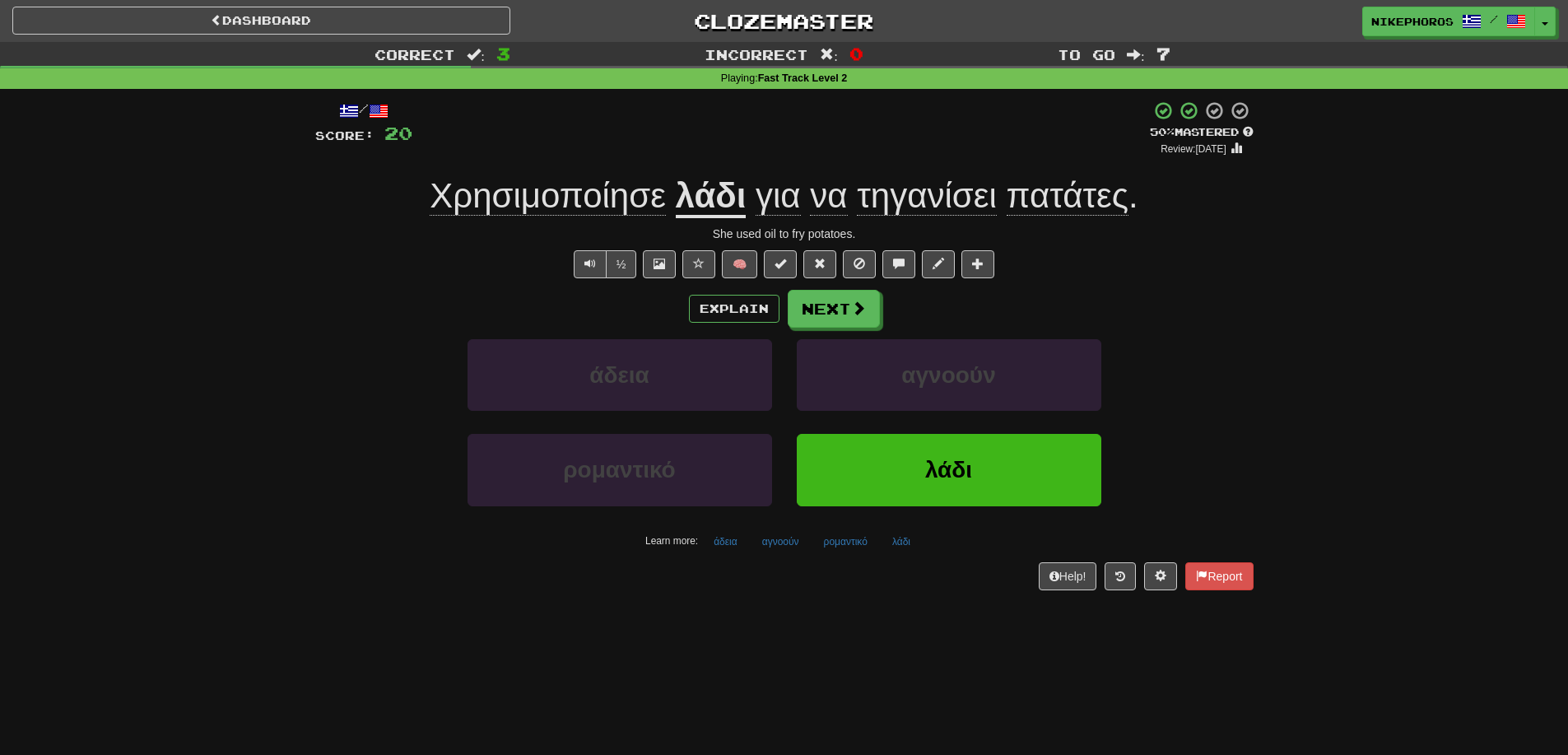
click at [497, 267] on div "½ 🧠" at bounding box center [784, 264] width 939 height 28
click at [737, 538] on button "άδεια" at bounding box center [726, 542] width 42 height 25
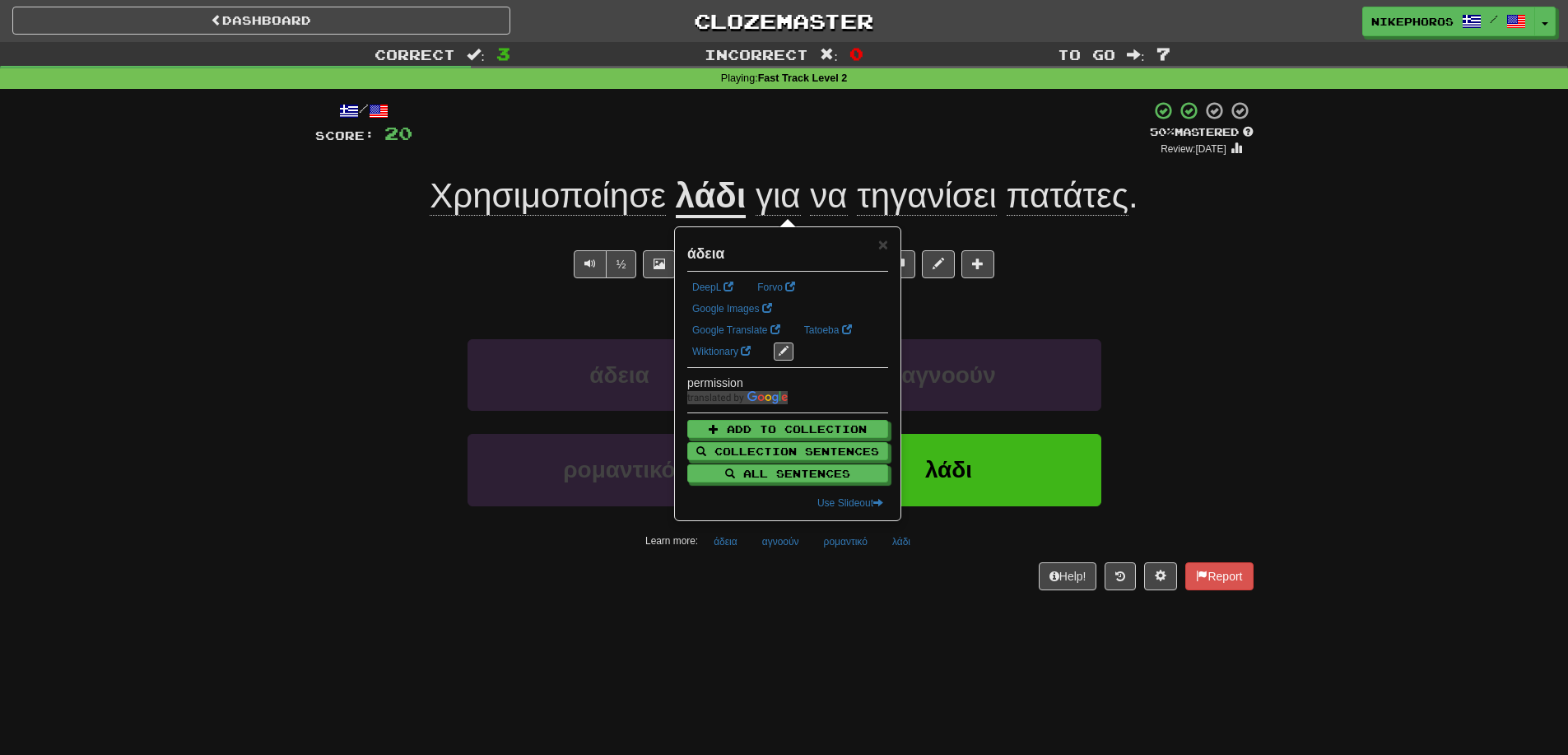
click at [771, 625] on div "Dashboard Clozemaster Nikephoros / Toggle Dropdown Dashboard Leaderboard Activi…" at bounding box center [784, 377] width 1568 height 755
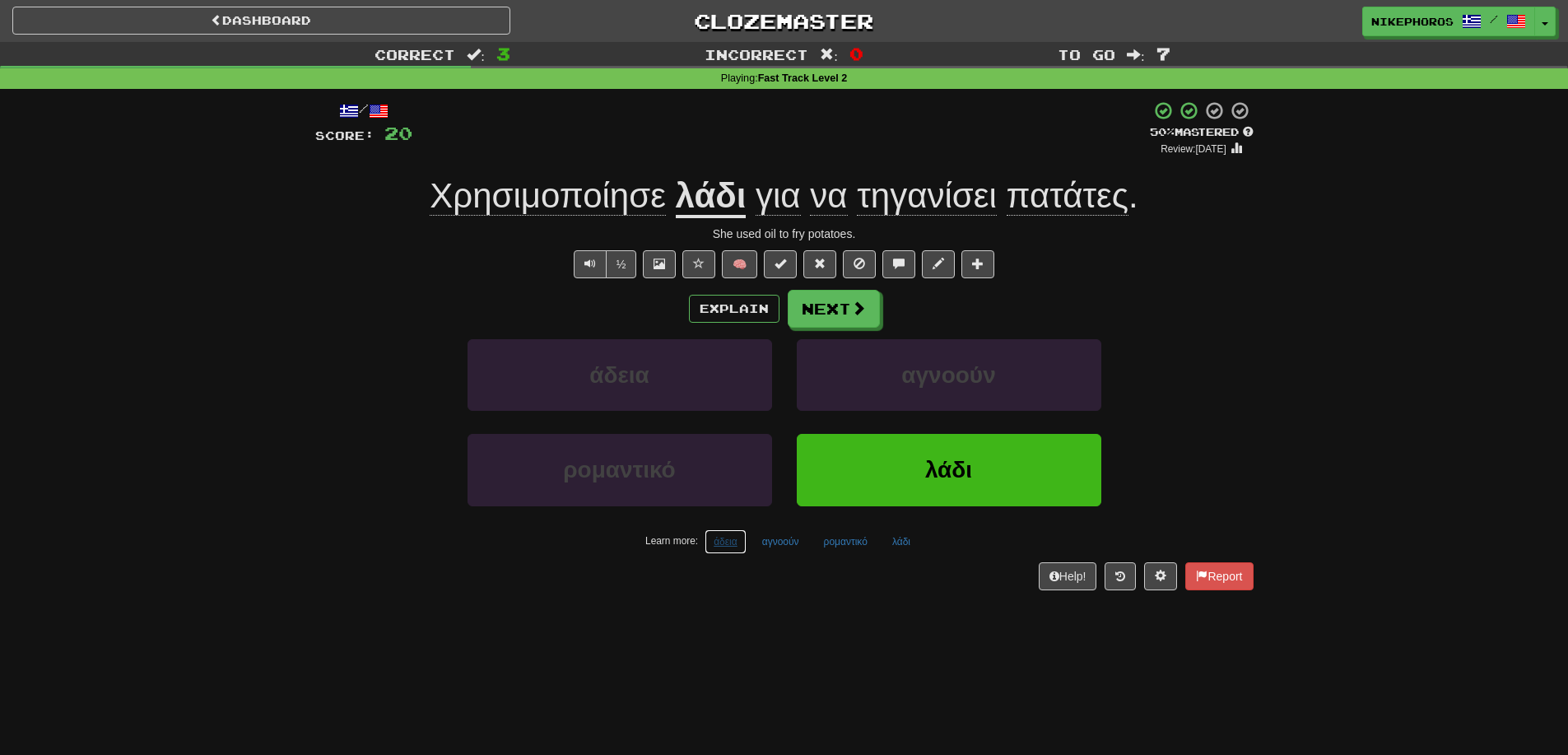
click at [734, 542] on button "άδεια" at bounding box center [726, 542] width 42 height 25
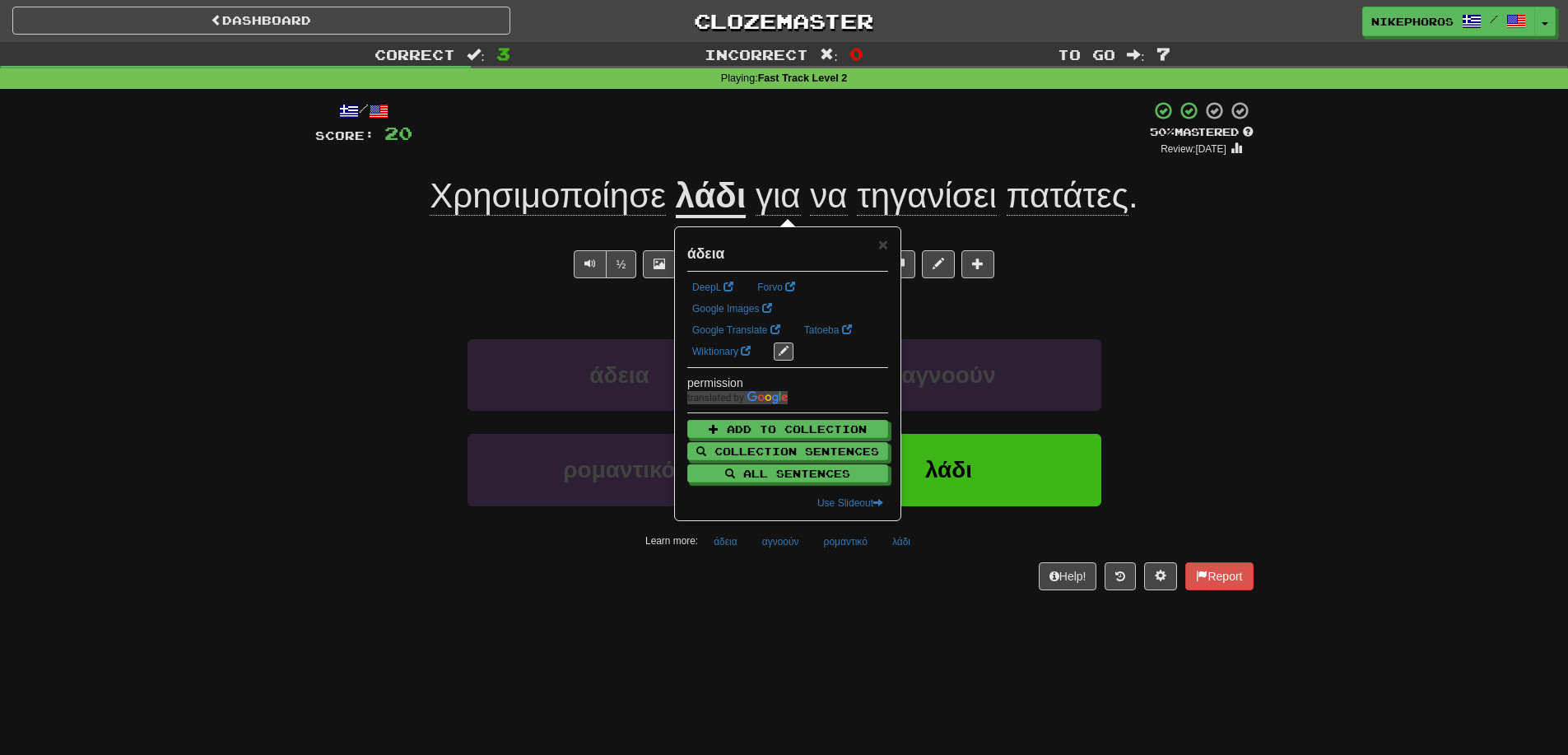
click at [748, 538] on div "Learn more: άδεια αγνοούν ρομαντικό λάδι" at bounding box center [784, 542] width 963 height 25
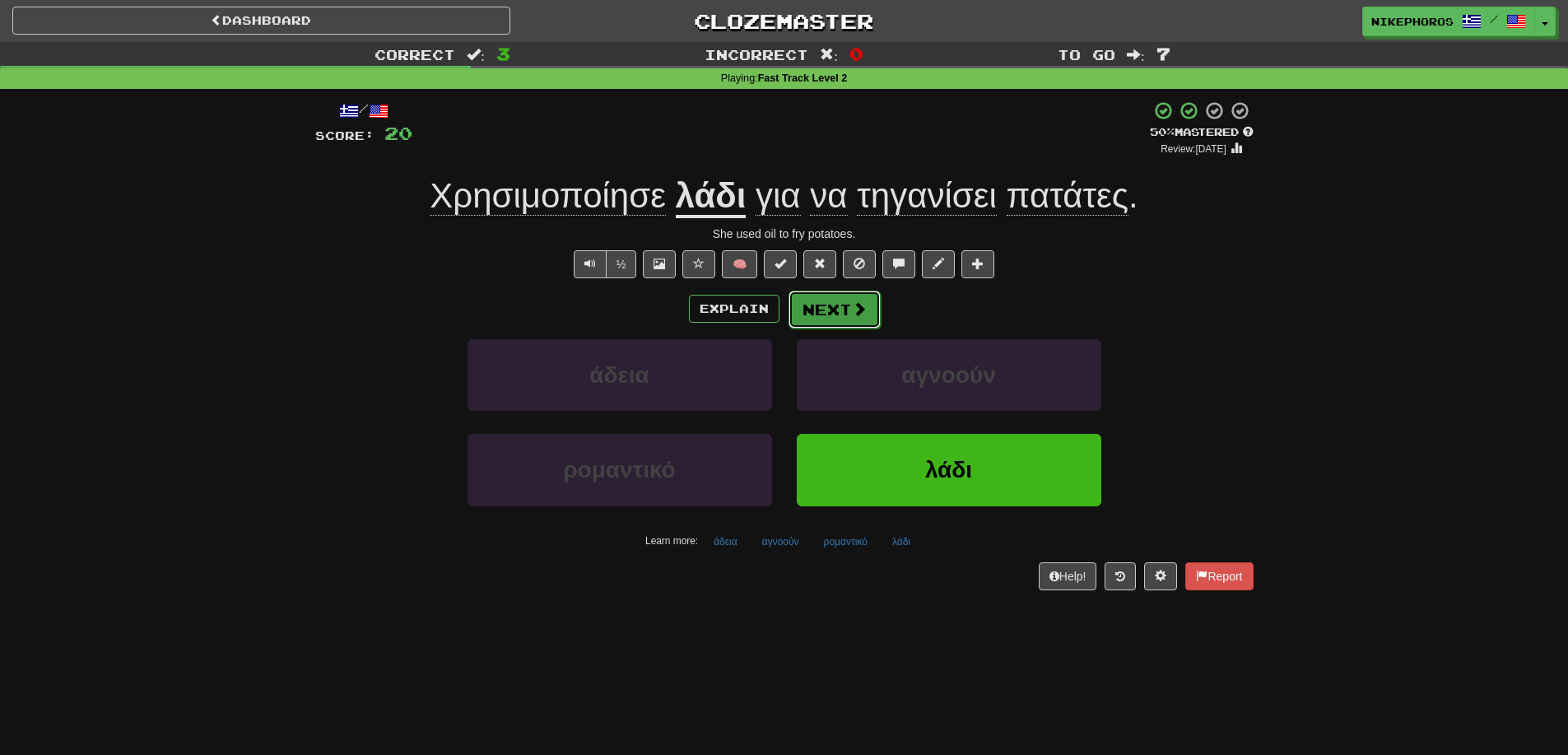
click at [831, 299] on button "Next" at bounding box center [835, 309] width 92 height 38
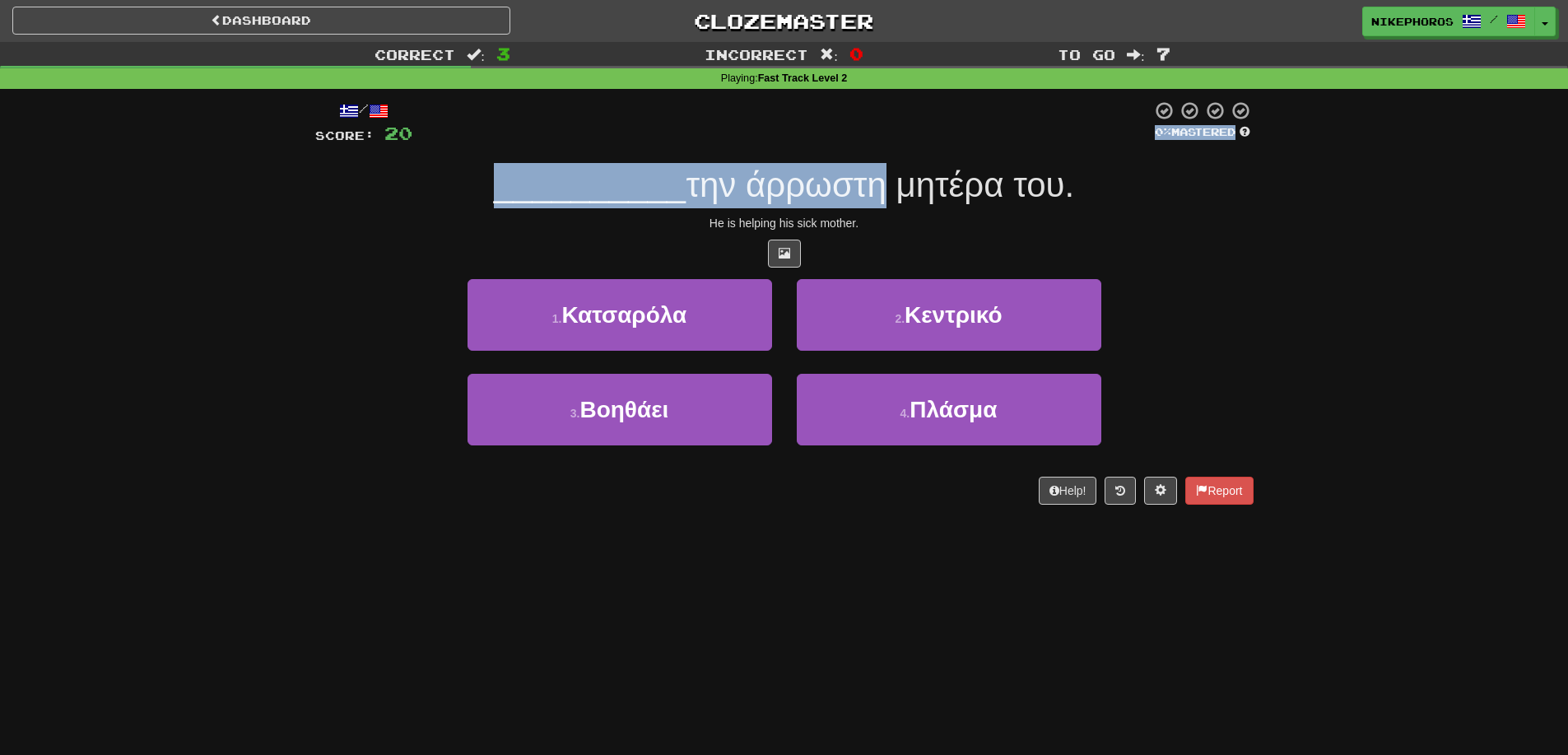
click at [879, 145] on div "/ Score: 20 0 % Mastered __________ την άρρωστη μητέρα του. He is helping his s…" at bounding box center [784, 303] width 939 height 405
click at [853, 162] on div "/ Score: 20 0 % Mastered __________ την άρρωστη μητέρα του. He is helping his s…" at bounding box center [784, 303] width 939 height 405
click at [855, 161] on div "/ Score: 20 0 % Mastered __________ την άρρωστη μητέρα του. He is helping his s…" at bounding box center [784, 303] width 939 height 405
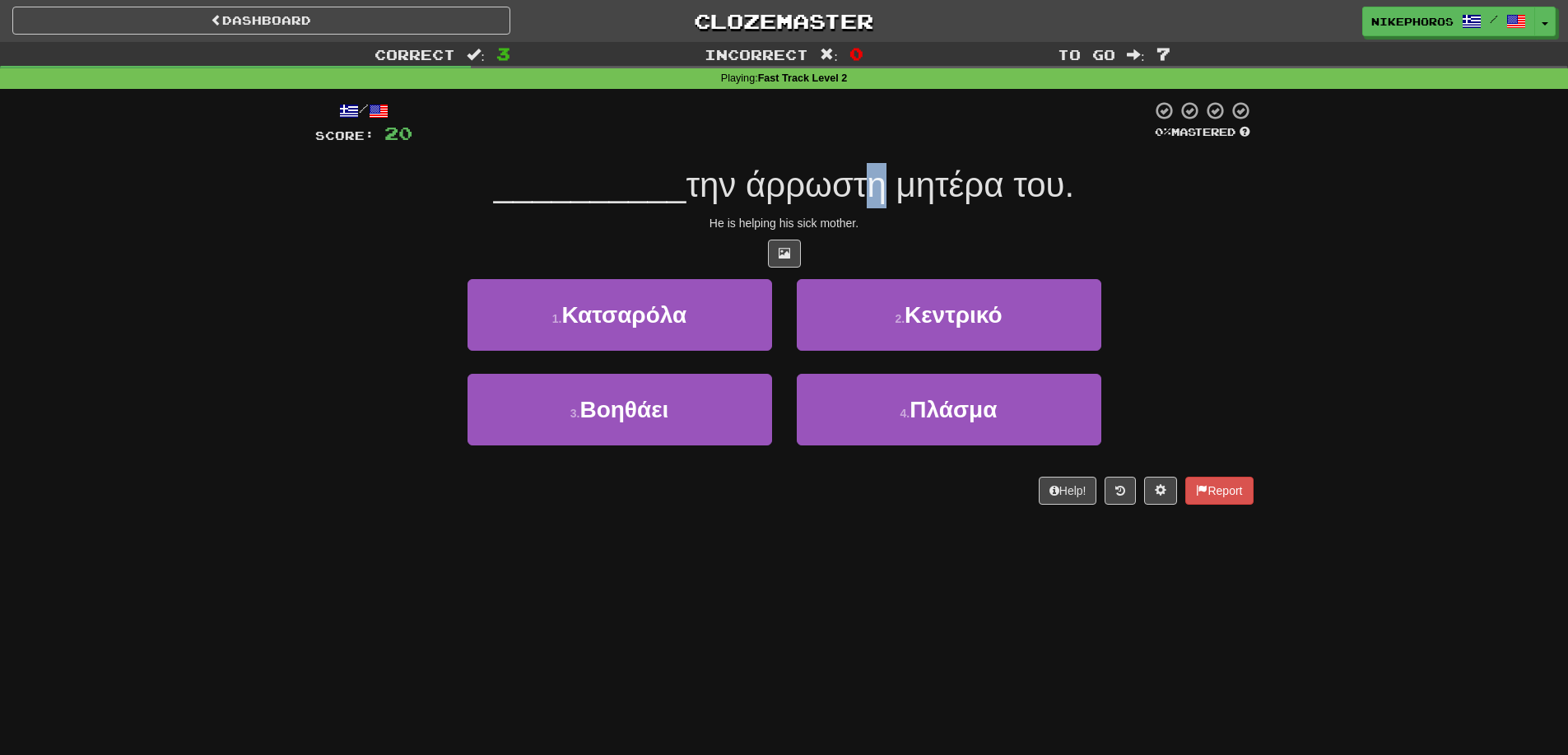
click at [858, 165] on div "__________ την άρρωστη μητέρα του." at bounding box center [784, 185] width 939 height 45
click at [857, 166] on span "την άρρωστη μητέρα του." at bounding box center [880, 185] width 389 height 39
click at [872, 191] on span "την άρρωστη μητέρα του." at bounding box center [880, 185] width 389 height 39
click at [854, 231] on div "He is helping his sick mother." at bounding box center [784, 223] width 939 height 17
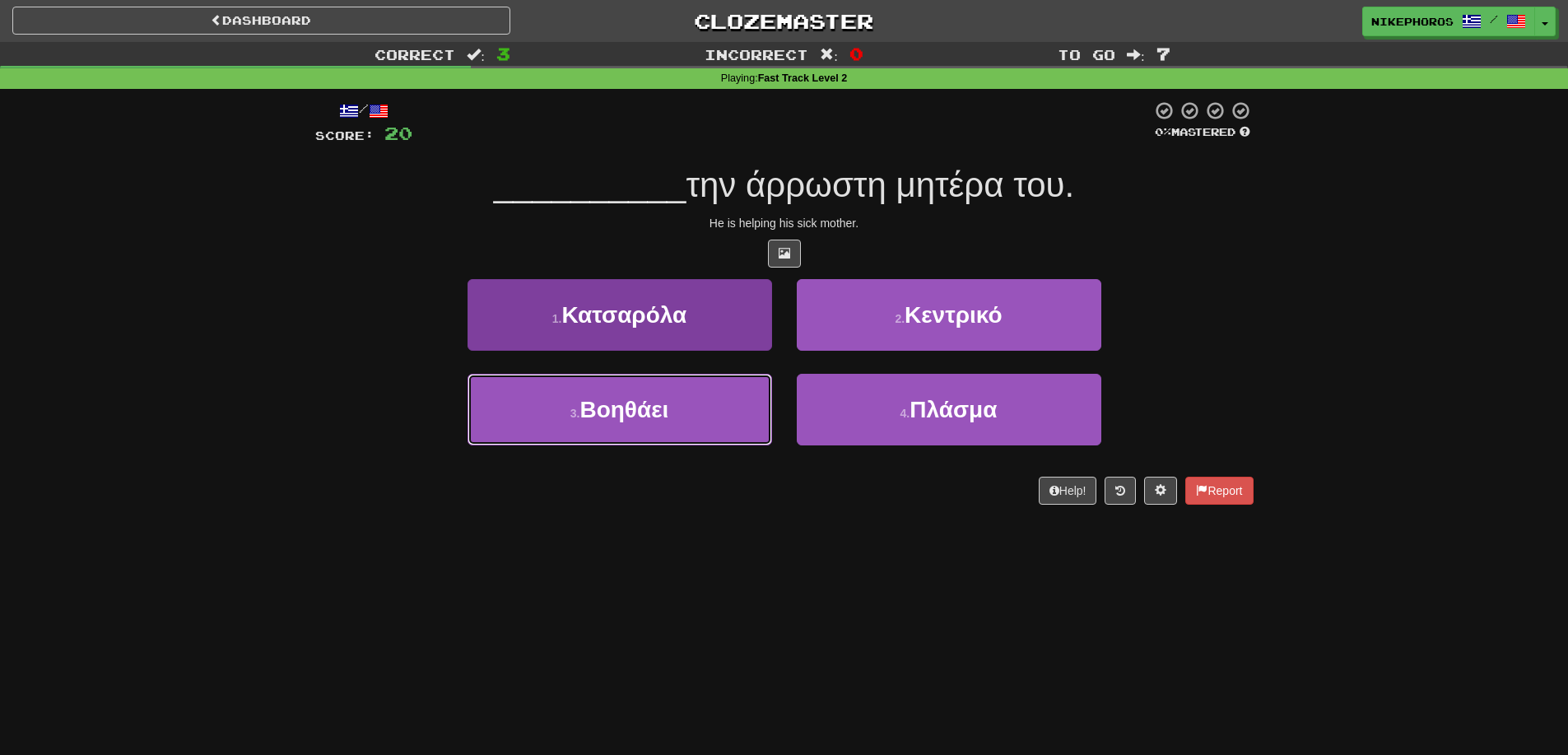
click at [692, 392] on button "3 . Βοηθάει" at bounding box center [619, 409] width 304 height 72
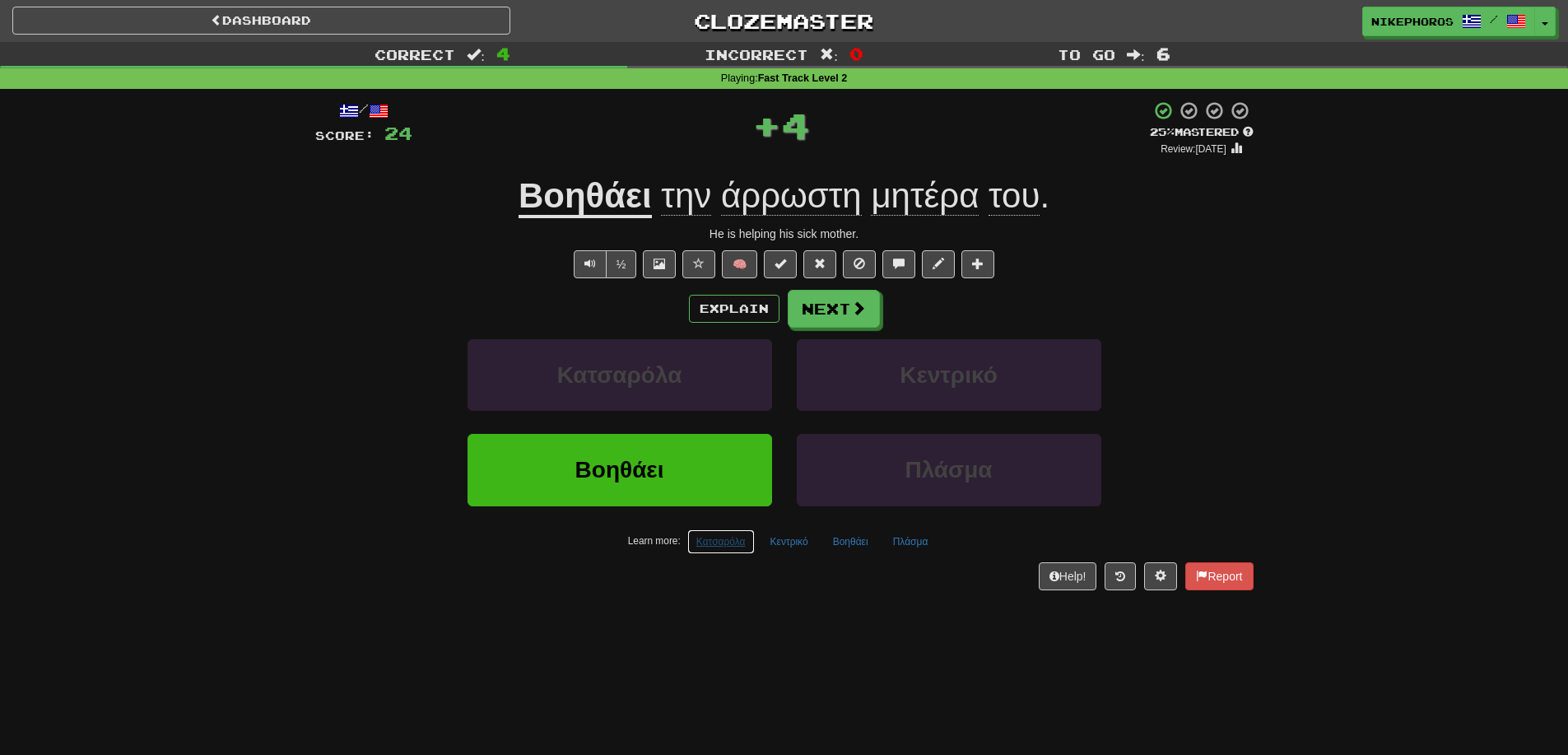
click at [704, 538] on button "Κατσαρόλα" at bounding box center [721, 542] width 67 height 25
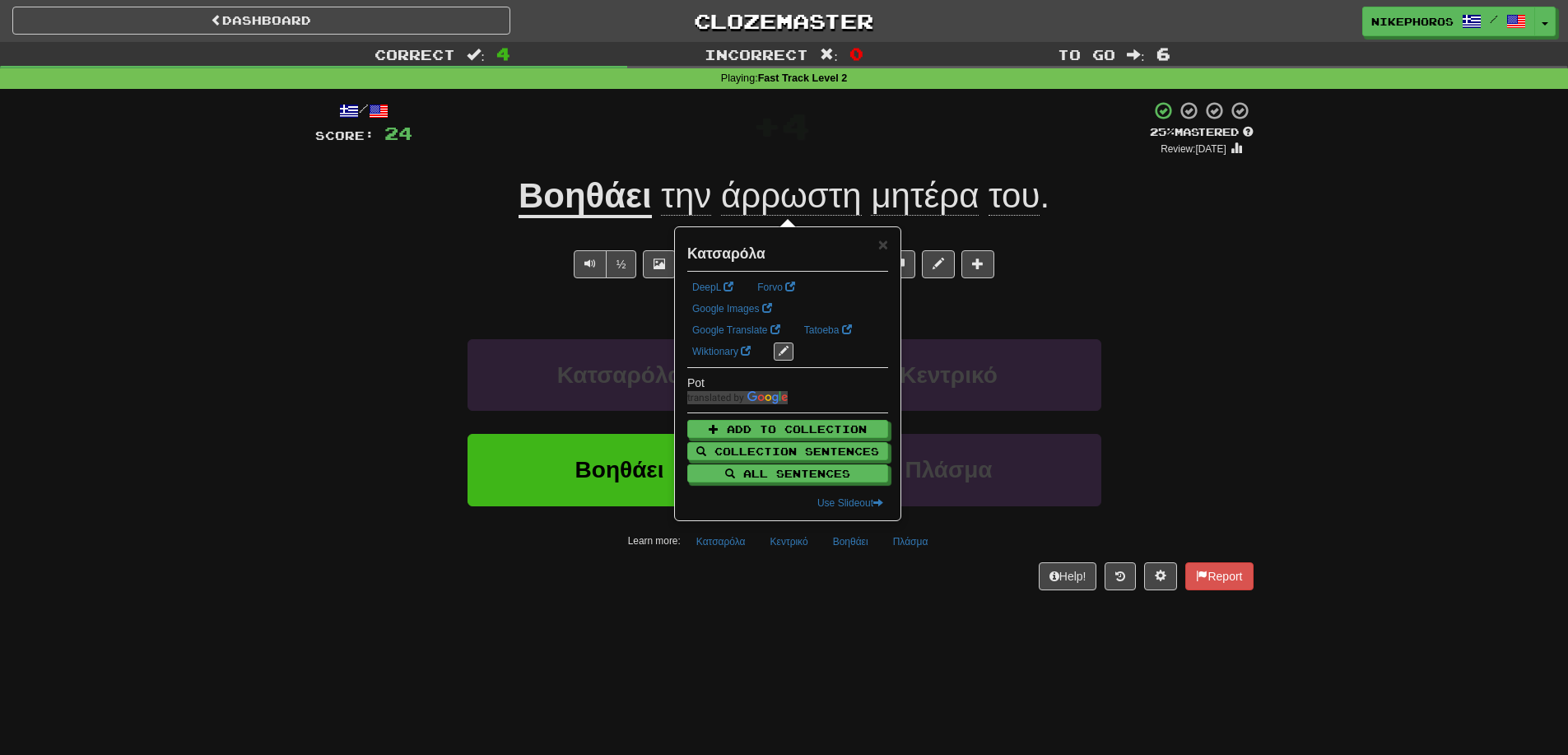
click at [908, 587] on div "Help! Report" at bounding box center [784, 576] width 939 height 28
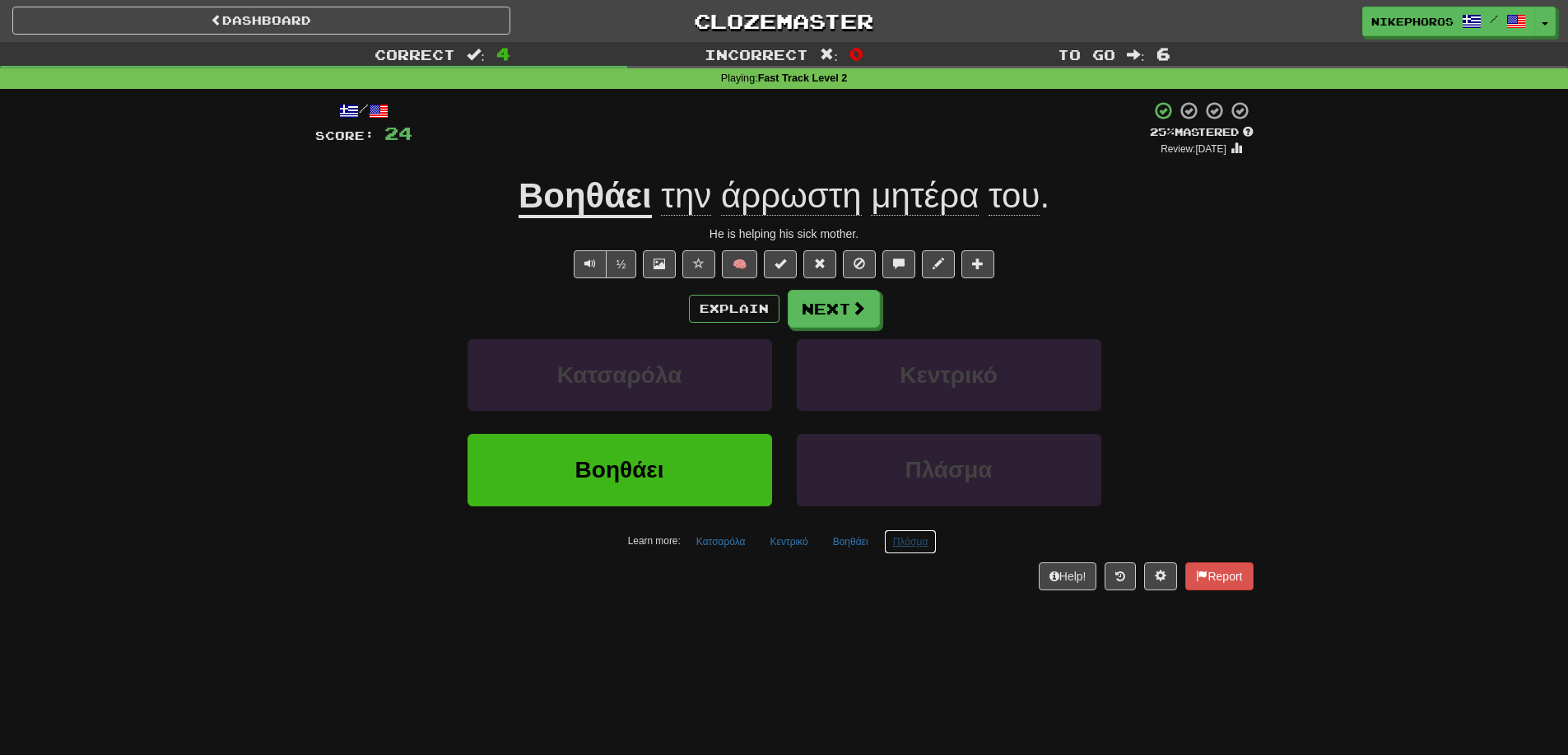
click at [903, 543] on button "Πλάσμα" at bounding box center [910, 542] width 53 height 25
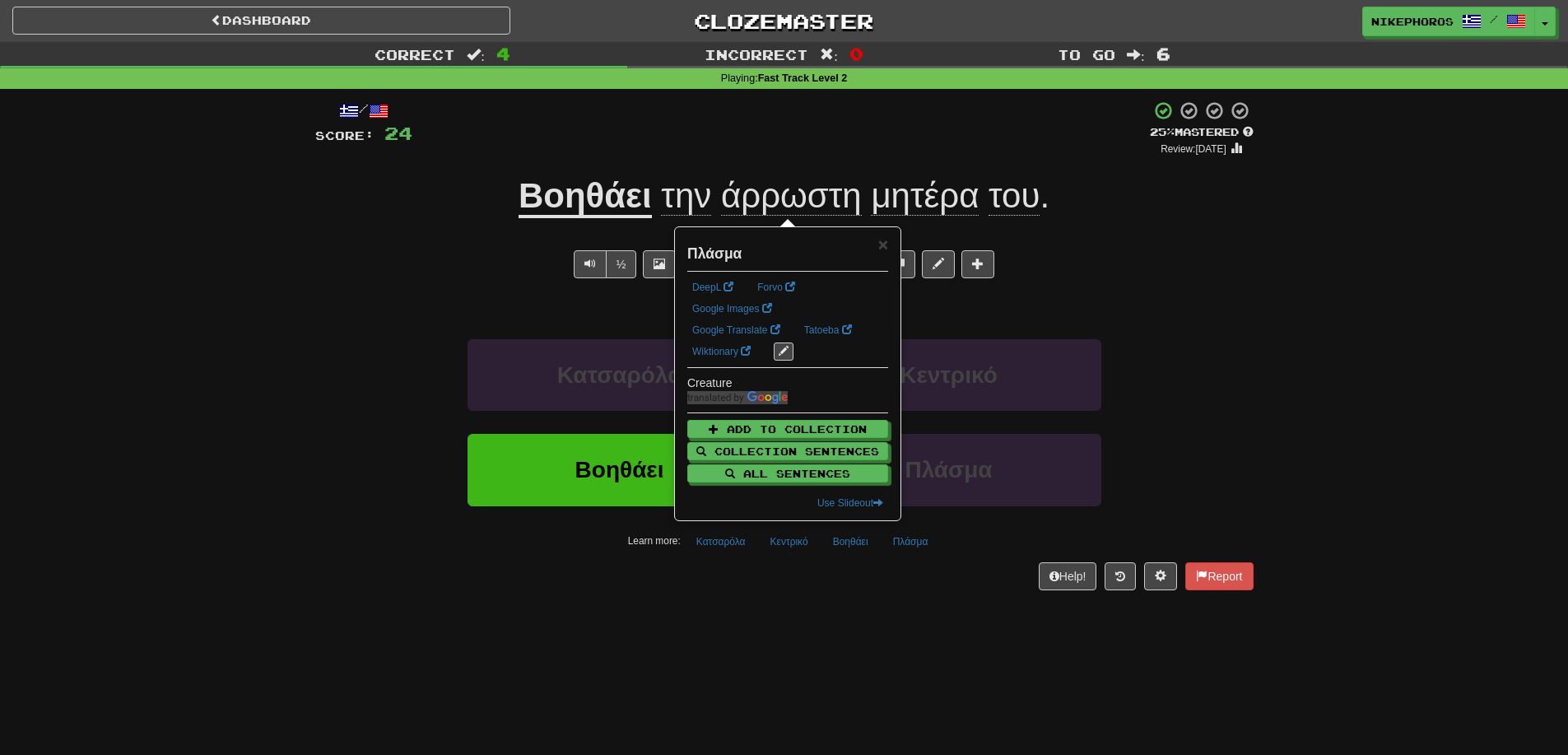
click at [917, 593] on div "/ Score: 24 + 4 25 % Mastered Review: [DATE] Βοηθάει την άρρωστη μητέρα του . H…" at bounding box center [784, 350] width 939 height 523
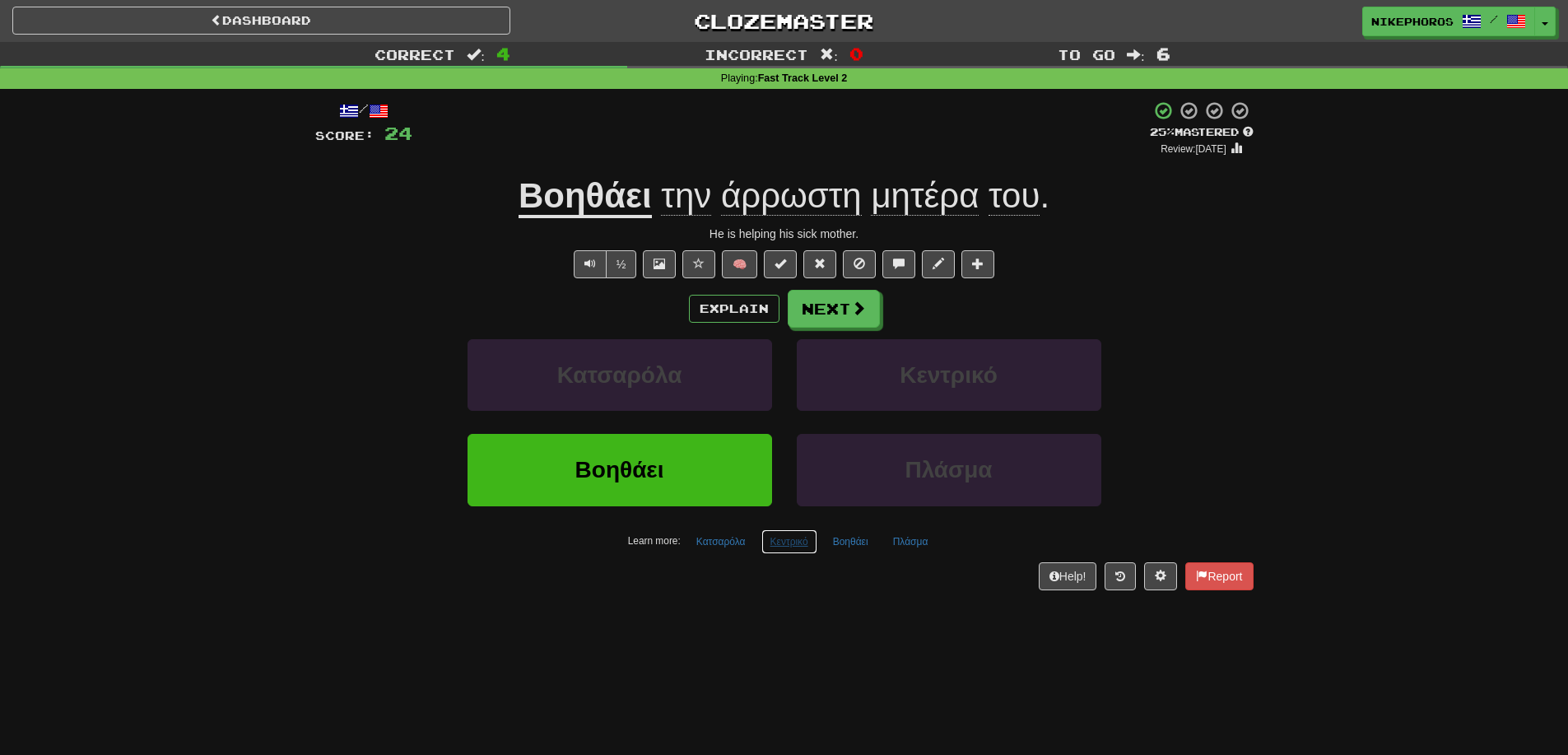
click at [791, 535] on button "Κεντρικό" at bounding box center [789, 542] width 56 height 25
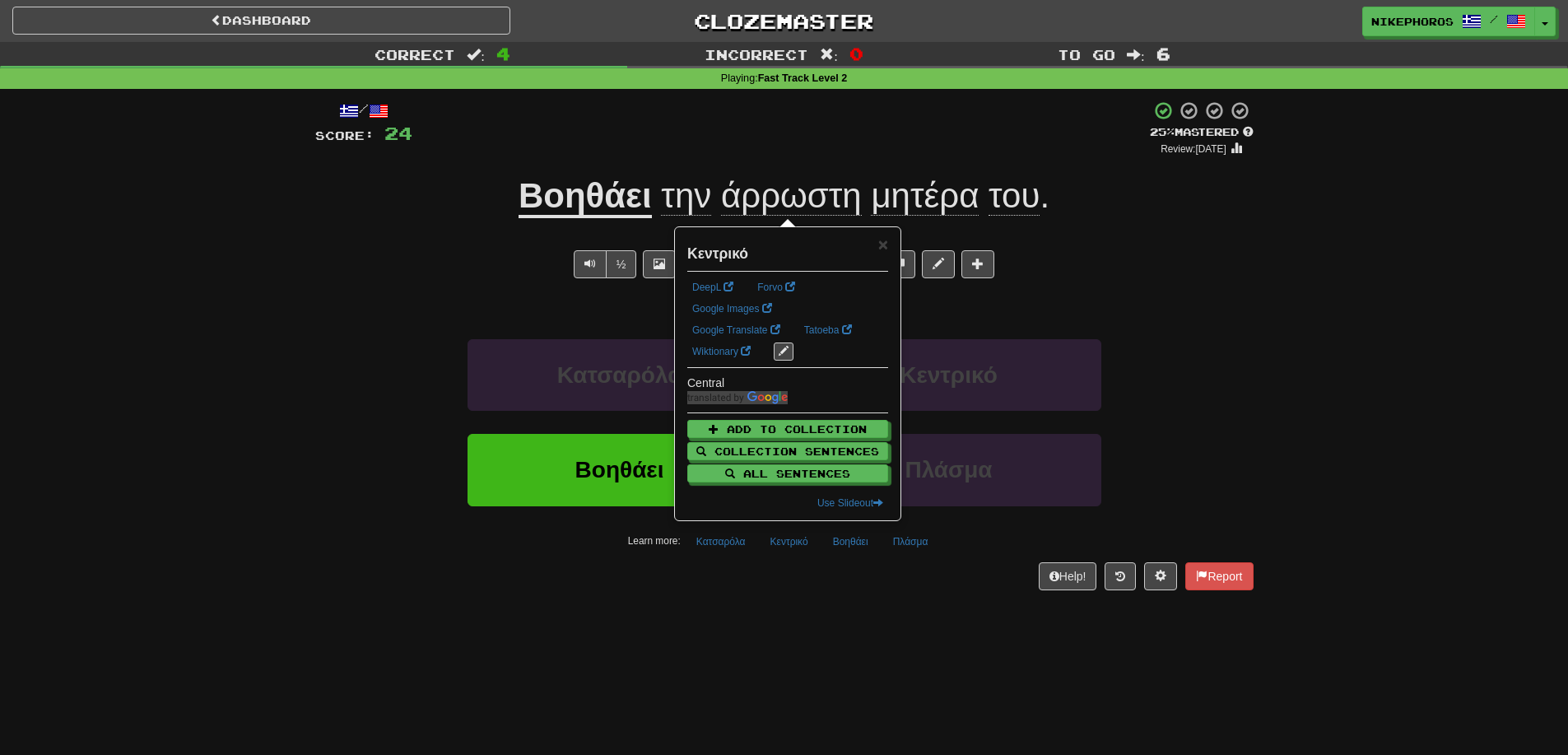
click at [886, 581] on div "Help! Report" at bounding box center [784, 576] width 939 height 28
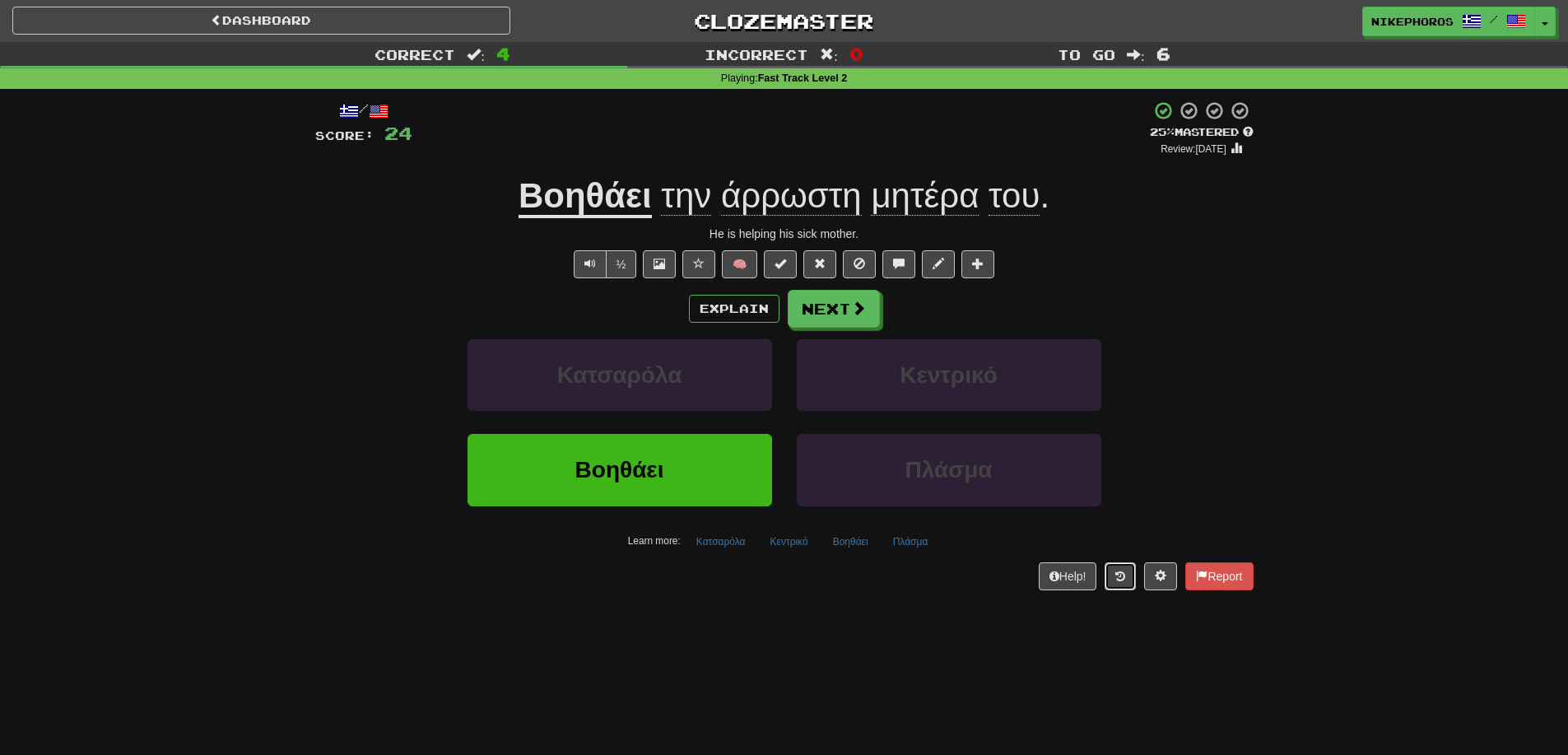
click at [1116, 570] on icon at bounding box center [1120, 576] width 10 height 12
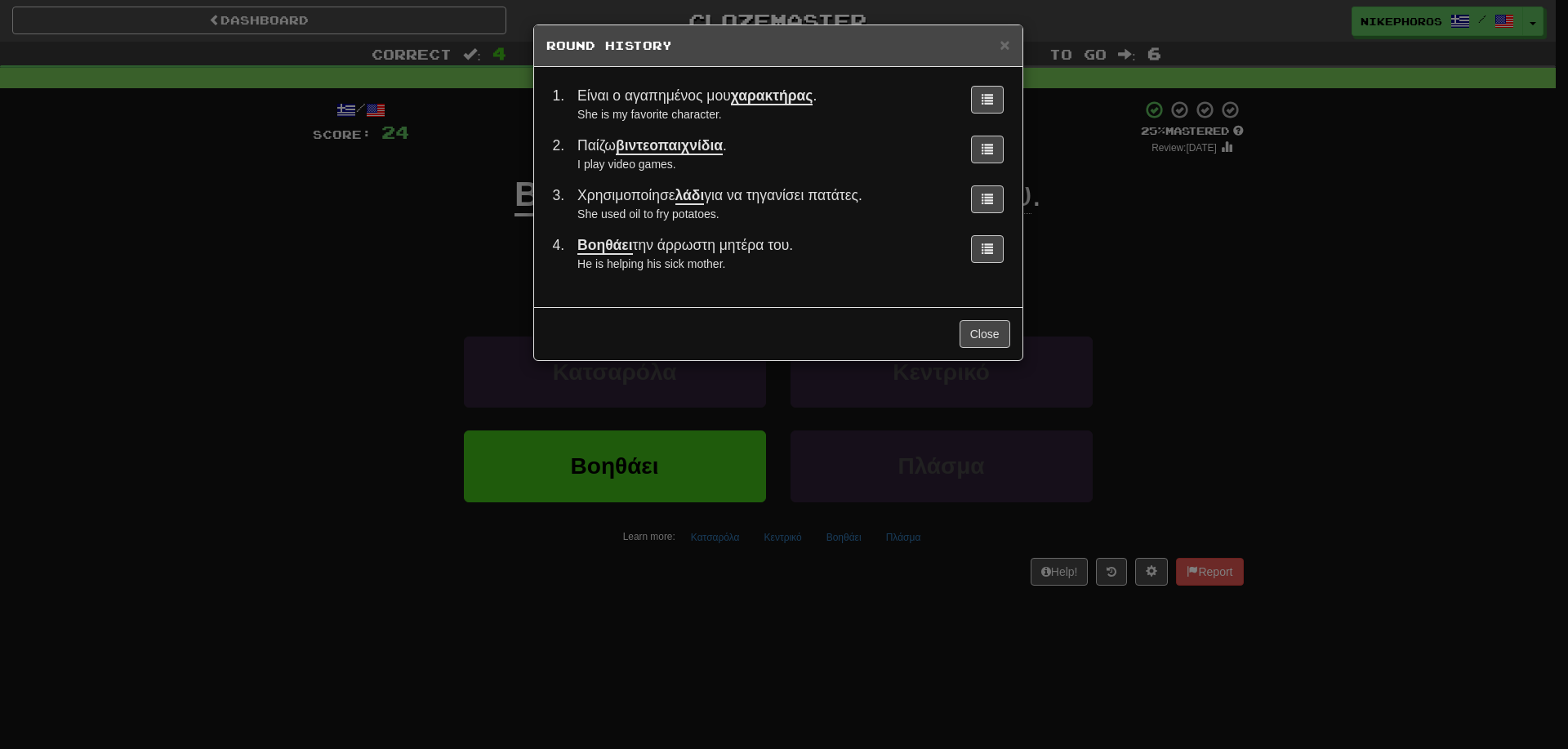
click at [650, 199] on span "Χρησιμοποίησε λάδι για να τηγανίσει πατάτες." at bounding box center [720, 196] width 285 height 18
copy span "Χρησιμοποίησε"
click at [427, 338] on div "× Round History 1 . Είναι ο αγαπημένος μου χαρακτήρας . She is my favorite char…" at bounding box center [784, 374] width 1568 height 749
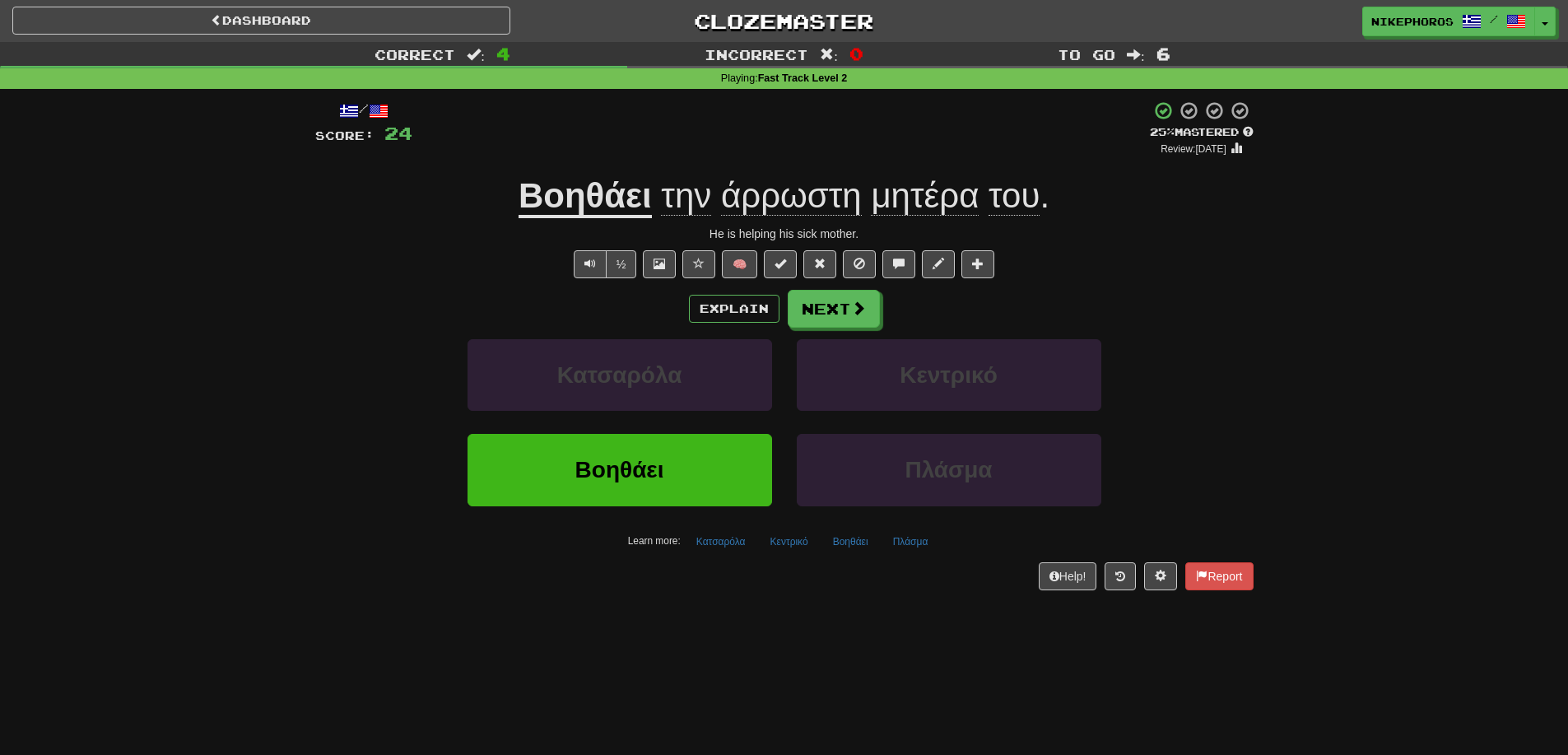
click at [821, 196] on span "άρρωστη" at bounding box center [791, 196] width 141 height 40
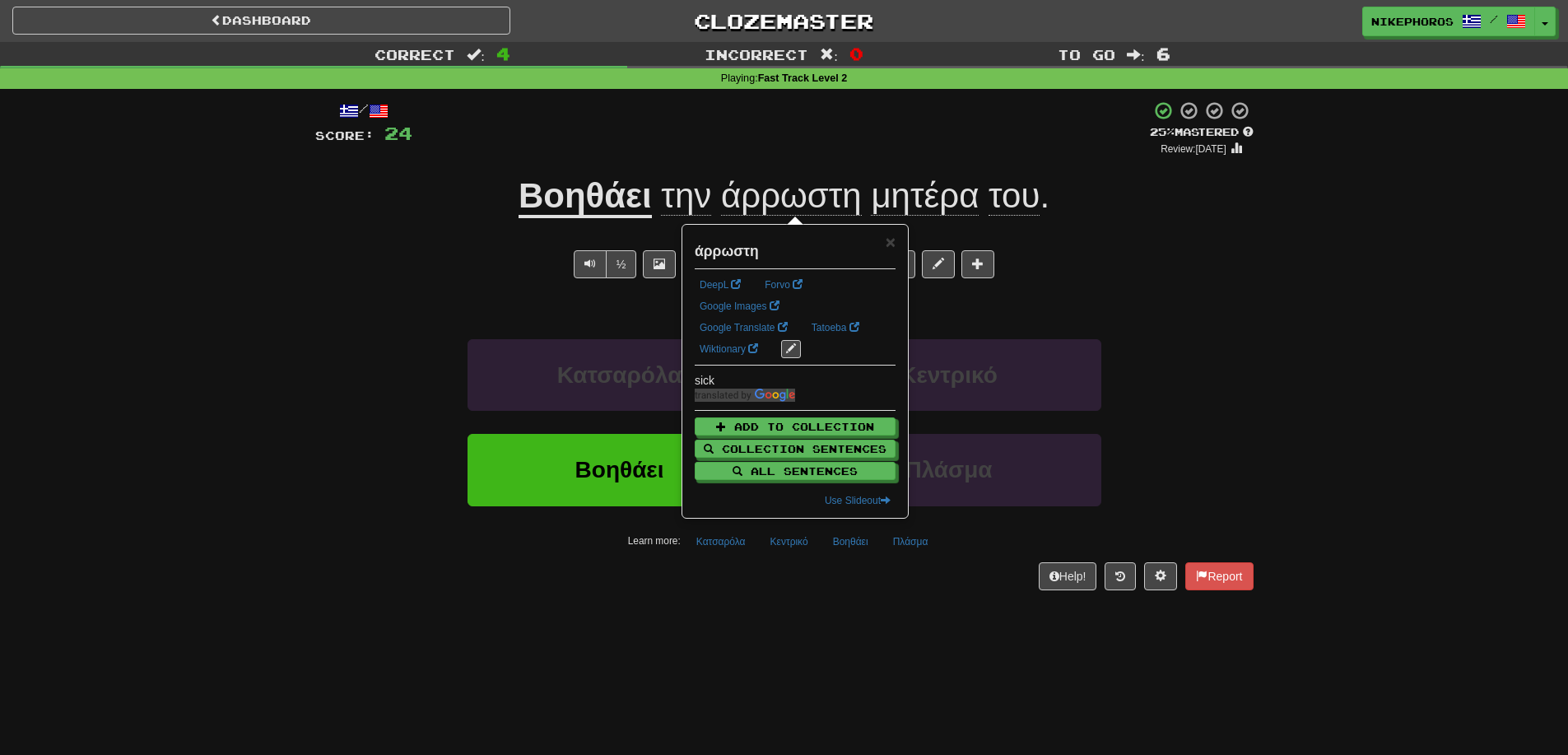
click at [1353, 372] on div "Correct : 4 Incorrect : 0 To go : 6 Playing : Fast Track Level 2 / Score: 24 + …" at bounding box center [784, 327] width 1568 height 571
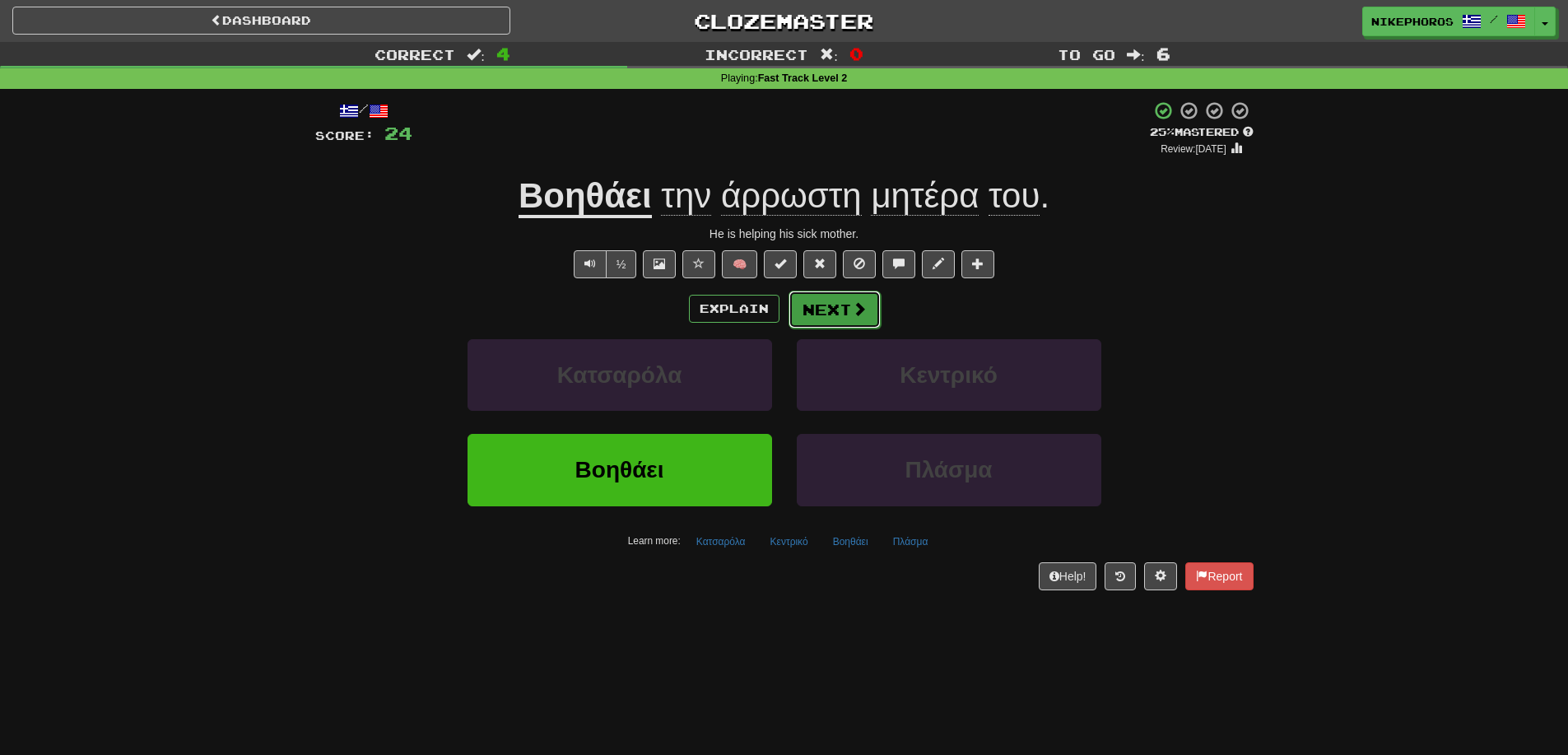
click at [833, 302] on button "Next" at bounding box center [835, 309] width 92 height 38
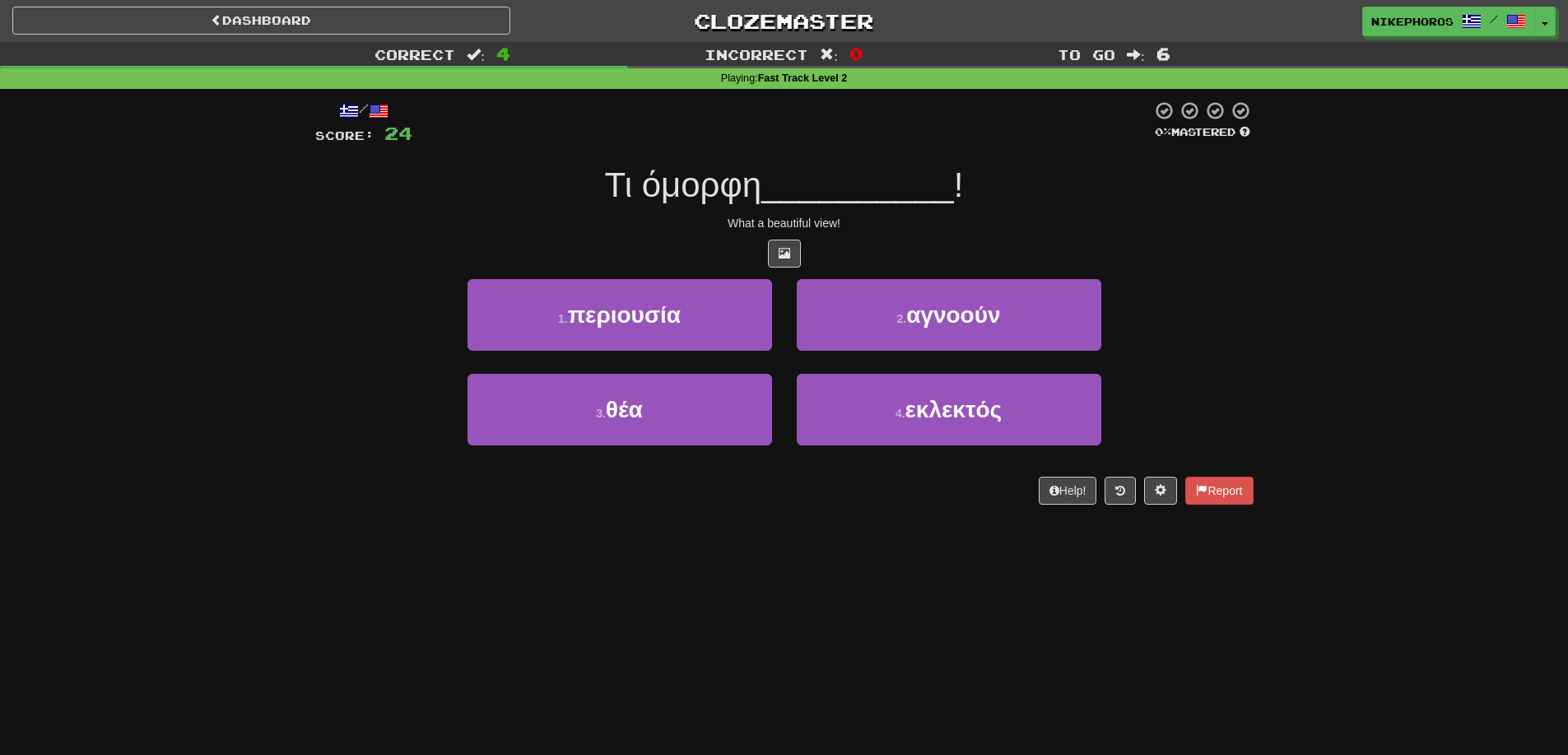
click at [830, 246] on div at bounding box center [784, 254] width 939 height 28
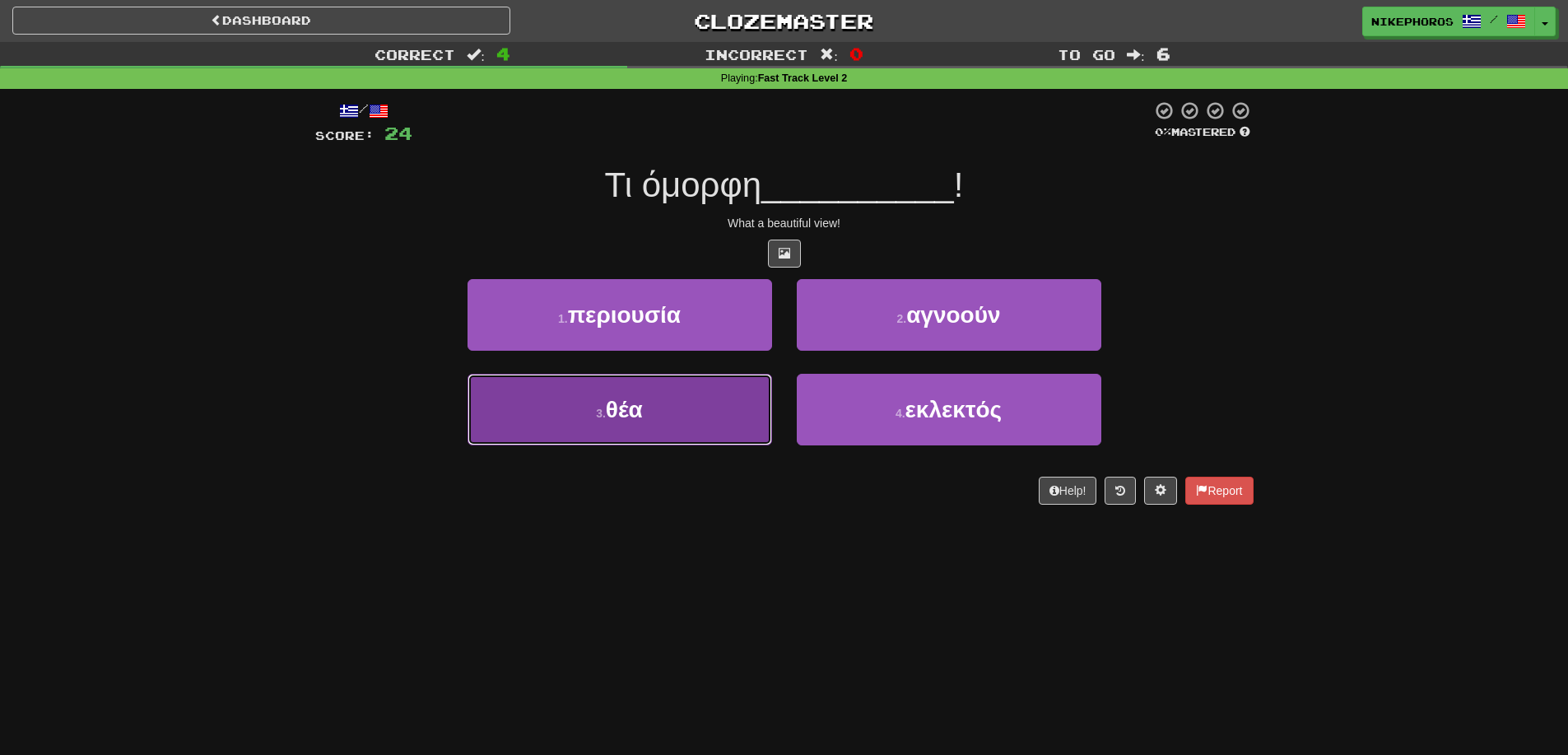
click at [594, 392] on button "3 . θέα" at bounding box center [619, 409] width 304 height 72
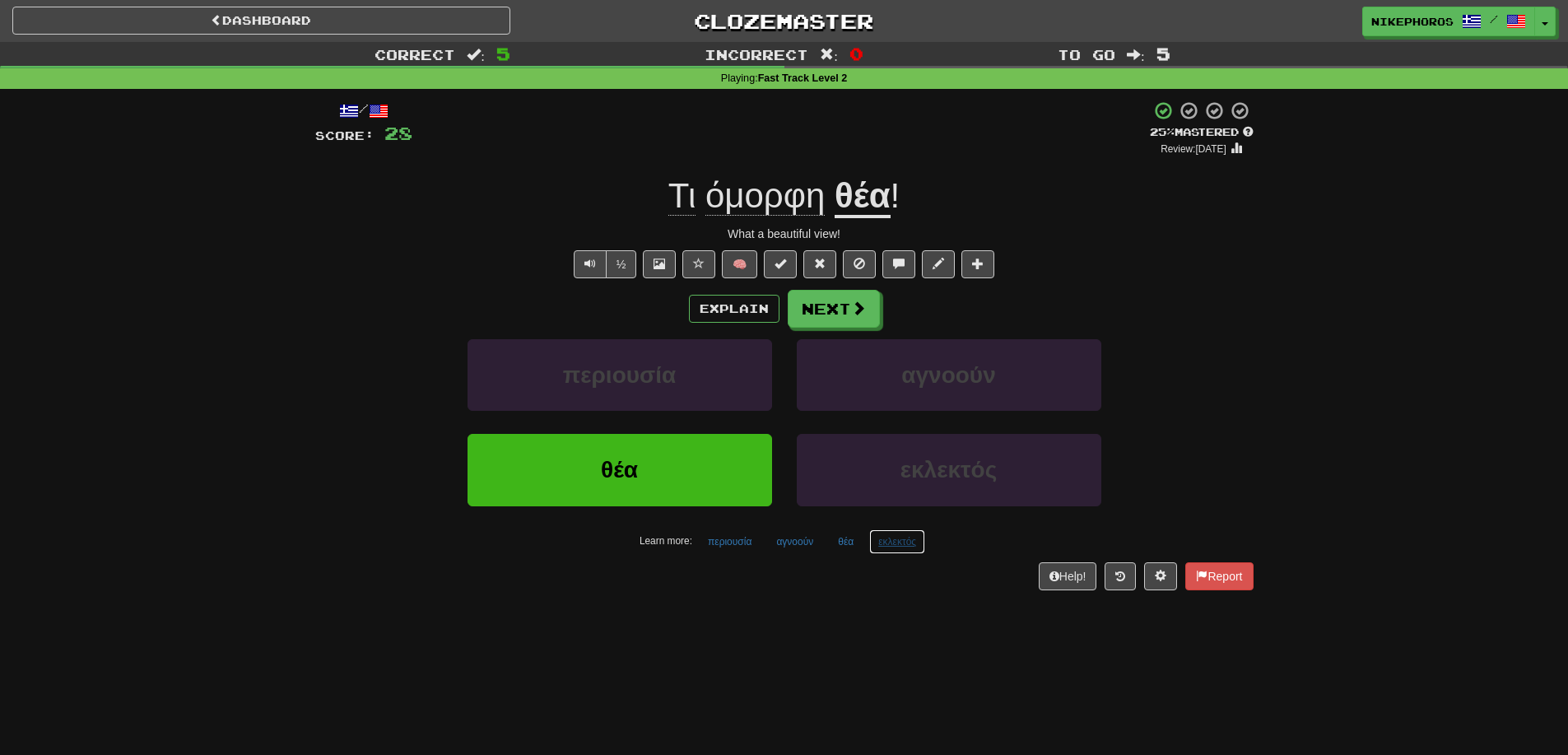
click at [911, 550] on button "εκλεκτός" at bounding box center [897, 542] width 56 height 25
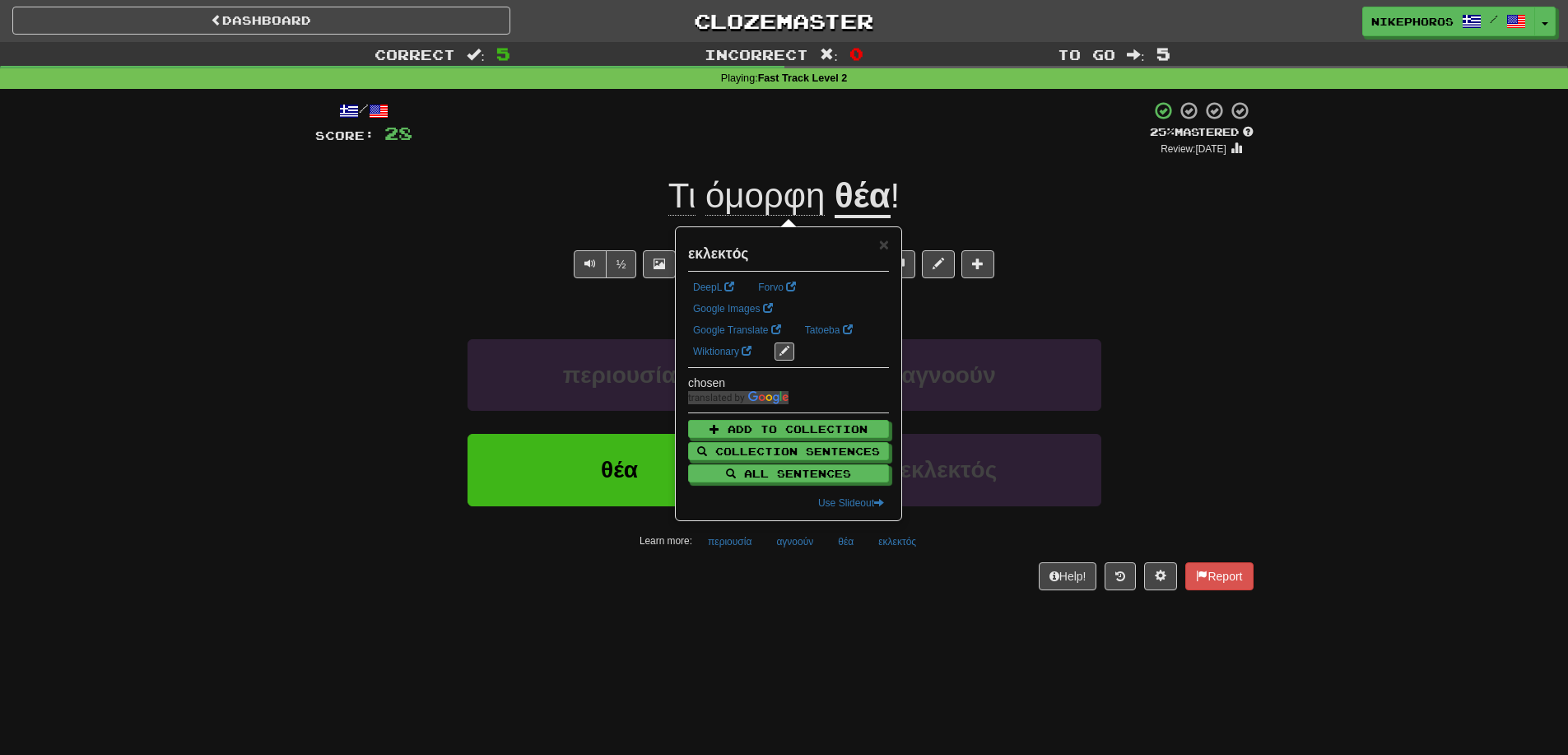
click at [916, 578] on div "Help! Report" at bounding box center [784, 576] width 939 height 28
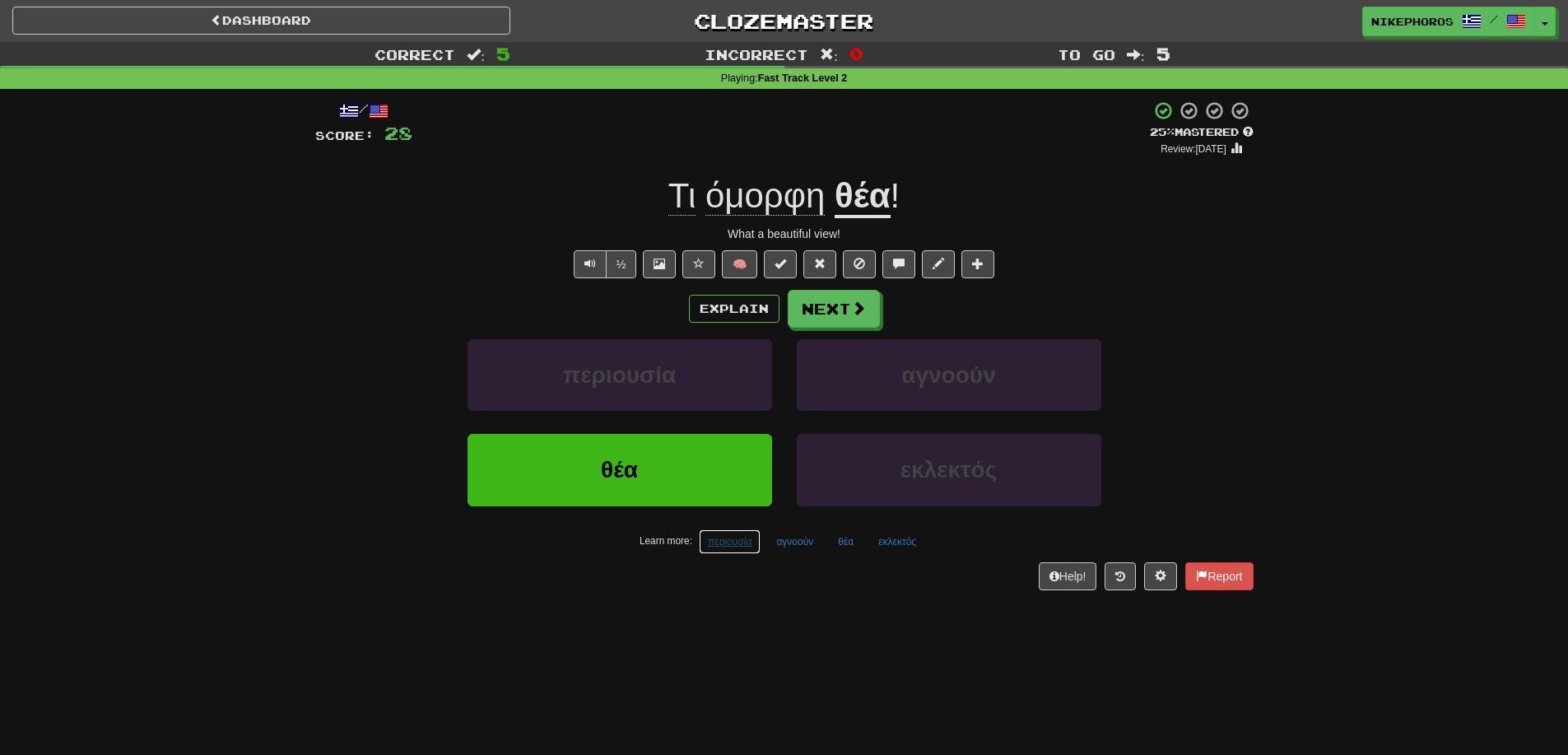
click at [736, 546] on button "περιουσία" at bounding box center [729, 542] width 62 height 25
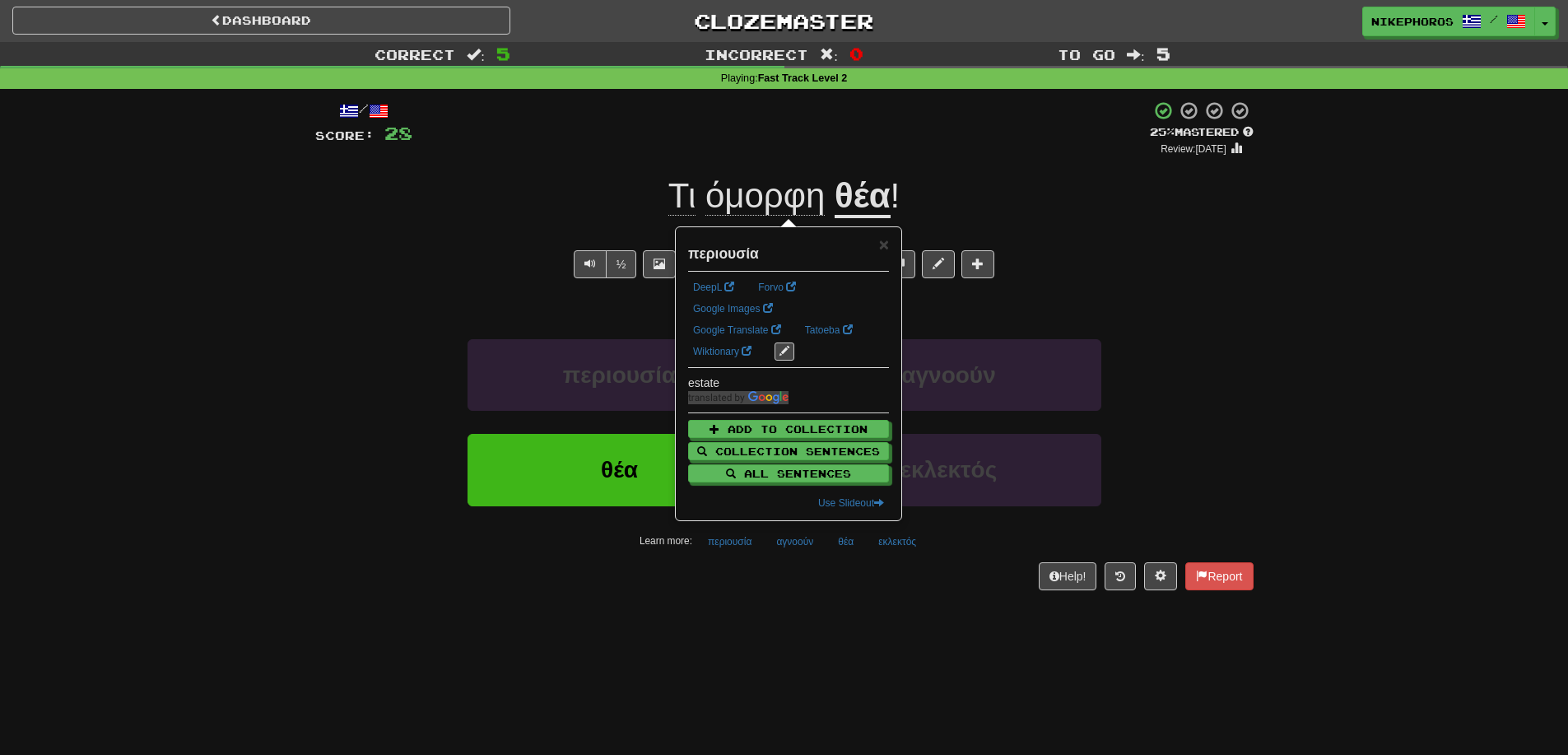
click at [875, 661] on div "Dashboard Clozemaster Nikephoros / Toggle Dropdown Dashboard Leaderboard Activi…" at bounding box center [784, 377] width 1568 height 755
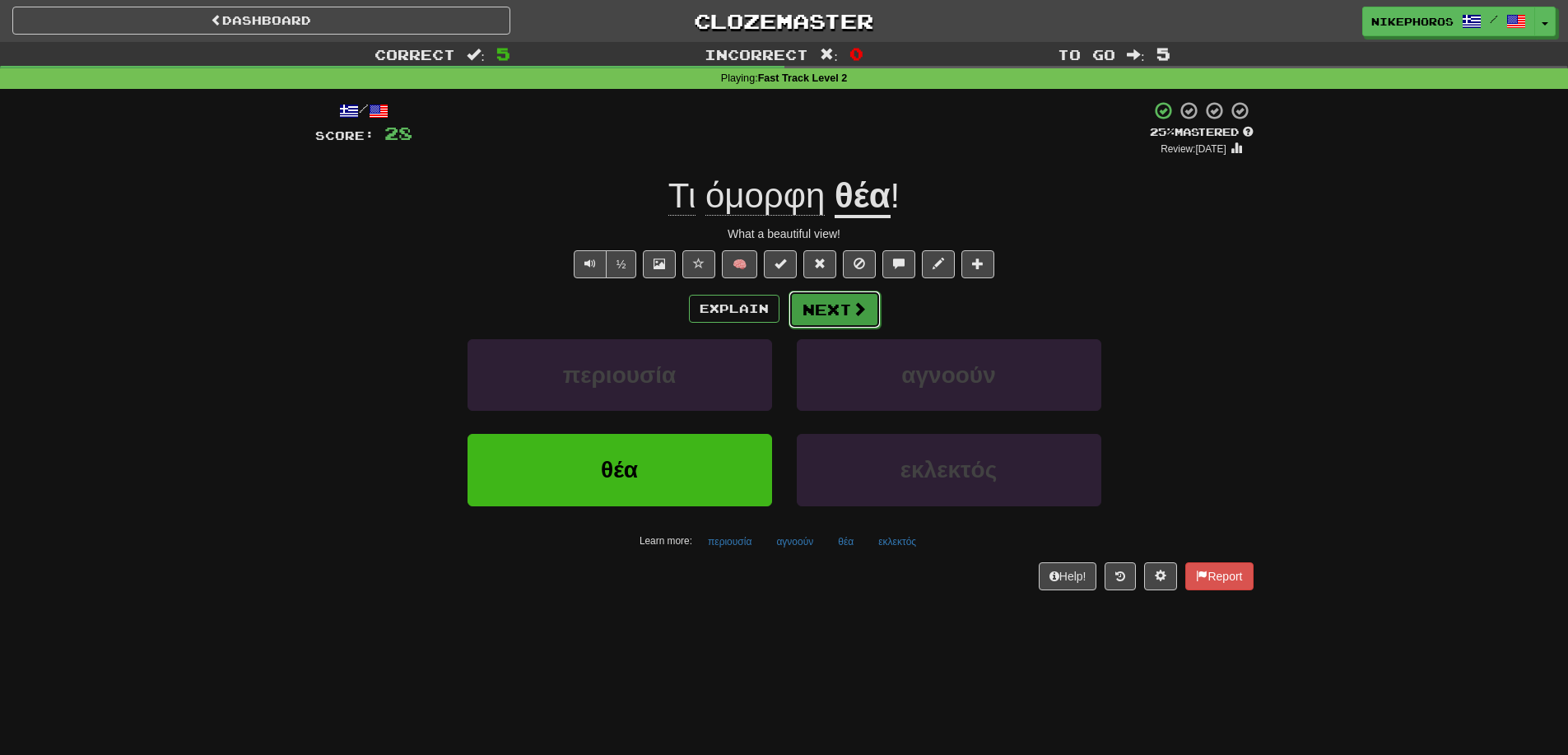
click at [817, 315] on button "Next" at bounding box center [835, 309] width 92 height 38
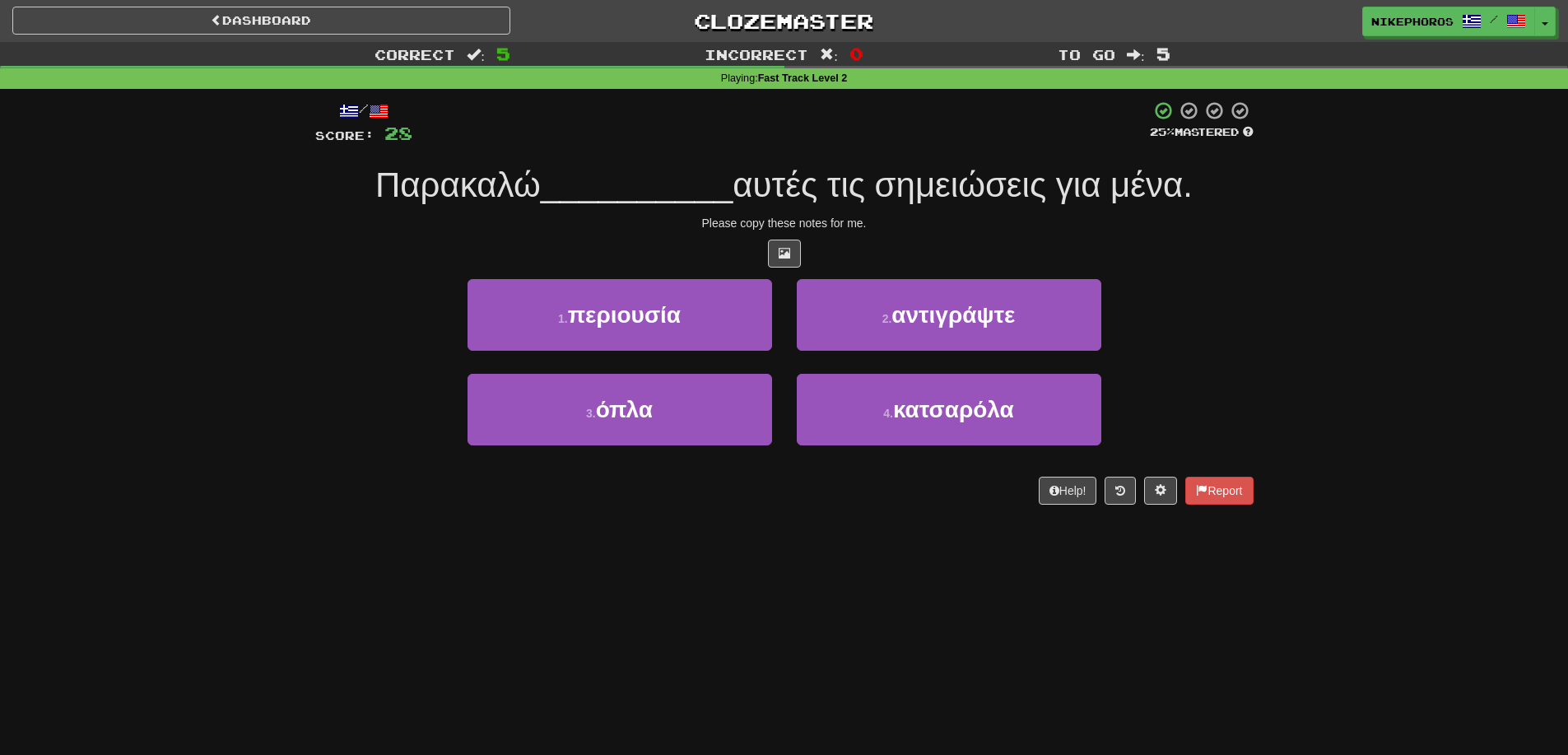
click at [715, 185] on span "__________" at bounding box center [636, 185] width 192 height 39
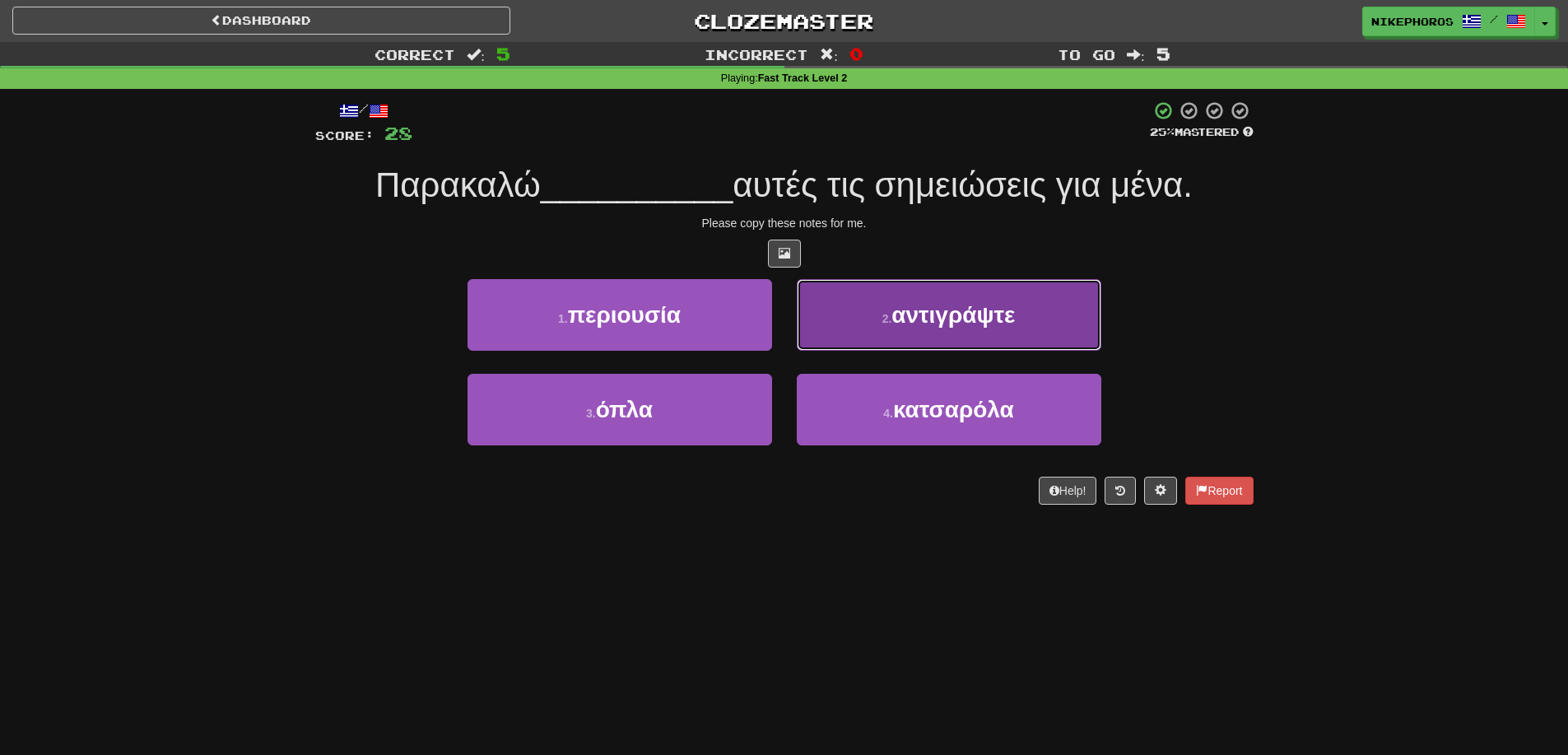
click at [970, 328] on button "2 . αντιγράψτε" at bounding box center [949, 315] width 304 height 72
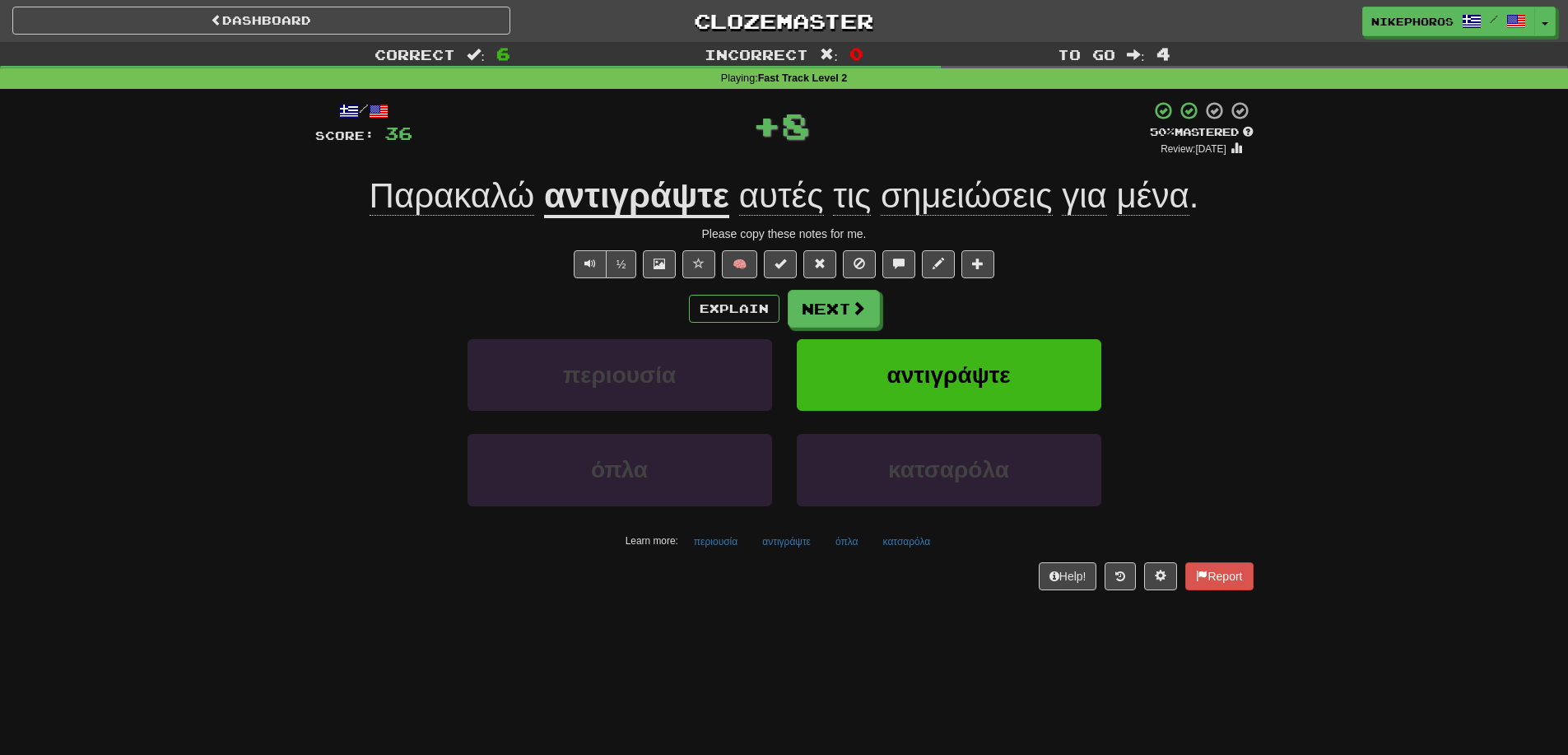
drag, startPoint x: 1104, startPoint y: 242, endPoint x: 1112, endPoint y: 239, distance: 8.5
click at [1112, 239] on div "/ Score: 36 + 8 50 % Mastered Review: [DATE] Παρακαλώ αντιγράψτε αυτές τις σημε…" at bounding box center [784, 345] width 939 height 489
click at [771, 734] on div "Dashboard Clozemaster Nikephoros / Toggle Dropdown Dashboard Leaderboard Activi…" at bounding box center [784, 377] width 1568 height 755
click at [832, 320] on button "Next" at bounding box center [835, 309] width 92 height 38
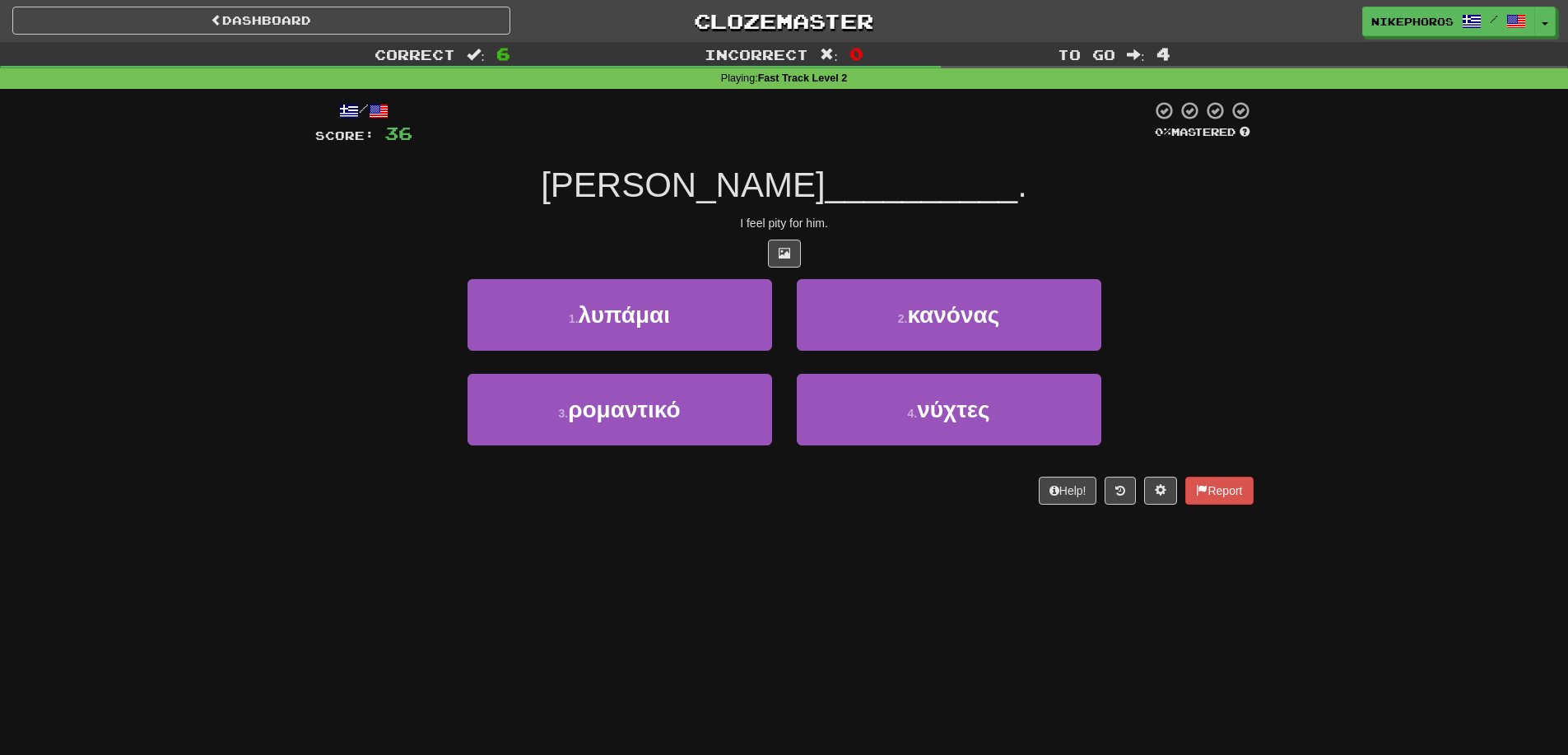
click at [1185, 253] on div at bounding box center [784, 254] width 939 height 28
click at [1018, 419] on button "4 . νύχτες" at bounding box center [949, 409] width 304 height 72
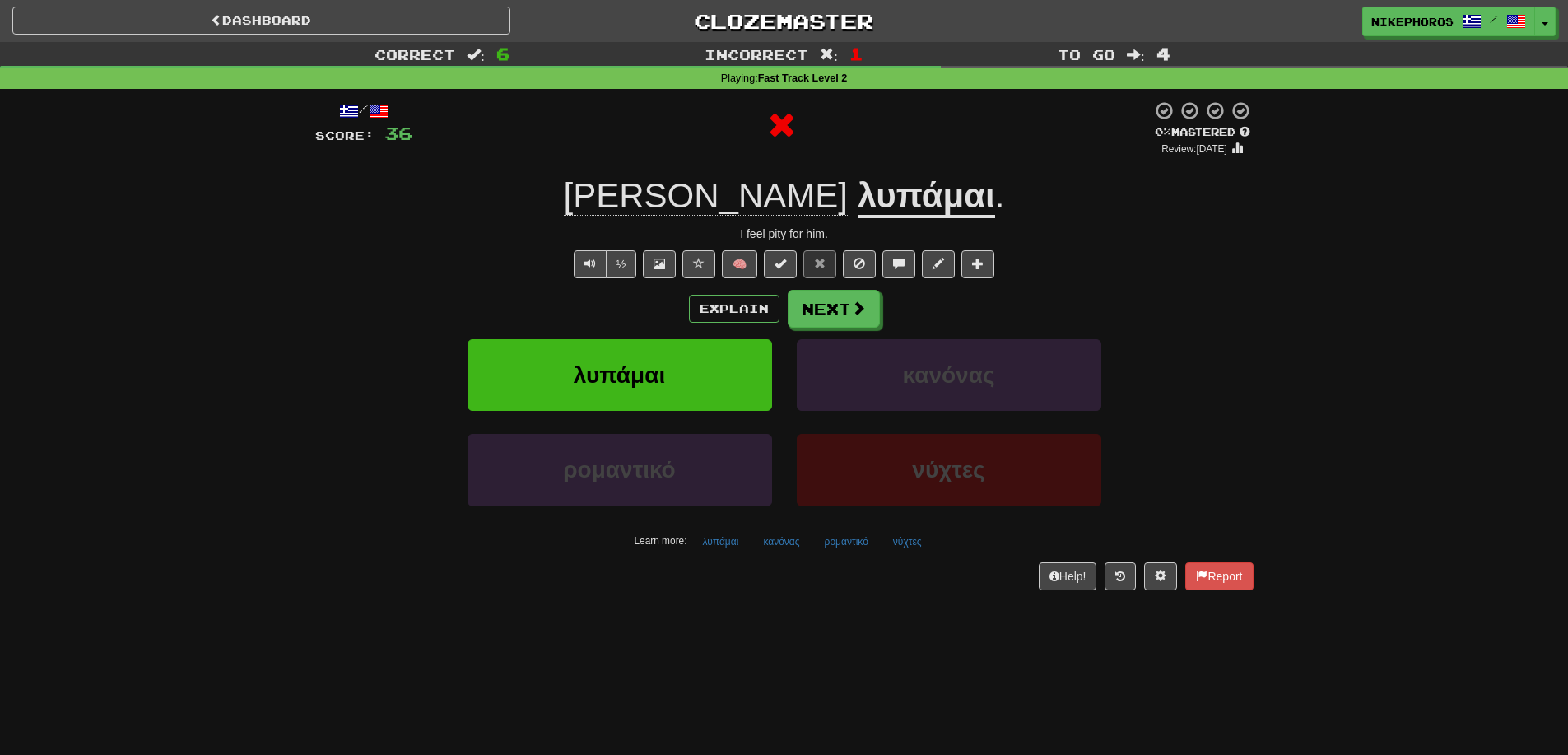
click at [858, 195] on u "λυπάμαι" at bounding box center [927, 198] width 138 height 42
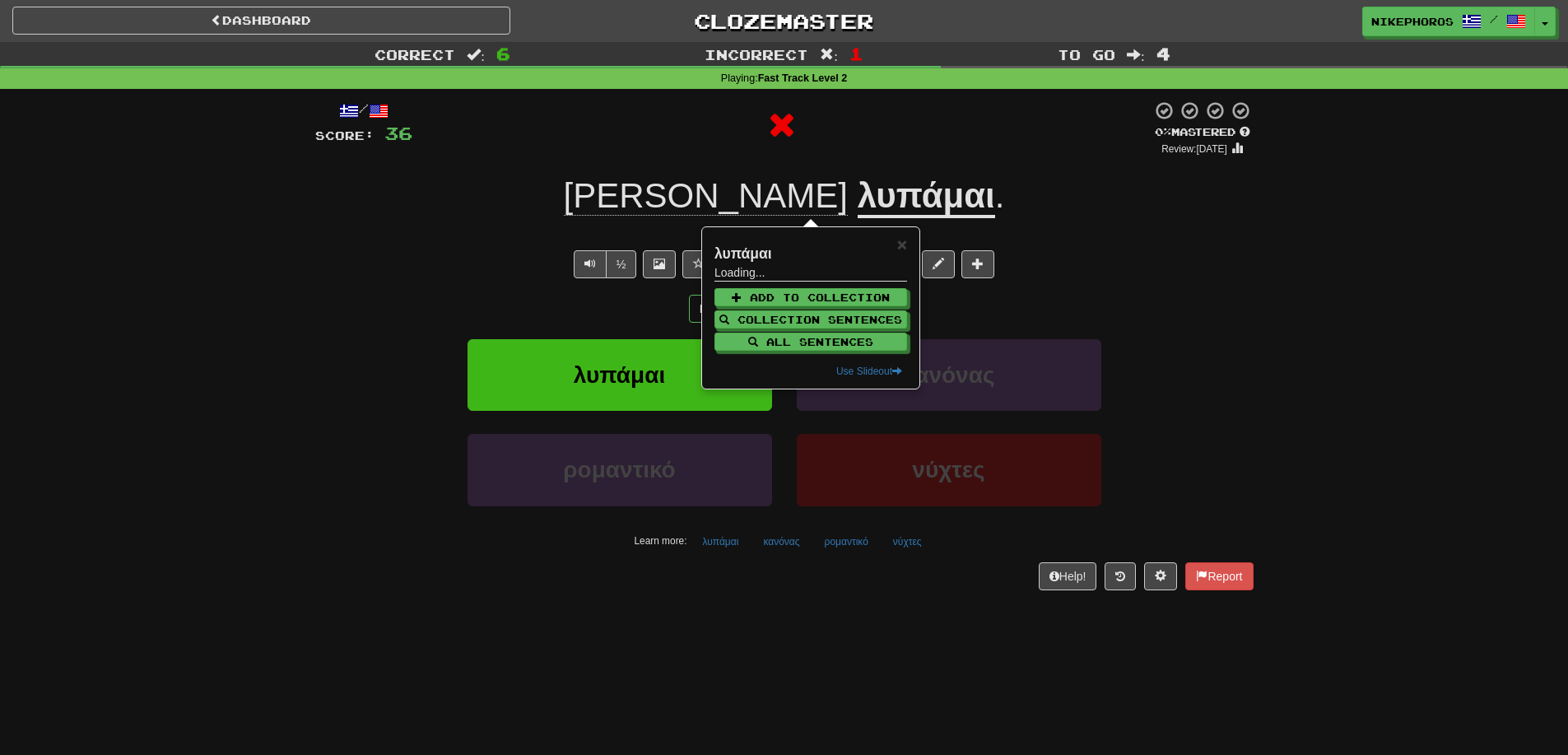
click at [1372, 261] on div "Correct : 6 Incorrect : 1 To go : 4 Playing : Fast Track Level 2 / Score: 36 0 …" at bounding box center [784, 327] width 1568 height 571
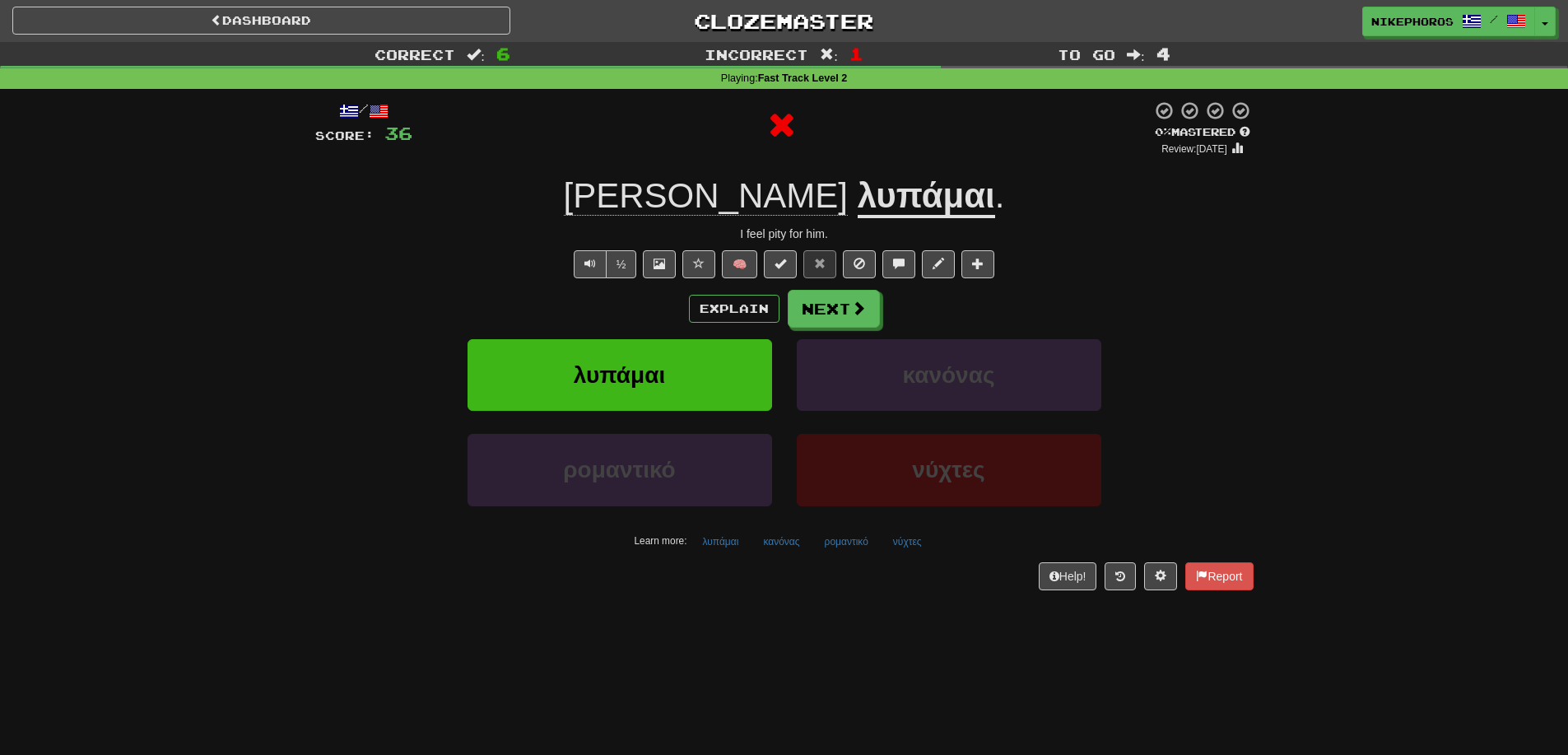
click at [858, 189] on u "λυπάμαι" at bounding box center [927, 198] width 138 height 42
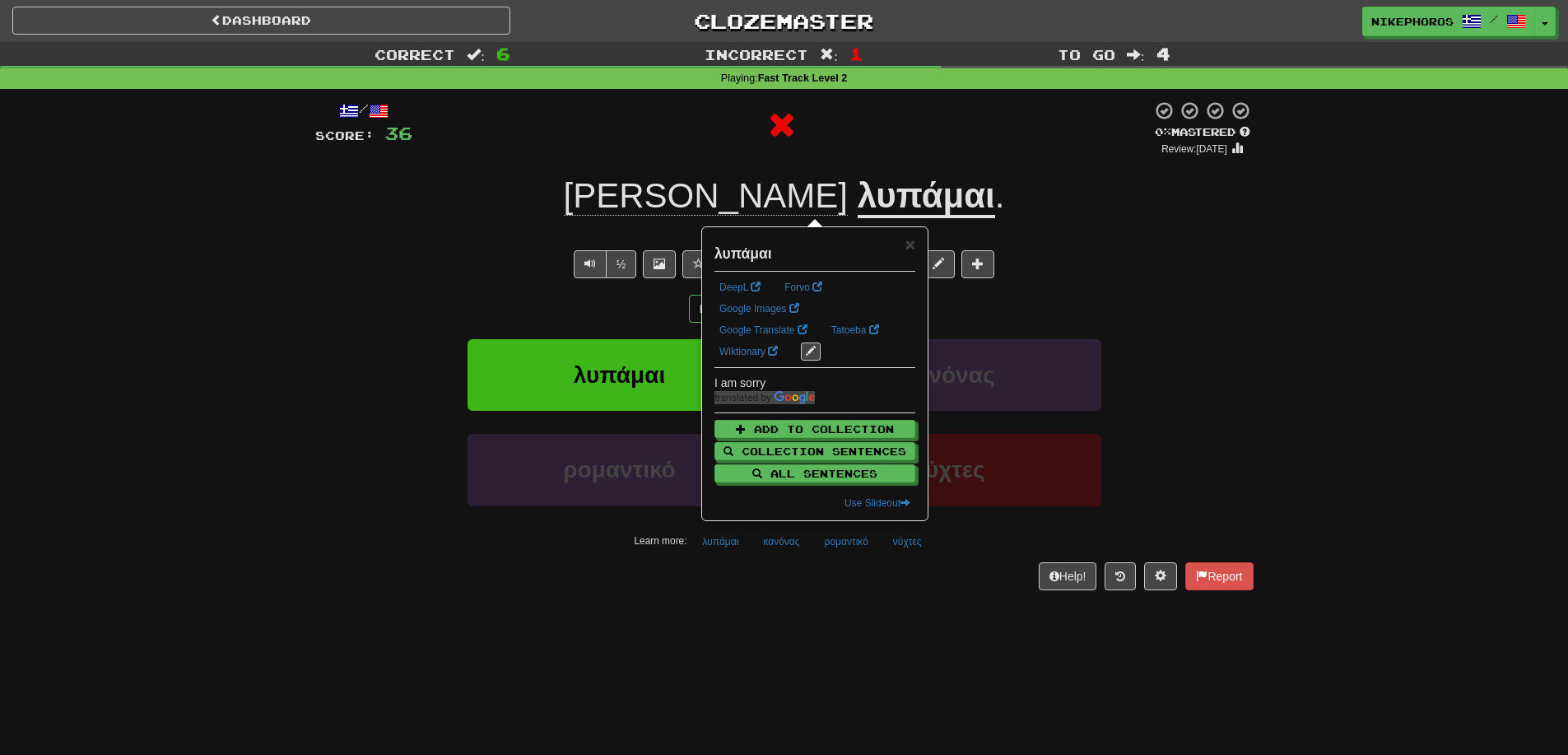
click at [1014, 224] on div "/ Score: 36 0 % Mastered Review: [DATE] Τον λυπάμαι . I feel pity for him. ½ 🧠 …" at bounding box center [784, 345] width 939 height 489
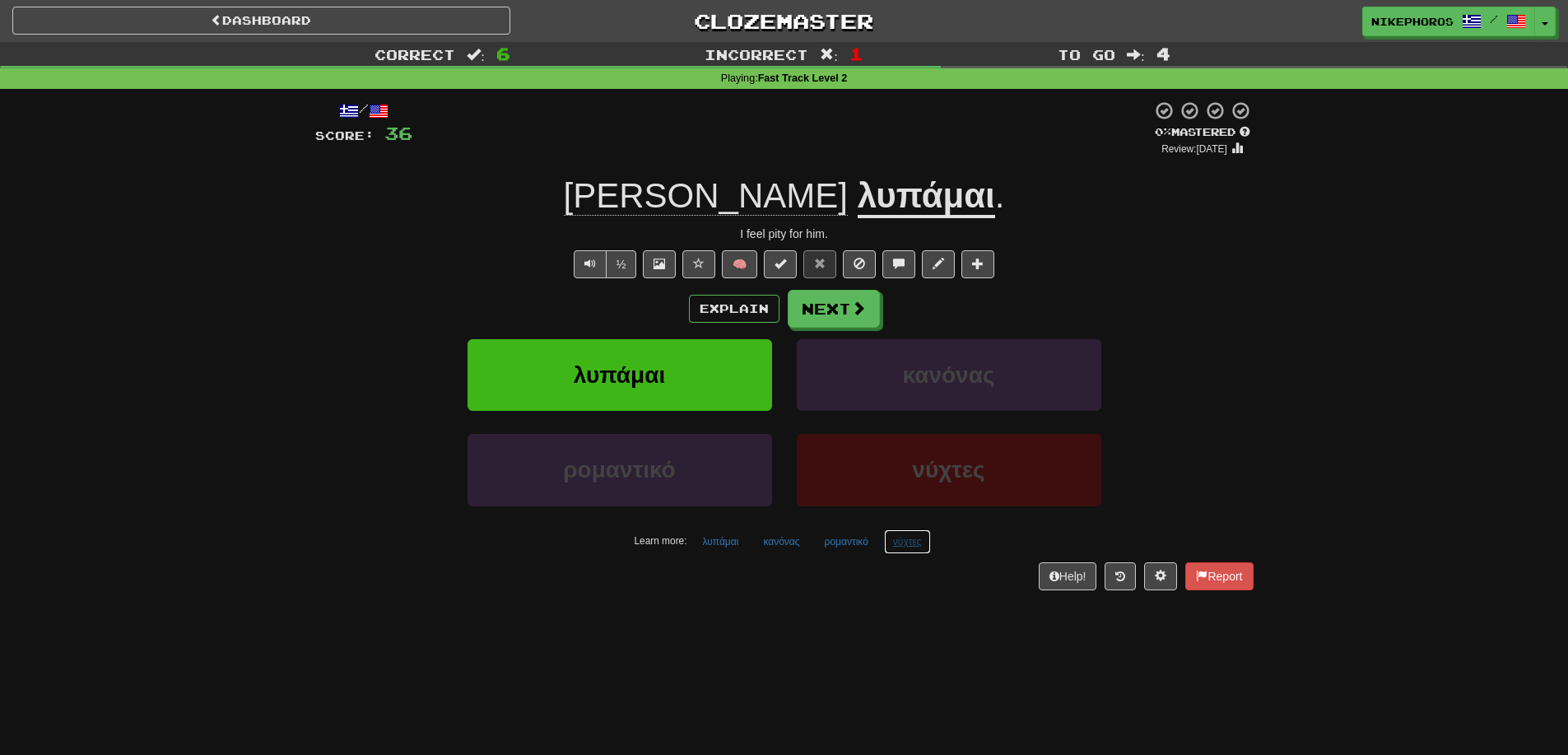
click at [899, 539] on button "νύχτες" at bounding box center [907, 542] width 47 height 25
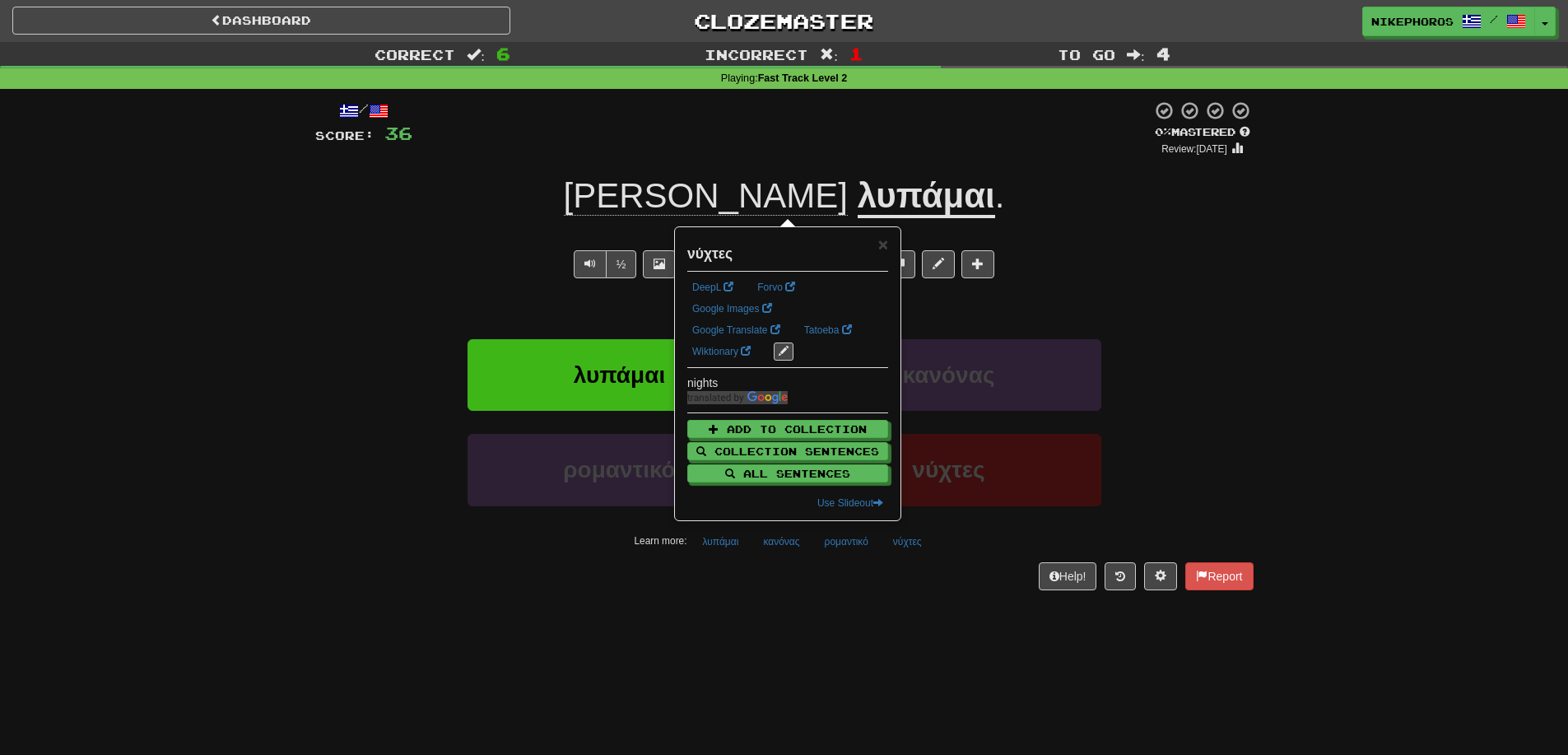
drag, startPoint x: 995, startPoint y: 731, endPoint x: 988, endPoint y: 714, distance: 18.4
click at [992, 718] on div "Dashboard Clozemaster Nikephoros / Toggle Dropdown Dashboard Leaderboard Activi…" at bounding box center [784, 377] width 1568 height 755
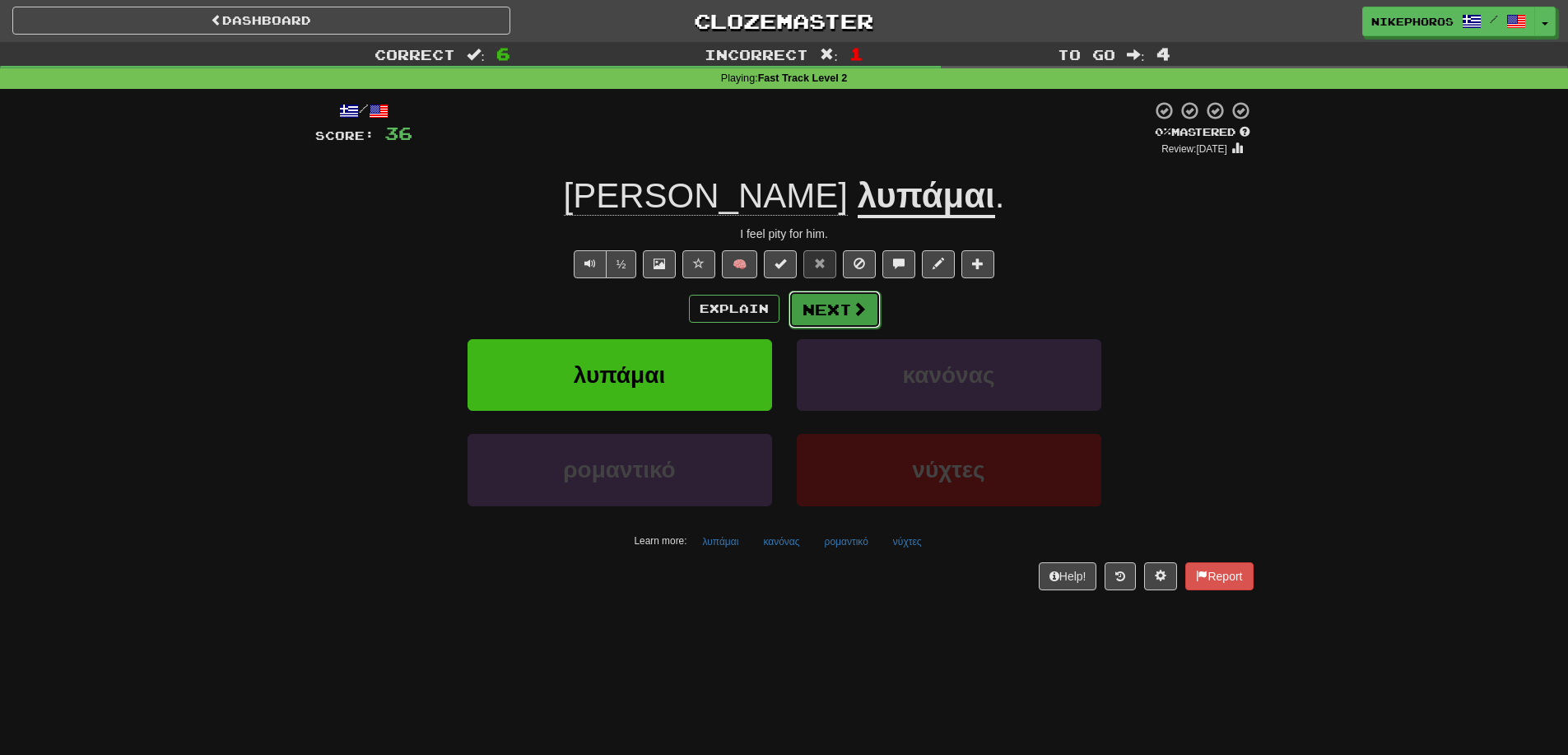
click at [853, 314] on span at bounding box center [860, 309] width 15 height 15
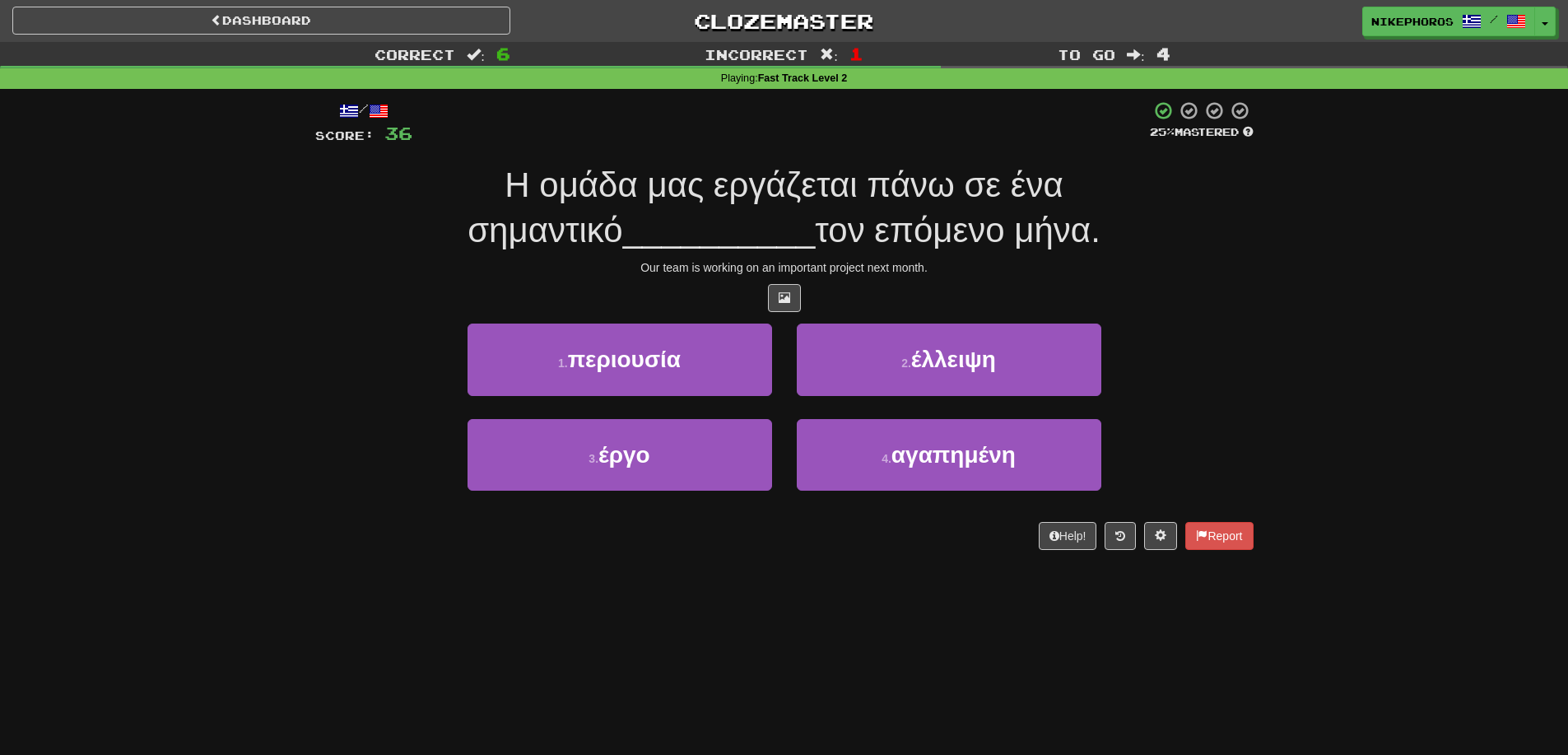
click at [920, 230] on span "τον επόμενο μήνα." at bounding box center [957, 230] width 286 height 39
click at [683, 166] on span "Η ομάδα μας εργάζεται πάνω σε ένα σημαντικό" at bounding box center [765, 207] width 596 height 84
click at [712, 179] on span "Η ομάδα μας εργάζεται πάνω σε ένα σημαντικό" at bounding box center [765, 207] width 596 height 84
click at [899, 181] on span "Η ομάδα μας εργάζεται πάνω σε ένα σημαντικό" at bounding box center [765, 207] width 596 height 84
click at [816, 211] on span "__________" at bounding box center [719, 230] width 192 height 39
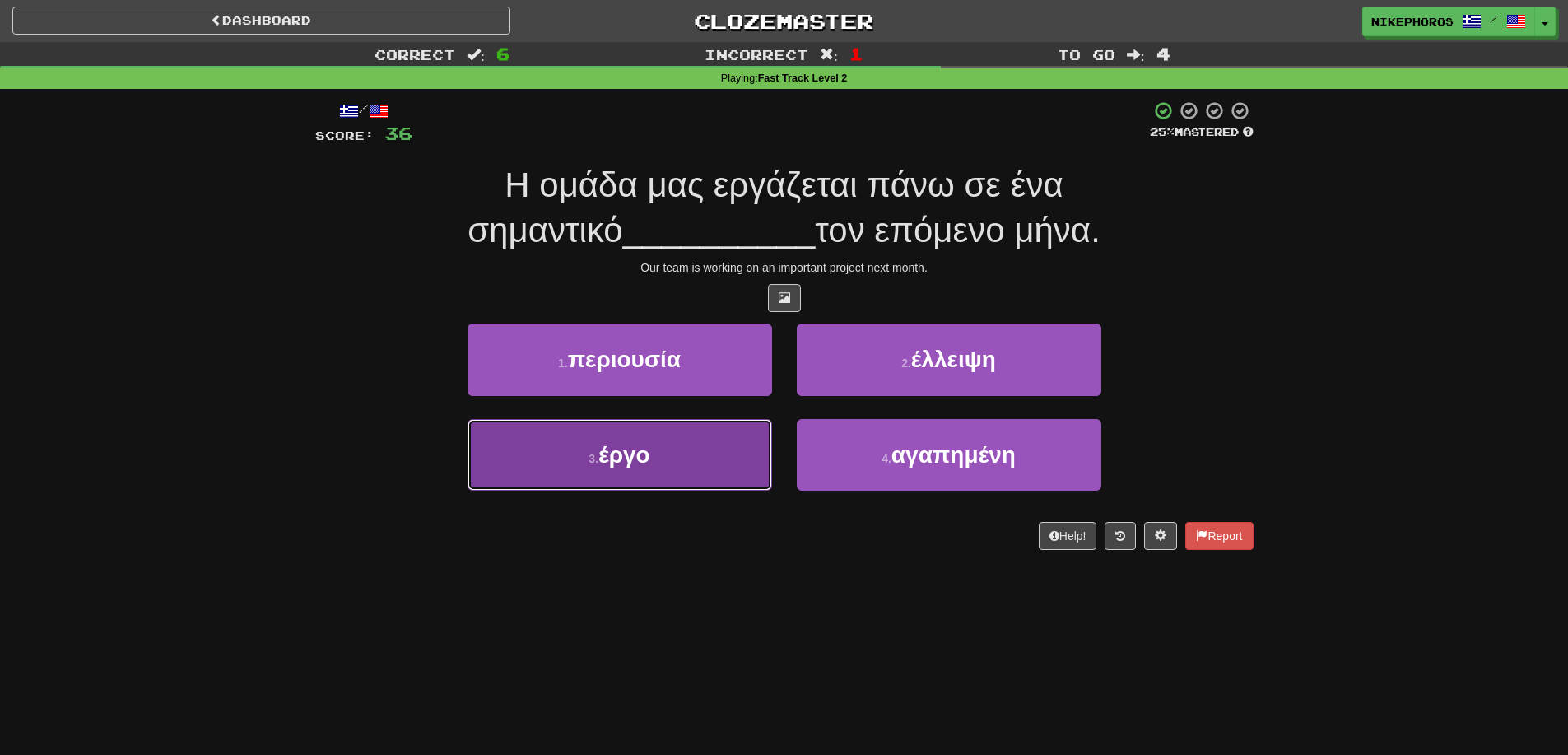
drag, startPoint x: 599, startPoint y: 464, endPoint x: 817, endPoint y: 436, distance: 219.8
click at [600, 463] on button "3 . έργο" at bounding box center [619, 455] width 304 height 72
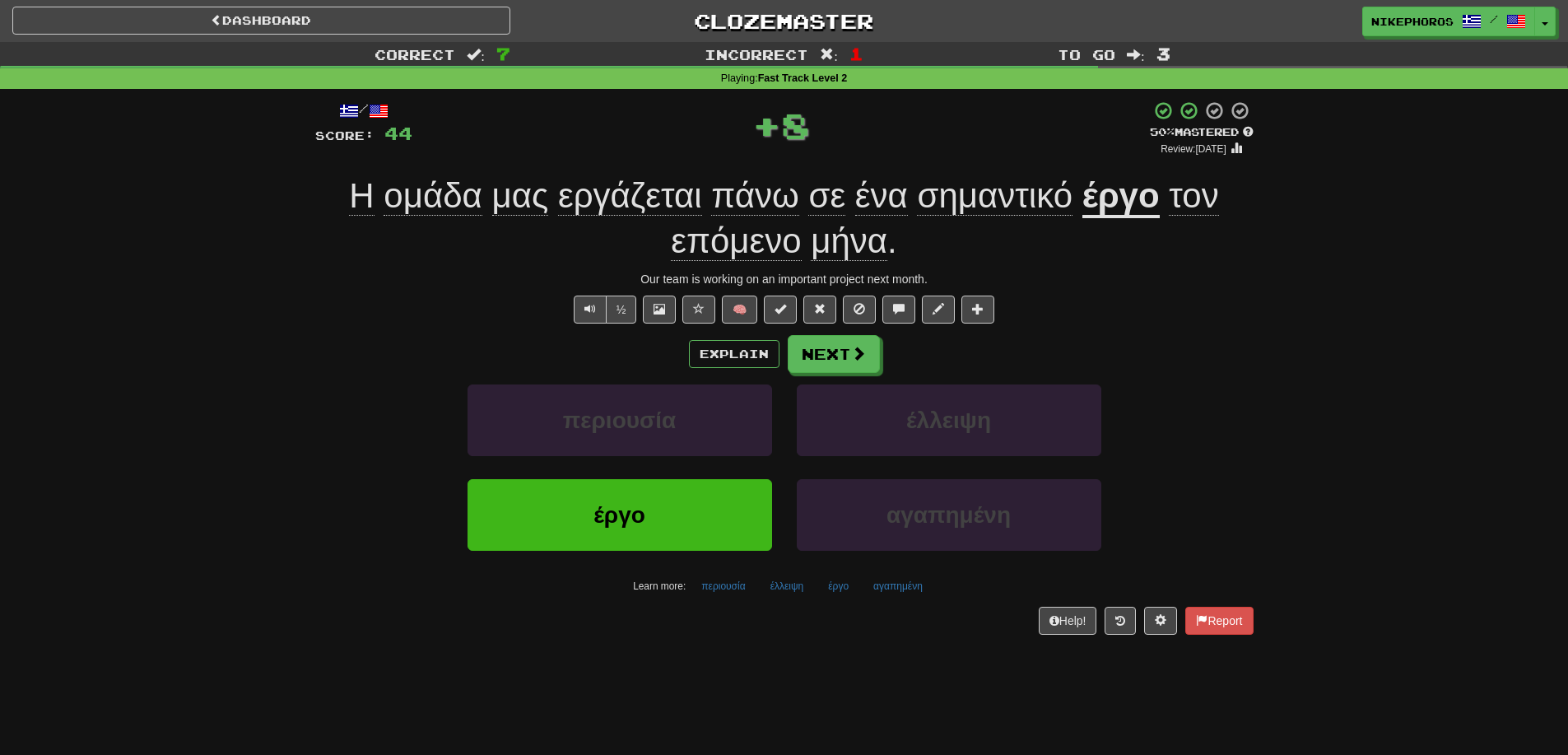
click at [1071, 236] on div "Η ομάδα μας εργάζεται πάνω σε ένα σημαντικό έργο τον επόμενο μήνα ." at bounding box center [784, 219] width 939 height 90
click at [796, 589] on button "έλλειψη" at bounding box center [787, 586] width 52 height 25
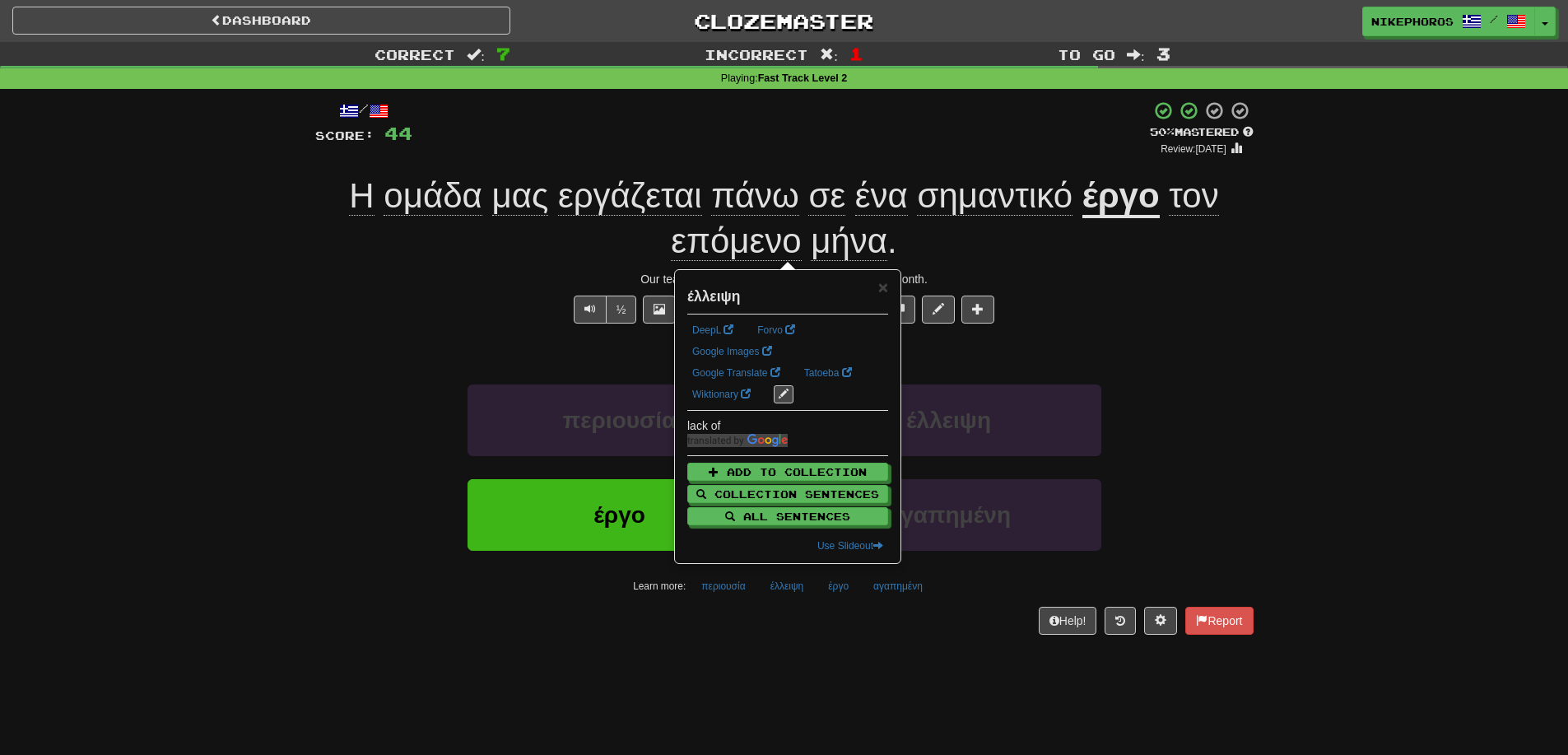
click at [814, 618] on div "Help! Report" at bounding box center [784, 621] width 939 height 28
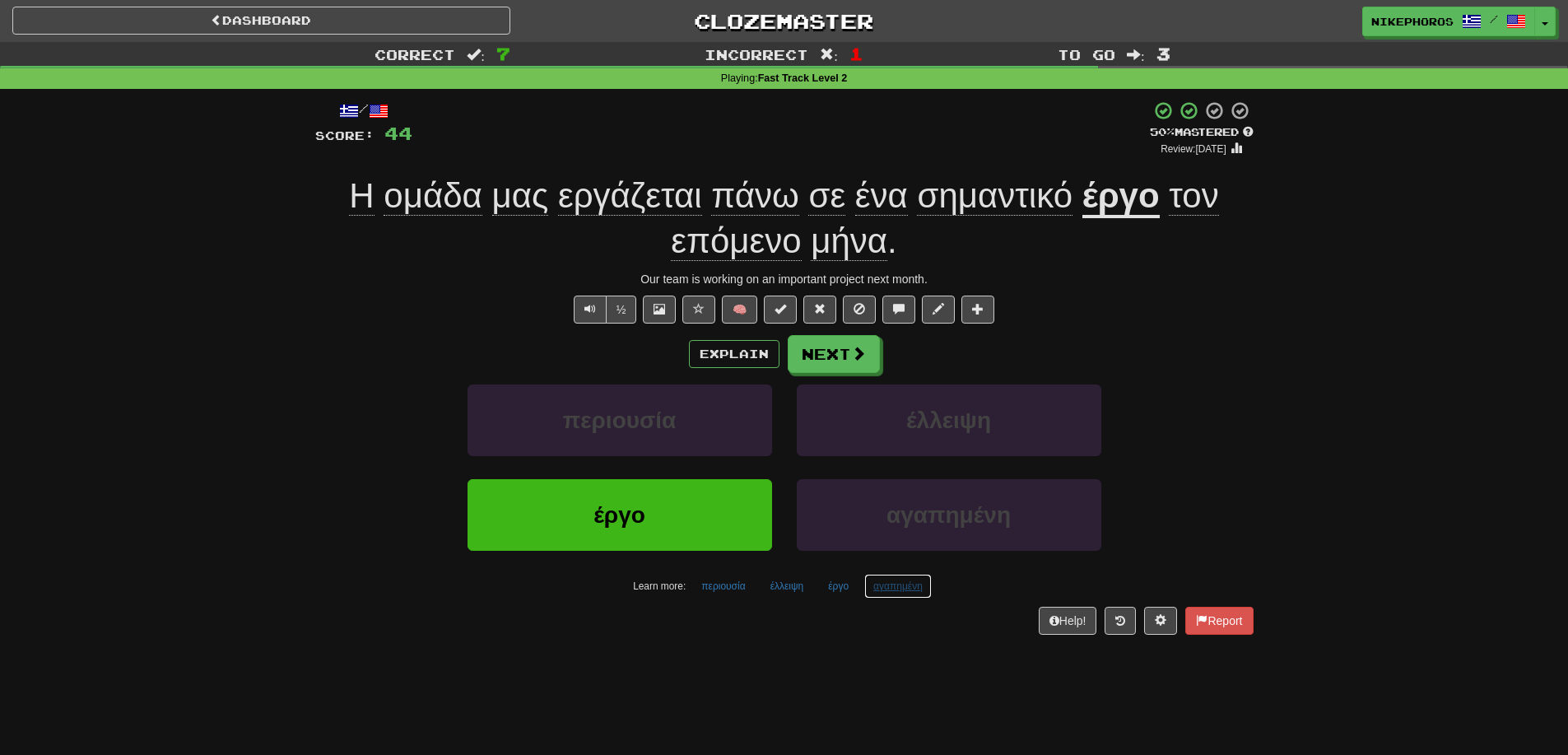
click at [916, 593] on button "αγαπημένη" at bounding box center [898, 586] width 67 height 25
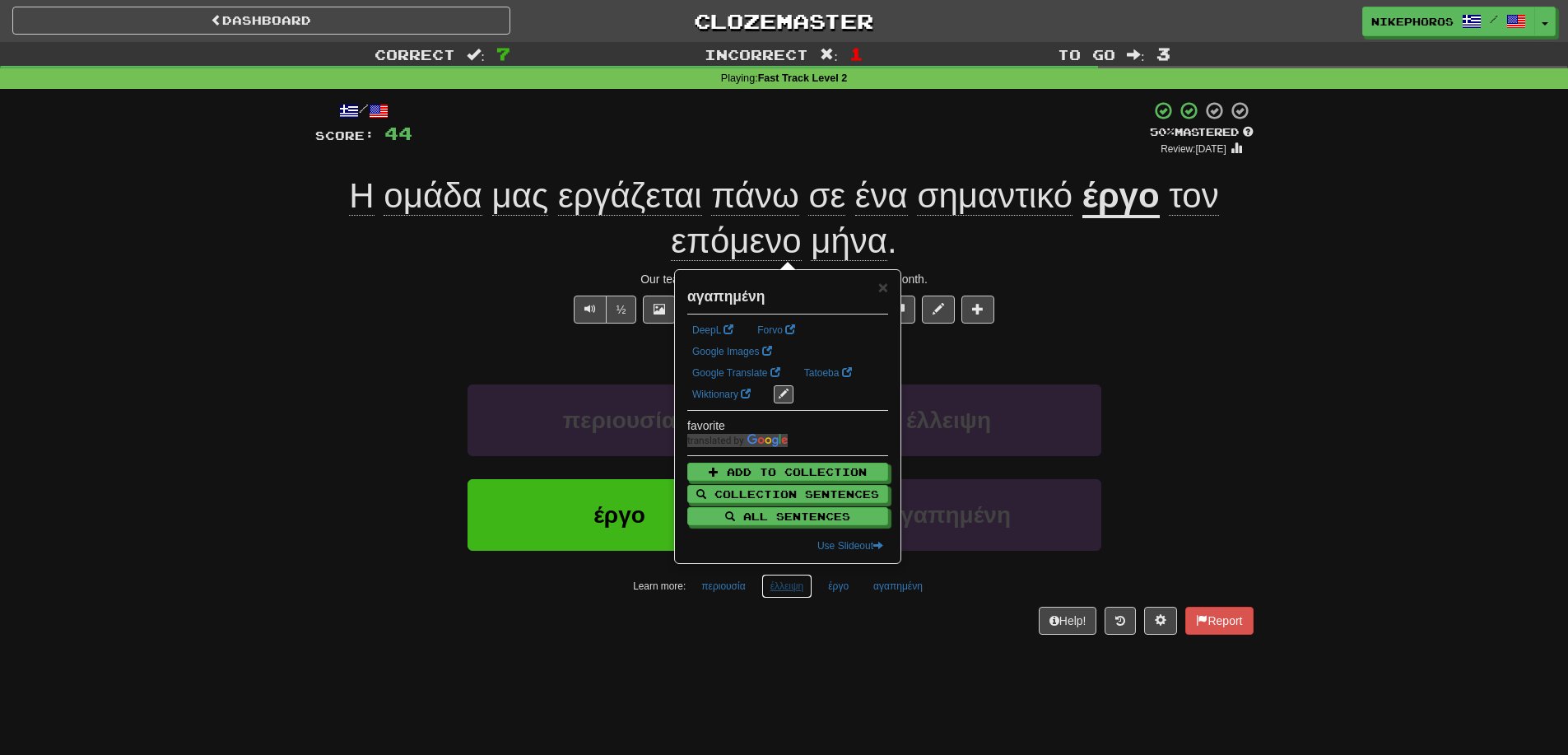
click at [788, 590] on button "έλλειψη" at bounding box center [787, 586] width 52 height 25
click at [766, 461] on div "× έλλειψη DeepL Forvo Google Images Google Translate Tatoeba Wiktionary lack of…" at bounding box center [788, 417] width 200 height 277
click at [769, 467] on button "Add to Collection" at bounding box center [788, 473] width 200 height 18
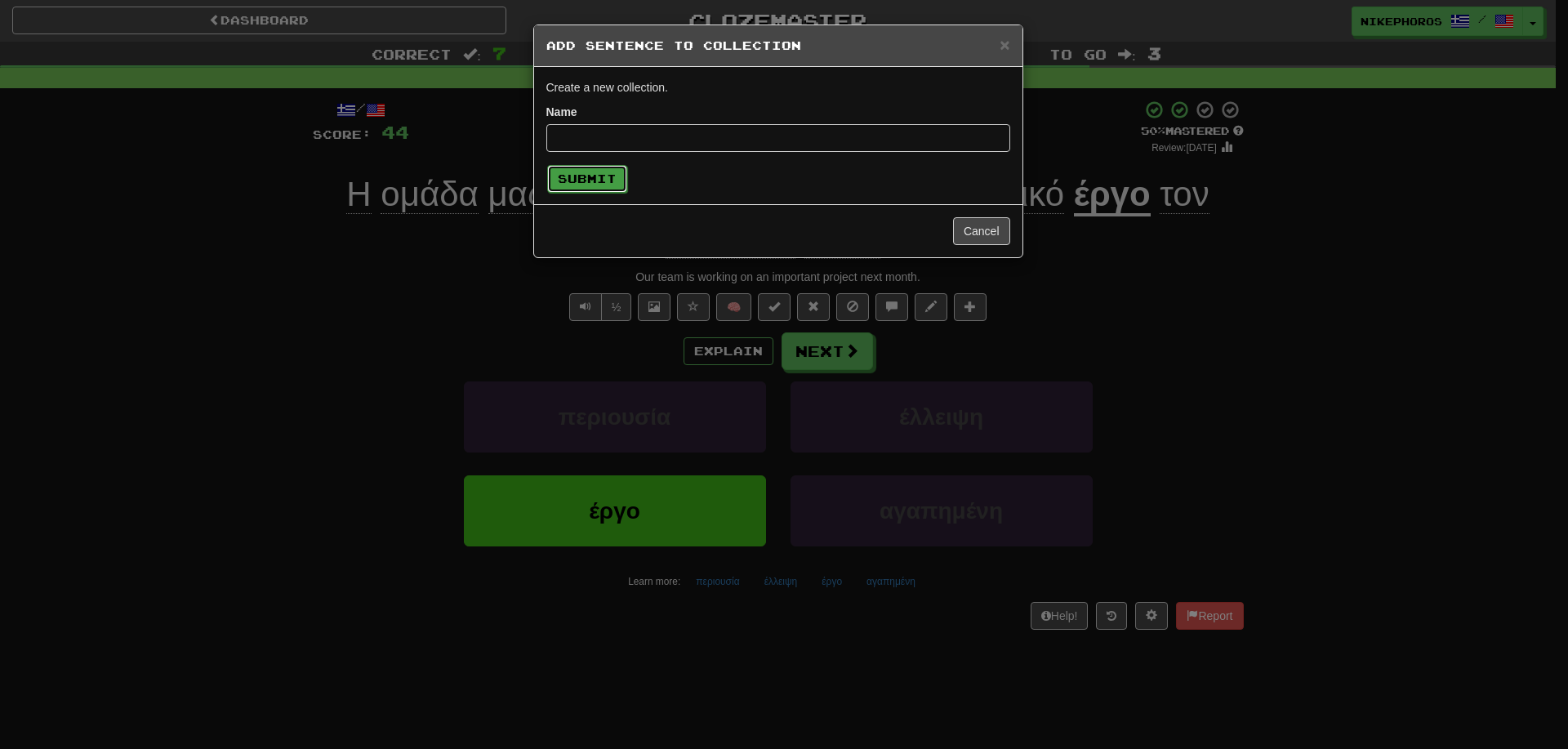
click at [602, 172] on button "Submit" at bounding box center [587, 179] width 80 height 27
click at [1260, 345] on div "× Add Sentence to Collection Cr eate a n ew col lection. Name Submit Cancel" at bounding box center [784, 374] width 1568 height 749
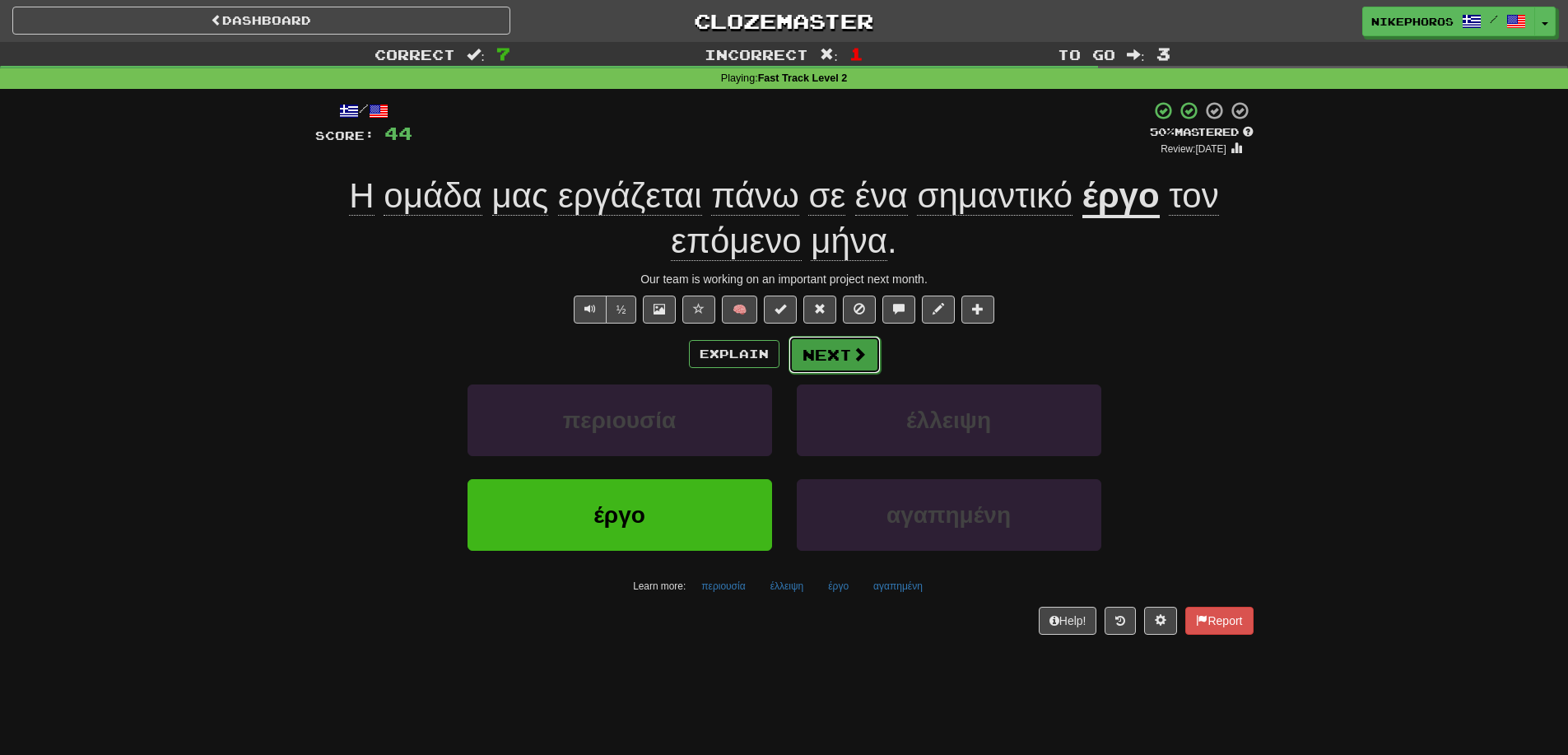
click at [876, 350] on button "Next" at bounding box center [835, 354] width 92 height 38
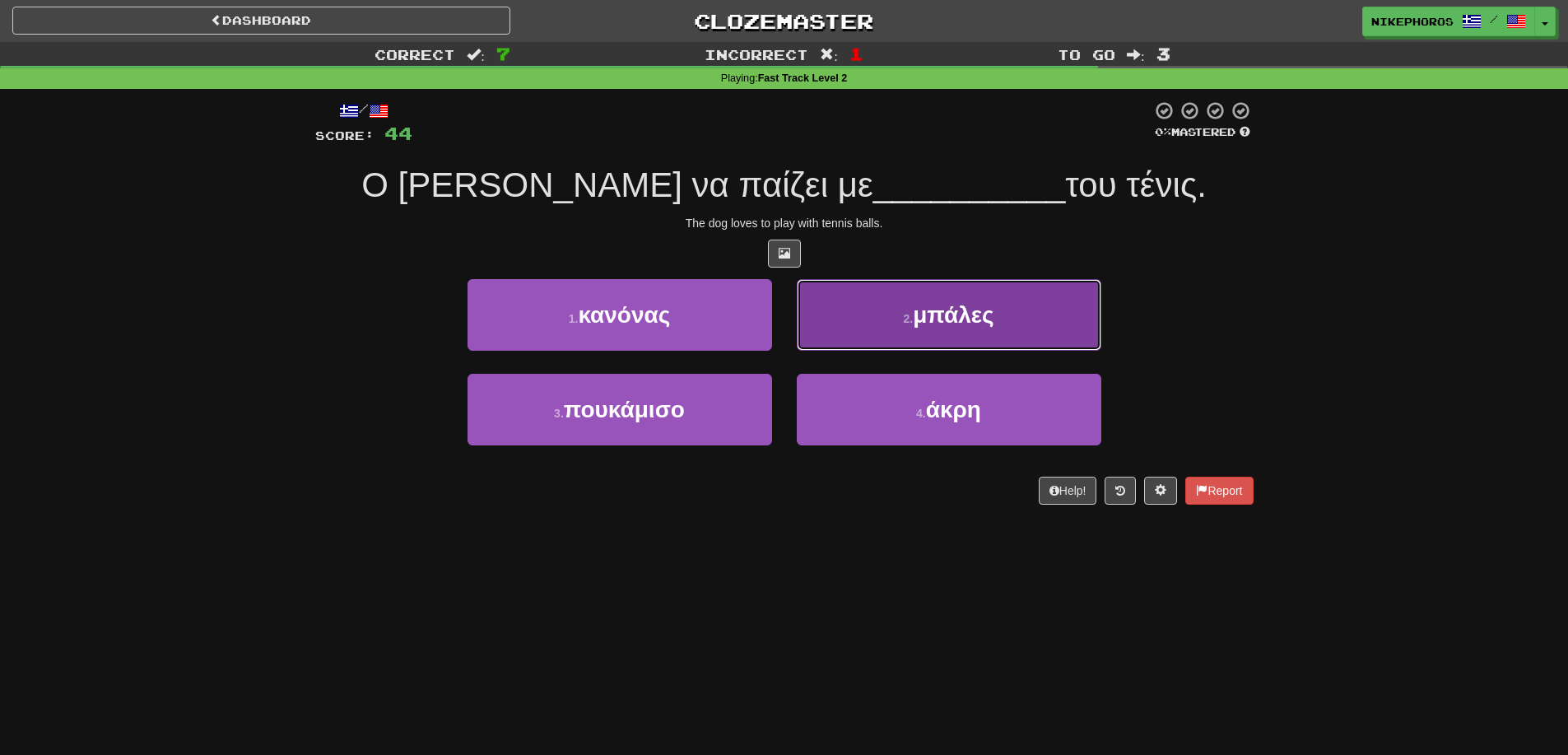
click at [994, 286] on button "2 . μπάλες" at bounding box center [949, 315] width 304 height 72
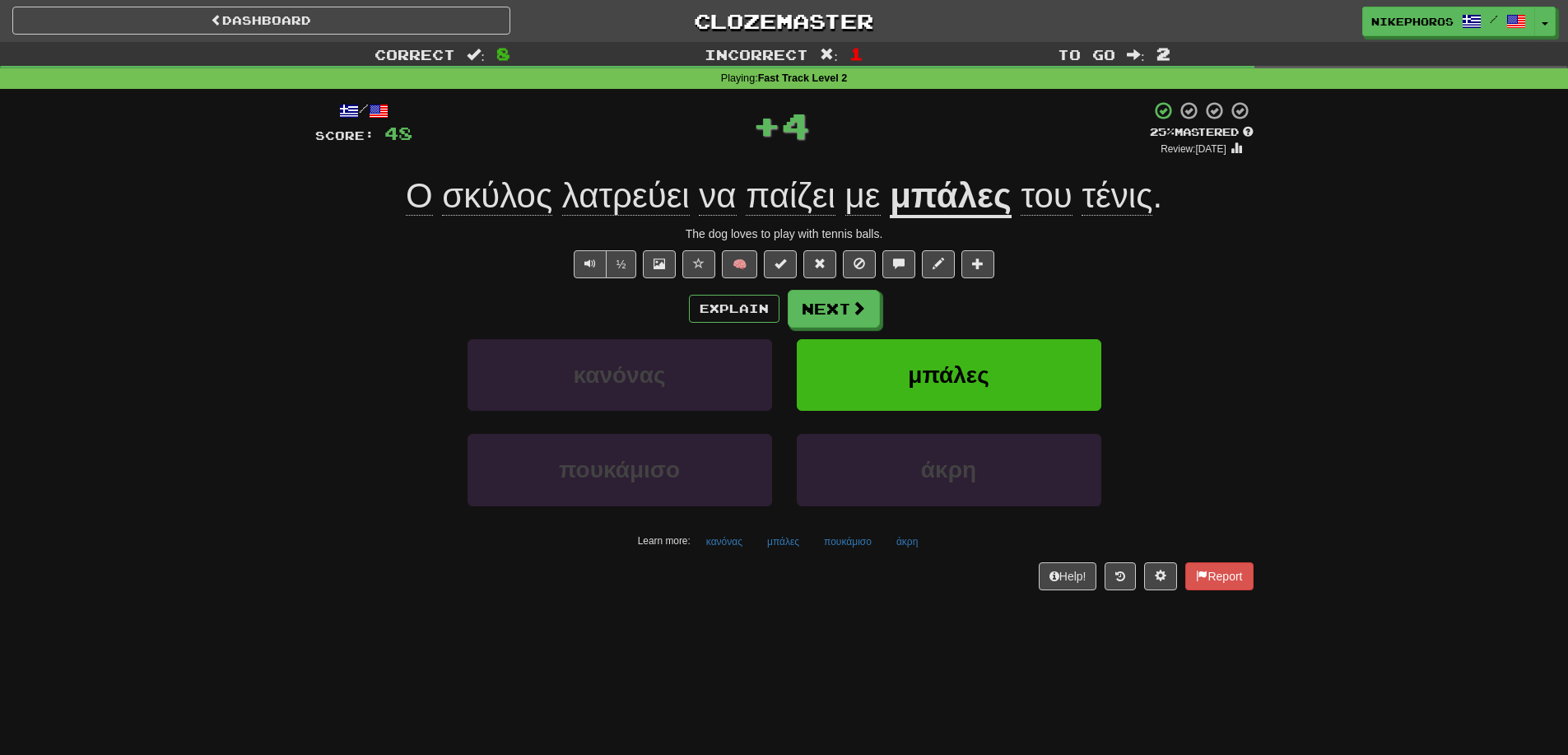
click at [810, 541] on div "Learn more: κανόνας μπάλες πουκάμισο άκρη" at bounding box center [784, 542] width 963 height 25
click at [790, 553] on button "μπάλες" at bounding box center [784, 542] width 51 height 25
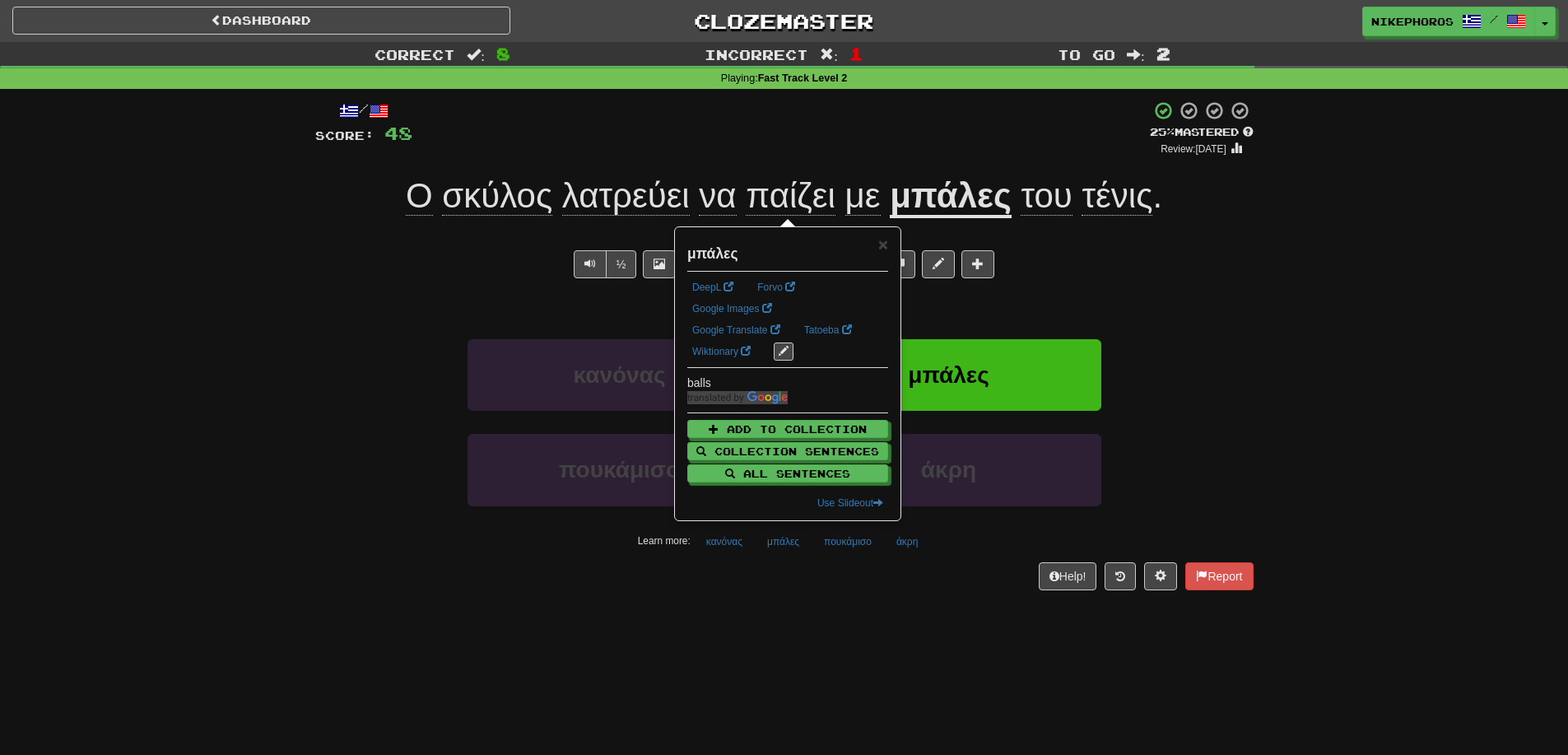
click at [865, 592] on div "/ Score: 48 + 4 25 % Mastered Review: [DATE] Ο [PERSON_NAME] να παίζει με μπάλε…" at bounding box center [784, 350] width 939 height 523
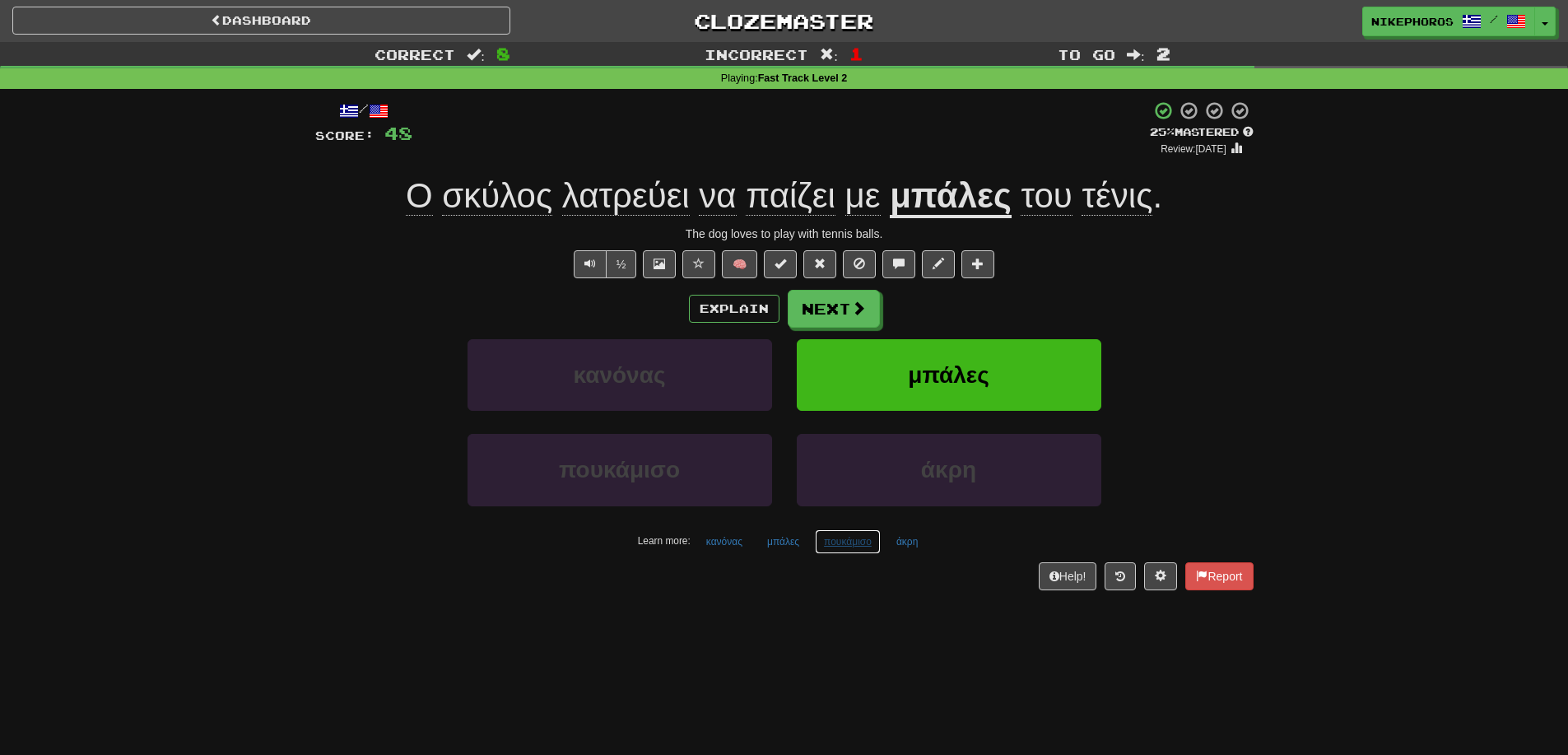
click at [853, 547] on button "πουκάμισο" at bounding box center [848, 542] width 66 height 25
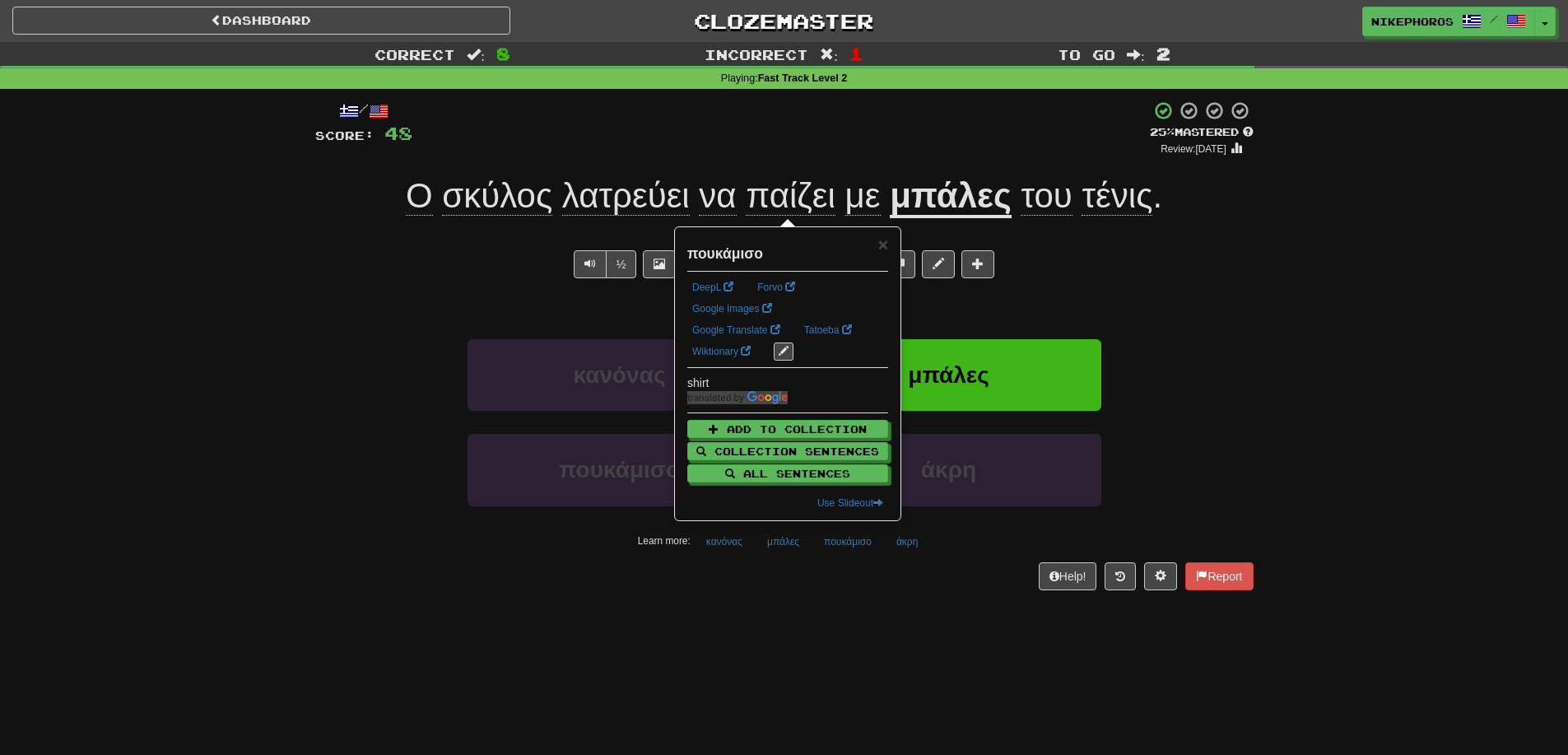
click at [879, 602] on div "/ Score: 48 + 4 25 % Mastered Review: [DATE] Ο [PERSON_NAME] να παίζει με μπάλε…" at bounding box center [784, 350] width 939 height 523
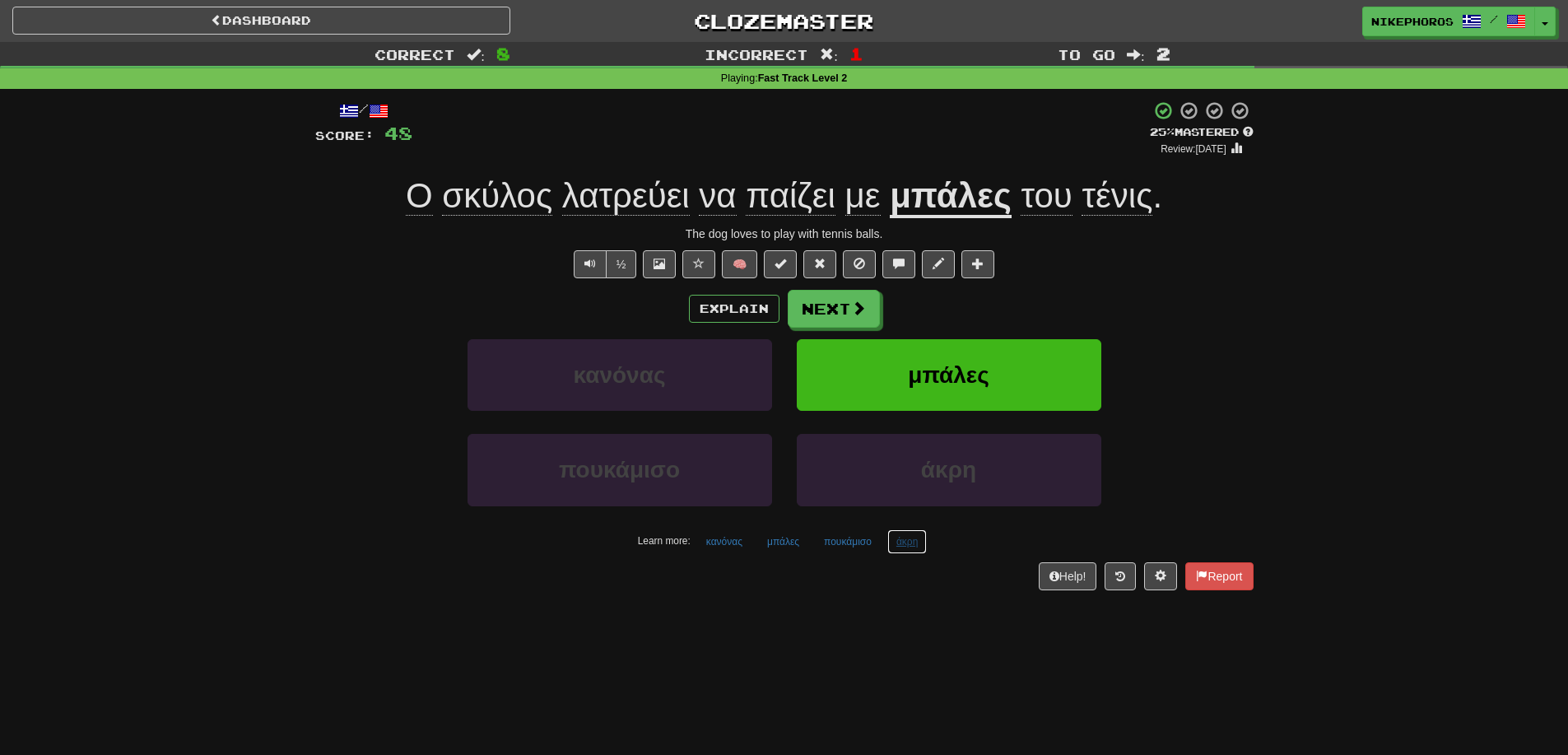
click at [906, 546] on button "άκρη" at bounding box center [907, 542] width 40 height 25
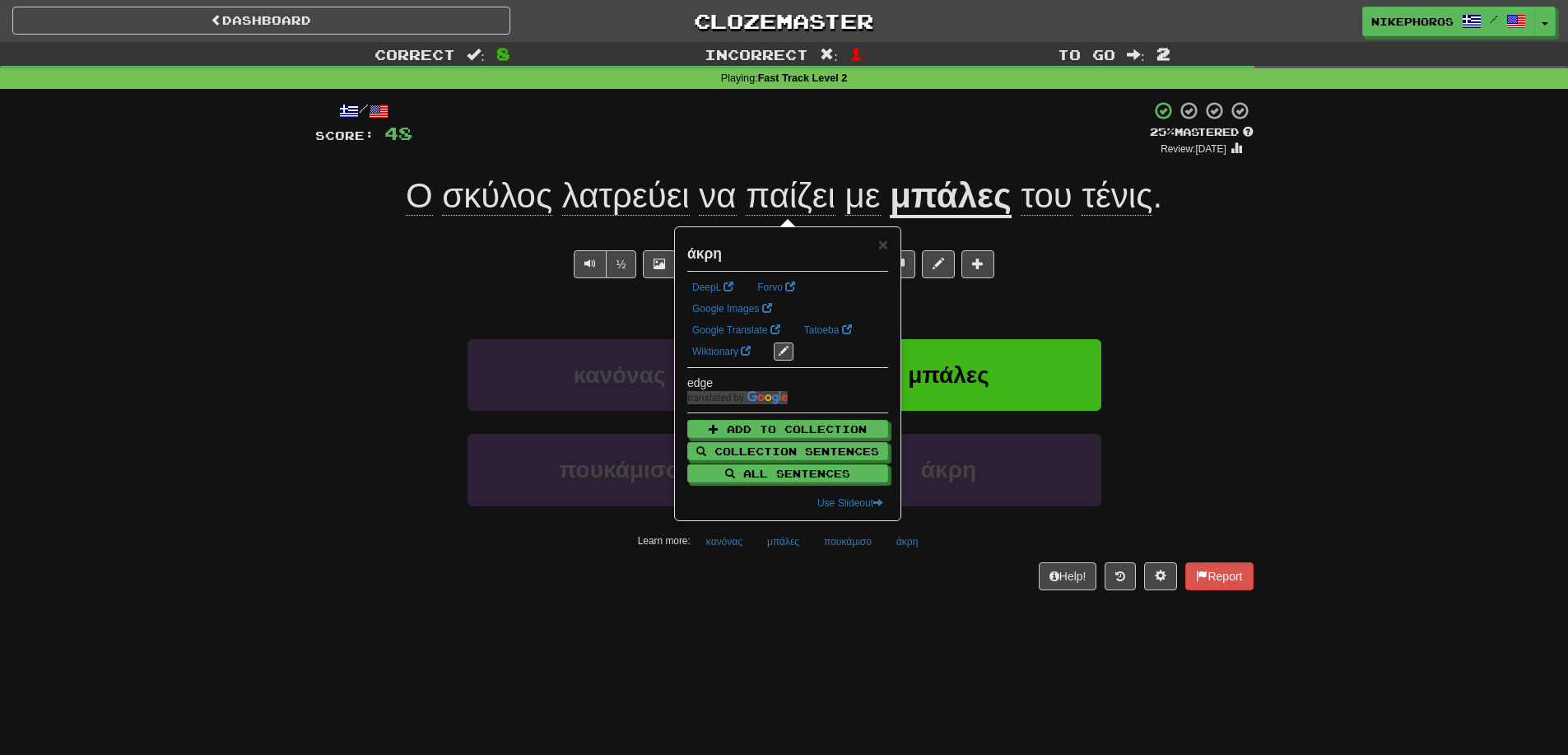
click at [919, 631] on div "Dashboard Clozemaster Nikephoros / Toggle Dropdown Dashboard Leaderboard Activi…" at bounding box center [784, 377] width 1568 height 755
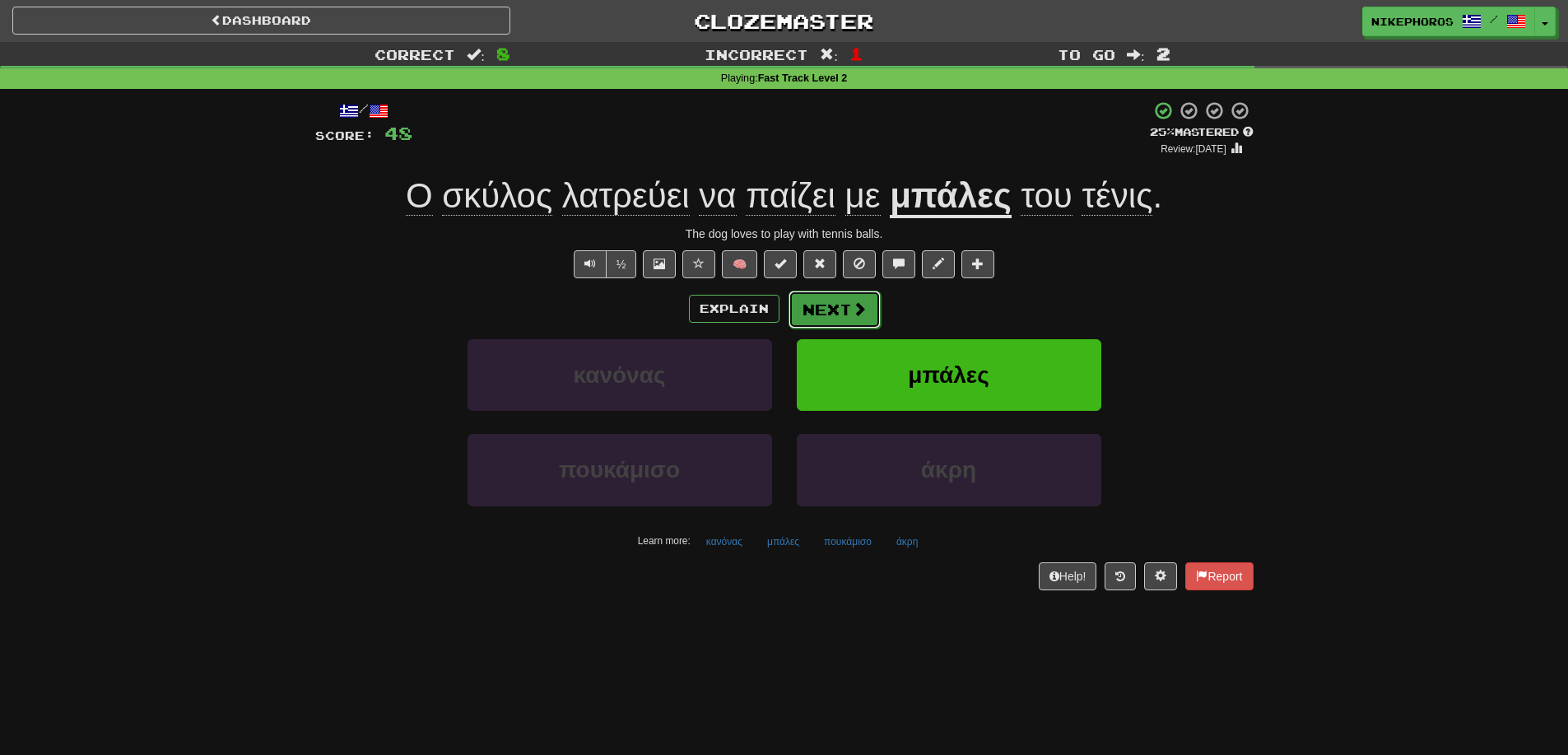
click at [824, 321] on button "Next" at bounding box center [835, 309] width 92 height 38
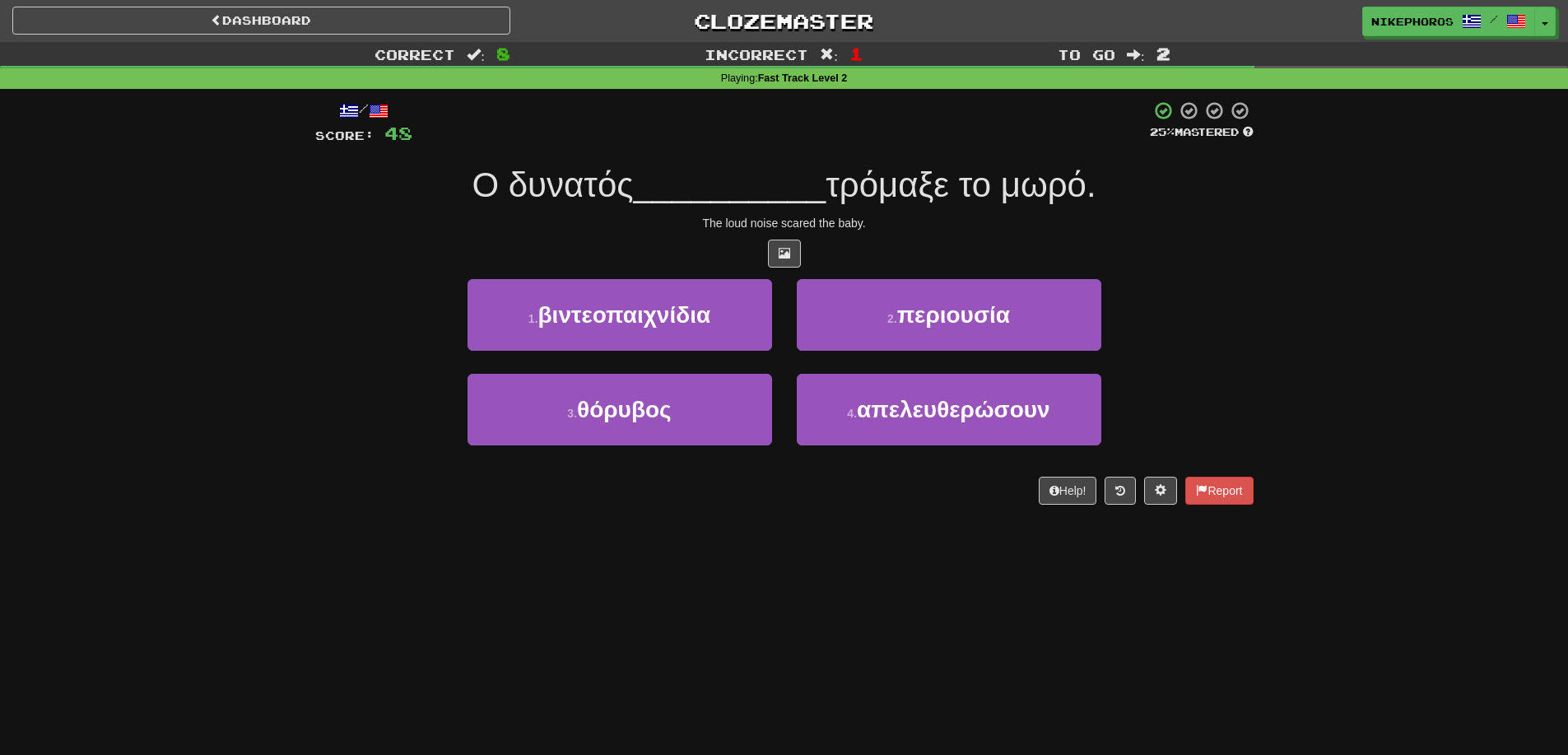
click at [796, 191] on span "__________" at bounding box center [729, 185] width 192 height 39
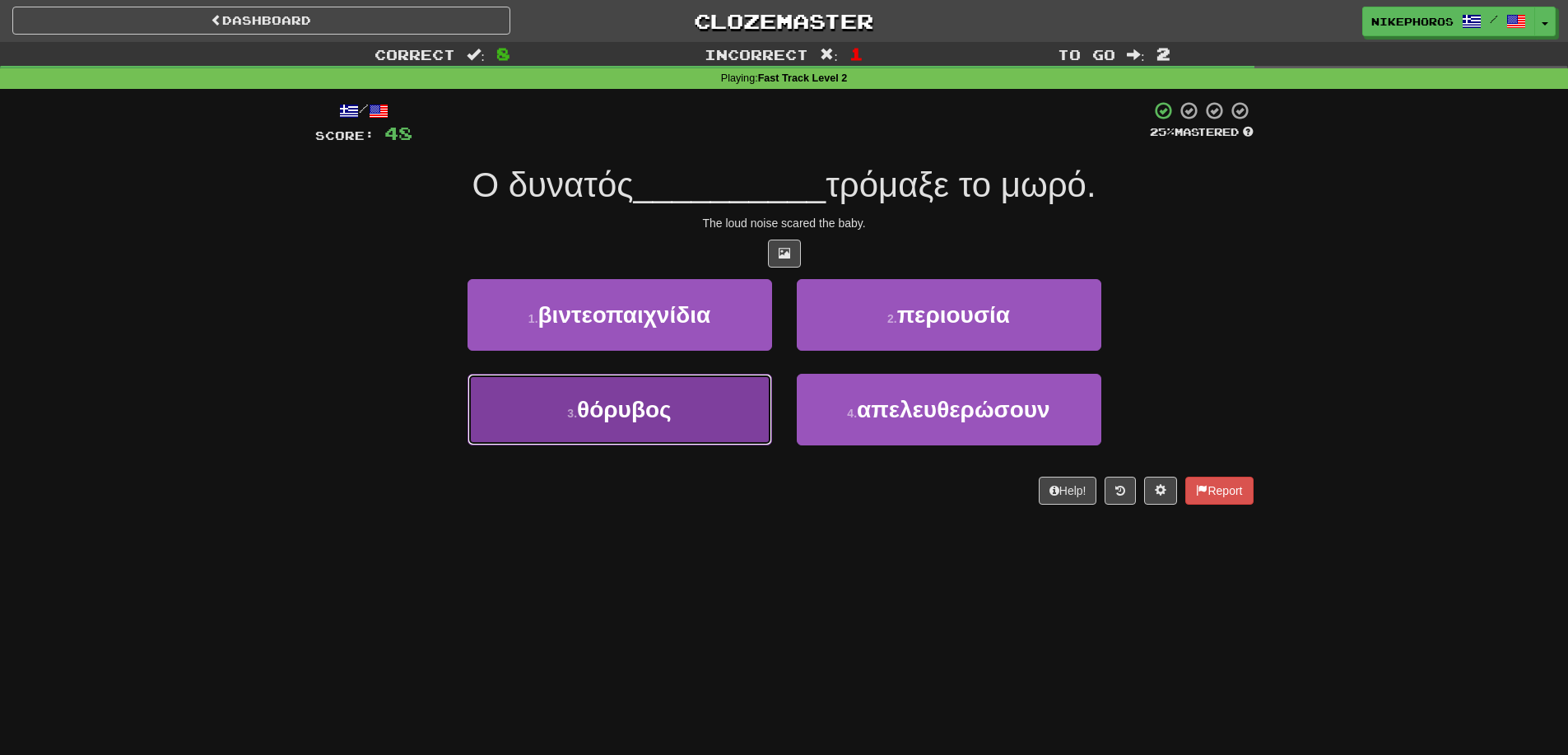
click at [676, 417] on button "3 . θόρυβος" at bounding box center [619, 409] width 304 height 72
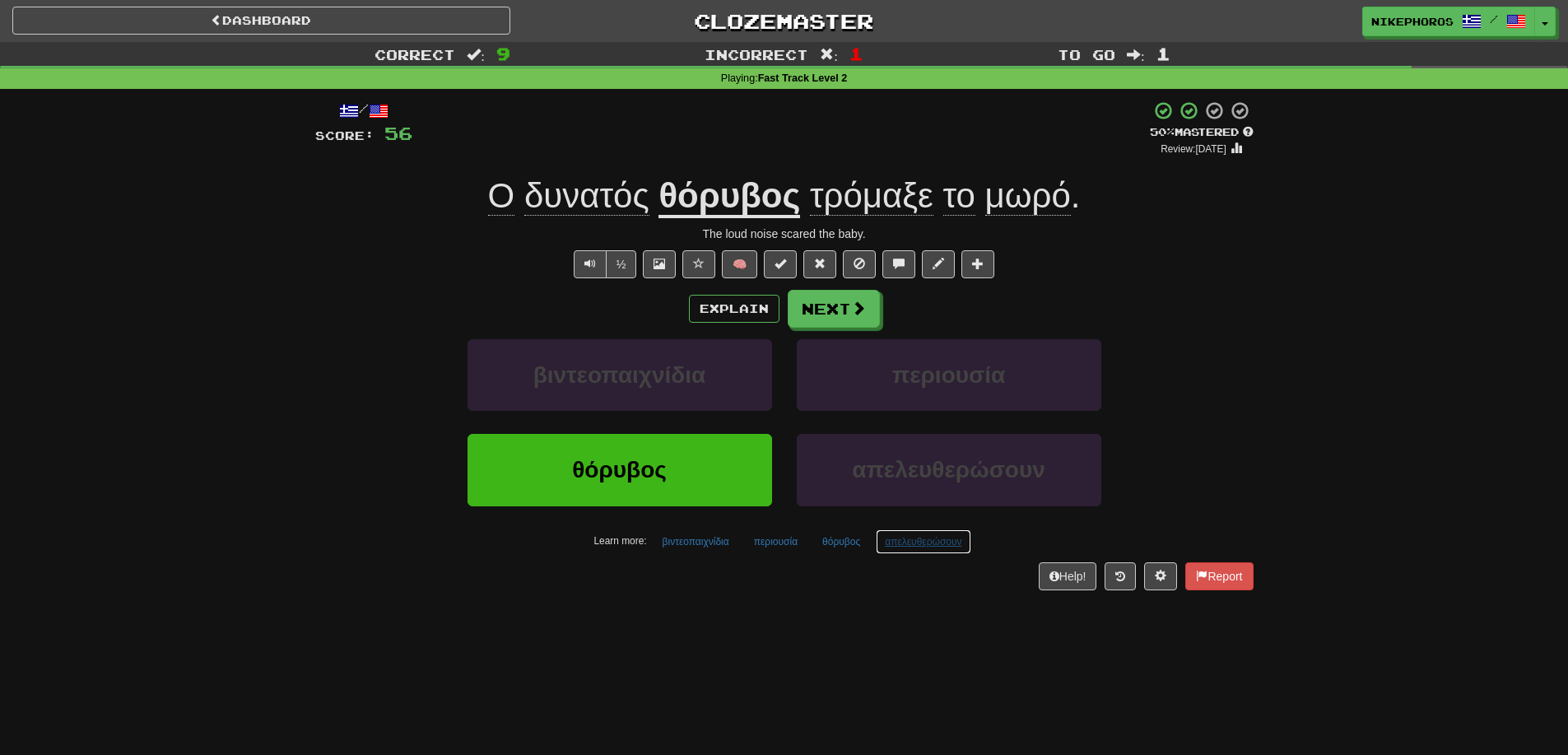
click at [930, 543] on button "απελευθερώσουν" at bounding box center [923, 542] width 95 height 25
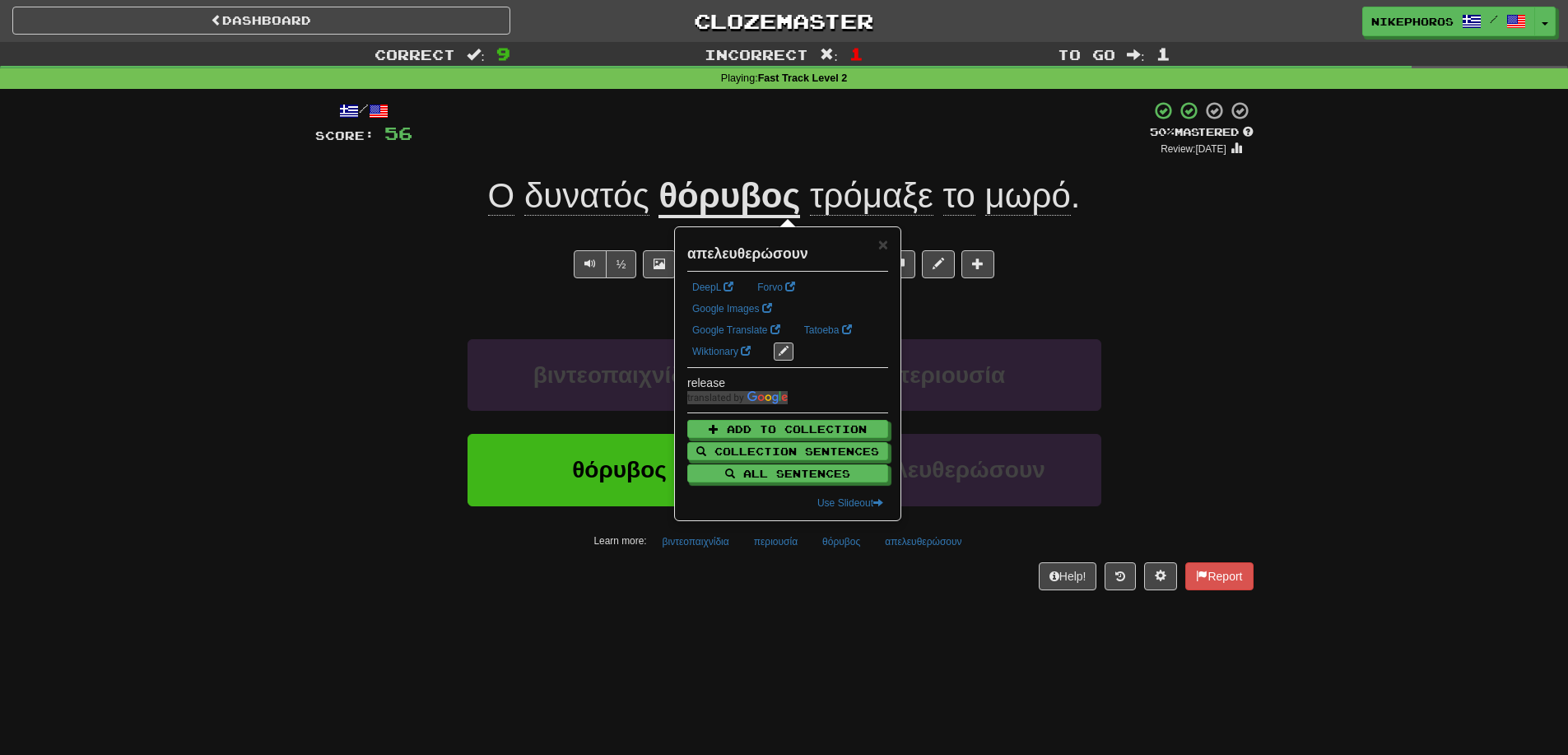
click at [887, 602] on div "/ Score: 56 + 8 50 % Mastered Review: [DATE] Ο δυνατός θόρυβος τρόμαξε το μωρό …" at bounding box center [784, 350] width 939 height 523
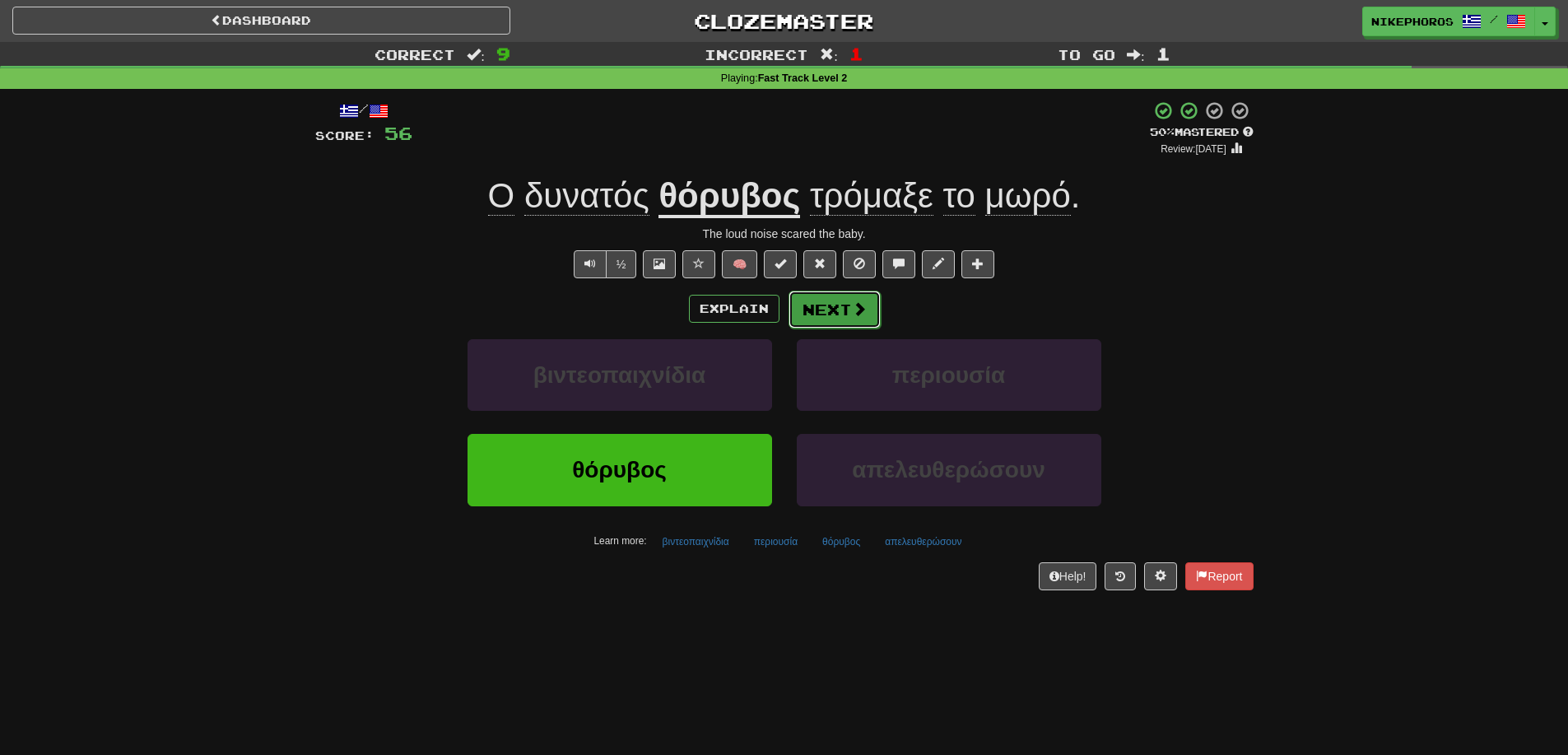
click at [834, 304] on button "Next" at bounding box center [835, 309] width 92 height 38
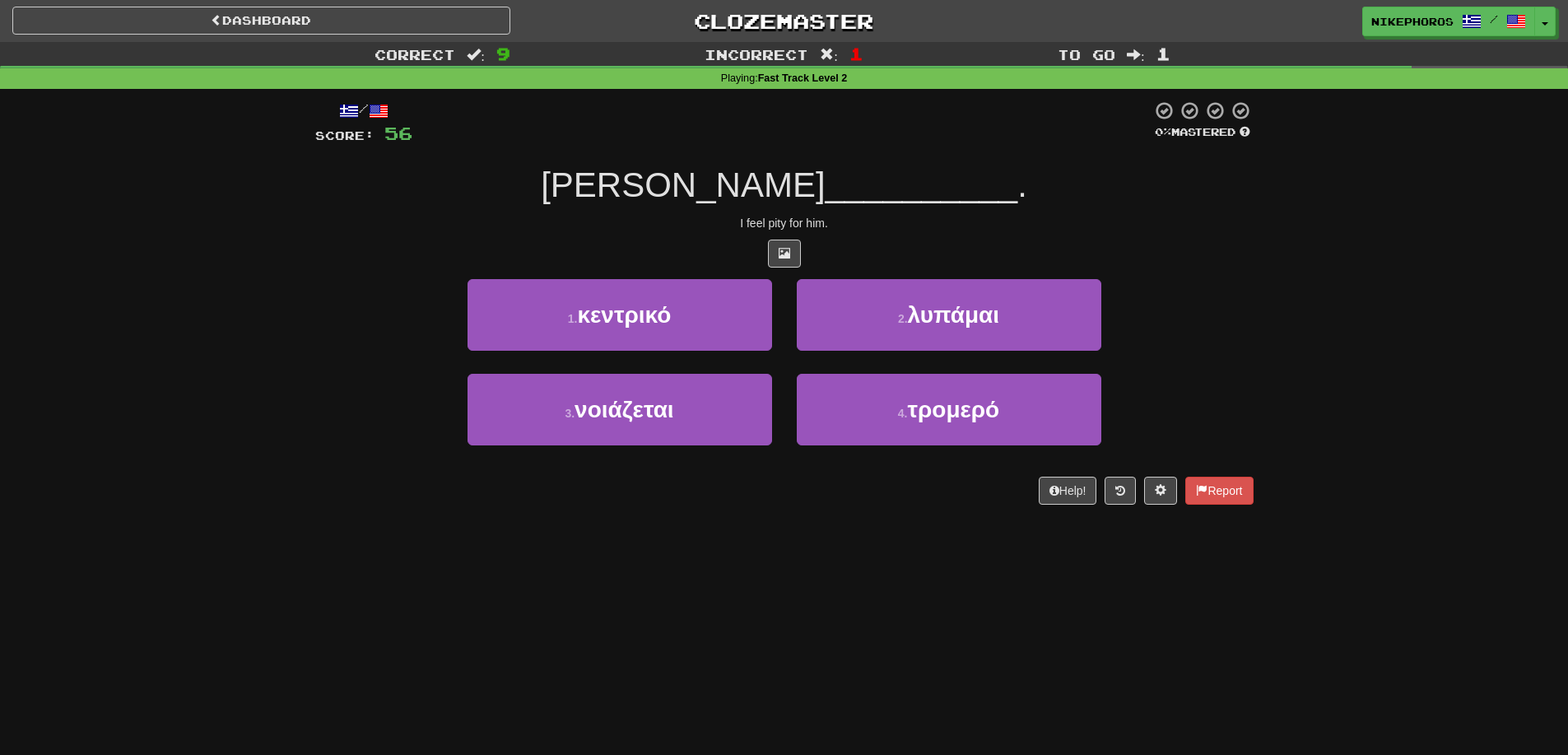
click at [961, 110] on div at bounding box center [783, 122] width 739 height 45
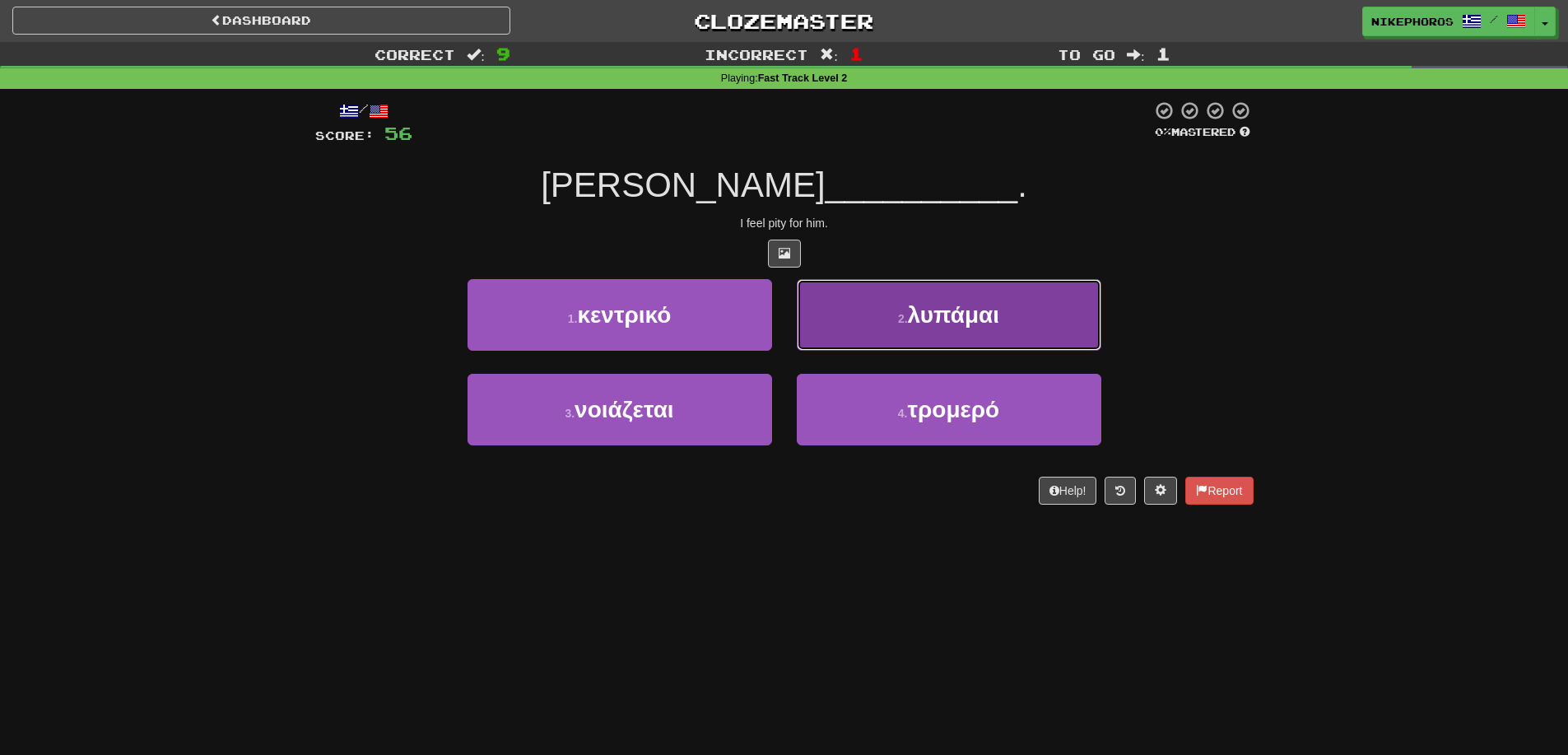
click at [1008, 299] on button "2 . λυπάμαι" at bounding box center [949, 315] width 304 height 72
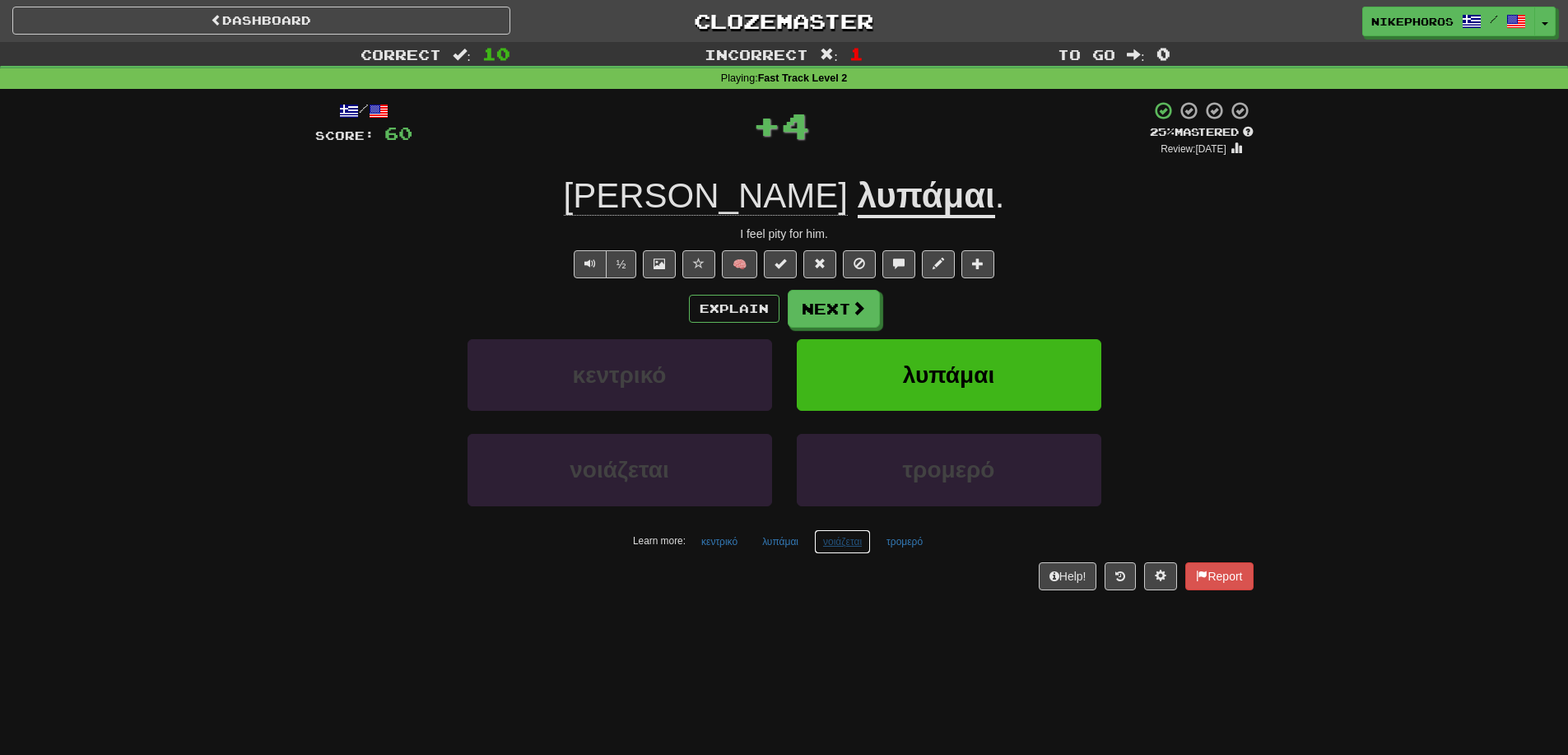
click at [831, 549] on button "νοιάζεται" at bounding box center [842, 542] width 57 height 25
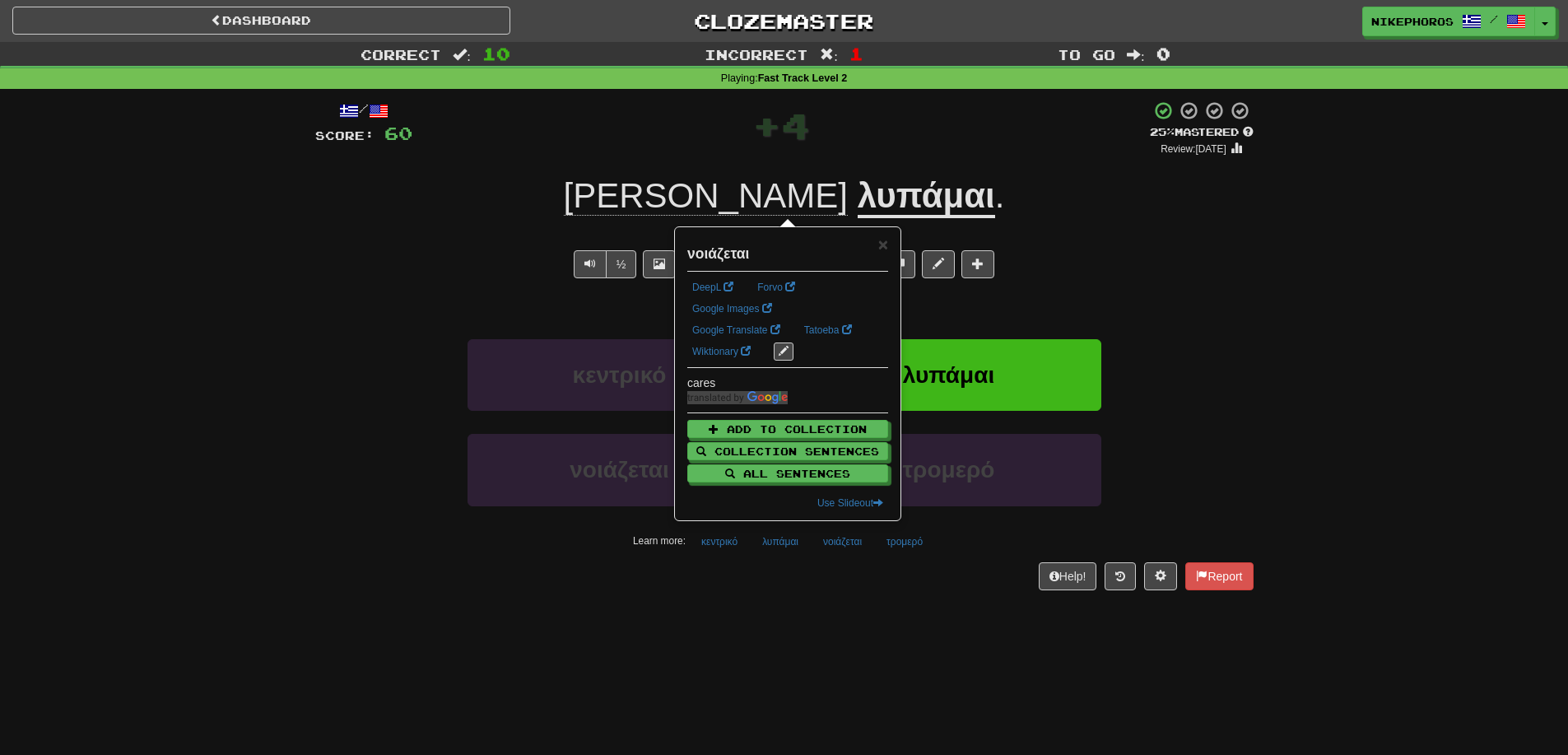
click at [845, 581] on div "Help! Report" at bounding box center [784, 576] width 939 height 28
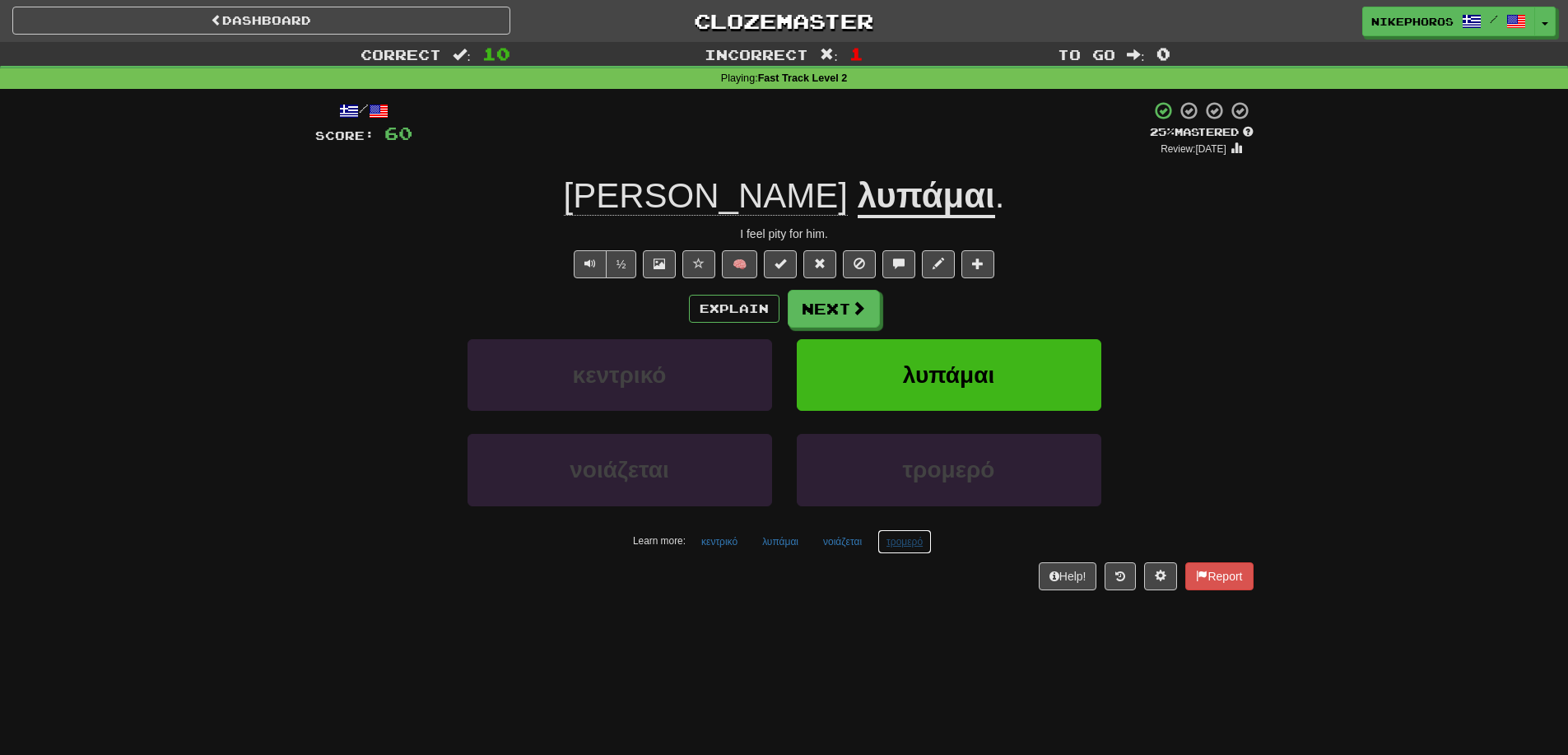
click at [910, 544] on button "τρομερό" at bounding box center [904, 542] width 54 height 25
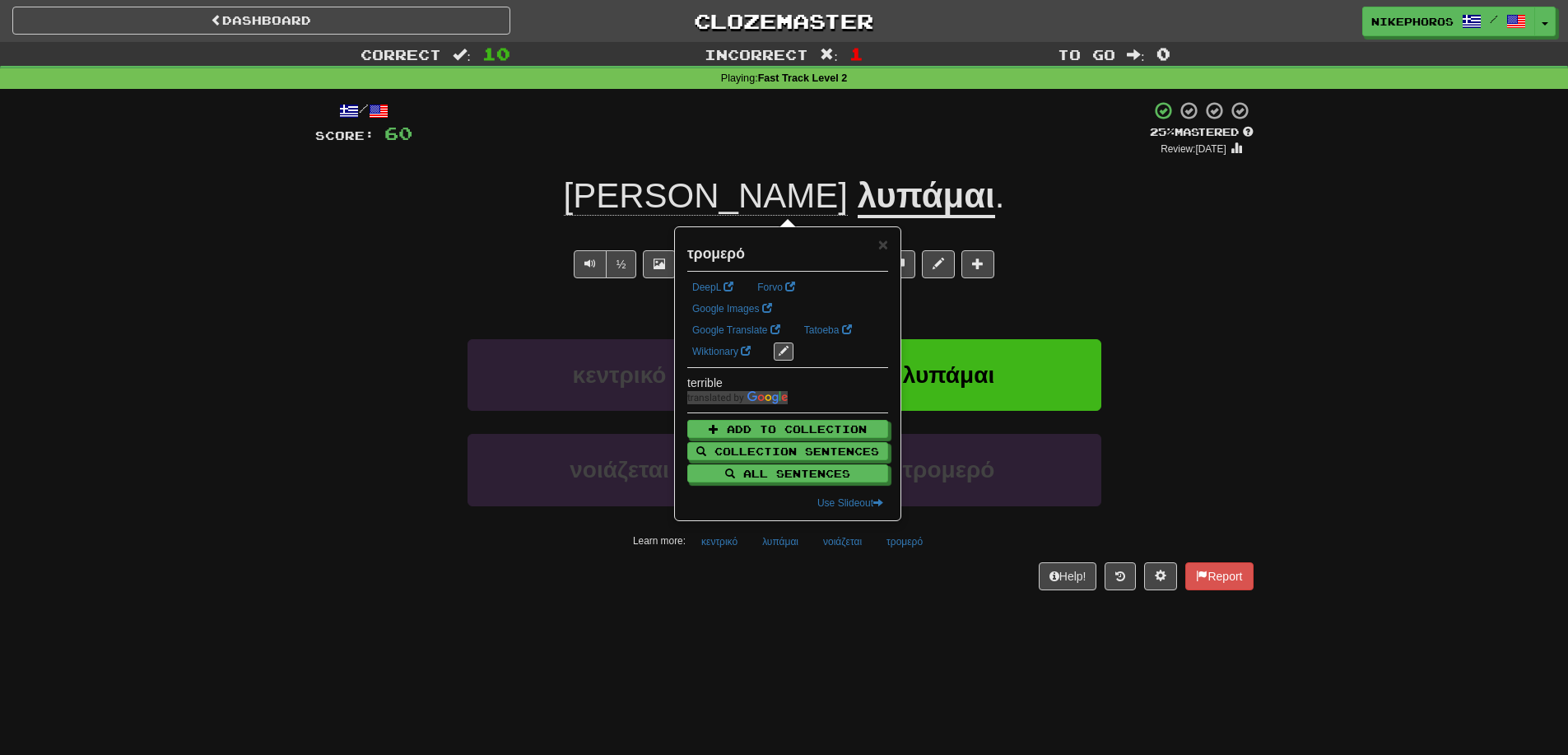
click at [910, 578] on div "Help! Report" at bounding box center [784, 576] width 939 height 28
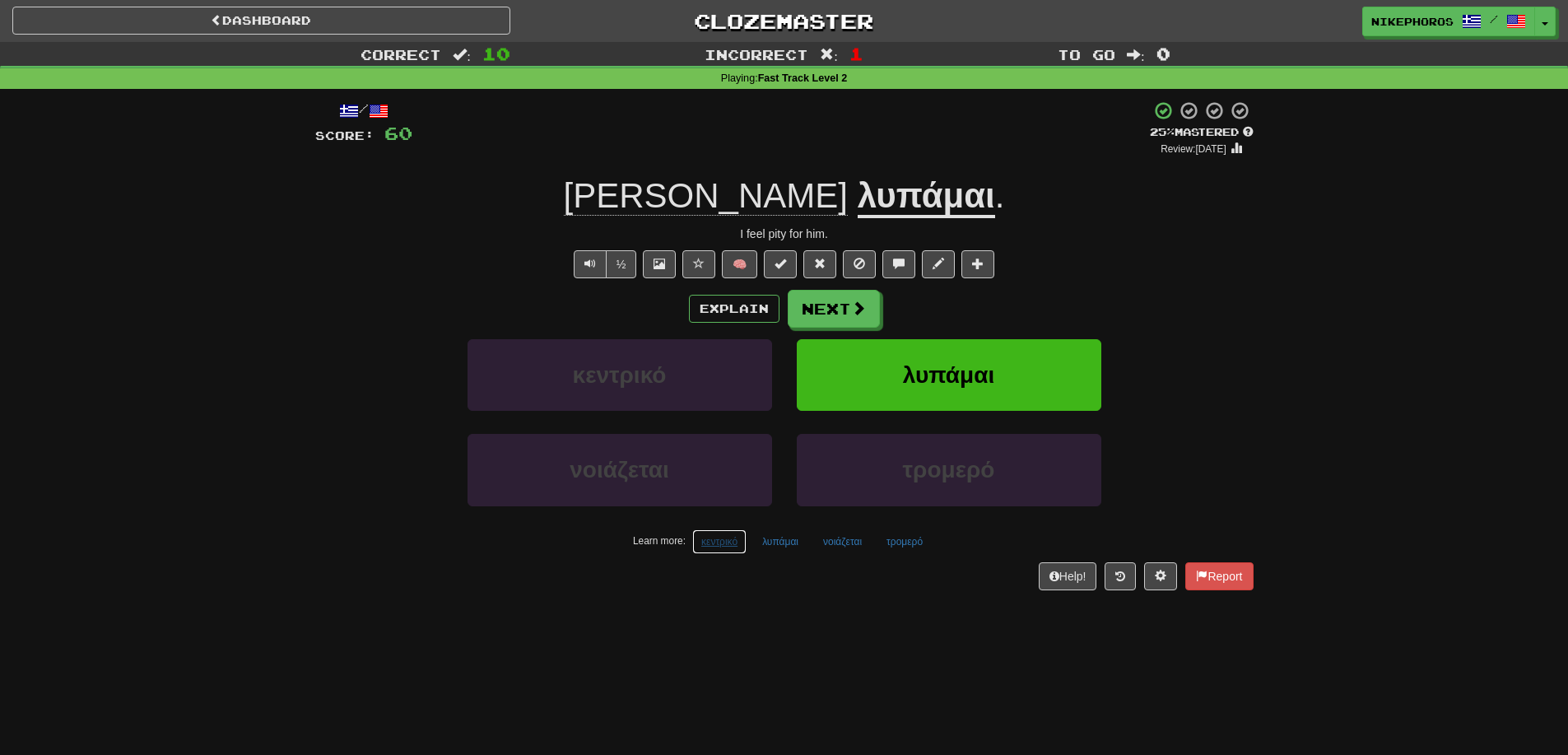
click at [735, 544] on button "κεντρικό" at bounding box center [719, 542] width 54 height 25
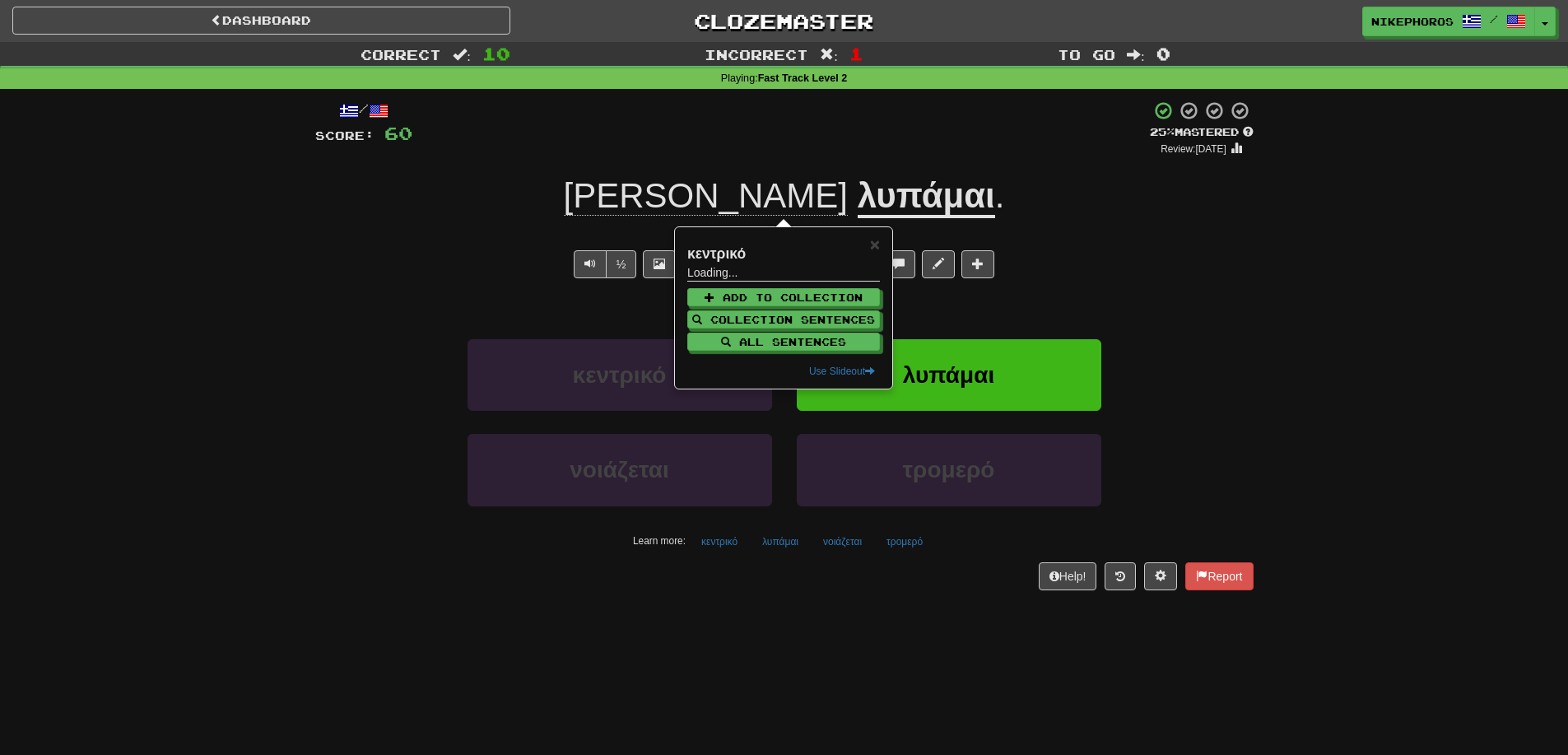
click at [827, 612] on div "/ Score: 60 + 4 25 % Mastered Review: [DATE] Τον λυπάμαι . I feel pity for him.…" at bounding box center [784, 350] width 939 height 523
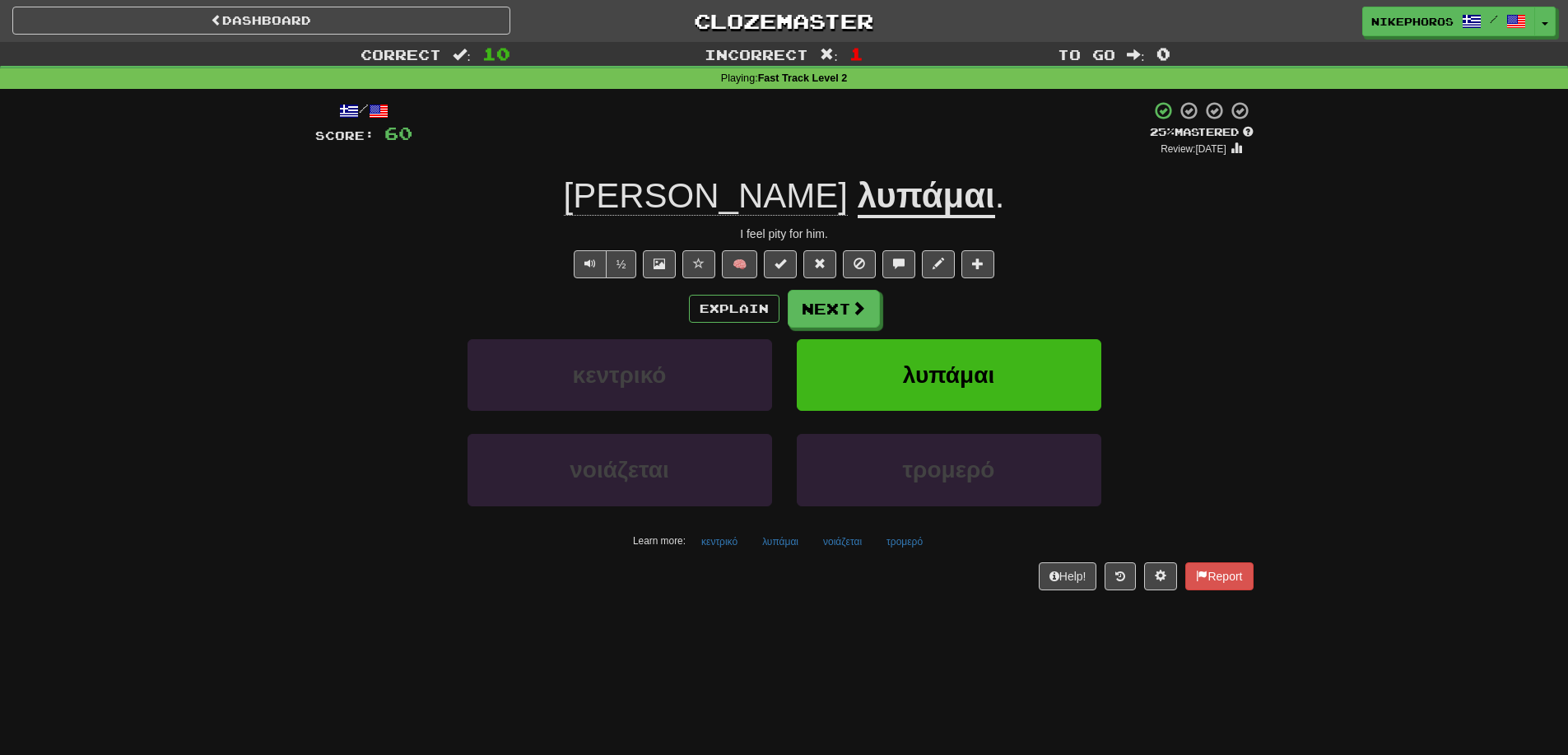
click at [836, 327] on div "Explain Next κεντρικό λυπάμαι νοιάζεται τρομερό Learn more: κεντρικό λυπάμαι νο…" at bounding box center [784, 421] width 939 height 264
click at [837, 323] on button "Next" at bounding box center [835, 309] width 92 height 38
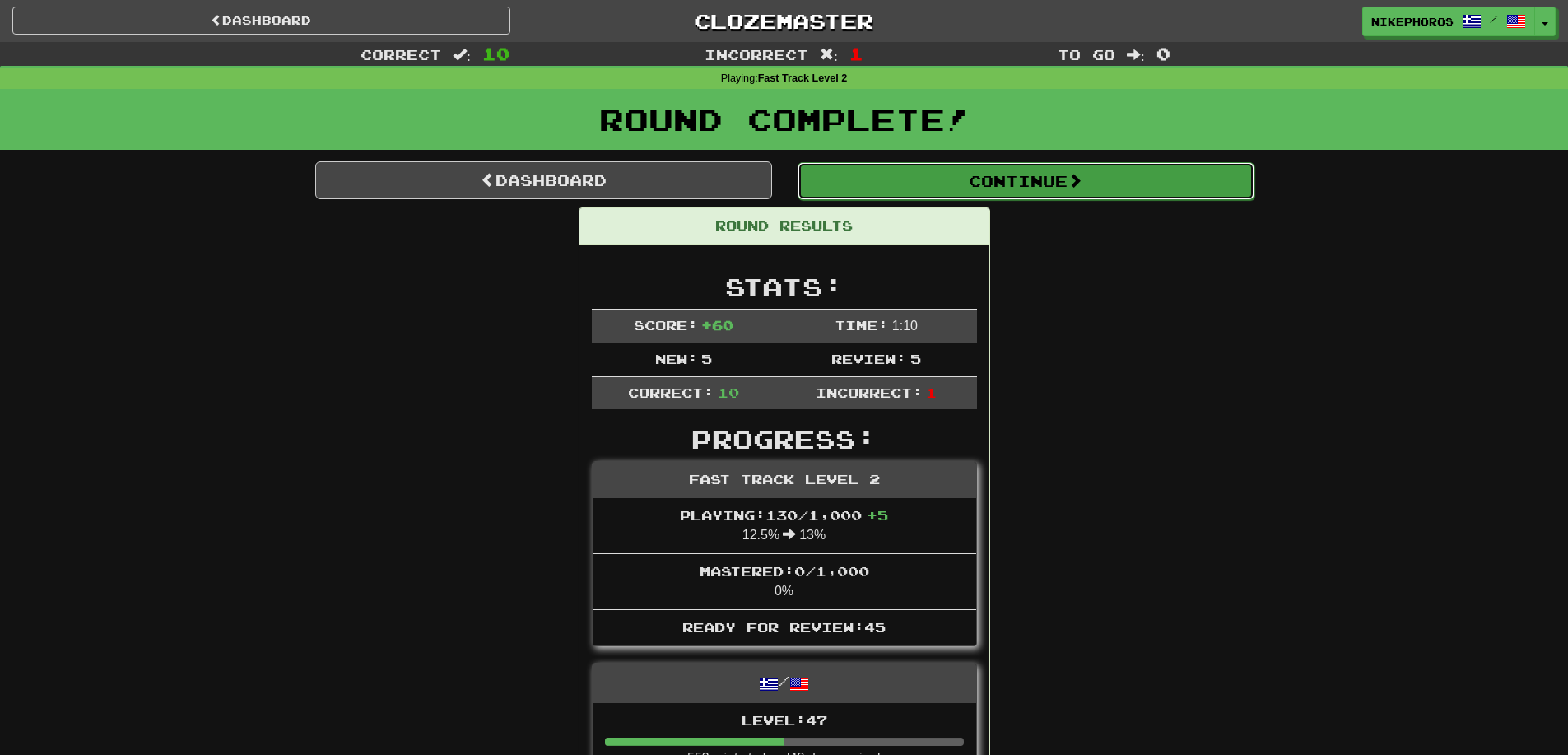
click at [859, 174] on button "Continue" at bounding box center [1025, 180] width 457 height 38
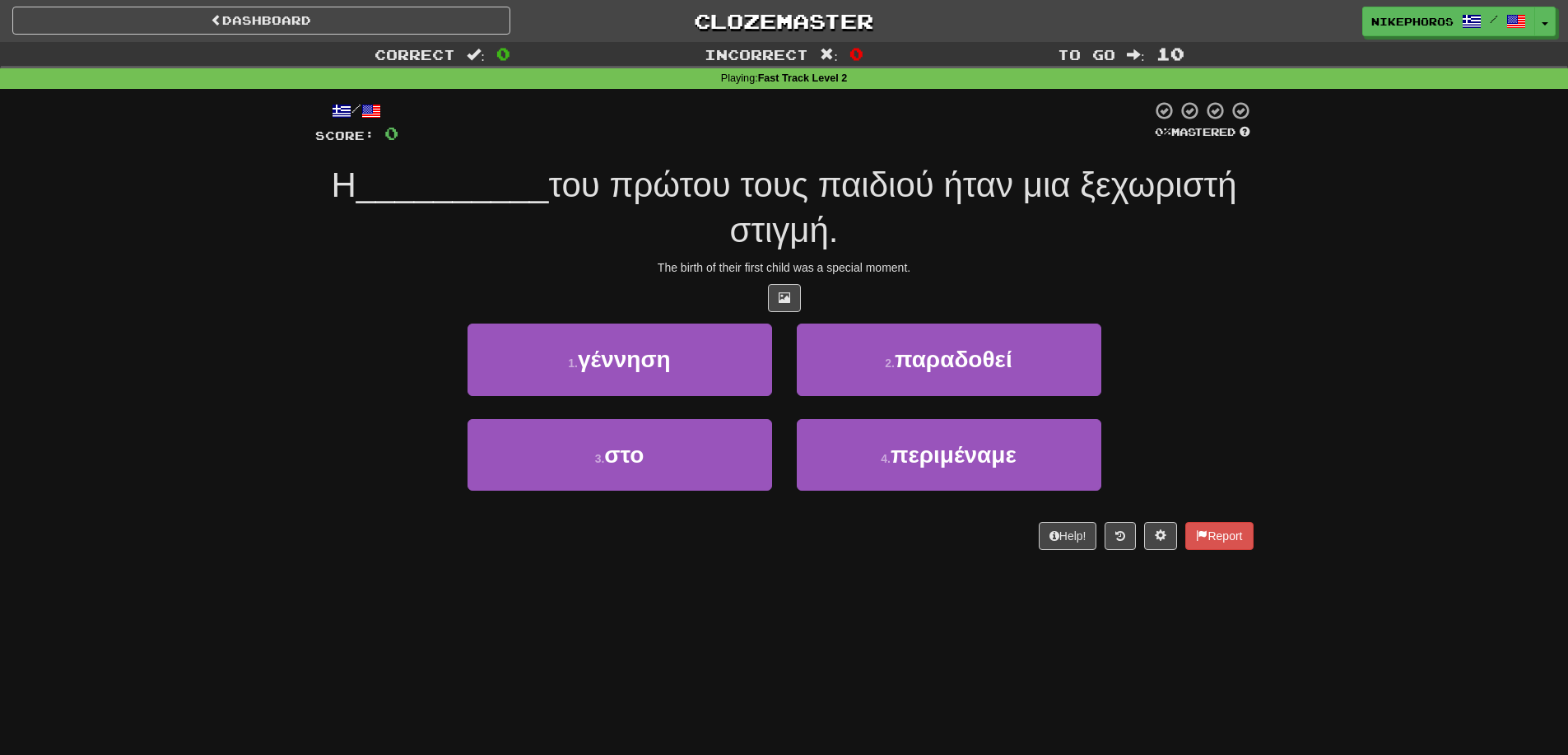
click at [1222, 372] on div "1 . γέννηση 2 . παραδοθεί" at bounding box center [784, 371] width 988 height 95
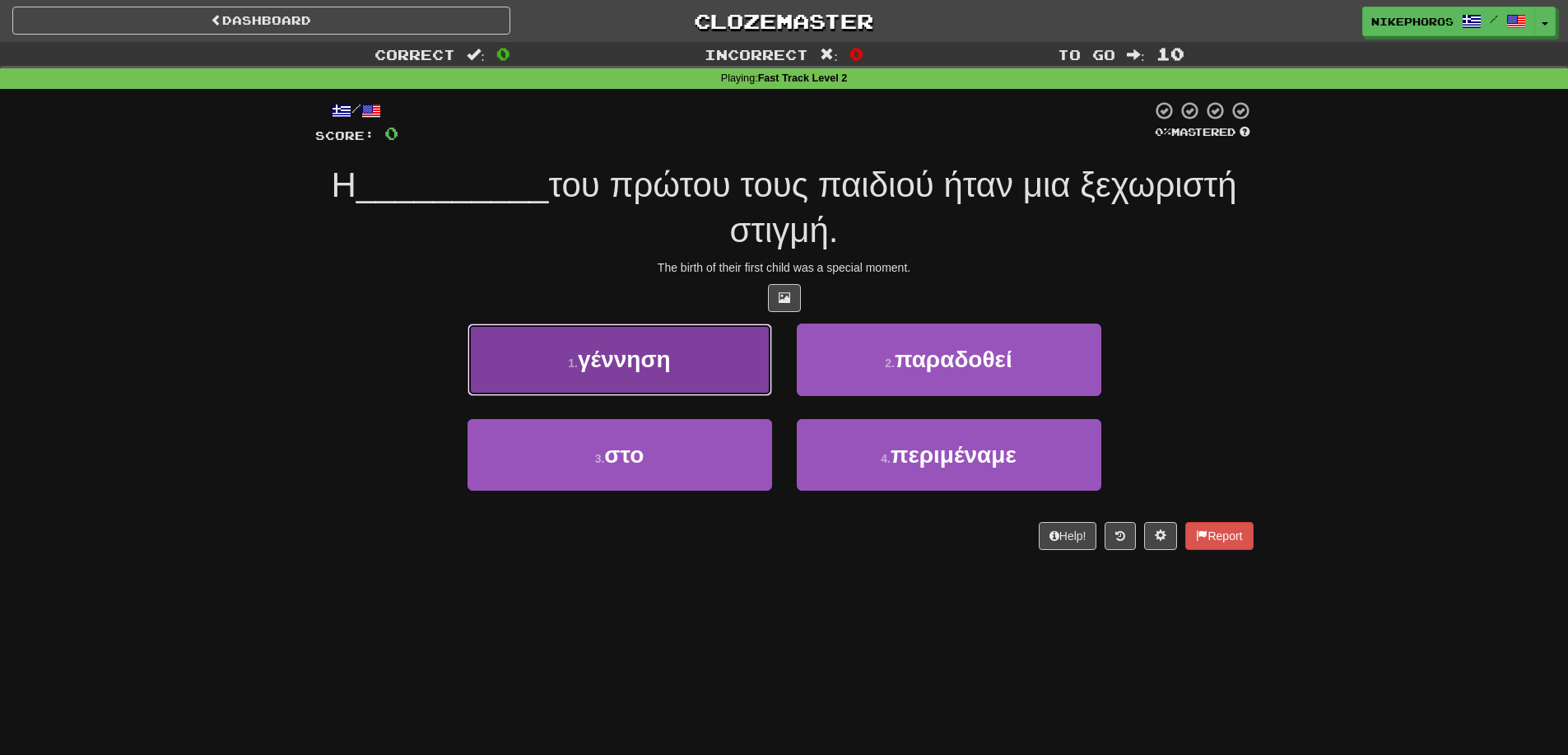
click at [670, 327] on button "1 . γέννηση" at bounding box center [619, 360] width 304 height 72
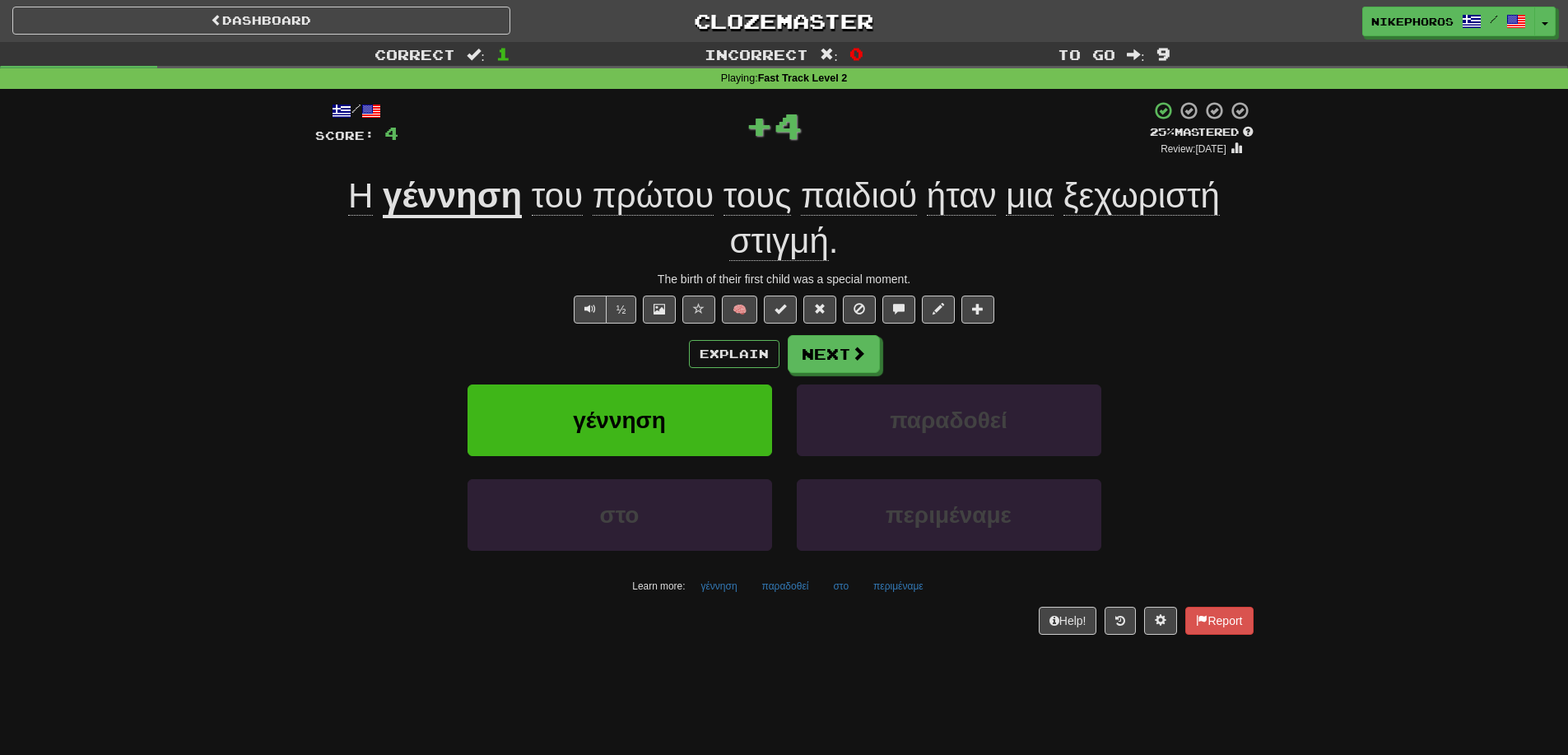
click at [1192, 480] on div "στο περιμέναμε" at bounding box center [784, 526] width 988 height 95
click at [1195, 201] on span "ξεχωριστή" at bounding box center [1142, 196] width 156 height 40
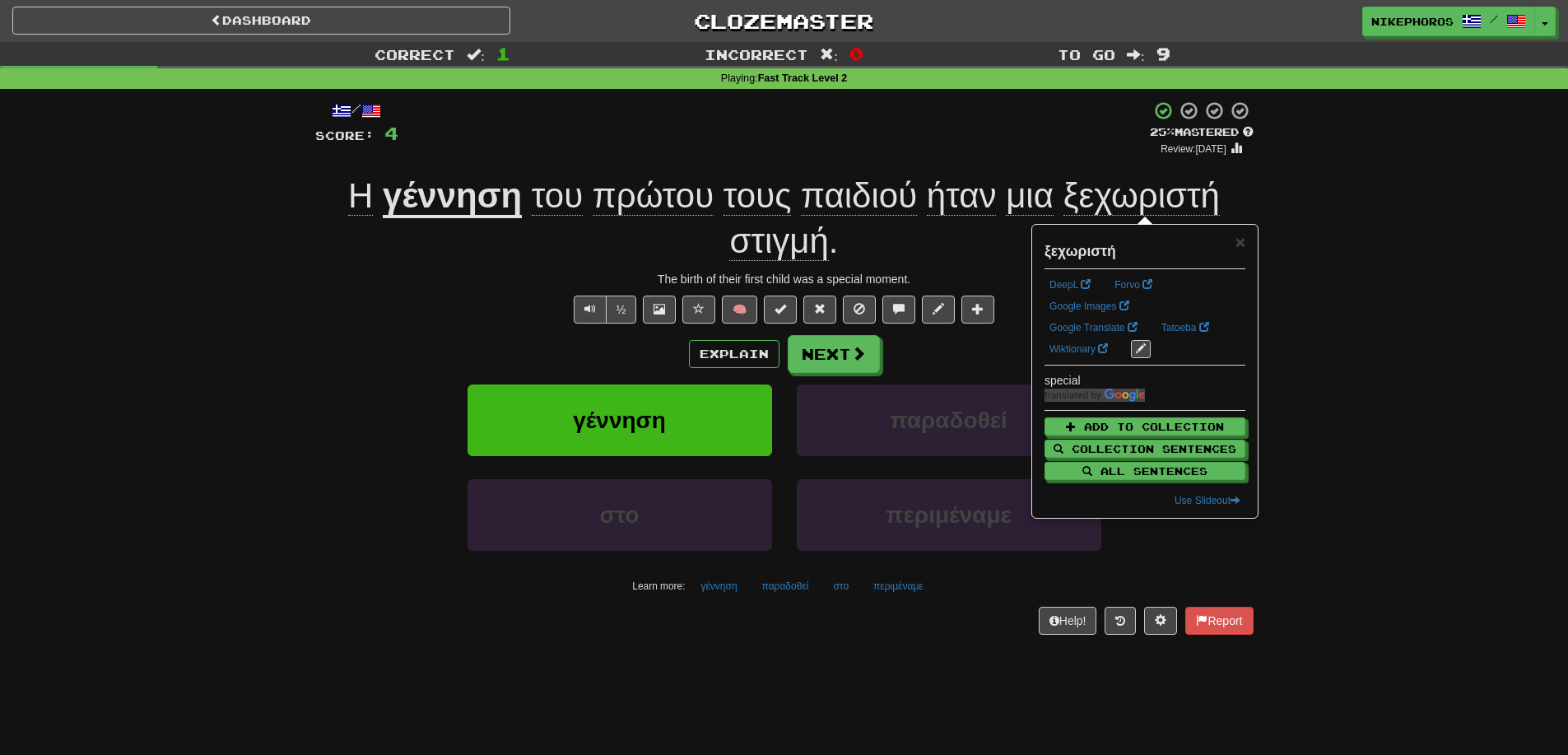
click at [1265, 203] on div "/ Score: 4 + 4 25 % Mastered Review: [DATE] Η γέννηση του πρώτου τους παιδιού ή…" at bounding box center [784, 373] width 963 height 569
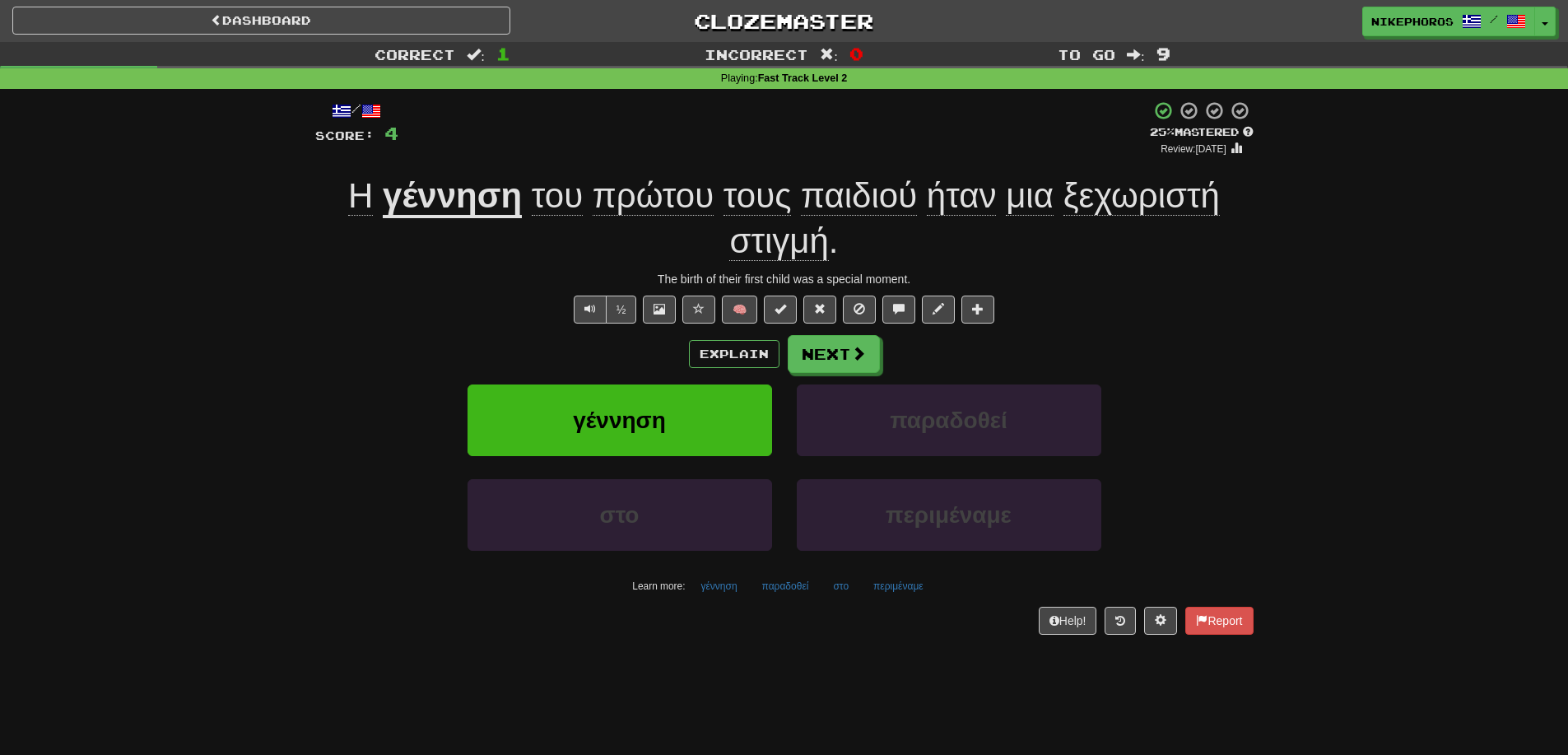
click at [780, 248] on span "στιγμή" at bounding box center [778, 241] width 98 height 40
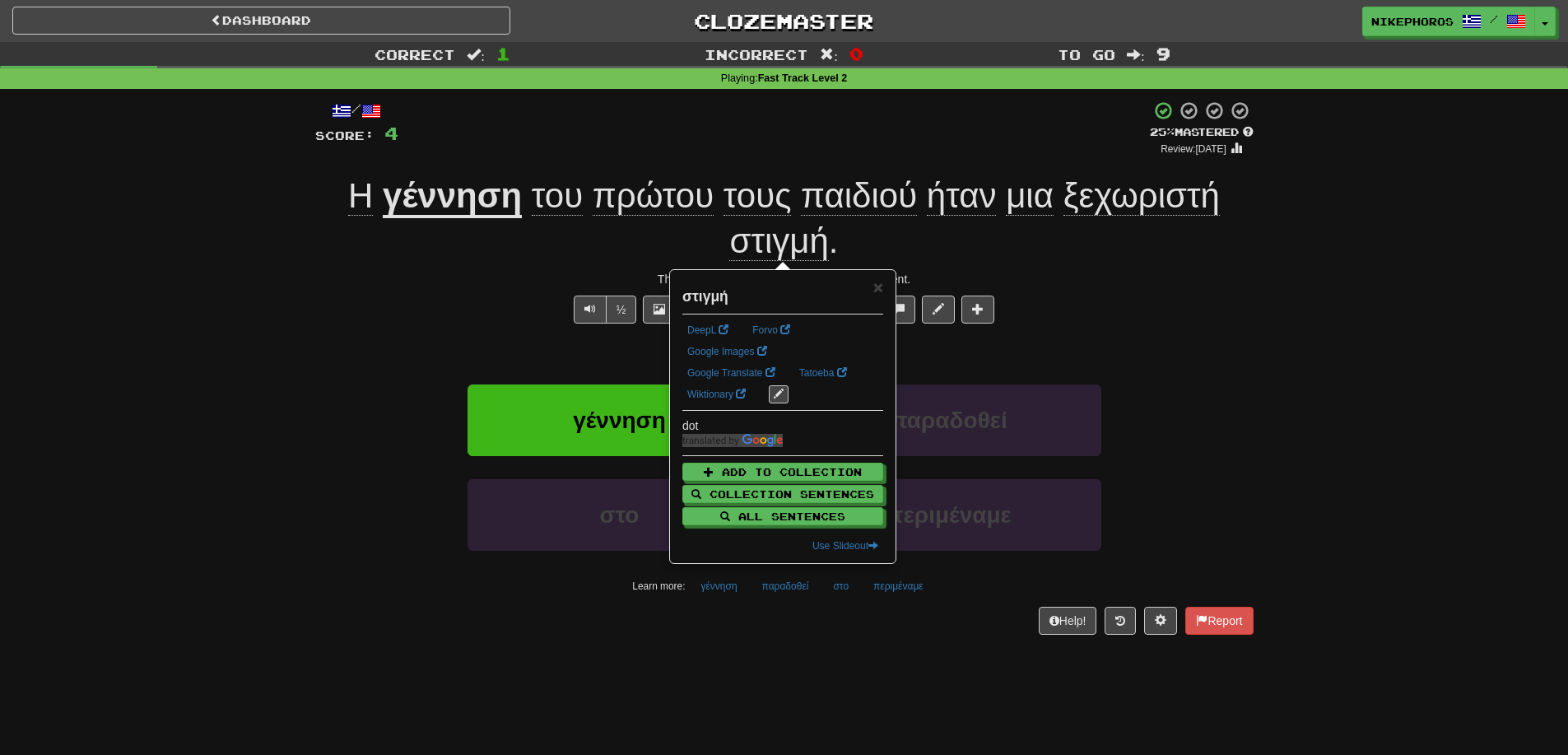
click at [1153, 305] on div "½ 🧠" at bounding box center [784, 309] width 939 height 28
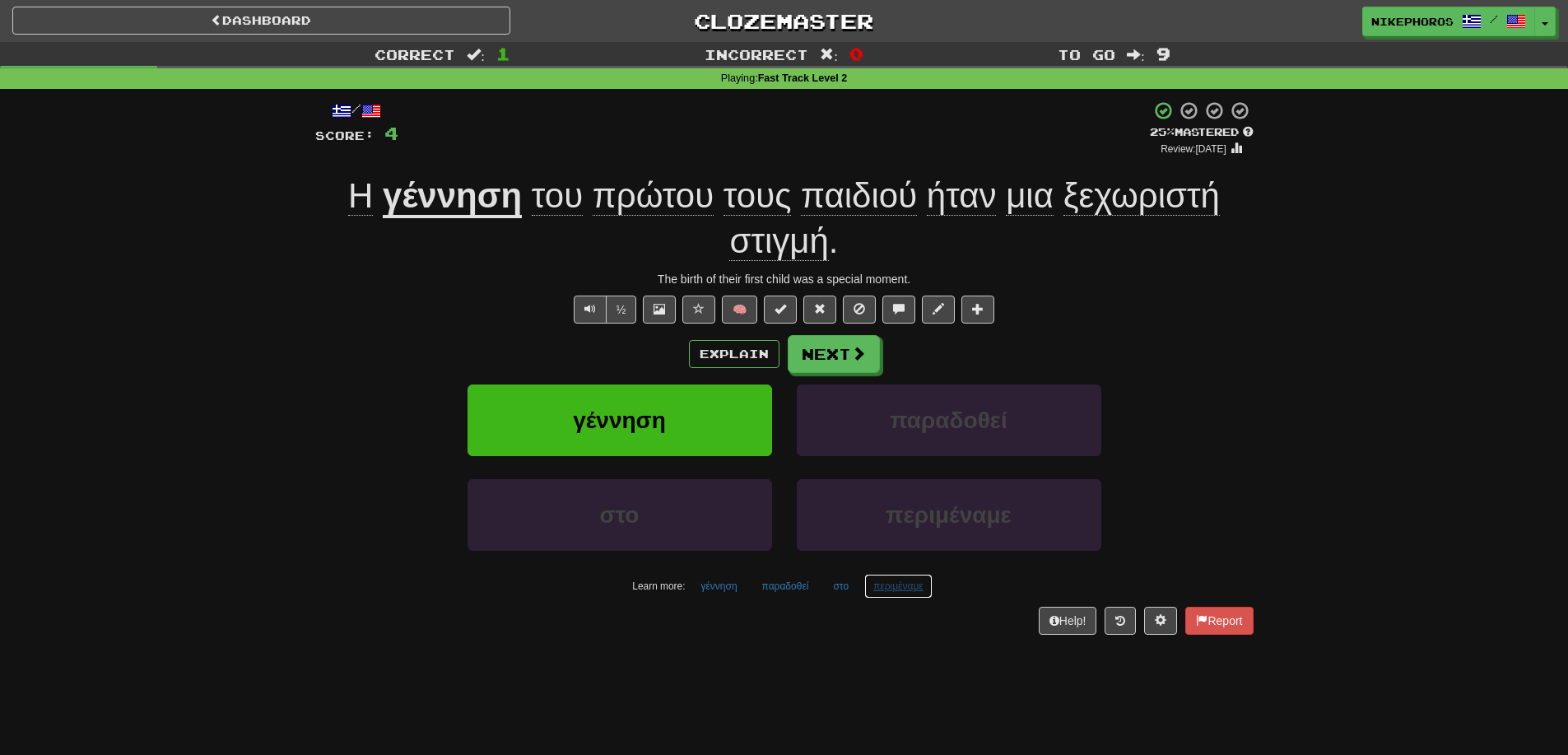
click at [904, 578] on button "περιμέναμε" at bounding box center [898, 586] width 68 height 25
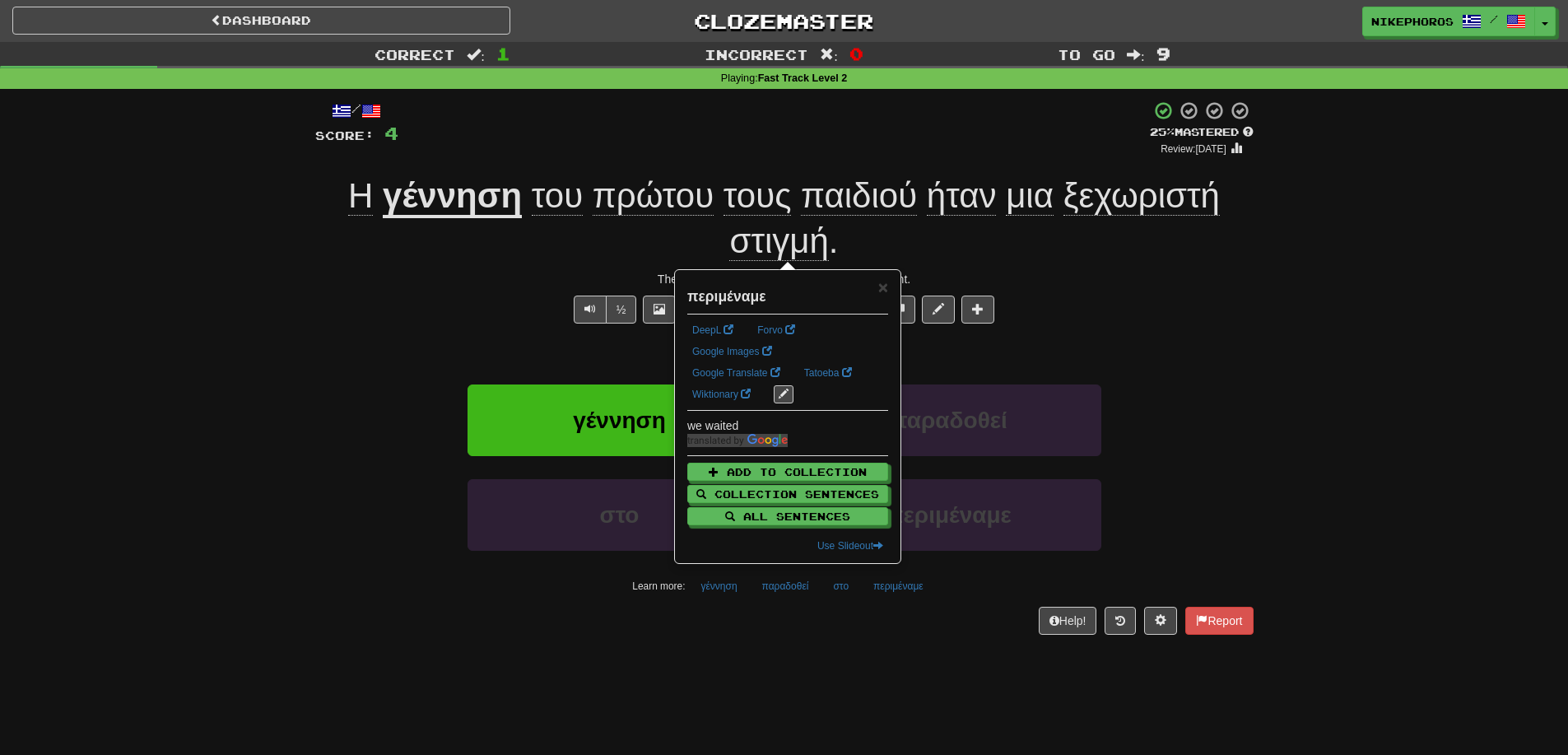
click at [894, 633] on div "Help! Report" at bounding box center [784, 621] width 939 height 28
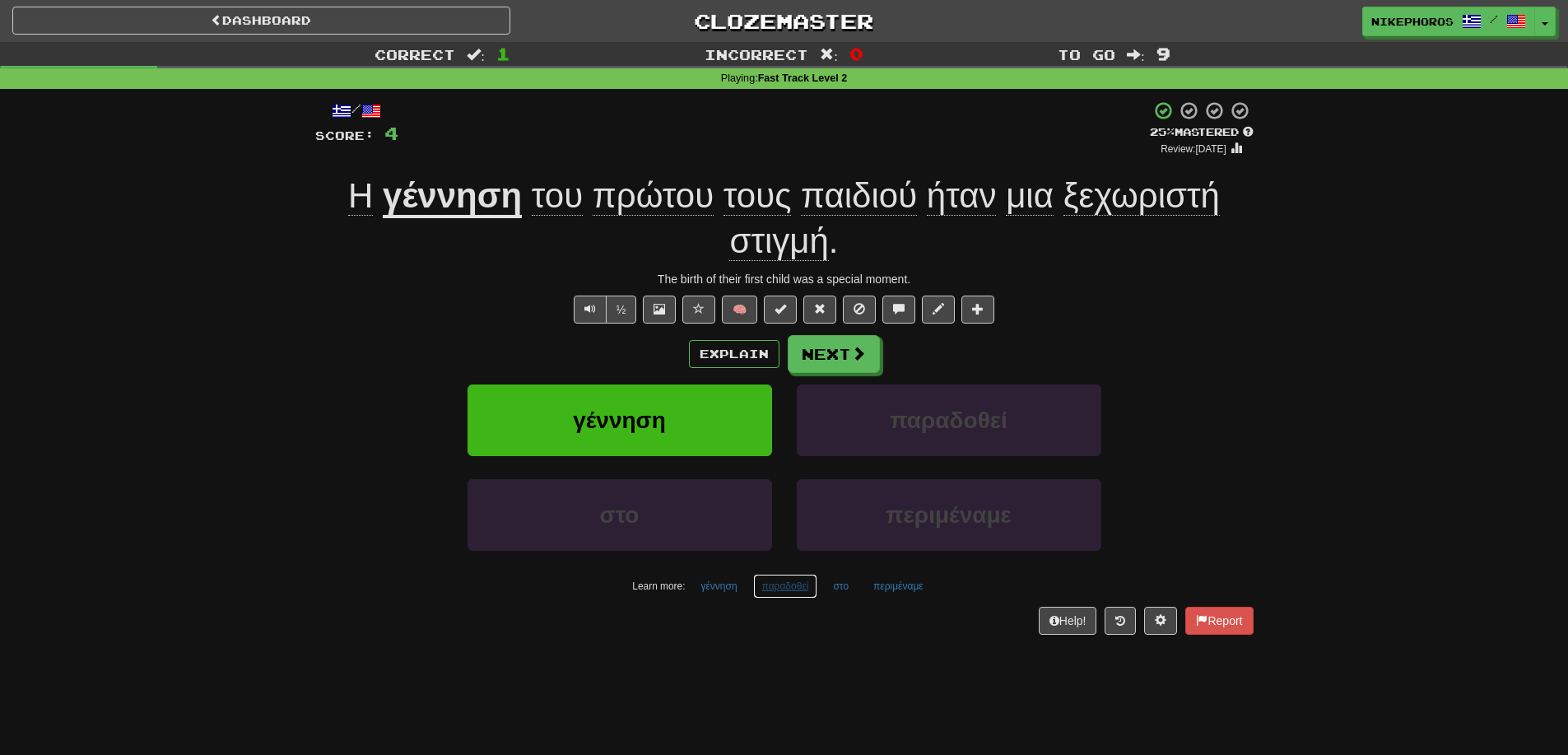
click at [813, 577] on button "παραδοθεί" at bounding box center [785, 586] width 65 height 25
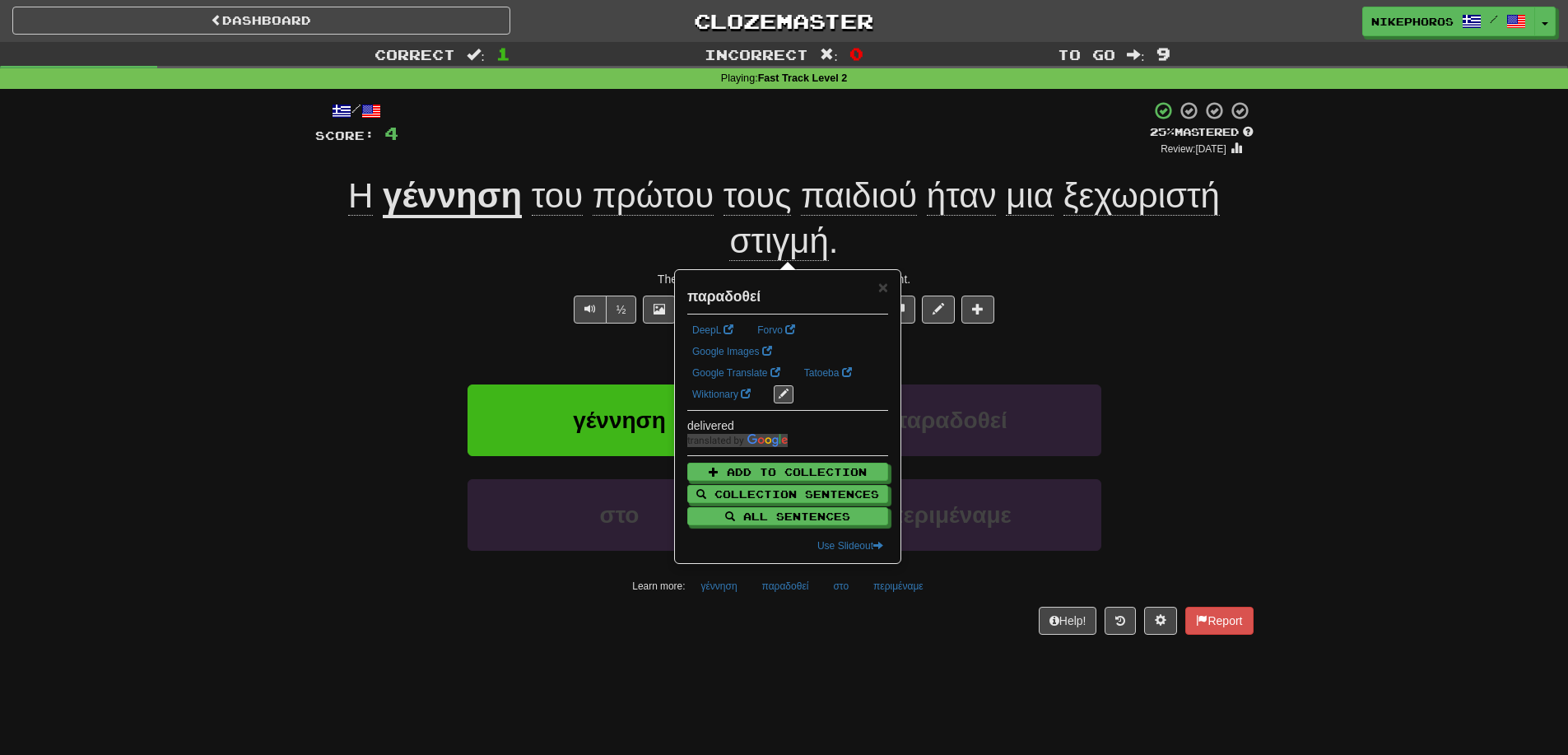
click at [827, 623] on div "Help! Report" at bounding box center [784, 621] width 939 height 28
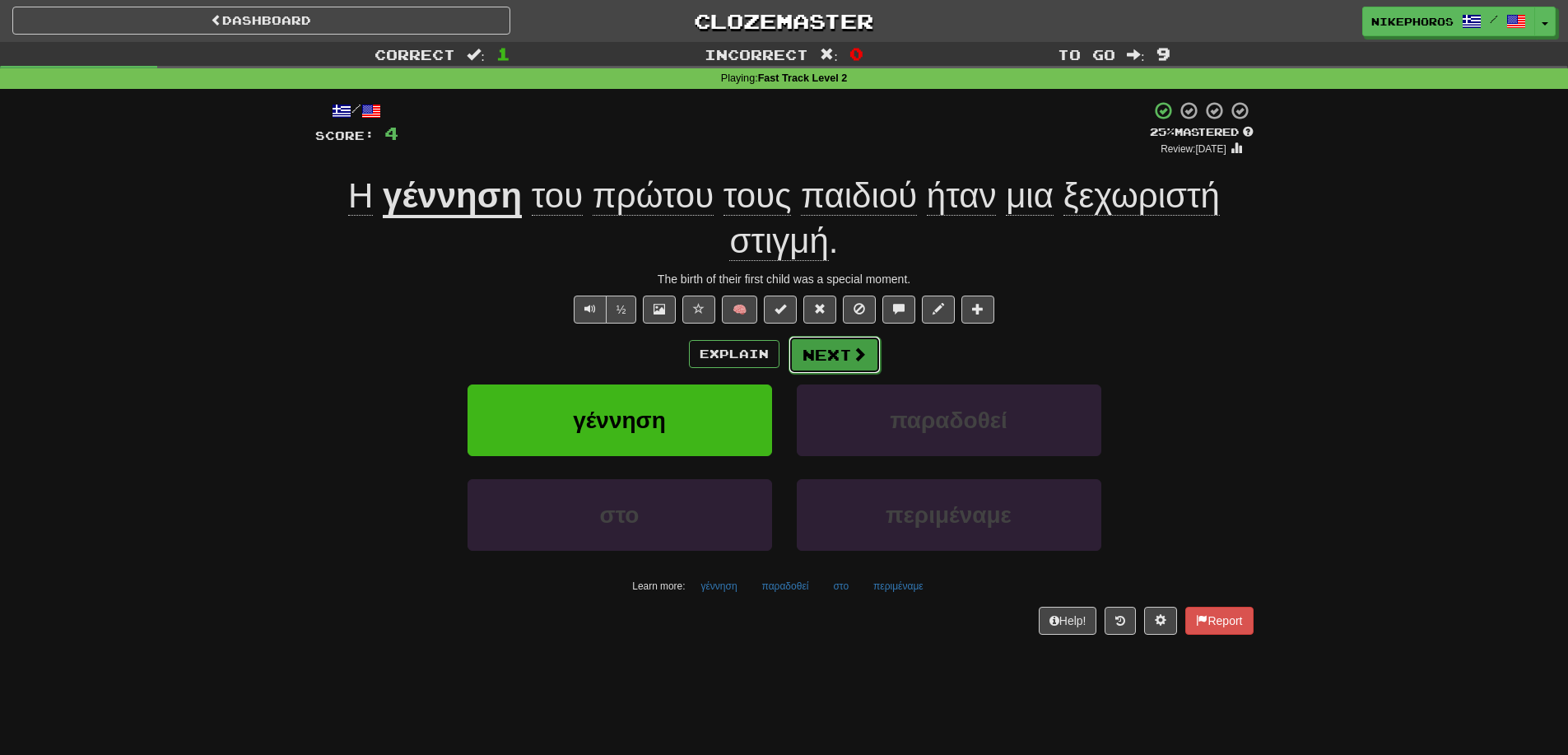
click at [845, 355] on button "Next" at bounding box center [835, 354] width 92 height 38
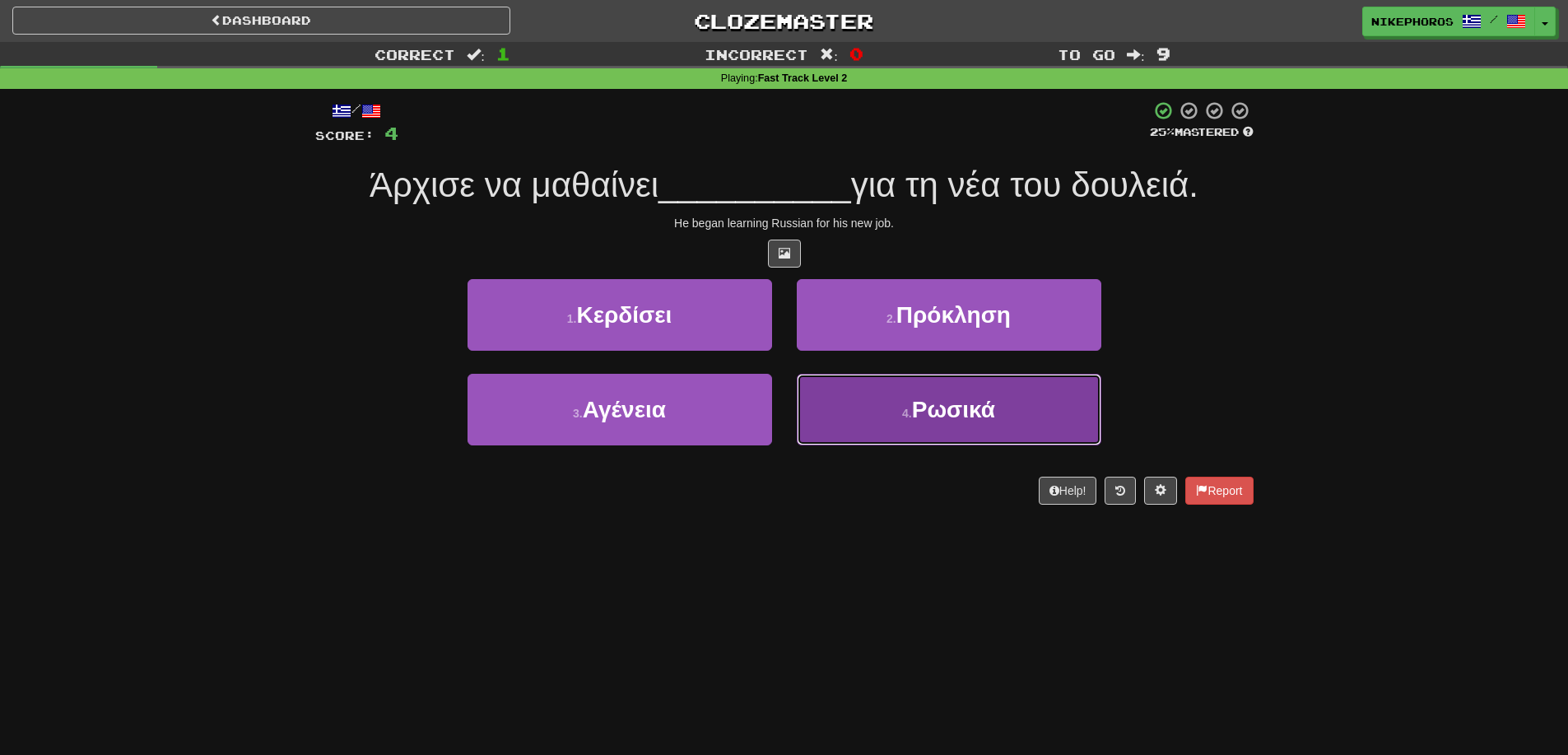
click at [988, 415] on span "Ρωσικά" at bounding box center [954, 410] width 83 height 26
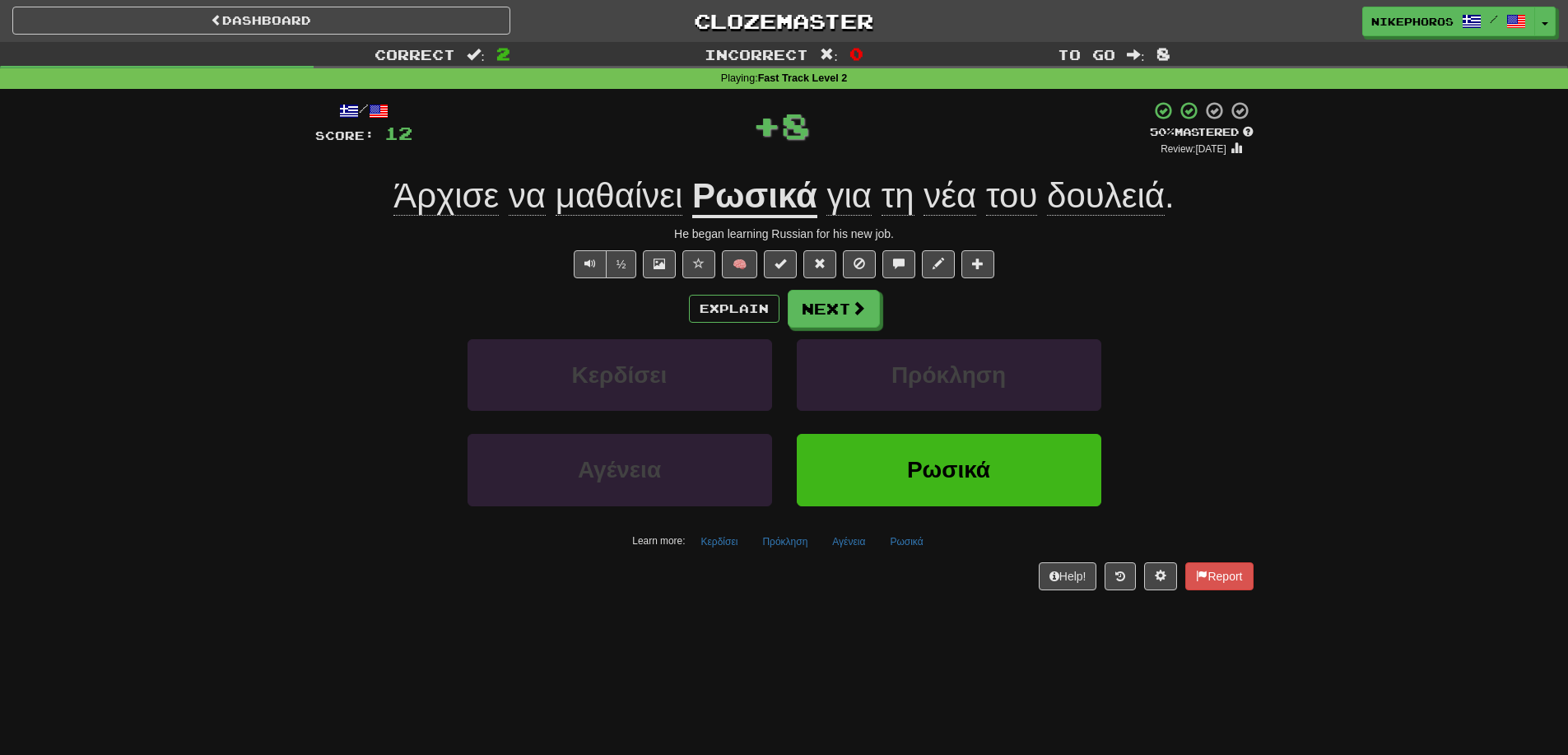
click at [456, 209] on span "Άρχισε" at bounding box center [446, 196] width 106 height 40
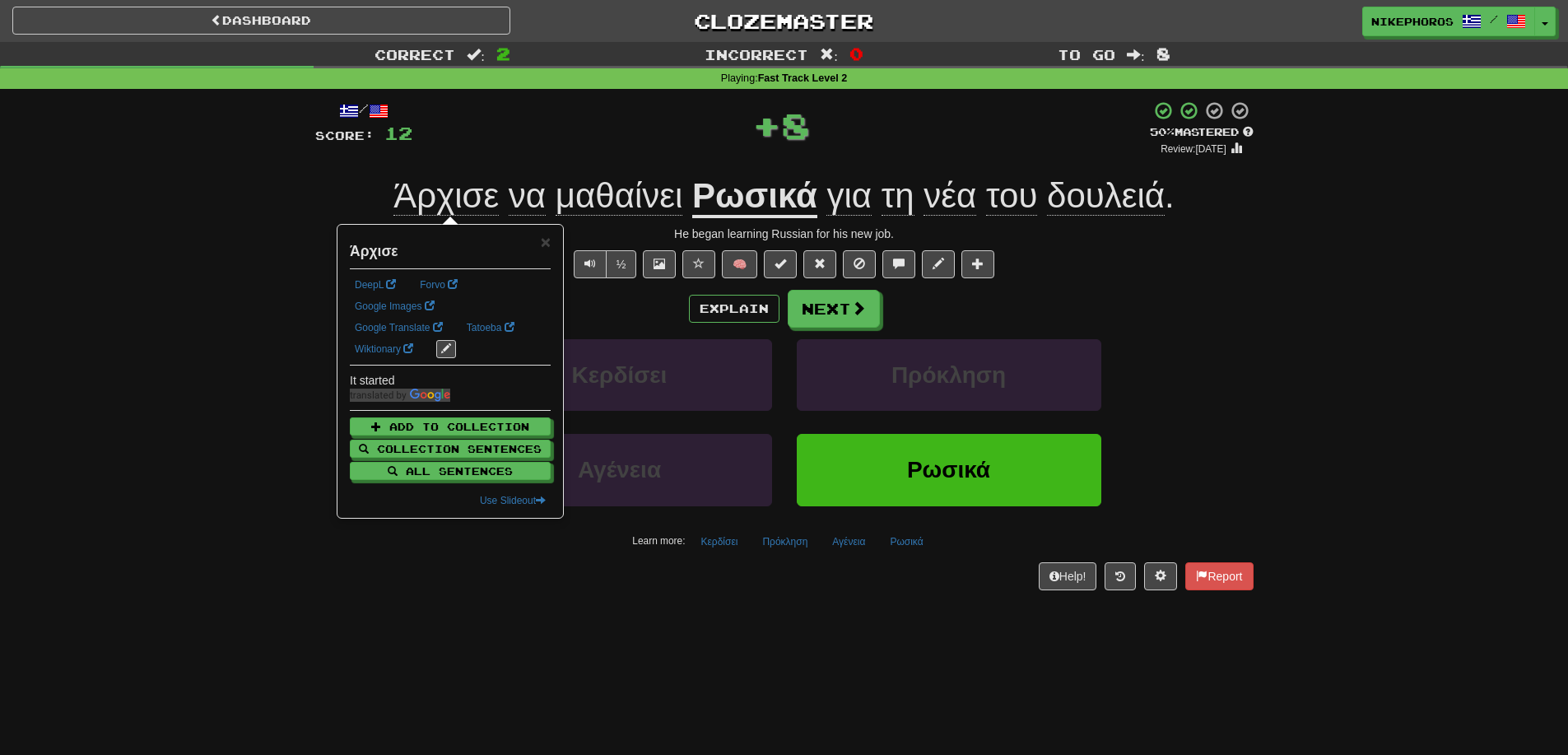
click at [729, 161] on div "/ Score: 12 + 8 50 % Mastered Review: [DATE] Άρχισε να μαθαίνει Ρωσικά για τη ν…" at bounding box center [784, 345] width 939 height 489
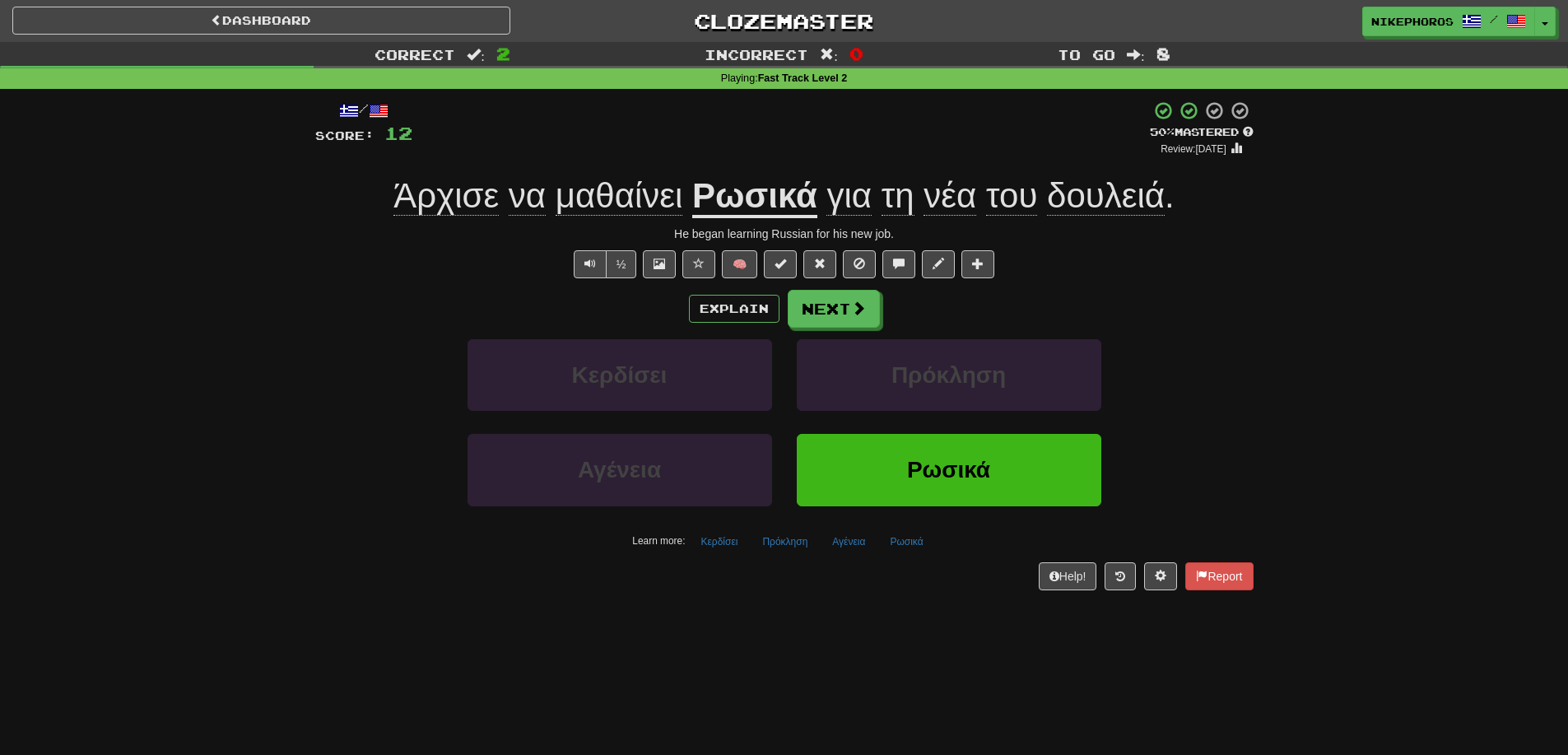
click at [1285, 363] on div "Correct : 2 Incorrect : 0 To go : 8 Playing : Fast Track Level 2 / Score: 12 + …" at bounding box center [784, 327] width 1568 height 571
click at [801, 547] on button "Πρόκληση" at bounding box center [784, 542] width 63 height 25
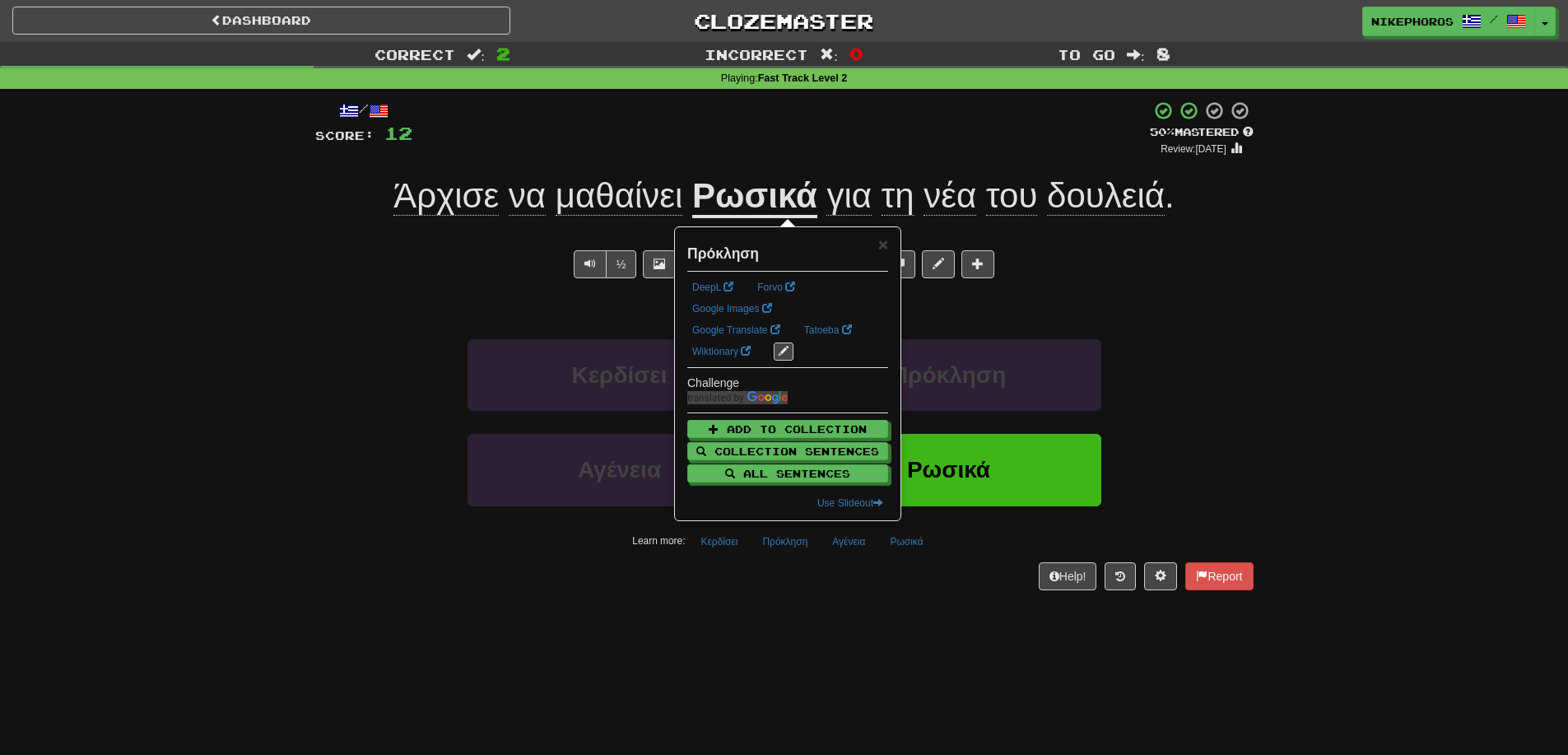
click at [821, 611] on div "/ Score: 12 + 8 50 % Mastered Review: [DATE] Άρχισε να μαθαίνει Ρωσικά για τη ν…" at bounding box center [784, 350] width 939 height 523
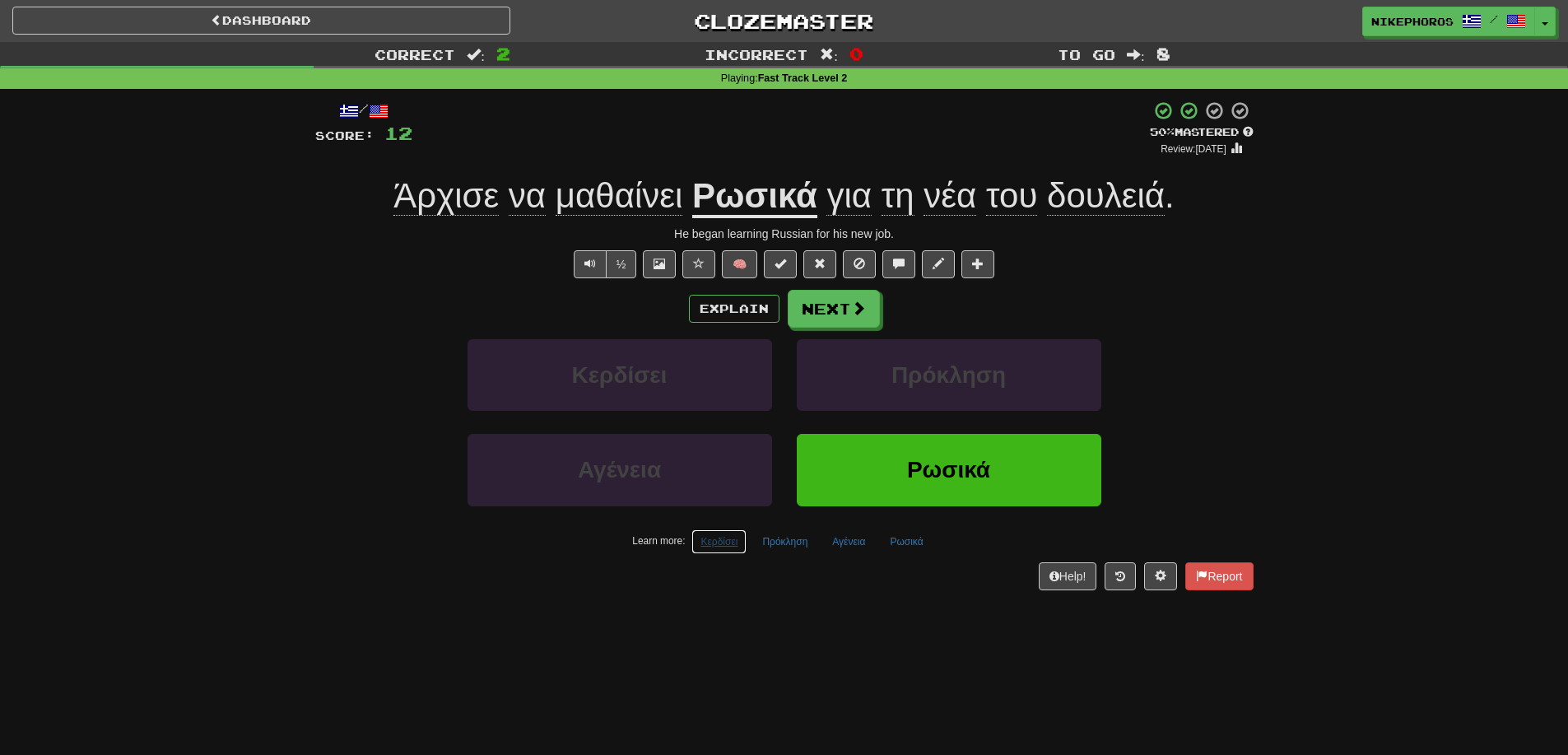
click at [719, 538] on button "Κερδίσει" at bounding box center [719, 542] width 55 height 25
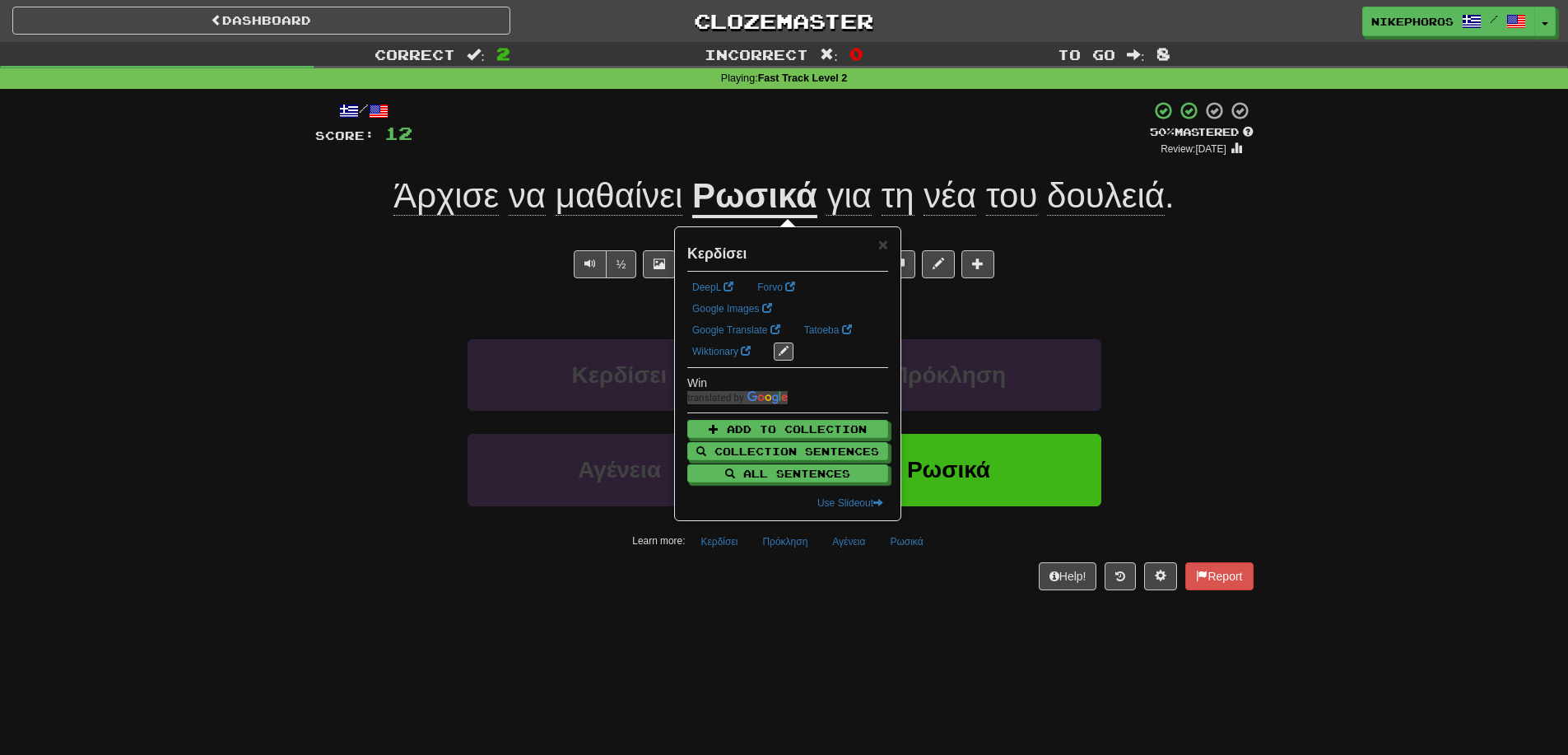
click at [803, 621] on div "Dashboard Clozemaster Nikephoros / Toggle Dropdown Dashboard Leaderboard Activi…" at bounding box center [784, 377] width 1568 height 755
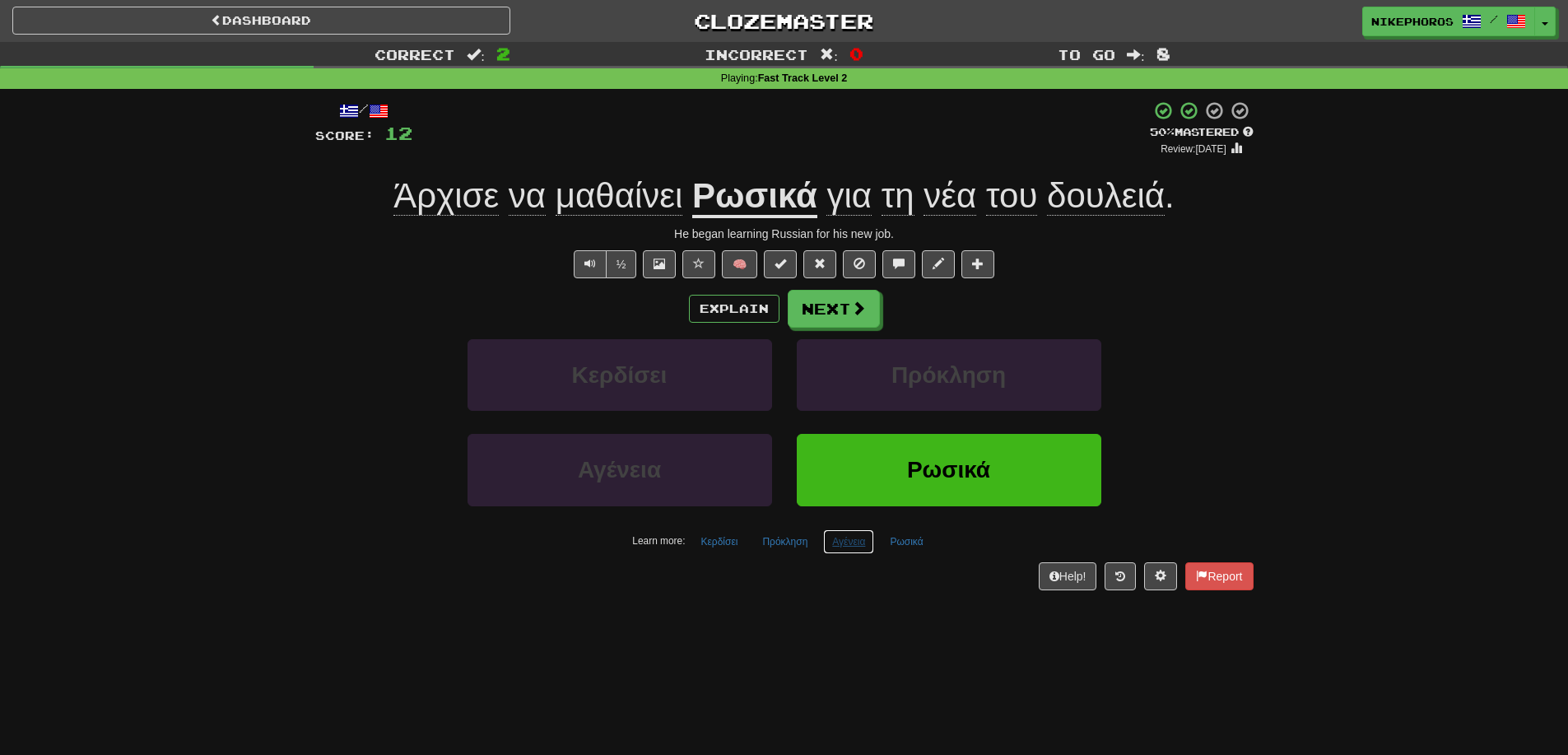
click at [851, 546] on button "Αγένεια" at bounding box center [849, 542] width 52 height 25
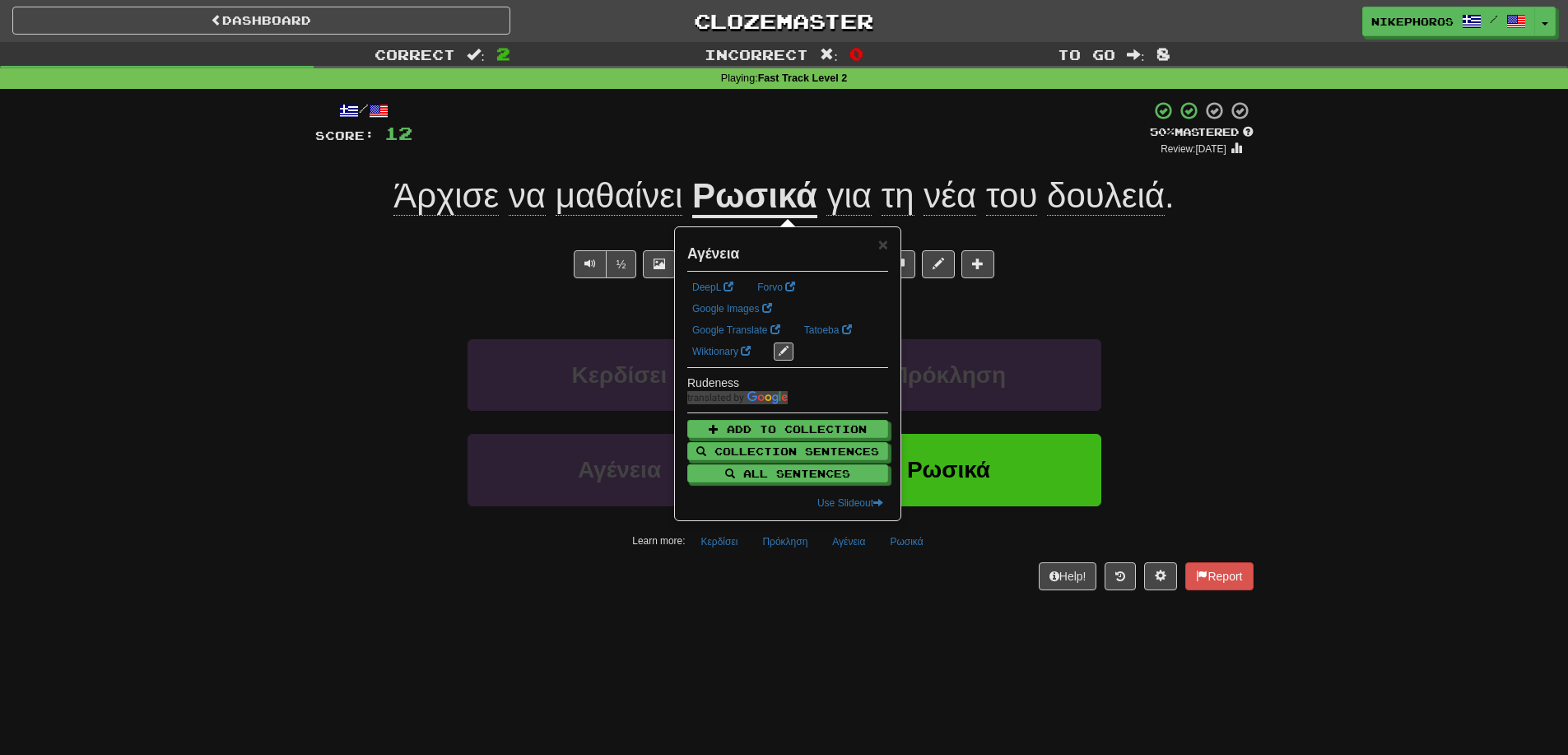
click at [893, 612] on div "/ Score: 12 + 8 50 % Mastered Review: [DATE] Άρχισε να μαθαίνει Ρωσικά για τη ν…" at bounding box center [784, 350] width 939 height 523
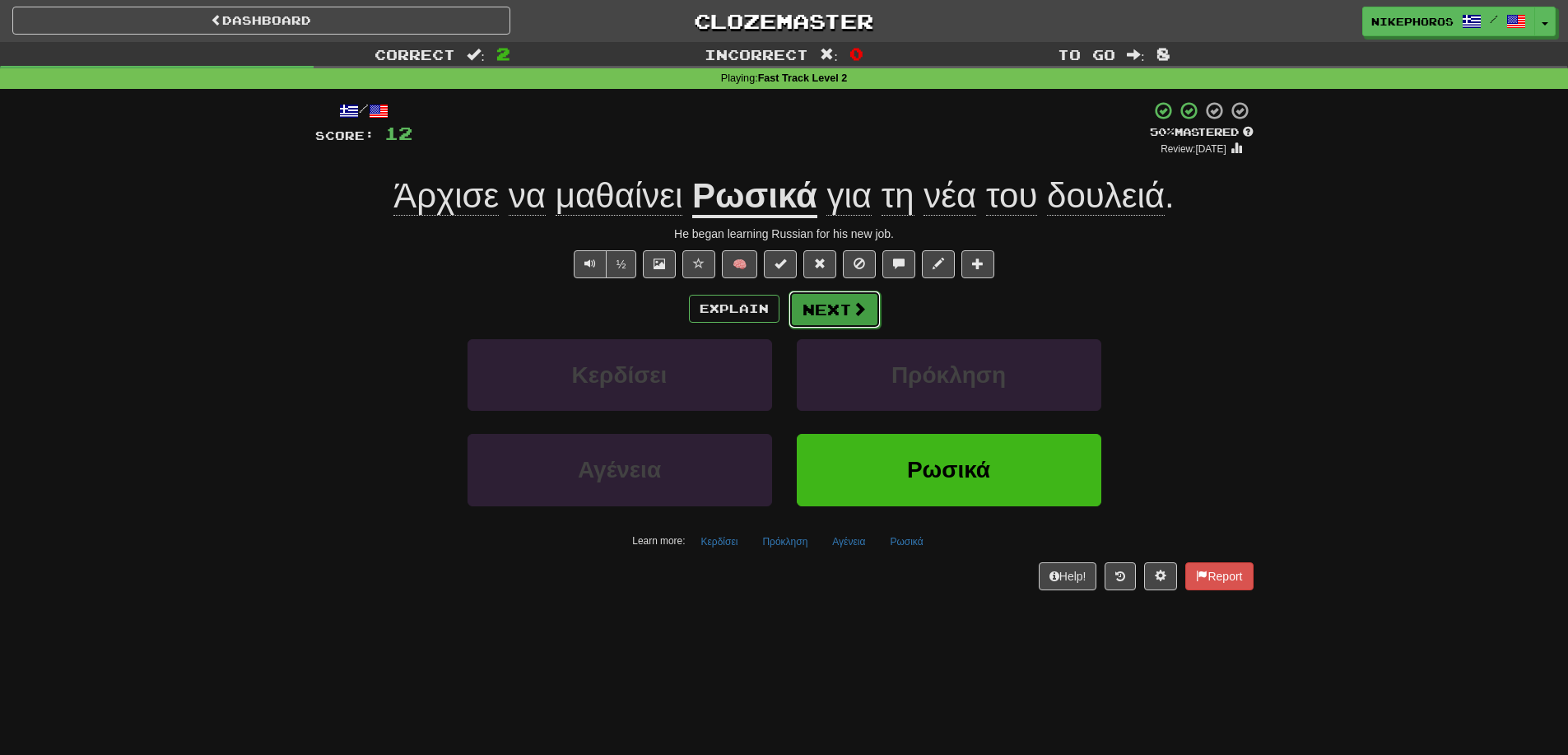
click at [843, 311] on button "Next" at bounding box center [835, 309] width 92 height 38
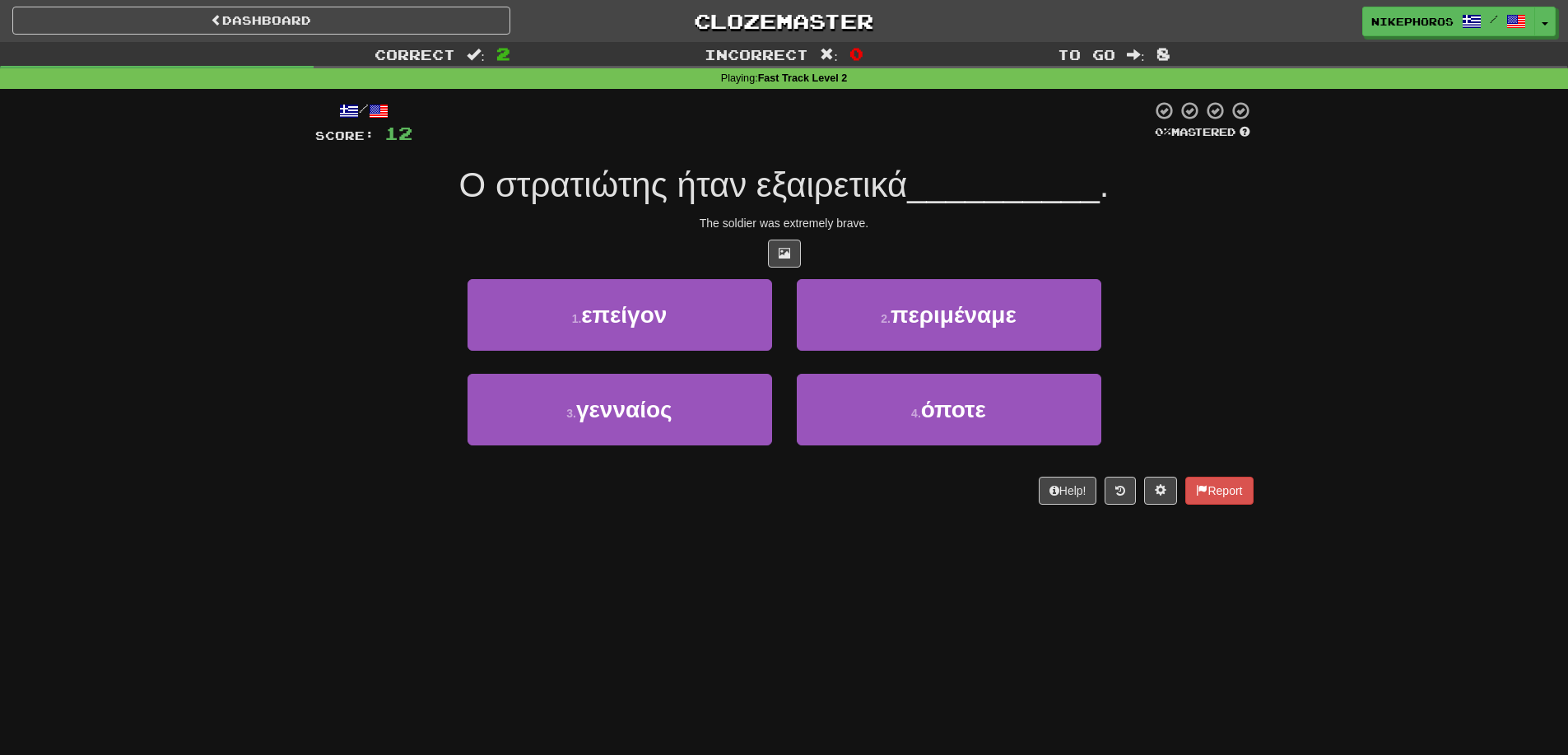
click at [1167, 306] on div "1 . επείγον 2 . περιμέναμε" at bounding box center [784, 326] width 988 height 95
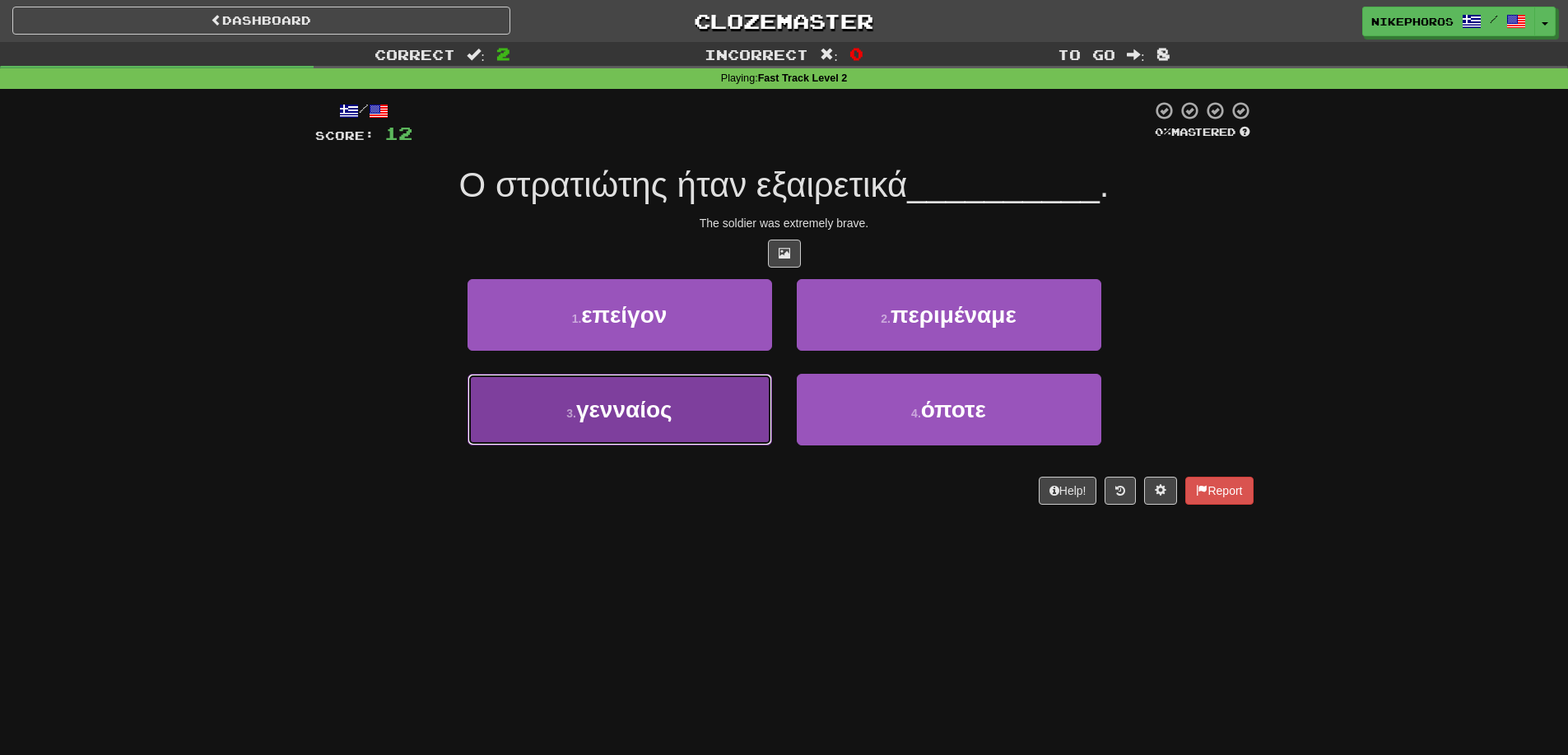
click at [674, 440] on button "3 . γενναίος" at bounding box center [619, 409] width 304 height 72
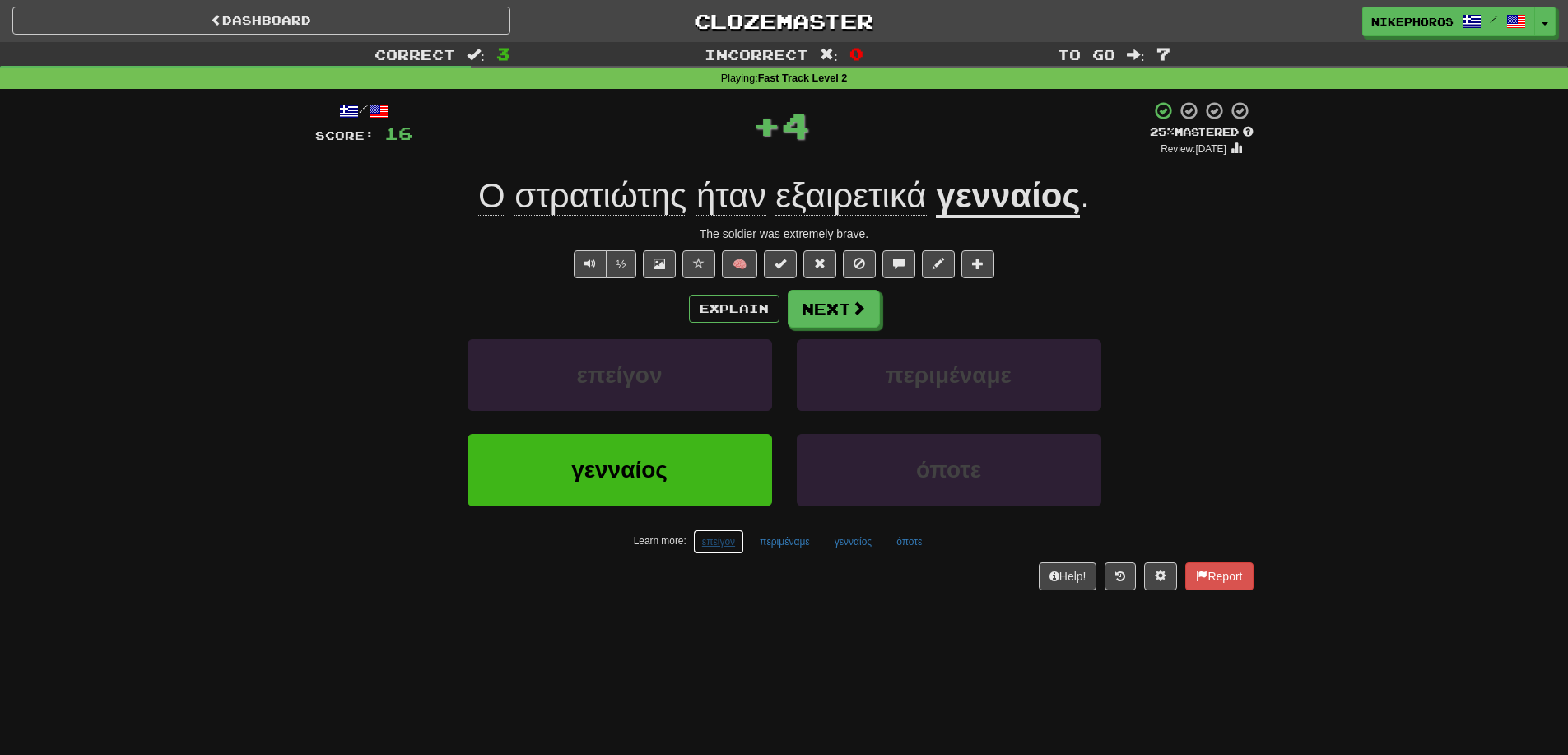
click at [705, 540] on button "επείγον" at bounding box center [719, 542] width 52 height 25
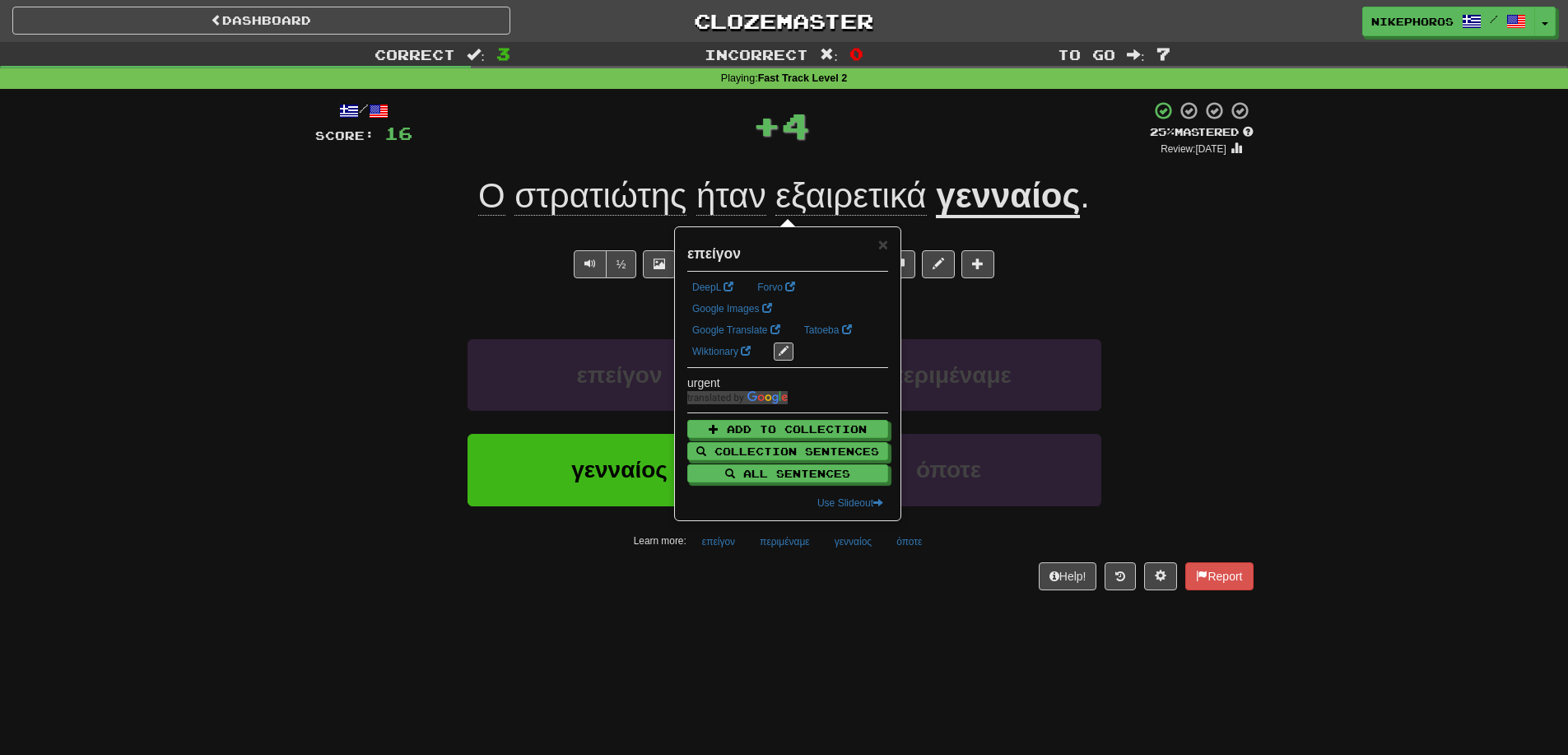
click at [764, 628] on div "Dashboard Clozemaster Nikephoros / Toggle Dropdown Dashboard Leaderboard Activi…" at bounding box center [784, 377] width 1568 height 755
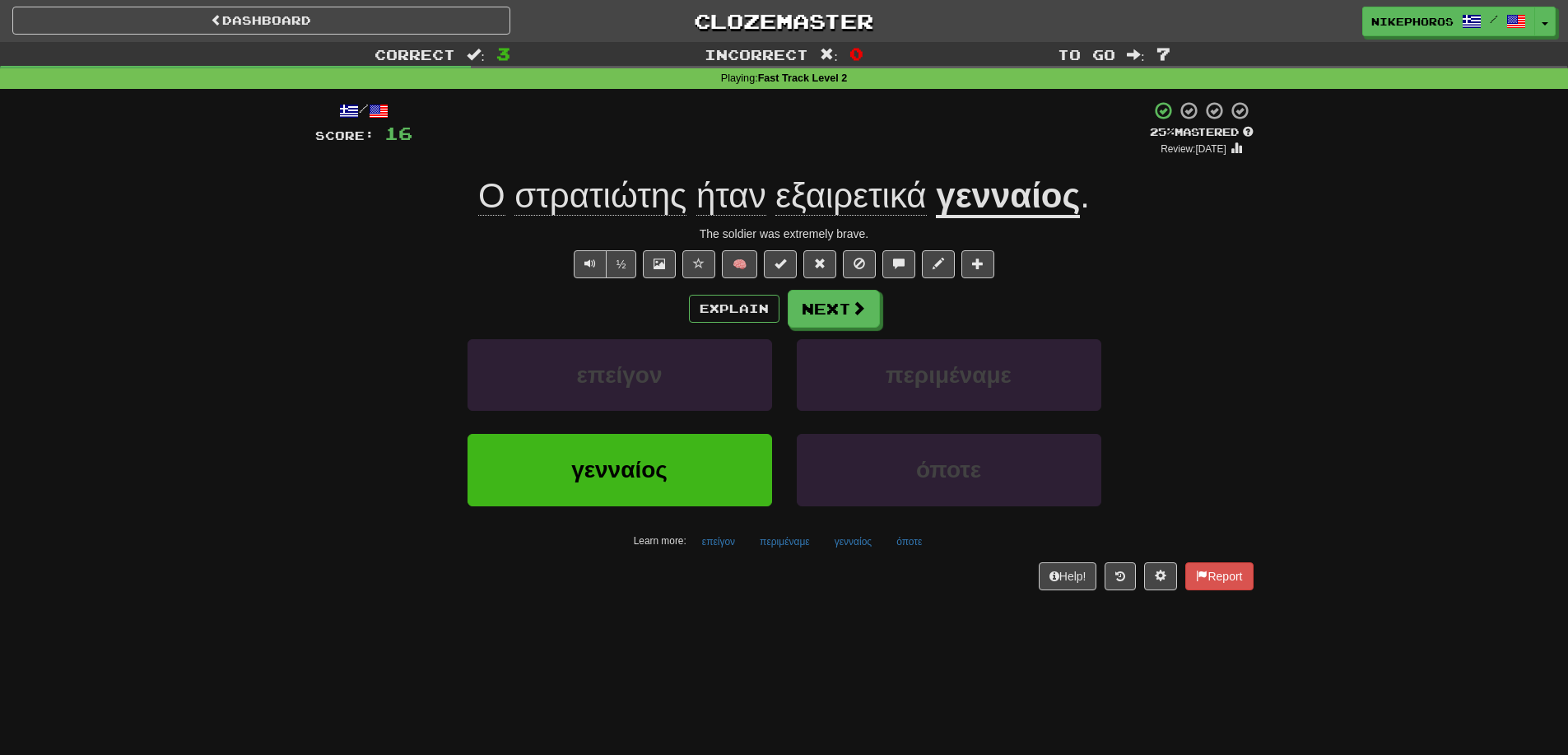
click at [782, 556] on div "/ Score: 16 + 4 25 % Mastered Review: [DATE] Ο στρατιώτης ήταν εξαιρετικά γεννα…" at bounding box center [784, 345] width 939 height 489
click at [785, 549] on button "περιμέναμε" at bounding box center [784, 542] width 68 height 25
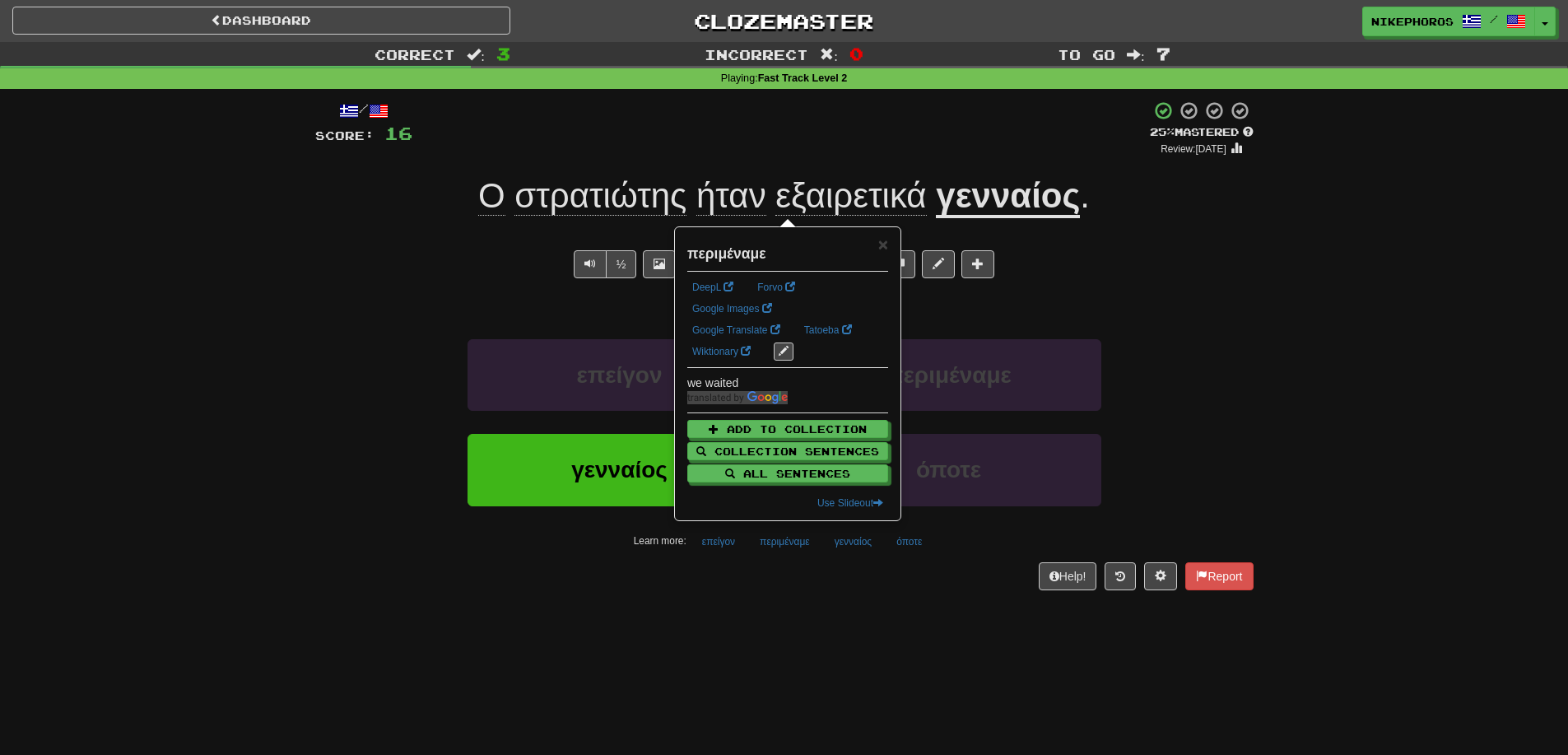
click at [838, 599] on div "/ Score: 16 + 4 25 % Mastered Review: [DATE] Ο στρατιώτης ήταν εξαιρετικά γεννα…" at bounding box center [784, 350] width 939 height 523
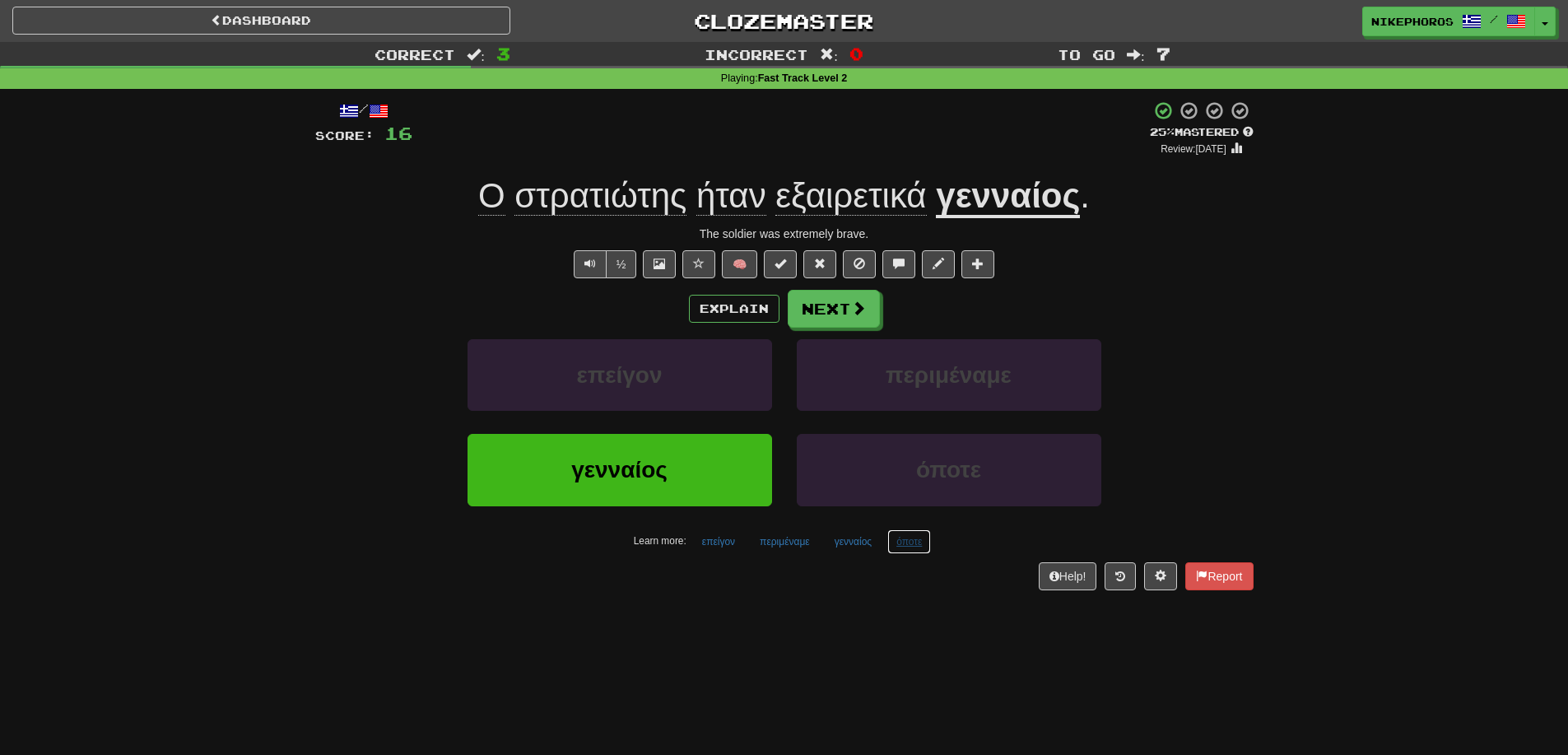
click at [916, 547] on button "όποτε" at bounding box center [909, 542] width 43 height 25
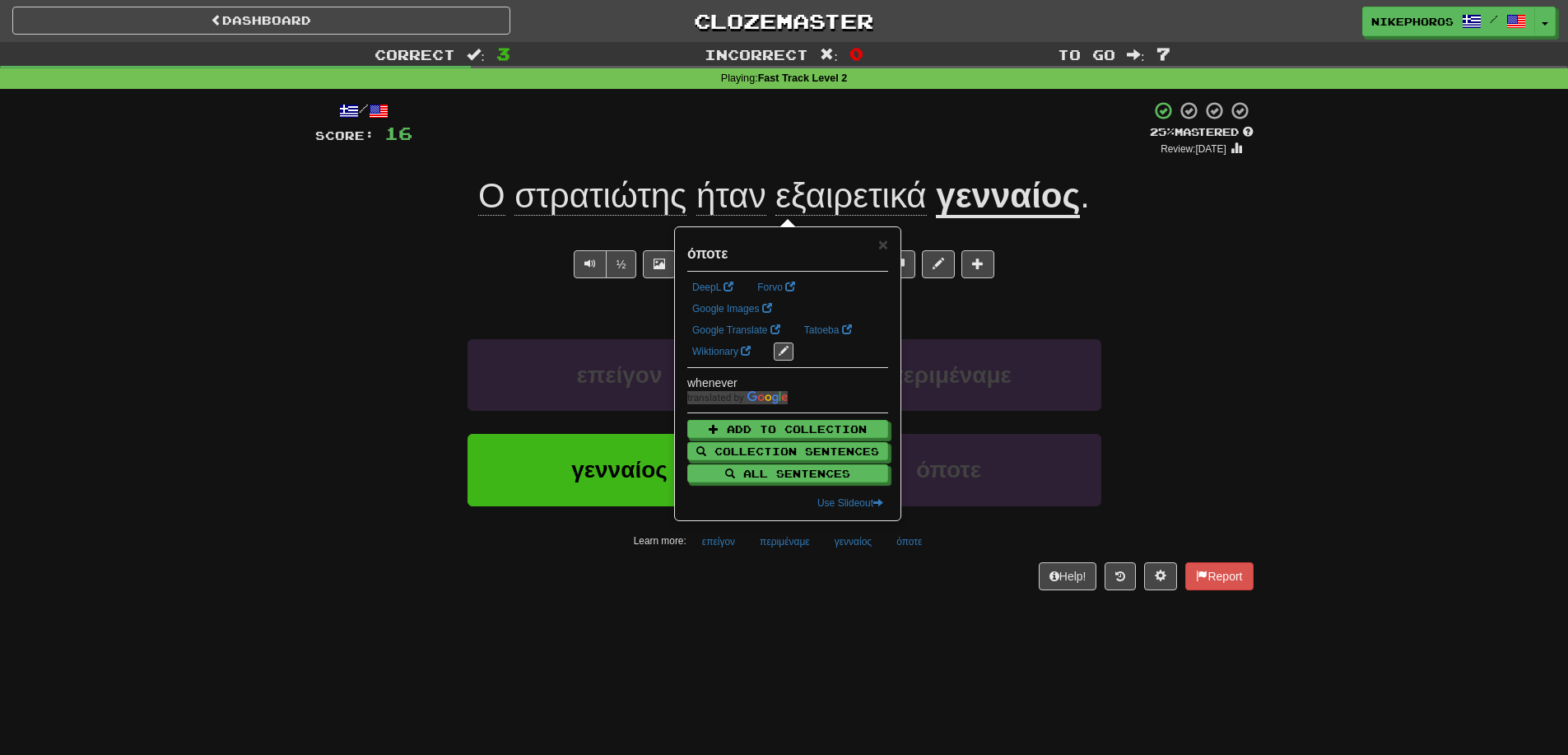
click at [884, 595] on div "/ Score: 16 + 4 25 % Mastered Review: [DATE] Ο στρατιώτης ήταν εξαιρετικά γεννα…" at bounding box center [784, 350] width 939 height 523
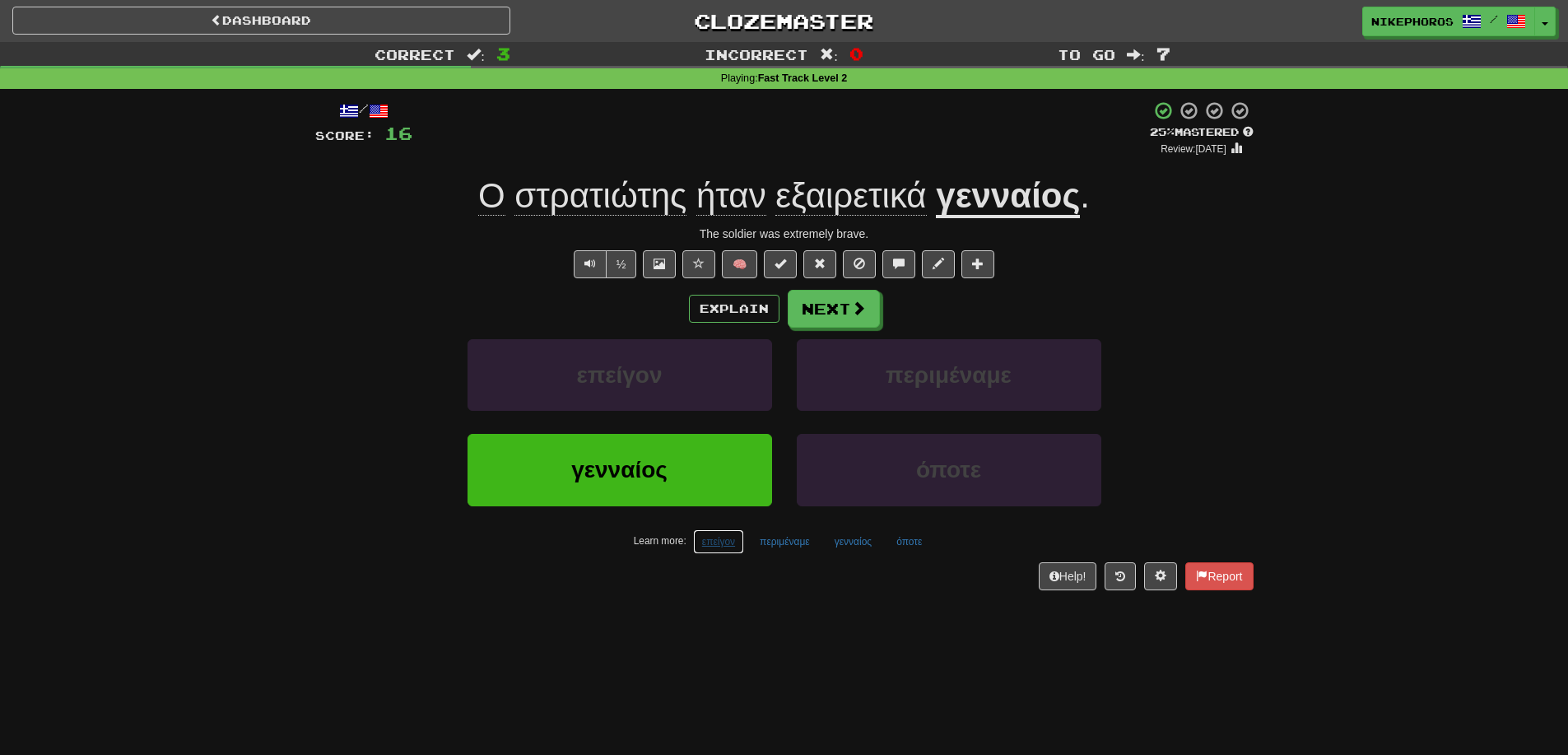
click at [739, 540] on button "επείγον" at bounding box center [719, 542] width 52 height 25
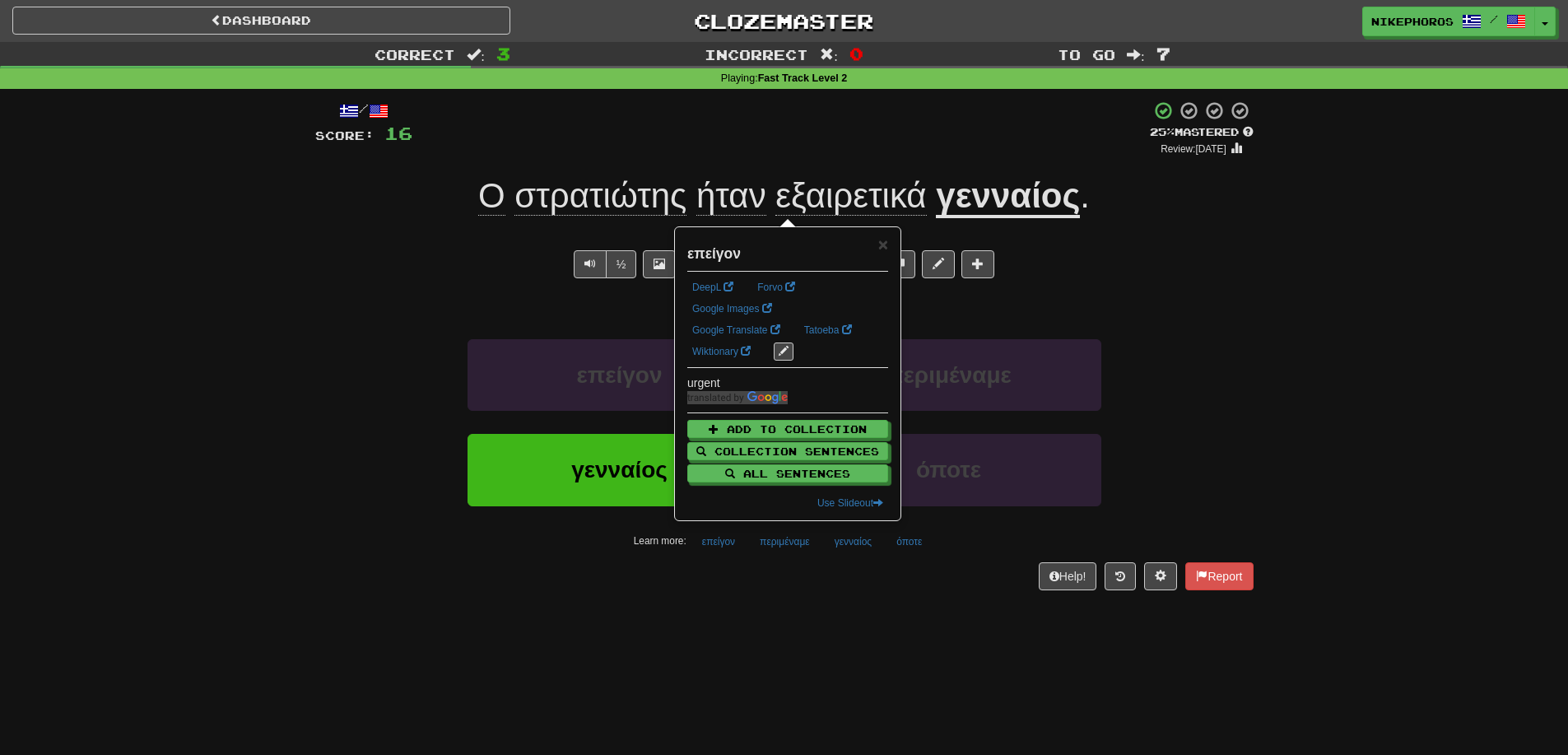
click at [910, 622] on div "Dashboard Clozemaster Nikephoros / Toggle Dropdown Dashboard Leaderboard Activi…" at bounding box center [784, 377] width 1568 height 755
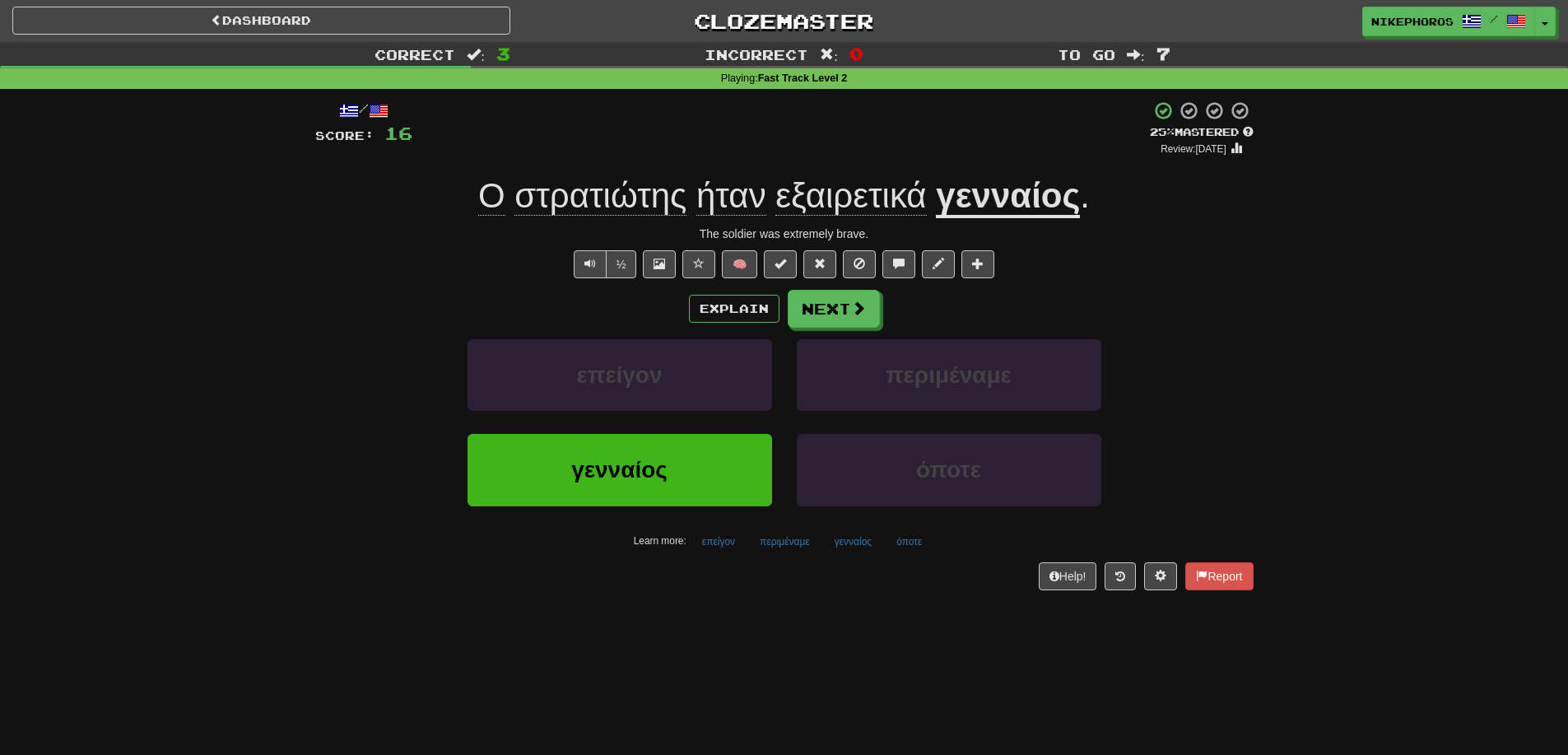
click at [827, 190] on span "εξαιρετικά" at bounding box center [851, 196] width 151 height 40
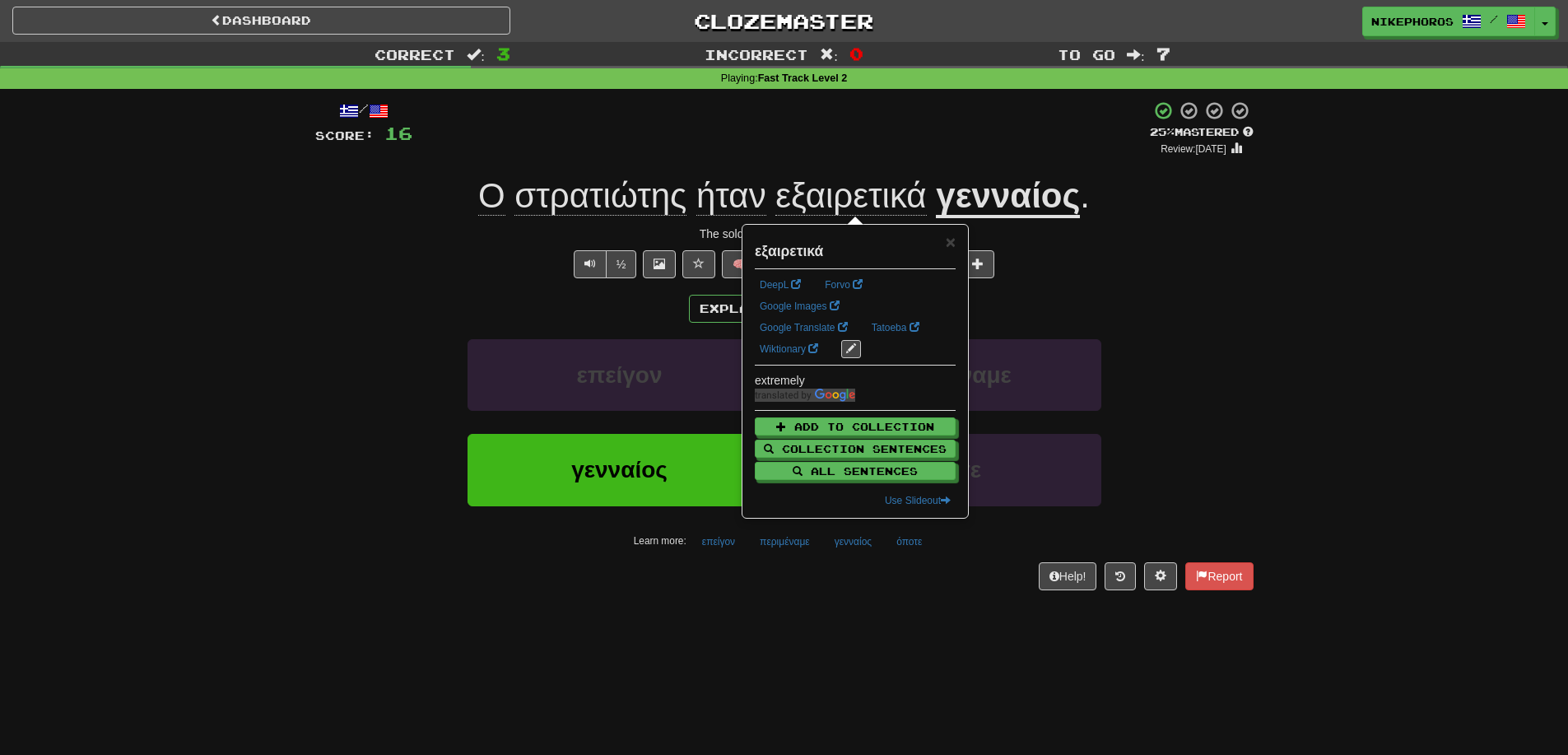
click at [1376, 273] on div "Correct : 3 Incorrect : 0 To go : 7 Playing : Fast Track Level 2 / Score: 16 + …" at bounding box center [784, 327] width 1568 height 571
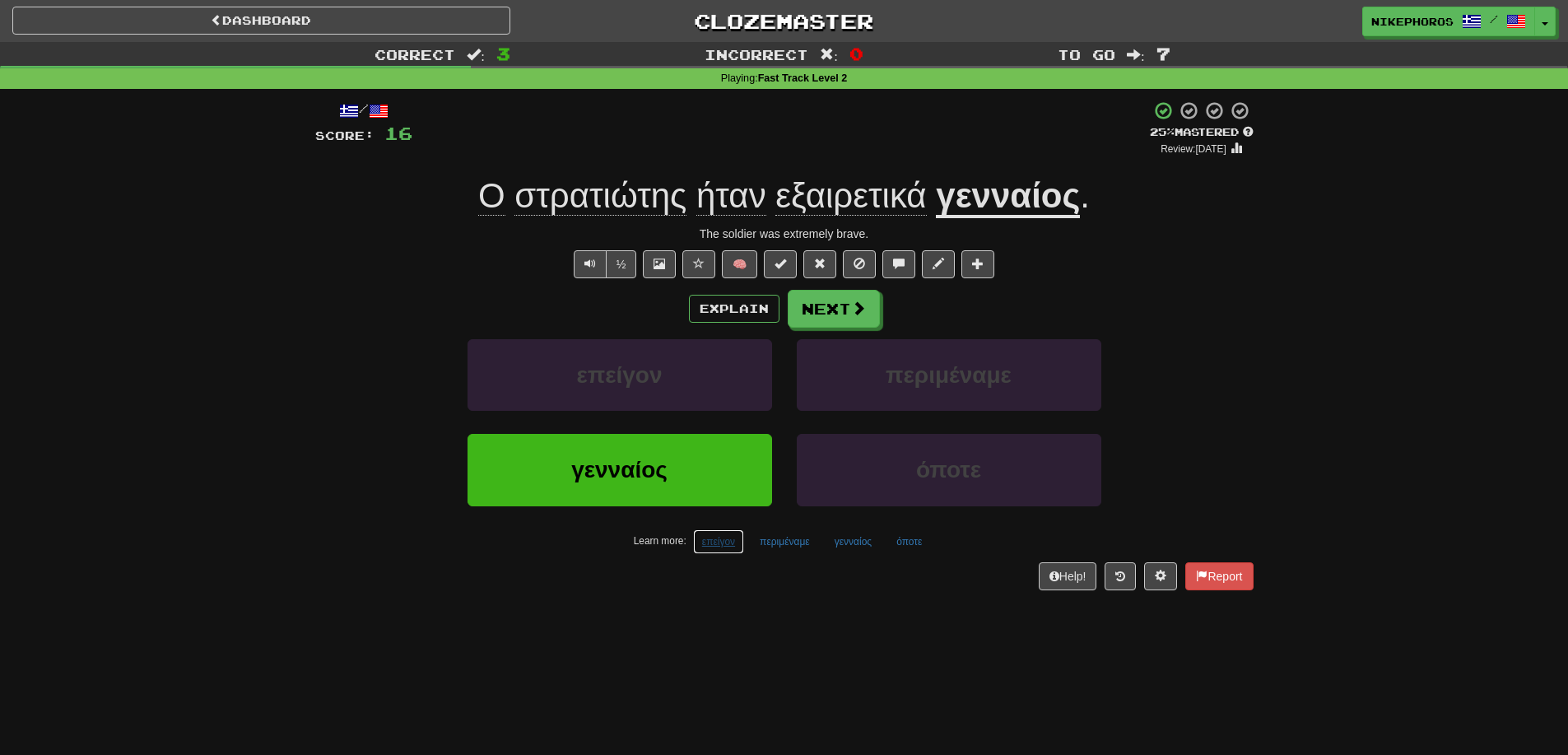
click at [717, 541] on button "επείγον" at bounding box center [719, 542] width 52 height 25
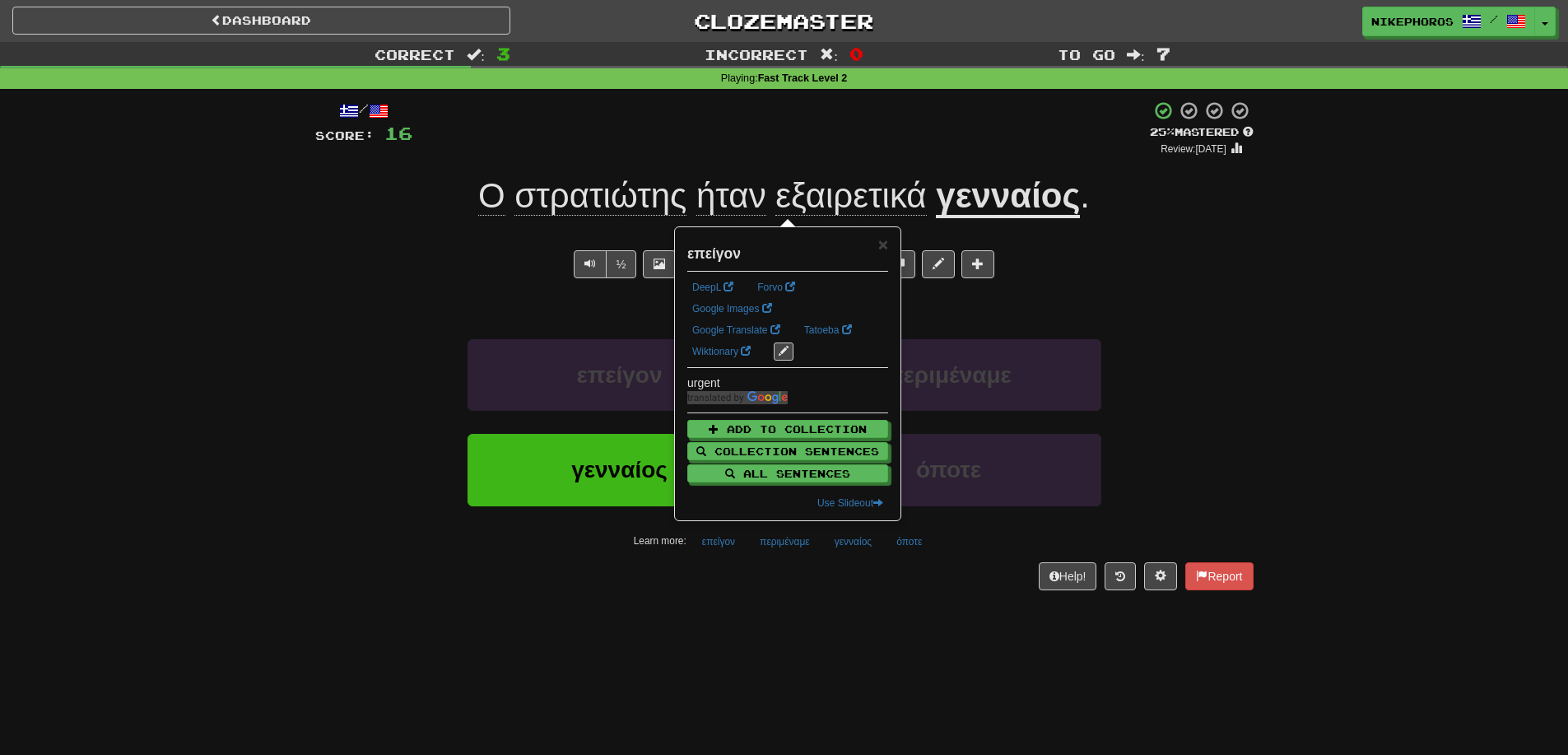
click at [761, 600] on div "/ Score: 16 + 4 25 % Mastered Review: [DATE] Ο στρατιώτης ήταν εξαιρετικά γεννα…" at bounding box center [784, 350] width 939 height 523
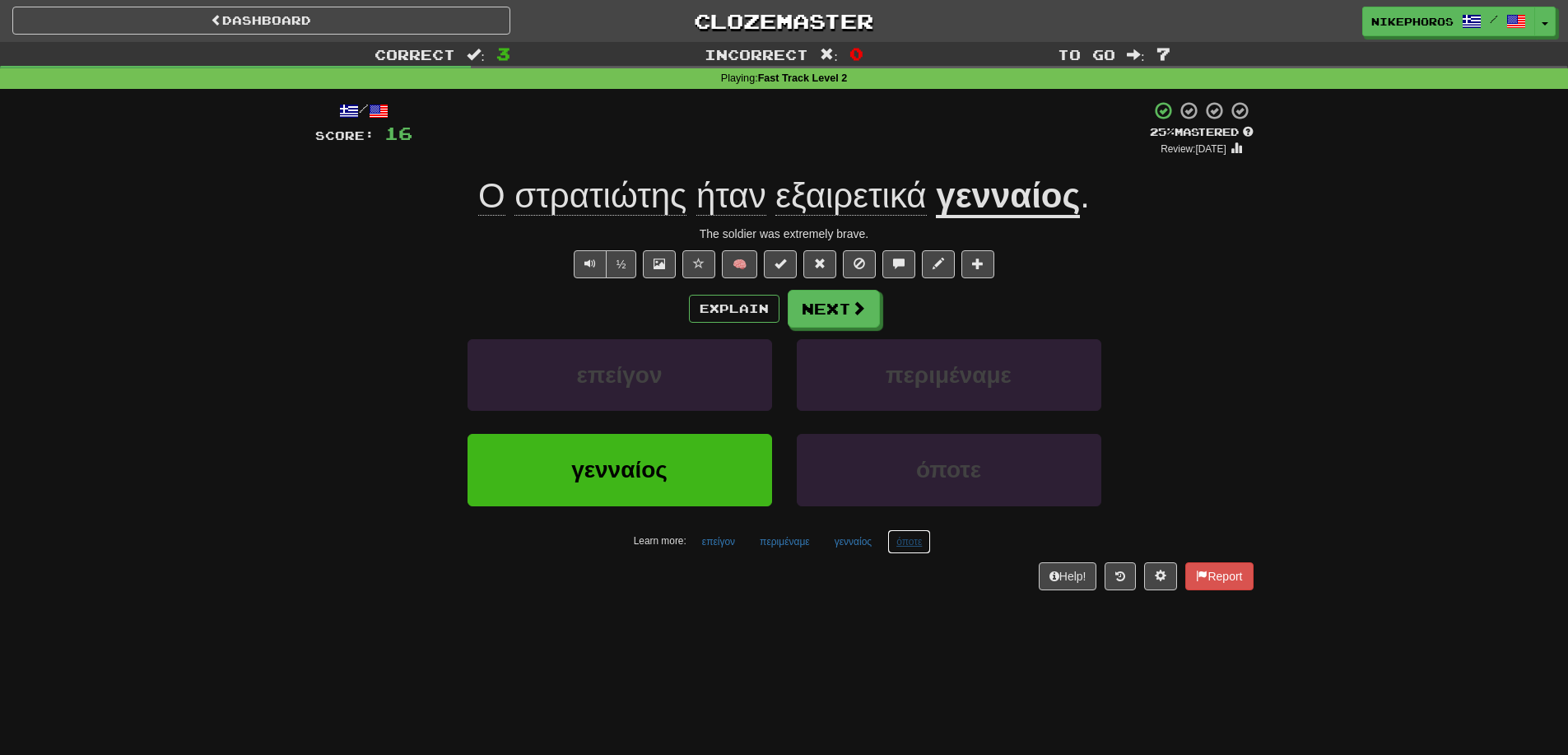
click at [910, 552] on button "όποτε" at bounding box center [909, 542] width 43 height 25
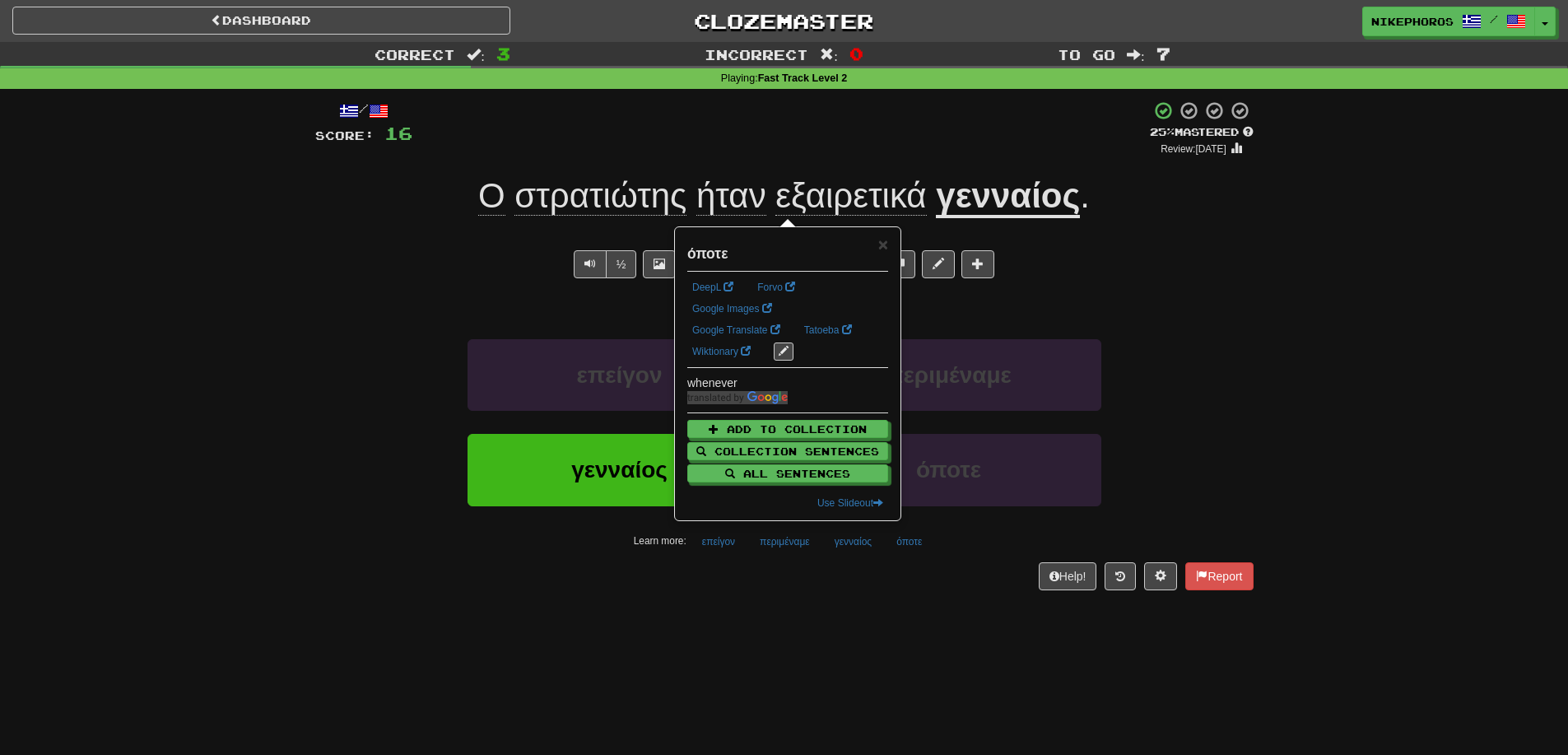
click at [911, 601] on div "/ Score: 16 + 4 25 % Mastered Review: [DATE] Ο στρατιώτης ήταν εξαιρετικά γεννα…" at bounding box center [784, 350] width 939 height 523
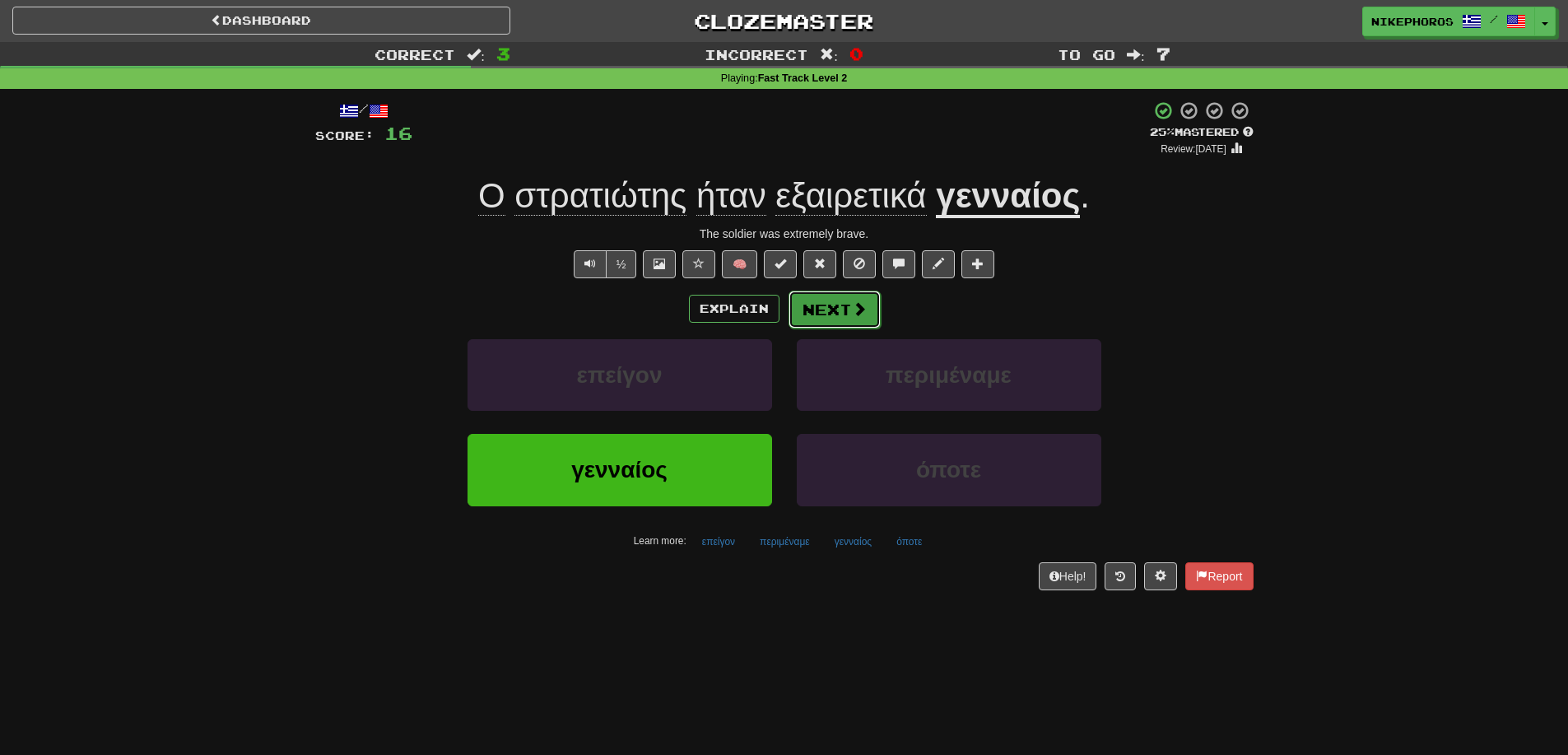
click at [833, 310] on button "Next" at bounding box center [835, 309] width 92 height 38
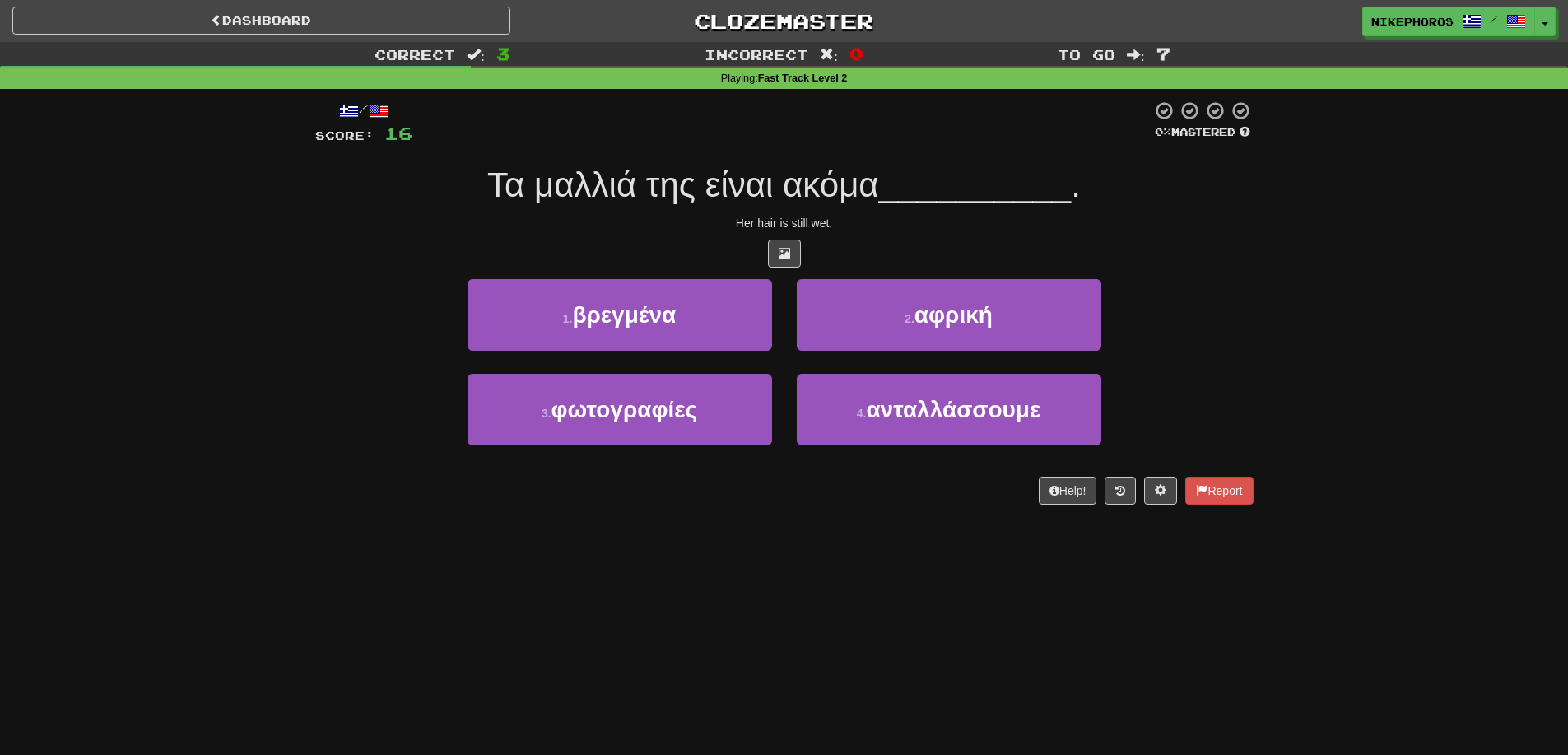
click at [313, 578] on div "Dashboard Clozemaster Nikephoros / Toggle Dropdown Dashboard Leaderboard Activi…" at bounding box center [784, 377] width 1568 height 755
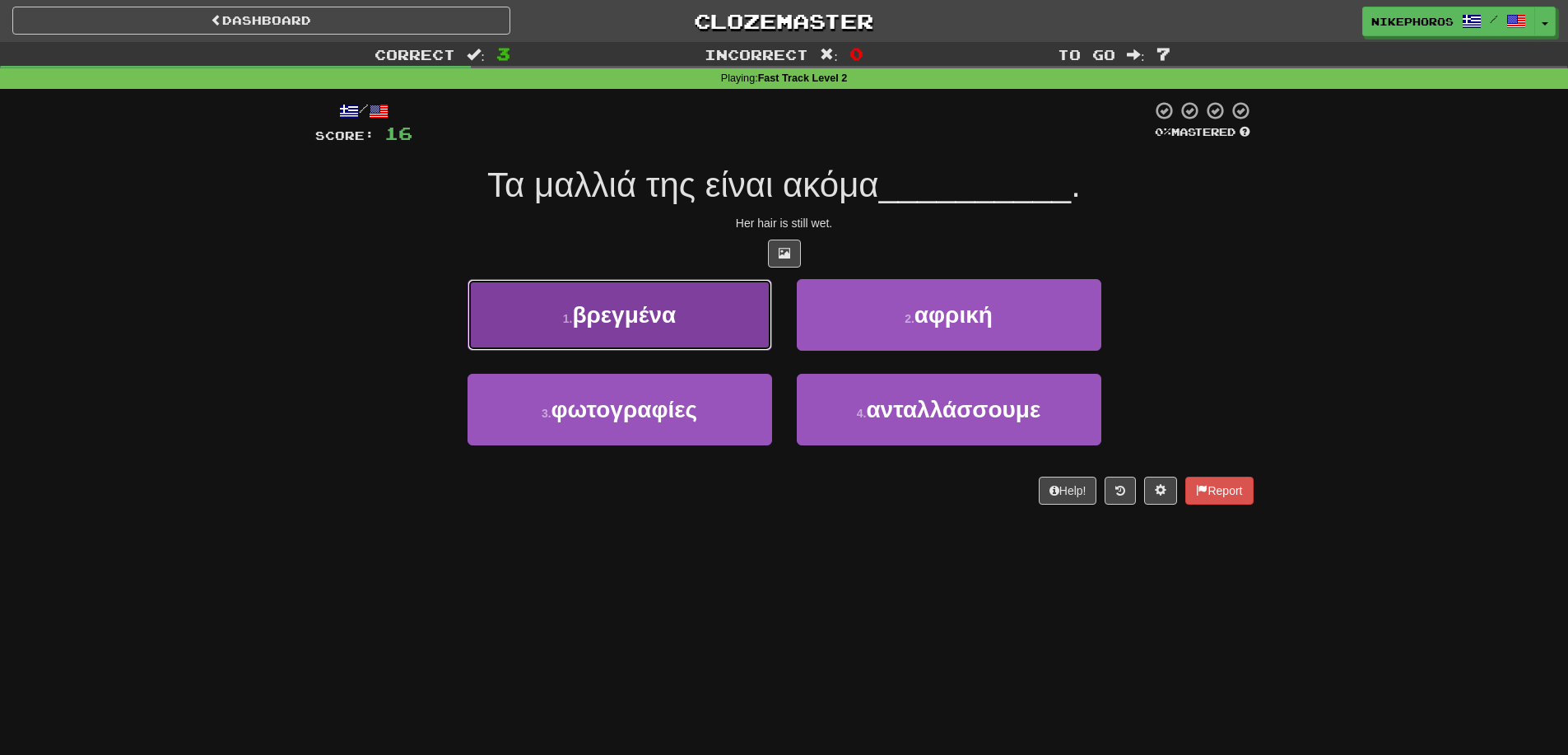
click at [687, 315] on button "1 . βρεγμένα" at bounding box center [619, 315] width 304 height 72
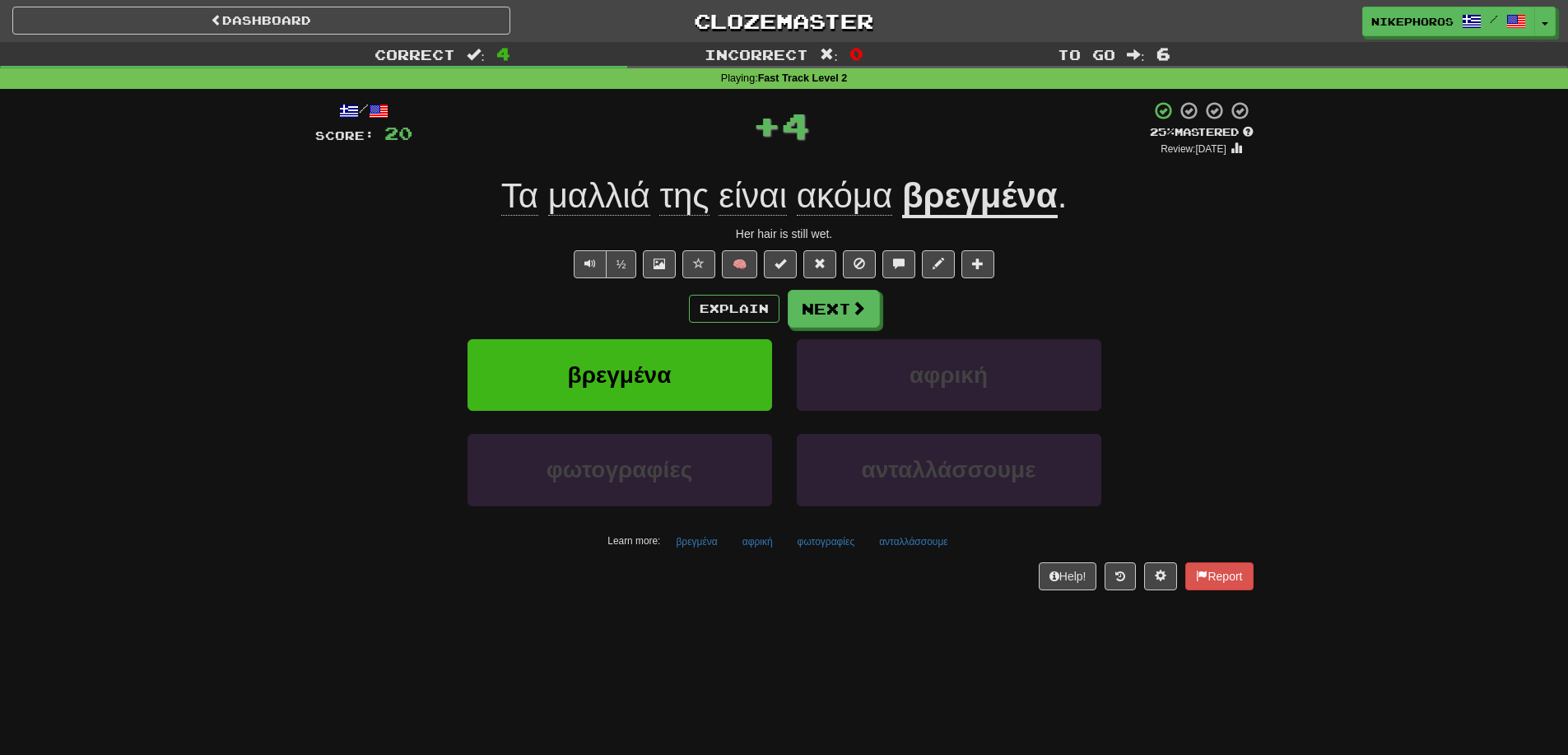
click at [1044, 210] on u "βρεγμένα" at bounding box center [979, 198] width 155 height 42
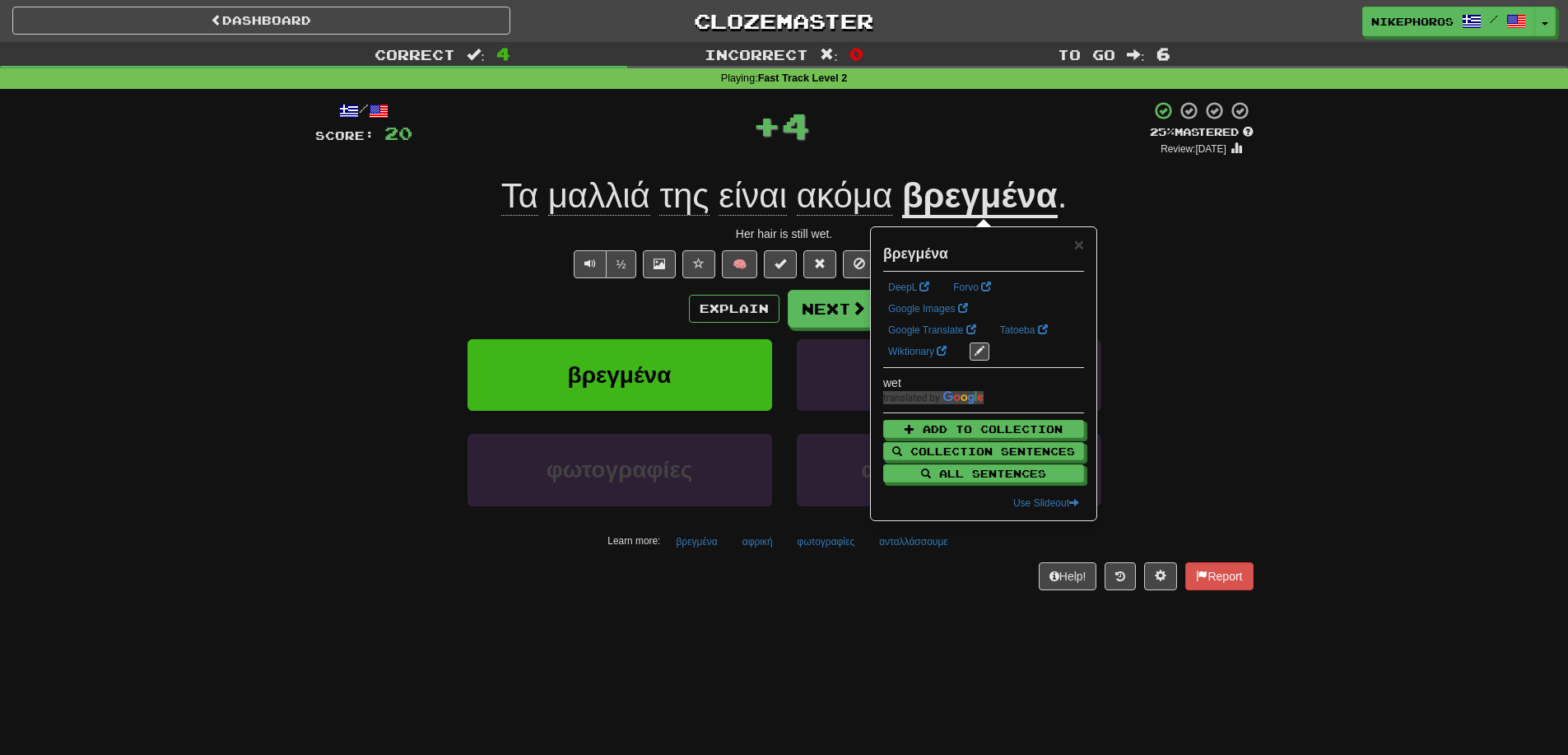
click at [1292, 265] on div "Correct : 4 Incorrect : 0 To go : 6 Playing : Fast Track Level 2 / Score: 20 + …" at bounding box center [784, 327] width 1568 height 571
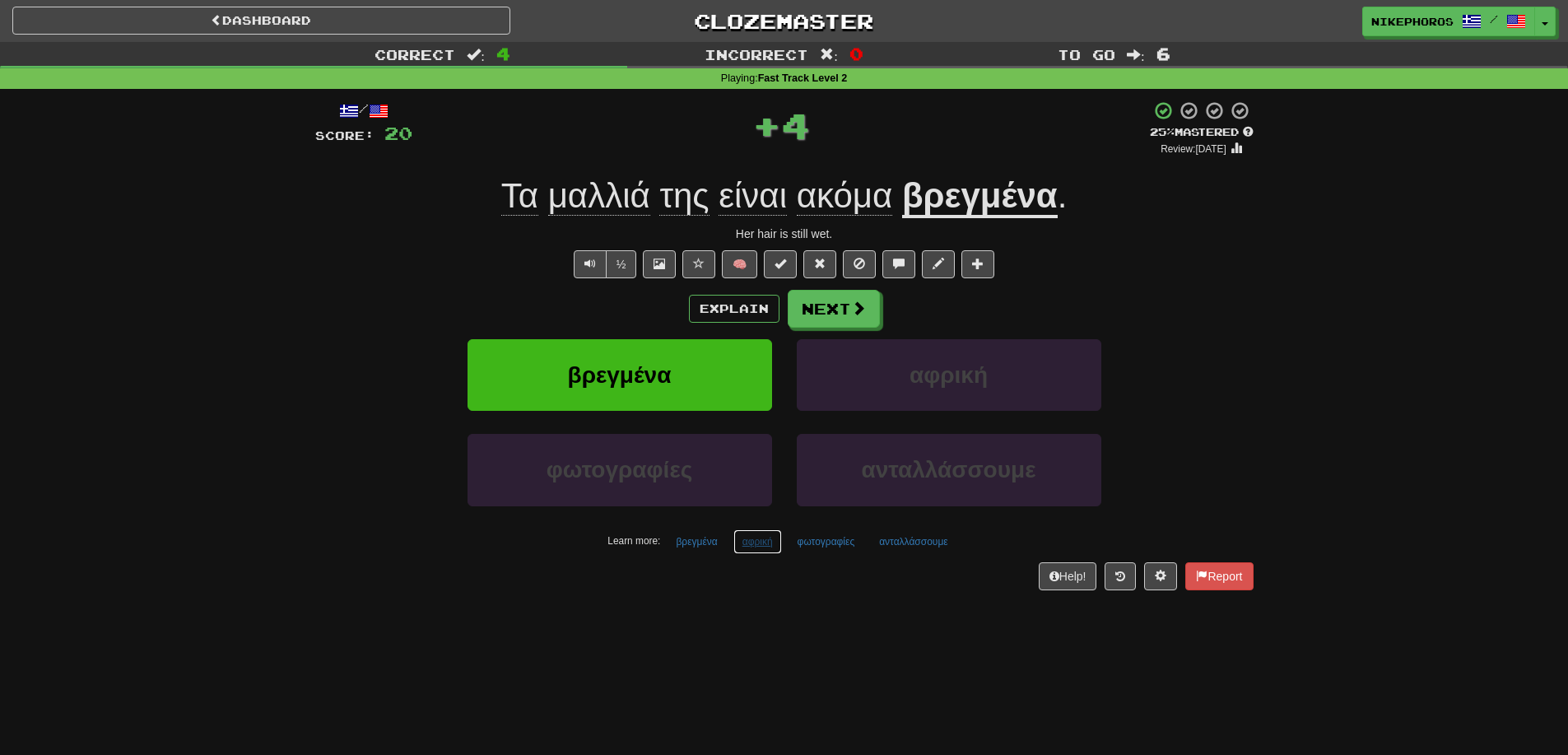
click at [762, 543] on button "αφρική" at bounding box center [758, 542] width 49 height 25
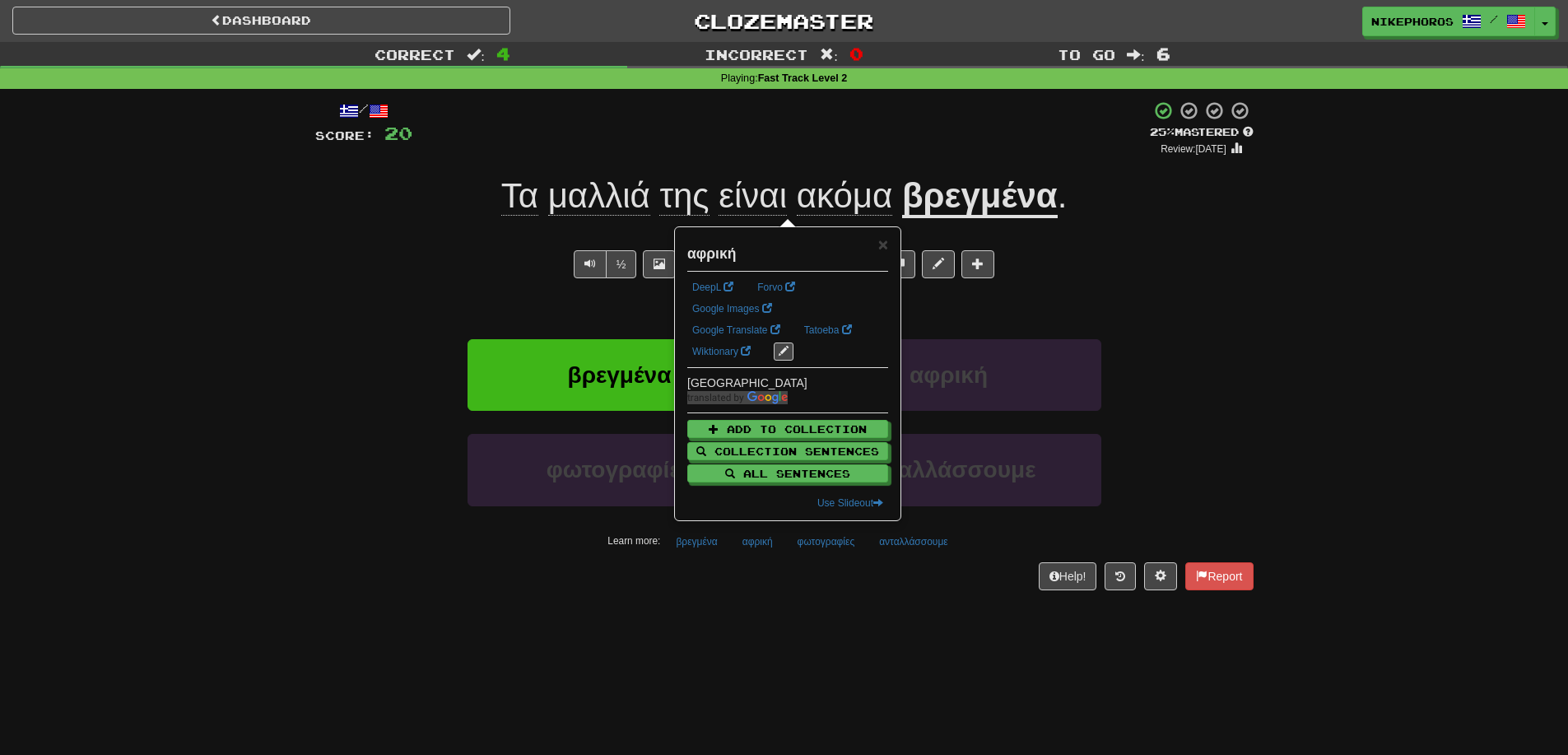
click at [806, 601] on div "/ Score: 20 + 4 25 % Mastered Review: [DATE] Τα μαλλιά της είναι ακόμα βρεγμένα…" at bounding box center [784, 350] width 939 height 523
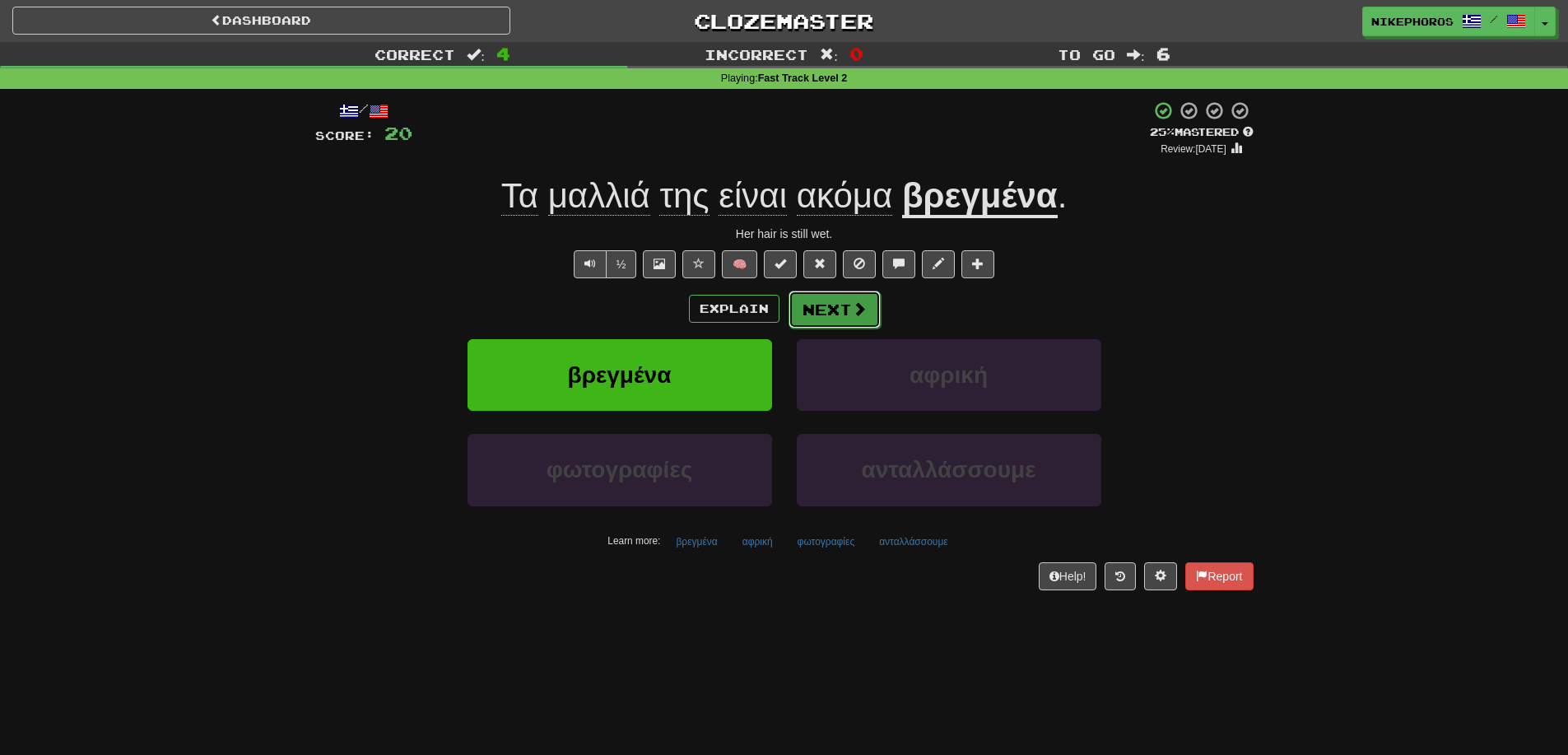
click at [814, 314] on button "Next" at bounding box center [835, 309] width 92 height 38
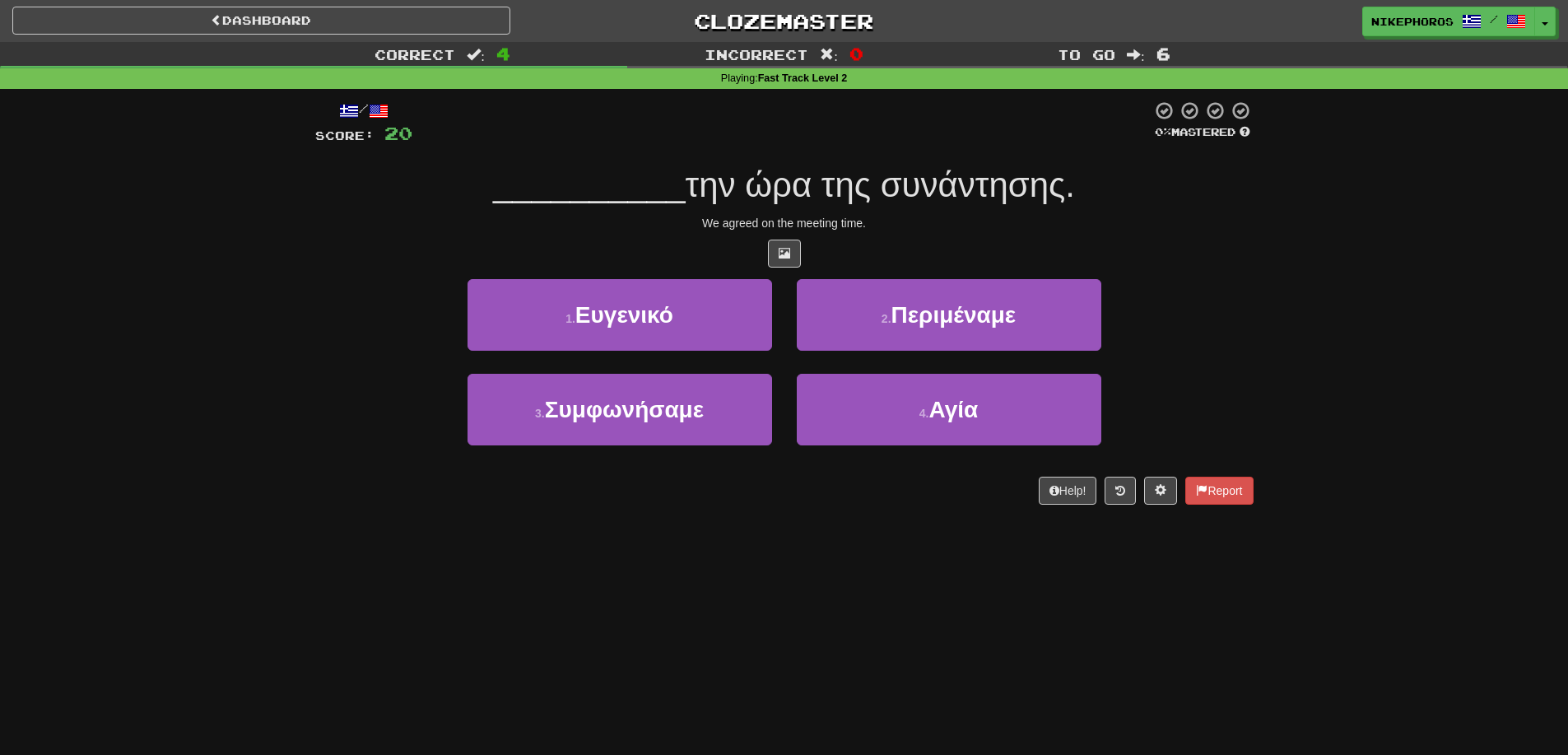
click at [634, 447] on div "3 . Συμφωνήσαμε" at bounding box center [620, 420] width 329 height 95
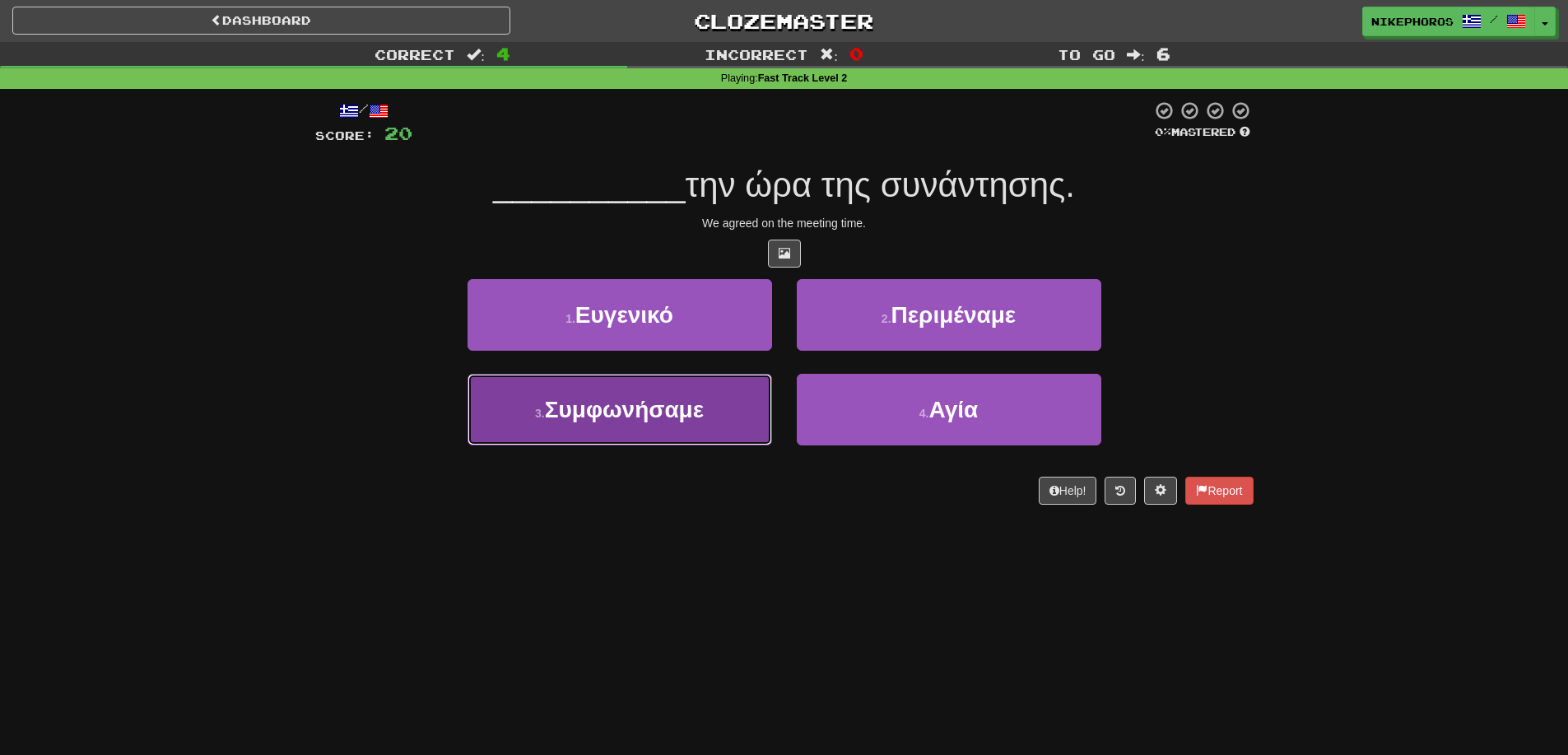
click at [649, 429] on button "3 . Συμφωνήσαμε" at bounding box center [619, 409] width 304 height 72
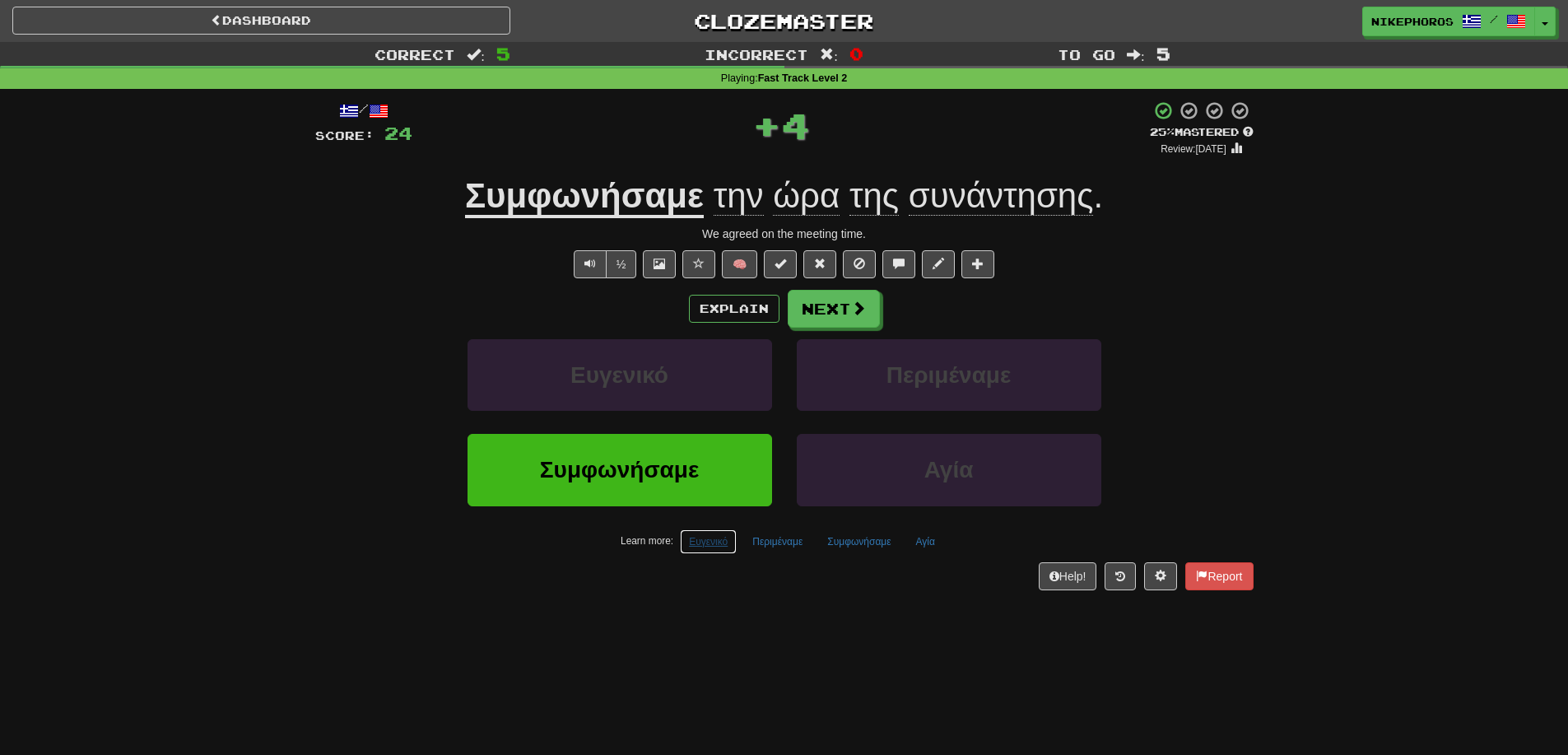
click at [692, 543] on button "Ευγενικό" at bounding box center [708, 542] width 57 height 25
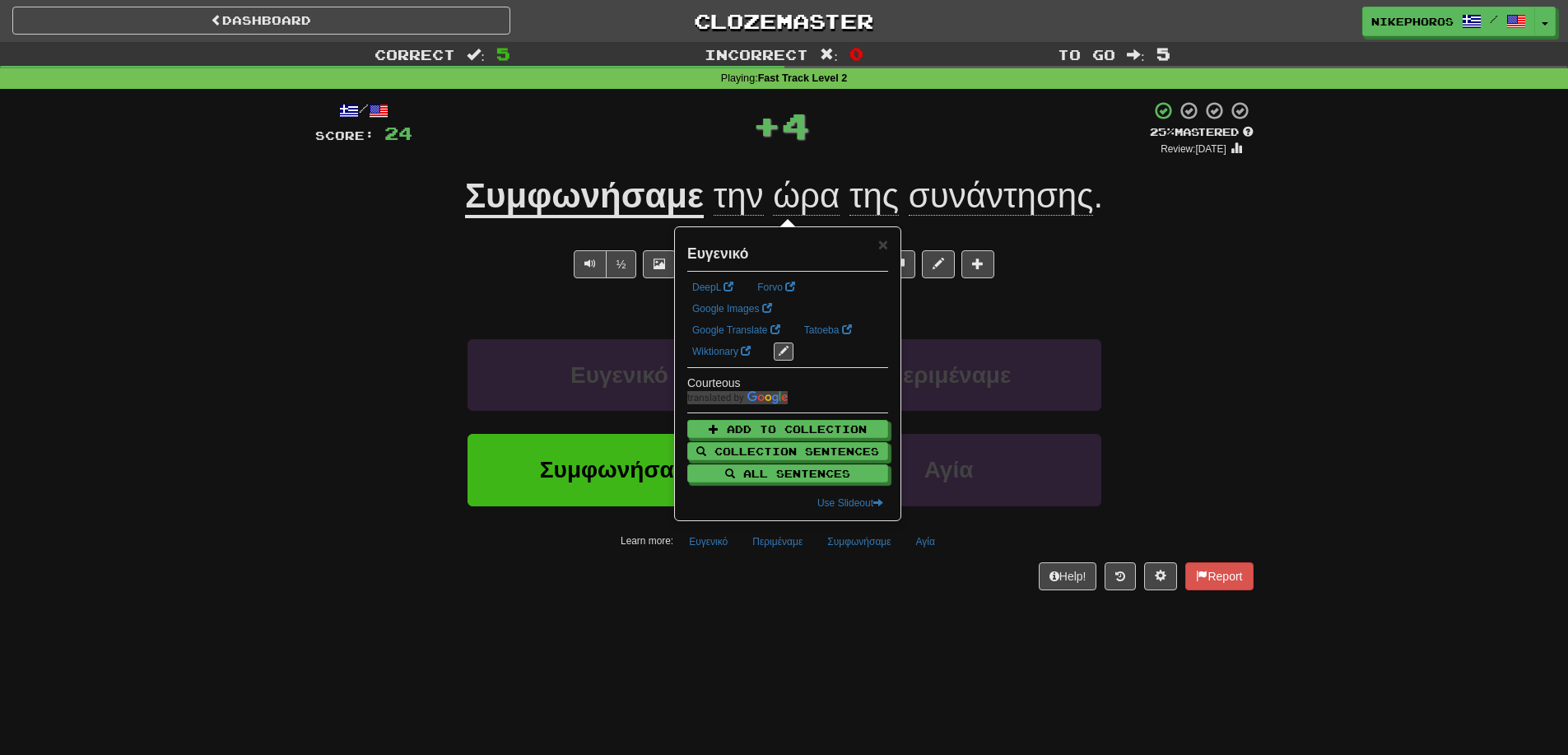
click at [735, 607] on div "/ Score: 24 + 4 25 % Mastered Review: [DATE] Συμφωνήσαμε την ώρα της συνάντησης…" at bounding box center [784, 350] width 939 height 523
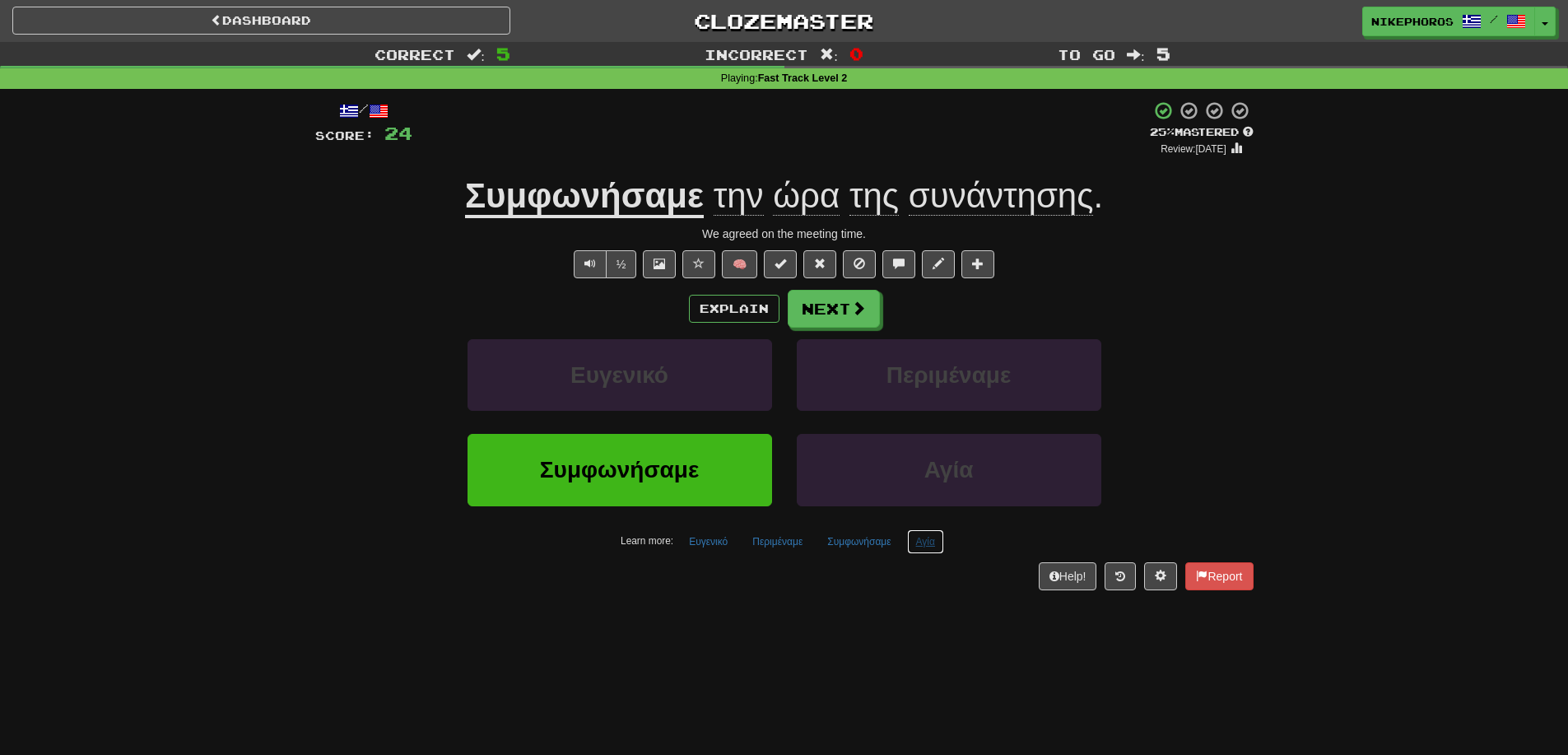
click at [928, 542] on button "Αγία" at bounding box center [926, 542] width 37 height 25
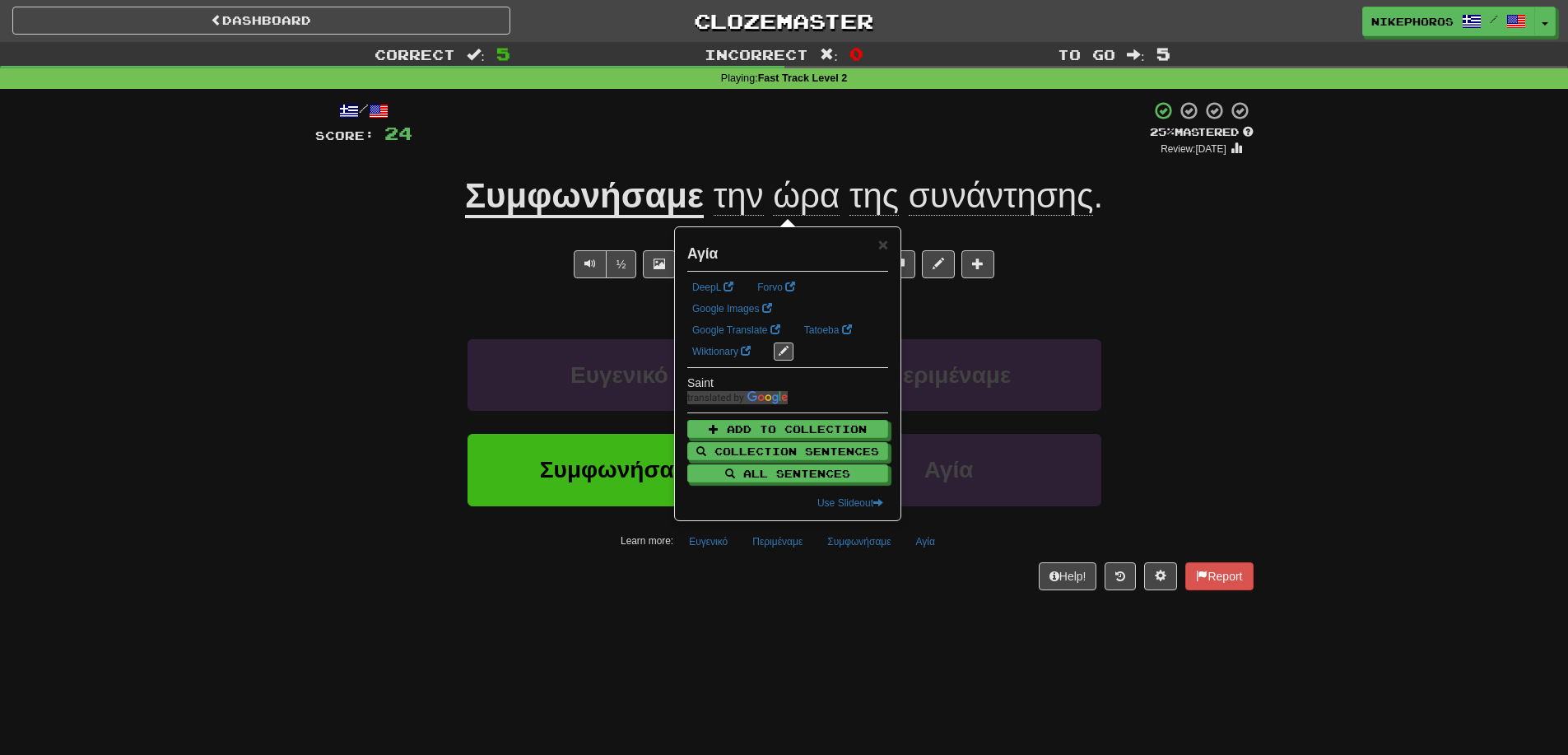
click at [905, 613] on div "Dashboard Clozemaster Nikephoros / Toggle Dropdown Dashboard Leaderboard Activi…" at bounding box center [784, 377] width 1568 height 755
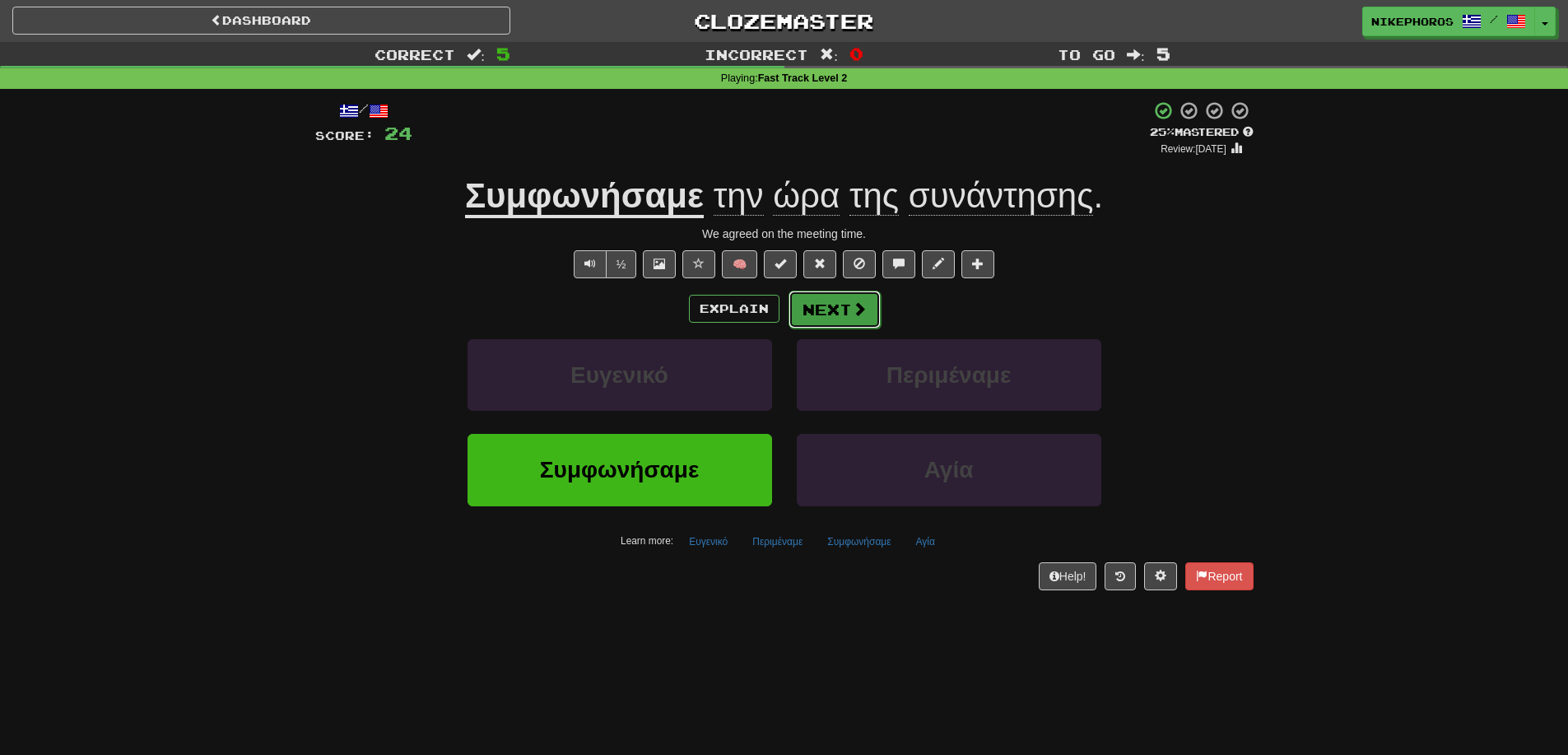
click at [837, 315] on button "Next" at bounding box center [835, 309] width 92 height 38
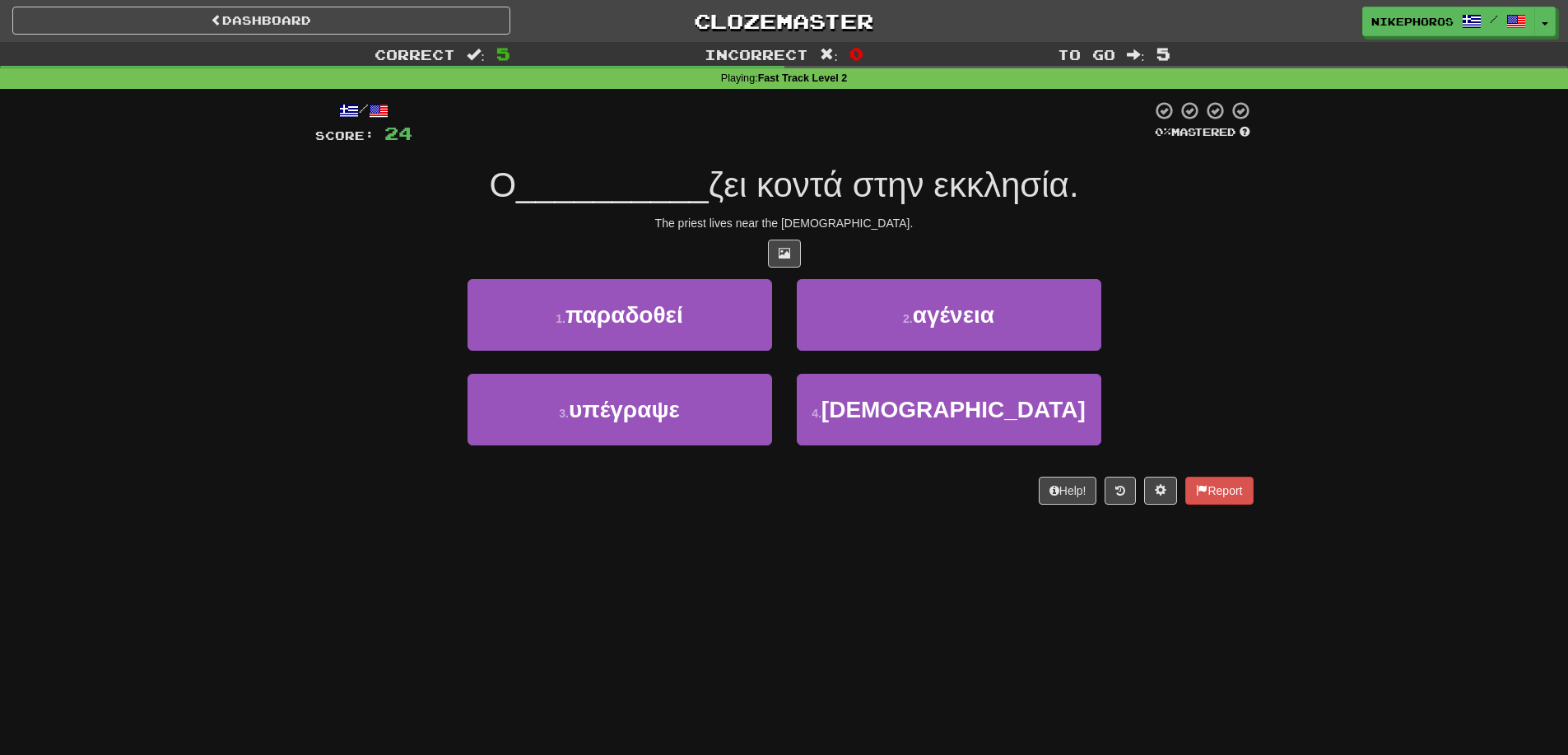
click at [1141, 270] on div "/ Score: 24 0 % Mastered Ο __________ ζει κοντά στην εκκλησία. The priest lives…" at bounding box center [784, 303] width 939 height 405
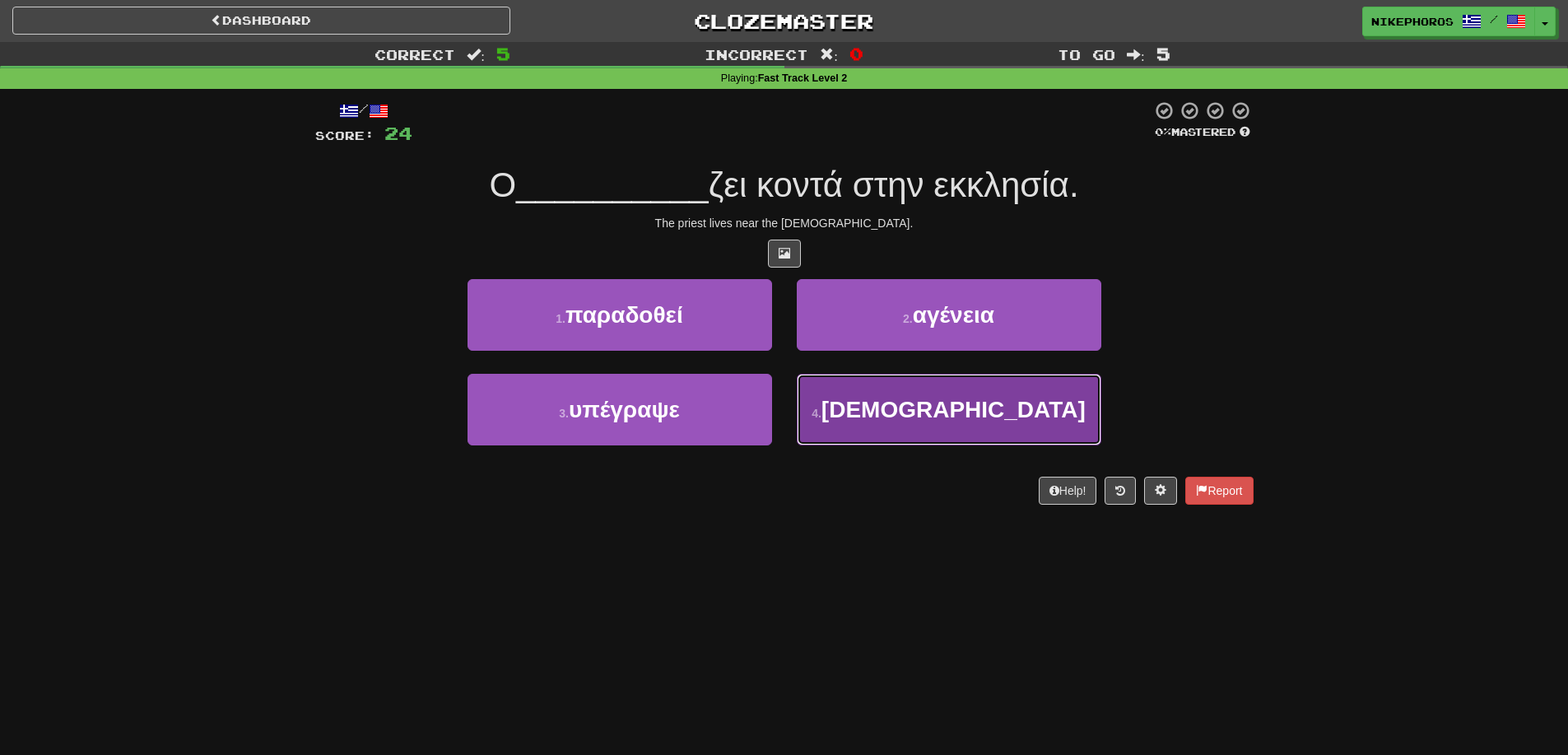
click at [946, 431] on button "4 . [DEMOGRAPHIC_DATA]" at bounding box center [949, 409] width 304 height 72
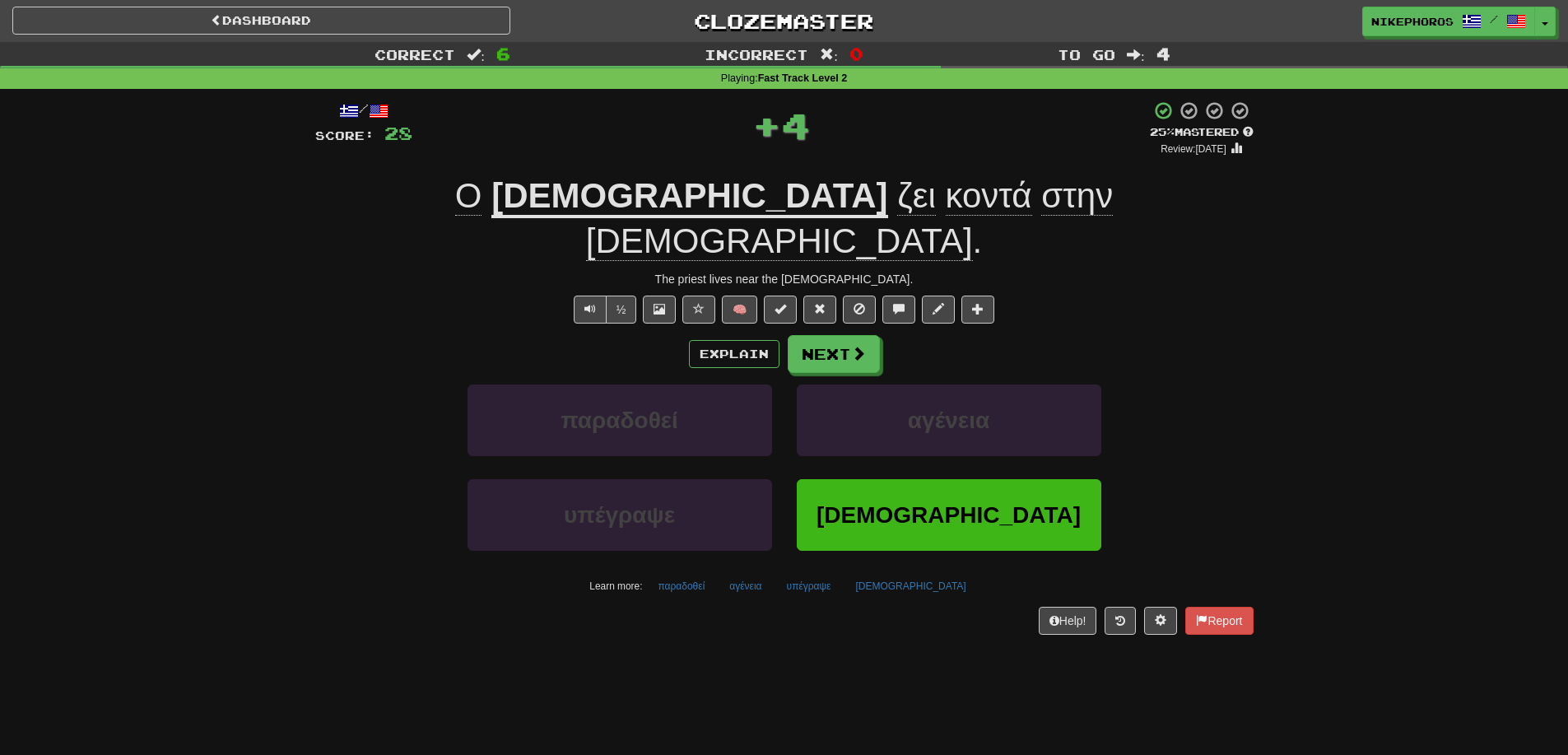
click at [609, 200] on u "[DEMOGRAPHIC_DATA]" at bounding box center [689, 198] width 396 height 42
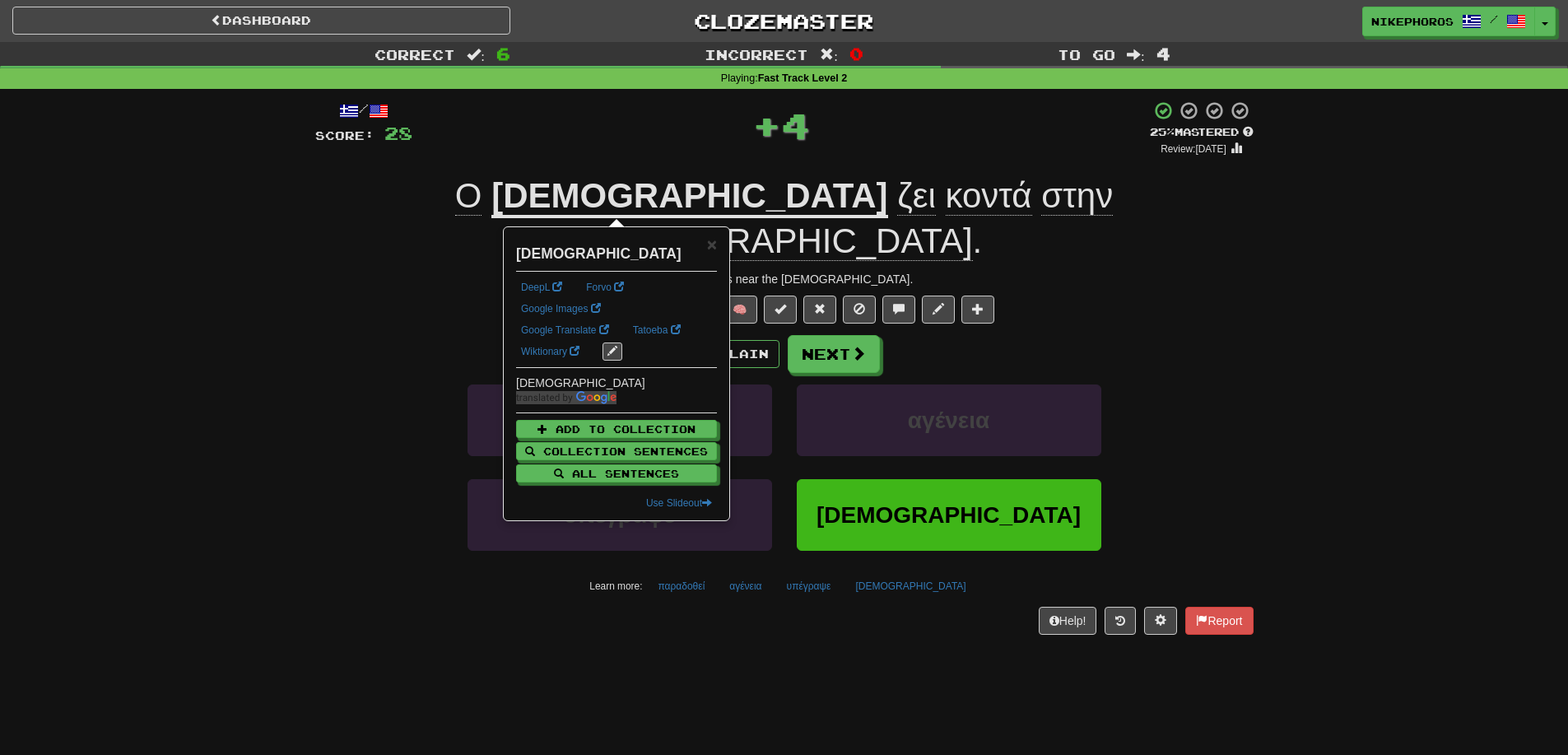
click at [1198, 279] on div "/ Score: 28 + 4 25 % Mastered Review: [DATE] Ο [DEMOGRAPHIC_DATA] ζει κοντά στη…" at bounding box center [784, 367] width 939 height 534
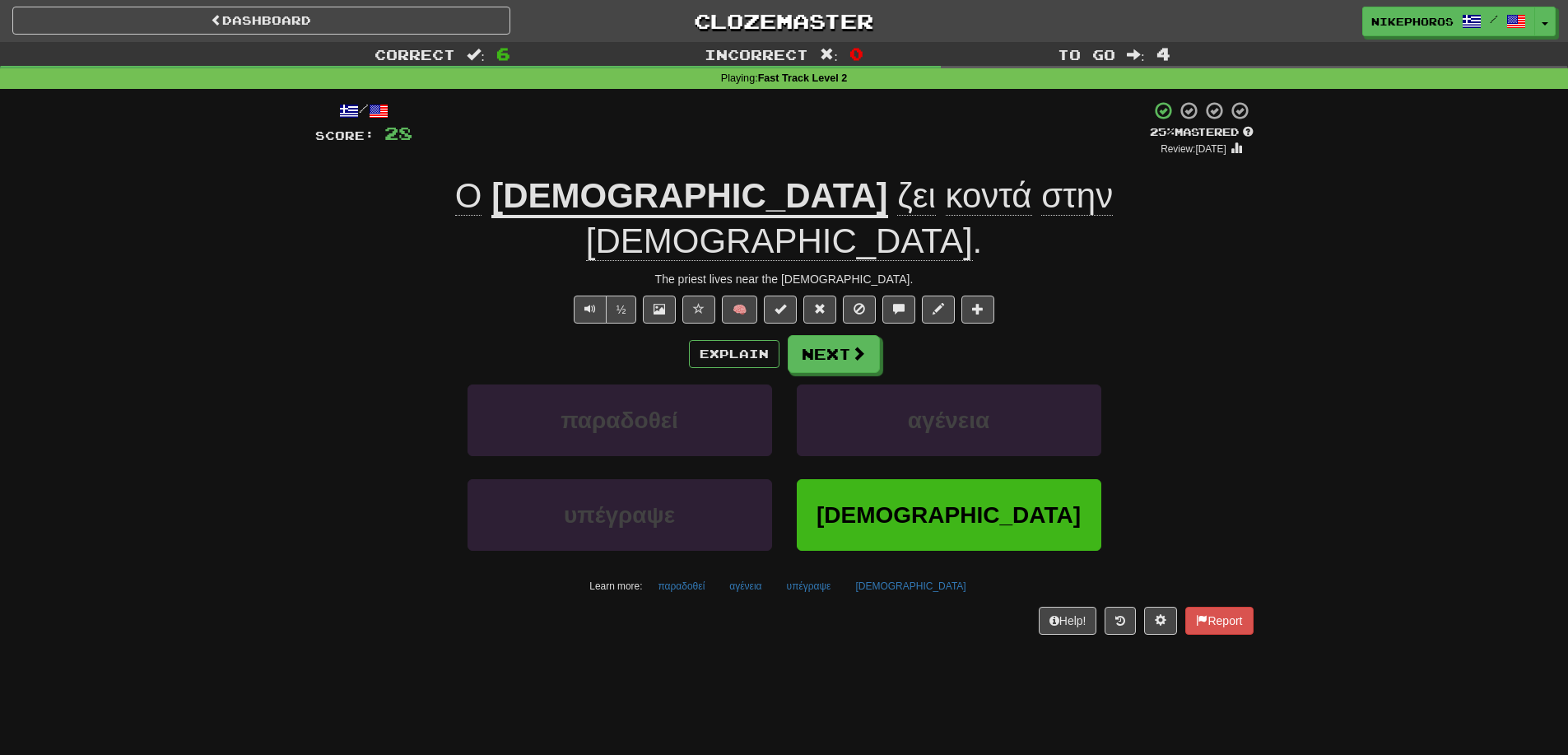
click at [676, 151] on div "+ 4" at bounding box center [782, 128] width 738 height 56
click at [707, 574] on button "παραδοθεί" at bounding box center [681, 586] width 65 height 25
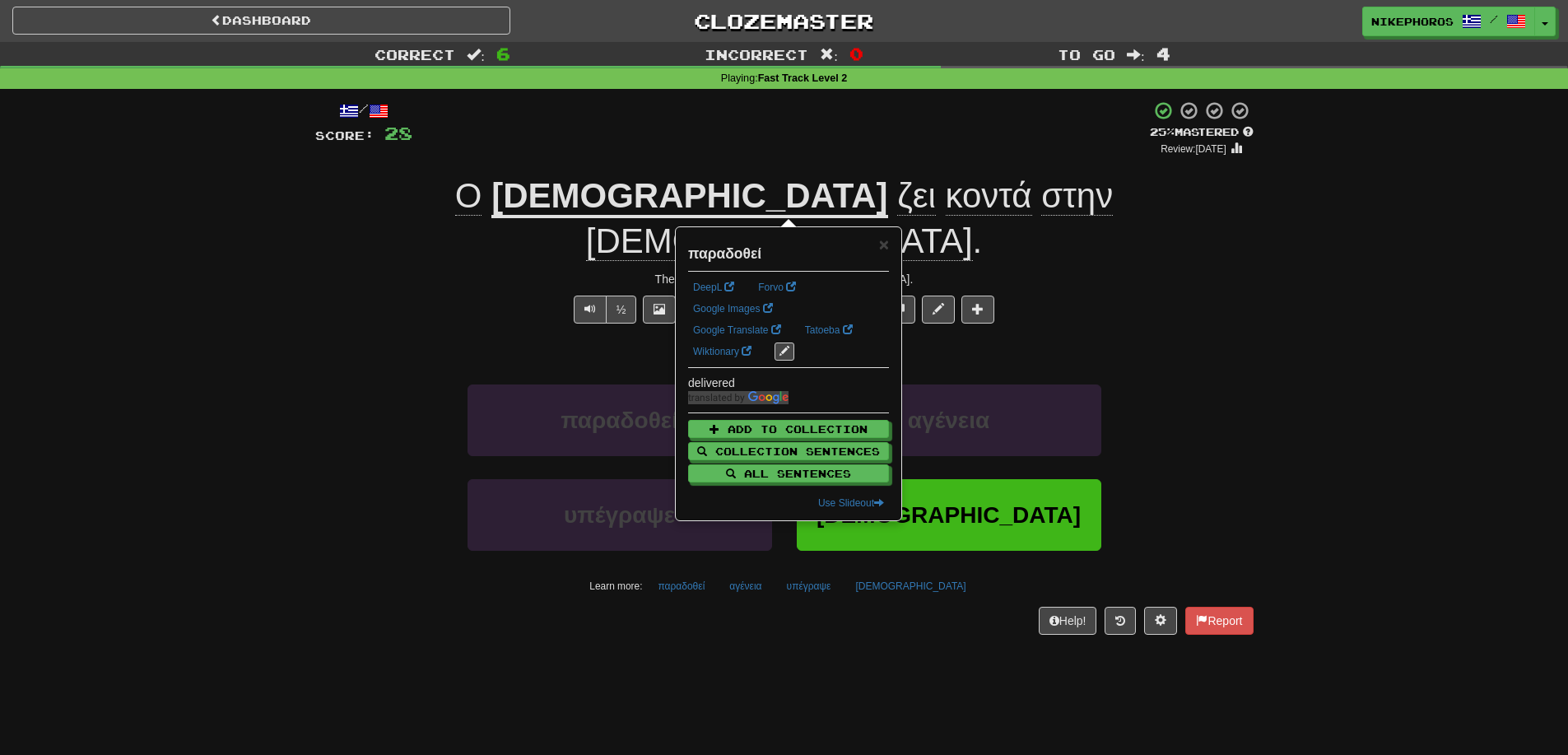
click at [732, 600] on div "/ Score: 28 + 4 25 % Mastered Review: [DATE] Ο [DEMOGRAPHIC_DATA] ζει κοντά στη…" at bounding box center [784, 373] width 939 height 569
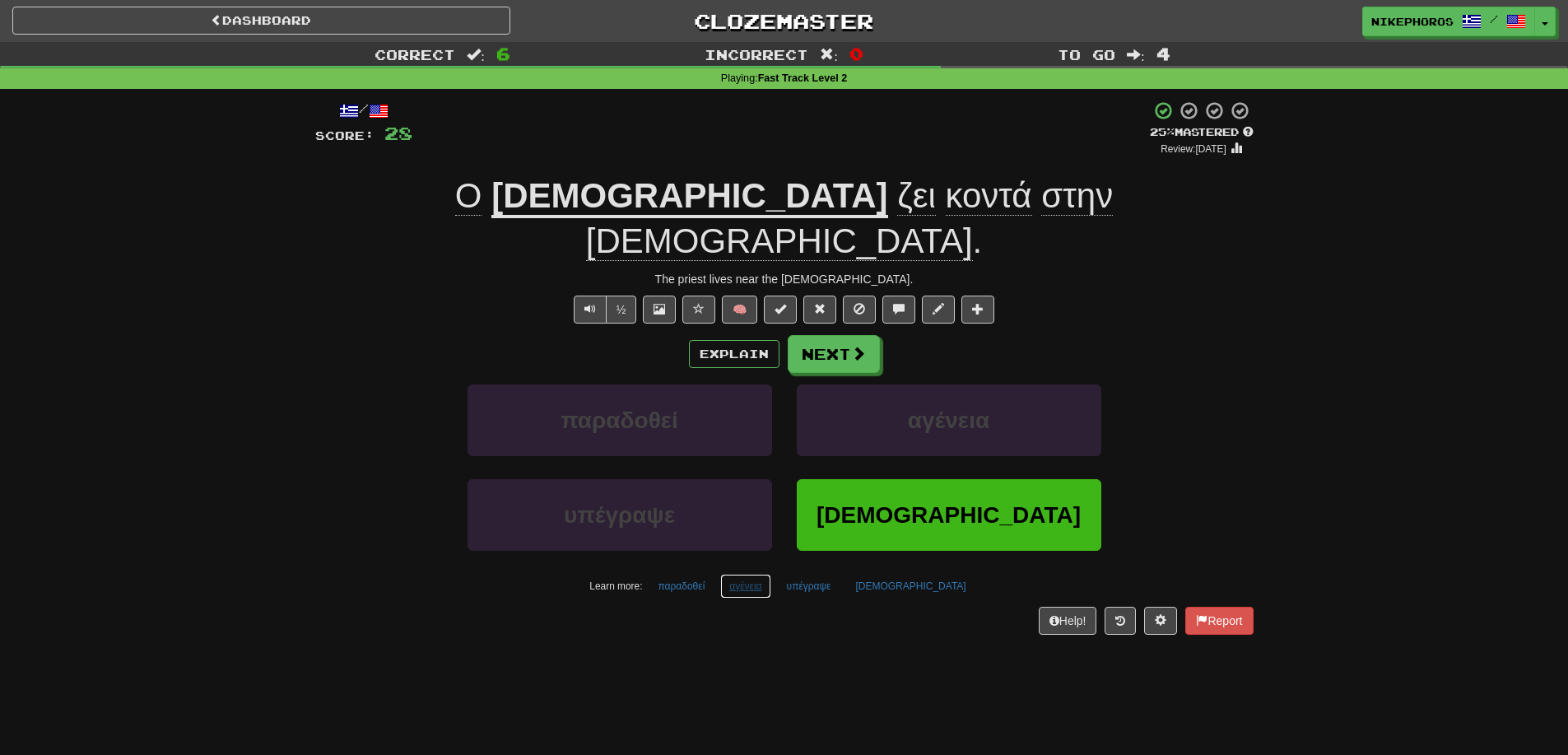
click at [771, 574] on button "αγένεια" at bounding box center [745, 586] width 51 height 25
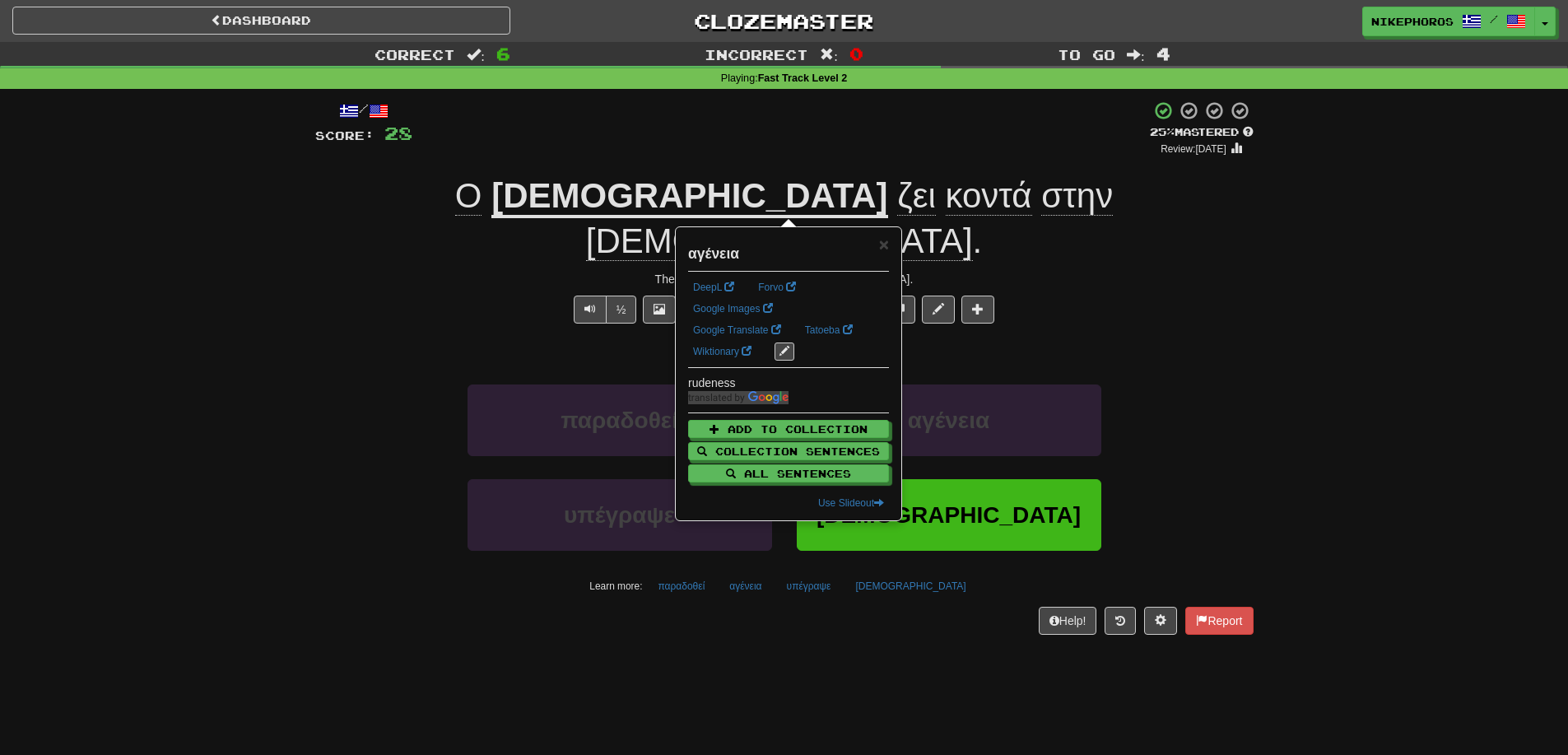
click at [932, 630] on div "Dashboard Clozemaster Nikephoros / Toggle Dropdown Dashboard Leaderboard Activi…" at bounding box center [784, 377] width 1568 height 755
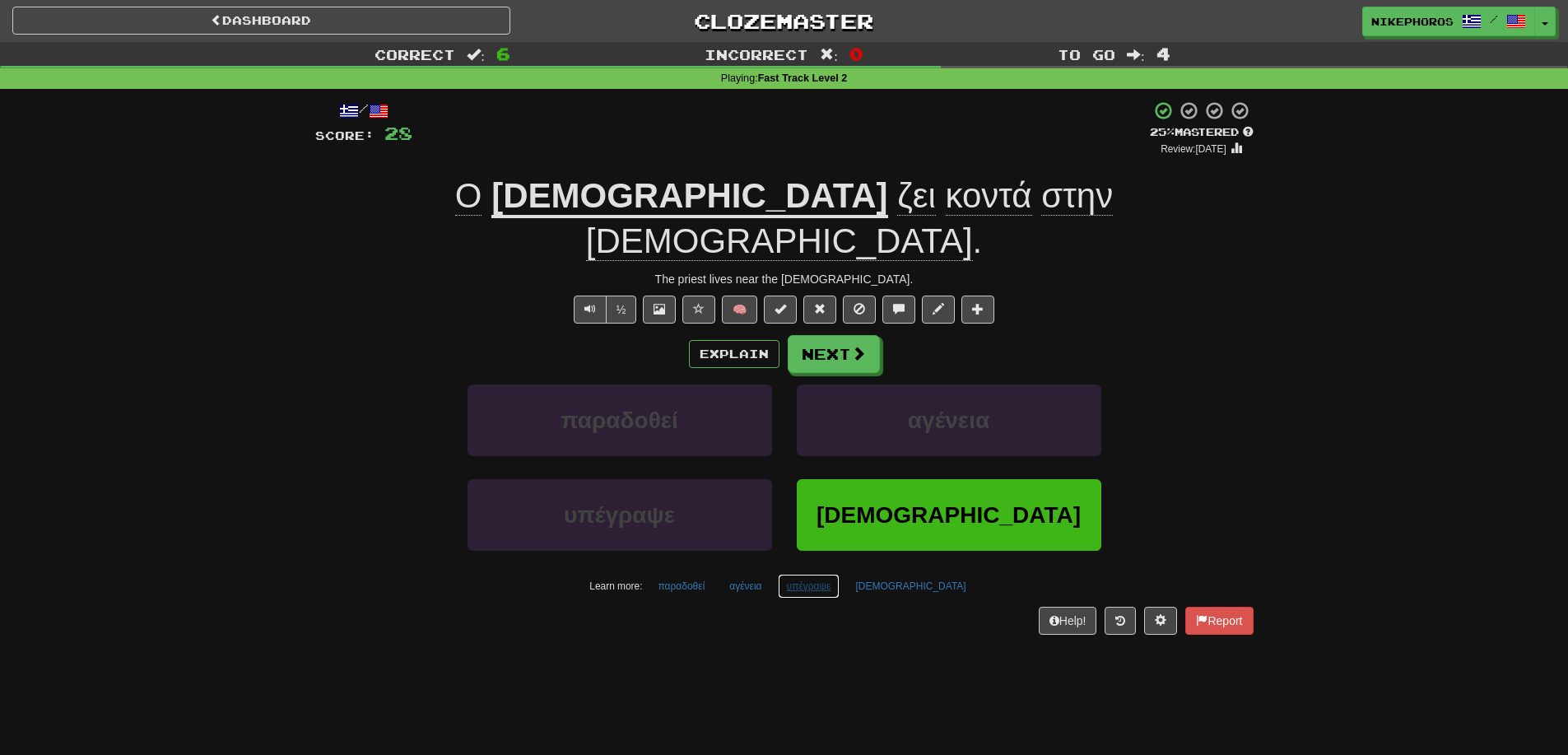
click at [840, 574] on button "υπέγραψε" at bounding box center [809, 586] width 63 height 25
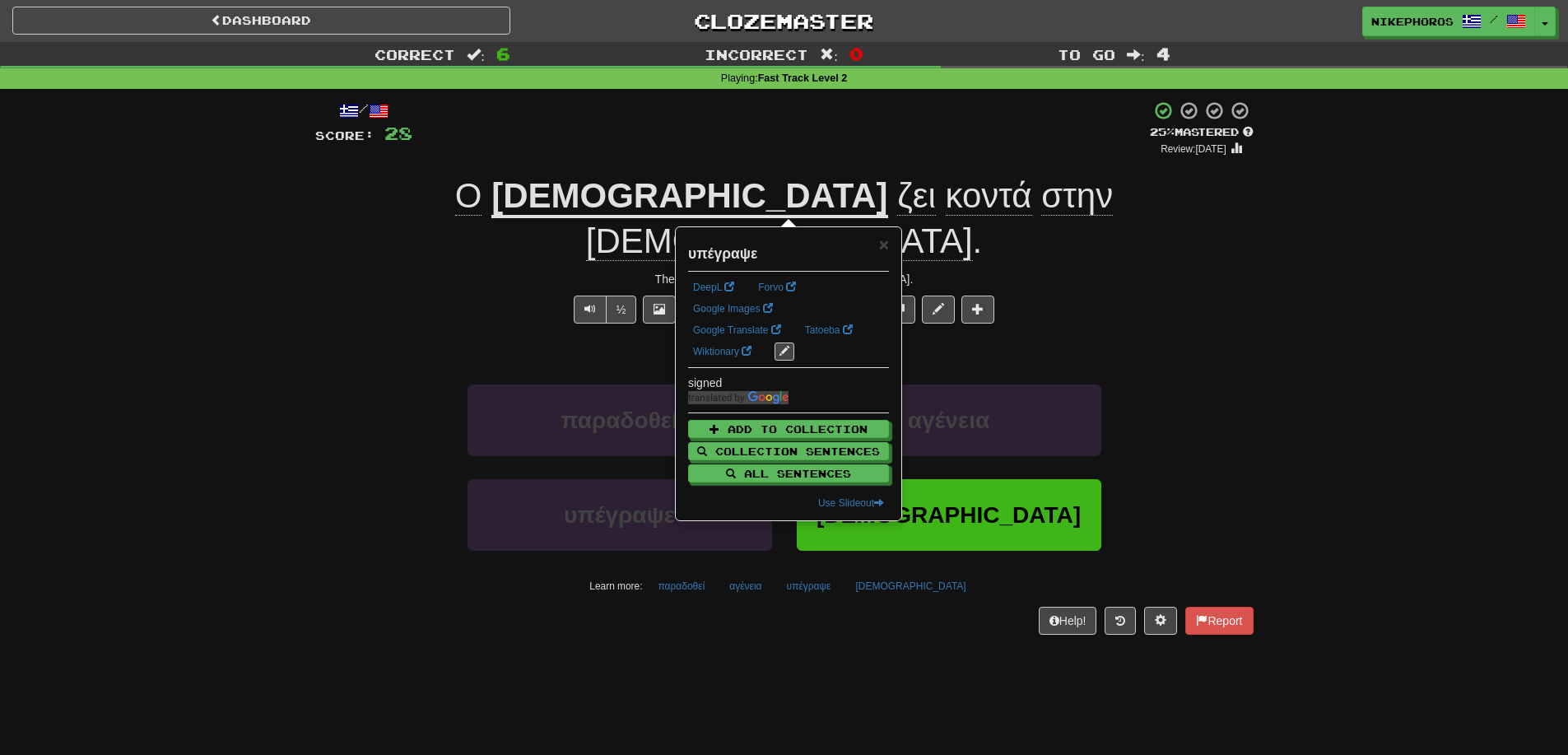
click at [906, 626] on div "Dashboard Clozemaster Nikephoros / Toggle Dropdown Dashboard Leaderboard Activi…" at bounding box center [784, 377] width 1568 height 755
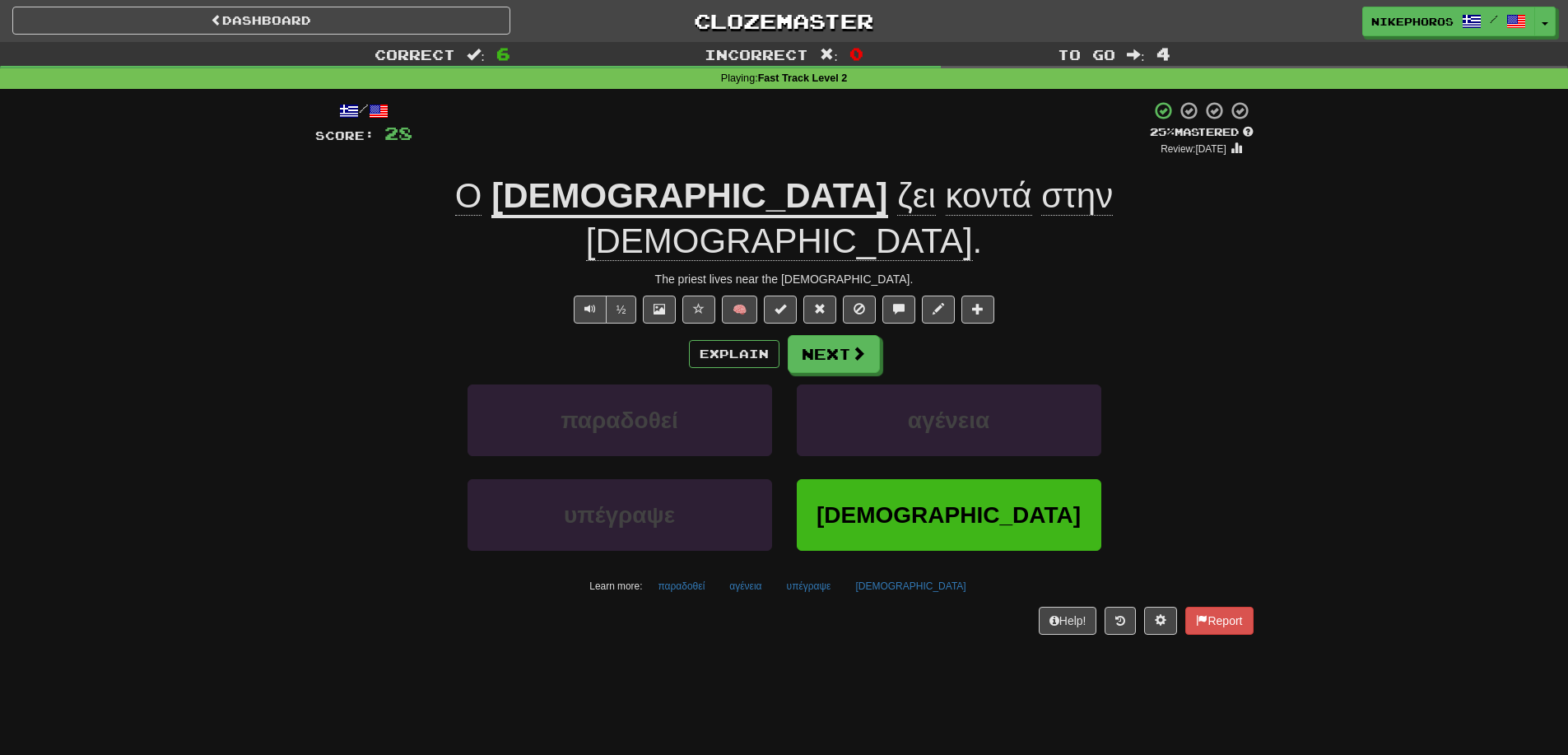
click at [986, 660] on div "Dashboard Clozemaster Nikephoros / Toggle Dropdown Dashboard Leaderboard Activi…" at bounding box center [784, 377] width 1568 height 755
click at [714, 574] on button "παραδοθεί" at bounding box center [681, 586] width 65 height 25
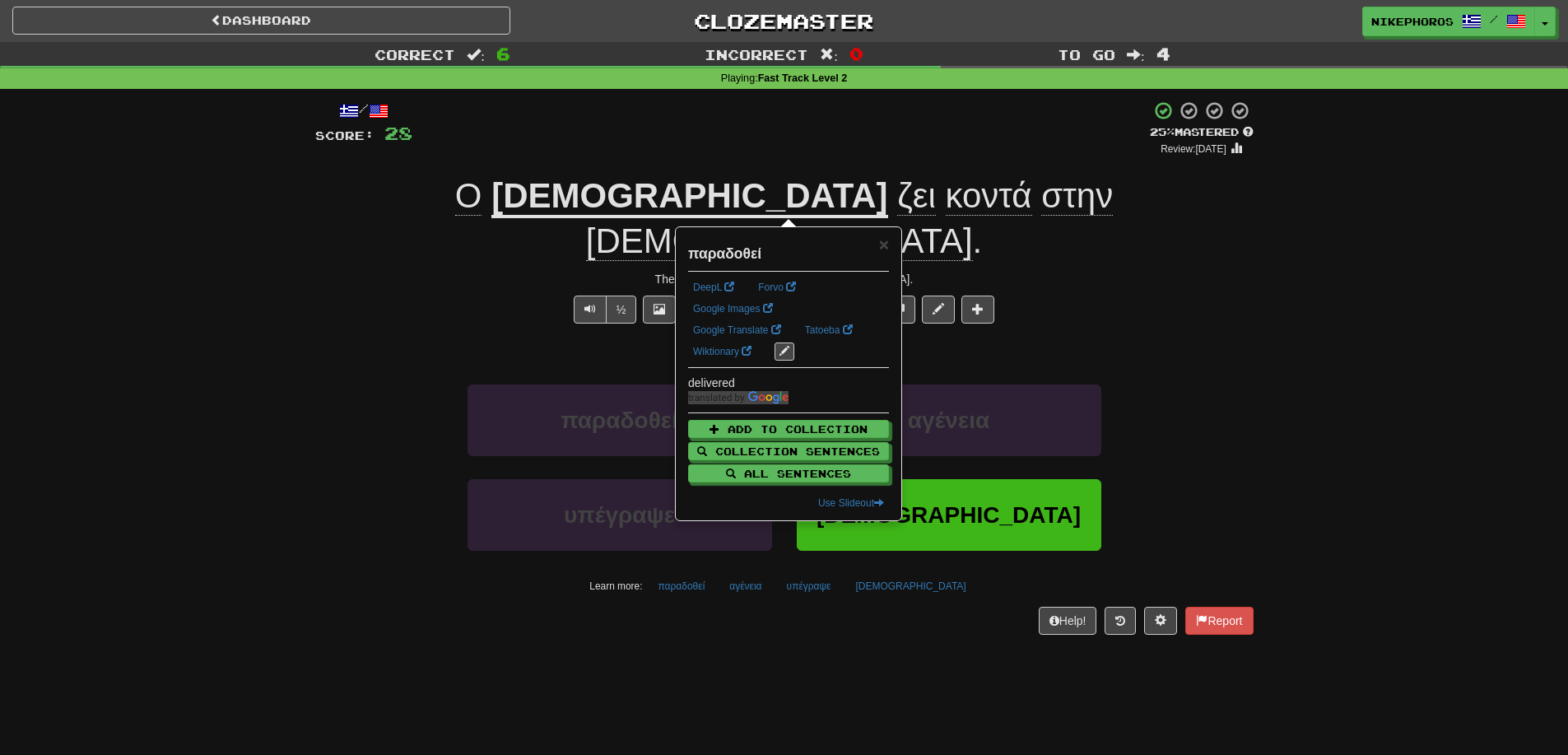
click at [725, 598] on div "/ Score: 28 + 4 25 % Mastered Review: [DATE] Ο [DEMOGRAPHIC_DATA] ζει κοντά στη…" at bounding box center [784, 373] width 939 height 569
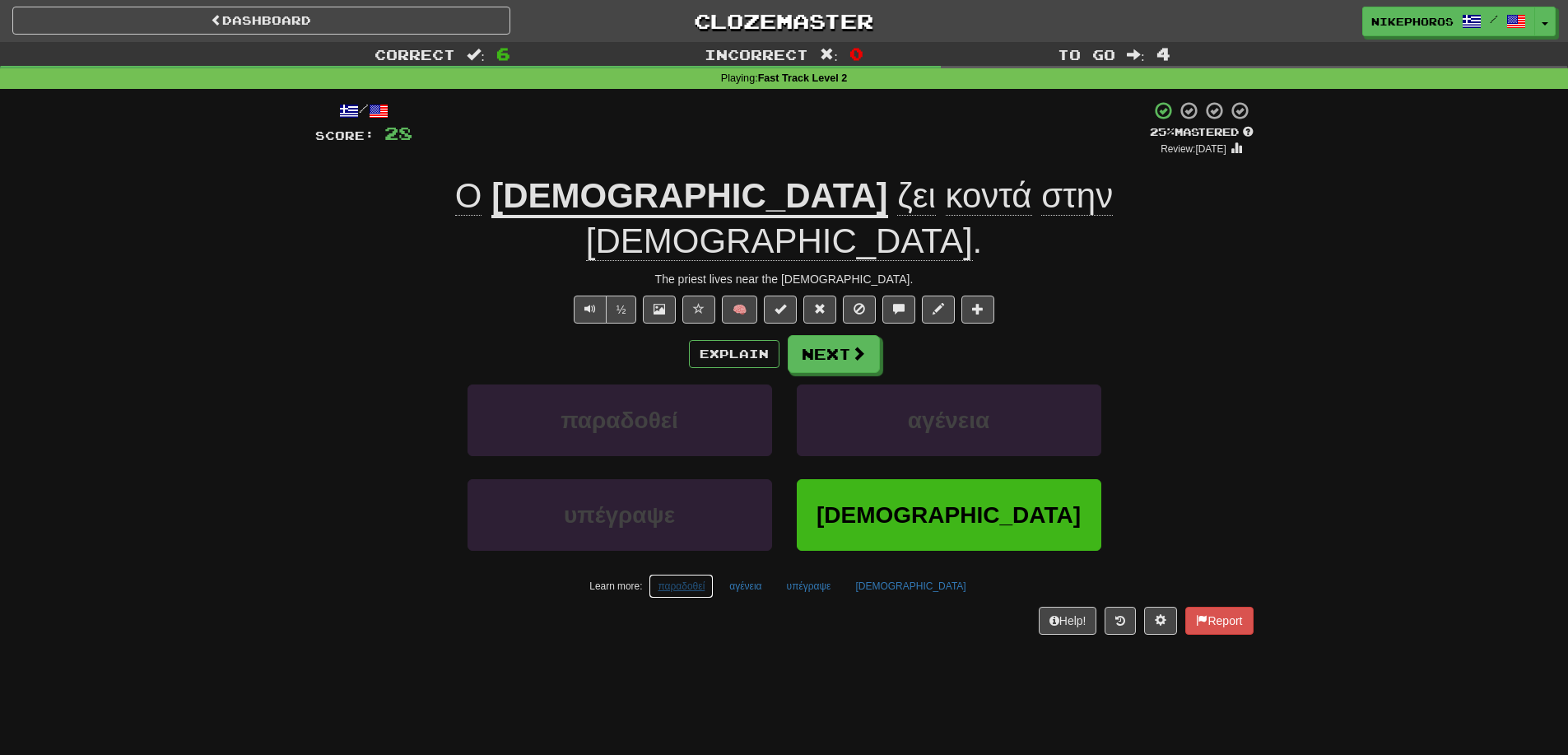
click at [692, 574] on button "παραδοθεί" at bounding box center [681, 586] width 65 height 25
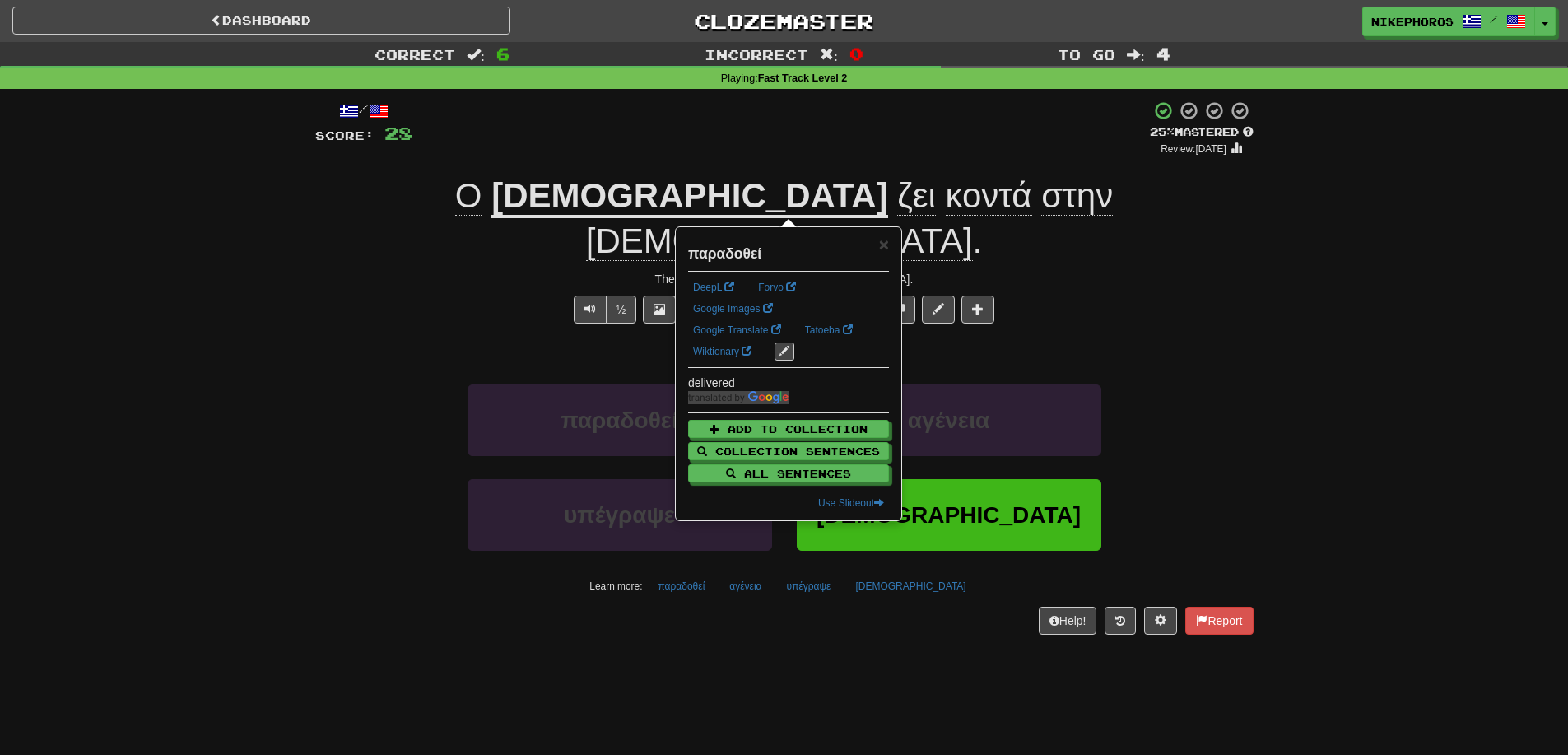
click at [732, 604] on div "/ Score: 28 + 4 25 % Mastered Review: [DATE] Ο [DEMOGRAPHIC_DATA] ζει κοντά στη…" at bounding box center [784, 373] width 939 height 569
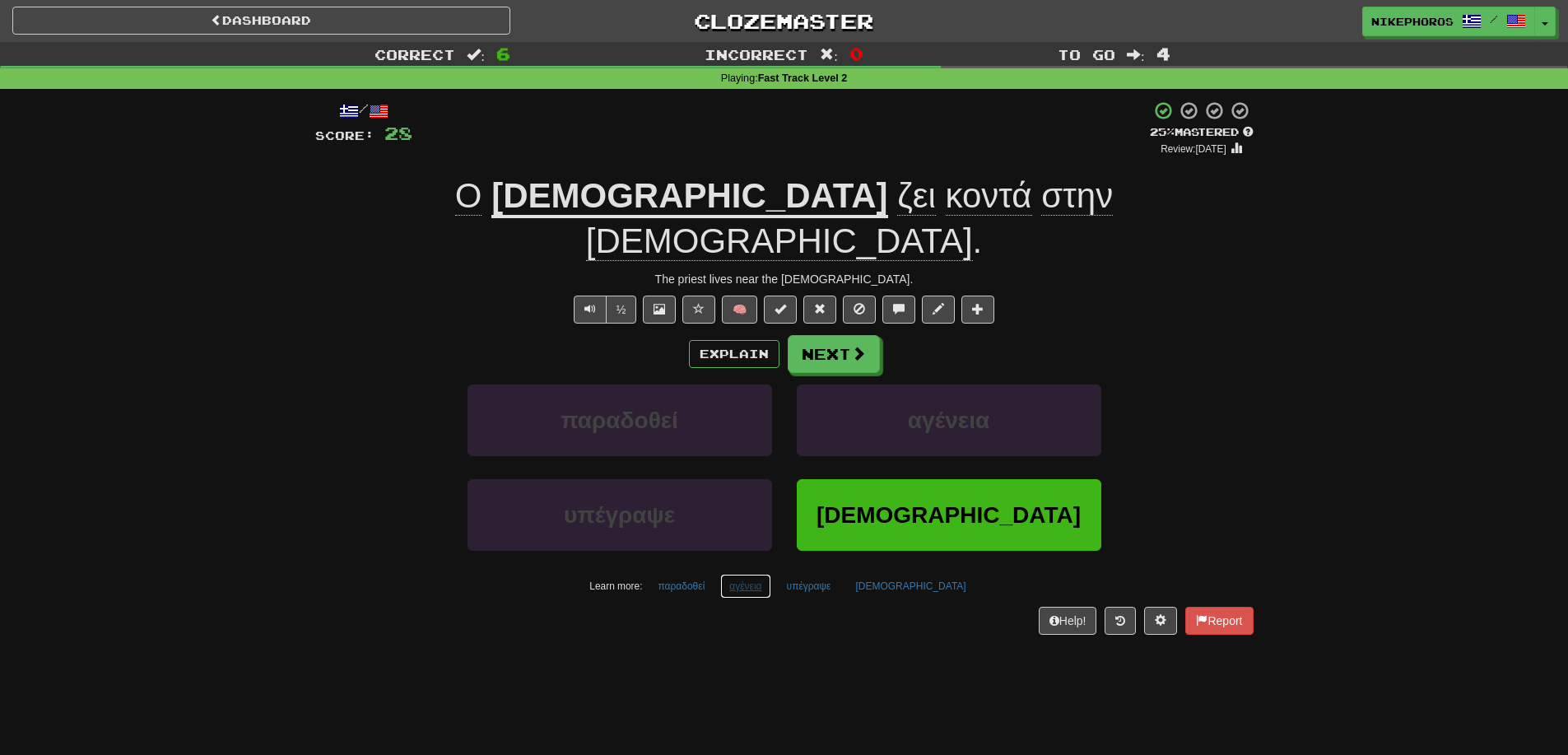
click at [771, 574] on button "αγένεια" at bounding box center [745, 586] width 51 height 25
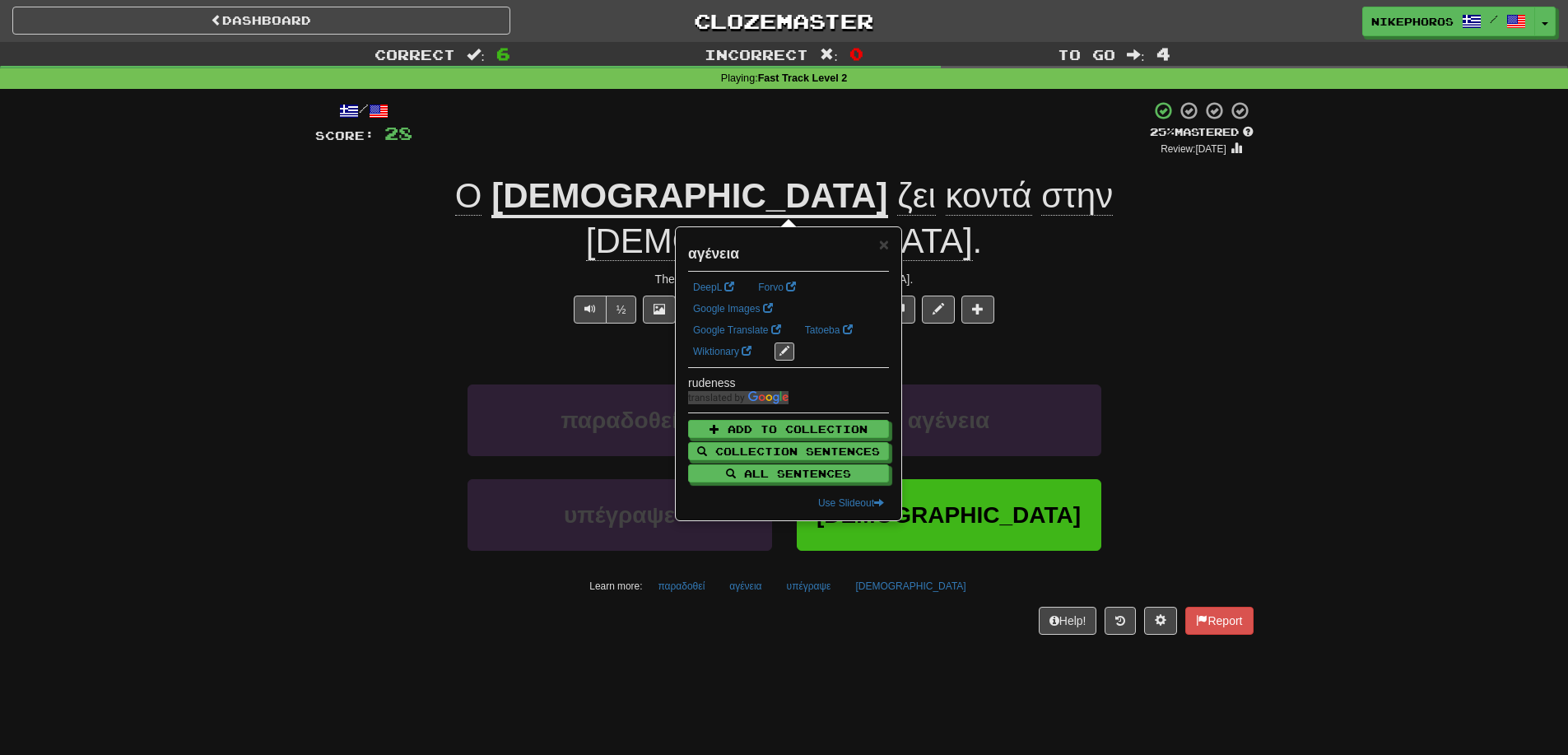
click at [838, 605] on div "/ Score: 28 + 4 25 % Mastered Review: [DATE] Ο [DEMOGRAPHIC_DATA] ζει κοντά στη…" at bounding box center [784, 373] width 939 height 569
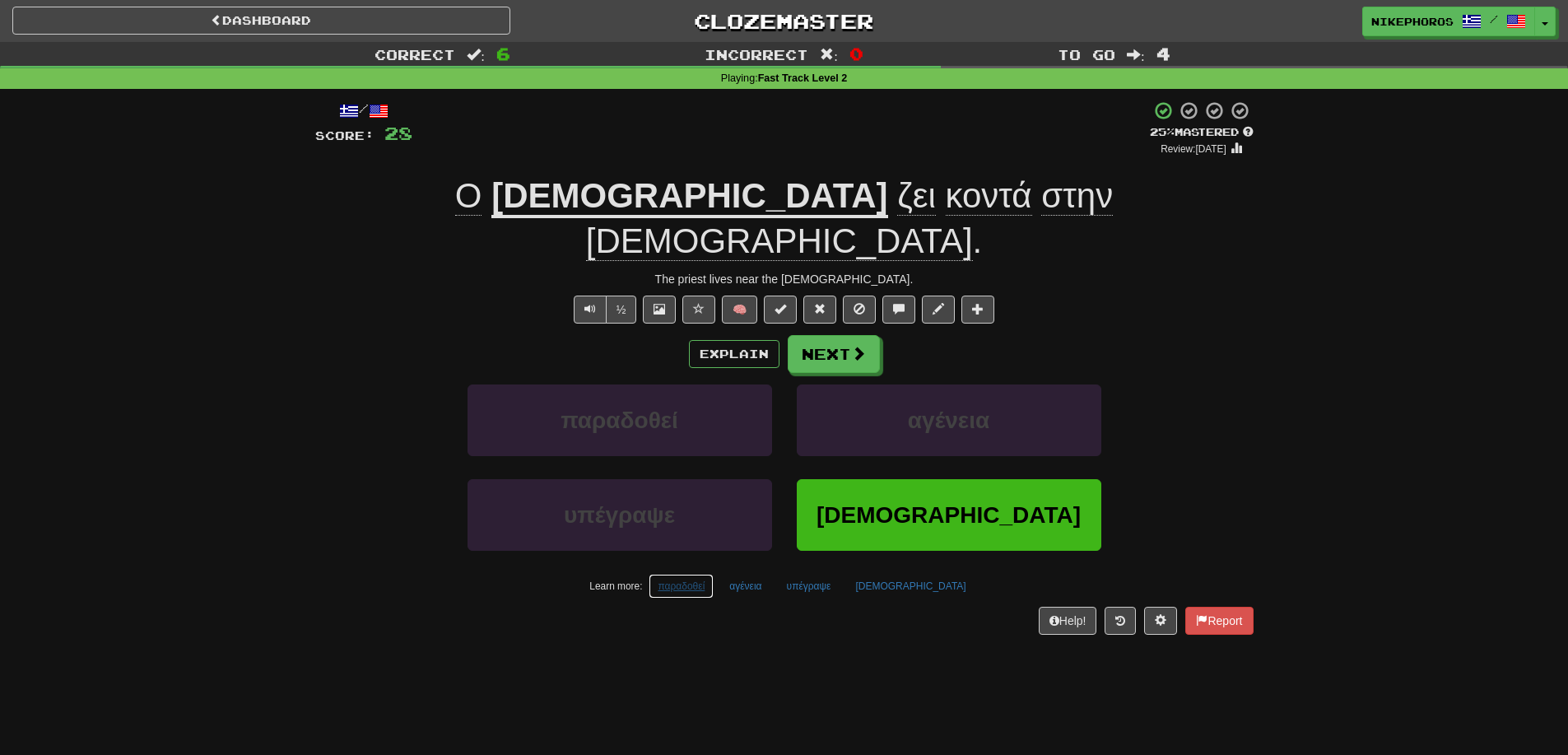
click at [714, 574] on button "παραδοθεί" at bounding box center [681, 586] width 65 height 25
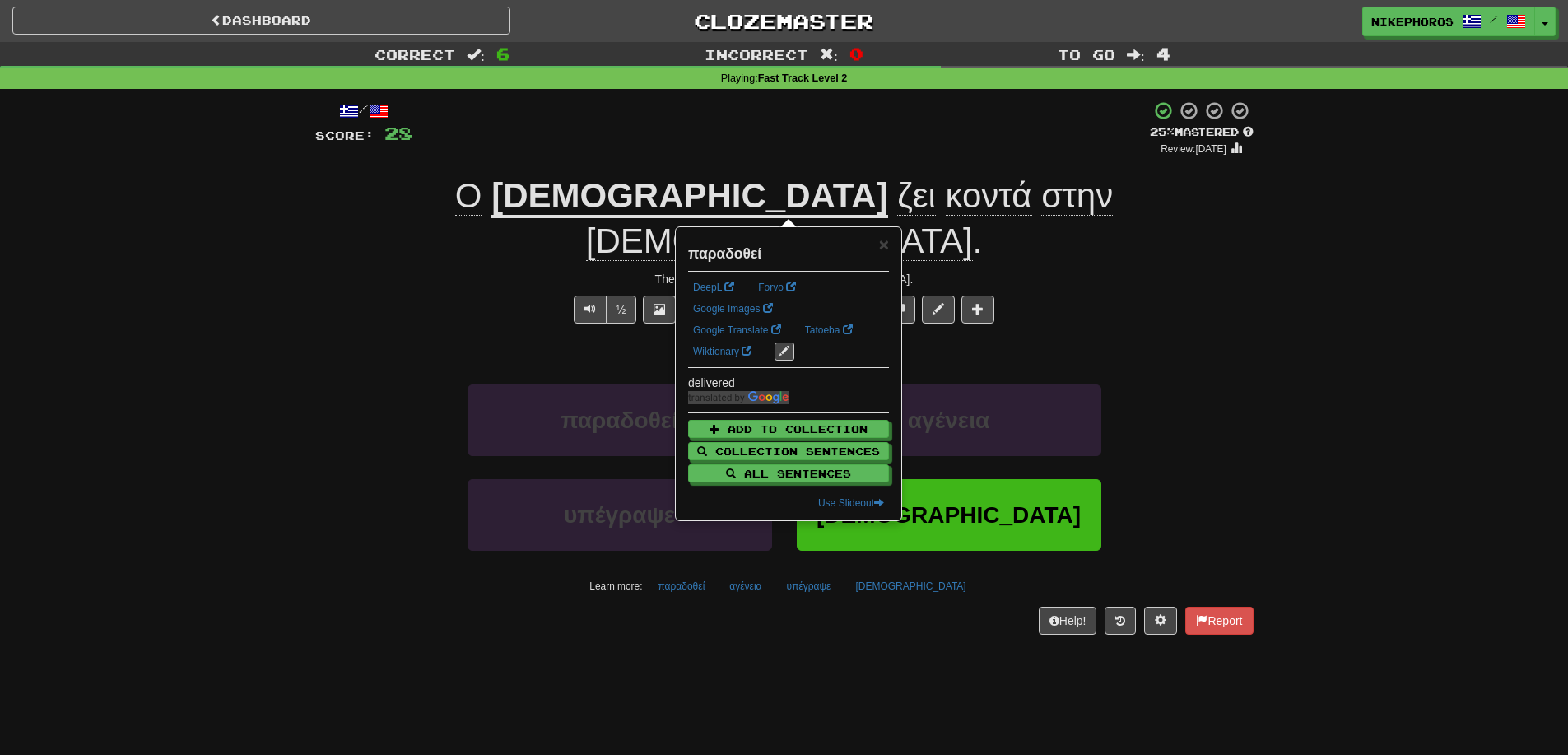
click at [738, 629] on div "Dashboard Clozemaster Nikephoros / Toggle Dropdown Dashboard Leaderboard Activi…" at bounding box center [784, 377] width 1568 height 755
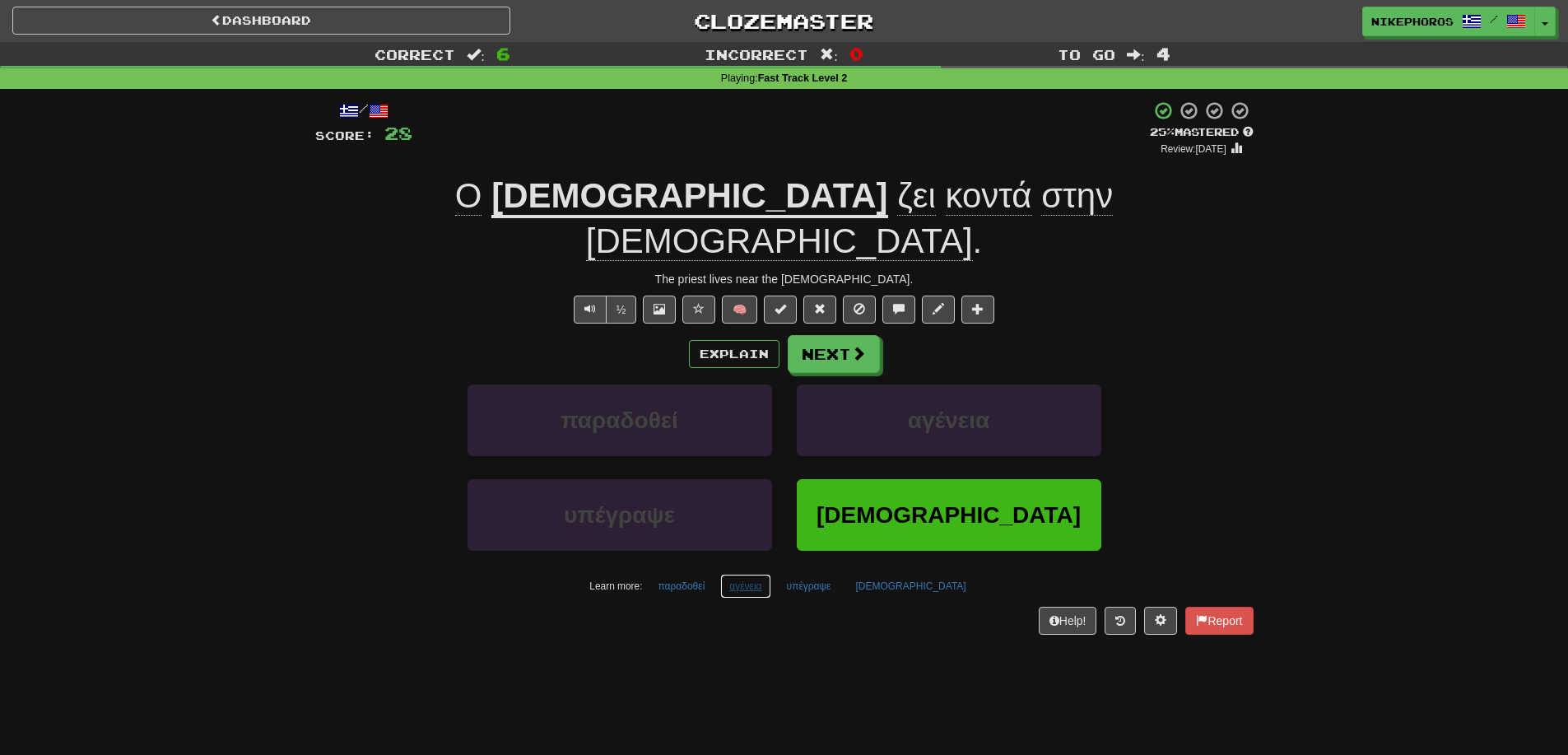
click at [771, 574] on button "αγένεια" at bounding box center [745, 586] width 51 height 25
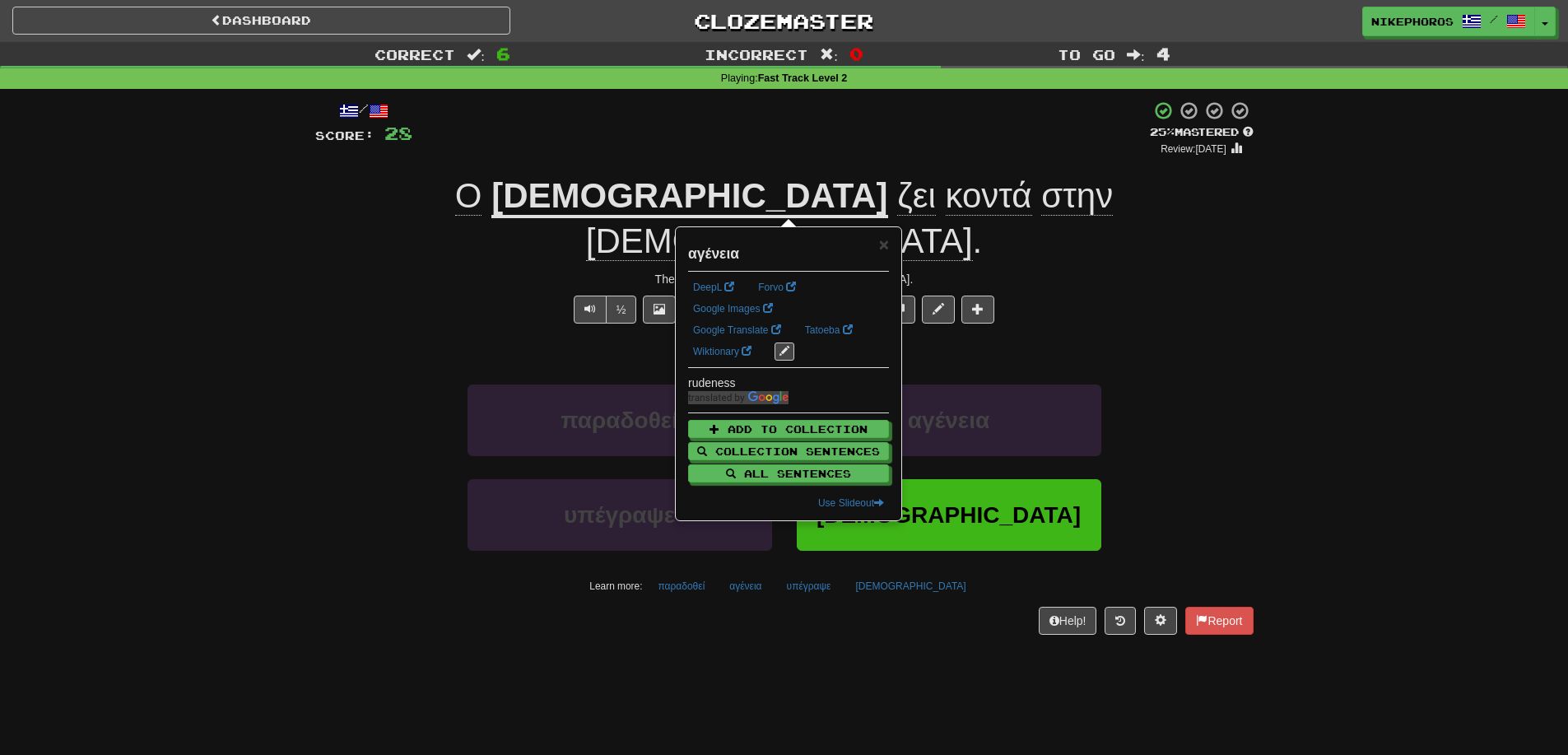
drag, startPoint x: 774, startPoint y: 612, endPoint x: 714, endPoint y: 585, distance: 65.8
click at [773, 612] on div "/ Score: 28 + 4 25 % Mastered Review: [DATE] Ο [DEMOGRAPHIC_DATA] ζει κοντά στη…" at bounding box center [784, 373] width 939 height 569
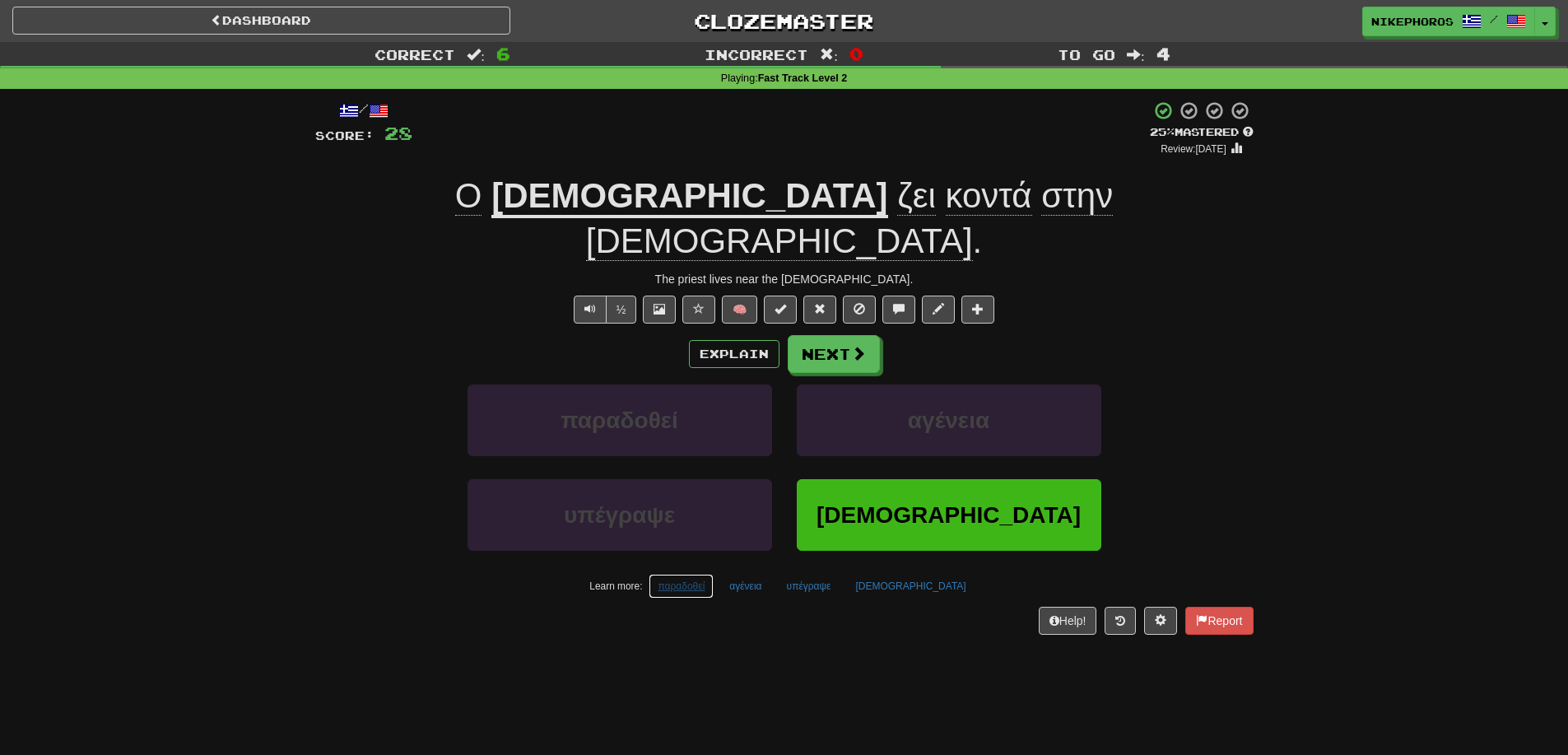
click at [714, 574] on button "παραδοθεί" at bounding box center [681, 586] width 65 height 25
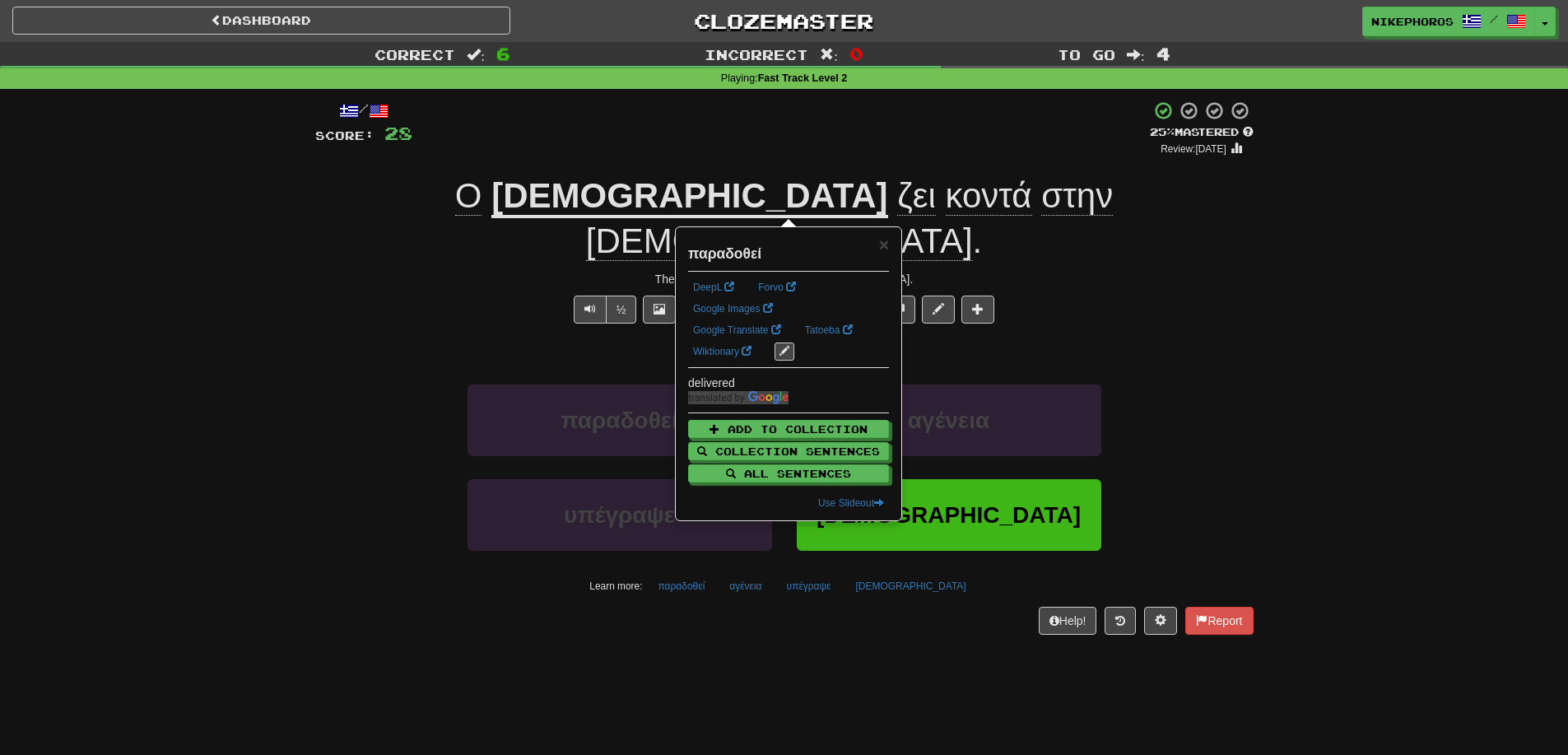
click at [722, 596] on div "/ Score: 28 + 4 25 % Mastered Review: [DATE] Ο [DEMOGRAPHIC_DATA] ζει κοντά στη…" at bounding box center [784, 373] width 939 height 569
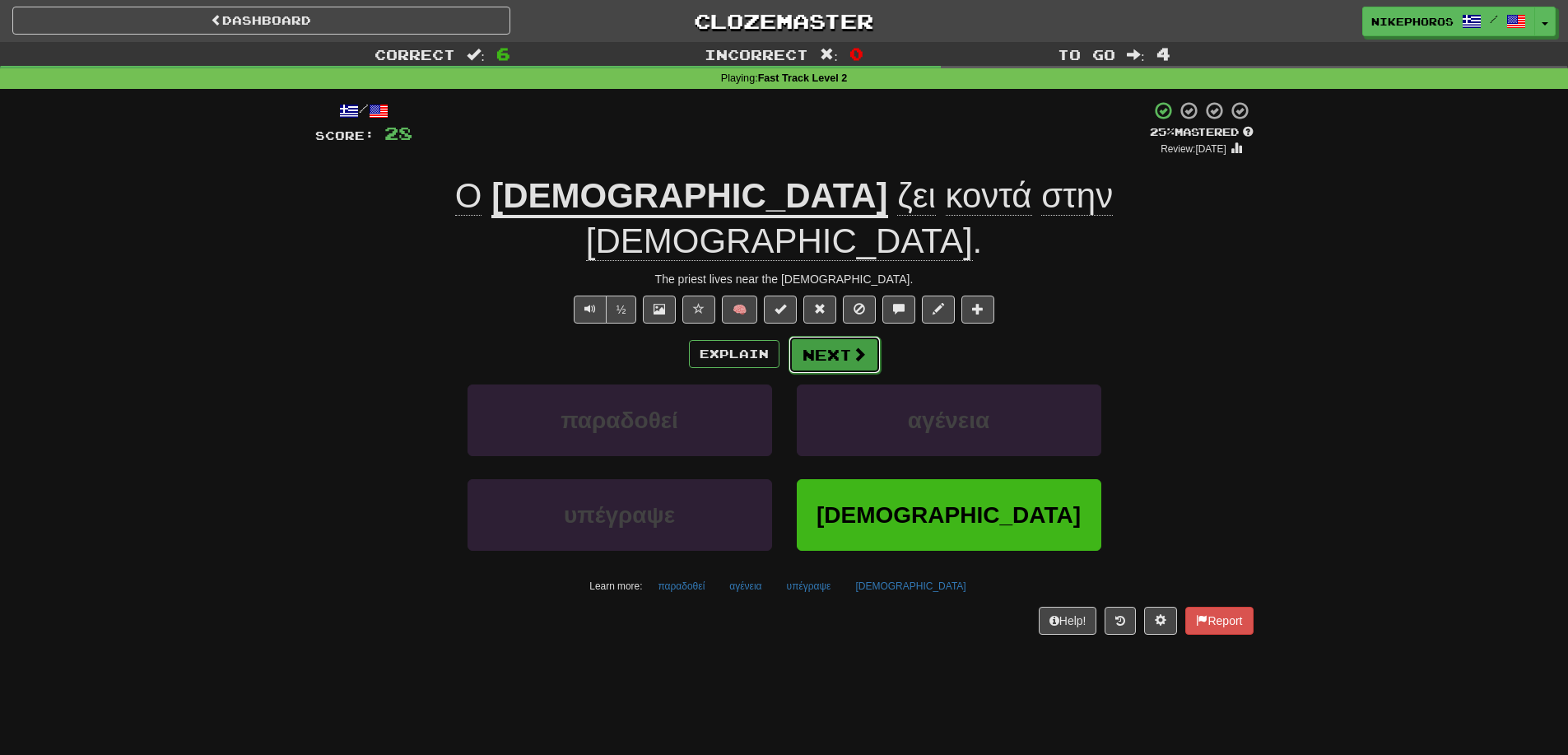
click at [821, 336] on button "Next" at bounding box center [835, 354] width 92 height 38
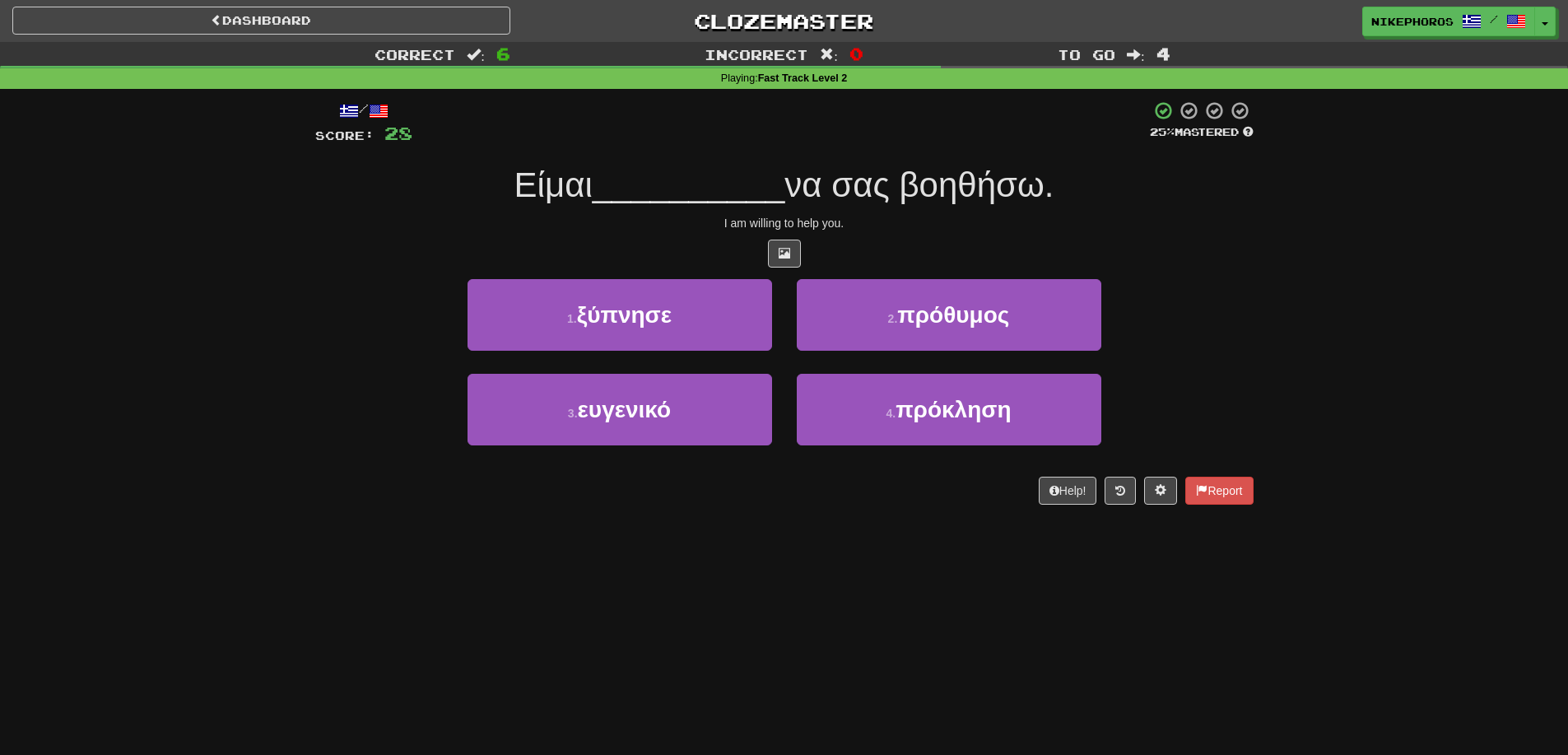
click at [923, 166] on div "Είμαι __________ να σας βοηθήσω." at bounding box center [784, 185] width 939 height 45
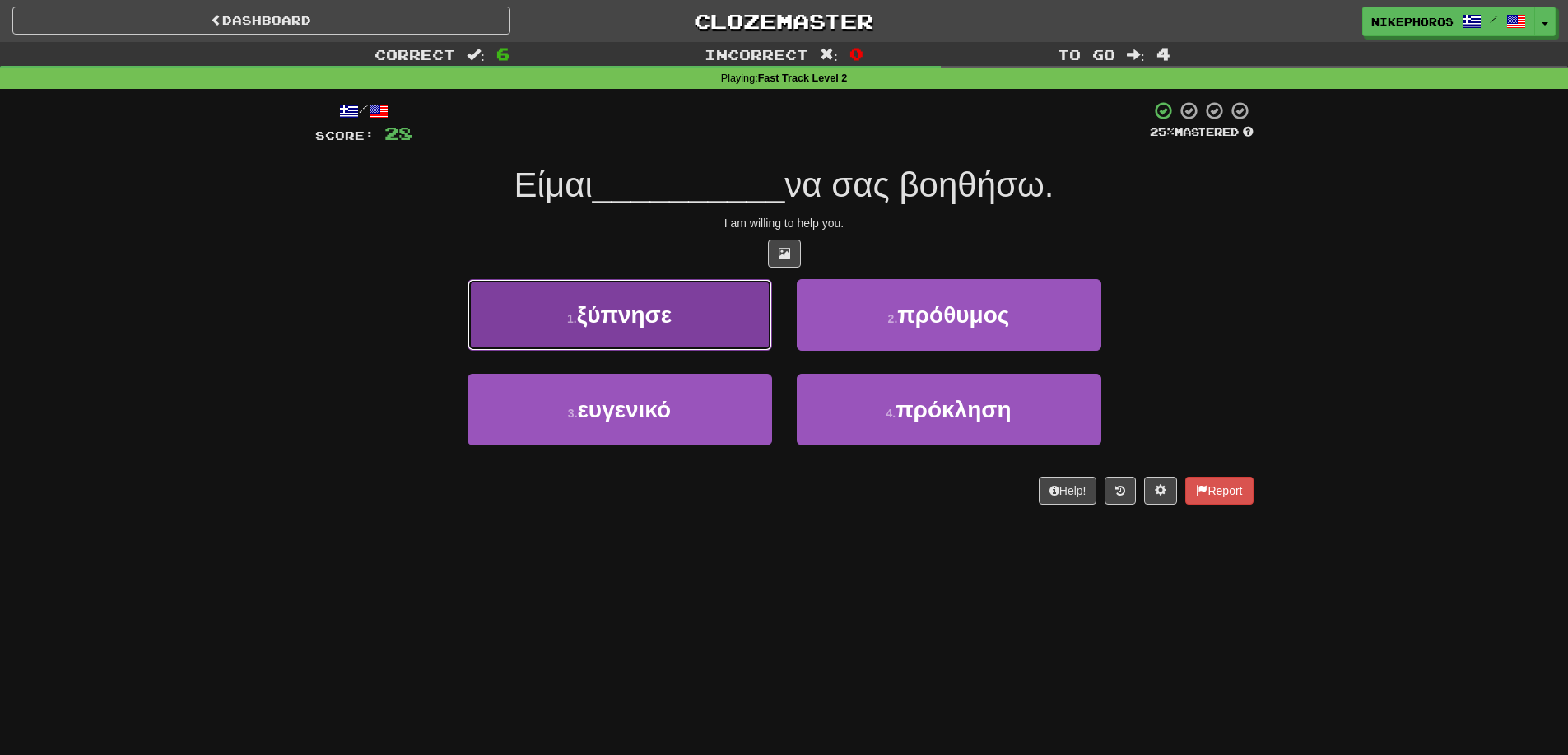
click at [725, 327] on button "1 . ξύπνησε" at bounding box center [619, 315] width 304 height 72
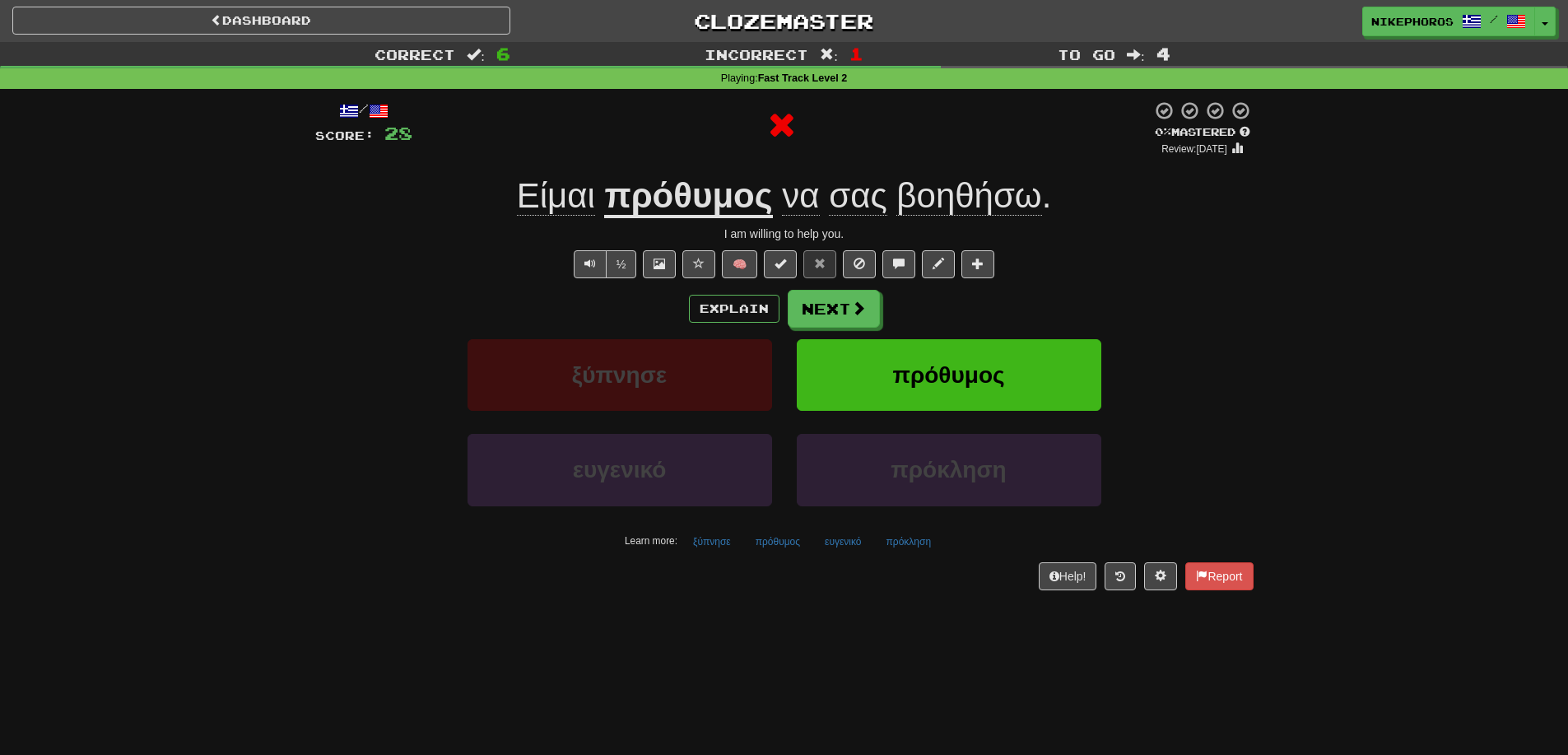
click at [683, 194] on u "πρόθυμος" at bounding box center [688, 198] width 168 height 42
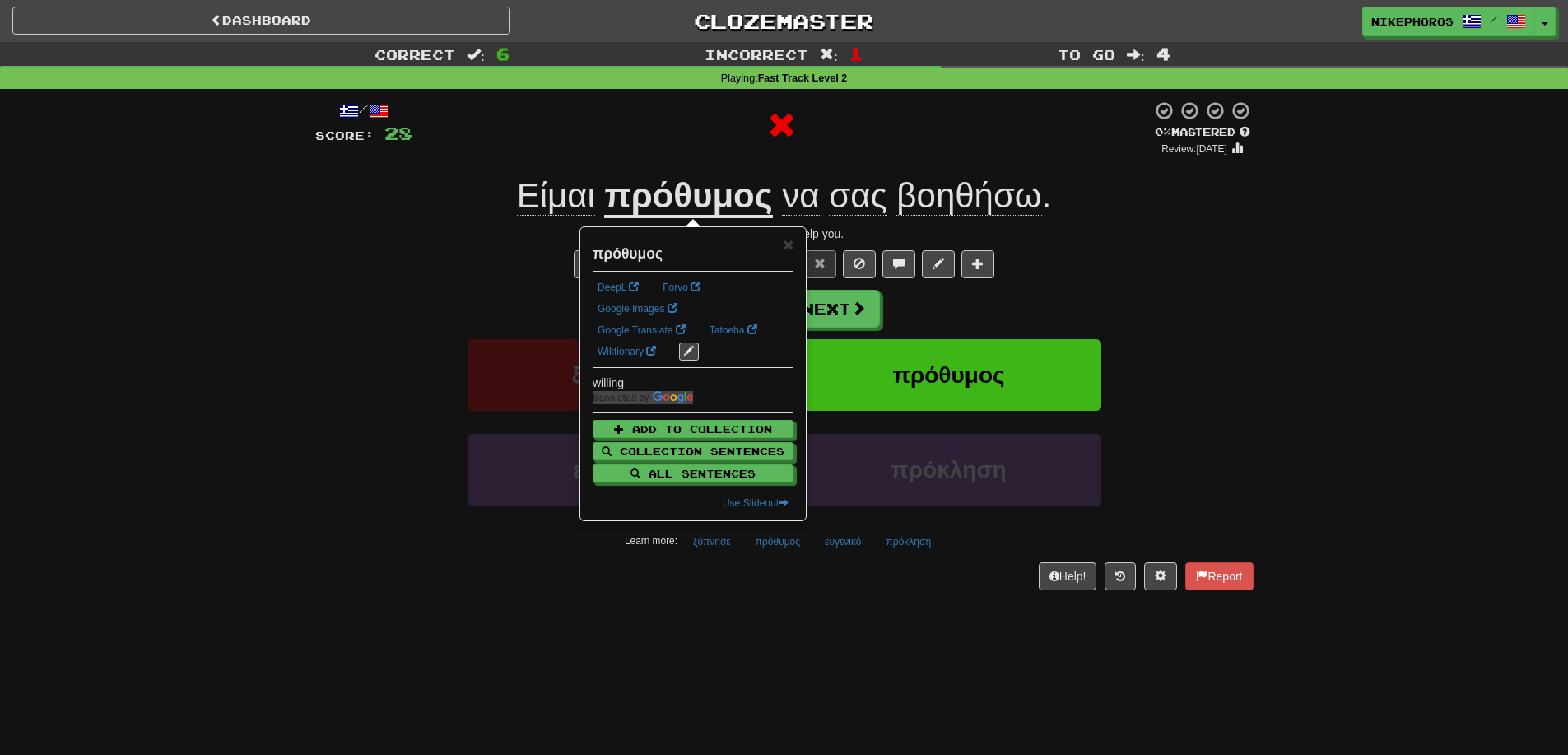
click at [1134, 257] on div "½ 🧠" at bounding box center [784, 264] width 939 height 28
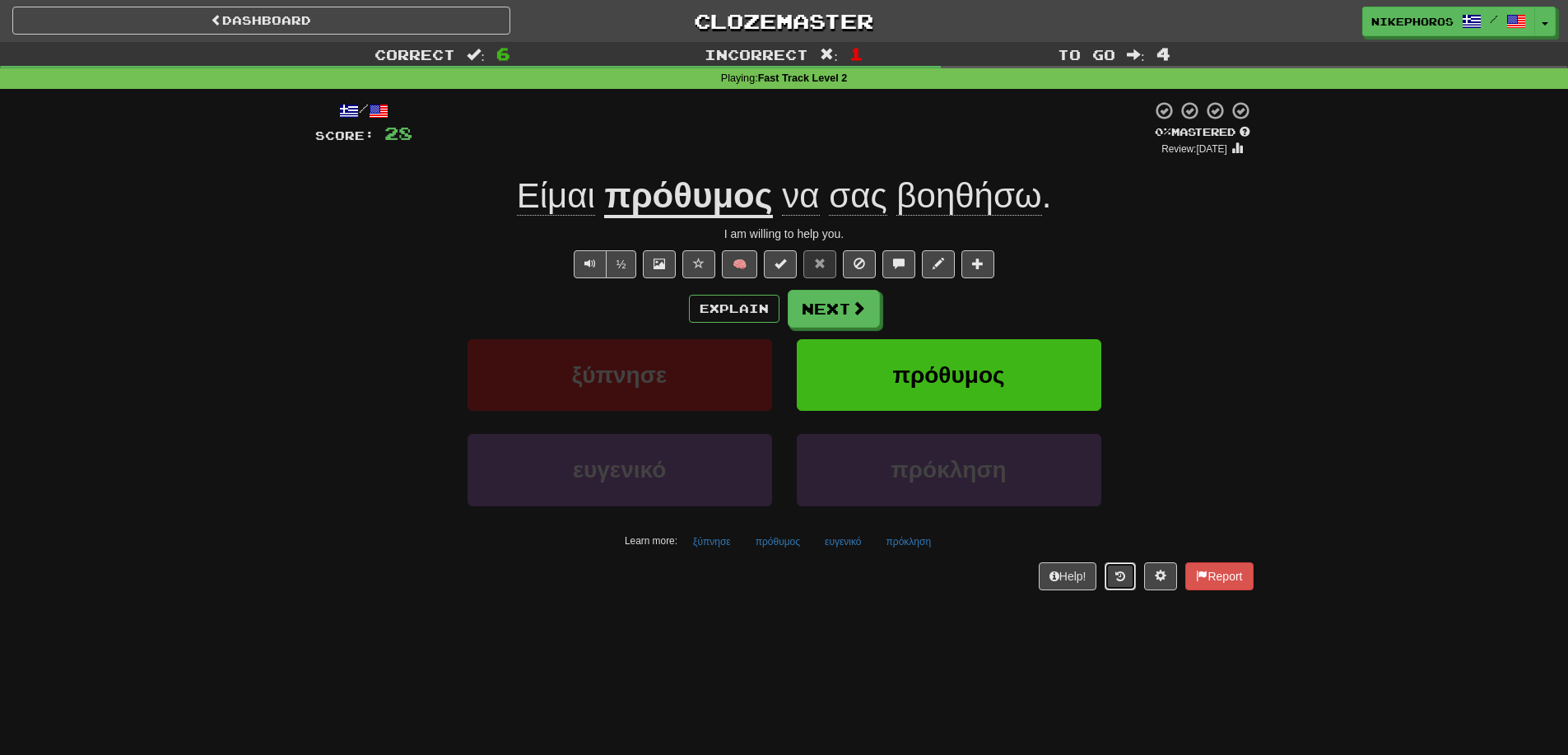
click at [1116, 578] on icon at bounding box center [1120, 576] width 10 height 12
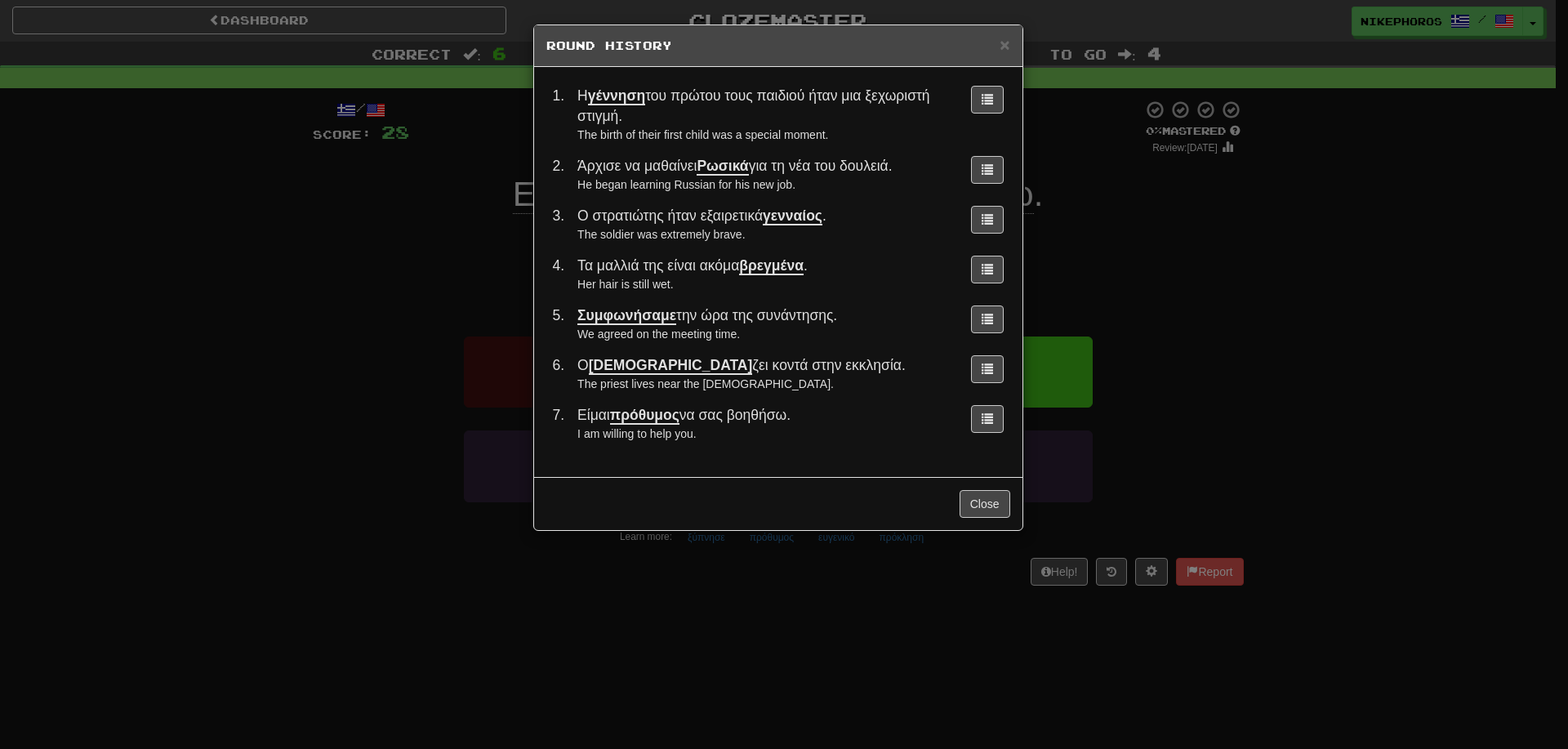
click at [1222, 408] on div "× Round History 1 . Η γέννηση του πρώτου τους παιδιού ήταν μια ξεχωριστή στιγμή…" at bounding box center [784, 374] width 1568 height 749
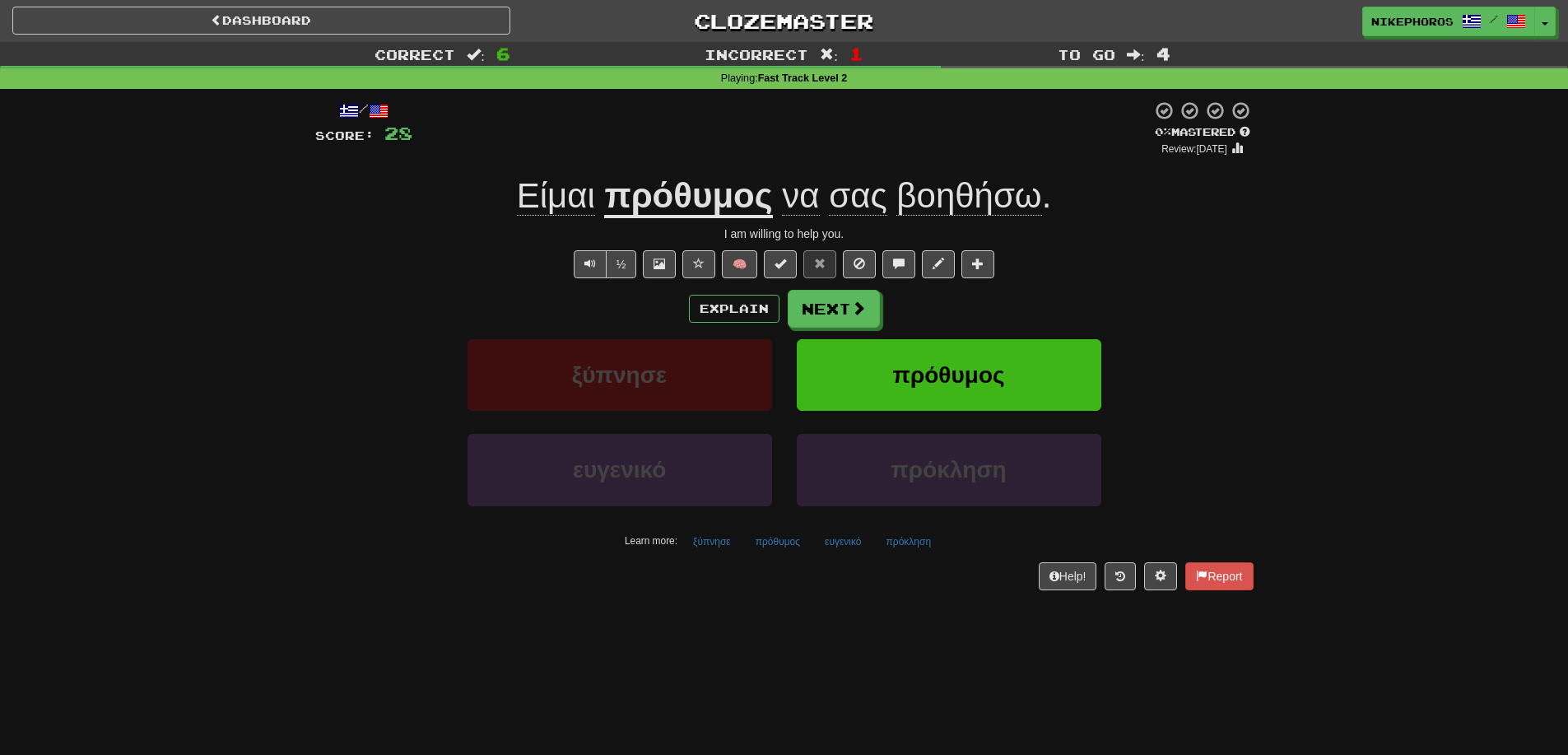
click at [813, 153] on div at bounding box center [783, 128] width 739 height 56
click at [647, 194] on u "πρόθυμος" at bounding box center [688, 198] width 168 height 42
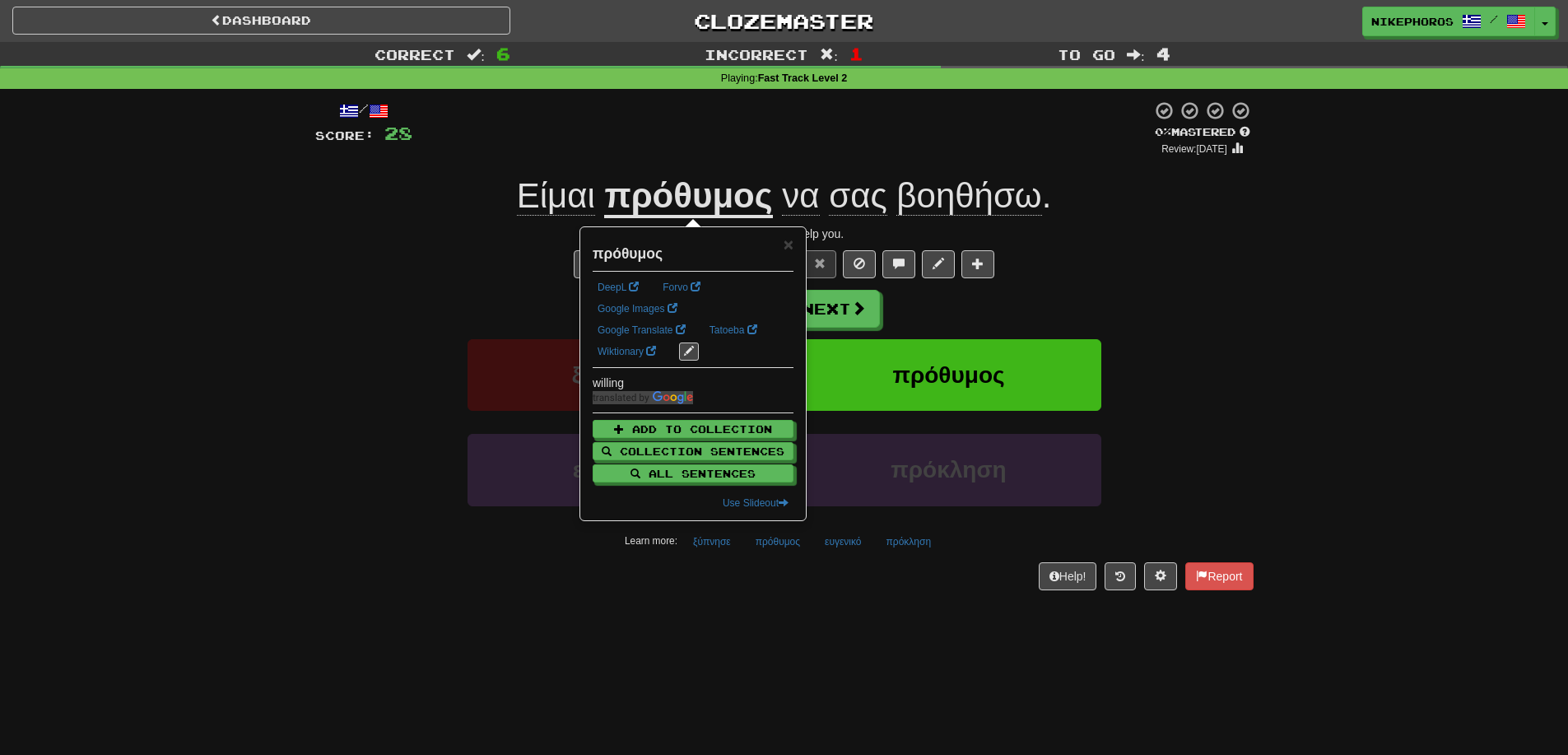
drag, startPoint x: 1130, startPoint y: 165, endPoint x: 1120, endPoint y: 171, distance: 11.7
click at [1131, 164] on div "/ Score: 28 0 % Mastered Review: [DATE] Είμαι πρόθυμος να σας βοηθήσω . I am wi…" at bounding box center [784, 345] width 939 height 489
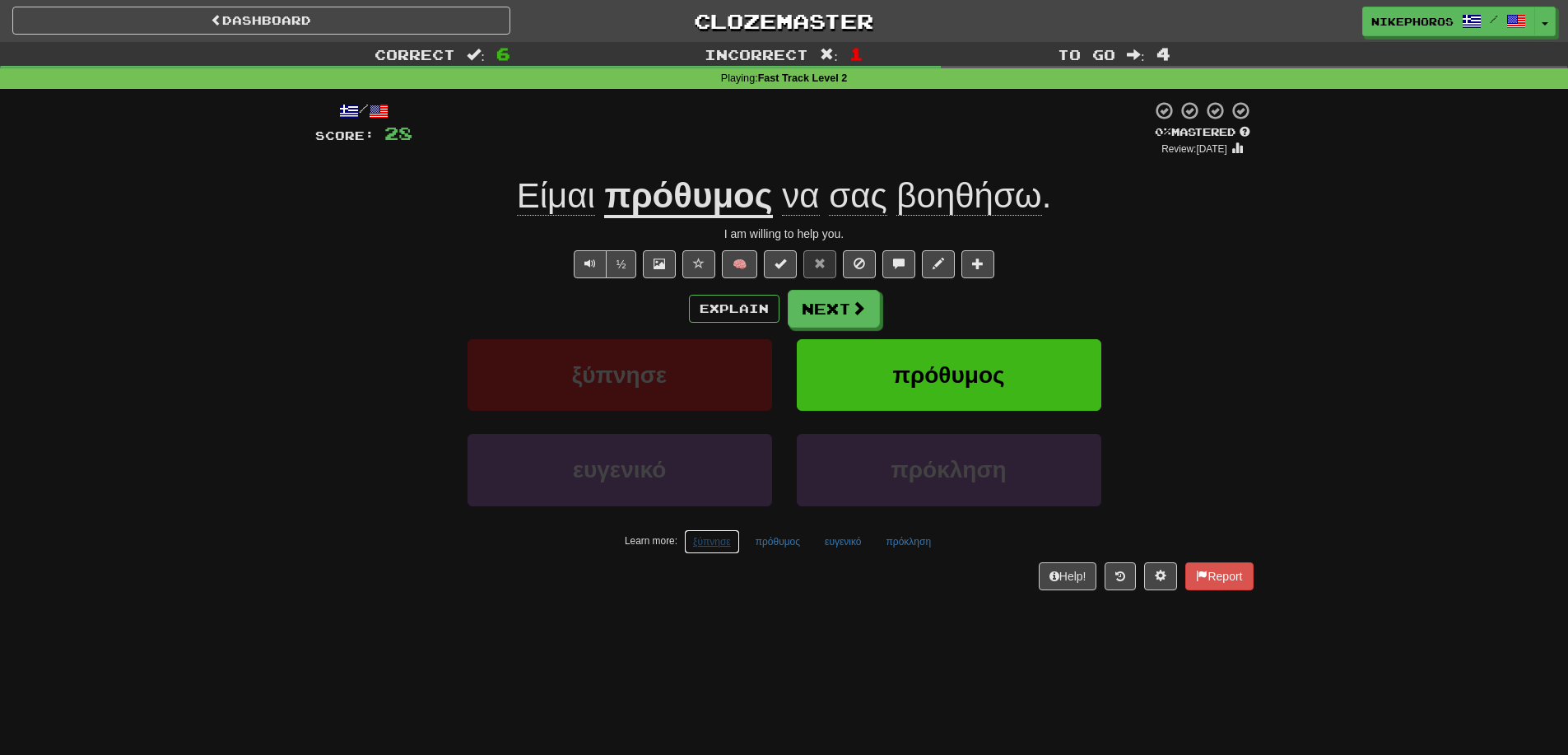
click at [724, 548] on button "ξύπνησε" at bounding box center [712, 542] width 56 height 25
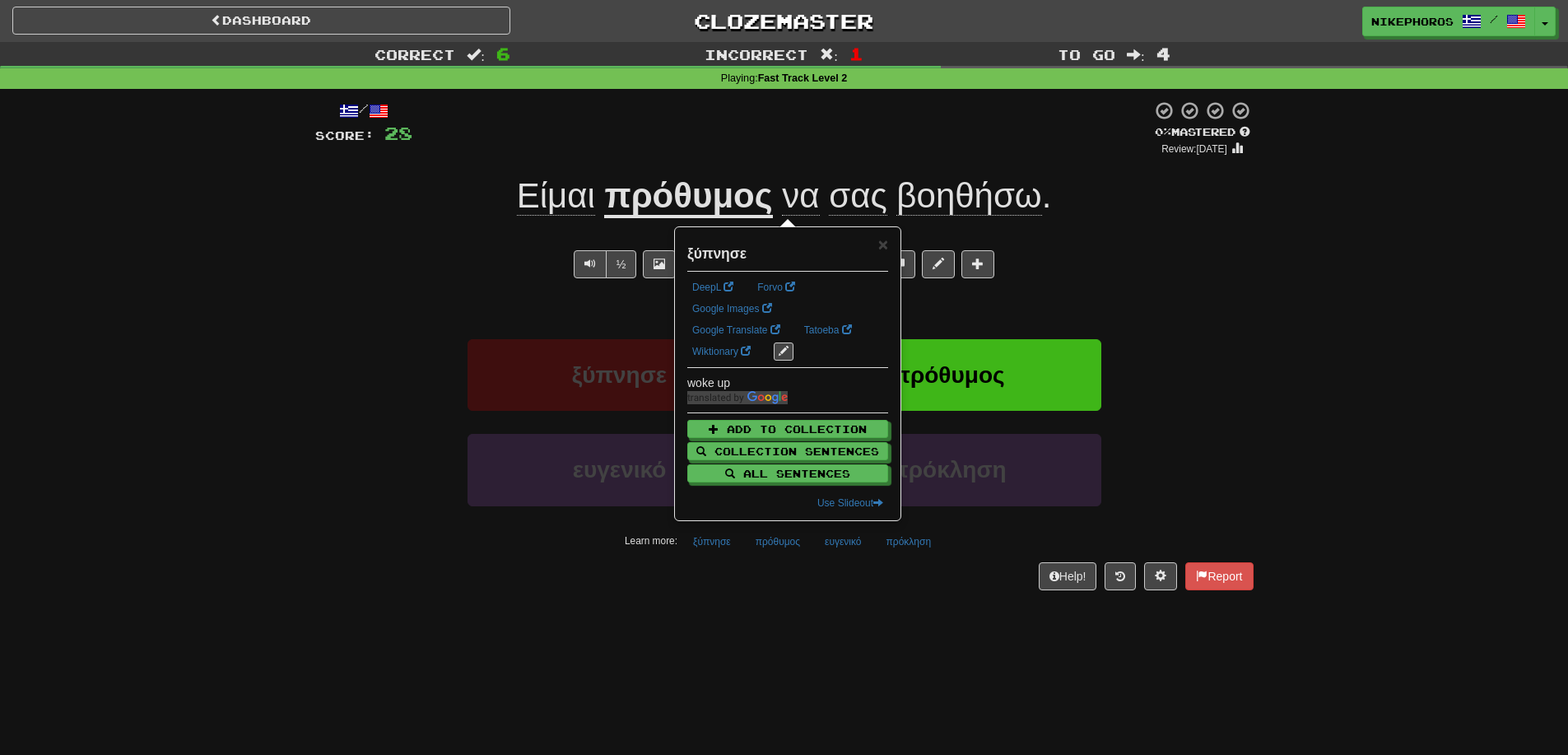
click at [718, 614] on div "Dashboard Clozemaster Nikephoros / Toggle Dropdown Dashboard Leaderboard Activi…" at bounding box center [784, 377] width 1568 height 755
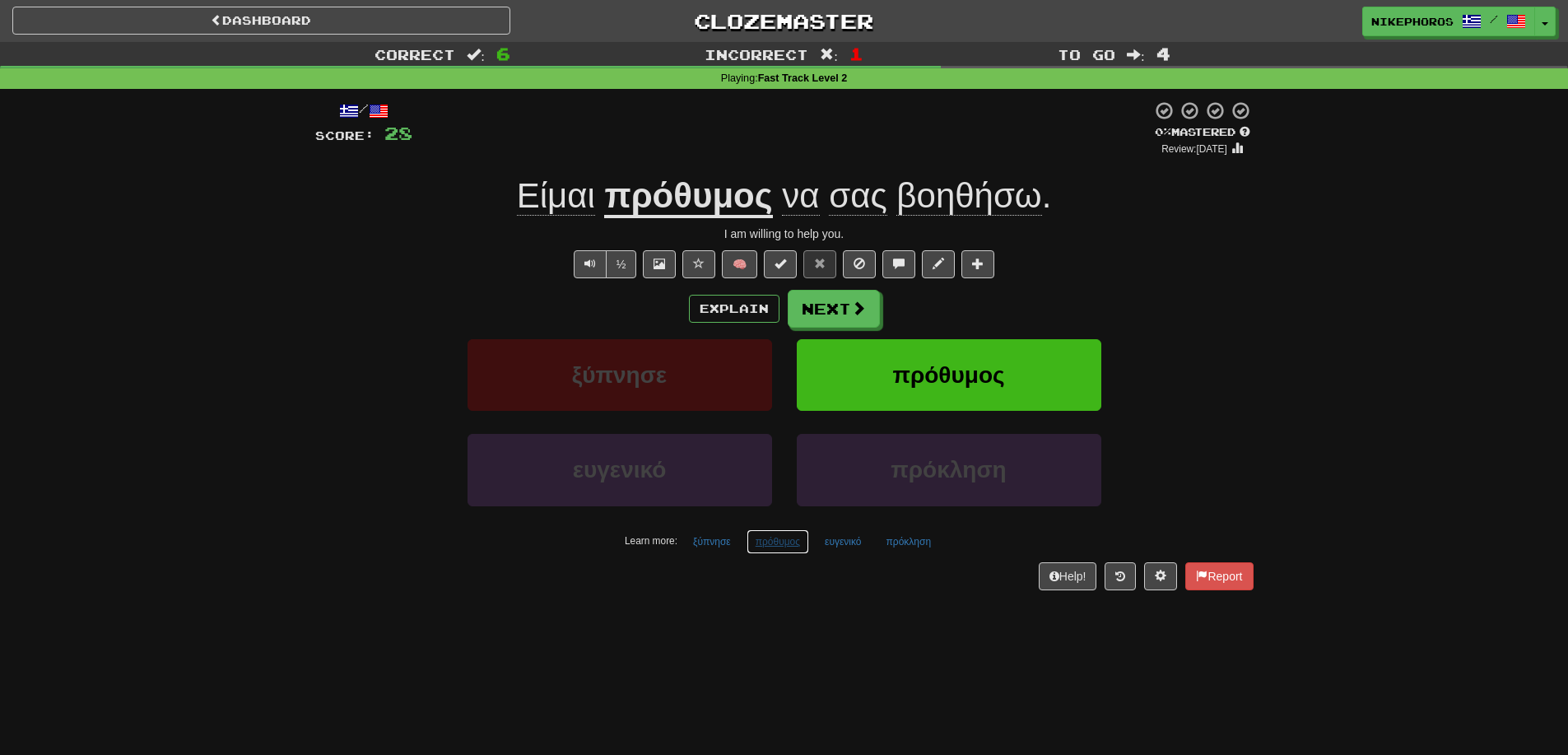
click at [780, 543] on button "πρόθυμος" at bounding box center [778, 542] width 63 height 25
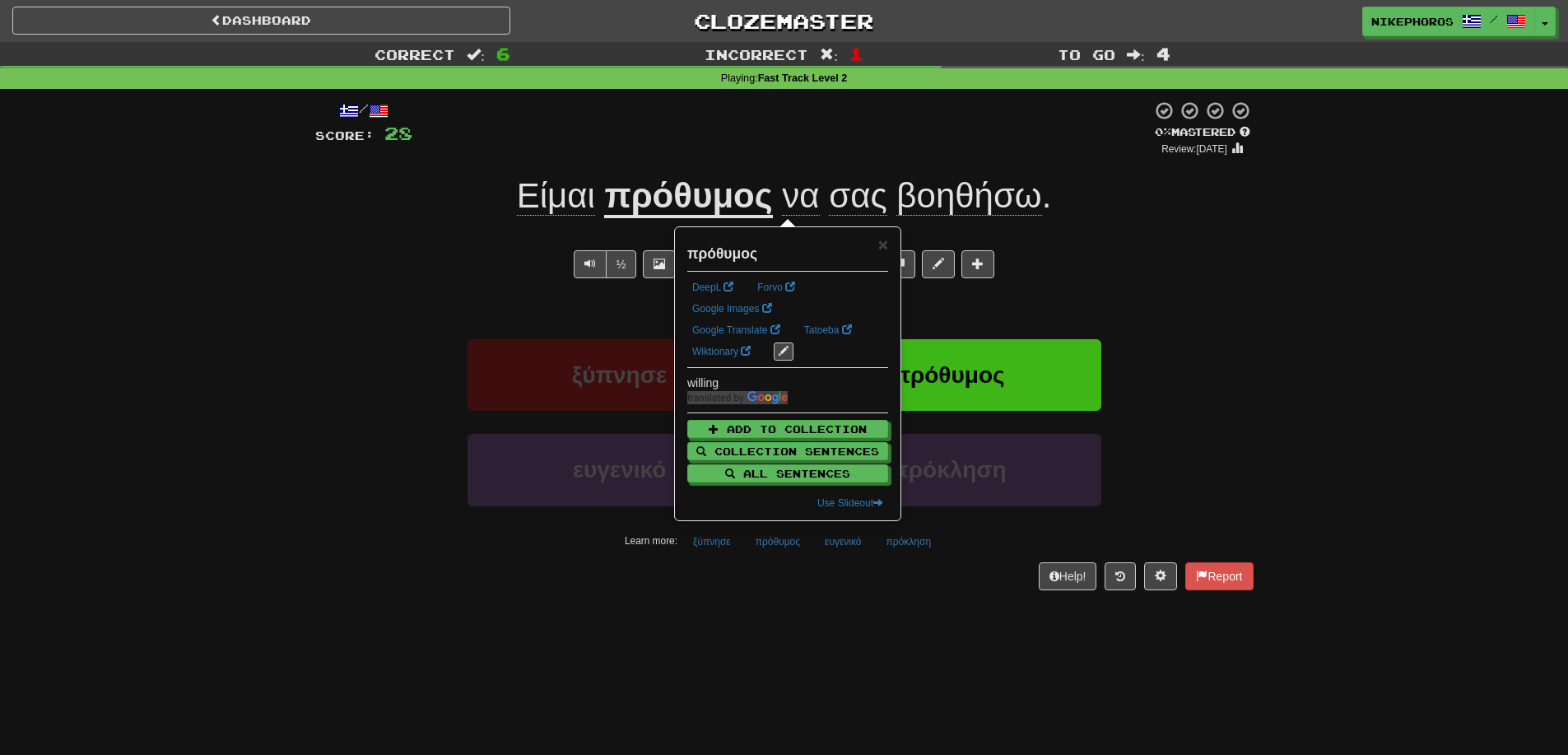
click at [856, 554] on div "/ Score: 28 0 % Mastered Review: [DATE] Είμαι πρόθυμος να σας βοηθήσω . I am wi…" at bounding box center [784, 345] width 939 height 489
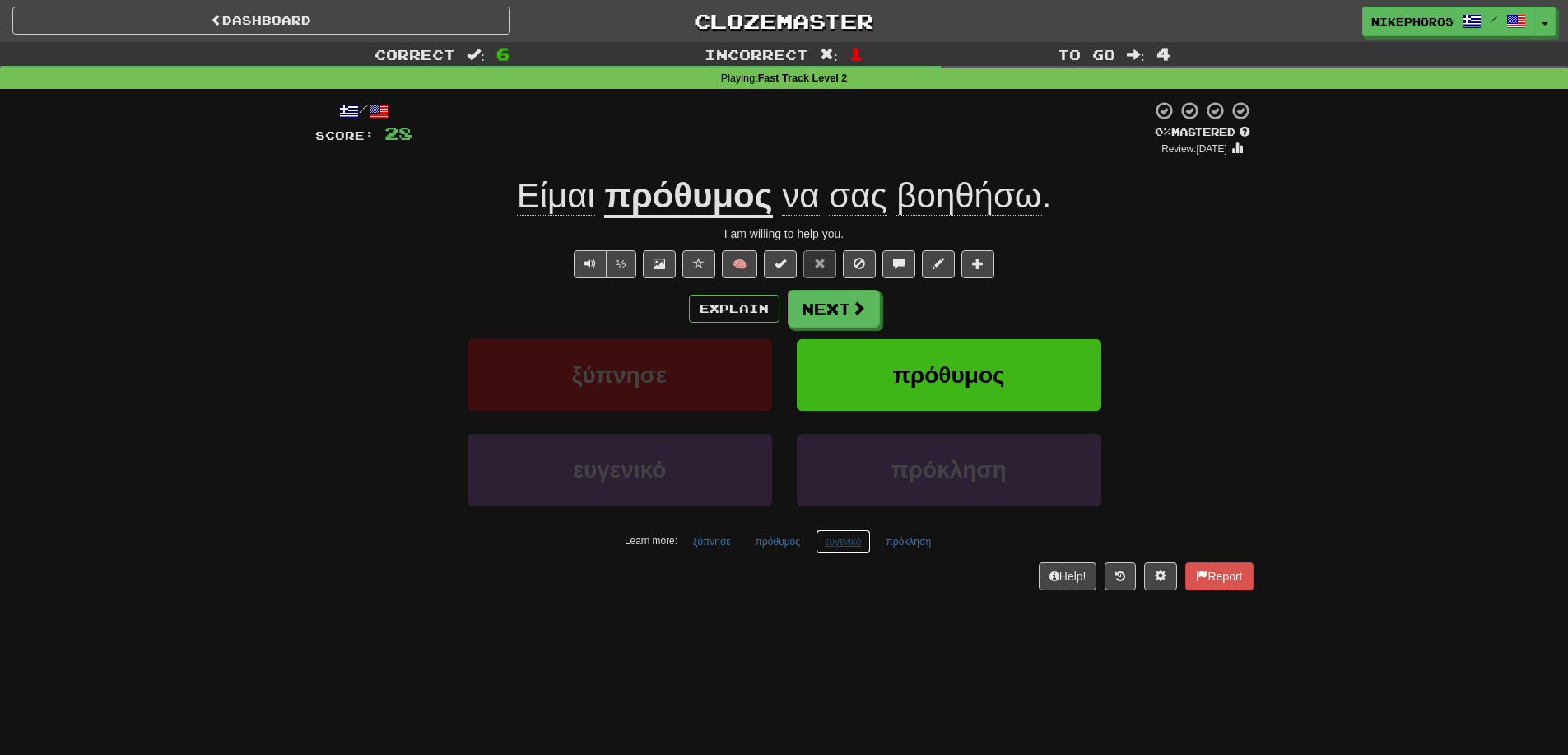
click at [852, 548] on button "ευγενικό" at bounding box center [842, 542] width 54 height 25
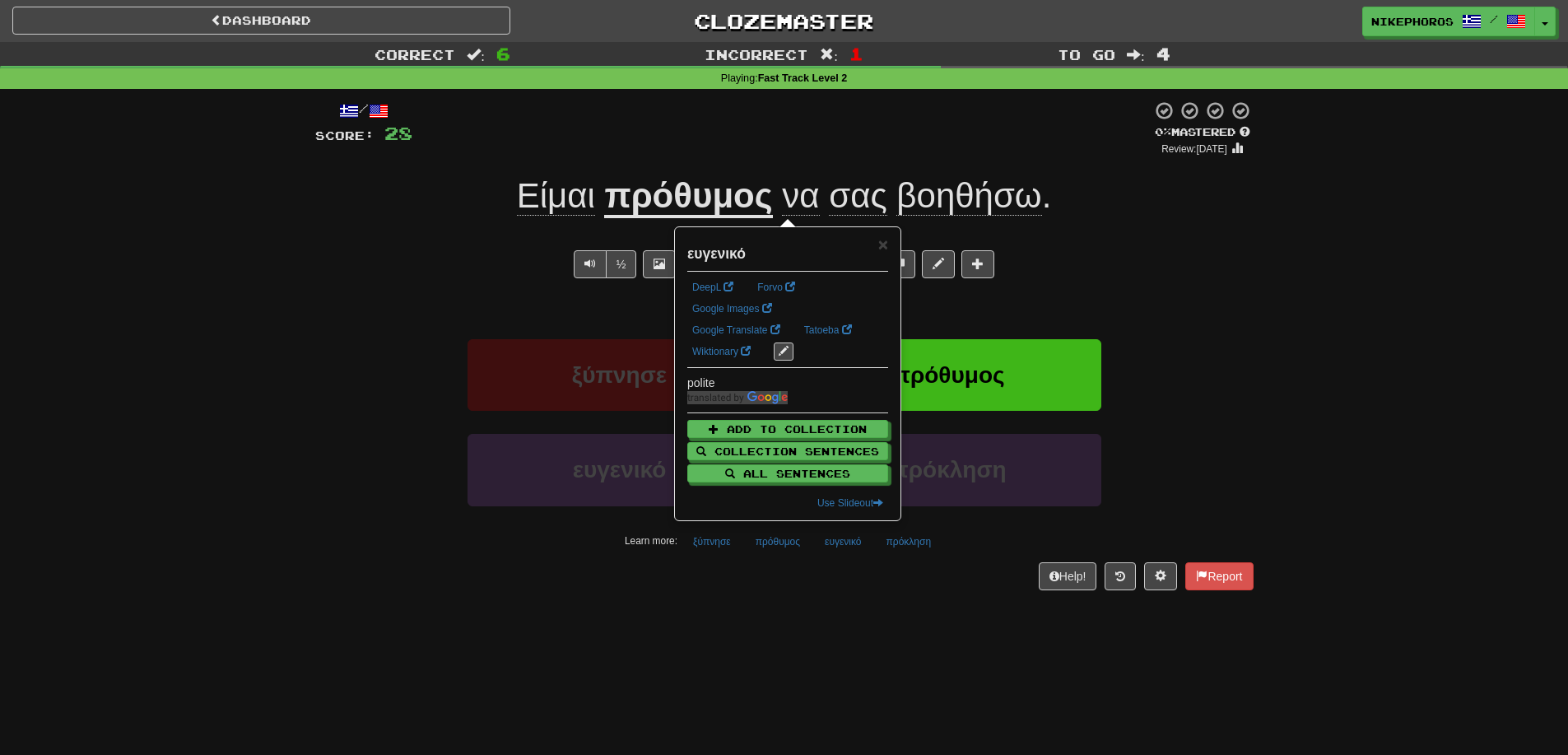
click at [921, 570] on div "Help! Report" at bounding box center [784, 576] width 939 height 28
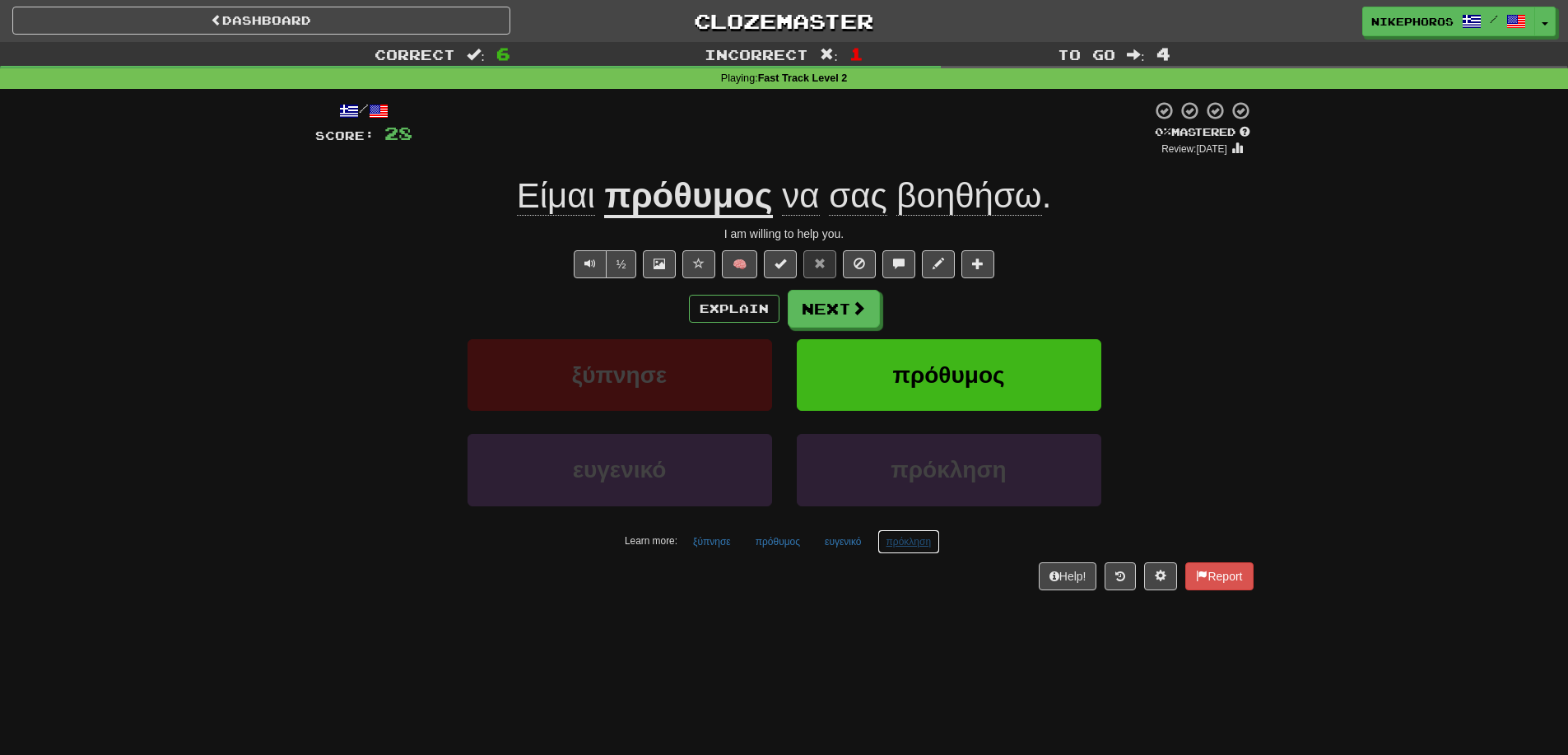
click at [913, 543] on button "πρόκληση" at bounding box center [909, 542] width 63 height 25
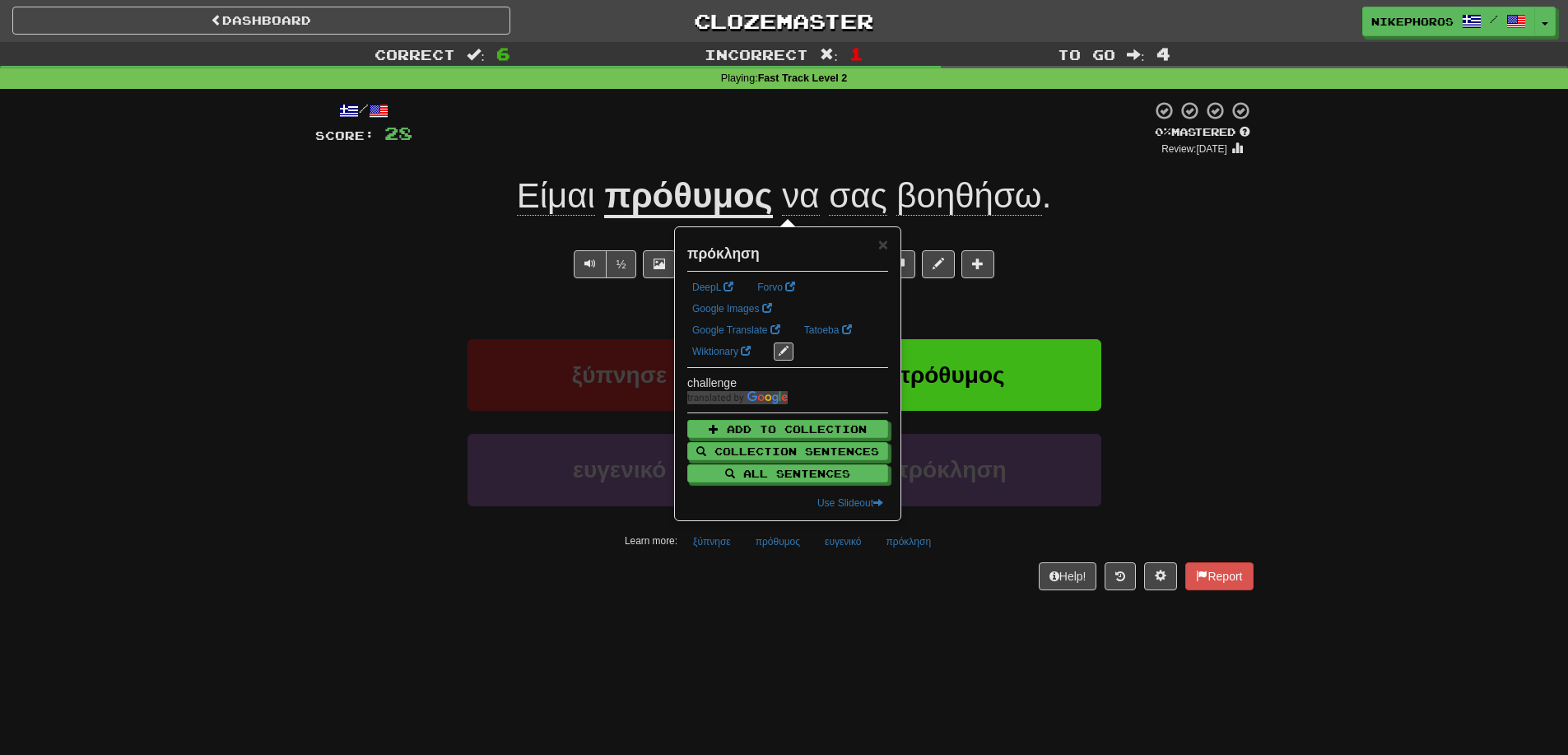
click at [893, 626] on div "Dashboard Clozemaster Nikephoros / Toggle Dropdown Dashboard Leaderboard Activi…" at bounding box center [784, 377] width 1568 height 755
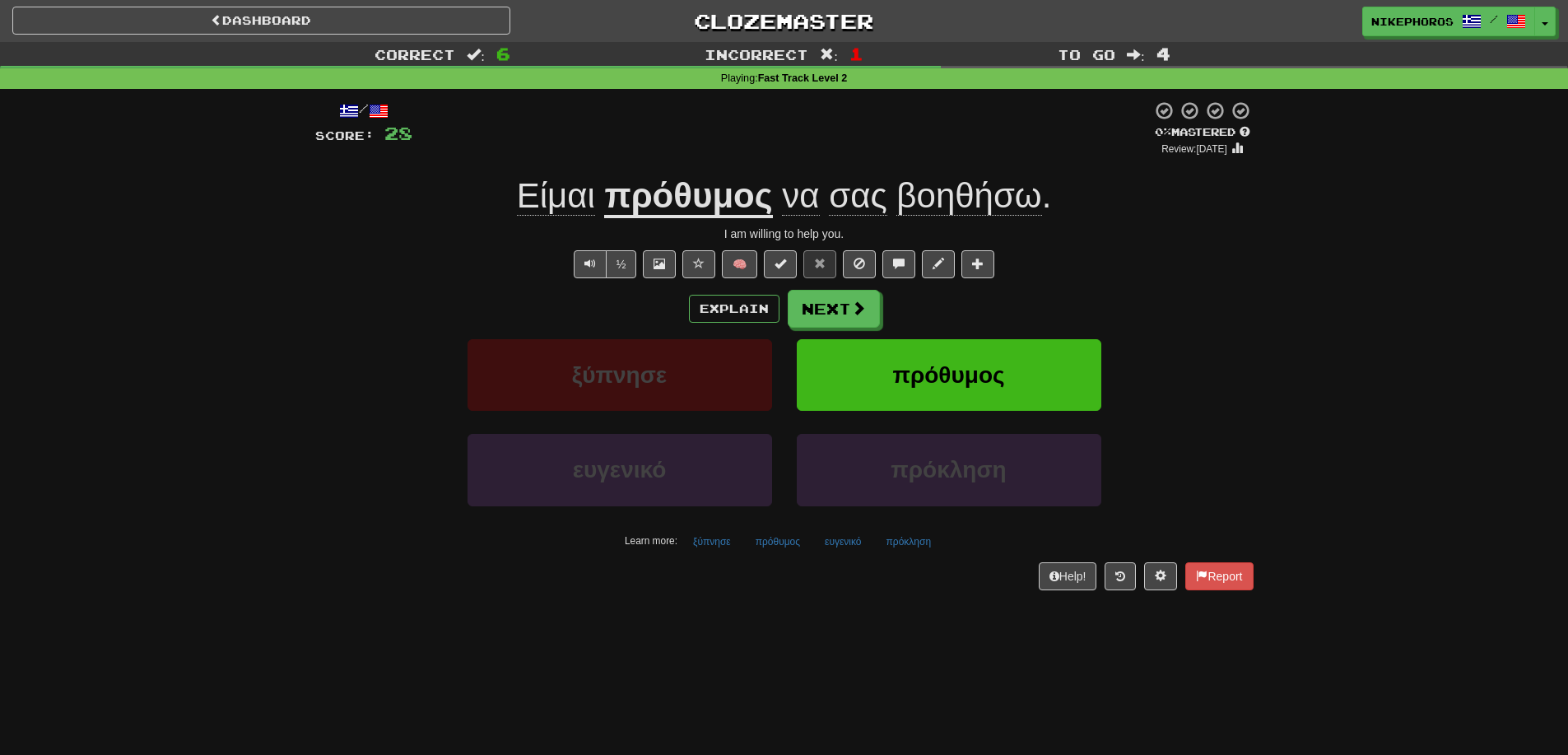
click at [742, 549] on div "Learn more: ξύπνησε πρόθυμος ευγενικό πρόκληση" at bounding box center [784, 542] width 963 height 25
click at [885, 541] on button "πρόκληση" at bounding box center [909, 542] width 63 height 25
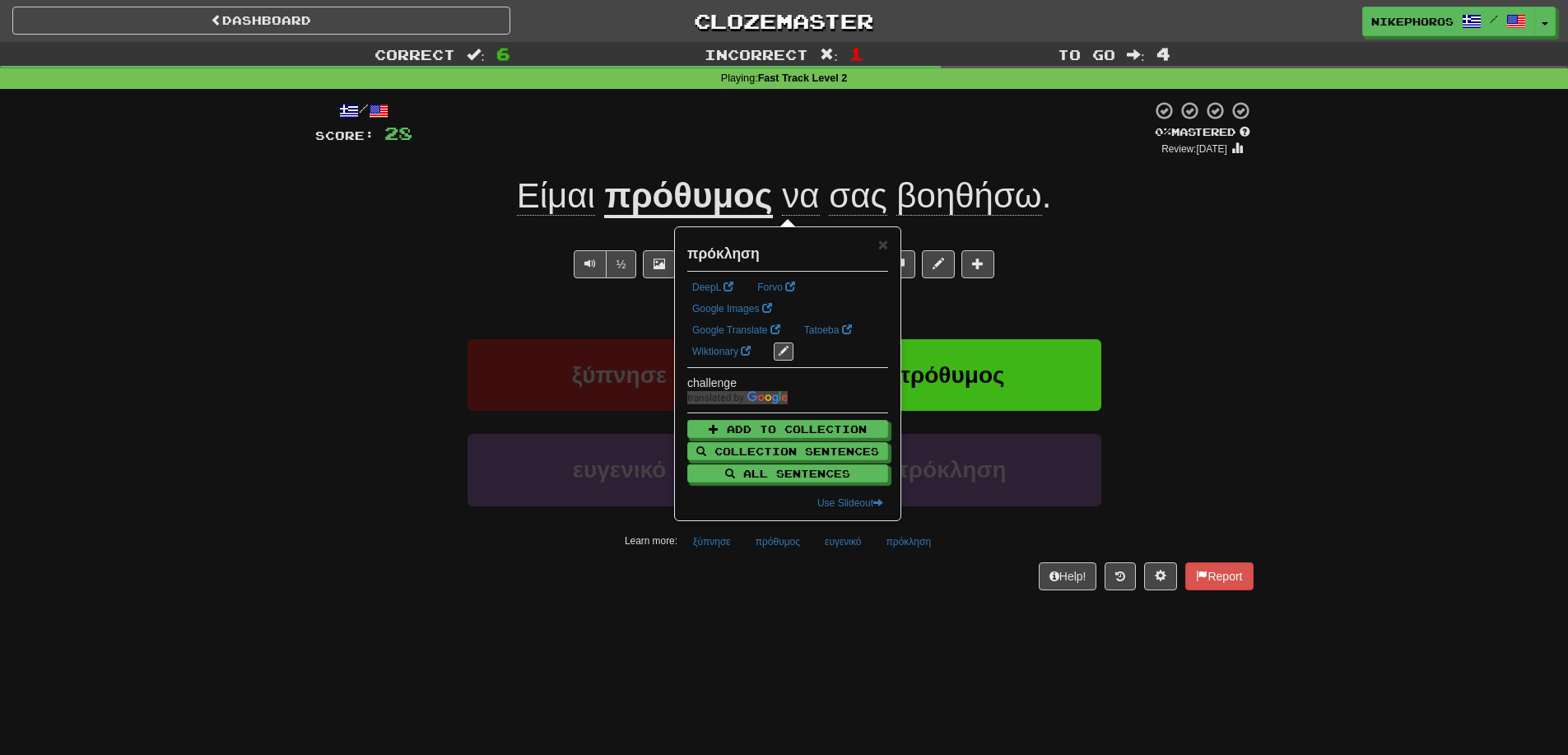
click at [975, 646] on div "Dashboard Clozemaster Nikephoros / Toggle Dropdown Dashboard Leaderboard Activi…" at bounding box center [784, 377] width 1568 height 755
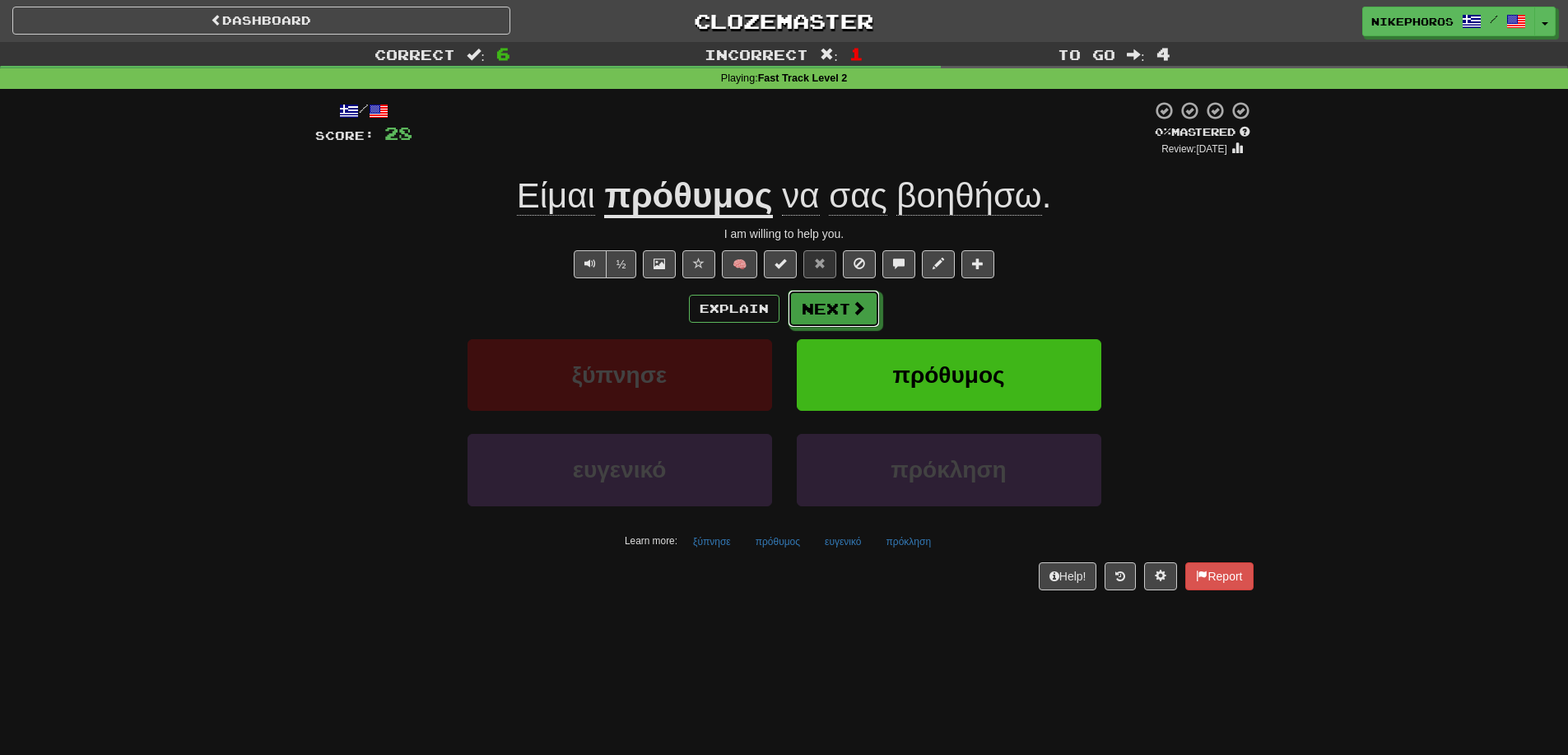
click at [830, 314] on button "Next" at bounding box center [834, 308] width 92 height 38
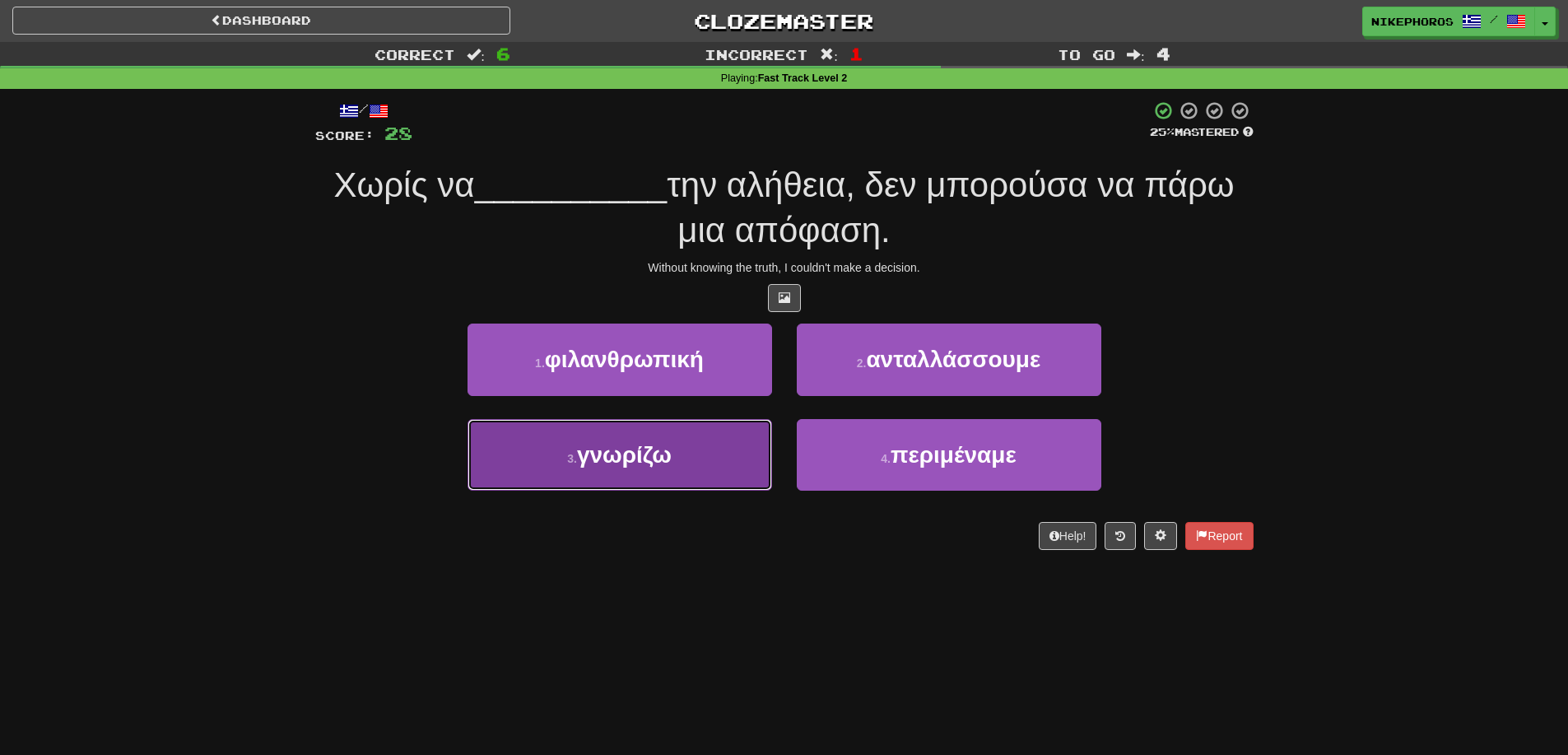
click at [687, 460] on button "3 . γνωρίζω" at bounding box center [619, 455] width 304 height 72
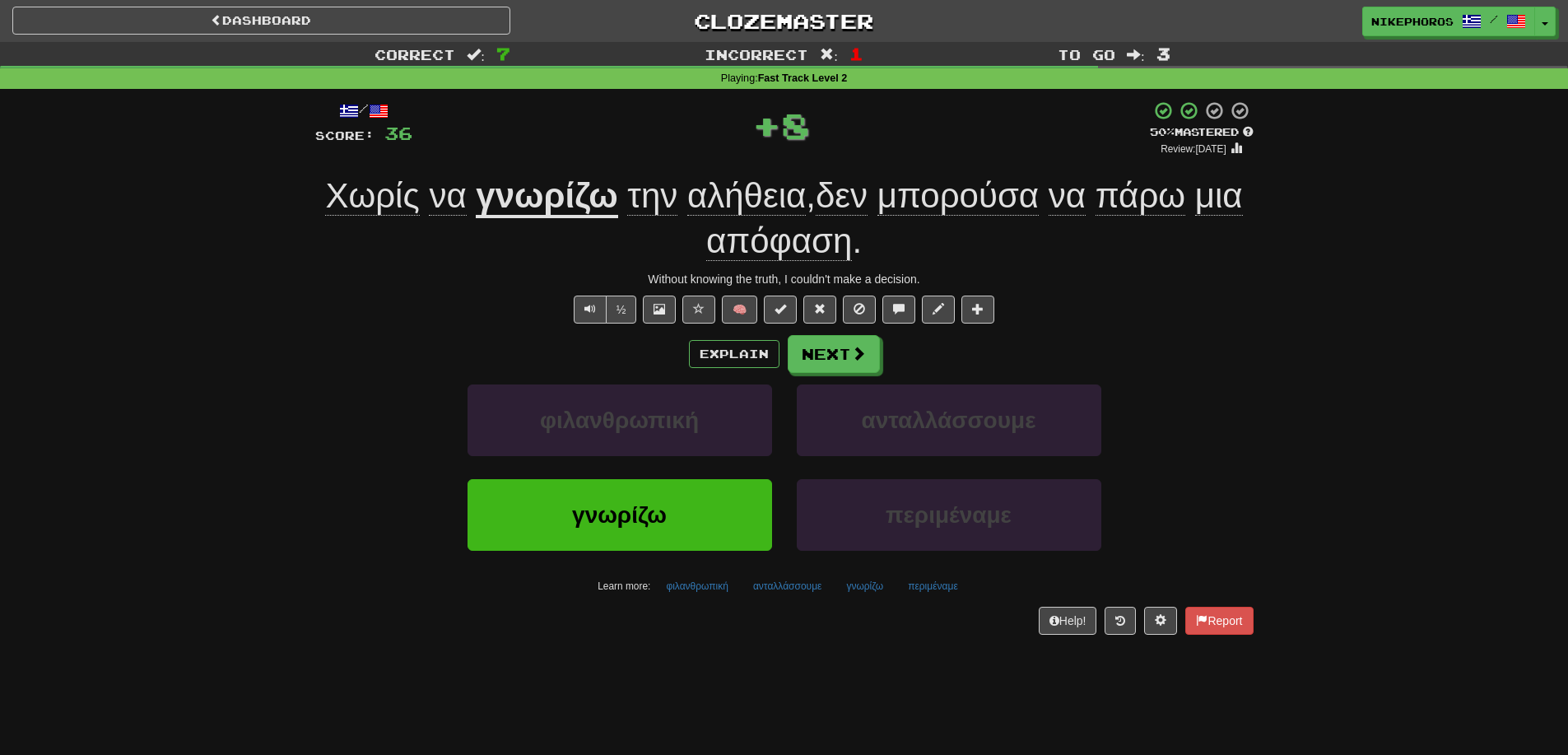
click at [980, 139] on div "+ 8" at bounding box center [782, 125] width 738 height 50
click at [1157, 206] on span "πάρω" at bounding box center [1141, 196] width 90 height 40
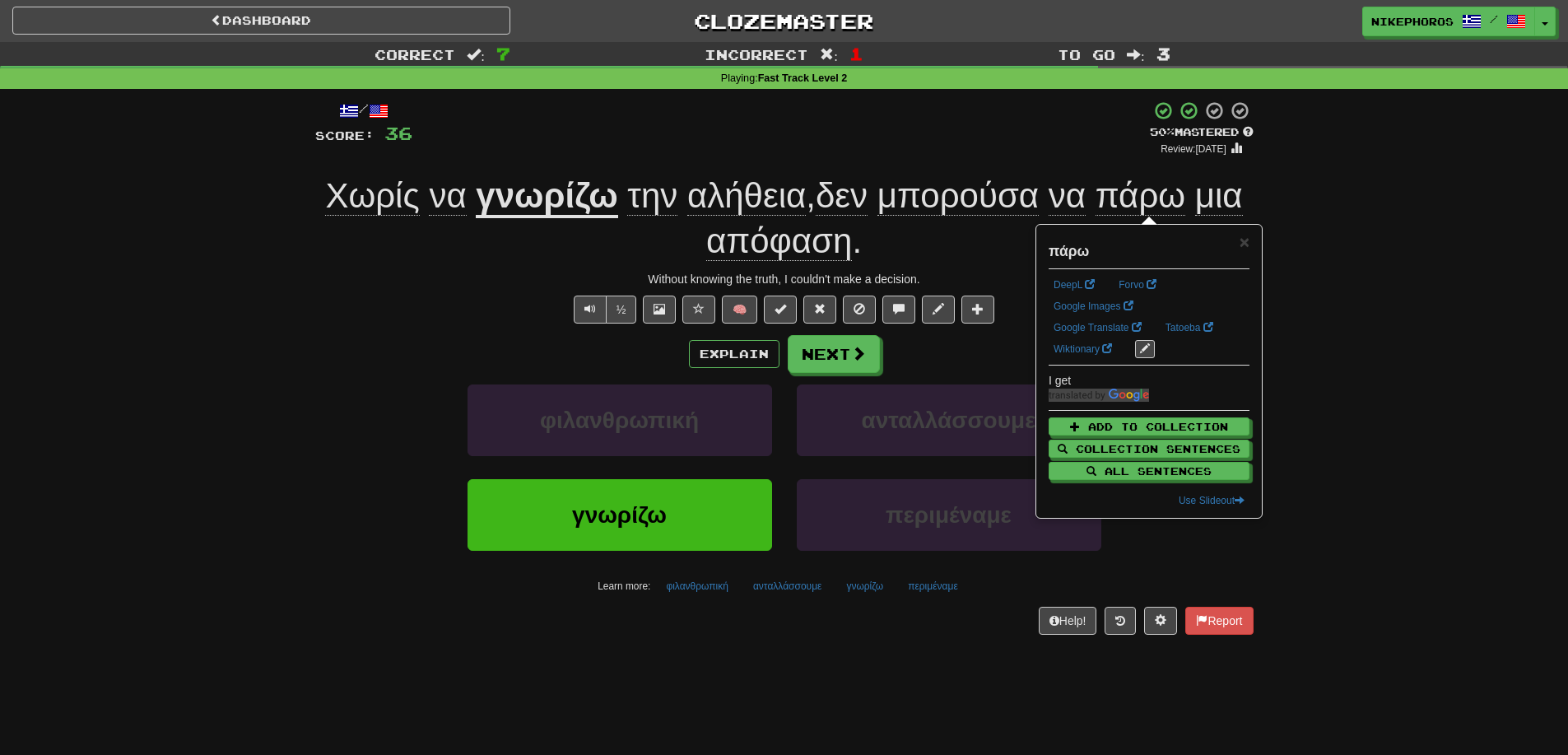
click at [1340, 248] on div "Correct : 7 Incorrect : 1 To go : 3 Playing : Fast Track Level 2 / Score: 36 + …" at bounding box center [784, 350] width 1568 height 616
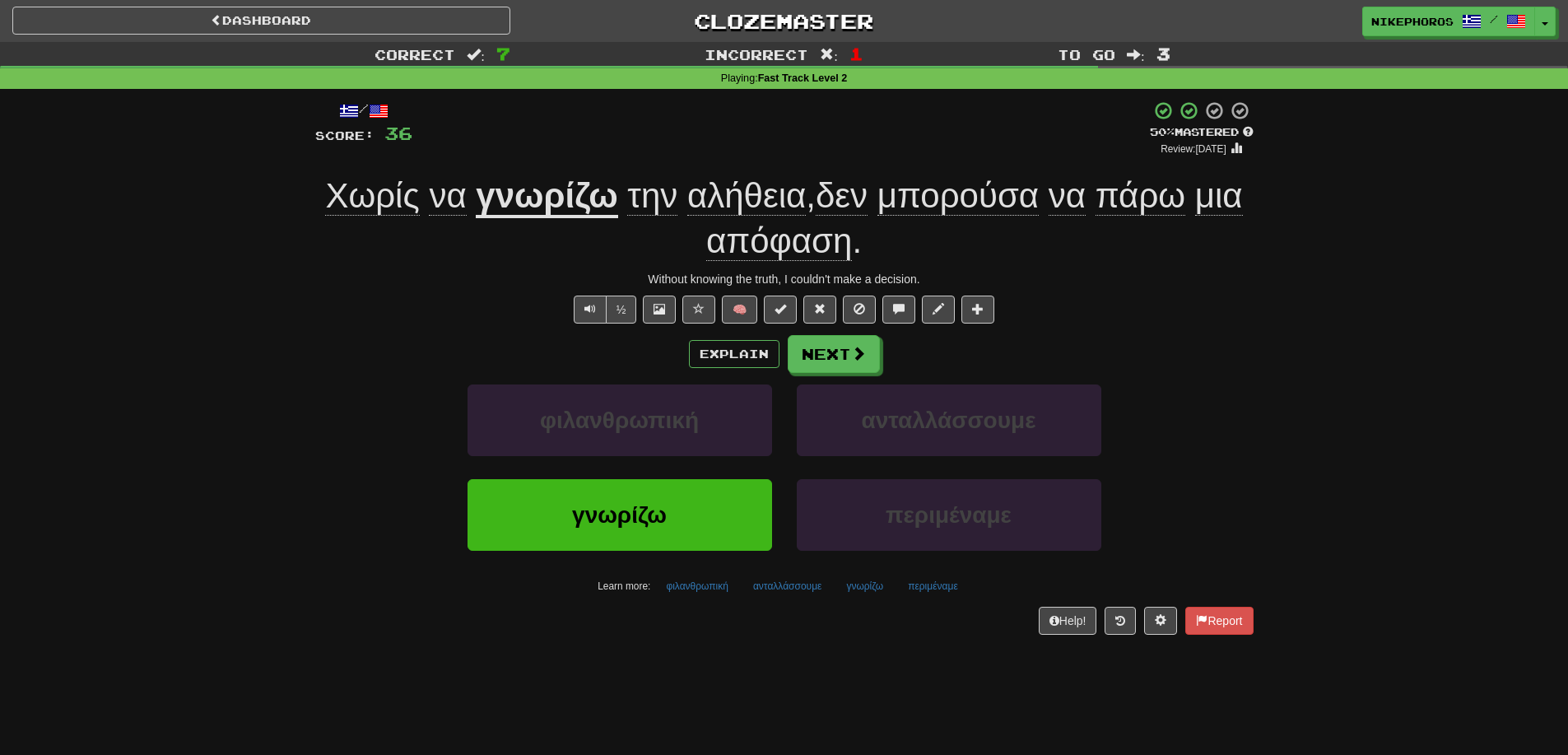
click at [1149, 211] on span "πάρω" at bounding box center [1141, 196] width 90 height 40
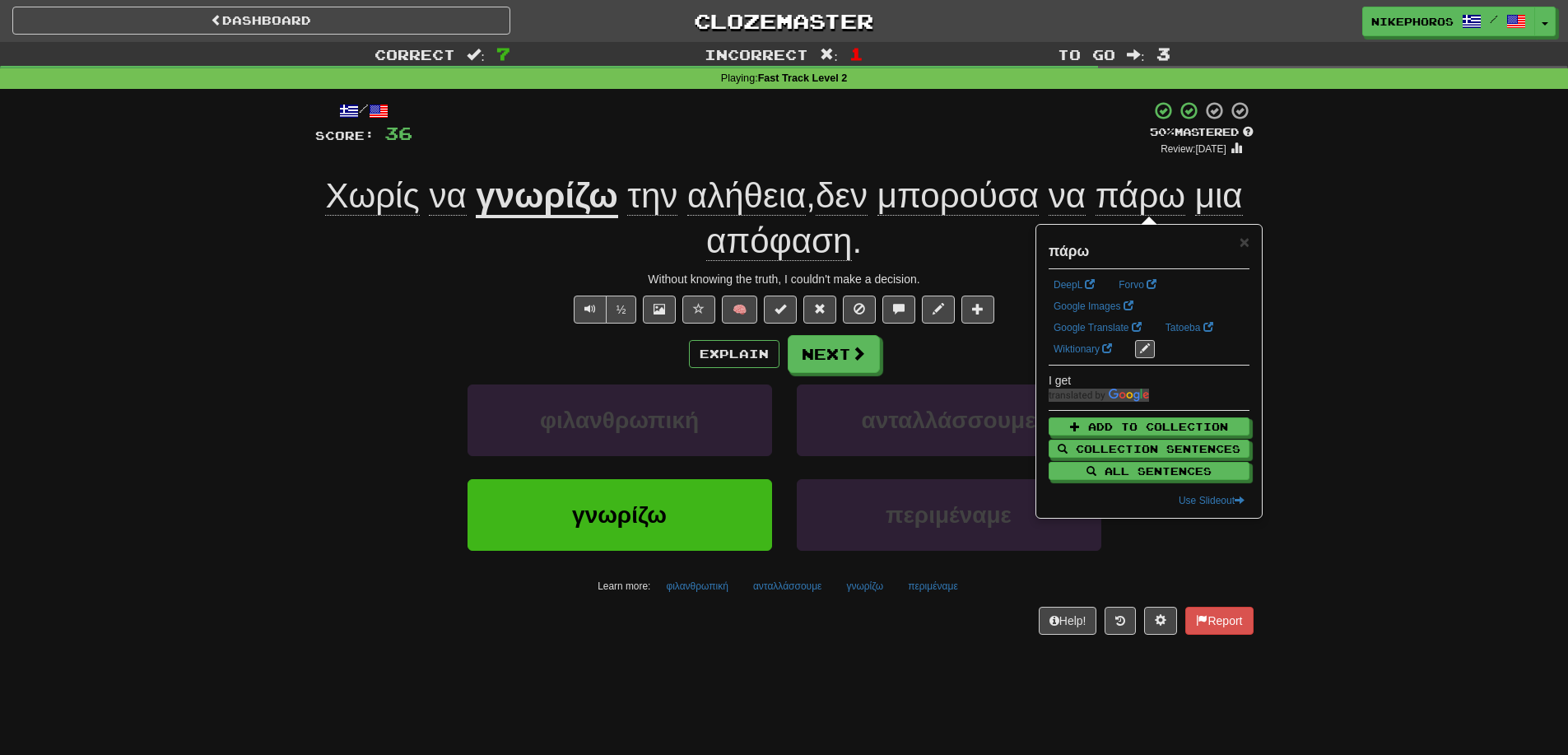
click at [1340, 246] on div "Correct : 7 Incorrect : 1 To go : 3 Playing : Fast Track Level 2 / Score: 36 + …" at bounding box center [784, 350] width 1568 height 616
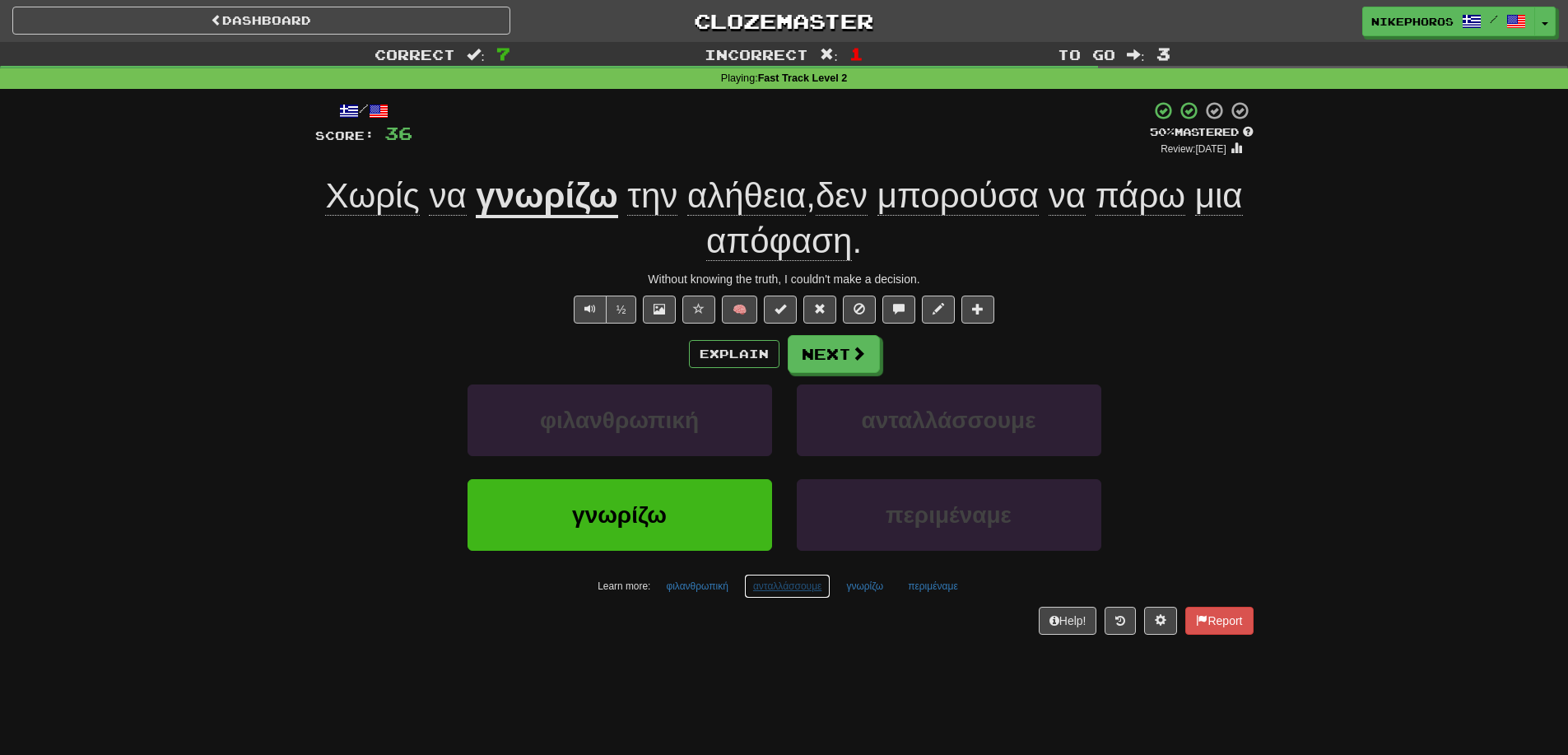
click at [795, 590] on button "ανταλλάσσουμε" at bounding box center [787, 586] width 87 height 25
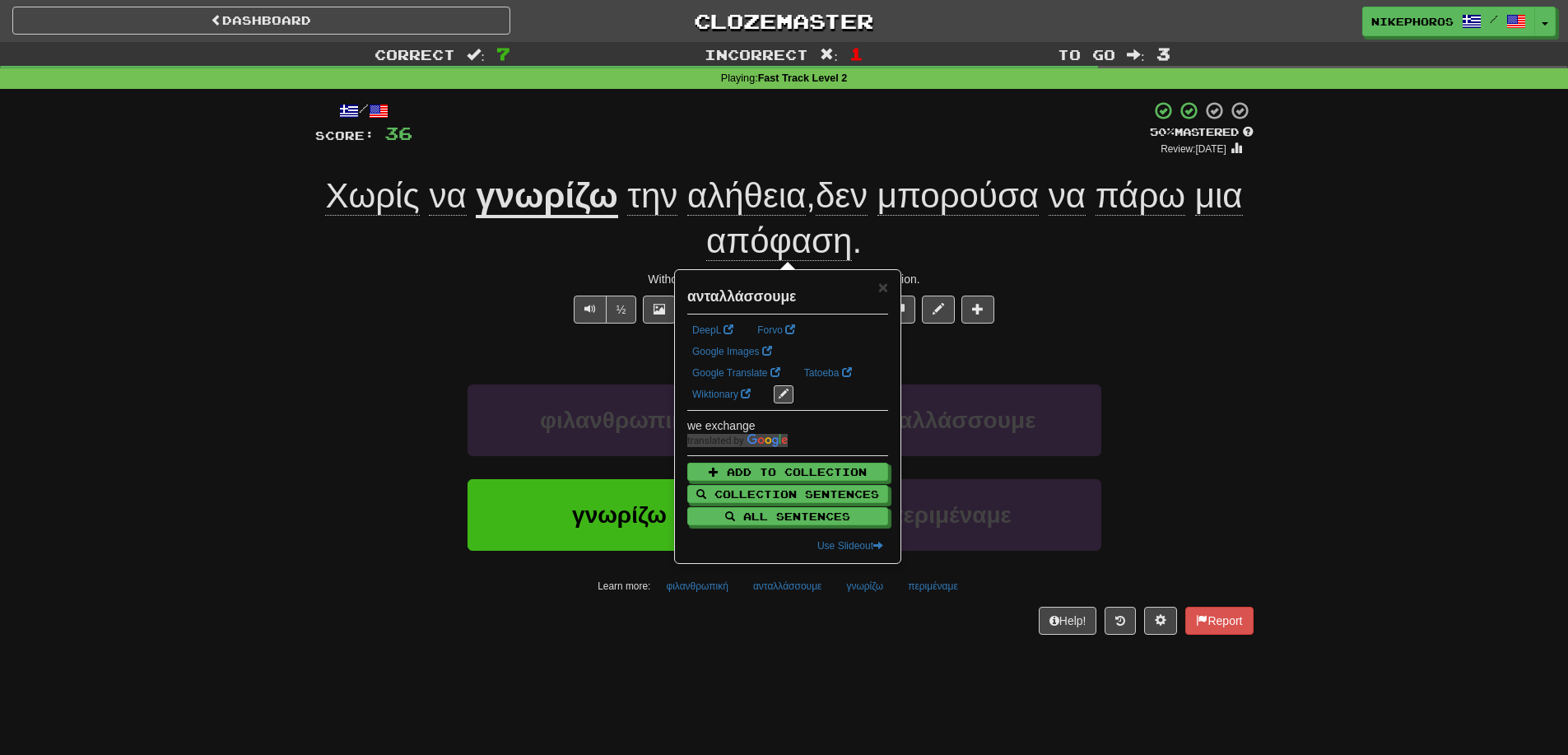
click at [861, 624] on div "Help! Report" at bounding box center [784, 621] width 939 height 28
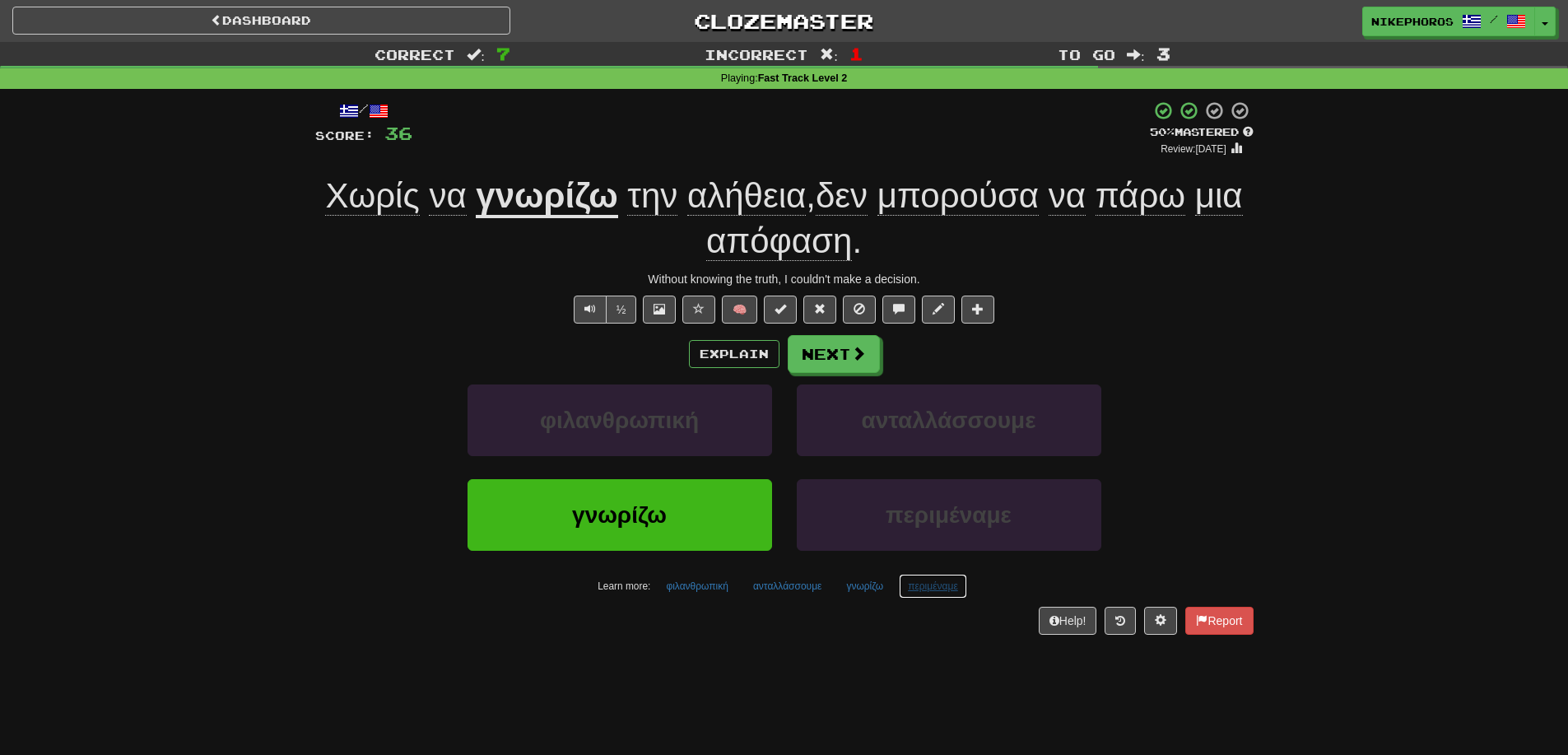
drag, startPoint x: 945, startPoint y: 599, endPoint x: 948, endPoint y: 586, distance: 13.3
click at [945, 598] on button "περιμέναμε" at bounding box center [933, 586] width 68 height 25
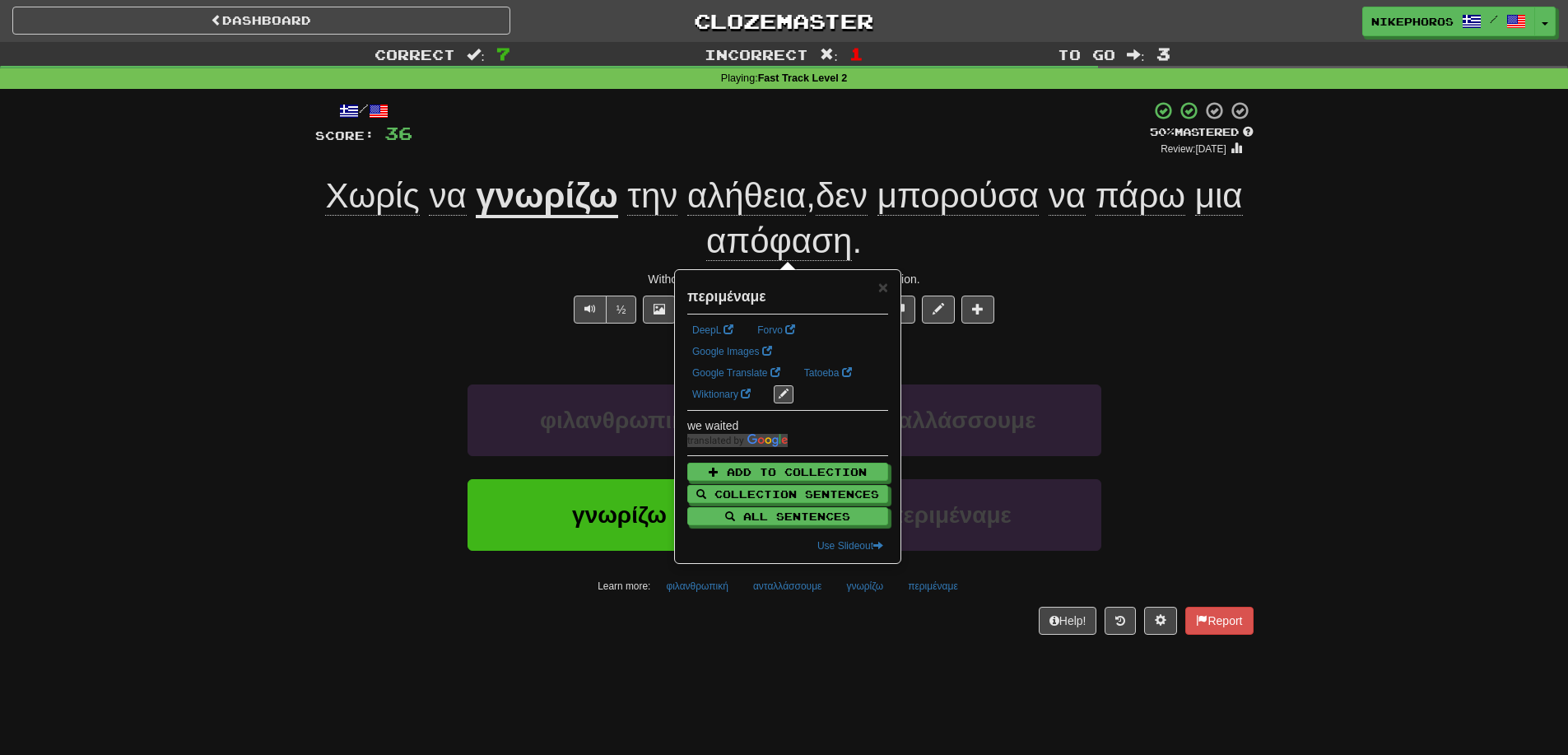
click at [937, 623] on div "Help! Report" at bounding box center [784, 621] width 939 height 28
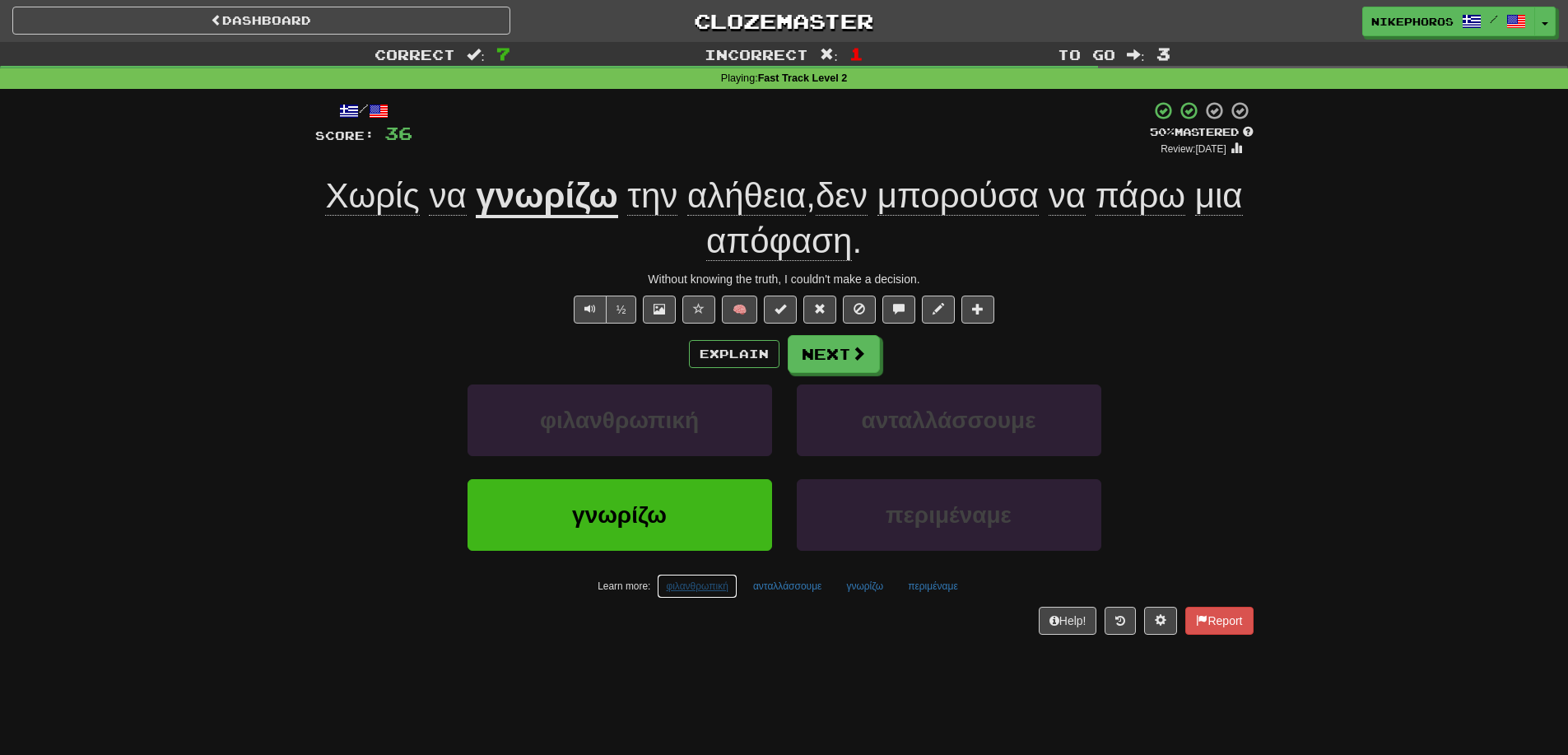
click at [684, 595] on button "φιλανθρωπική" at bounding box center [697, 586] width 81 height 25
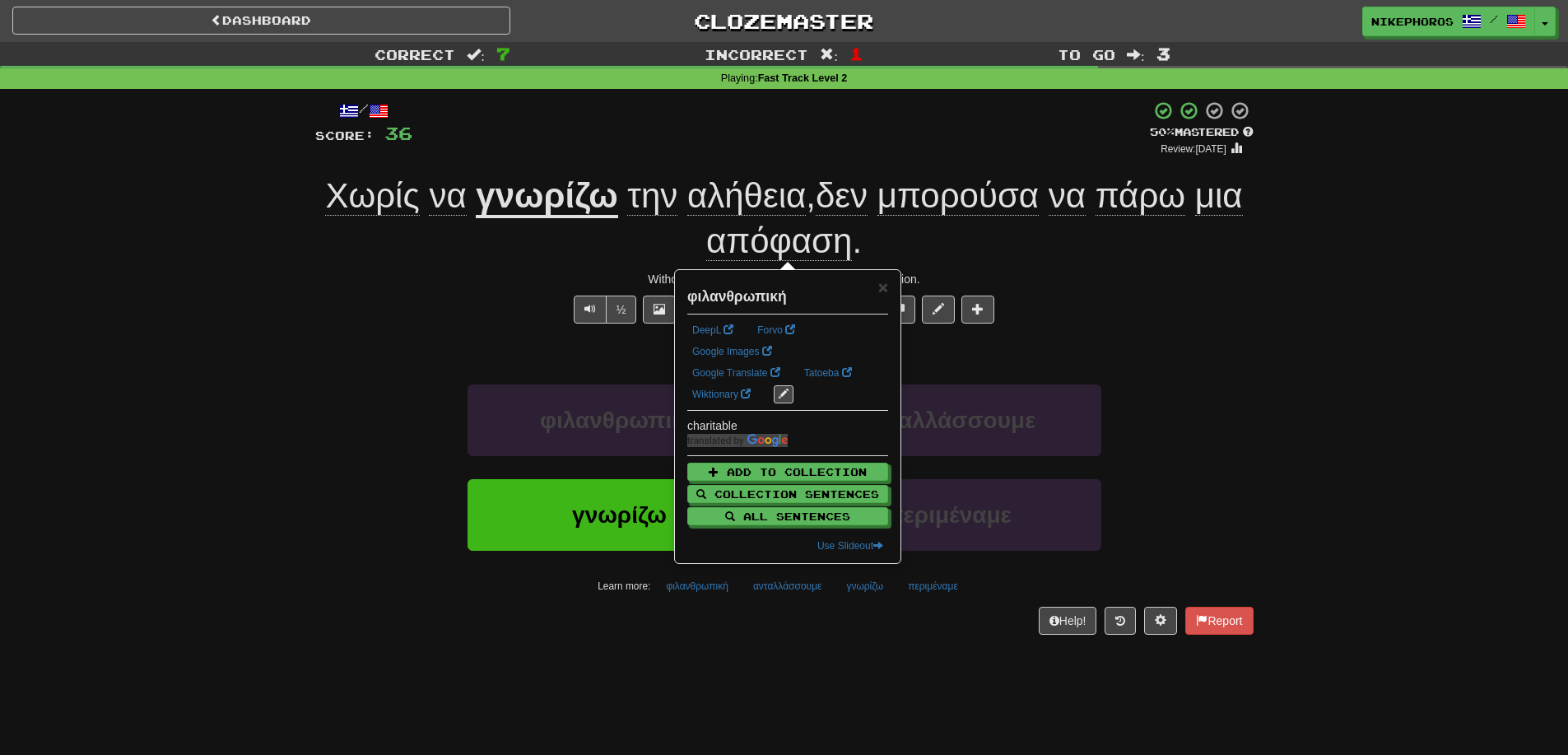
click at [721, 632] on div "Help! Report" at bounding box center [784, 621] width 939 height 28
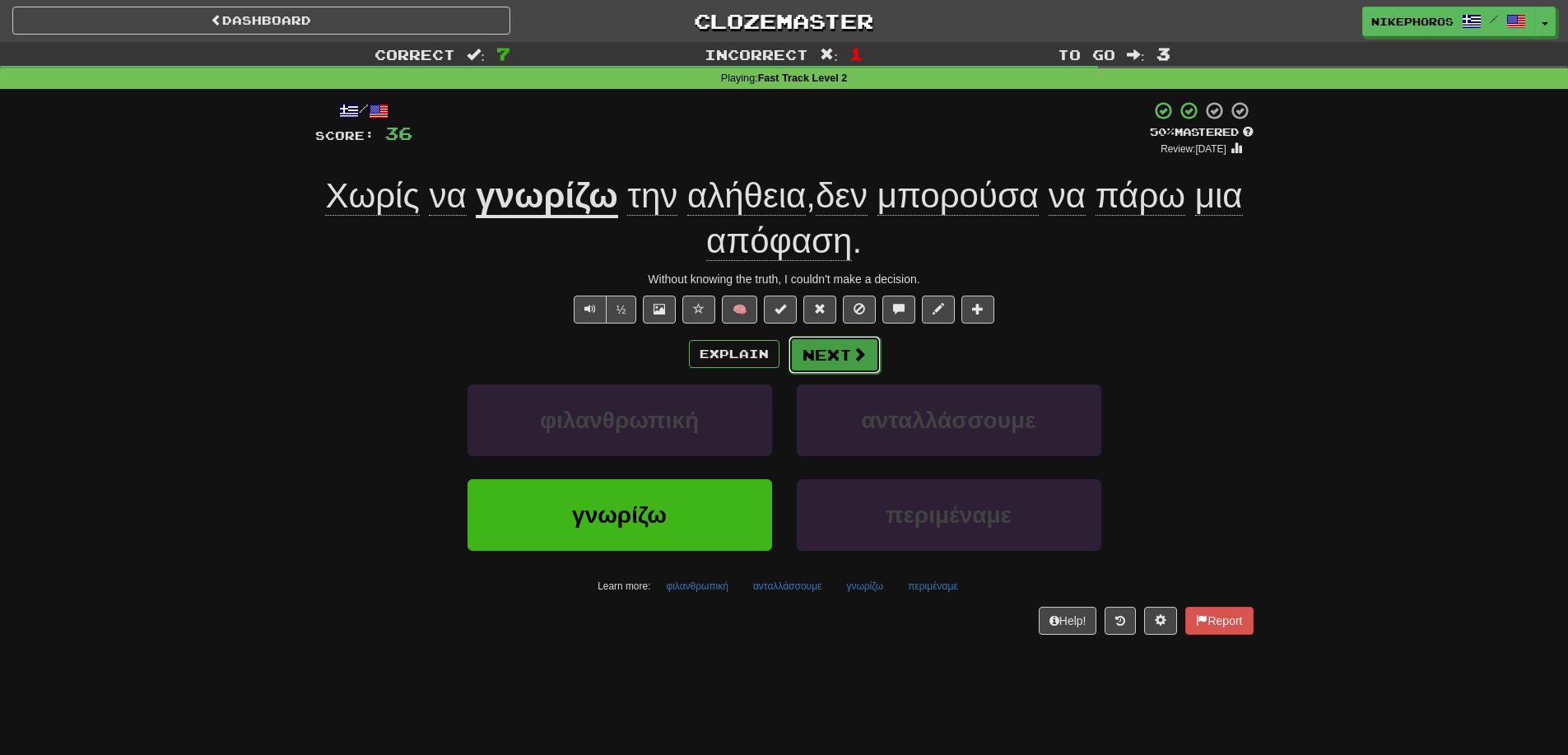
click at [813, 344] on button "Next" at bounding box center [835, 354] width 92 height 38
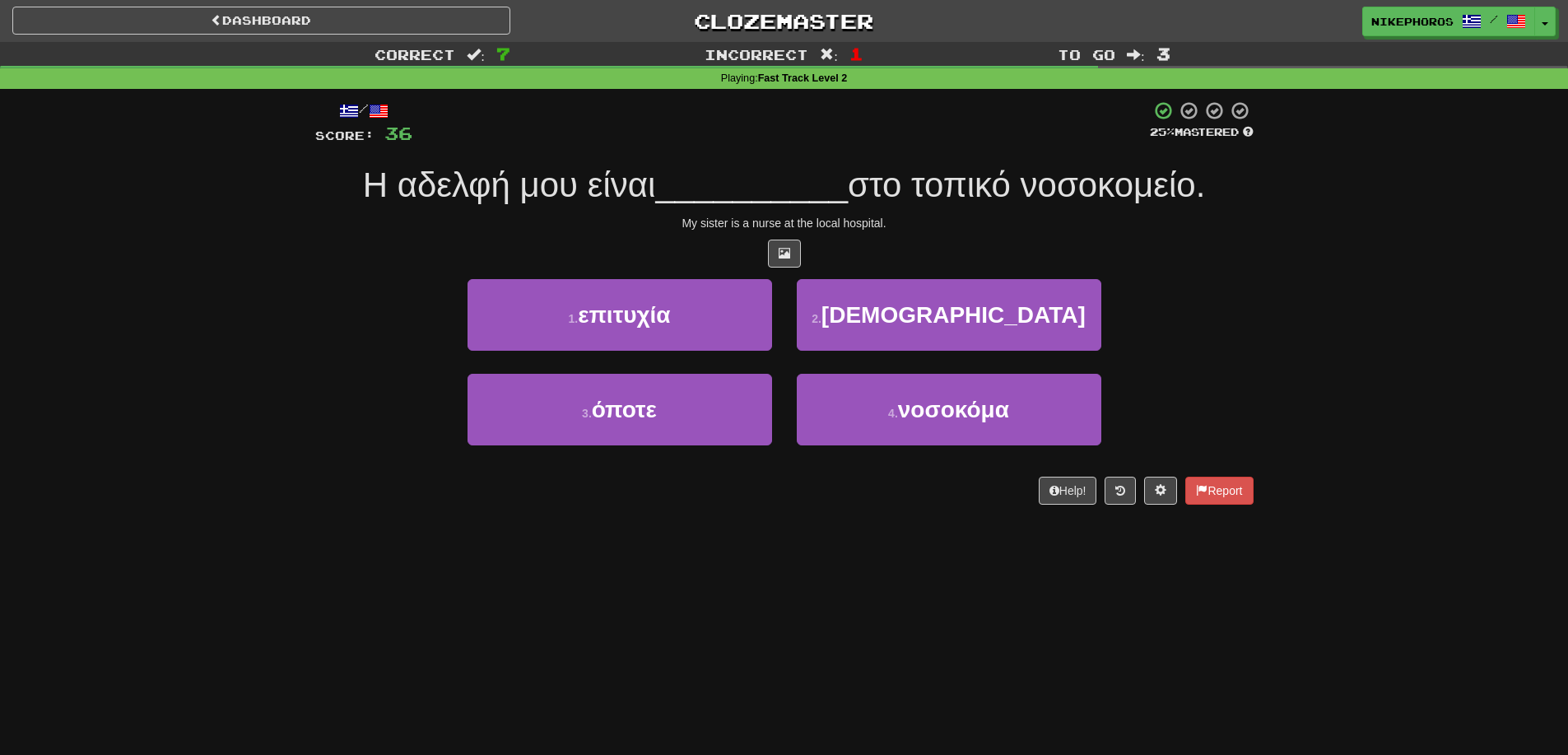
click at [844, 162] on div "/ Score: 36 25 % Mastered Η αδελφή μου είναι __________ στο τοπικό νοσοκομείο. …" at bounding box center [784, 303] width 939 height 405
click at [692, 170] on span "__________" at bounding box center [751, 185] width 192 height 39
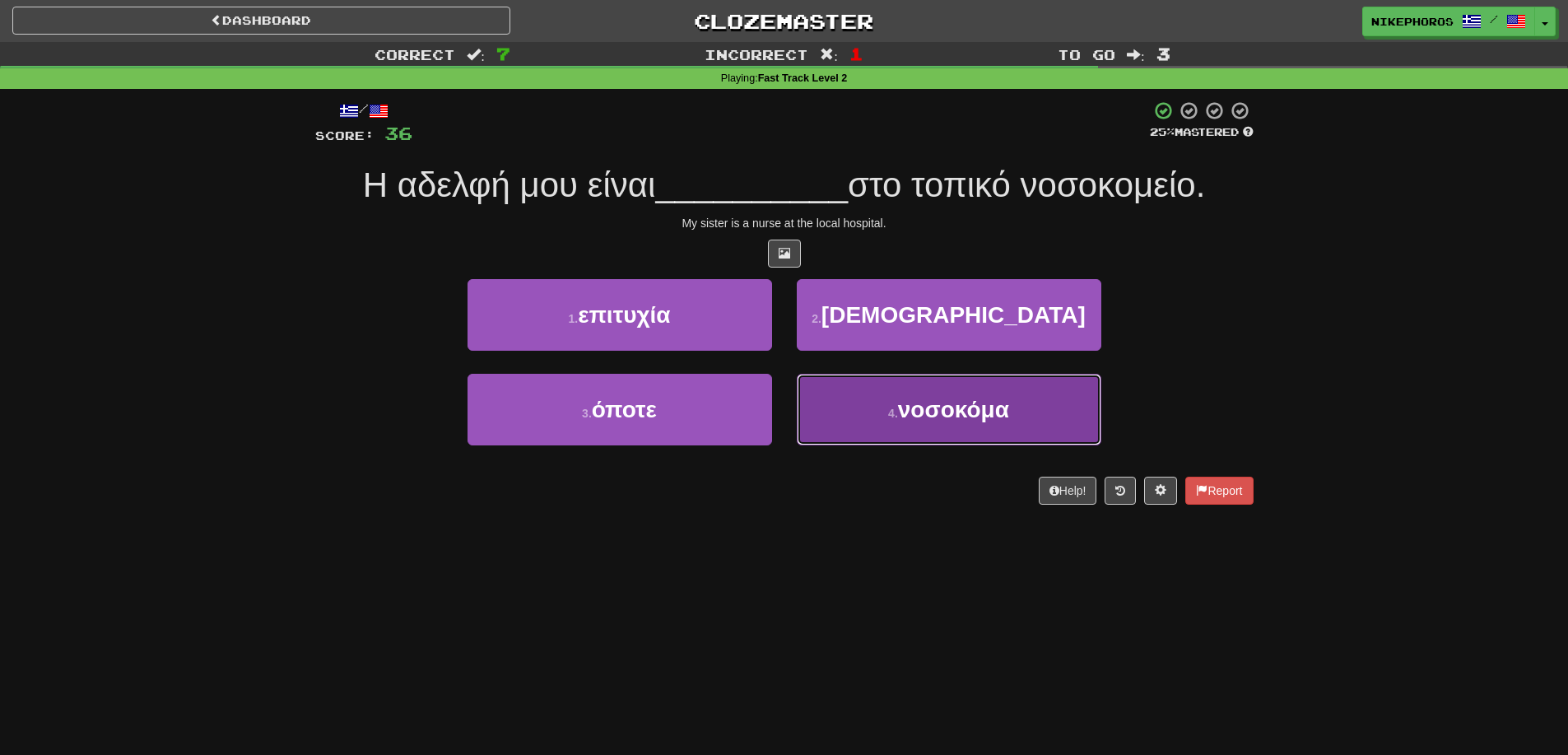
click at [1016, 439] on button "4 . νοσοκόμα" at bounding box center [949, 409] width 304 height 72
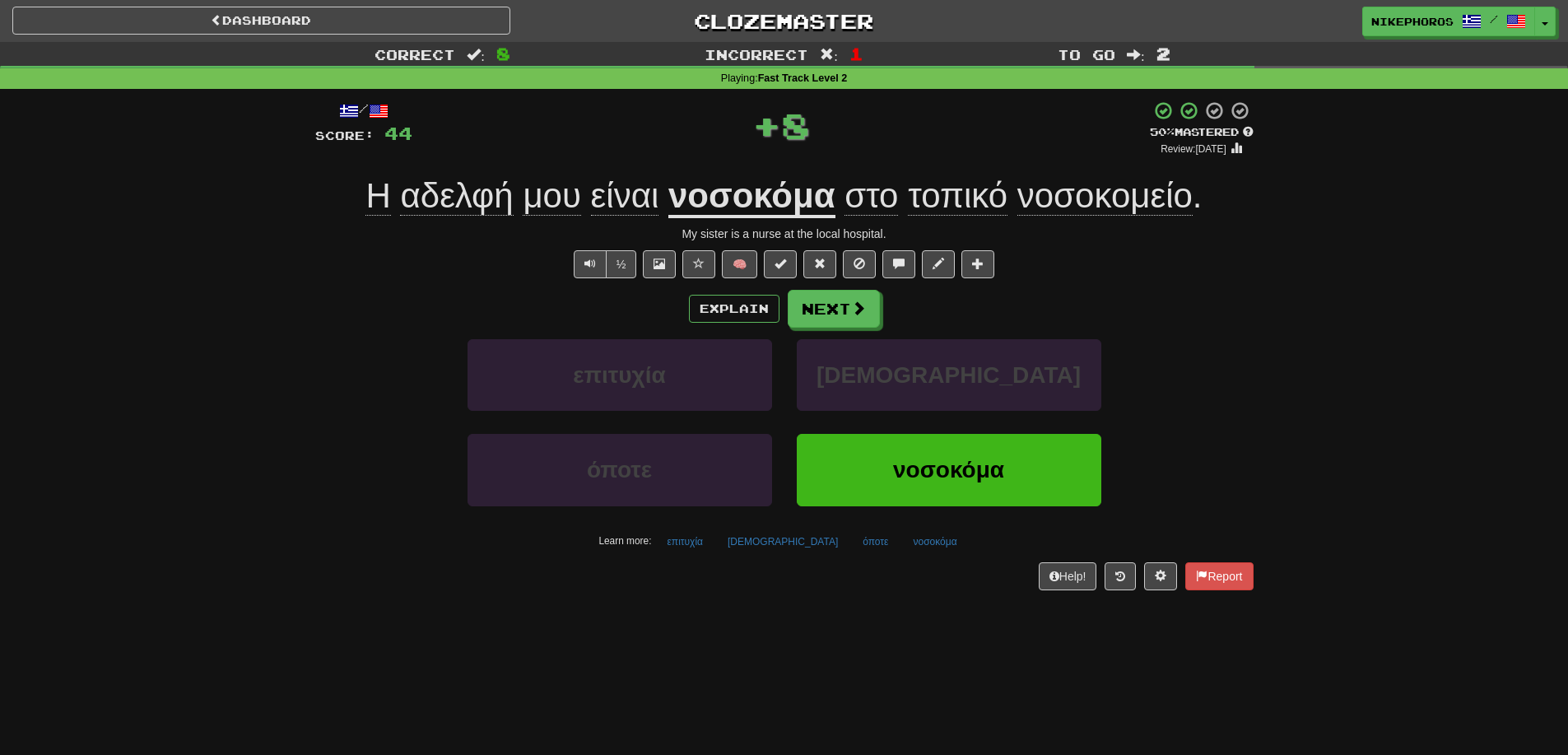
click at [945, 178] on span "τοπικό" at bounding box center [957, 196] width 99 height 40
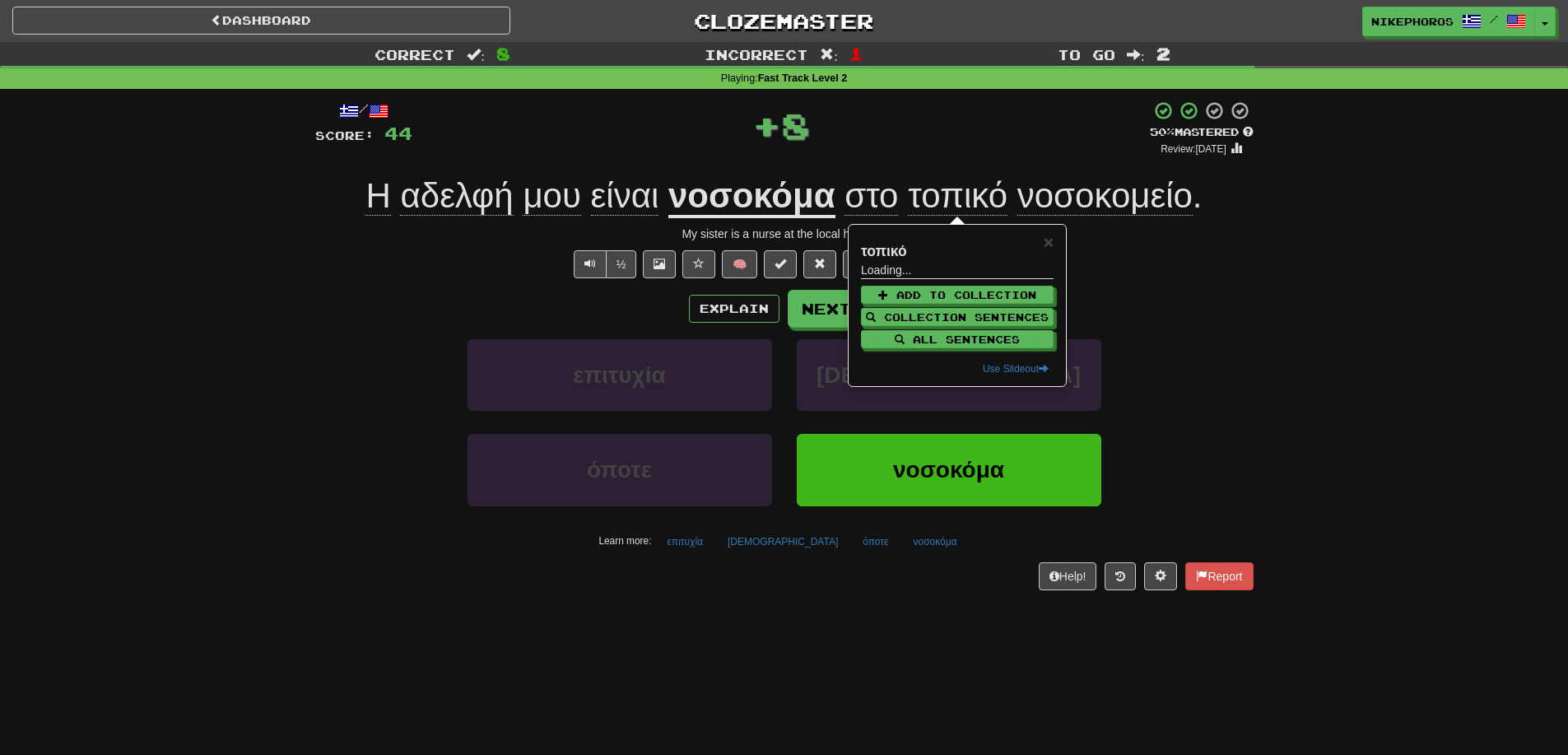
click at [1168, 311] on div "Explain Next" at bounding box center [784, 308] width 939 height 38
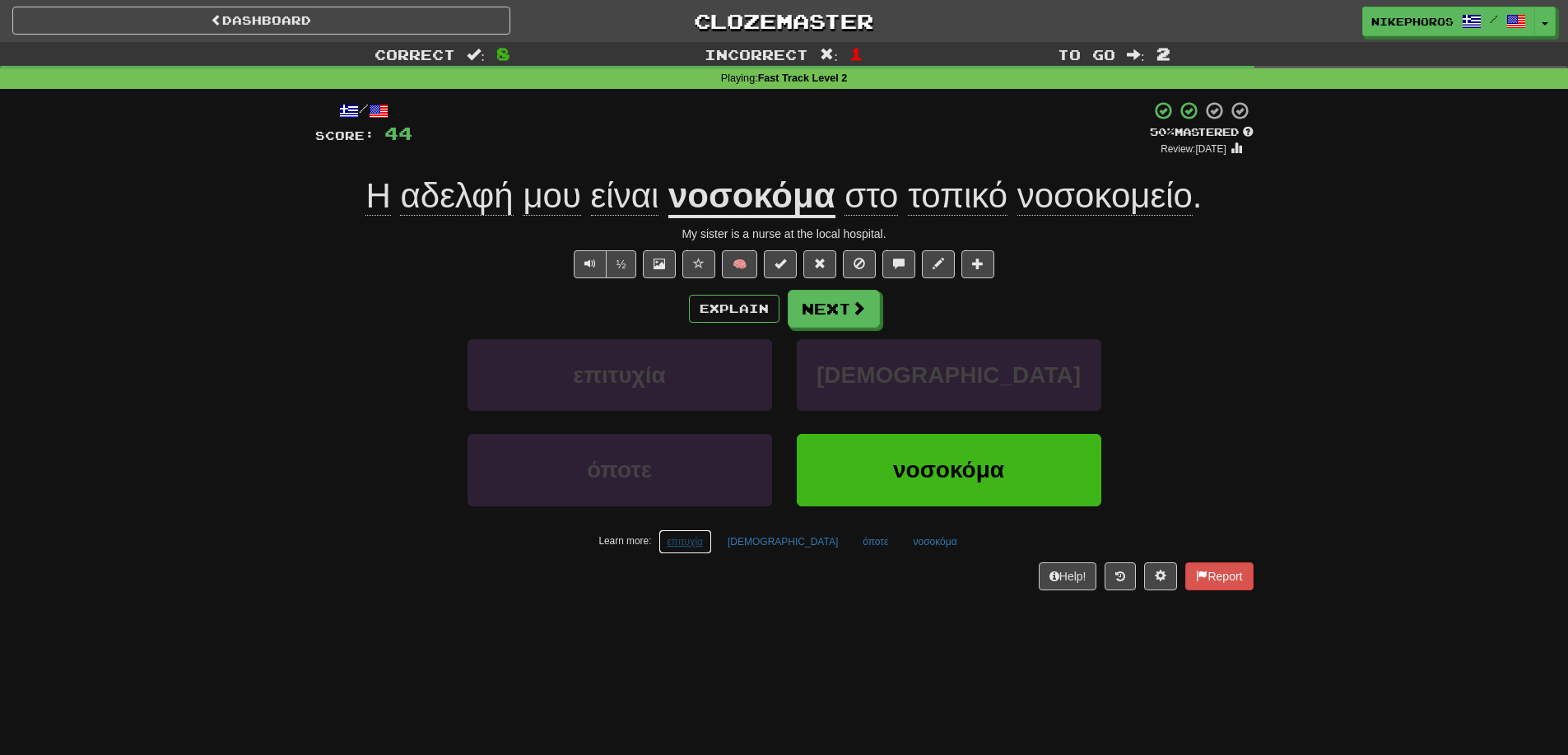
click at [713, 544] on button "επιτυχία" at bounding box center [685, 542] width 54 height 25
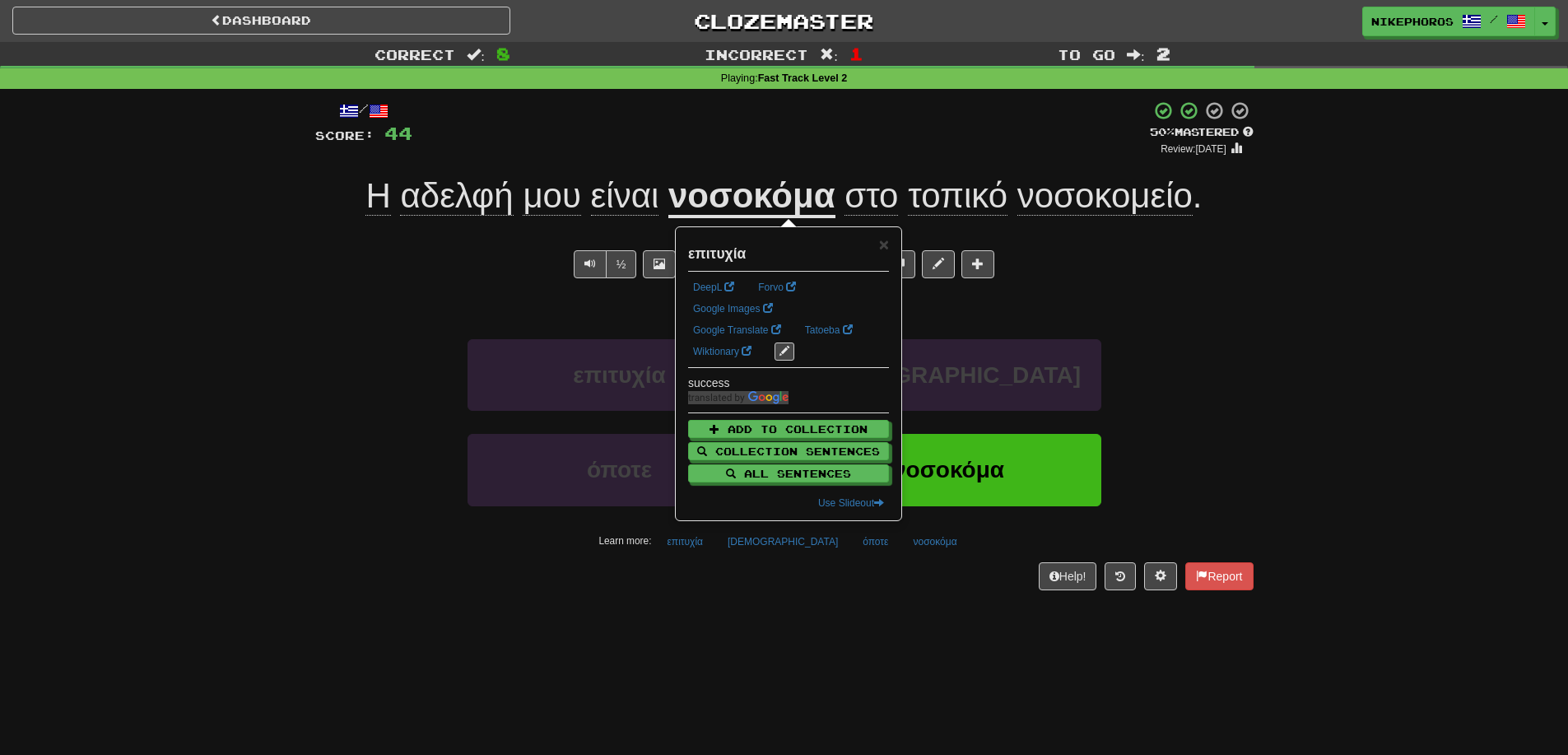
click at [758, 627] on div "Dashboard Clozemaster Nikephoros / Toggle Dropdown Dashboard Leaderboard Activi…" at bounding box center [784, 377] width 1568 height 755
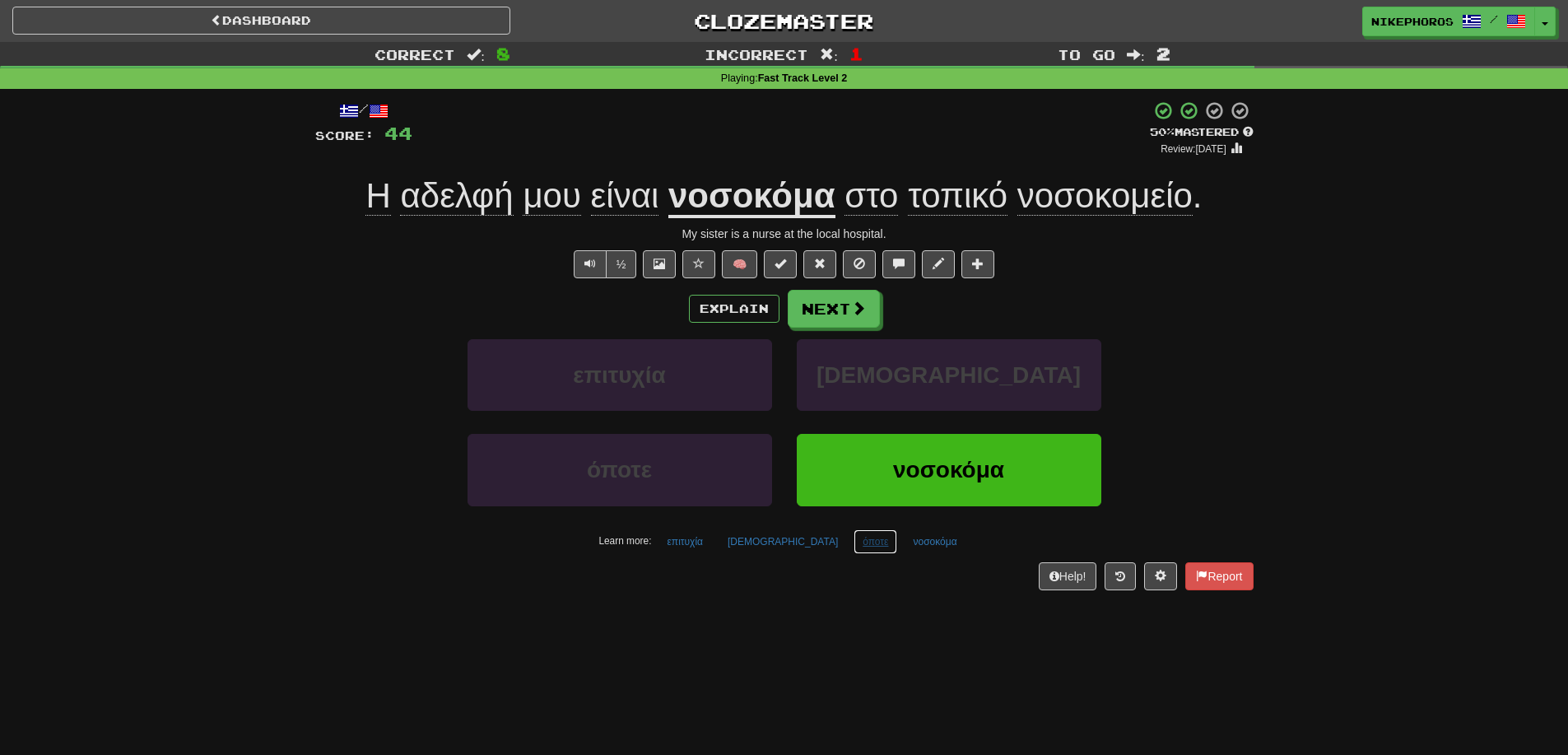
click at [853, 545] on button "όποτε" at bounding box center [875, 542] width 43 height 25
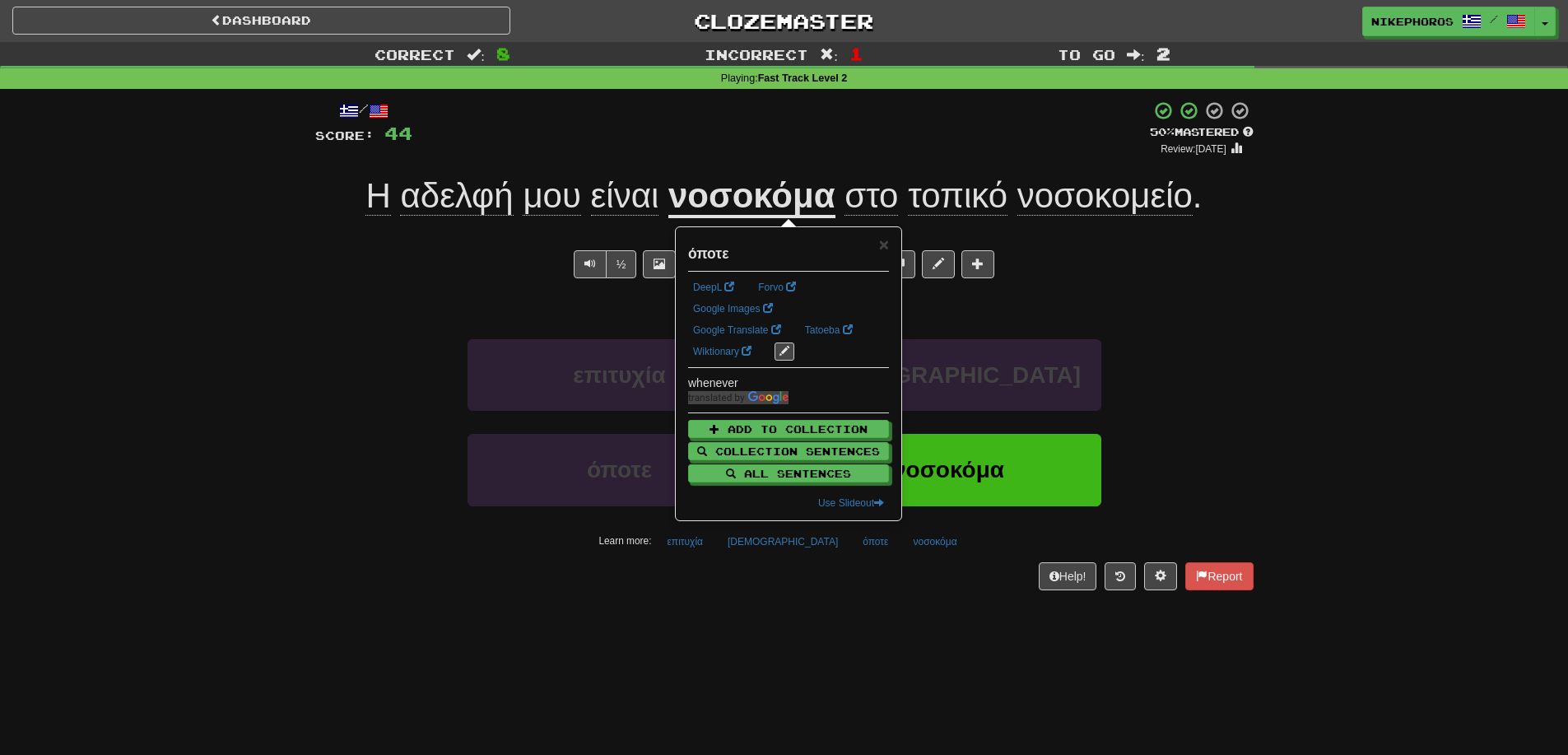
click at [827, 601] on div "/ Score: 44 + 8 50 % Mastered Review: [DATE] Η αδελφή μου είναι νοσοκόμα στο το…" at bounding box center [784, 350] width 939 height 523
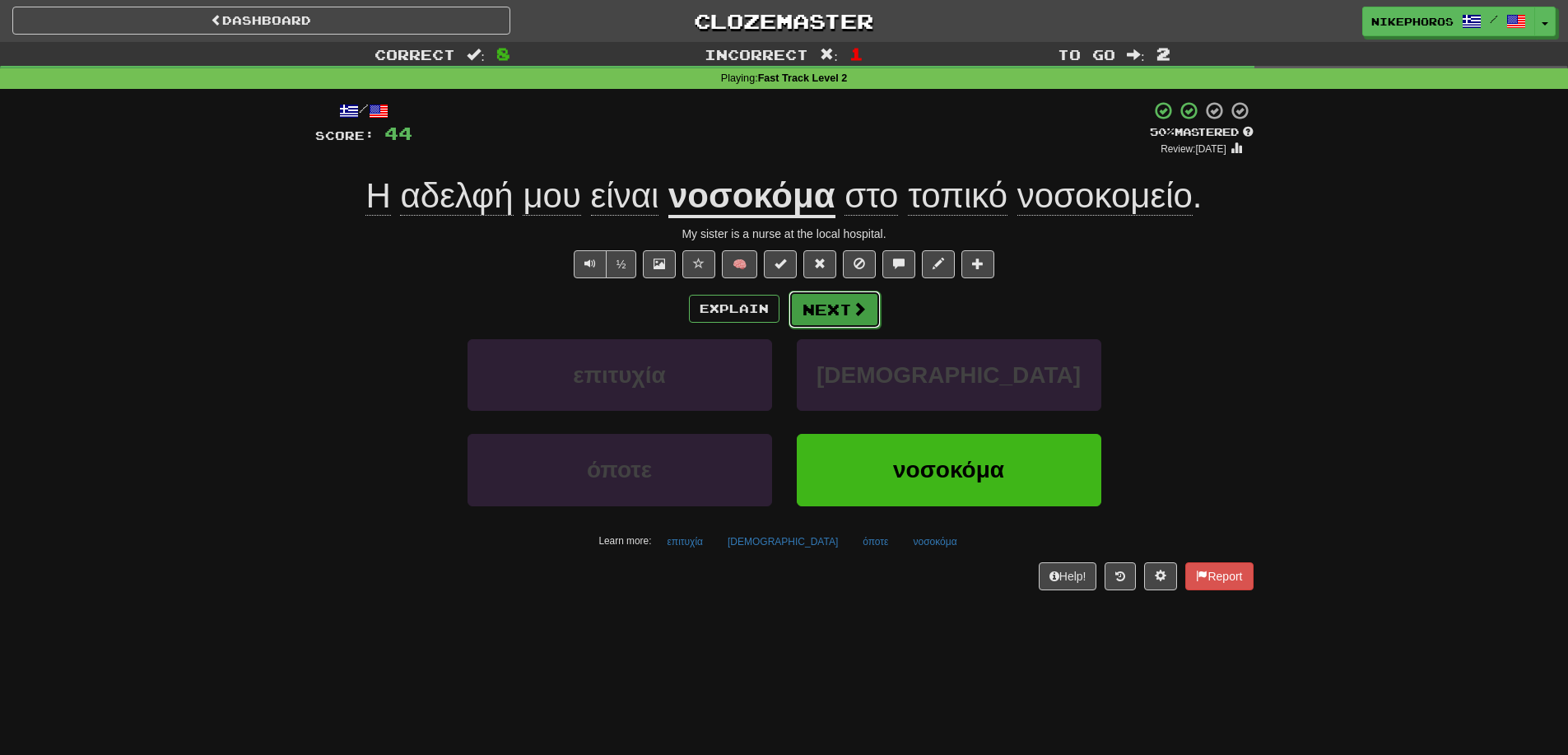
click at [835, 311] on button "Next" at bounding box center [835, 309] width 92 height 38
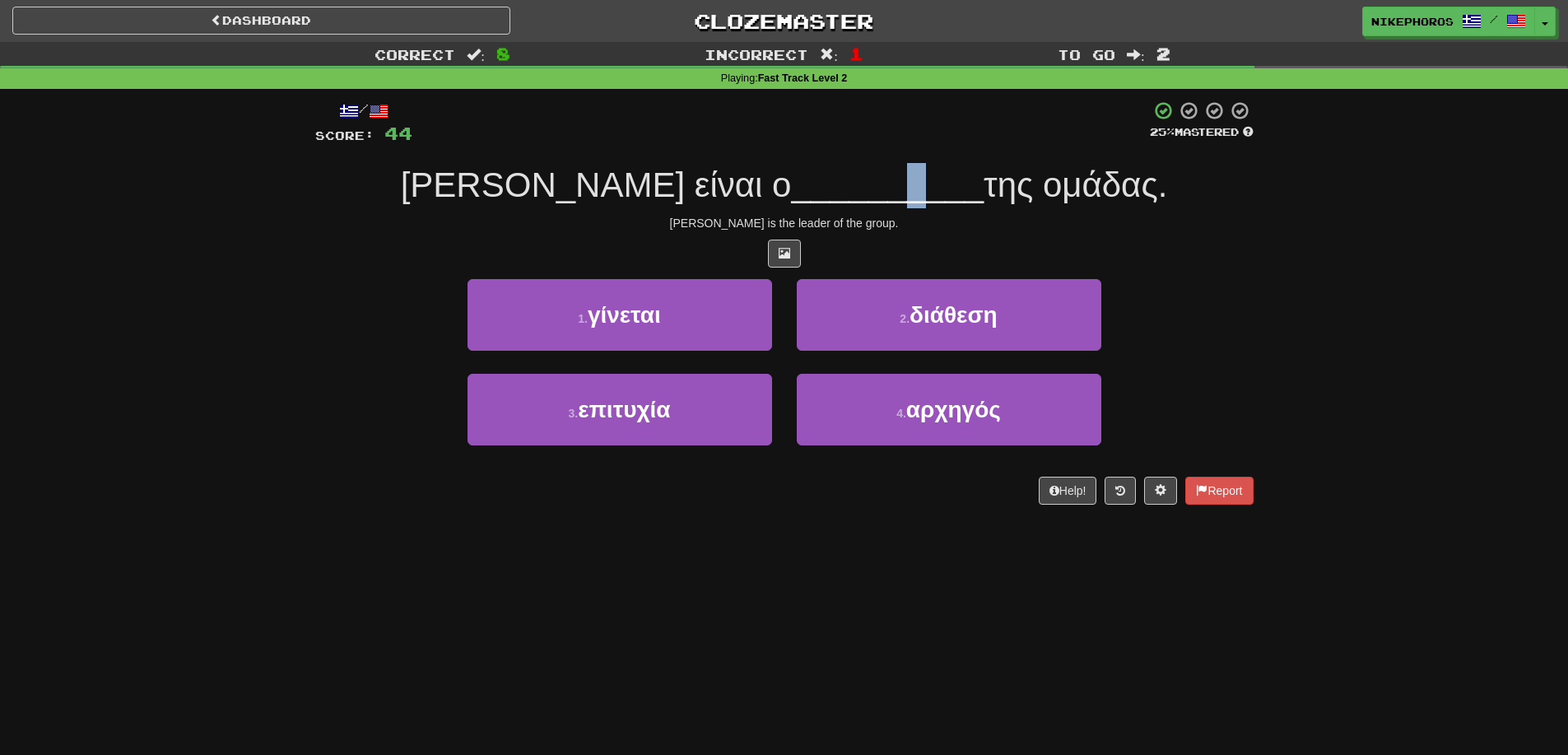
click at [854, 200] on span "__________" at bounding box center [887, 185] width 192 height 39
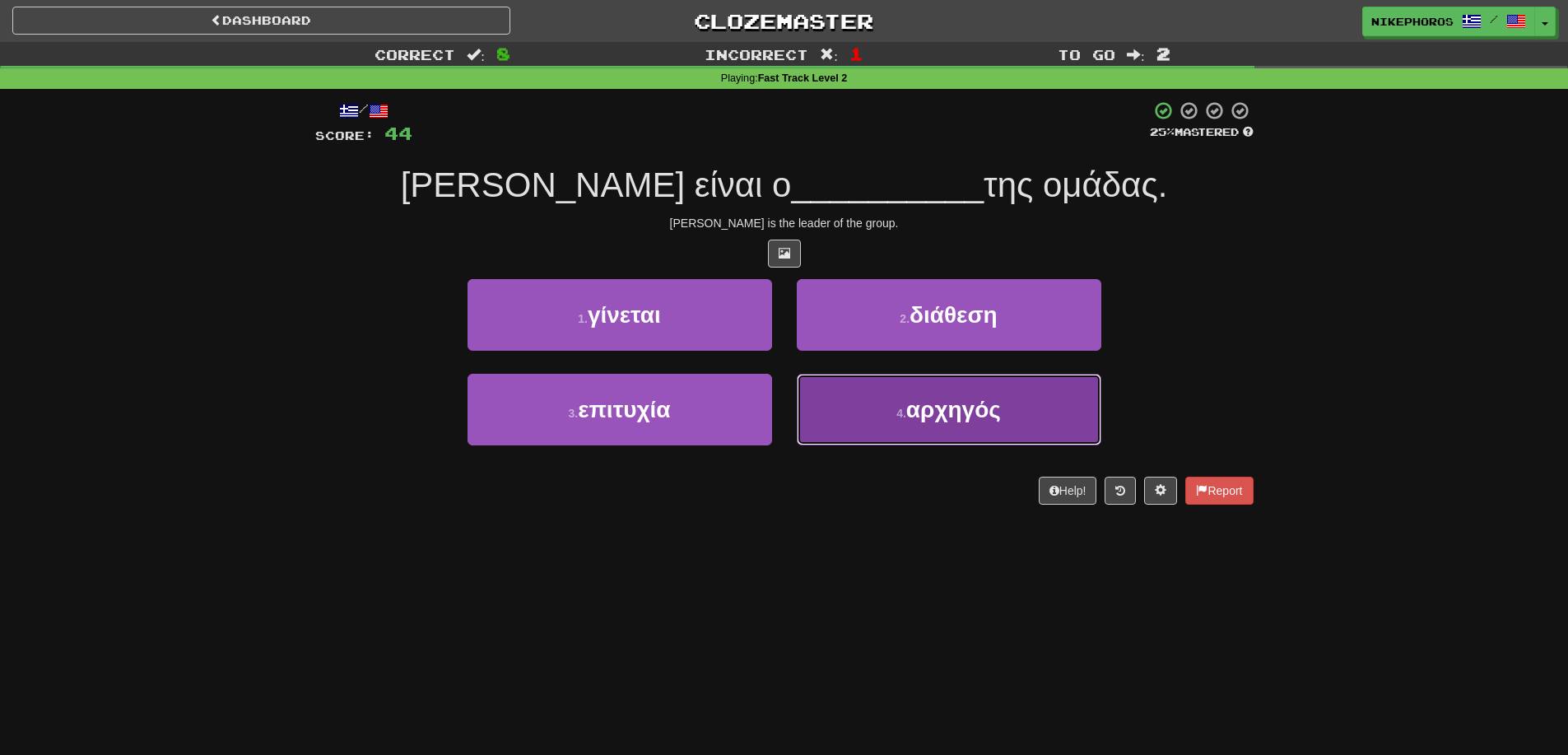
click at [955, 439] on button "4 . αρχηγός" at bounding box center [949, 409] width 304 height 72
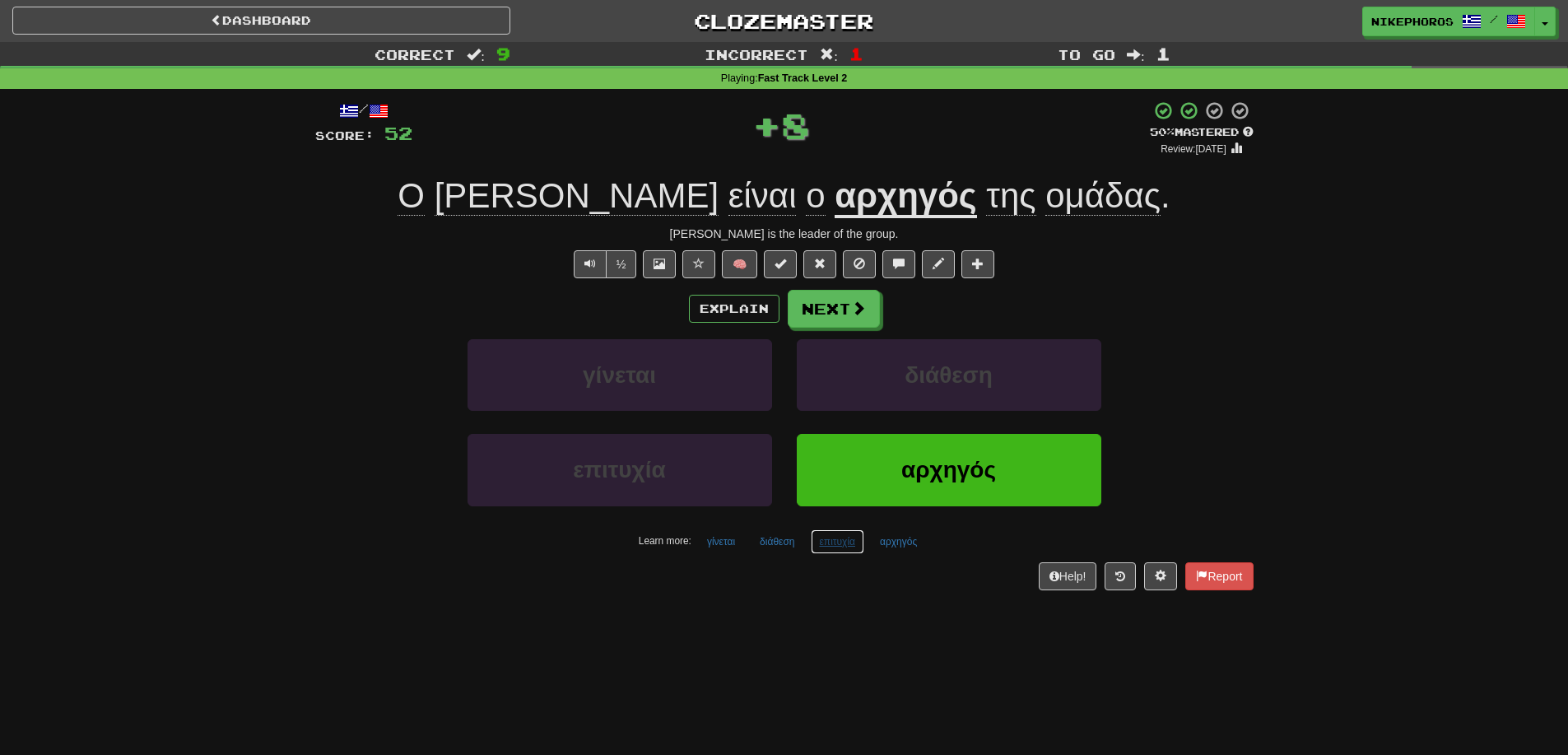
click at [859, 542] on button "επιτυχία" at bounding box center [838, 542] width 54 height 25
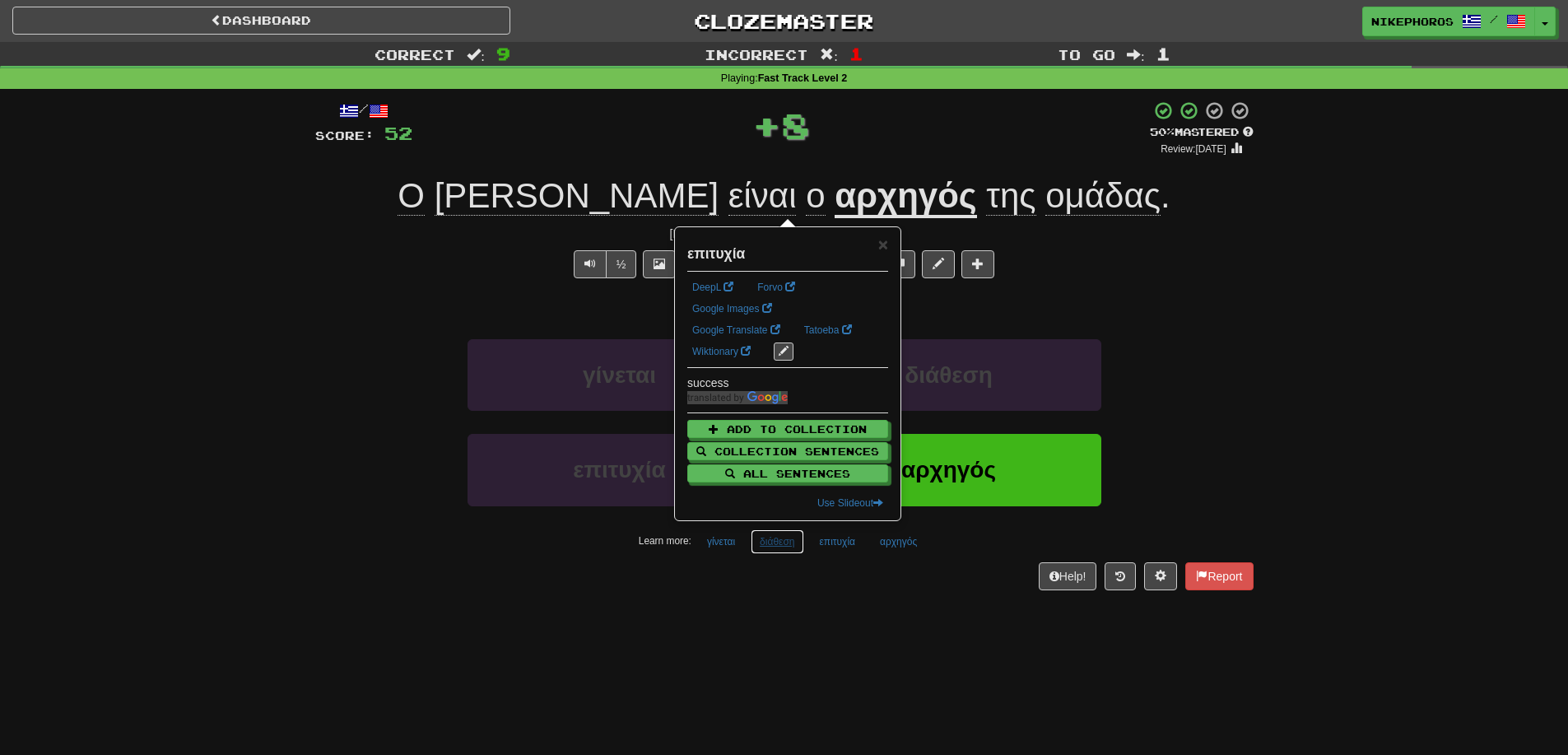
click at [775, 547] on button "διάθεση" at bounding box center [776, 542] width 52 height 25
click at [815, 612] on div "/ Score: 52 + 8 50 % Mastered Review: [DATE] [PERSON_NAME] είναι ο αρχηγός της …" at bounding box center [784, 350] width 939 height 523
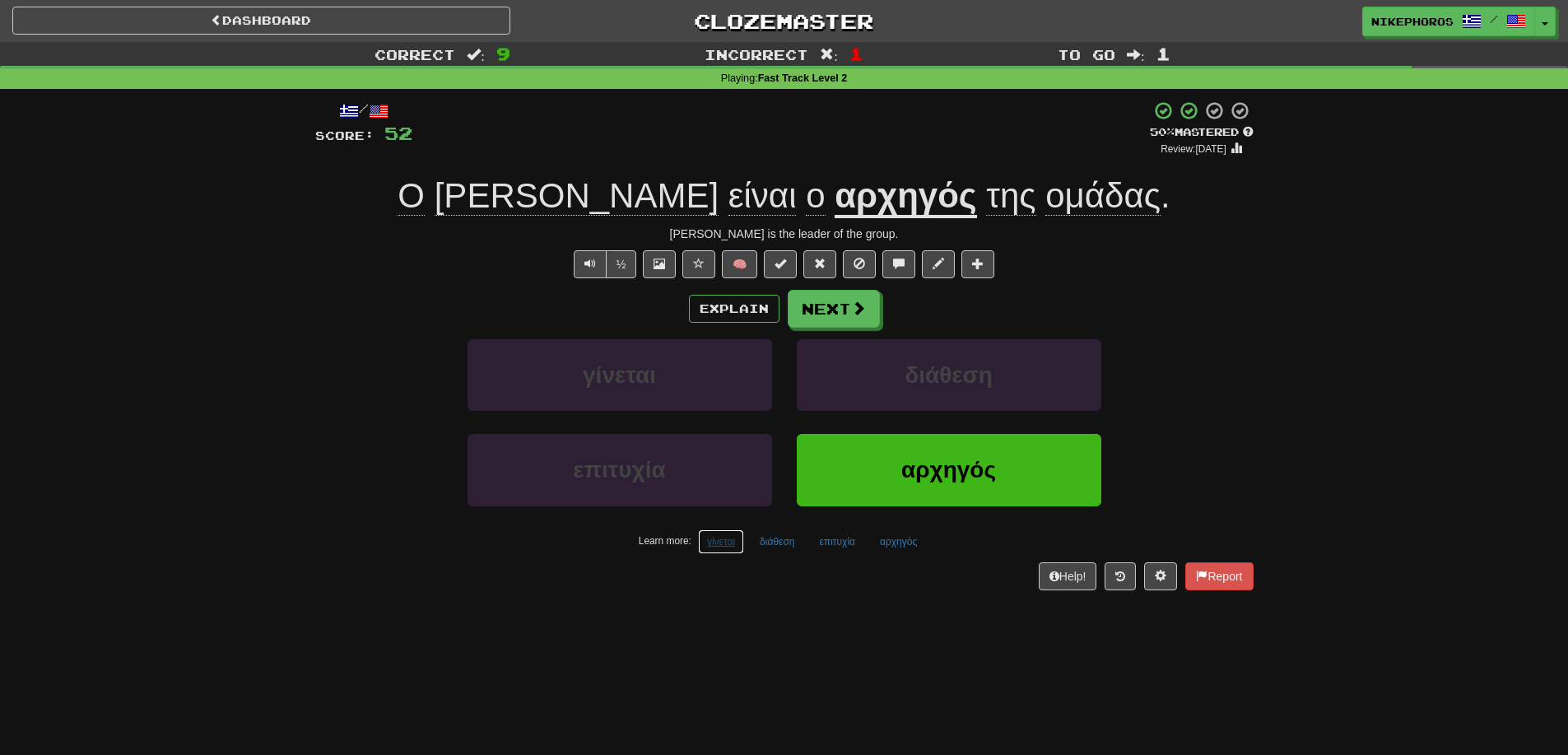
click at [719, 539] on button "γίνεται" at bounding box center [721, 542] width 46 height 25
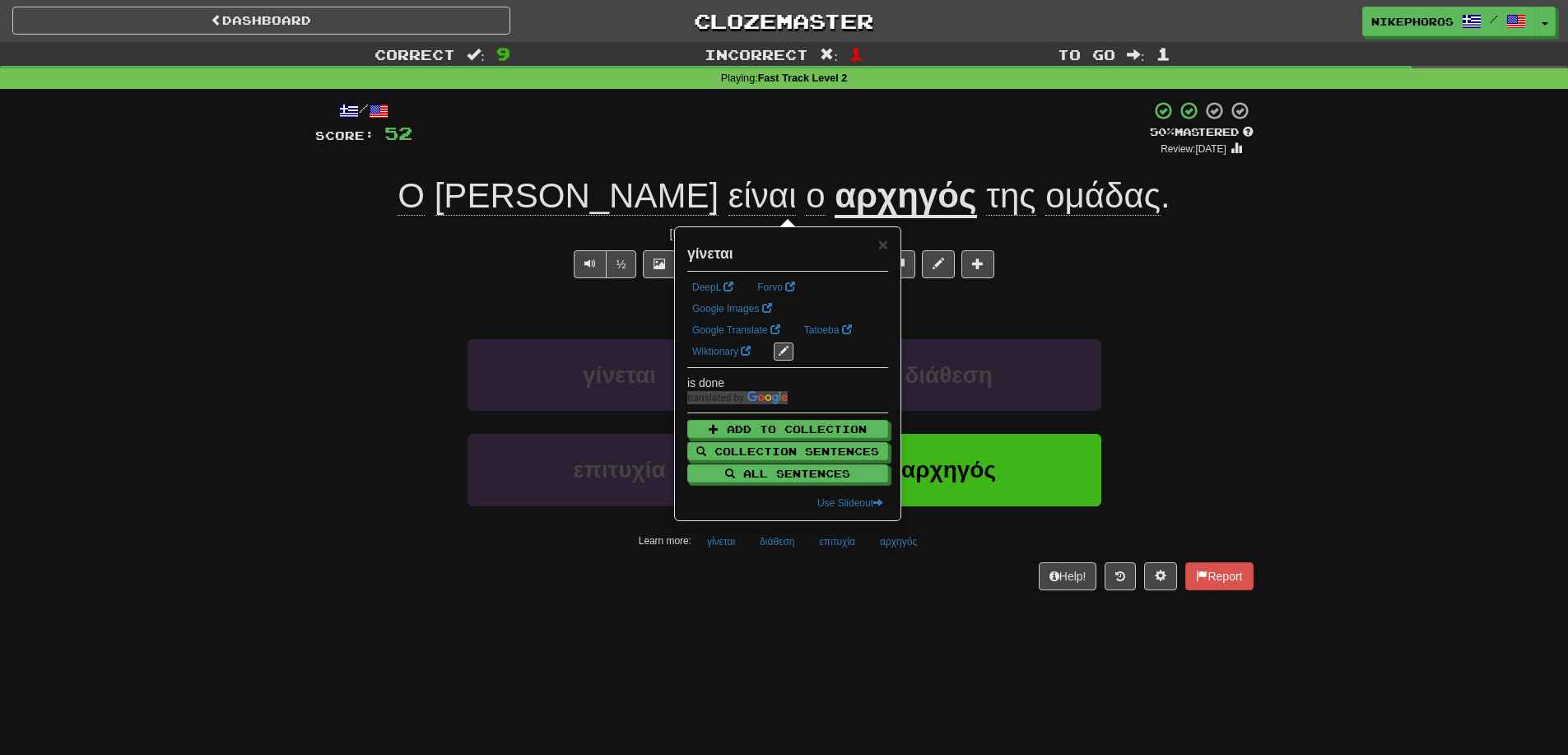
click at [888, 650] on div "Dashboard Clozemaster Nikephoros / Toggle Dropdown Dashboard Leaderboard Activi…" at bounding box center [784, 377] width 1568 height 755
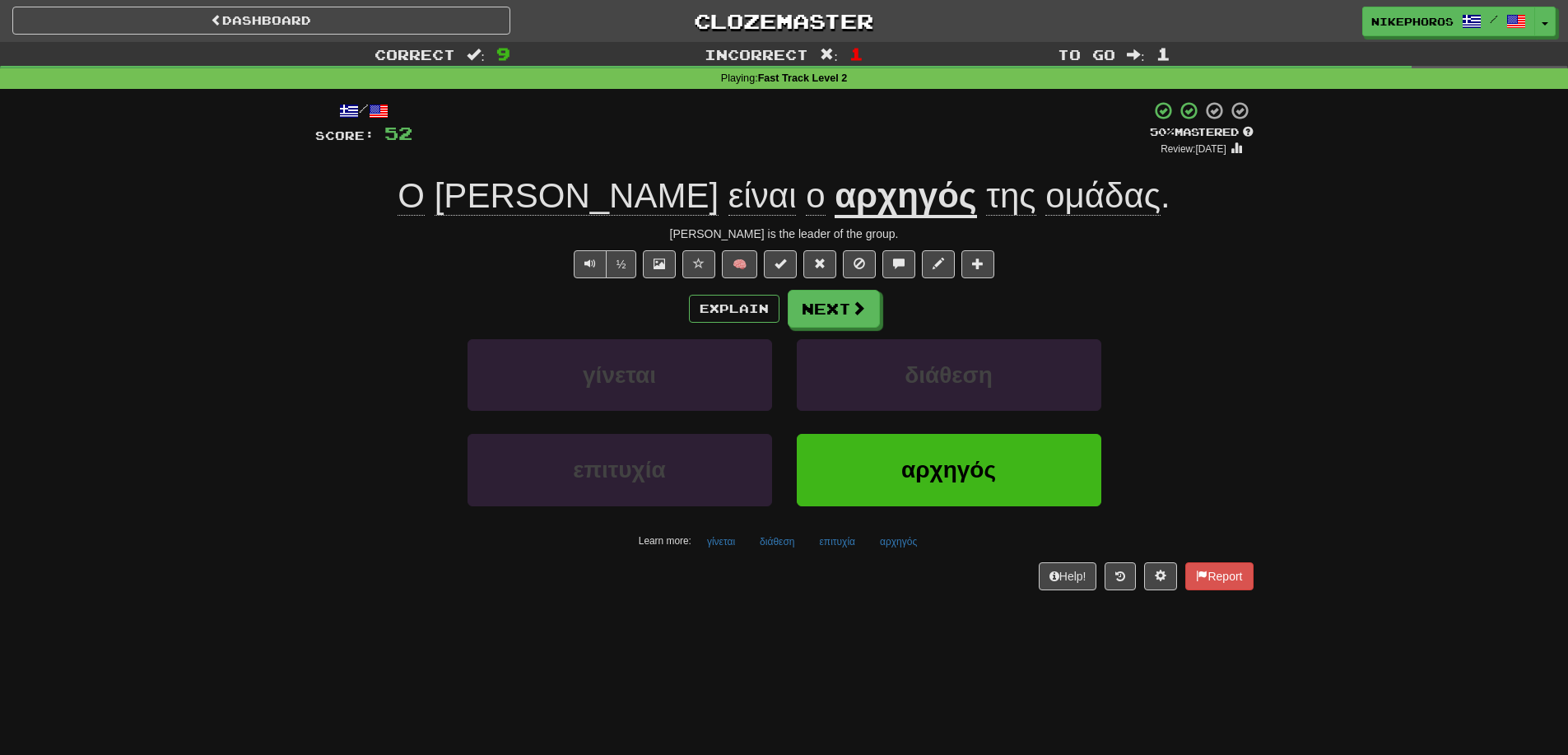
click at [836, 558] on div "/ Score: 52 + 8 50 % Mastered Review: [DATE] [PERSON_NAME] είναι ο αρχηγός της …" at bounding box center [784, 345] width 939 height 489
click at [850, 549] on button "επιτυχία" at bounding box center [838, 542] width 54 height 25
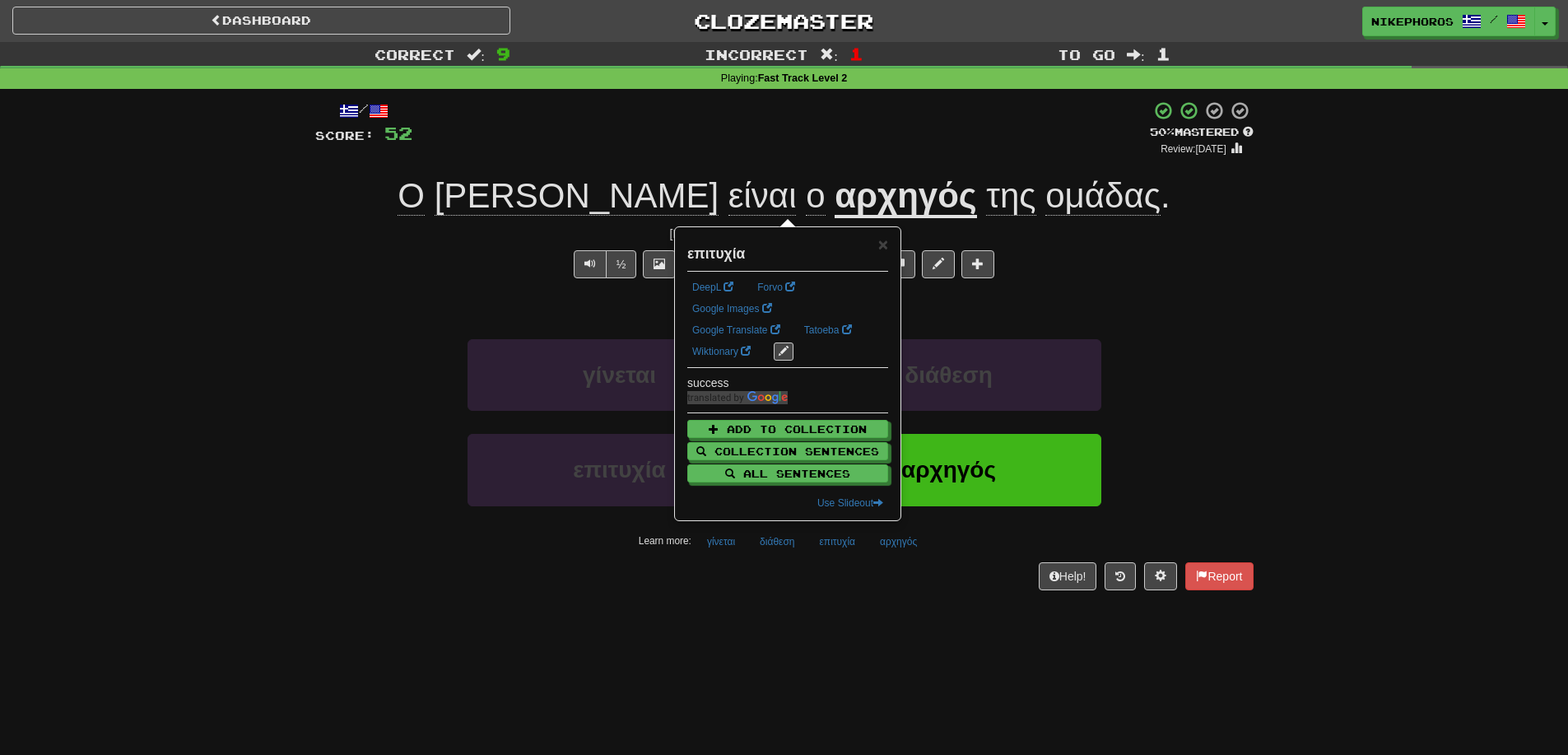
click at [899, 630] on div "Dashboard Clozemaster Nikephoros / Toggle Dropdown Dashboard Leaderboard Activi…" at bounding box center [784, 377] width 1568 height 755
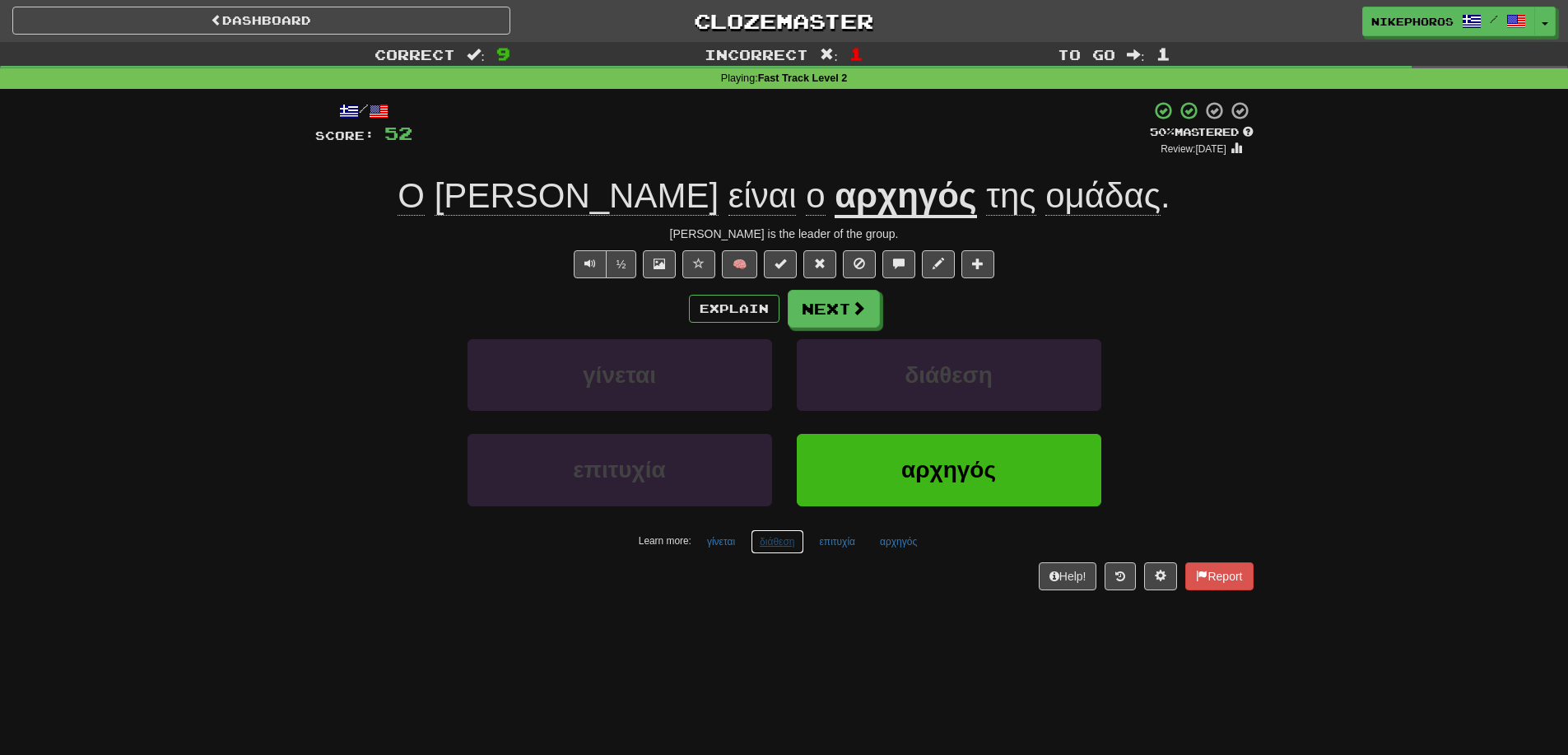
click at [788, 546] on button "διάθεση" at bounding box center [776, 542] width 52 height 25
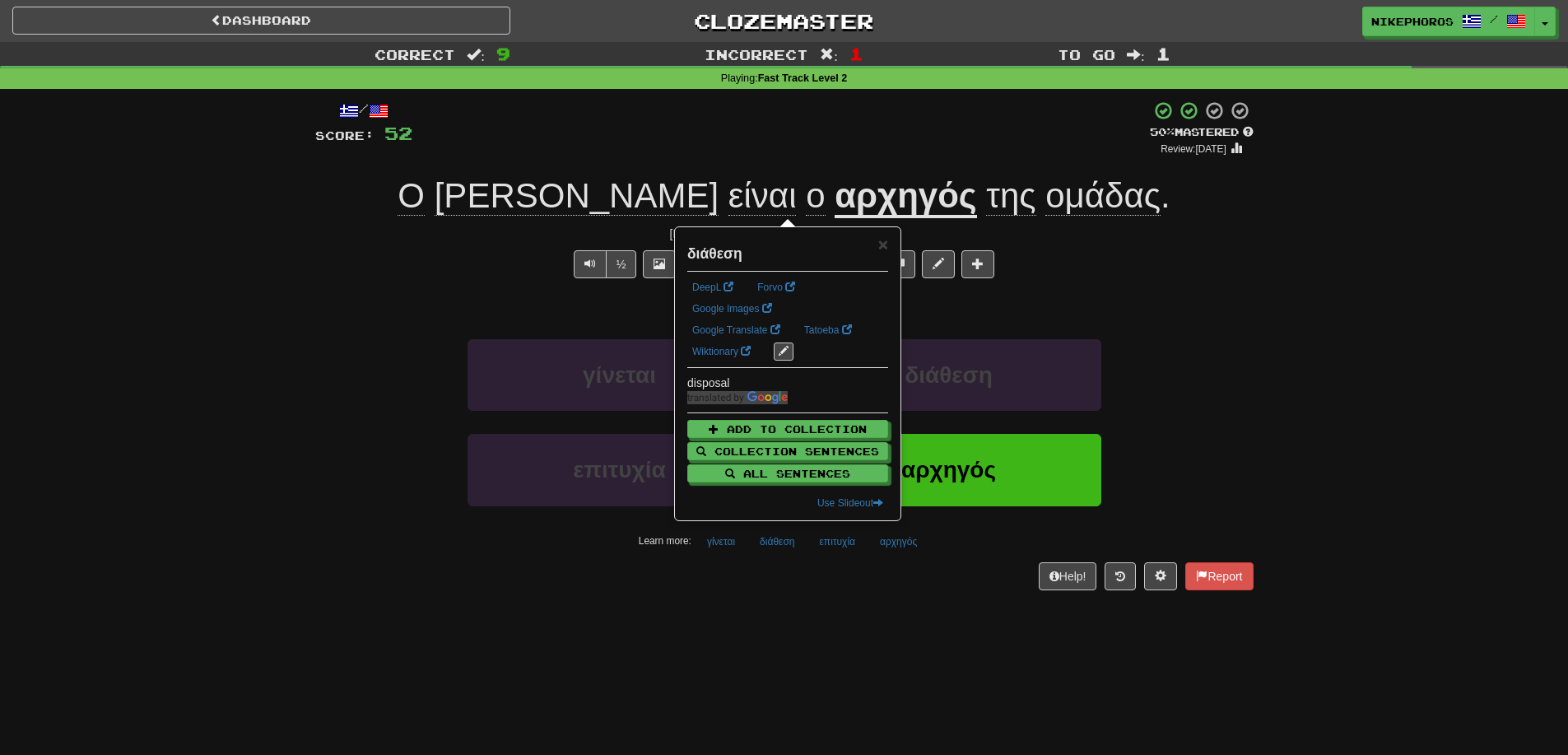
click at [811, 578] on div "Help! Report" at bounding box center [784, 576] width 939 height 28
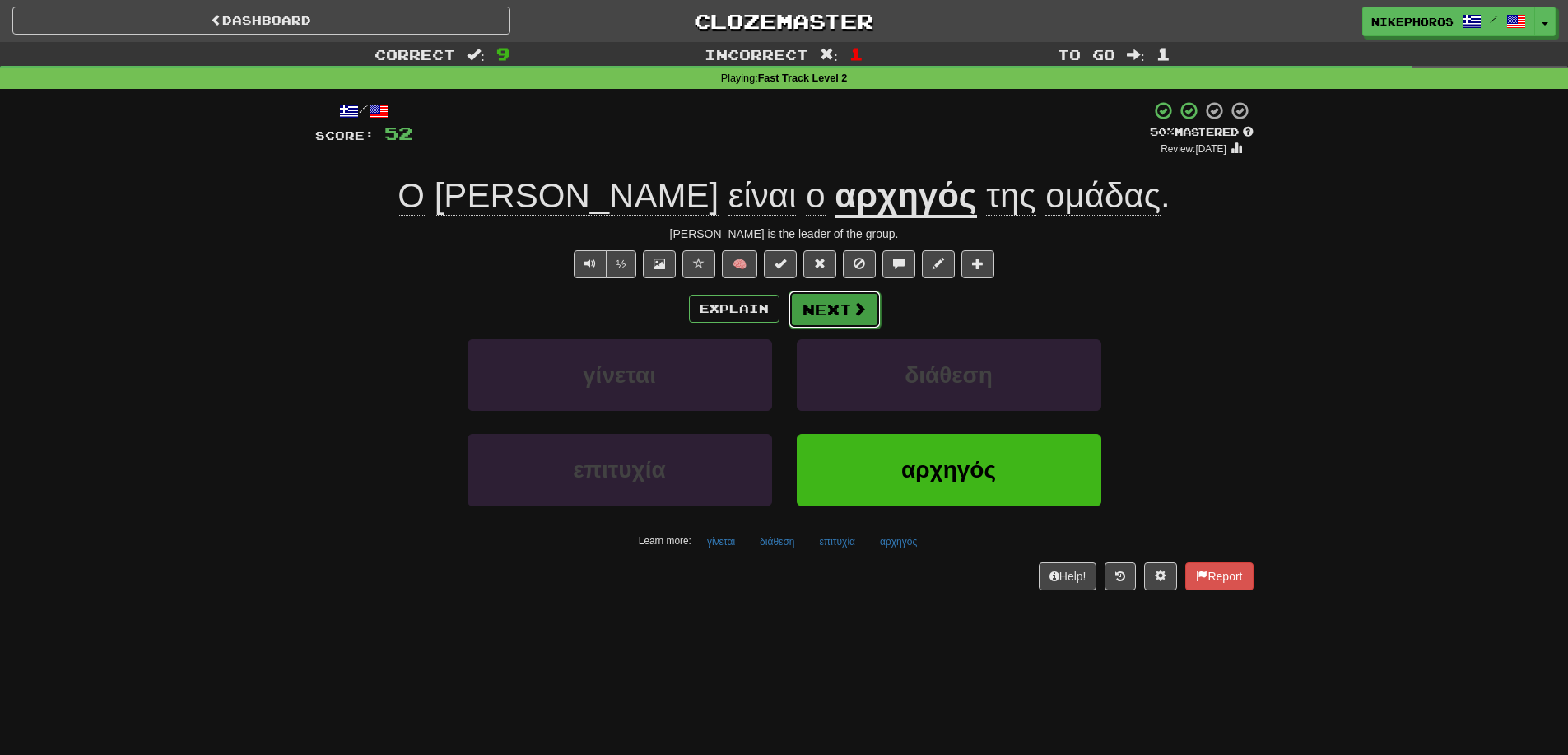
click at [861, 310] on span at bounding box center [860, 309] width 15 height 15
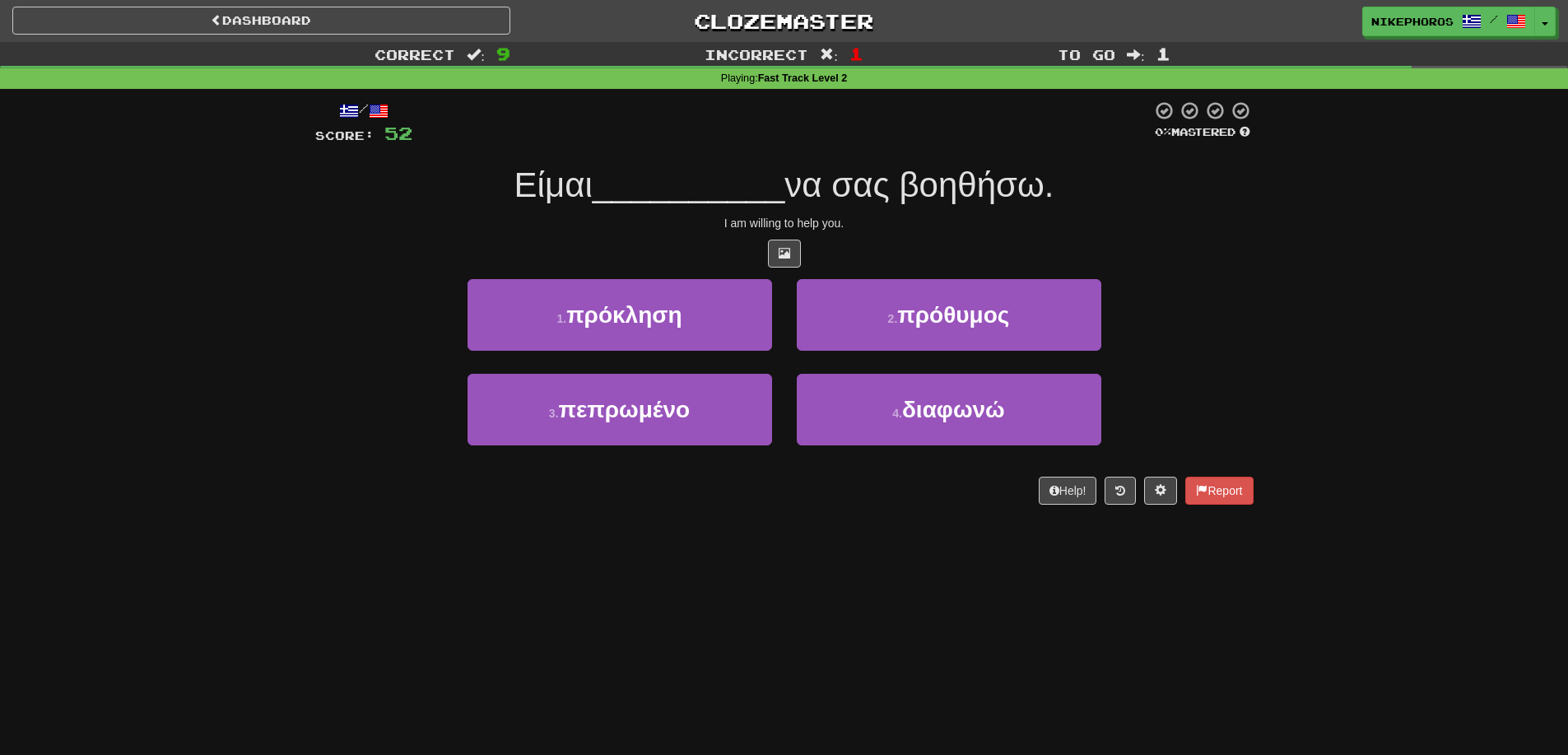
click at [1013, 193] on span "να σας βοηθήσω." at bounding box center [919, 185] width 269 height 39
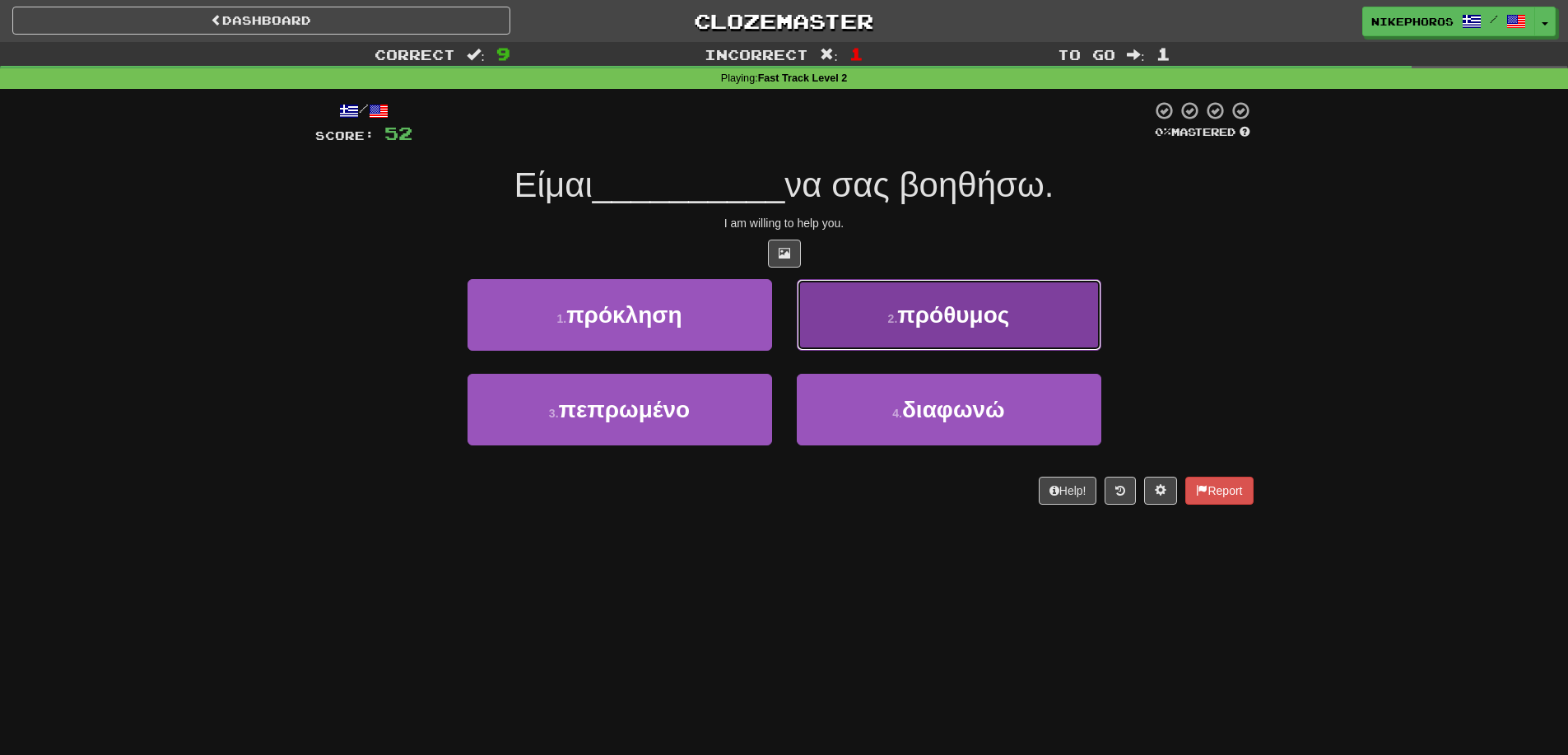
click at [931, 333] on button "2 . πρόθυμος" at bounding box center [949, 315] width 304 height 72
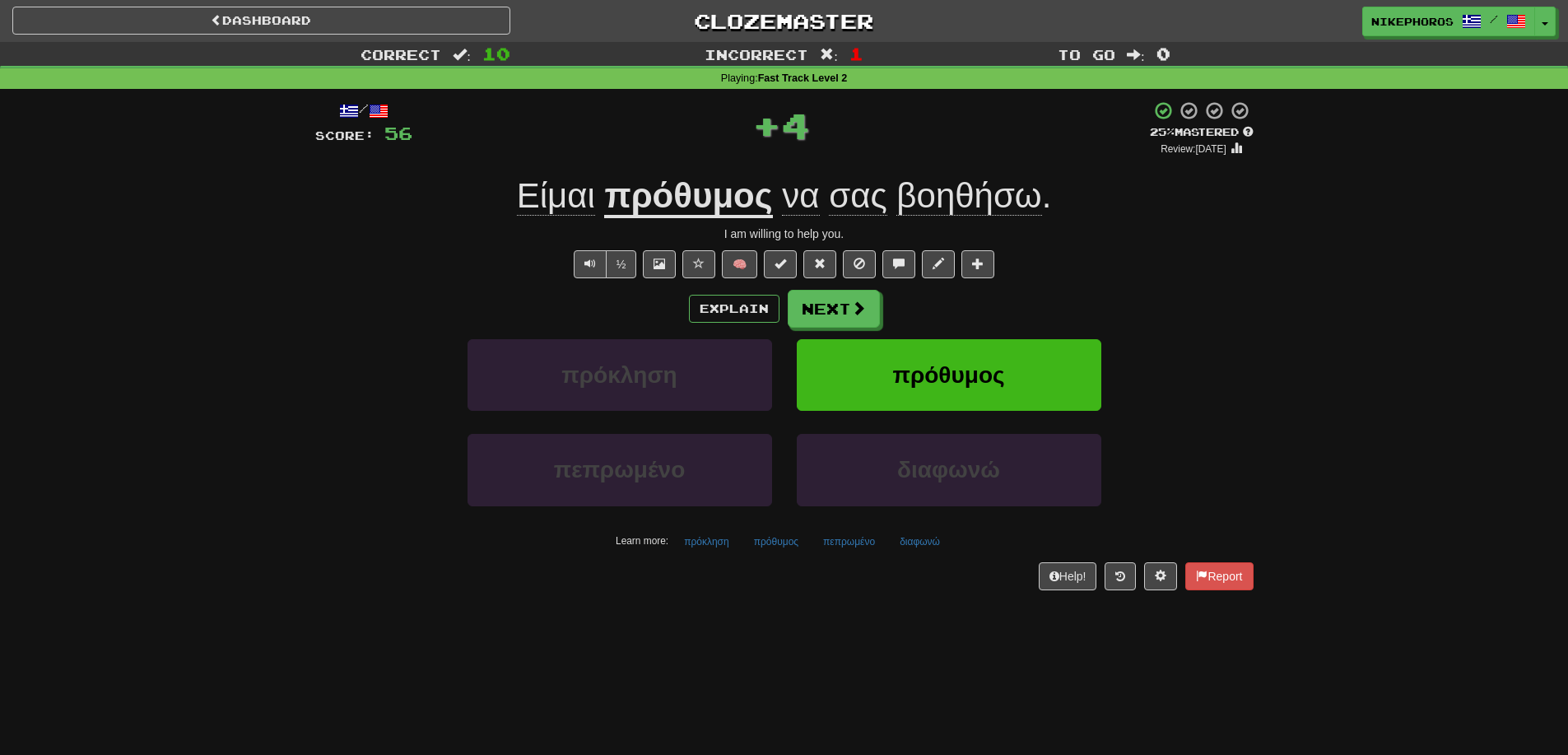
click at [711, 519] on div "πεπρωμένο" at bounding box center [620, 481] width 329 height 95
click at [711, 540] on button "πρόκληση" at bounding box center [706, 542] width 63 height 25
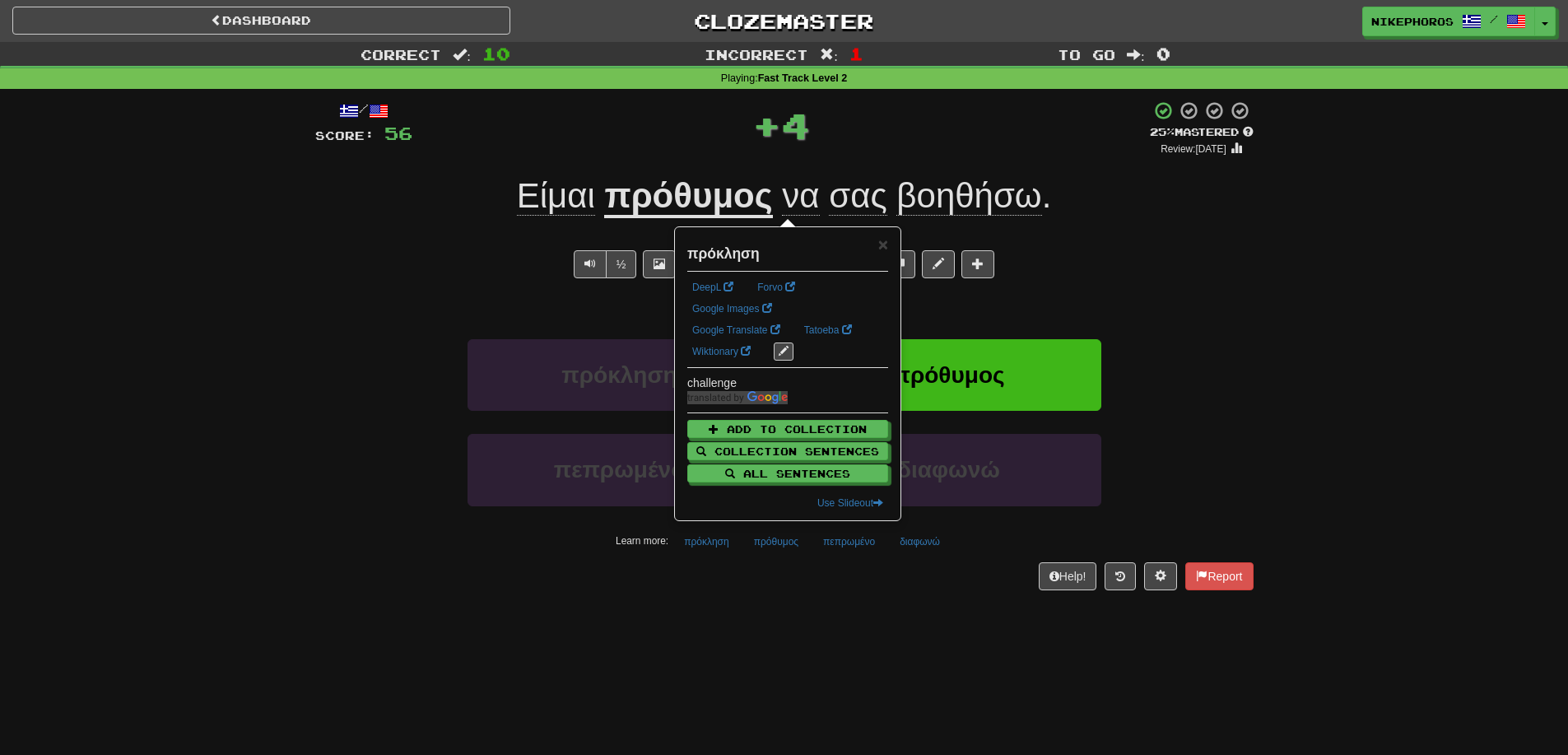
click at [764, 605] on div "/ Score: 56 + 4 25 % Mastered Review: [DATE] Είμαι πρόθυμος να σας βοηθήσω . I …" at bounding box center [784, 350] width 939 height 523
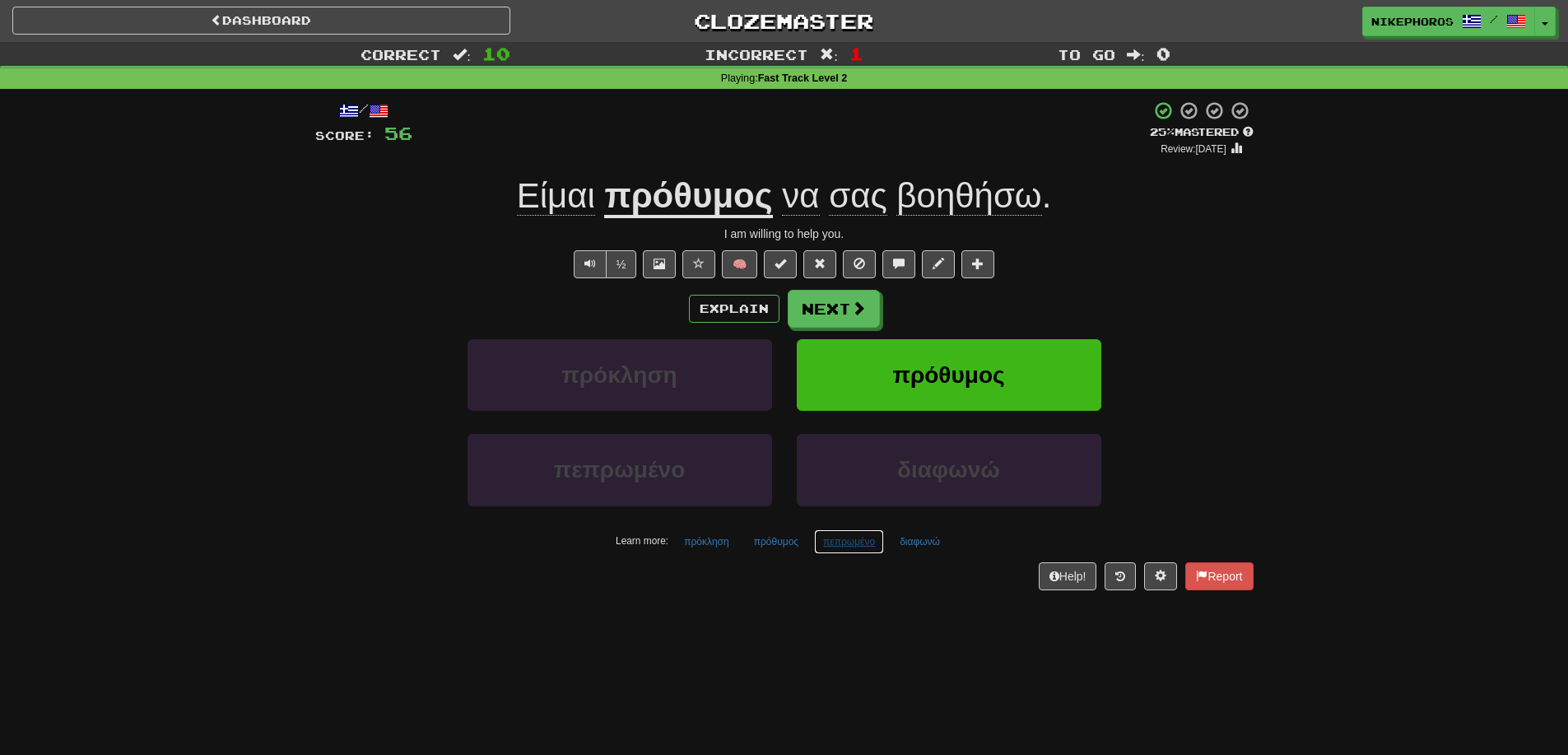
click at [834, 546] on button "πεπρωμένο" at bounding box center [849, 542] width 70 height 25
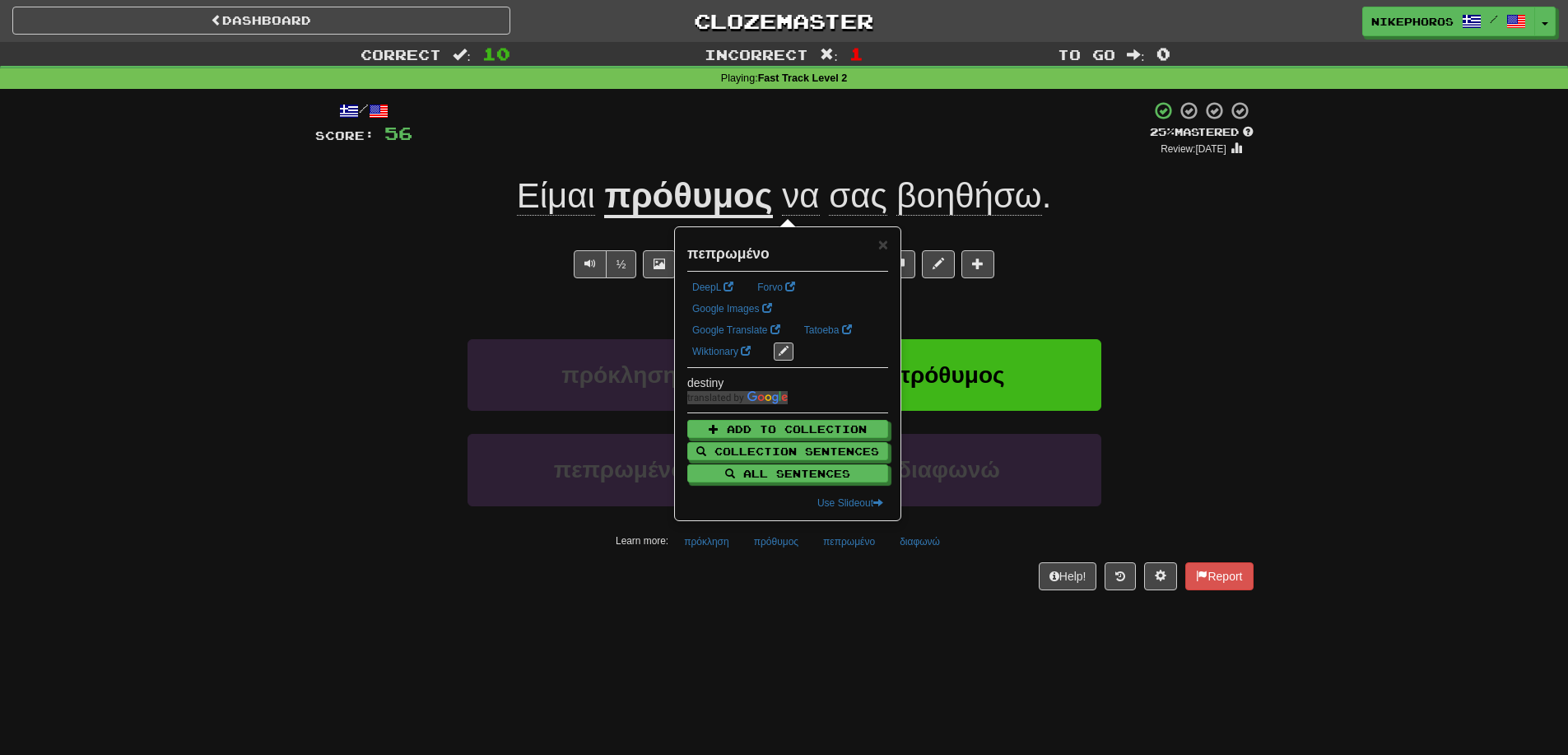
click at [876, 563] on div "Help! Report" at bounding box center [784, 576] width 939 height 28
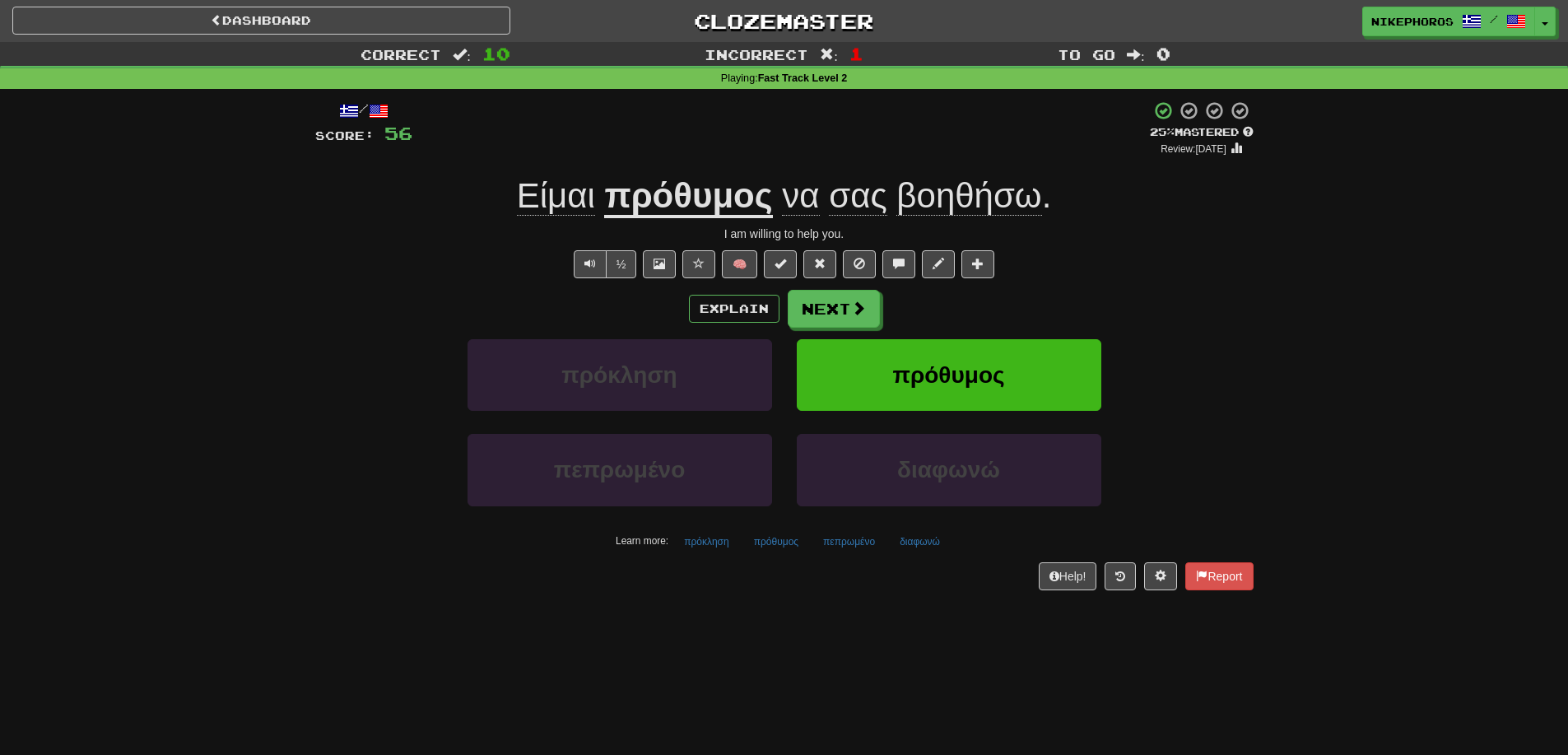
click at [956, 534] on div "Learn more: πρόκληση πρόθυμος πεπρωμένο διαφωνώ" at bounding box center [784, 542] width 963 height 25
click at [933, 549] on button "διαφωνώ" at bounding box center [921, 542] width 59 height 25
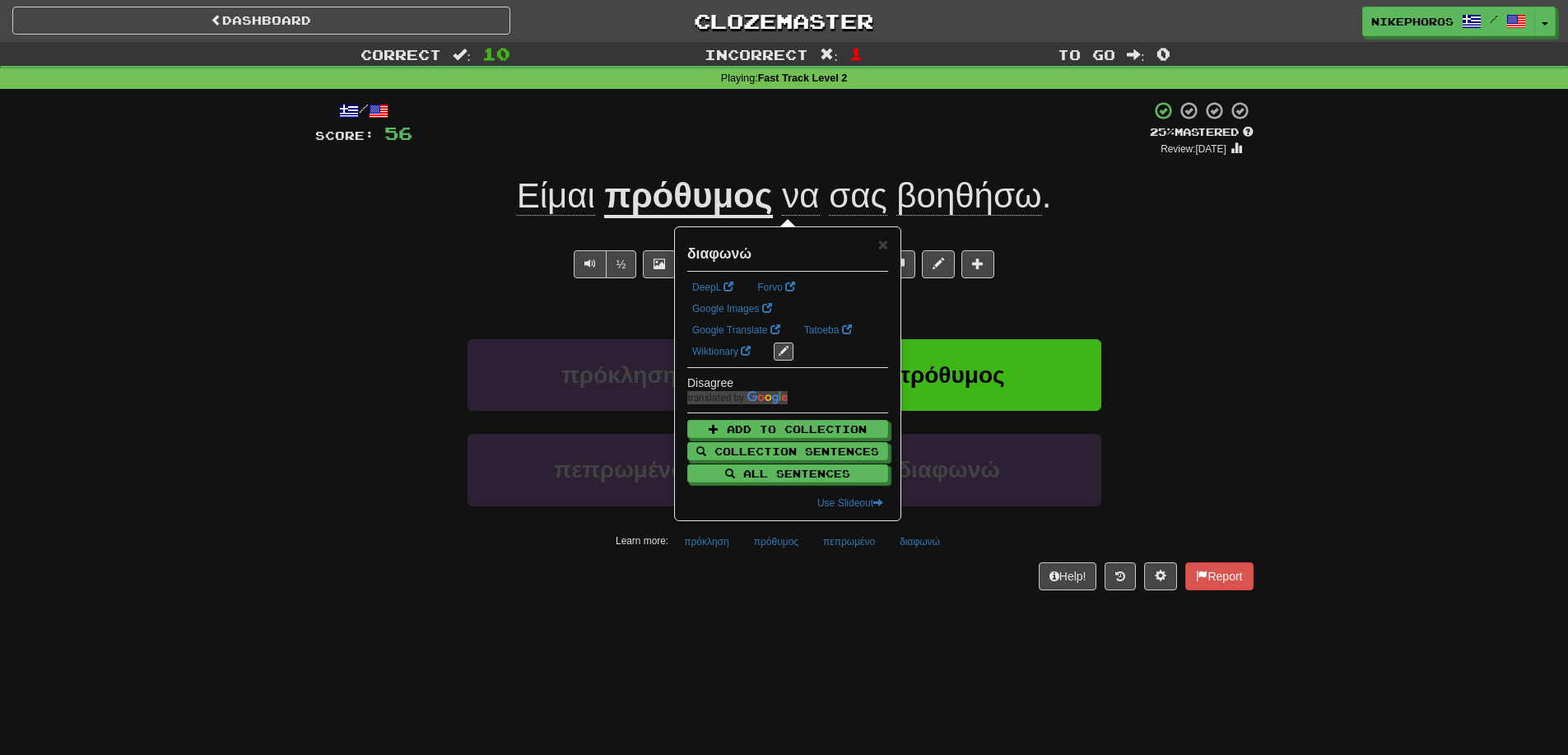
click at [907, 555] on div "/ Score: 56 + 4 25 % Mastered Review: [DATE] Είμαι πρόθυμος να σας βοηθήσω . I …" at bounding box center [784, 345] width 939 height 489
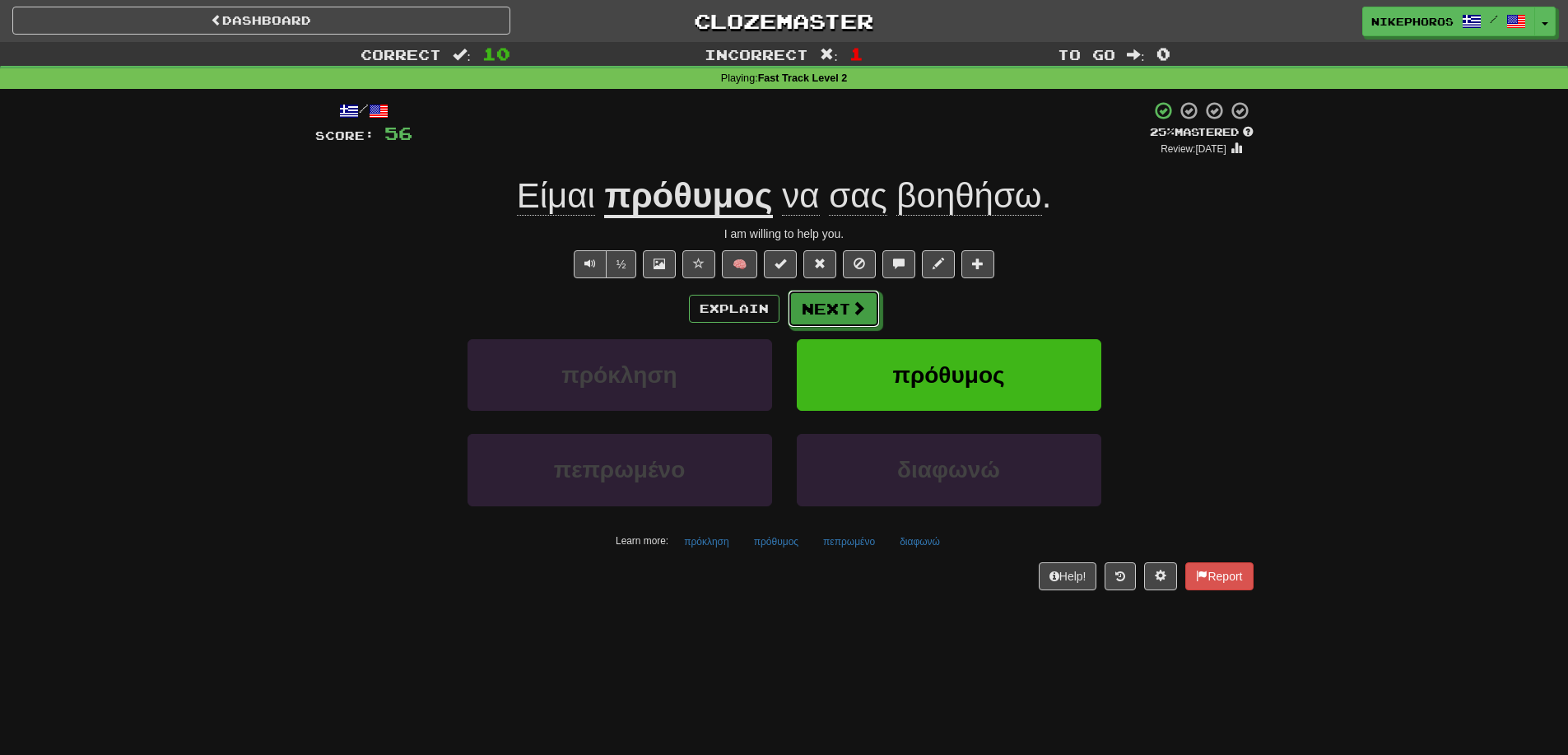
click at [821, 292] on button "Next" at bounding box center [834, 308] width 92 height 38
